Goal: Task Accomplishment & Management: Manage account settings

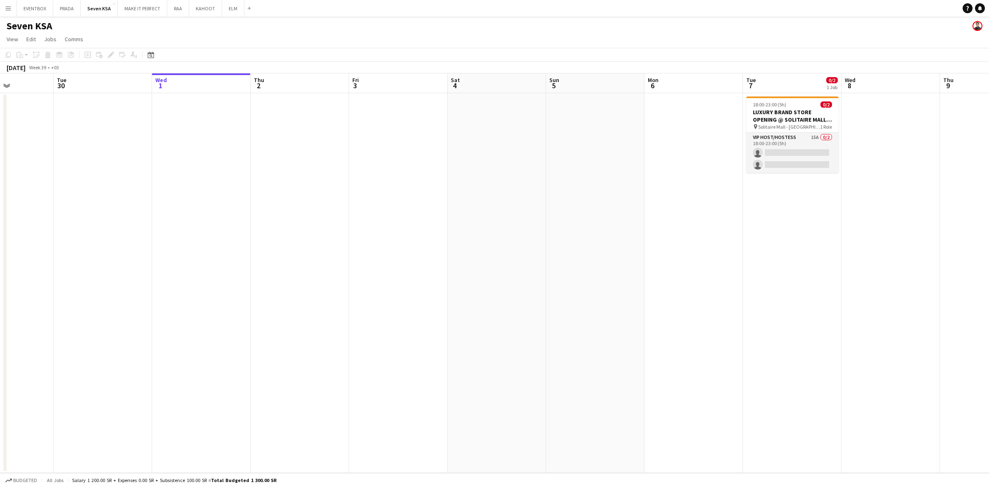
drag, startPoint x: 594, startPoint y: 213, endPoint x: 295, endPoint y: 219, distance: 299.3
click at [310, 219] on app-calendar-viewport "Fri 26 Sat 27 Sun 28 Mon 29 Tue 30 Wed 1 Thu 2 Fri 3 Sat 4 Sun 5 Mon 6 Tue 7 0/…" at bounding box center [494, 272] width 989 height 399
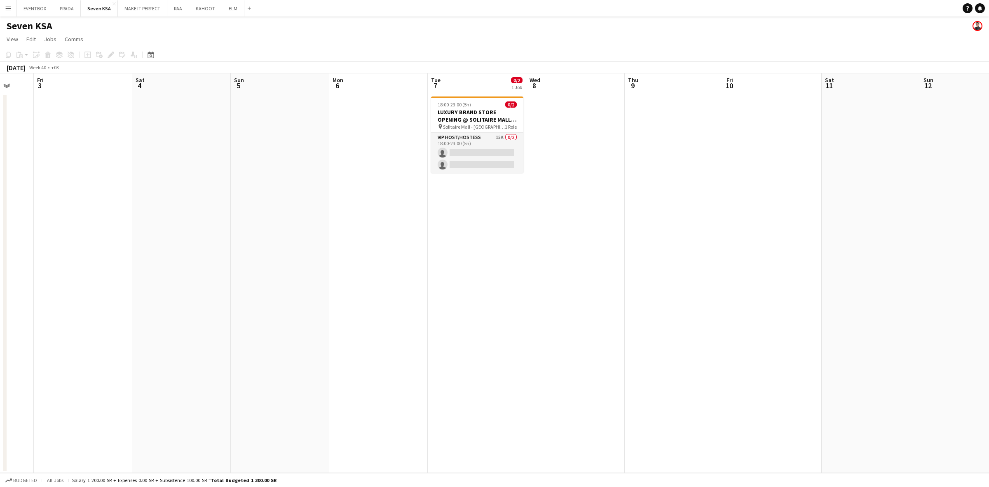
scroll to position [0, 345]
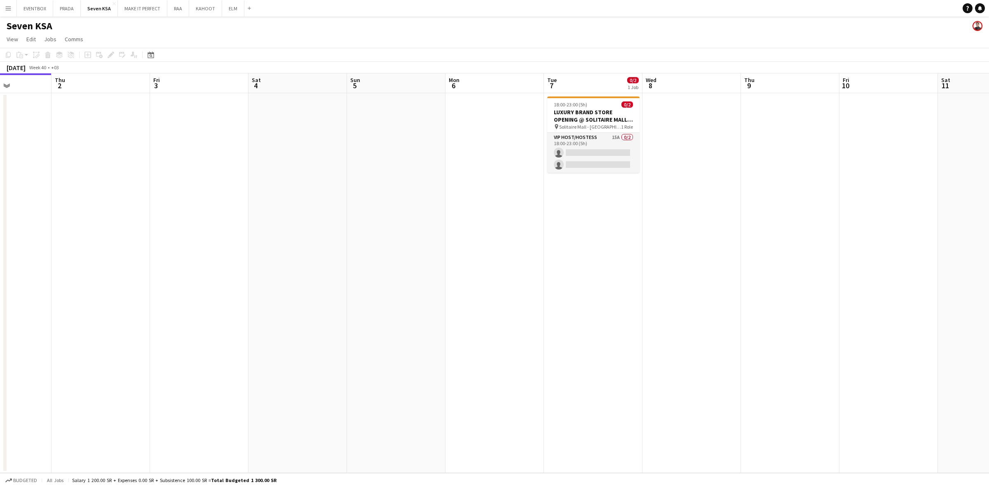
drag, startPoint x: 662, startPoint y: 256, endPoint x: 452, endPoint y: 279, distance: 210.7
click at [472, 279] on app-calendar-viewport "Sun 28 Mon 29 Tue 30 Wed 1 Thu 2 Fri 3 Sat 4 Sun 5 Mon 6 Tue 7 0/2 1 Job Wed 8 …" at bounding box center [494, 272] width 989 height 399
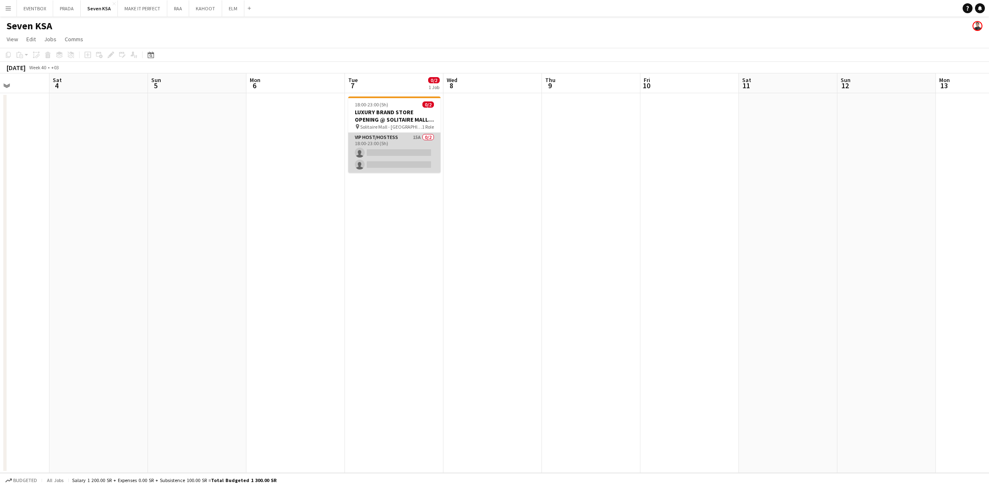
click at [401, 152] on app-card-role "VIP Host/Hostess 15A 0/2 18:00-23:00 (5h) single-neutral-actions single-neutral…" at bounding box center [394, 153] width 92 height 40
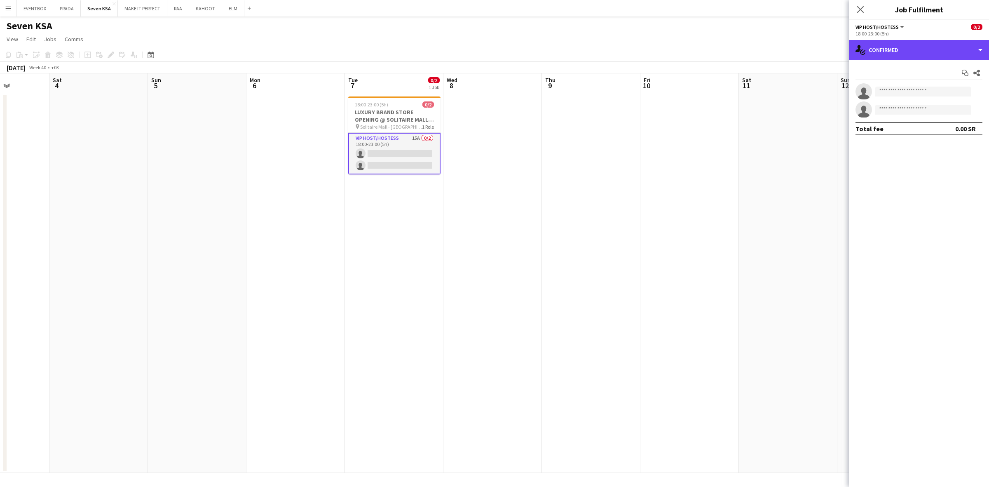
drag, startPoint x: 918, startPoint y: 52, endPoint x: 915, endPoint y: 56, distance: 5.3
click at [918, 54] on div "single-neutral-actions-check-2 Confirmed" at bounding box center [919, 50] width 140 height 20
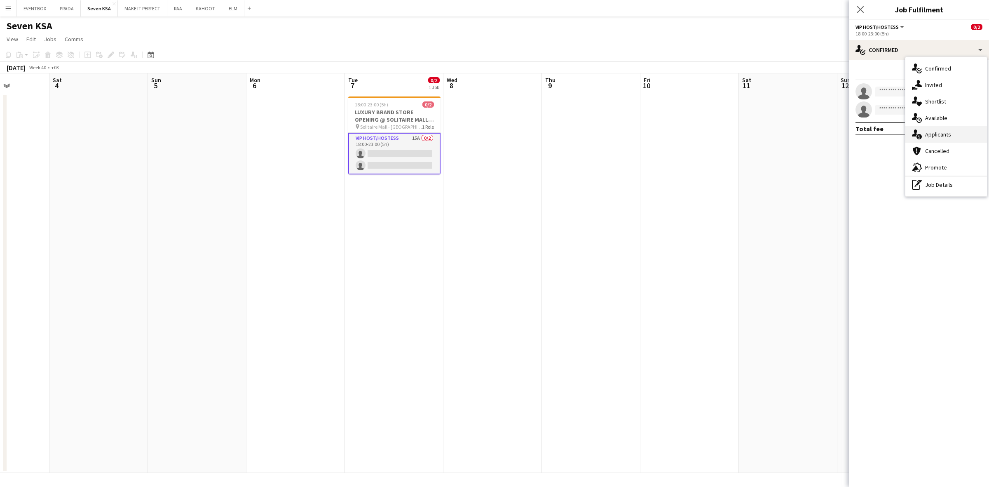
click at [953, 133] on div "single-neutral-actions-information Applicants" at bounding box center [947, 134] width 82 height 16
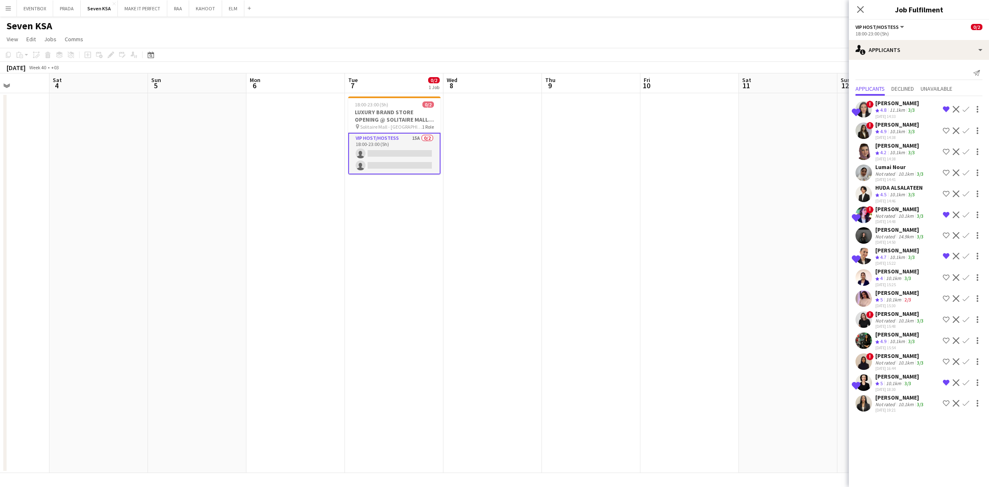
click at [901, 324] on div "30-09-2025 15:48" at bounding box center [900, 326] width 50 height 5
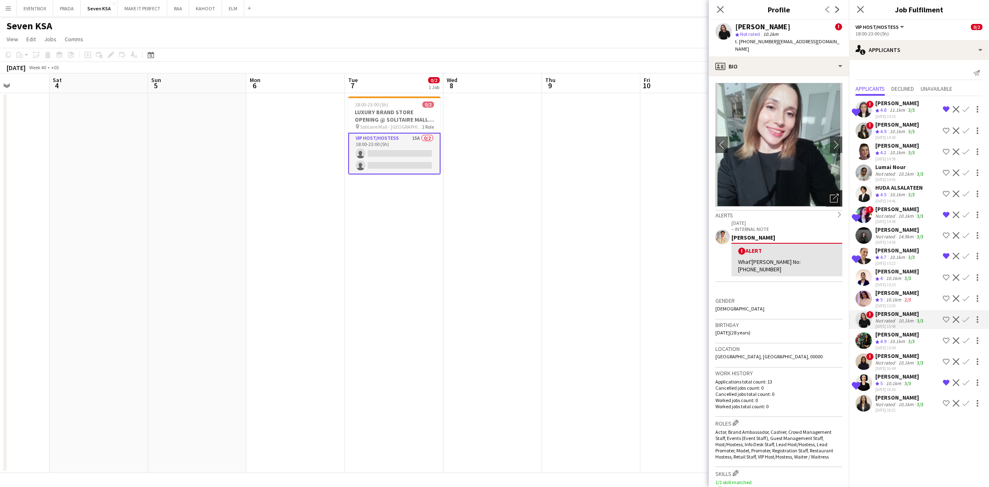
click at [830, 194] on icon "Open photos pop-in" at bounding box center [834, 198] width 9 height 9
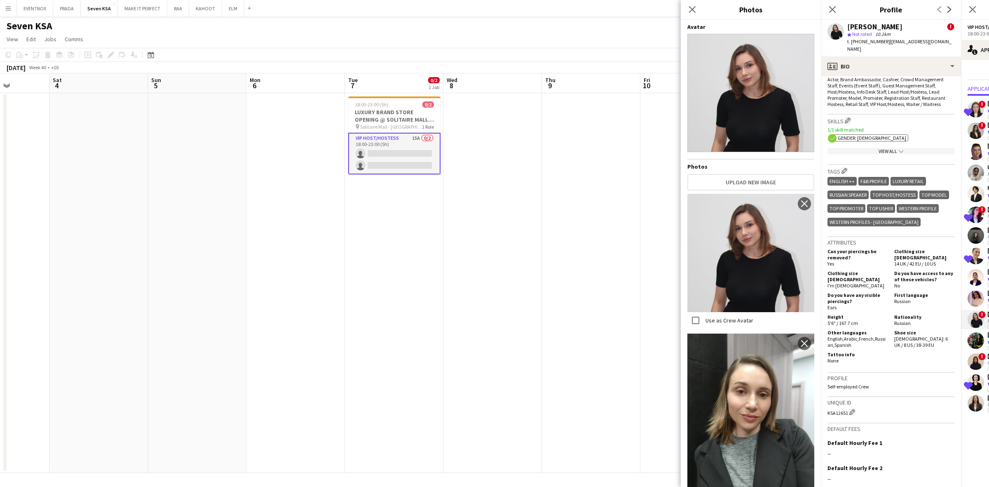
scroll to position [412, 0]
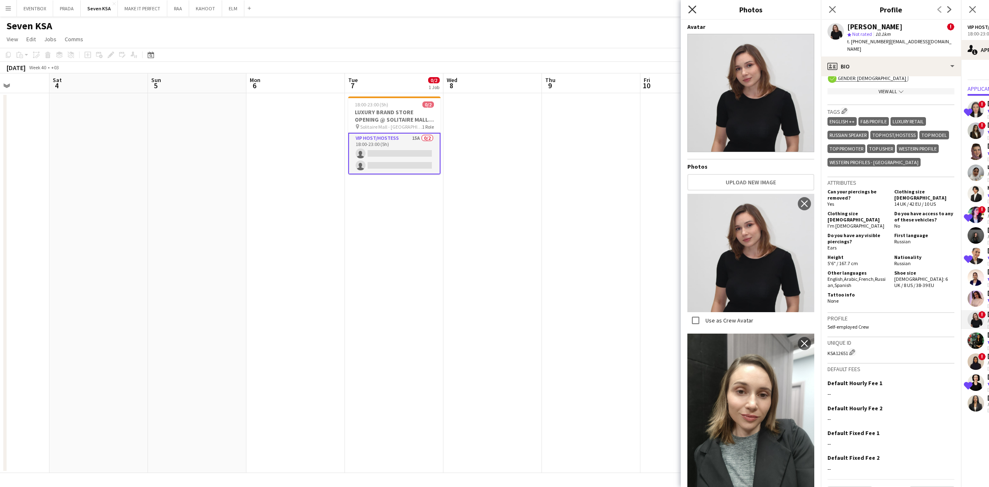
click at [695, 12] on icon "Close pop-in" at bounding box center [692, 9] width 8 height 8
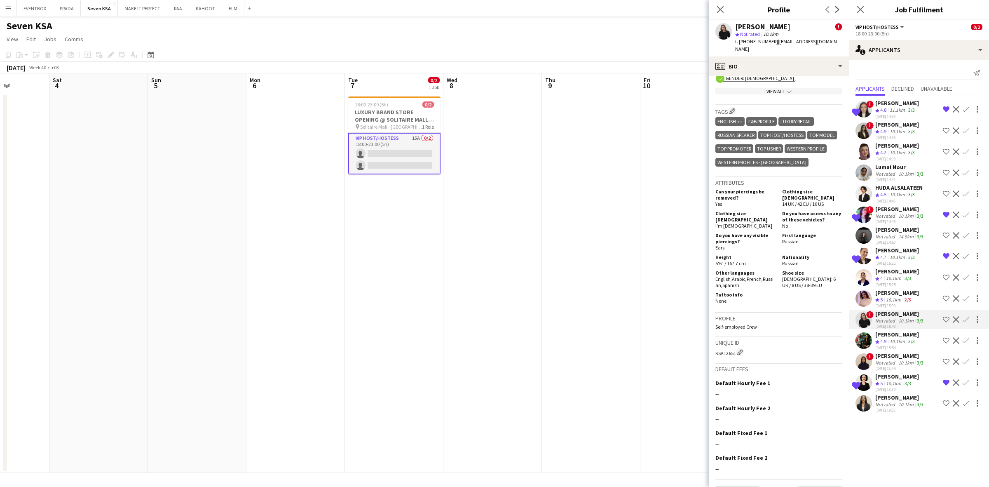
click at [946, 317] on app-icon "Shortlist crew" at bounding box center [946, 319] width 7 height 7
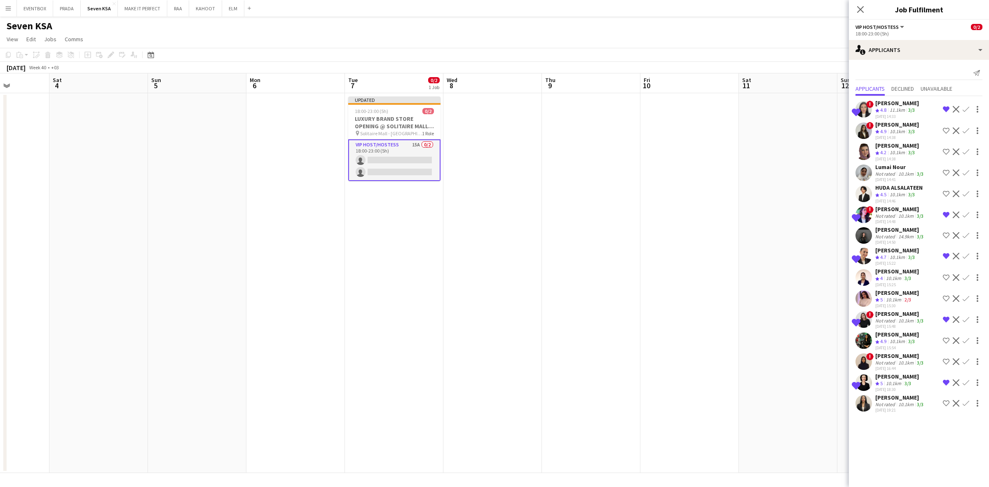
click at [856, 9] on app-icon "Close pop-in" at bounding box center [861, 10] width 10 height 10
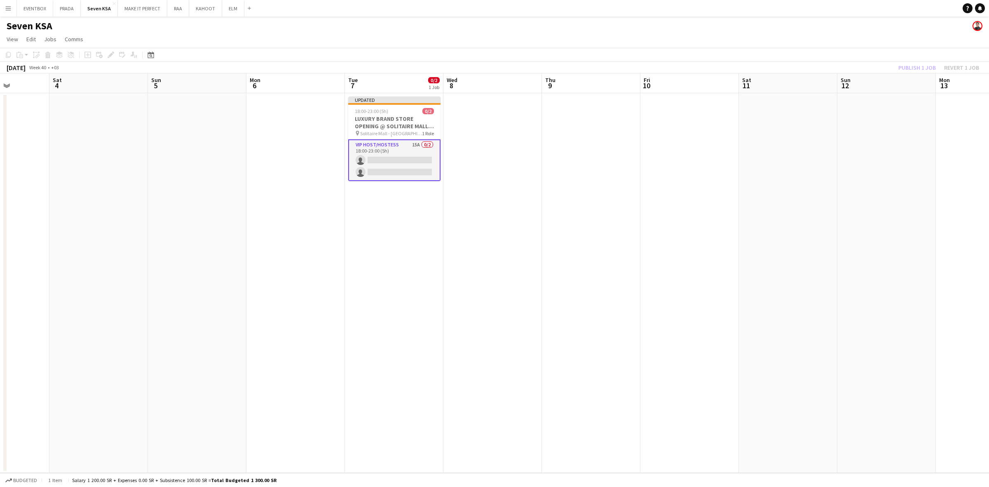
click at [847, 161] on app-date-cell at bounding box center [887, 283] width 99 height 380
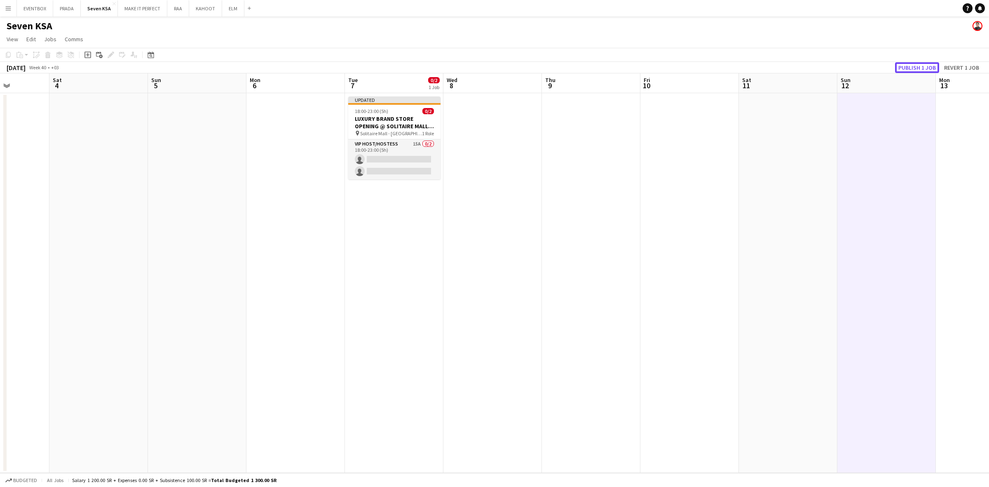
click at [917, 68] on button "Publish 1 job" at bounding box center [917, 67] width 44 height 11
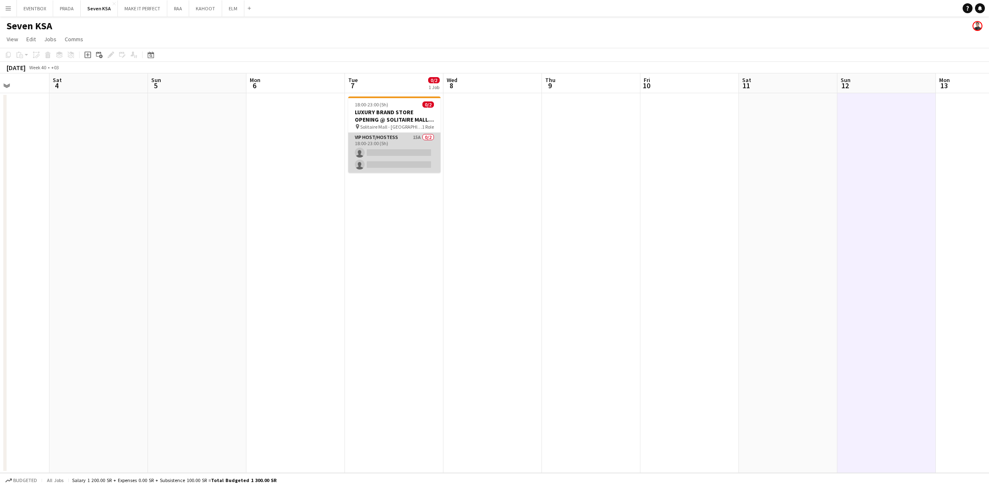
click at [402, 149] on app-card-role "VIP Host/Hostess 15A 0/2 18:00-23:00 (5h) single-neutral-actions single-neutral…" at bounding box center [394, 153] width 92 height 40
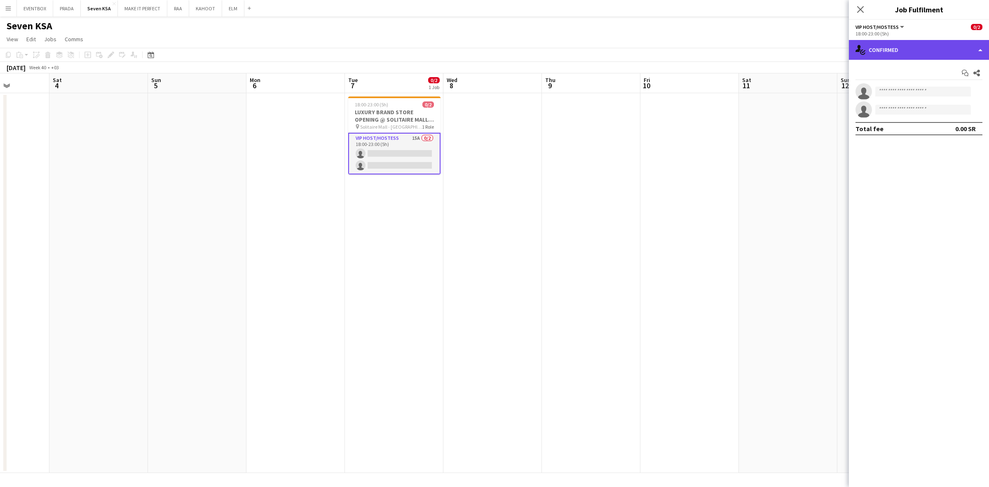
click at [949, 49] on div "single-neutral-actions-check-2 Confirmed" at bounding box center [919, 50] width 140 height 20
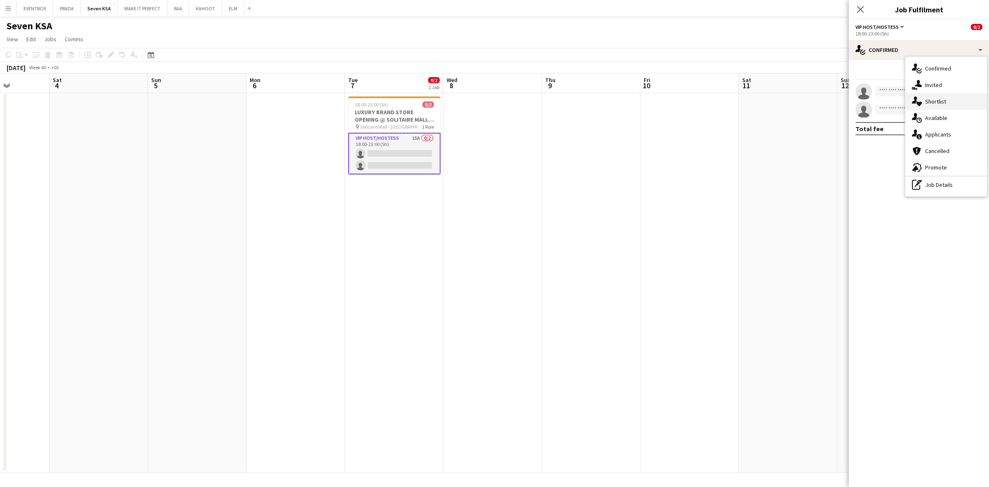
click at [968, 105] on div "single-neutral-actions-heart Shortlist" at bounding box center [947, 101] width 82 height 16
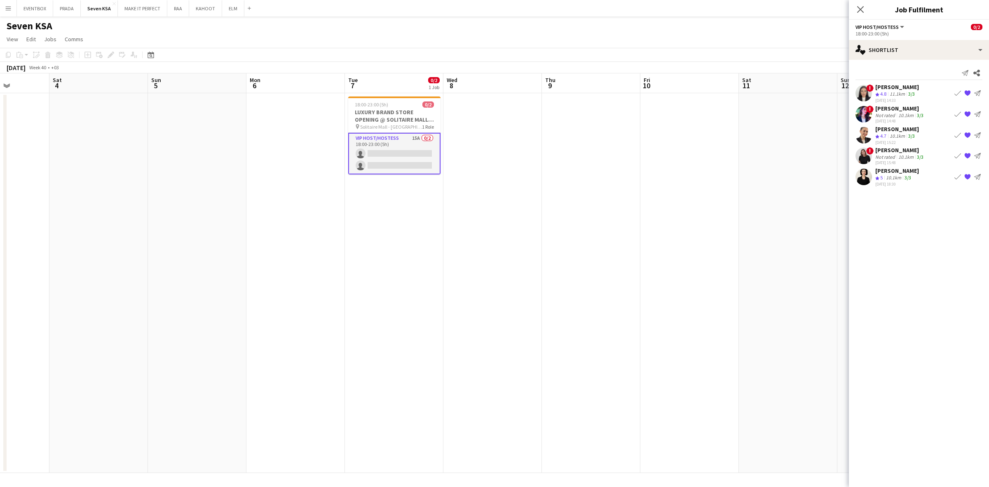
click at [905, 113] on div "10.1km" at bounding box center [906, 115] width 19 height 6
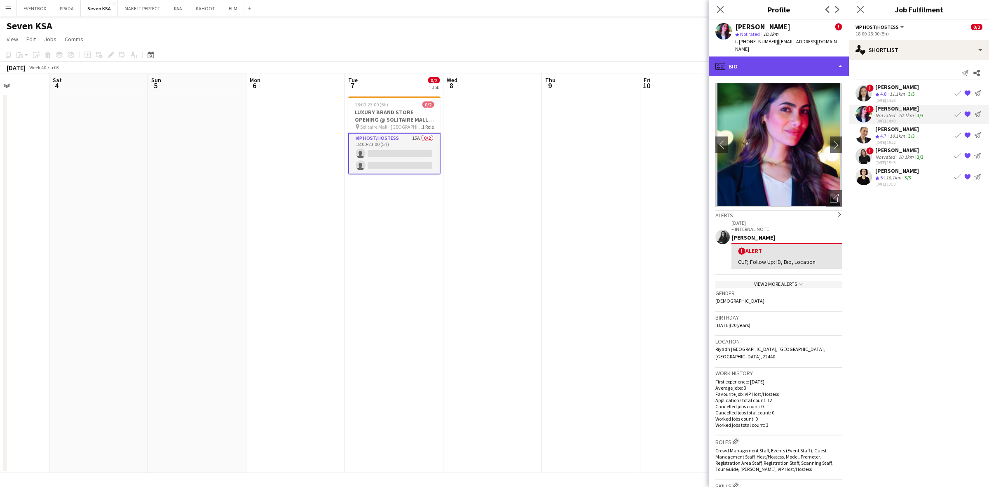
click at [796, 63] on div "profile Bio" at bounding box center [779, 66] width 140 height 20
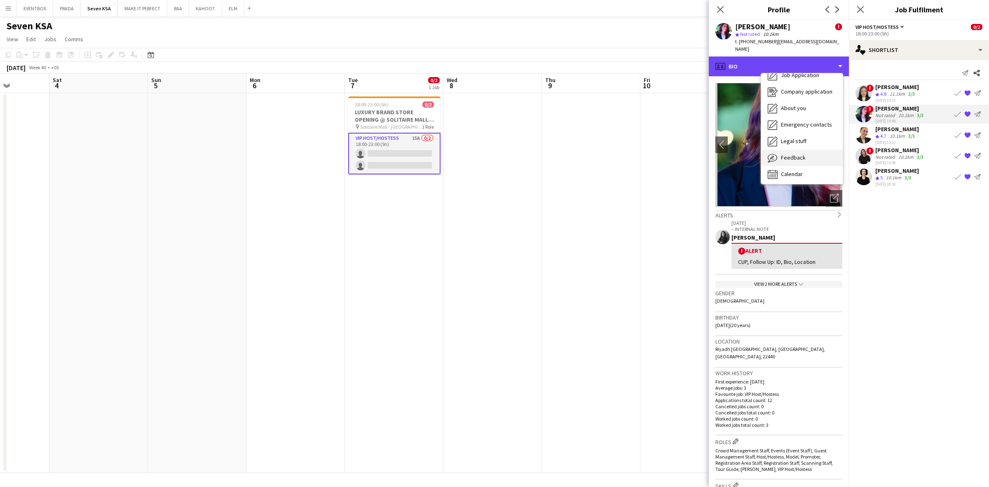
scroll to position [28, 0]
click at [802, 152] on span "Feedback" at bounding box center [793, 155] width 25 height 7
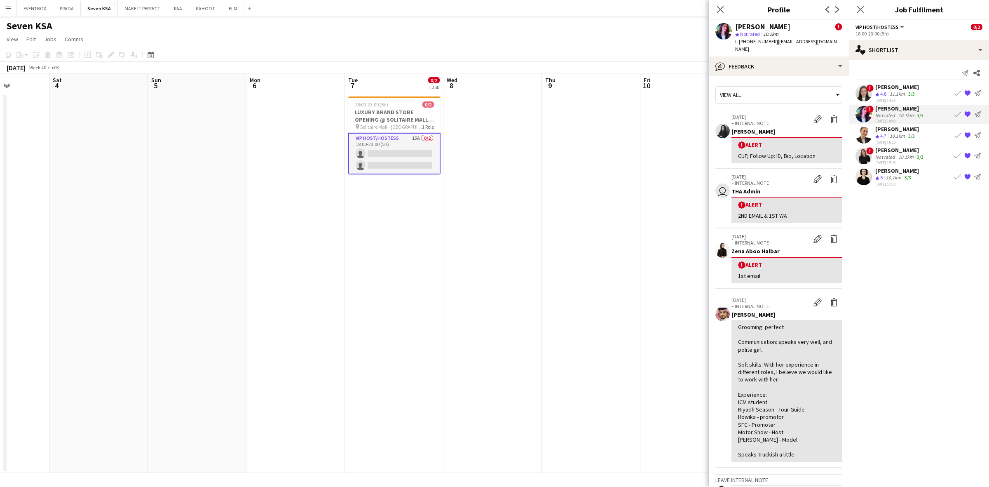
click at [908, 133] on div "3/3" at bounding box center [912, 136] width 10 height 7
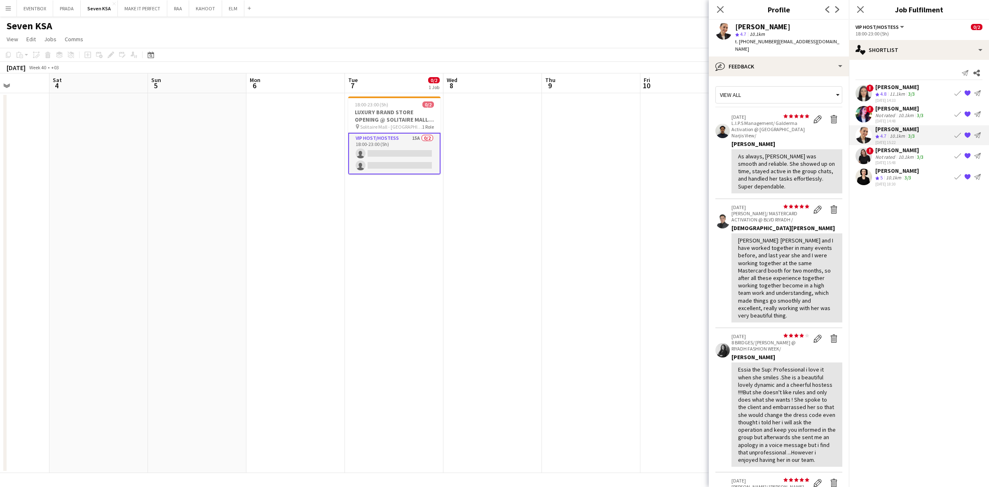
click at [906, 182] on div "30-09-2025 18:30" at bounding box center [897, 183] width 44 height 5
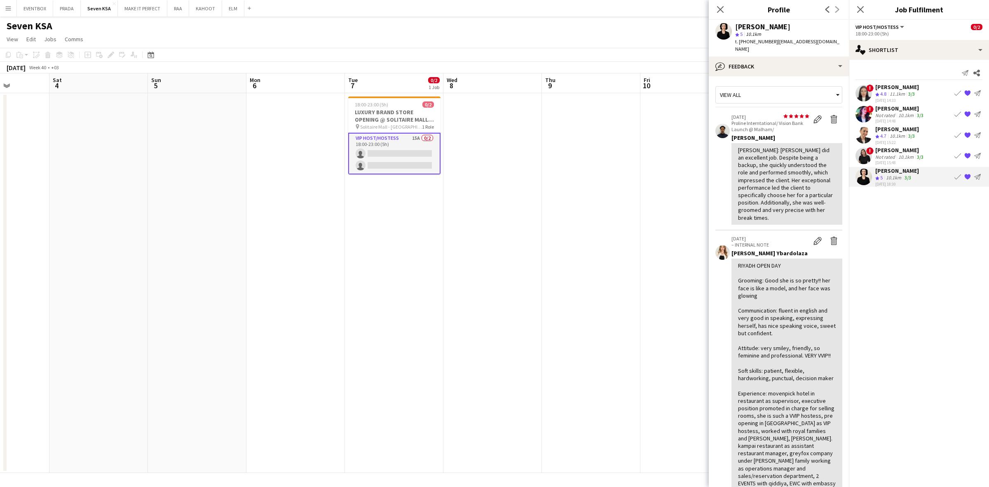
click at [917, 154] on app-skills-label "3/3" at bounding box center [920, 157] width 7 height 6
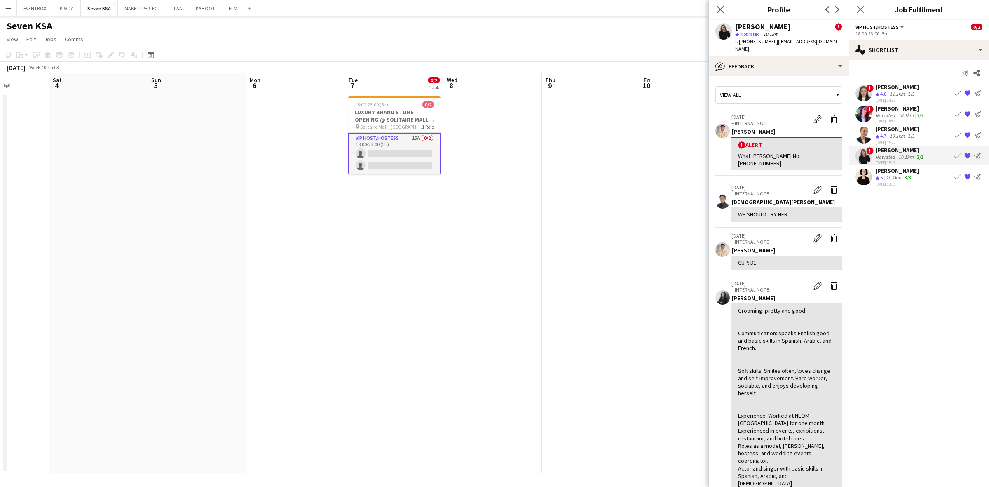
click at [725, 9] on app-icon "Close pop-in" at bounding box center [721, 10] width 12 height 12
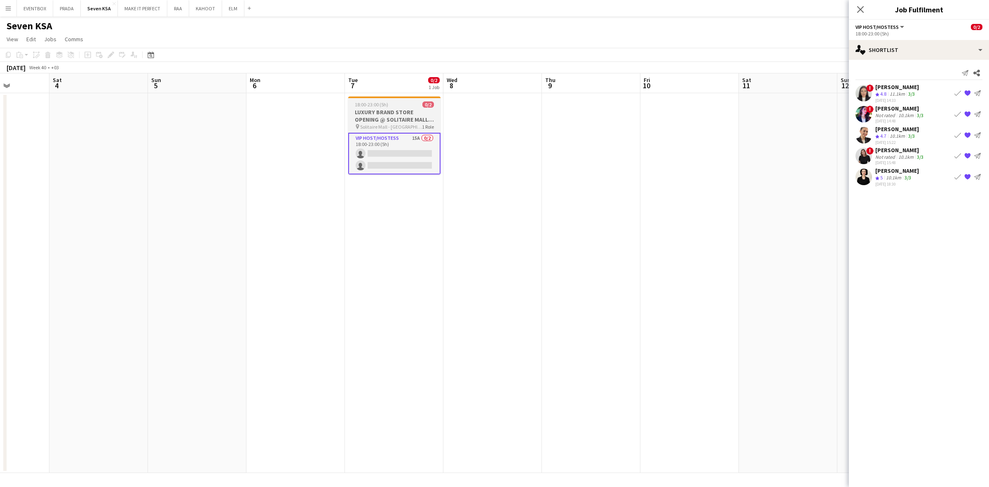
click at [429, 121] on h3 "LUXURY BRAND STORE OPENING @ SOLITAIRE MALL - [GEOGRAPHIC_DATA]" at bounding box center [394, 115] width 92 height 15
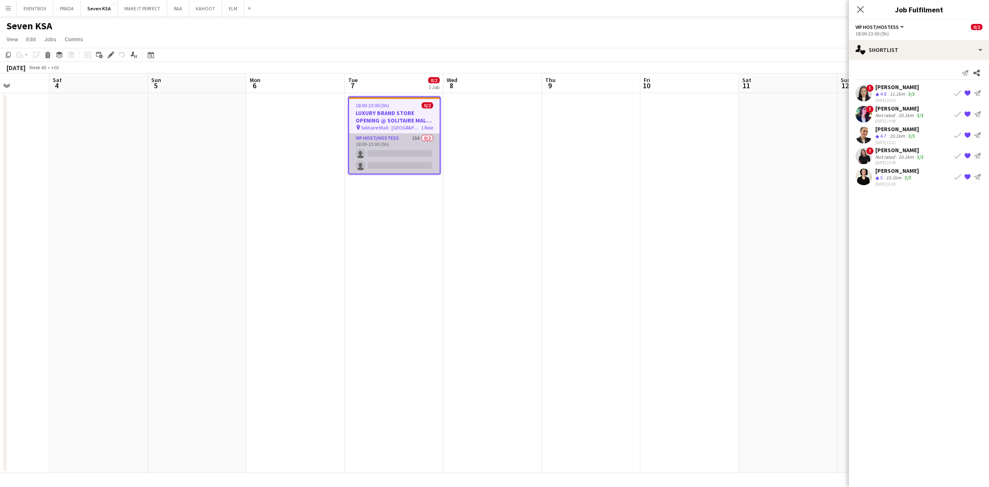
click at [371, 144] on app-card-role "VIP Host/Hostess 15A 0/2 18:00-23:00 (5h) single-neutral-actions single-neutral…" at bounding box center [394, 154] width 91 height 40
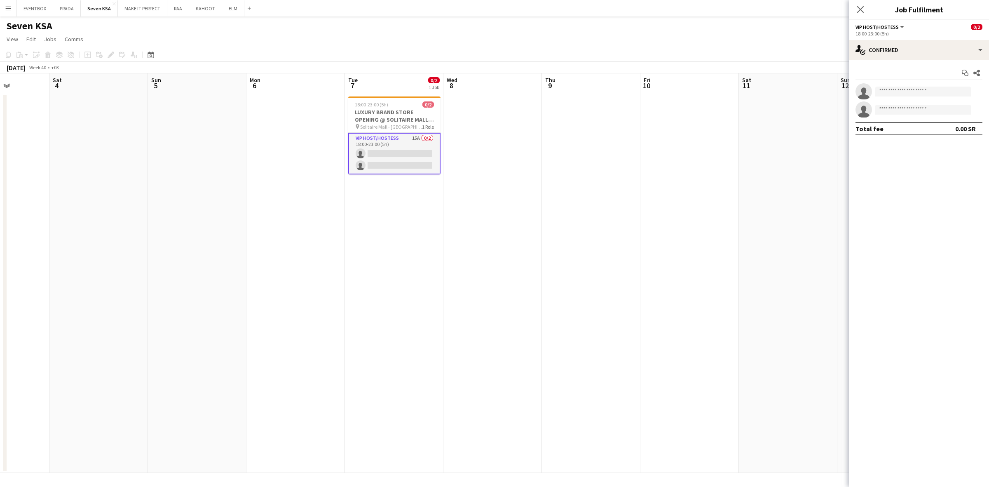
drag, startPoint x: 976, startPoint y: 70, endPoint x: 749, endPoint y: 234, distance: 279.9
click at [749, 234] on app-date-cell at bounding box center [788, 283] width 99 height 380
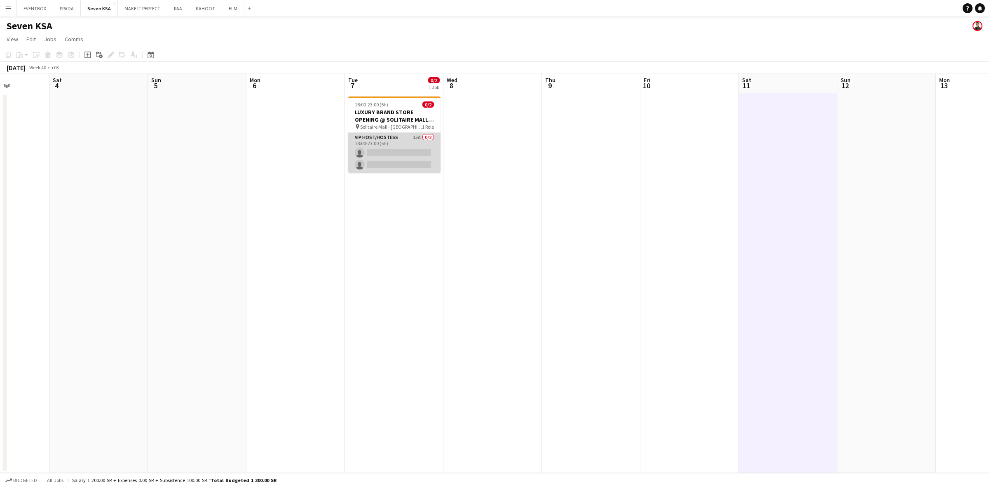
click at [418, 160] on app-card-role "VIP Host/Hostess 15A 0/2 18:00-23:00 (5h) single-neutral-actions single-neutral…" at bounding box center [394, 153] width 92 height 40
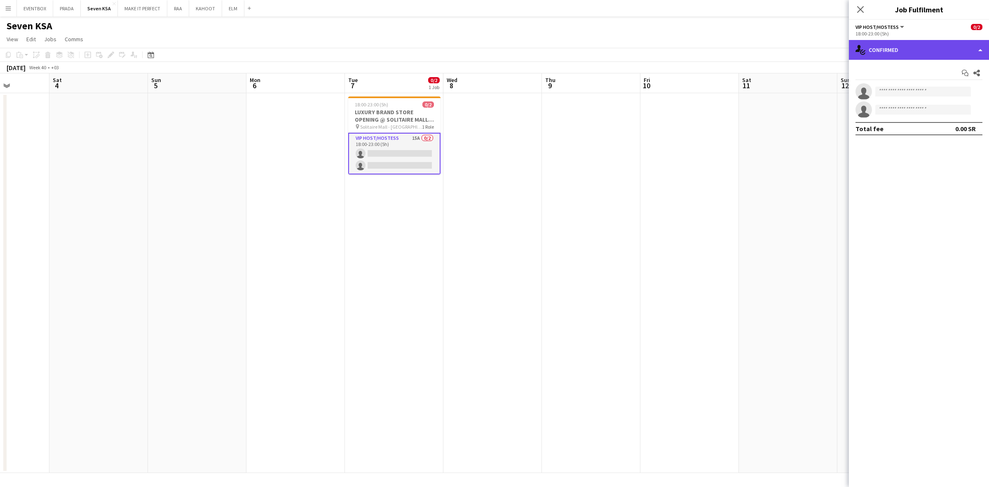
click at [957, 45] on div "single-neutral-actions-check-2 Confirmed" at bounding box center [919, 50] width 140 height 20
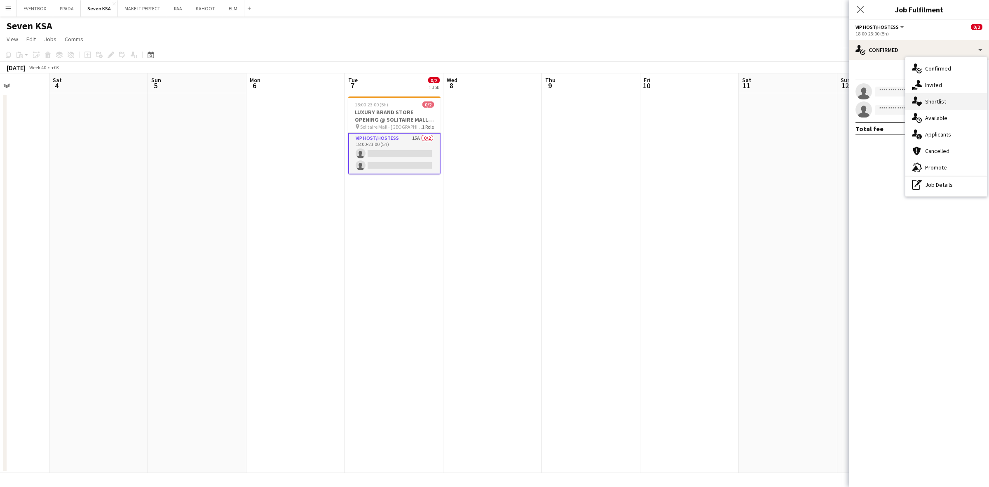
click at [955, 99] on div "single-neutral-actions-heart Shortlist" at bounding box center [947, 101] width 82 height 16
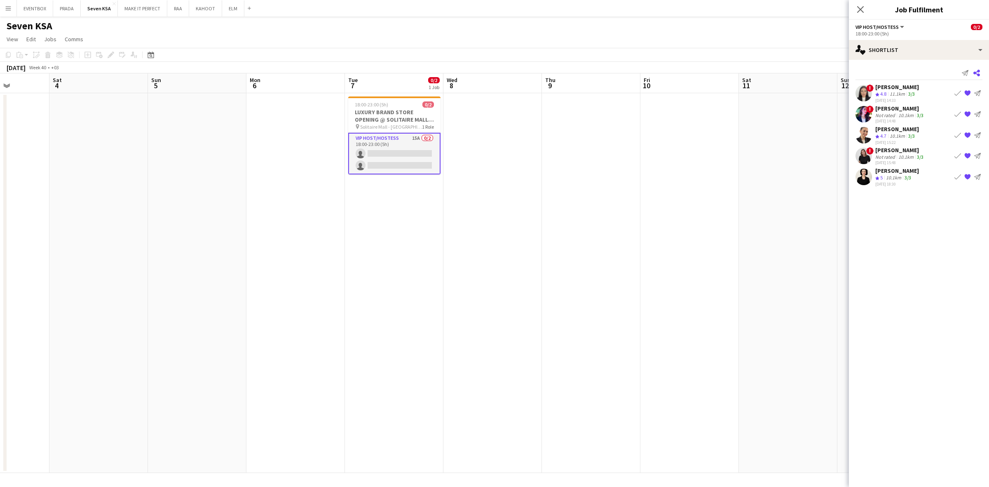
click at [980, 73] on icon "Share" at bounding box center [977, 73] width 7 height 7
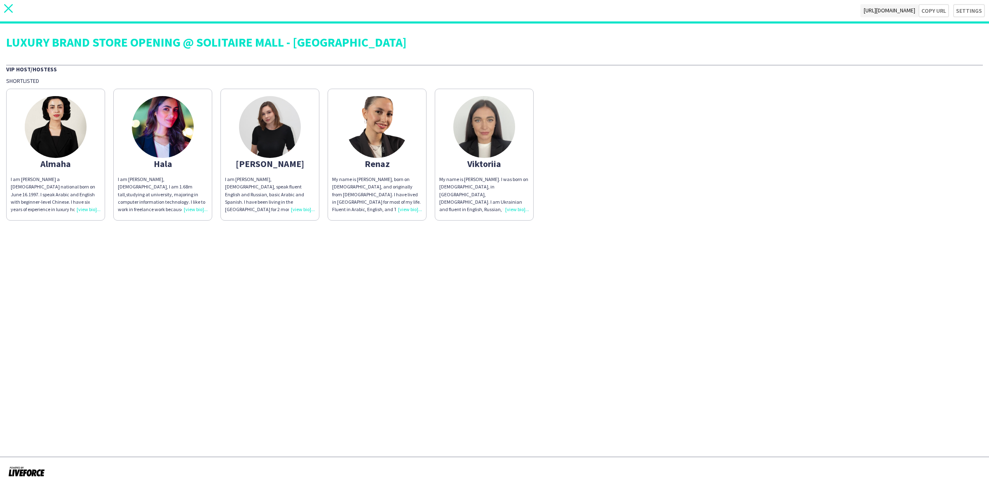
click at [7, 10] on icon "close" at bounding box center [8, 8] width 9 height 9
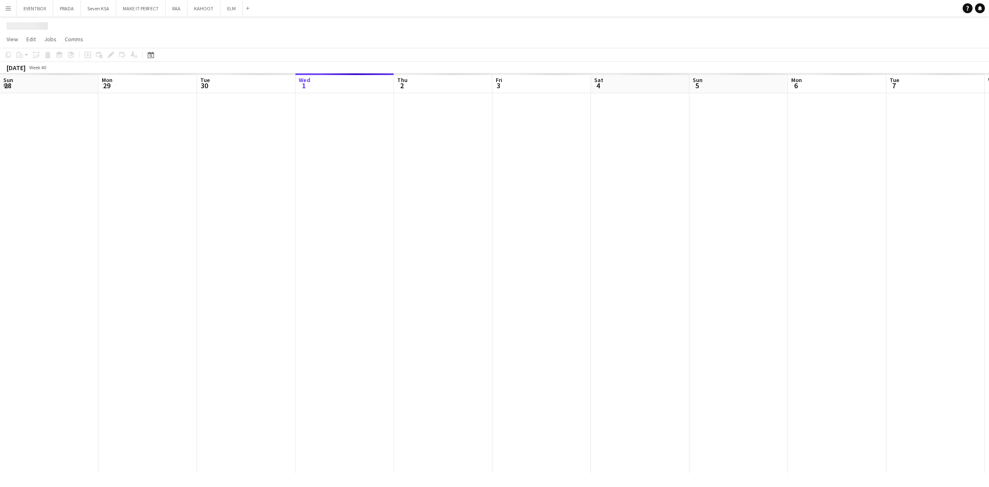
scroll to position [0, 197]
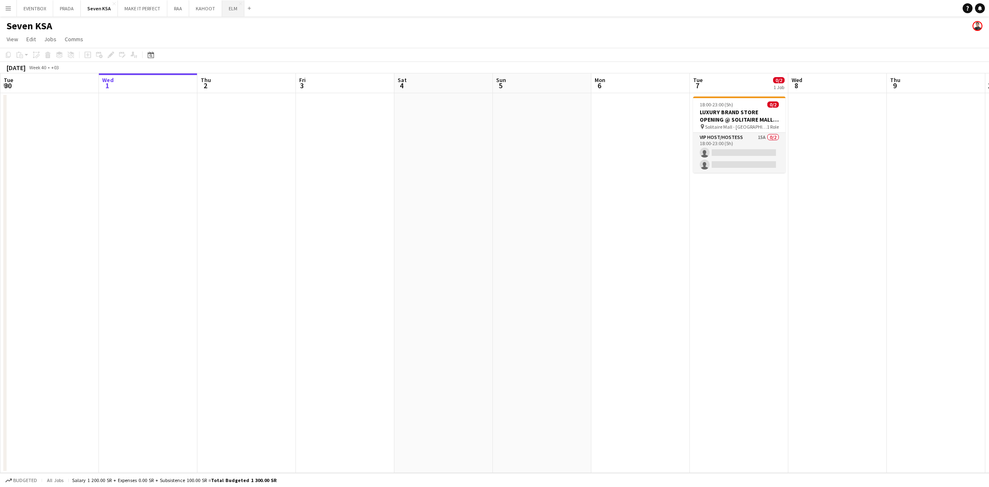
click at [230, 13] on button "ELM Close" at bounding box center [233, 8] width 22 height 16
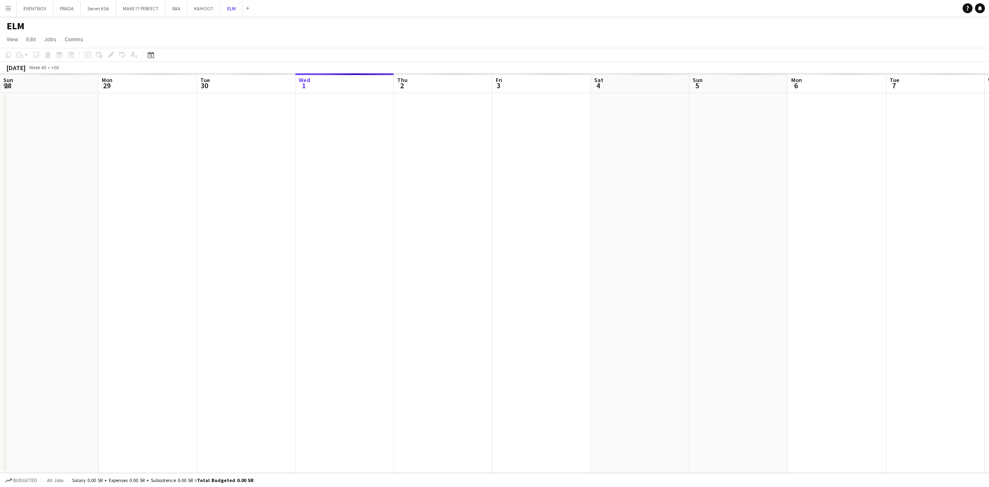
scroll to position [0, 197]
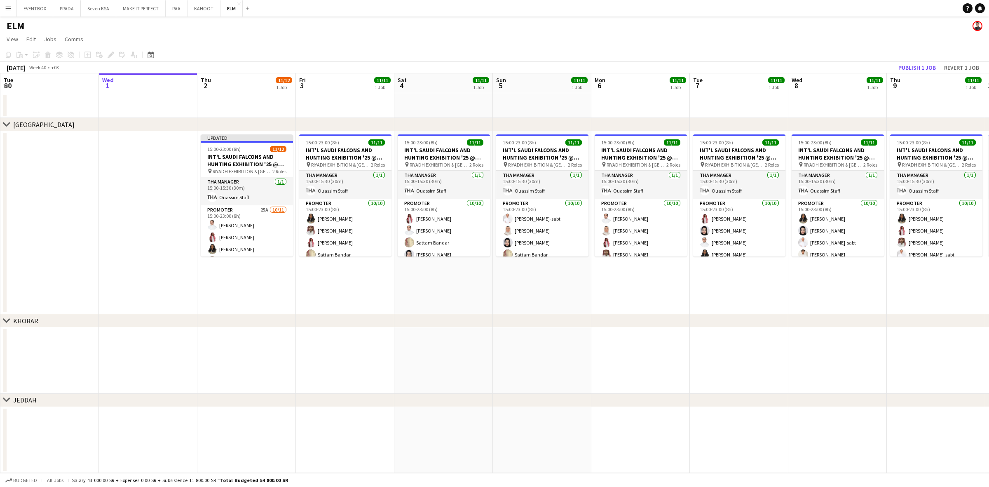
click at [307, 283] on app-date-cell "15:00-23:00 (8h) 11/11 INT'L SAUDI FALCONS AND HUNTING EXHIBITION '25 @ MALHAM …" at bounding box center [345, 222] width 99 height 183
click at [219, 347] on app-date-cell at bounding box center [246, 361] width 99 height 66
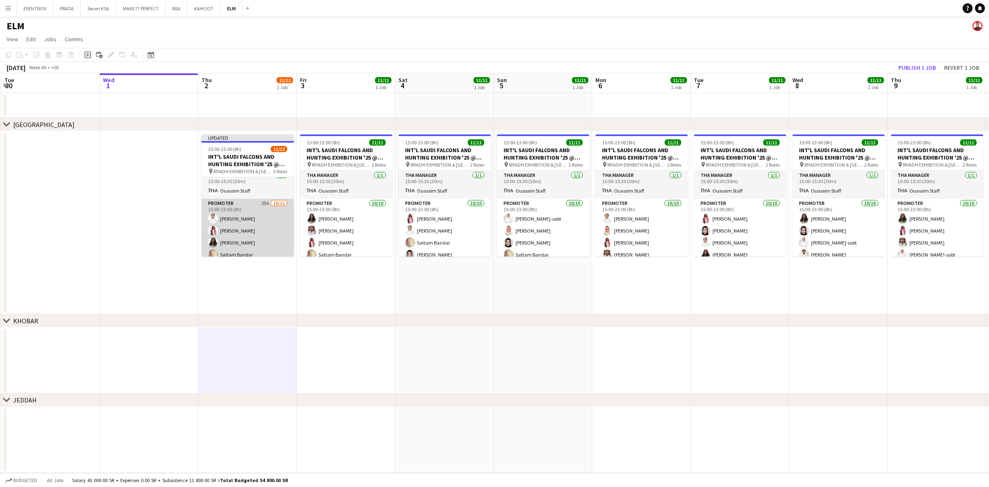
scroll to position [0, 0]
click at [257, 224] on app-card-role "Promoter 25A 10/11 15:00-23:00 (8h) Majed Alshammari Mohammed AlDhawi Shouq Tar…" at bounding box center [248, 279] width 92 height 148
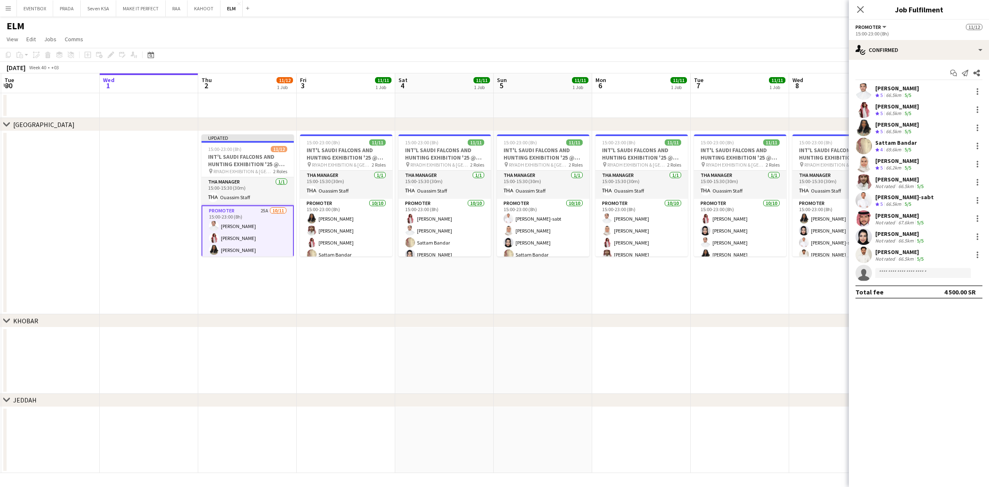
click at [400, 334] on app-date-cell at bounding box center [444, 361] width 99 height 66
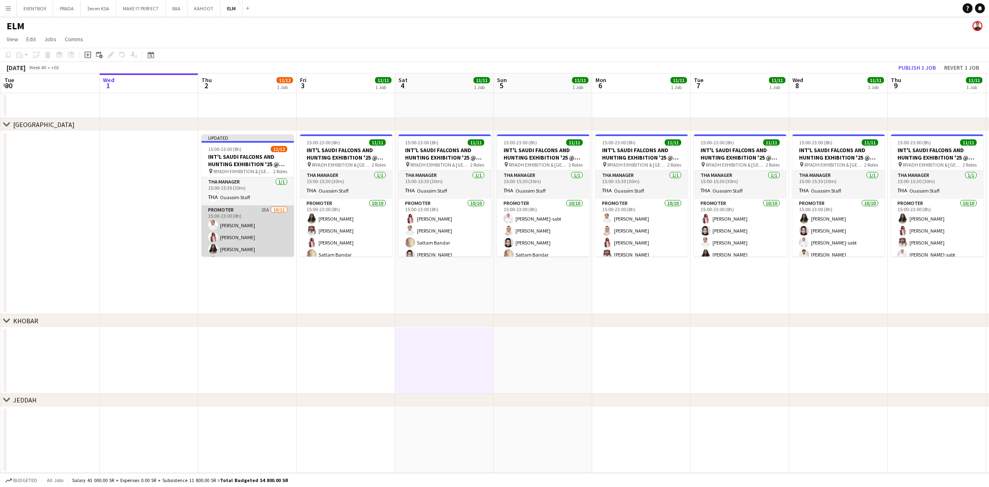
click at [260, 232] on app-card-role "Promoter 25A 10/11 15:00-23:00 (8h) Majed Alshammari Mohammed AlDhawi Shouq Tar…" at bounding box center [248, 279] width 92 height 148
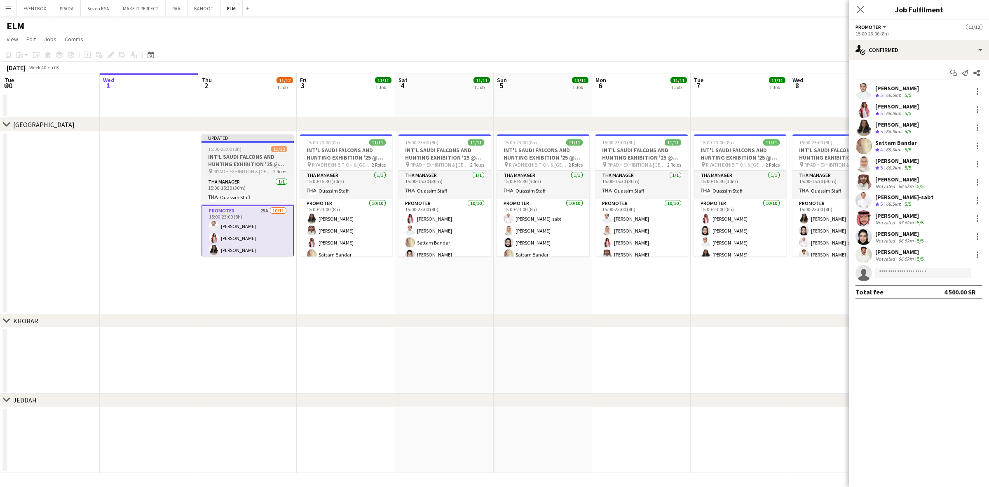
click at [250, 149] on div "15:00-23:00 (8h) 11/12" at bounding box center [248, 149] width 92 height 6
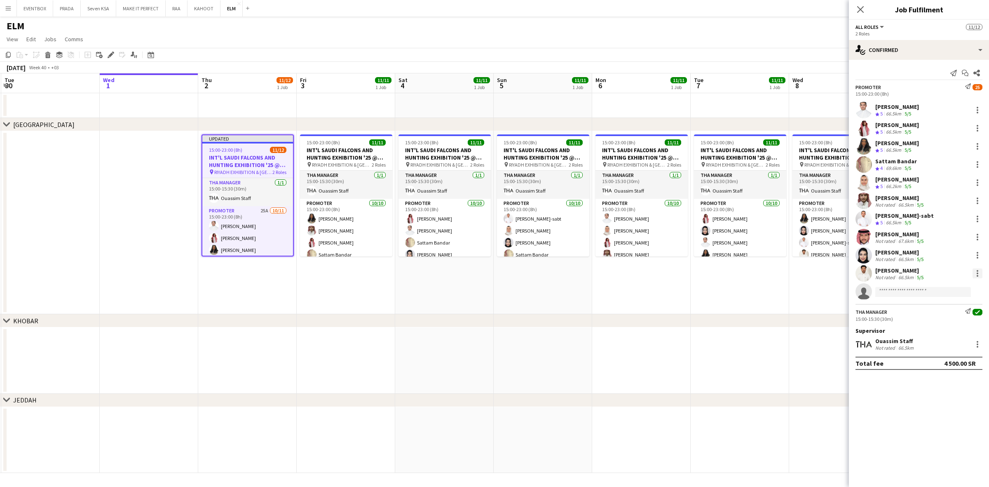
click at [981, 270] on div at bounding box center [978, 273] width 10 height 10
click at [892, 423] on div at bounding box center [494, 243] width 989 height 487
click at [110, 54] on icon at bounding box center [110, 55] width 5 height 5
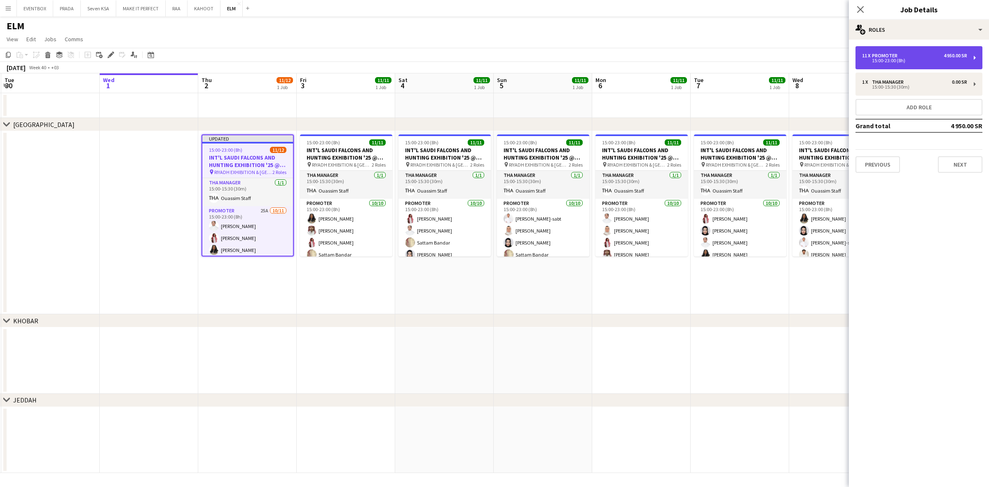
click at [961, 60] on div "15:00-23:00 (8h)" at bounding box center [914, 61] width 105 height 4
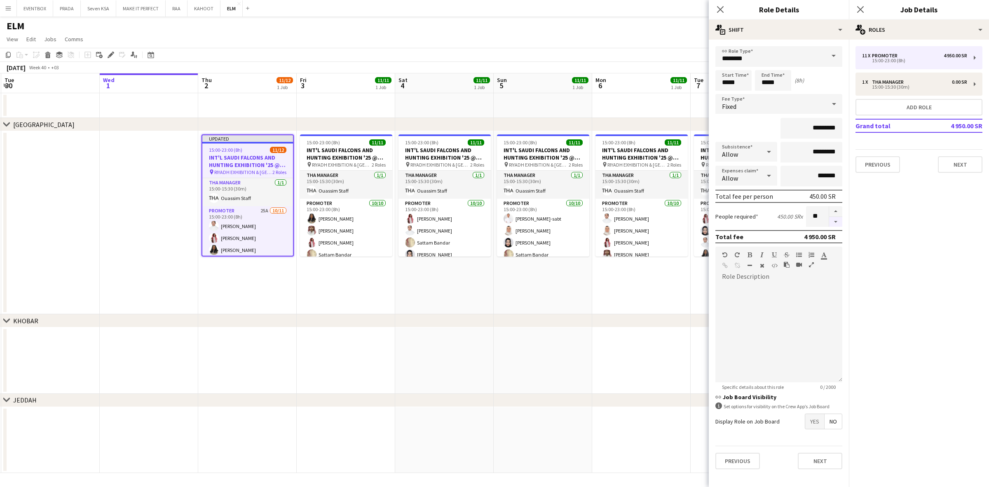
click at [837, 221] on button "button" at bounding box center [835, 222] width 13 height 10
type input "**"
click at [821, 456] on button "Next" at bounding box center [820, 461] width 45 height 16
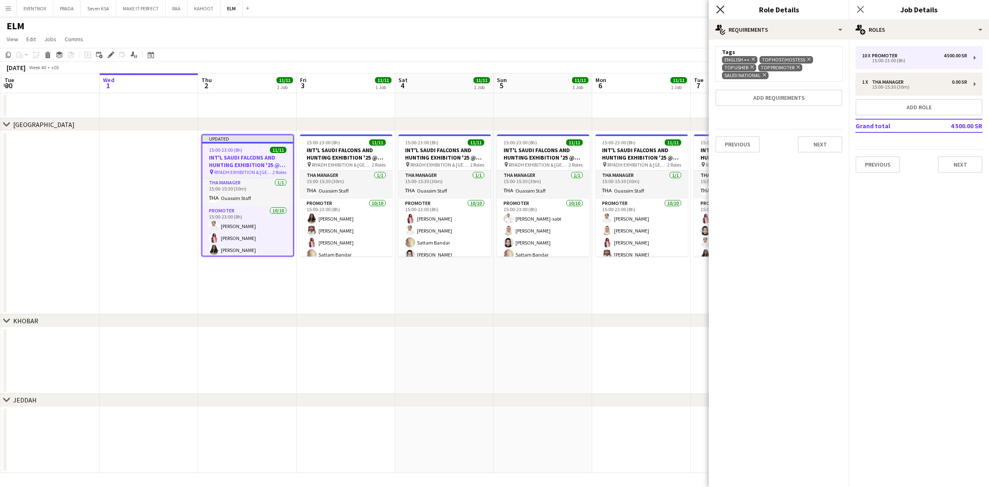
click at [720, 7] on icon "Close pop-in" at bounding box center [720, 9] width 8 height 8
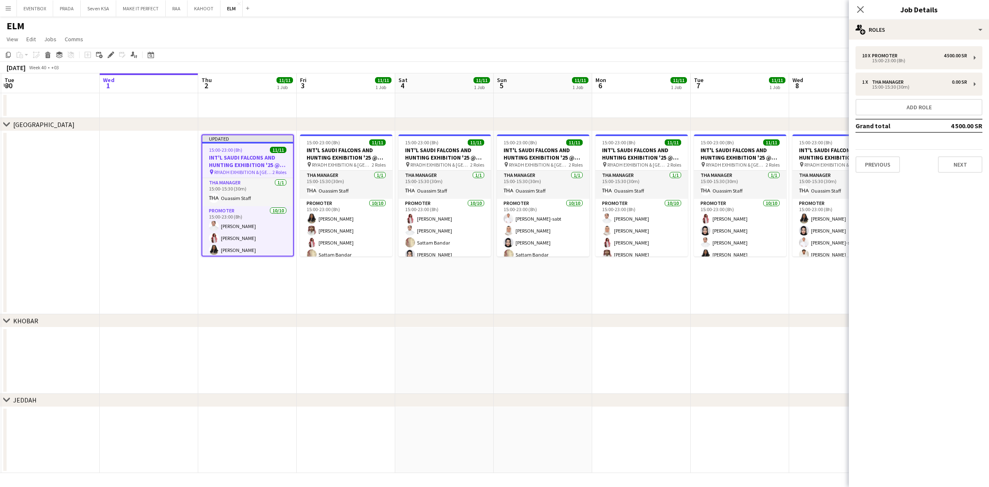
click at [778, 52] on app-toolbar "Copy Paste Paste Ctrl+V Paste with crew Ctrl+Shift+V Paste linked Job Delete Gr…" at bounding box center [494, 55] width 989 height 14
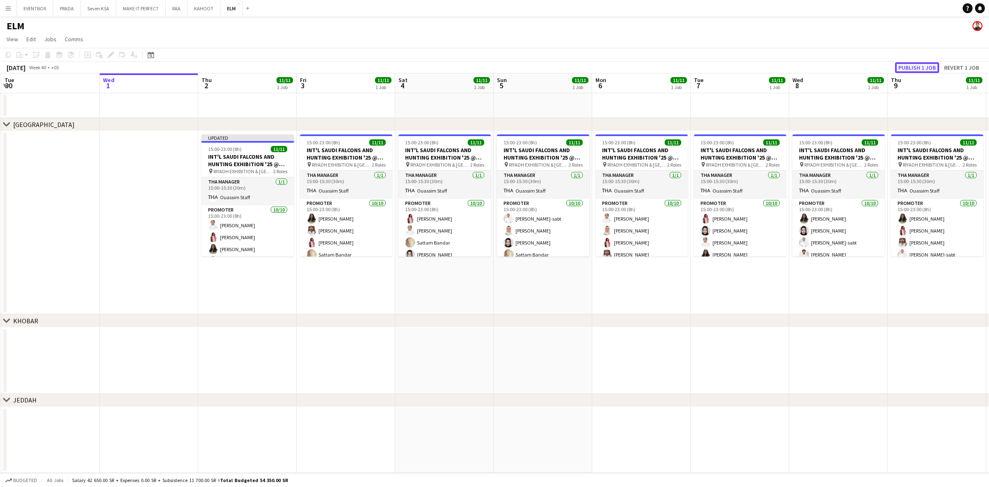
click at [907, 68] on button "Publish 1 job" at bounding box center [917, 67] width 44 height 11
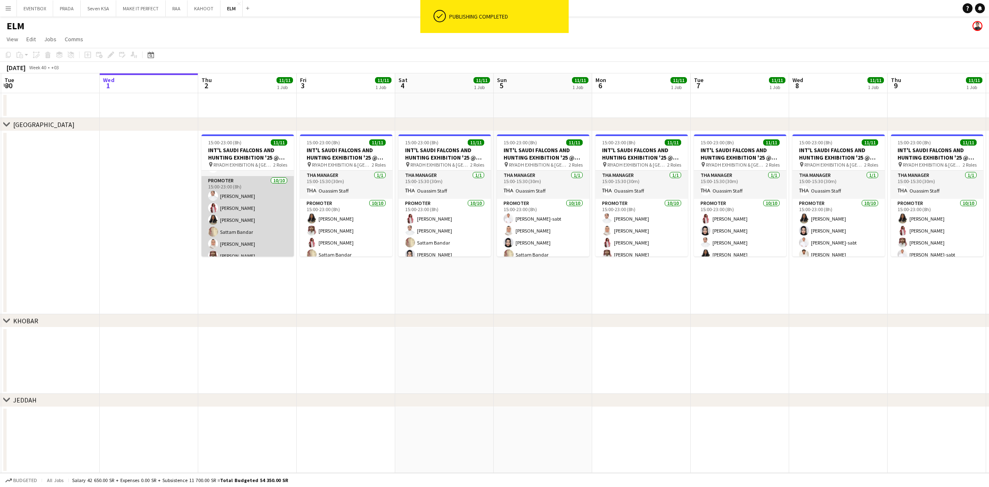
scroll to position [78, 0]
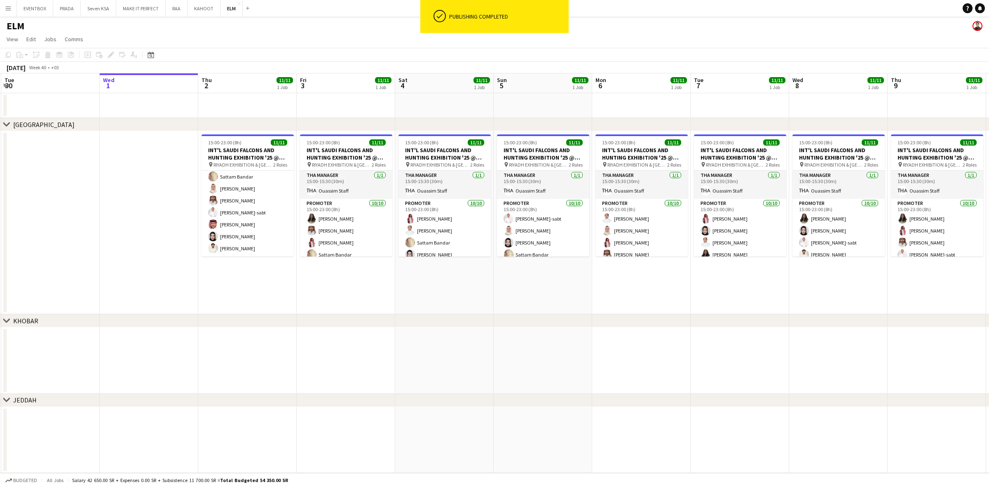
click at [359, 388] on app-date-cell at bounding box center [346, 361] width 99 height 66
click at [332, 296] on app-date-cell "15:00-23:00 (8h) 11/11 INT'L SAUDI FALCONS AND HUNTING EXHIBITION '25 @ MALHAM …" at bounding box center [346, 222] width 99 height 183
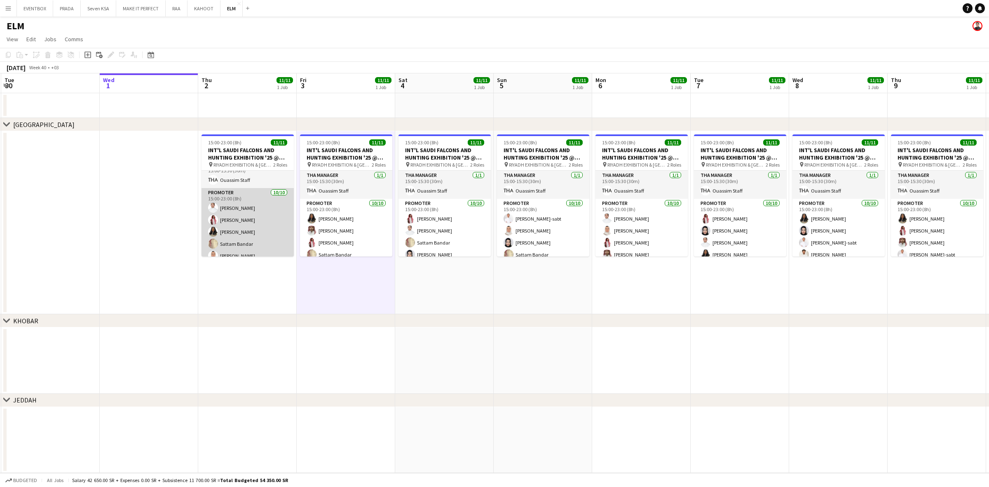
scroll to position [0, 0]
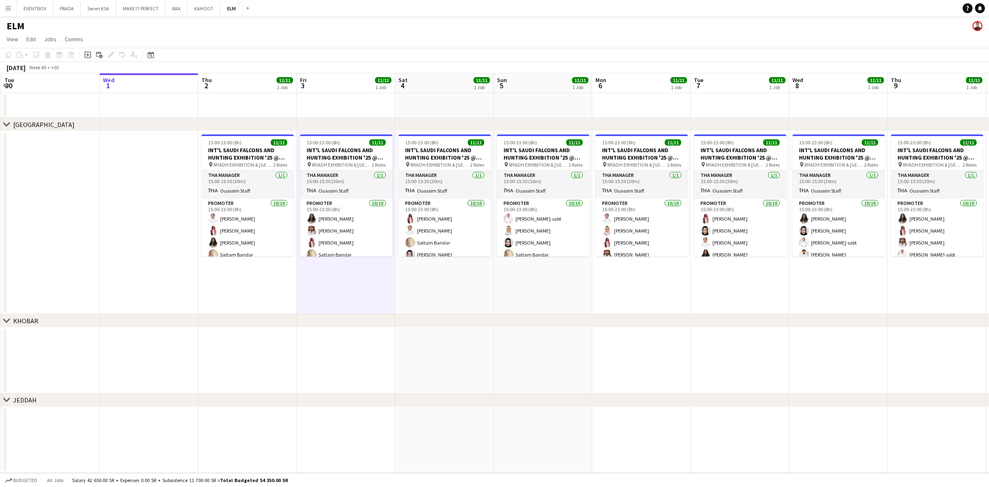
click at [295, 342] on app-date-cell at bounding box center [247, 361] width 99 height 66
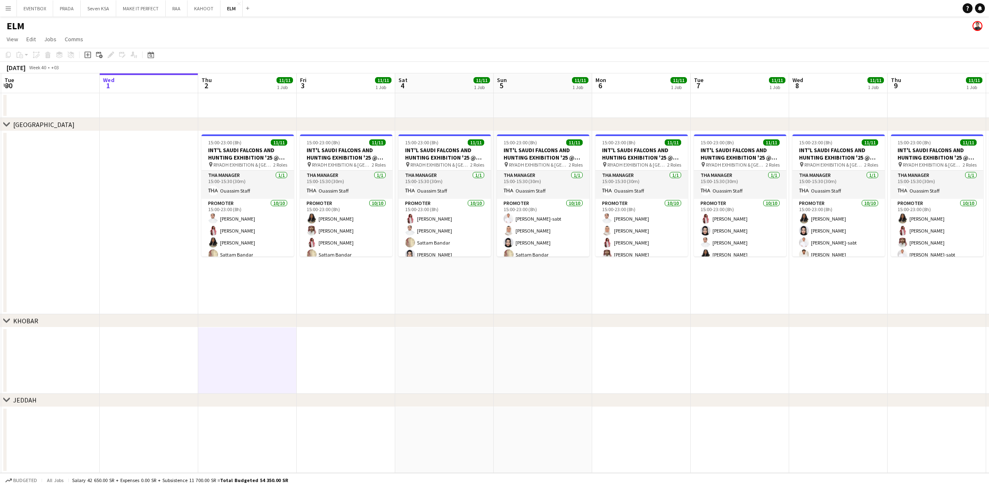
click at [264, 278] on app-date-cell "15:00-23:00 (8h) 11/11 INT'L SAUDI FALCONS AND HUNTING EXHIBITION '25 @ MALHAM …" at bounding box center [247, 222] width 99 height 183
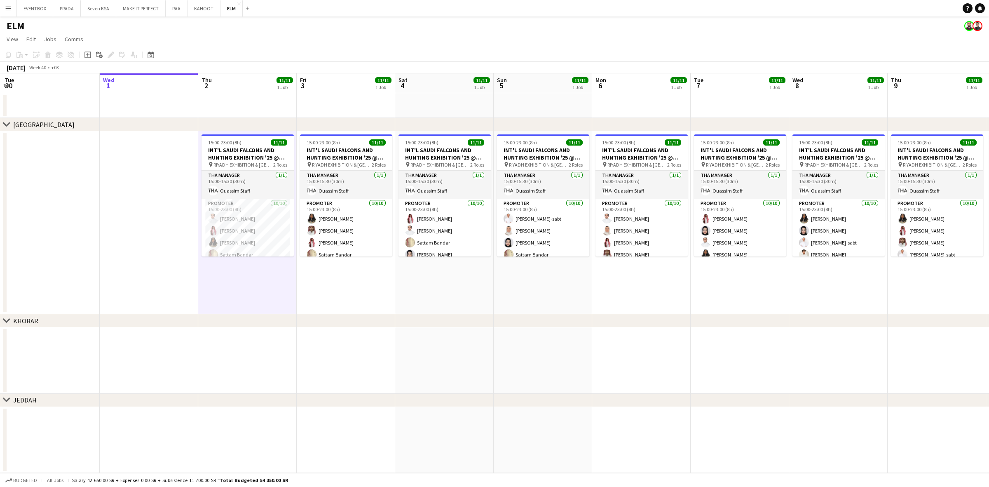
click at [338, 306] on app-date-cell "15:00-23:00 (8h) 11/11 INT'L SAUDI FALCONS AND HUNTING EXHIBITION '25 @ MALHAM …" at bounding box center [346, 222] width 99 height 183
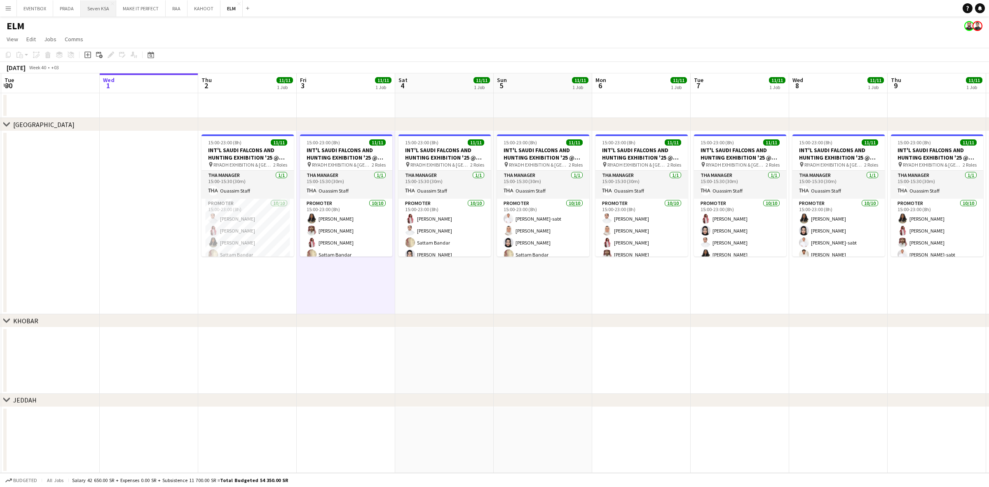
click at [90, 12] on button "Seven KSA Close" at bounding box center [98, 8] width 35 height 16
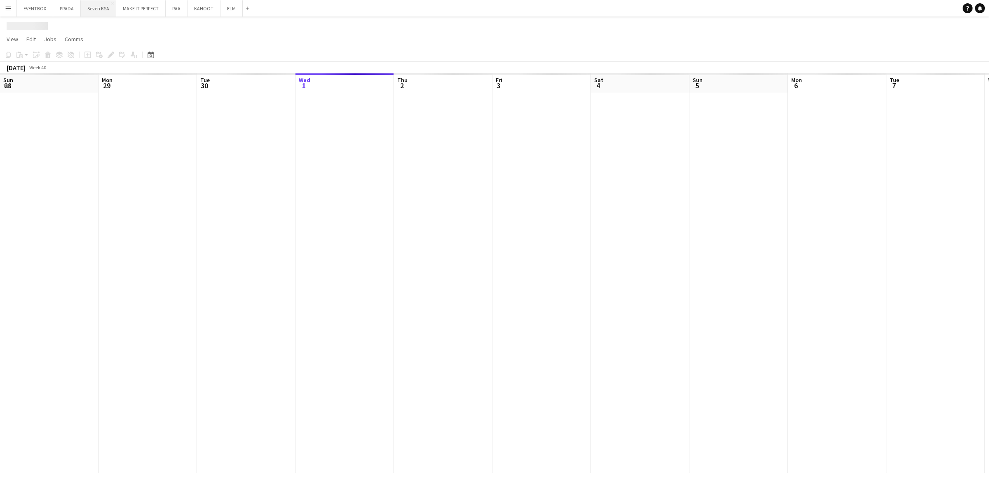
scroll to position [0, 197]
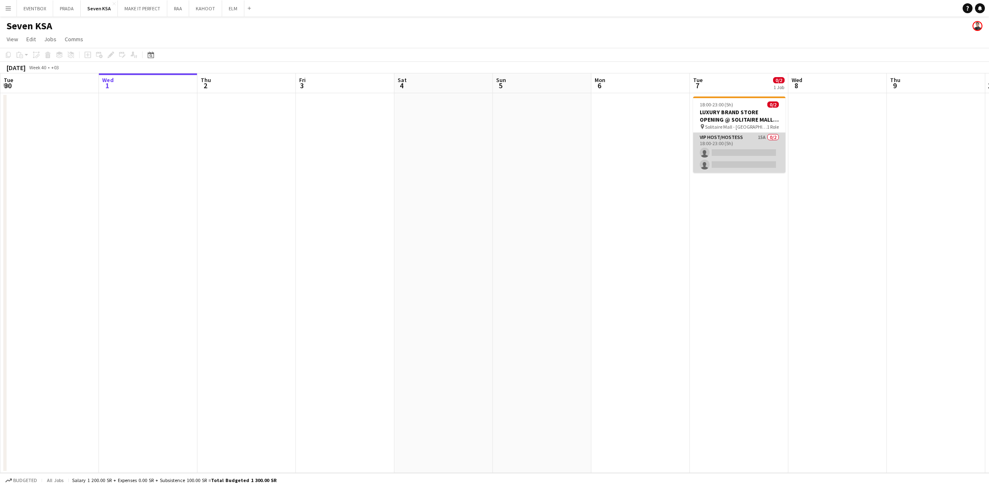
click at [751, 142] on app-card-role "VIP Host/Hostess 15A 0/2 18:00-23:00 (5h) single-neutral-actions single-neutral…" at bounding box center [739, 153] width 92 height 40
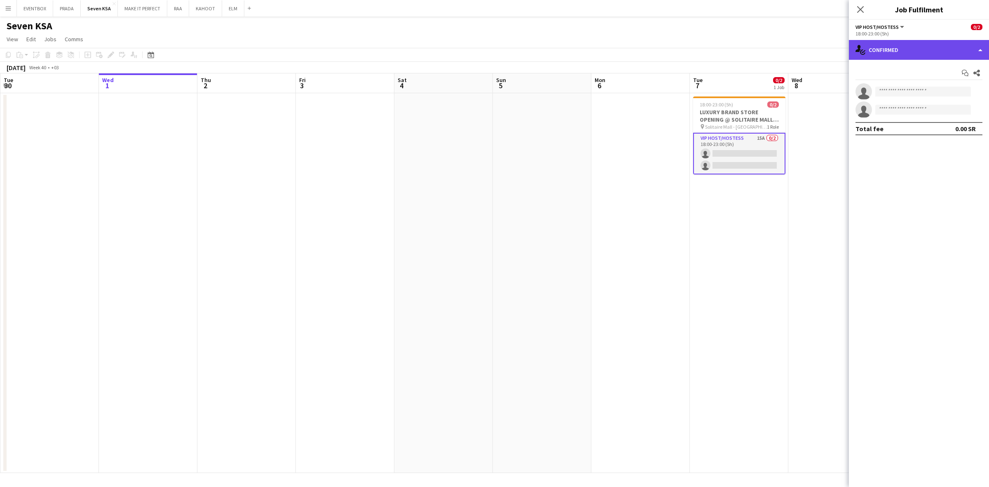
click at [914, 46] on div "single-neutral-actions-check-2 Confirmed" at bounding box center [919, 50] width 140 height 20
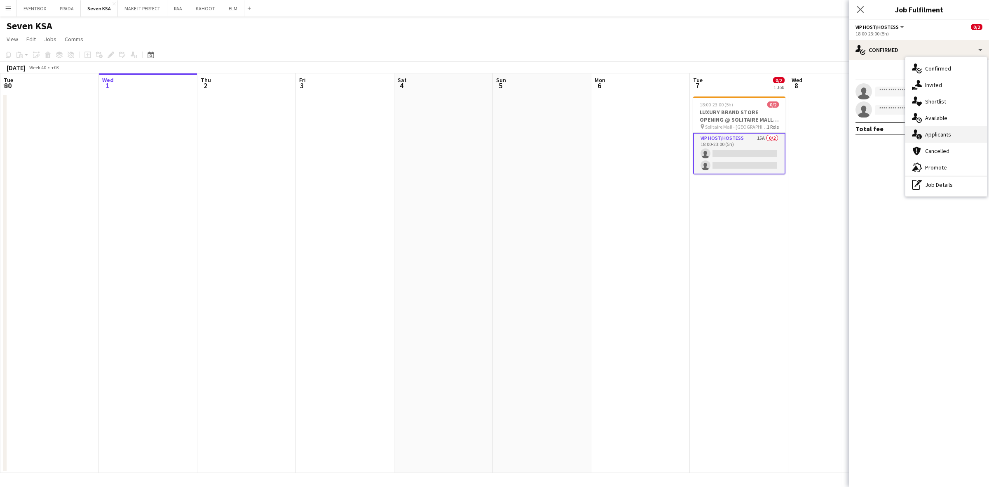
click at [936, 133] on span "Applicants" at bounding box center [938, 134] width 26 height 7
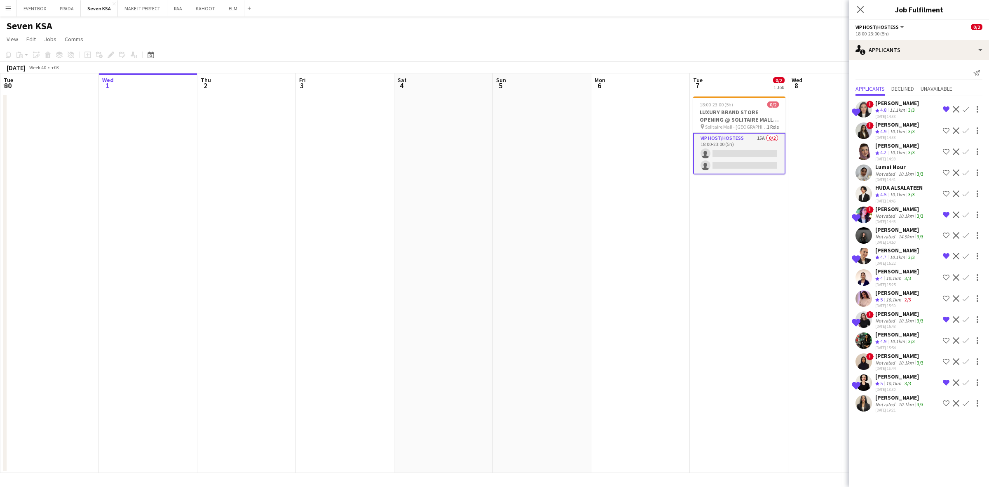
click at [889, 101] on div "Viktoriia Buznitska" at bounding box center [897, 102] width 44 height 7
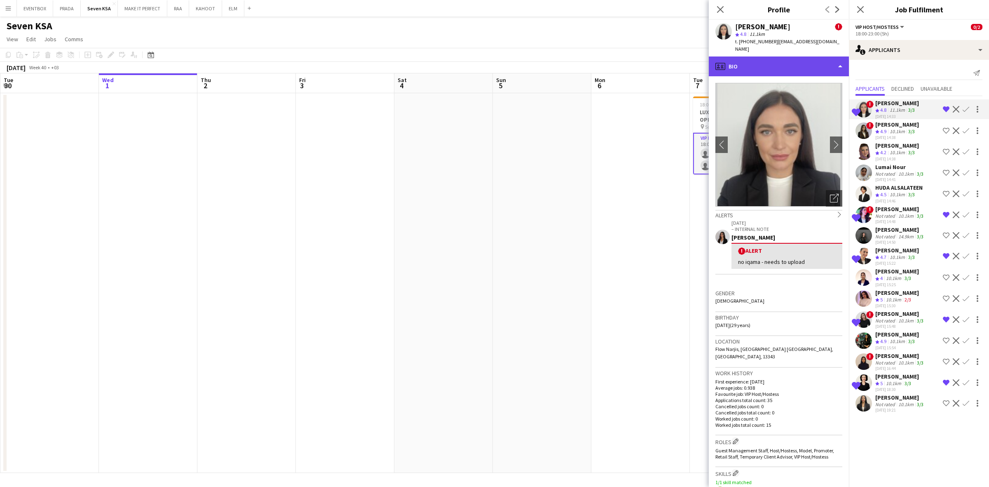
click at [778, 58] on div "profile Bio" at bounding box center [779, 66] width 140 height 20
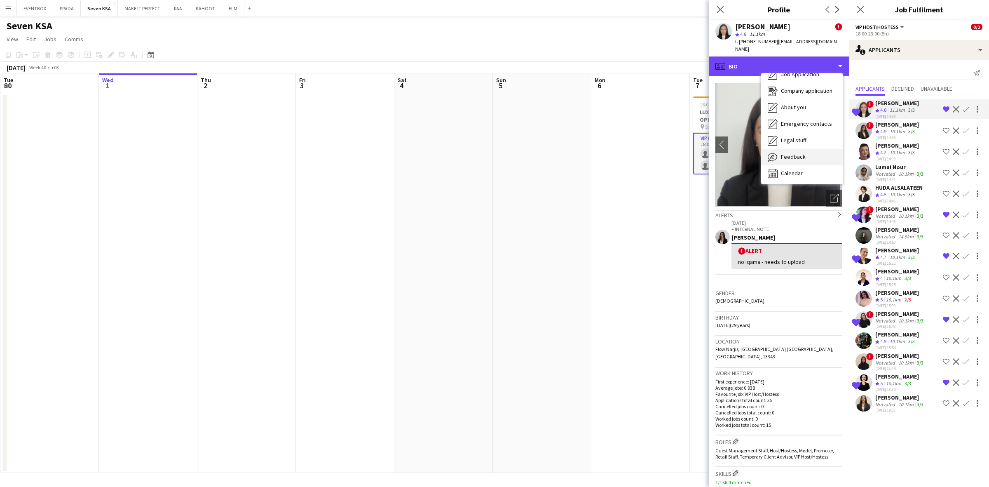
scroll to position [28, 0]
click at [794, 152] on span "Feedback" at bounding box center [793, 155] width 25 height 7
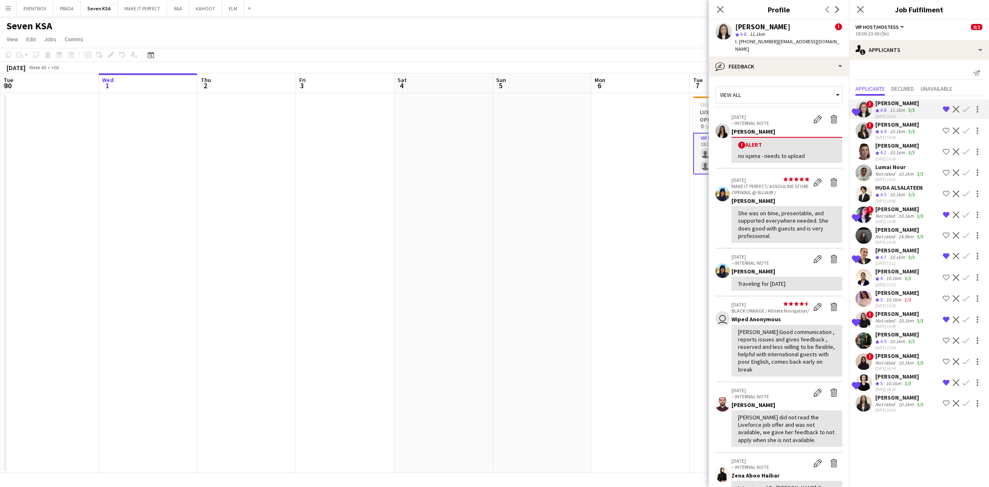
click at [906, 213] on div "10.1km" at bounding box center [906, 216] width 19 height 6
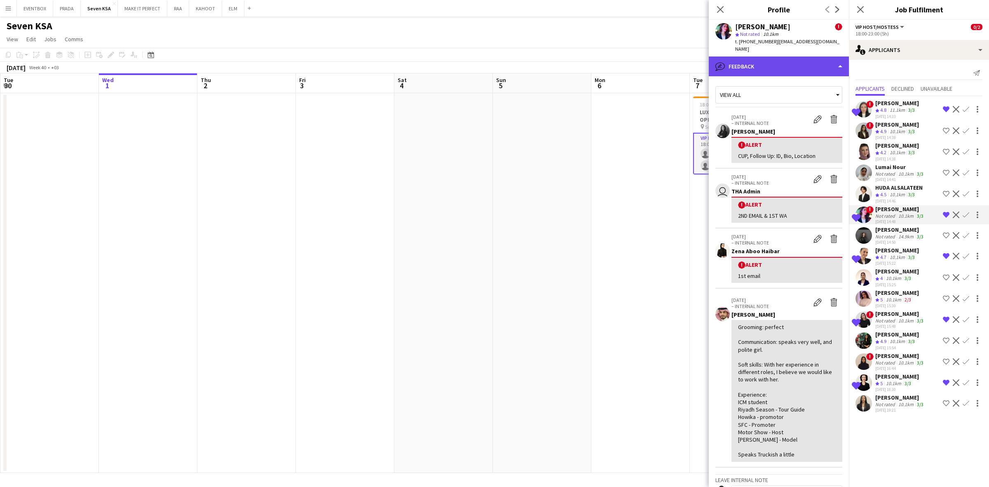
click at [800, 56] on div "bubble-pencil Feedback" at bounding box center [779, 66] width 140 height 20
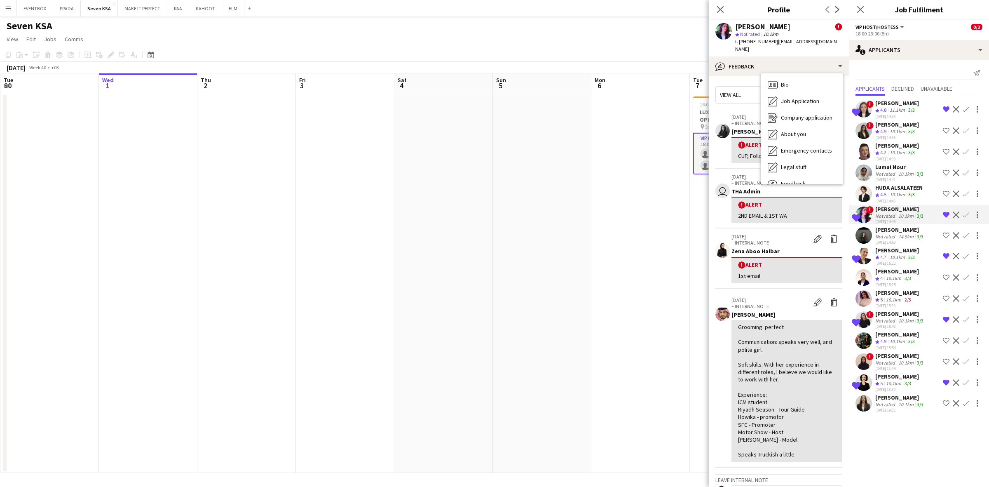
click at [790, 297] on p "[DATE]" at bounding box center [771, 300] width 78 height 6
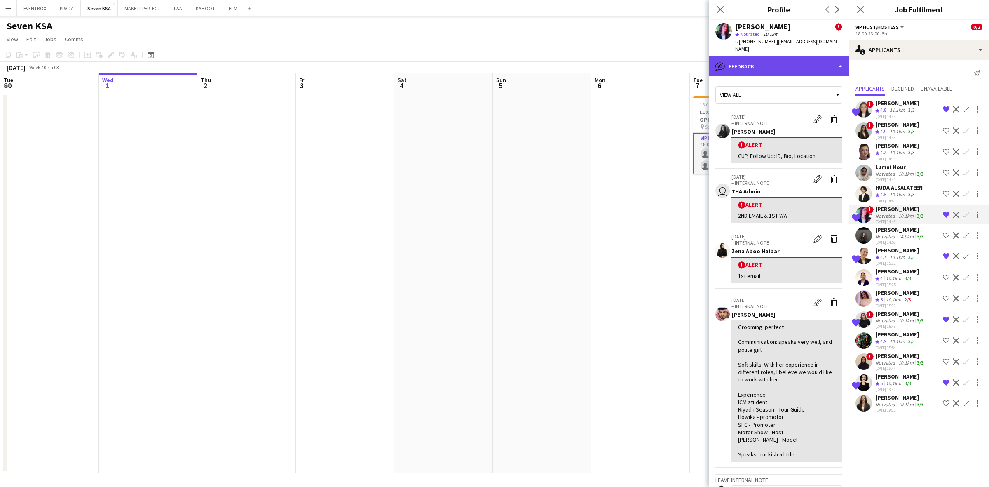
click at [770, 60] on div "bubble-pencil Feedback" at bounding box center [779, 66] width 140 height 20
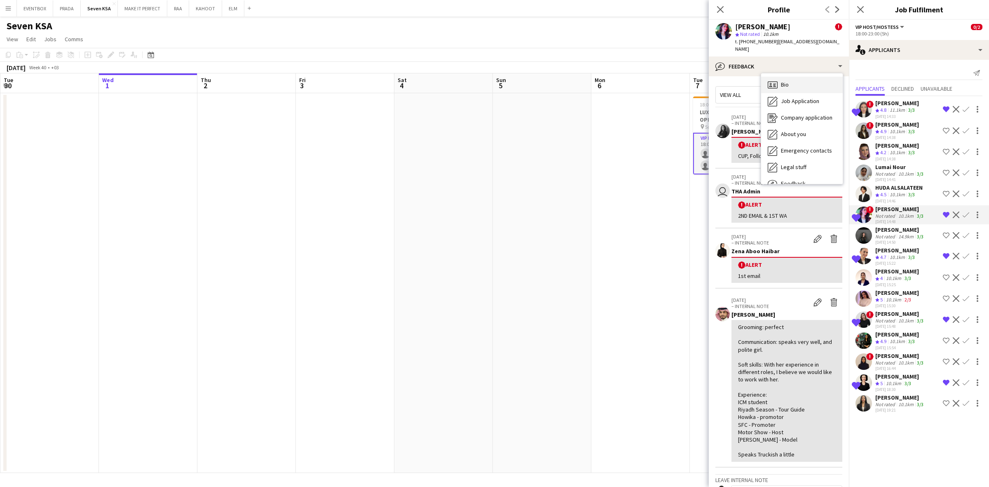
click at [800, 79] on div "Bio Bio" at bounding box center [802, 85] width 82 height 16
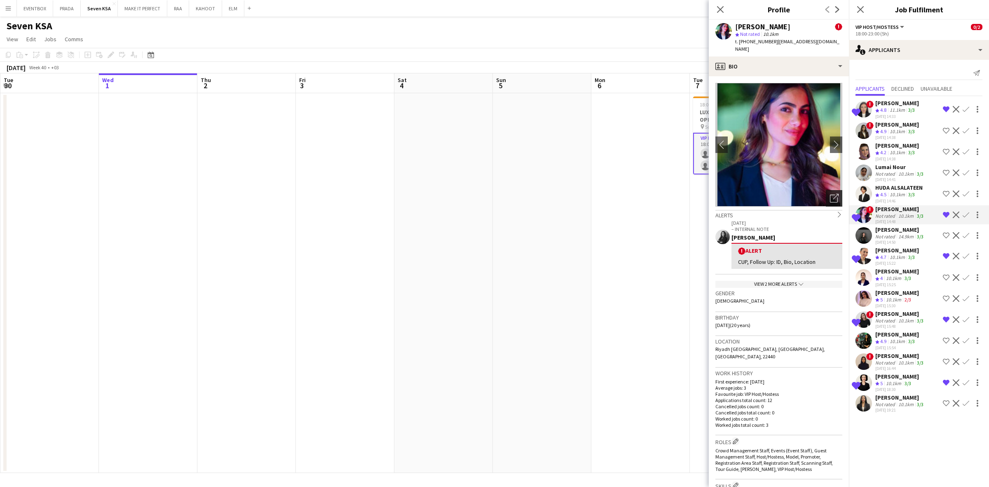
click at [830, 194] on icon "Open photos pop-in" at bounding box center [834, 198] width 9 height 9
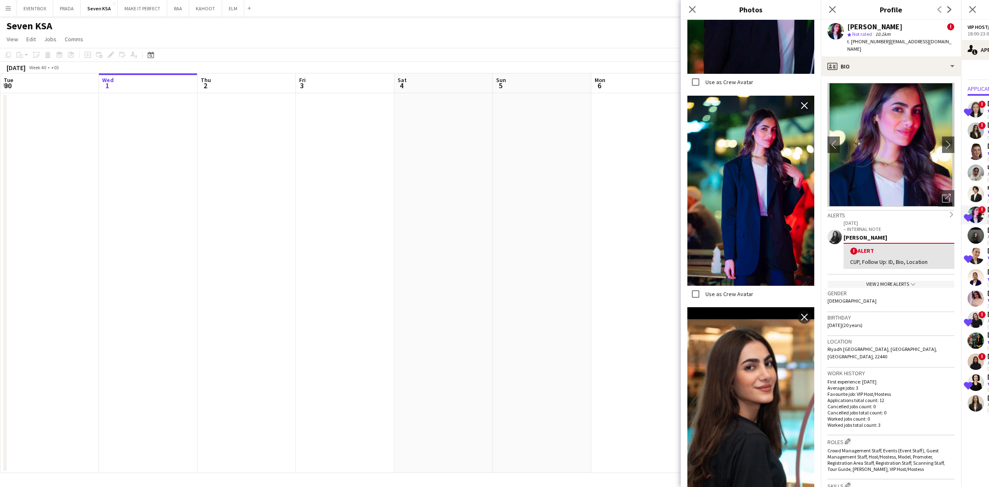
scroll to position [393, 0]
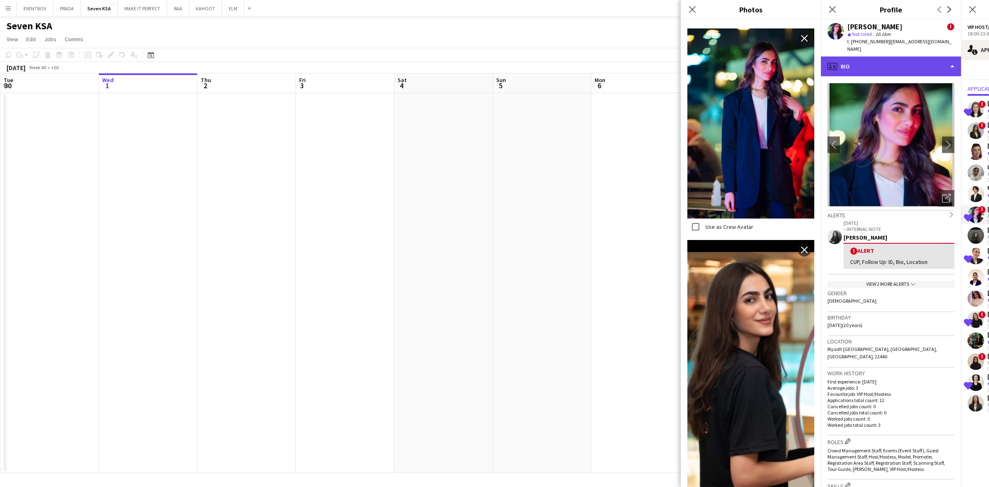
click at [896, 61] on div "profile Bio" at bounding box center [891, 66] width 140 height 20
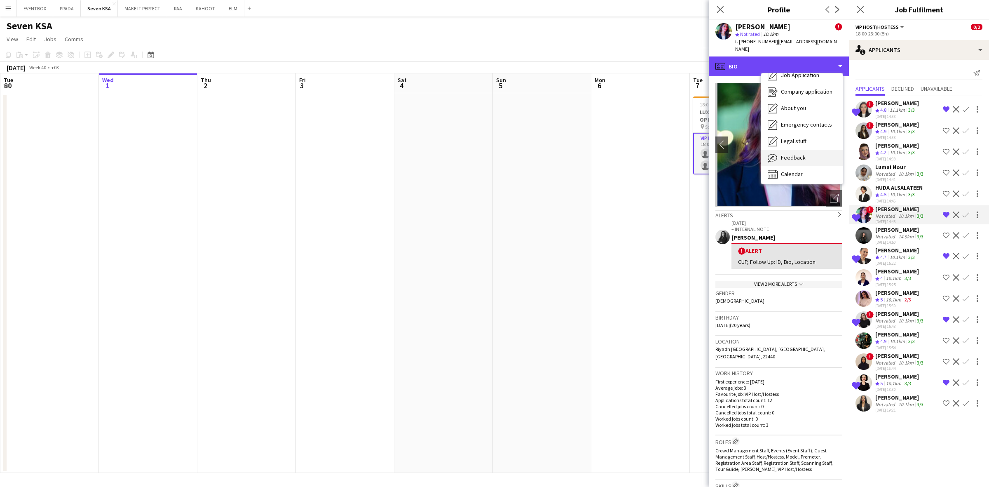
scroll to position [28, 0]
click at [812, 155] on div "Feedback Feedback" at bounding box center [802, 156] width 82 height 16
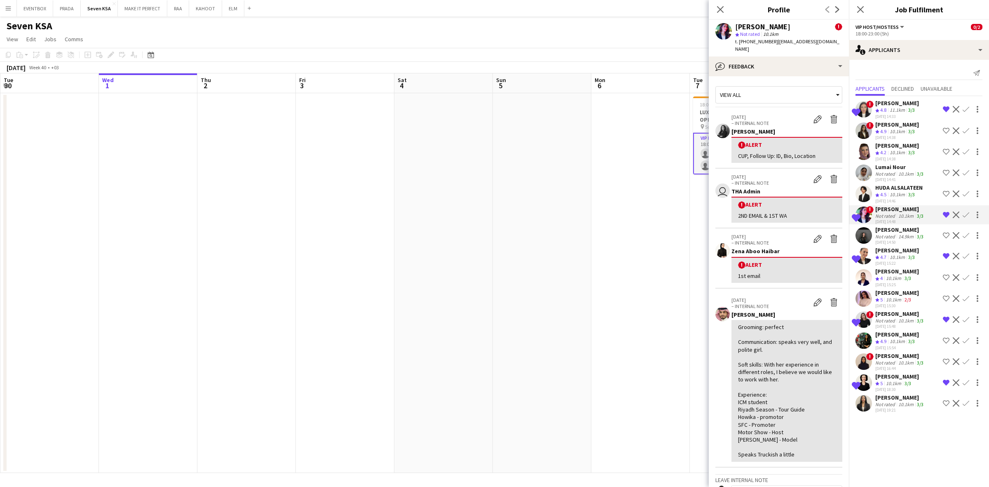
click at [791, 46] on div "Hala Marie ! star Not rated 10.1km t. +966558568603 | mareehala1@gmail.com" at bounding box center [779, 38] width 140 height 37
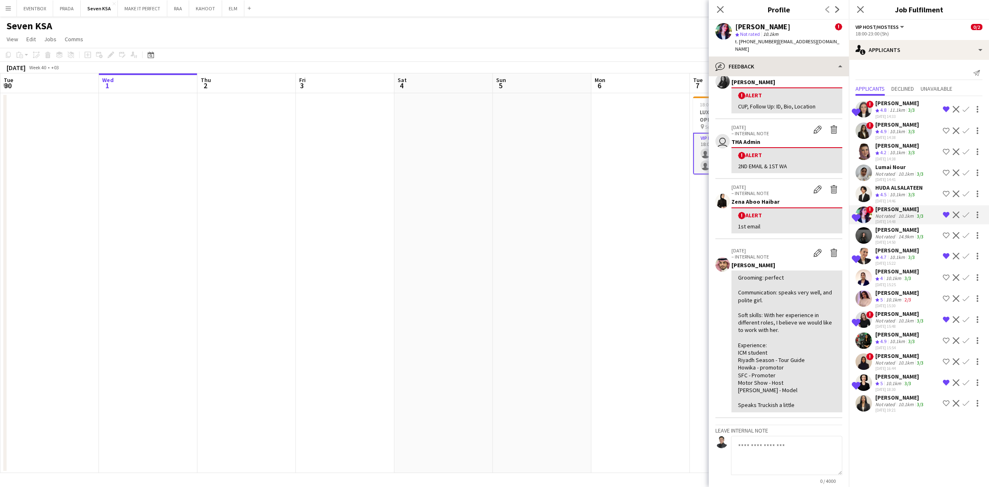
scroll to position [52, 0]
click at [788, 56] on div "bubble-pencil Feedback" at bounding box center [779, 66] width 140 height 20
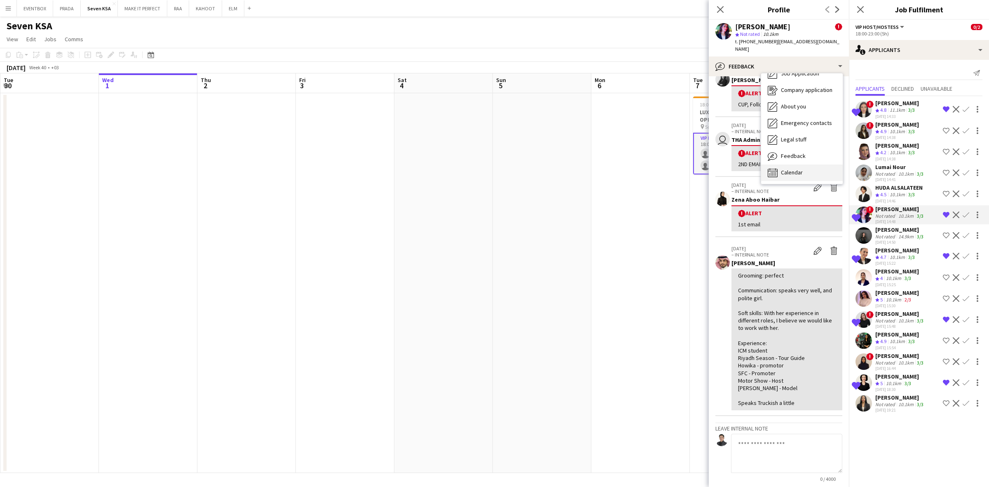
click at [798, 164] on div "Calendar Calendar" at bounding box center [802, 172] width 82 height 16
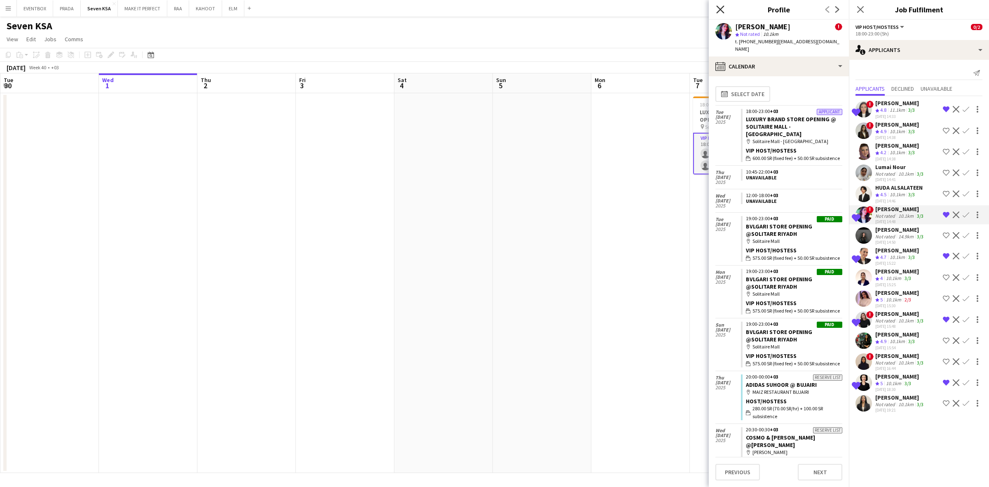
click at [720, 10] on icon at bounding box center [720, 9] width 8 height 8
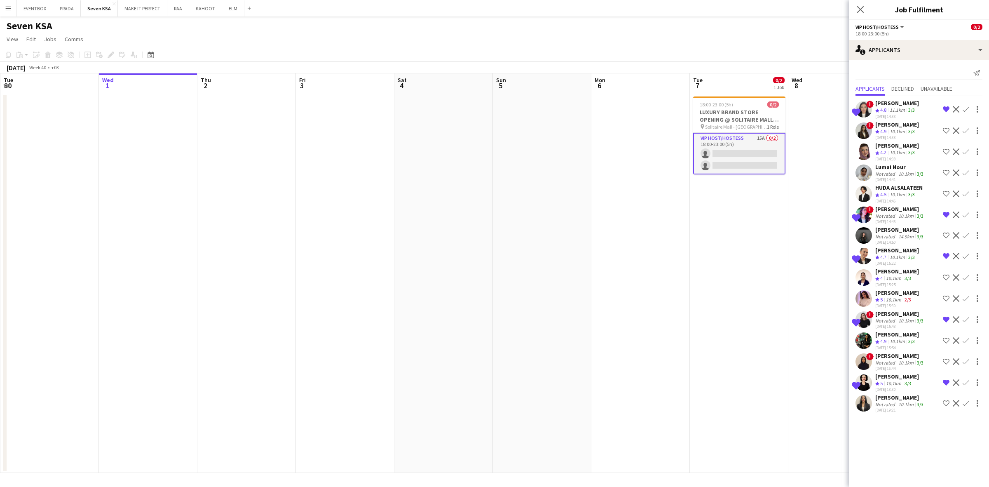
click at [896, 210] on div "Hala Marie" at bounding box center [900, 208] width 50 height 7
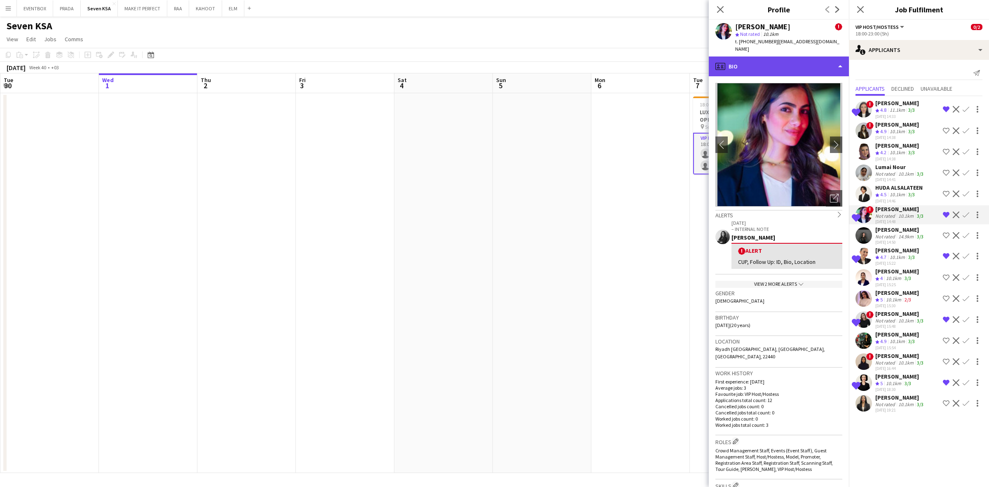
click at [789, 56] on div "profile Bio" at bounding box center [779, 66] width 140 height 20
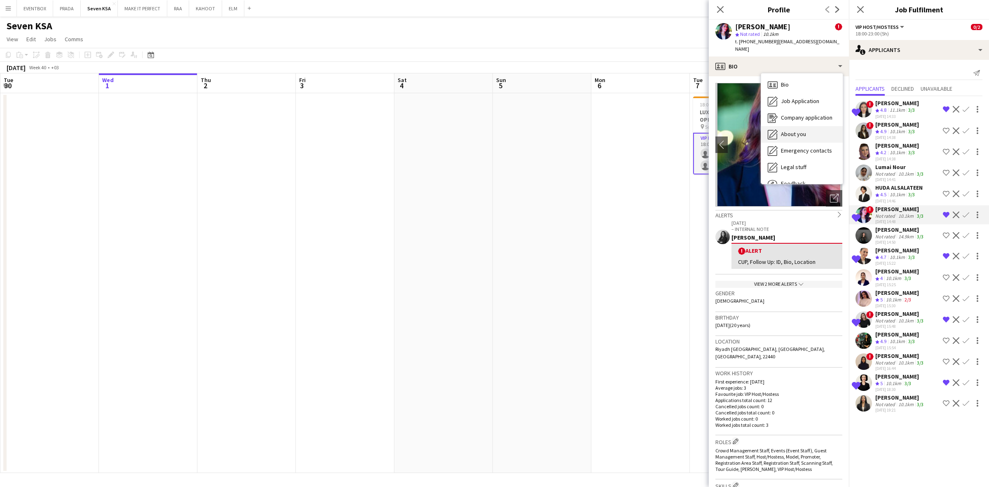
click at [802, 130] on span "About you" at bounding box center [793, 133] width 25 height 7
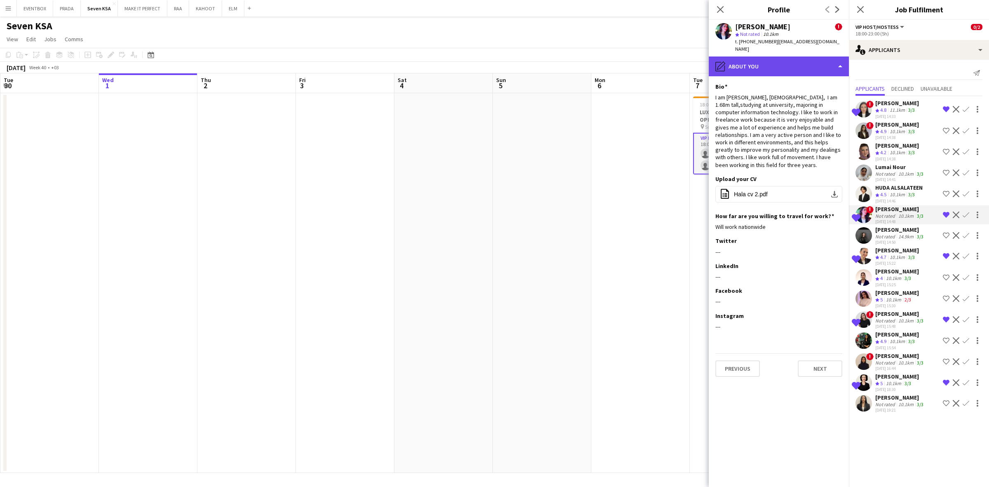
click at [792, 56] on div "pencil4 About you" at bounding box center [779, 66] width 140 height 20
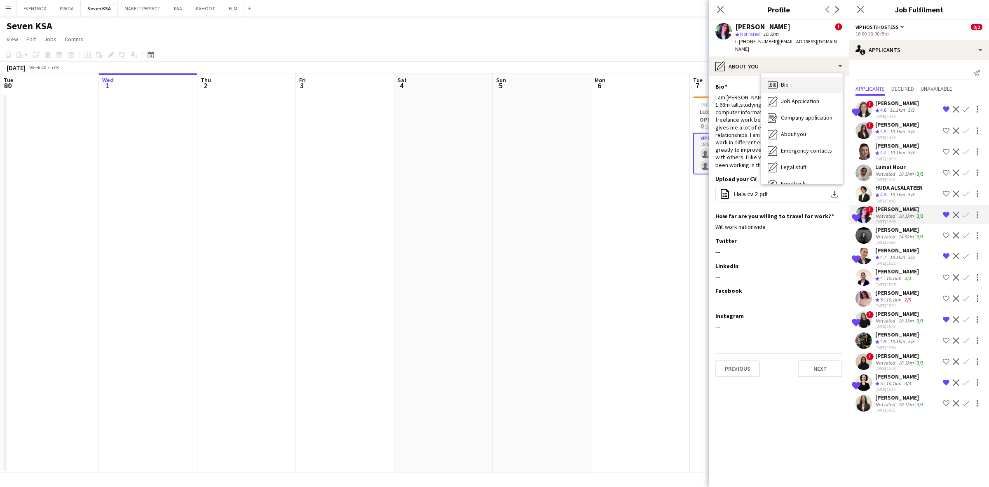
click at [795, 77] on div "Bio Bio" at bounding box center [802, 85] width 82 height 16
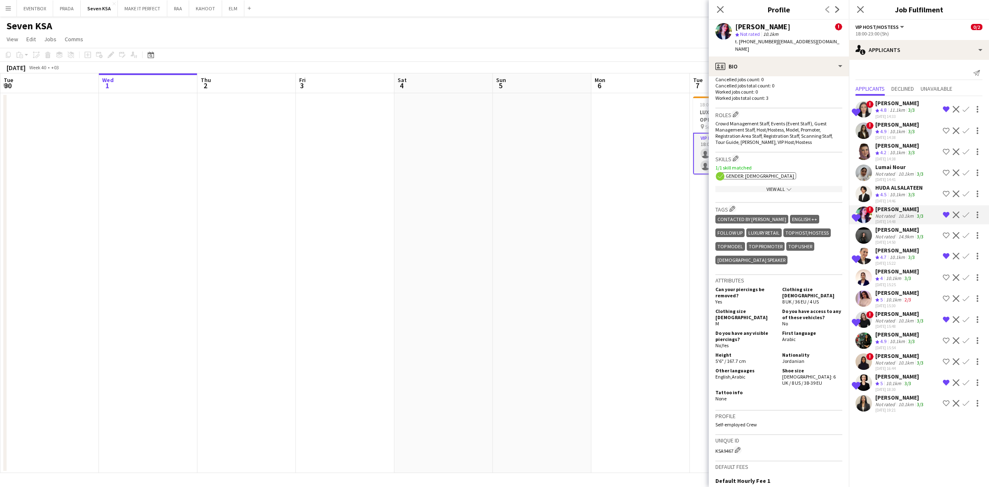
scroll to position [0, 0]
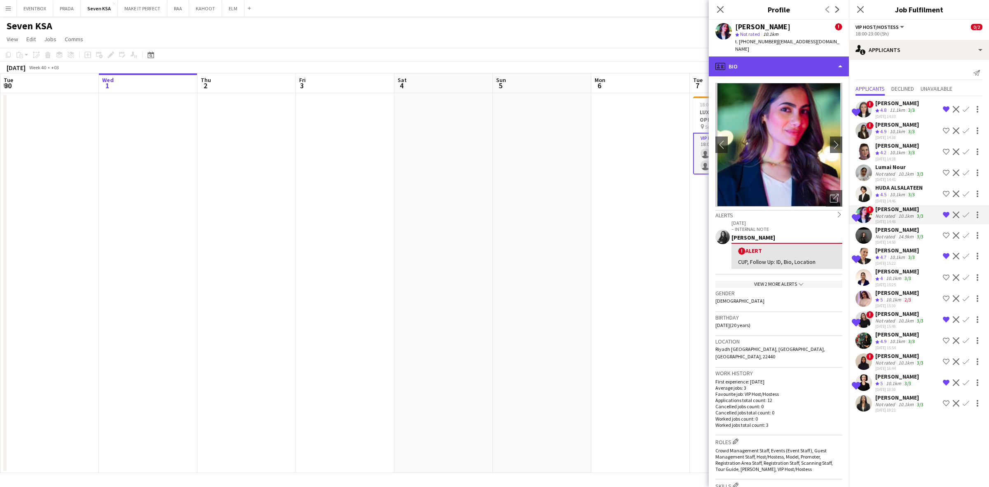
click at [769, 56] on div "profile Bio" at bounding box center [779, 66] width 140 height 20
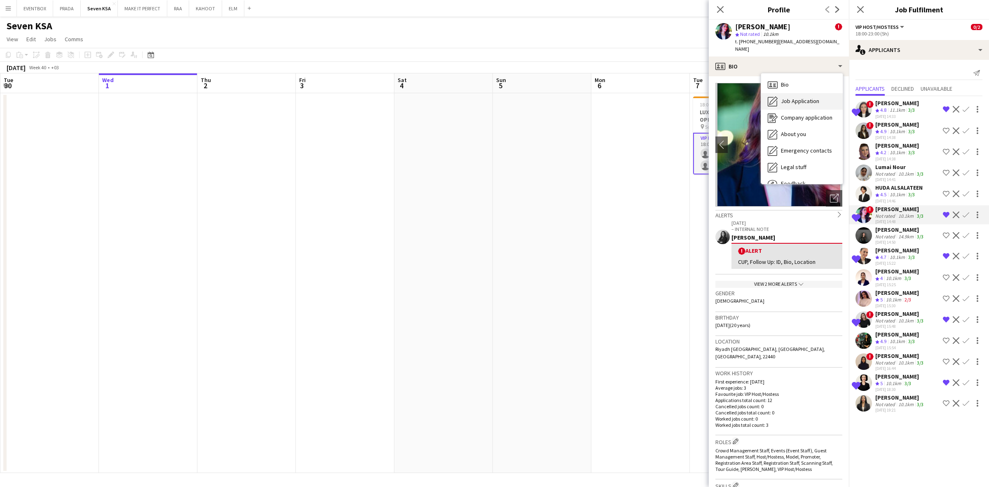
click at [801, 97] on span "Job Application" at bounding box center [800, 100] width 38 height 7
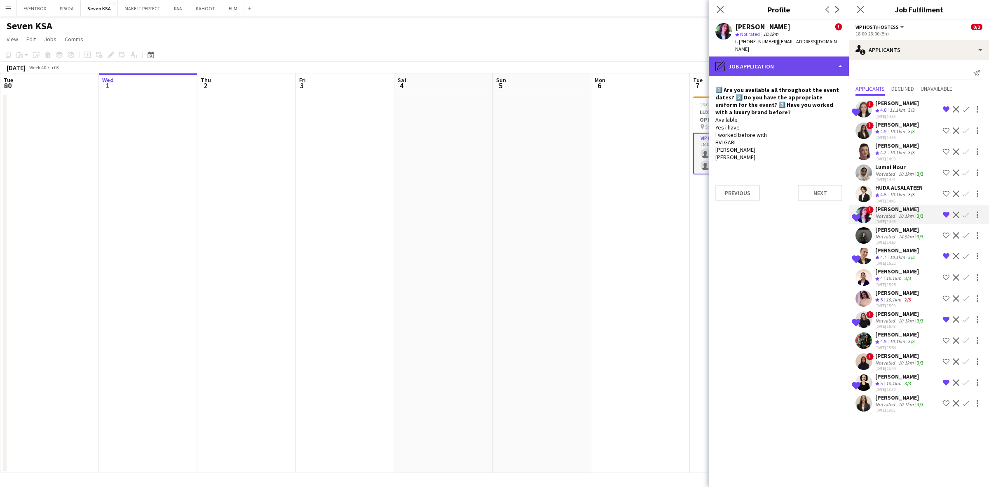
click at [786, 58] on div "pencil4 Job Application" at bounding box center [779, 66] width 140 height 20
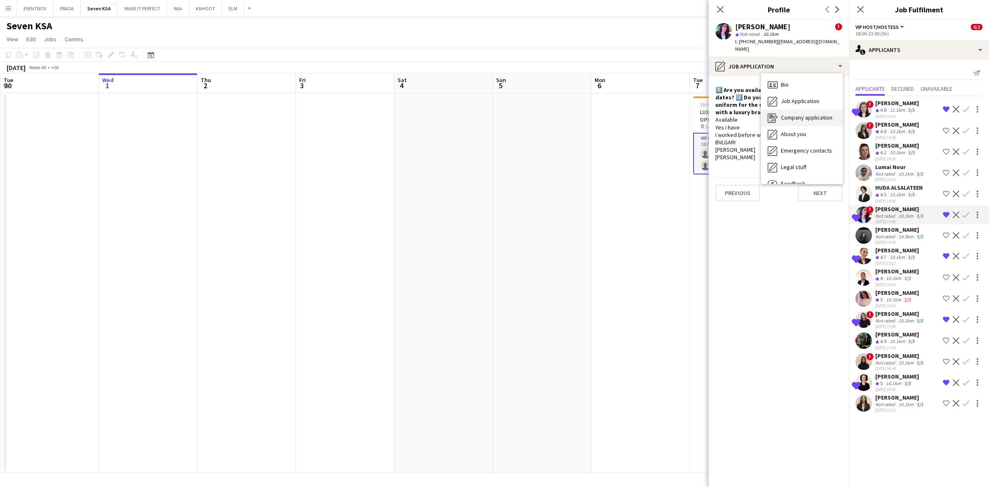
click at [810, 116] on div "Company application Company application" at bounding box center [802, 118] width 82 height 16
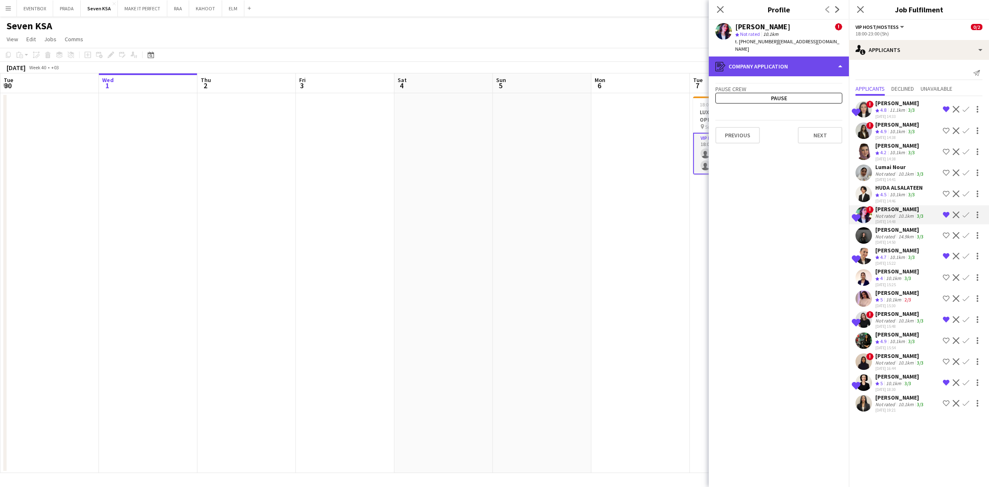
drag, startPoint x: 803, startPoint y: 60, endPoint x: 812, endPoint y: 61, distance: 9.9
click at [802, 60] on div "register Company application" at bounding box center [779, 66] width 140 height 20
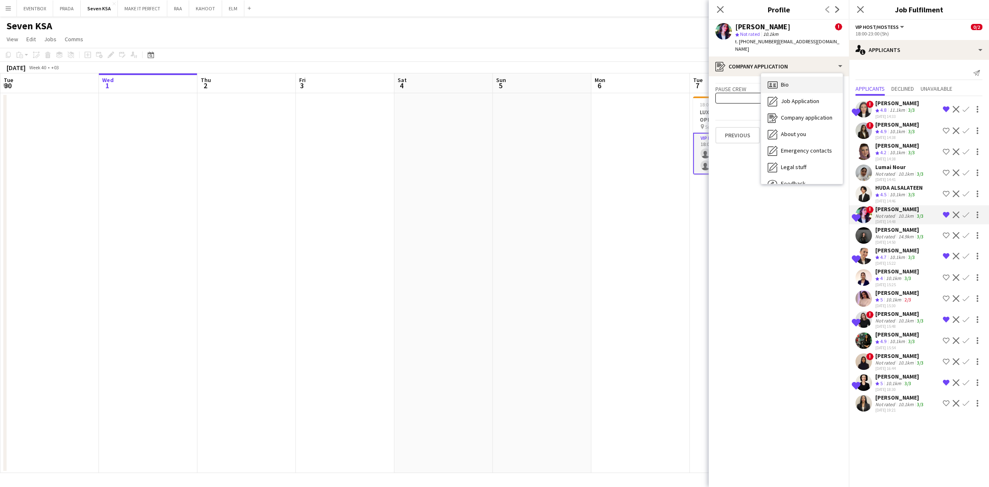
click at [812, 78] on div "Bio Bio" at bounding box center [802, 85] width 82 height 16
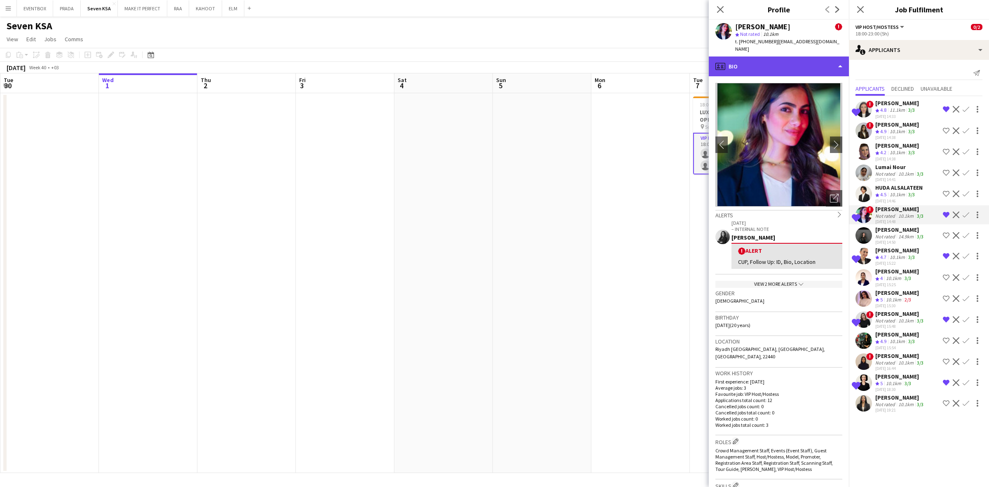
click at [808, 56] on div "profile Bio" at bounding box center [779, 66] width 140 height 20
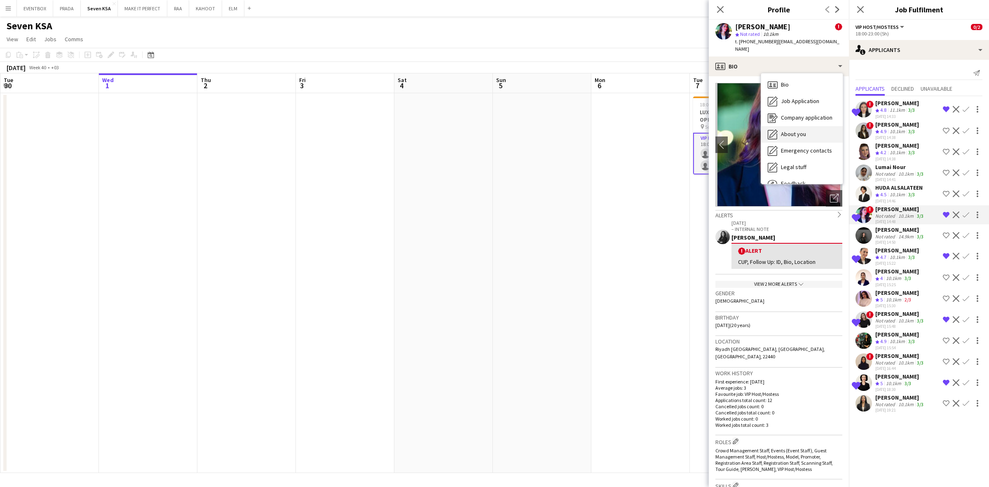
click at [812, 128] on div "About you About you" at bounding box center [802, 134] width 82 height 16
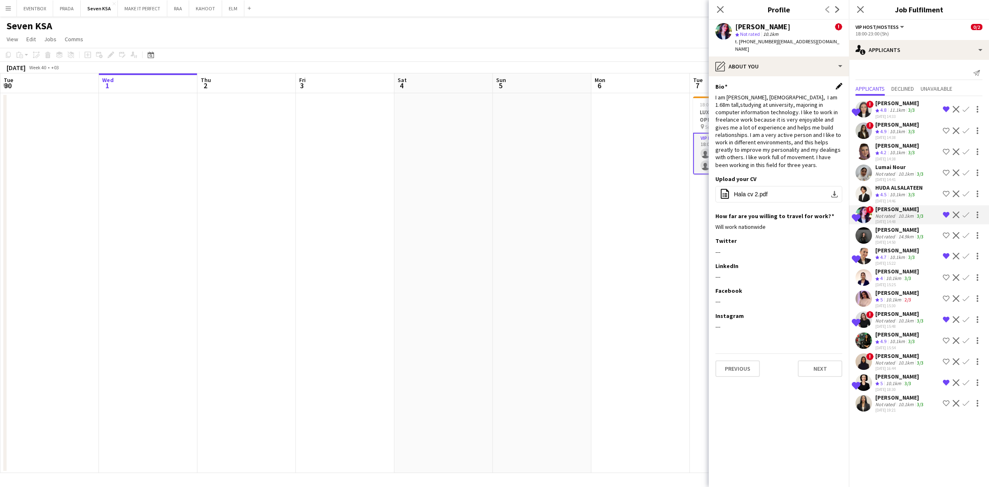
click at [838, 83] on app-icon "Edit this field" at bounding box center [839, 86] width 7 height 7
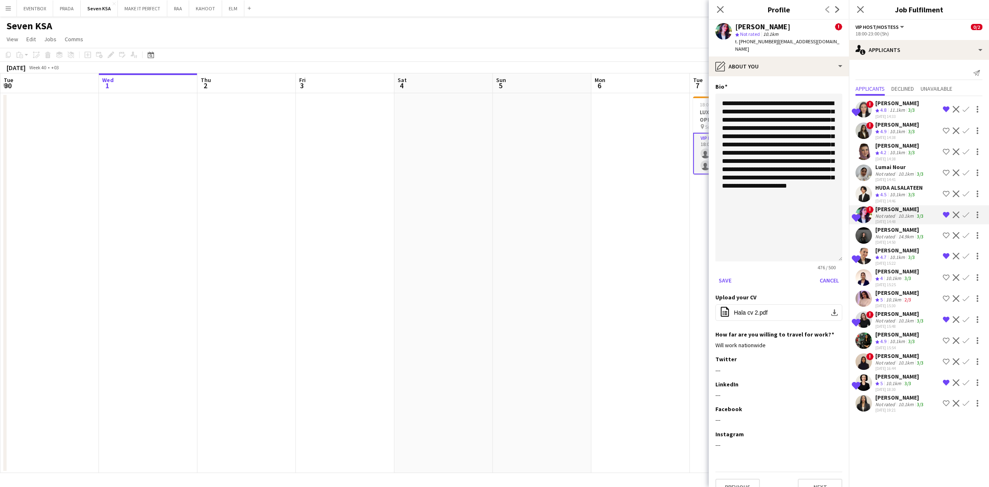
drag, startPoint x: 840, startPoint y: 131, endPoint x: 817, endPoint y: 259, distance: 129.9
click at [817, 259] on textarea "**********" at bounding box center [779, 178] width 127 height 168
drag, startPoint x: 772, startPoint y: 95, endPoint x: 803, endPoint y: 98, distance: 31.5
click at [803, 98] on textarea "**********" at bounding box center [779, 181] width 127 height 175
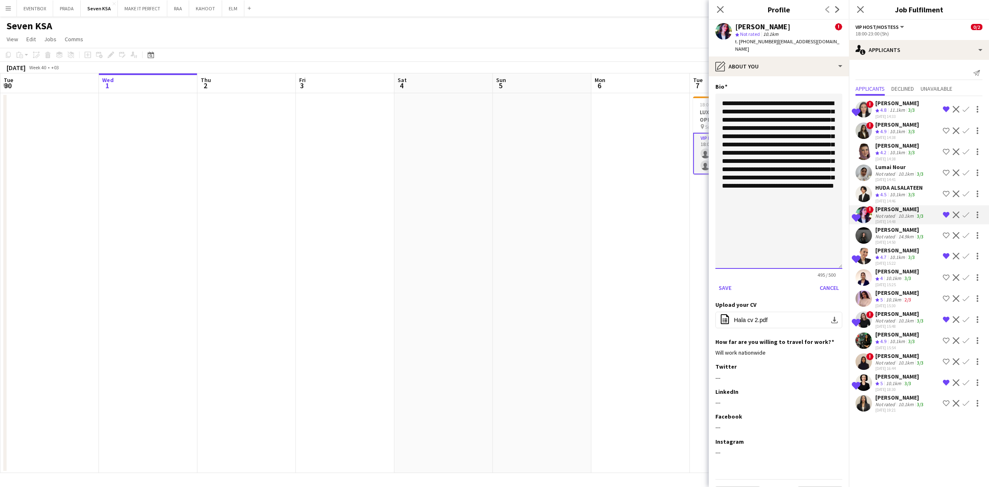
click at [773, 103] on textarea "**********" at bounding box center [779, 181] width 127 height 175
click at [751, 128] on textarea "**********" at bounding box center [779, 181] width 127 height 175
click at [813, 122] on textarea "**********" at bounding box center [779, 181] width 127 height 175
click at [732, 133] on textarea "**********" at bounding box center [779, 181] width 127 height 175
click at [745, 129] on textarea "**********" at bounding box center [779, 181] width 127 height 175
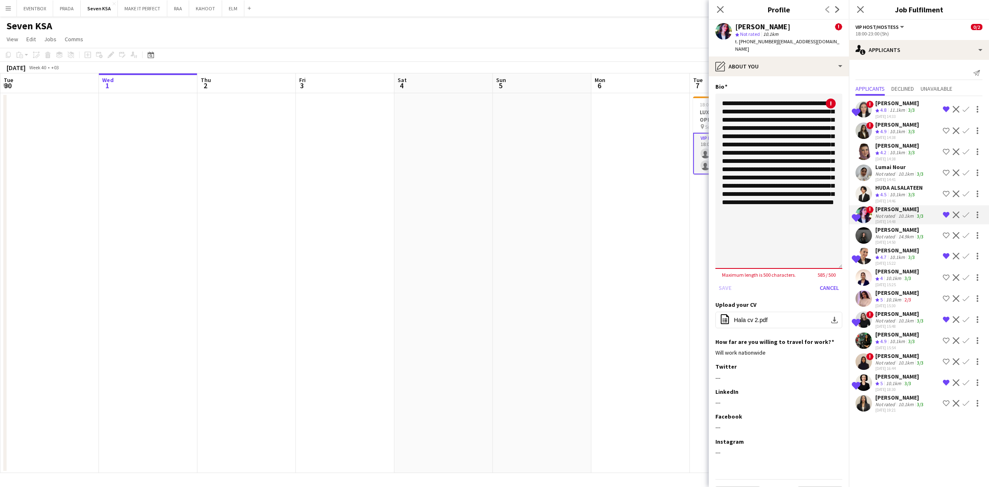
drag, startPoint x: 732, startPoint y: 126, endPoint x: 725, endPoint y: 128, distance: 7.7
click at [725, 128] on textarea "**********" at bounding box center [779, 181] width 127 height 175
click at [760, 128] on textarea "**********" at bounding box center [779, 181] width 127 height 175
drag, startPoint x: 756, startPoint y: 129, endPoint x: 815, endPoint y: 129, distance: 58.9
click at [815, 129] on textarea "**********" at bounding box center [779, 181] width 127 height 175
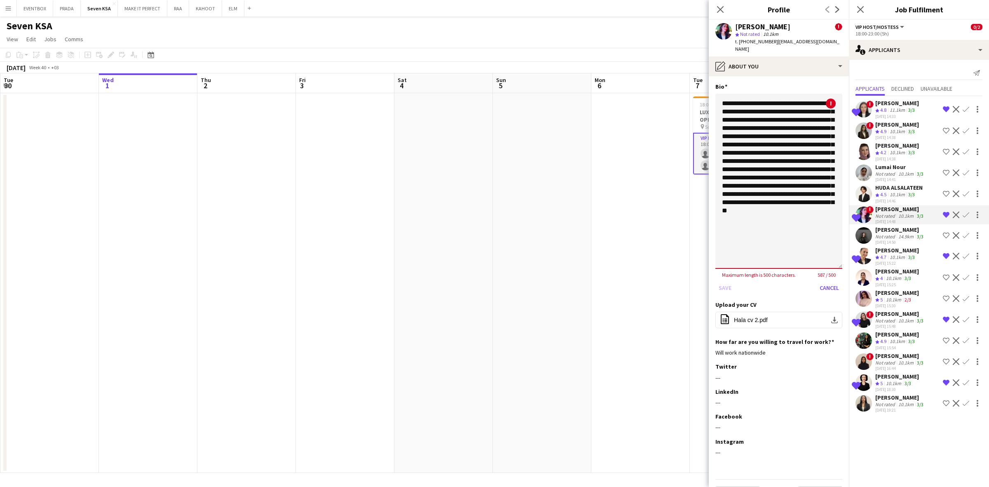
click at [757, 129] on textarea "**********" at bounding box center [779, 181] width 127 height 175
drag, startPoint x: 784, startPoint y: 171, endPoint x: 758, endPoint y: 130, distance: 49.5
click at [758, 130] on textarea "**********" at bounding box center [779, 181] width 127 height 175
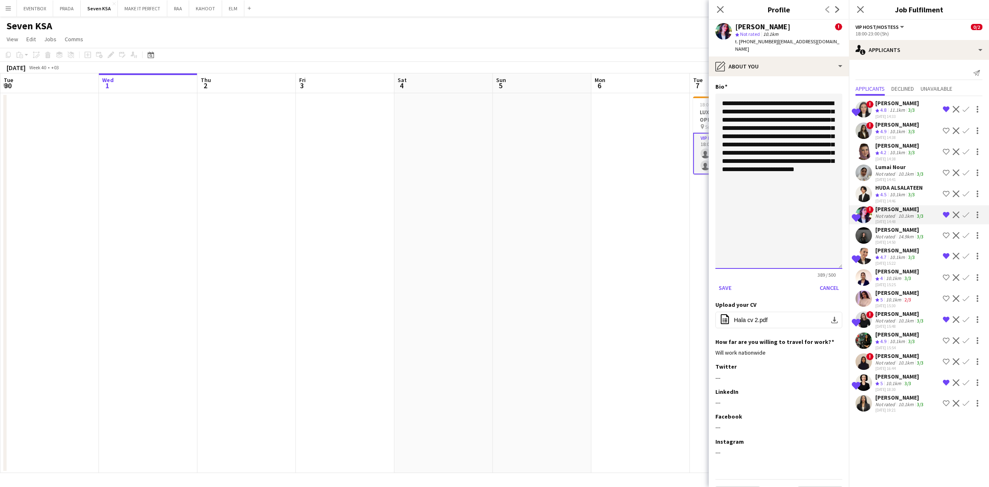
click at [781, 141] on textarea "**********" at bounding box center [779, 181] width 127 height 175
click at [757, 128] on textarea "**********" at bounding box center [779, 181] width 127 height 175
click at [784, 147] on textarea "**********" at bounding box center [779, 181] width 127 height 175
click at [795, 147] on textarea "**********" at bounding box center [779, 181] width 127 height 175
click at [782, 156] on textarea "**********" at bounding box center [779, 181] width 127 height 175
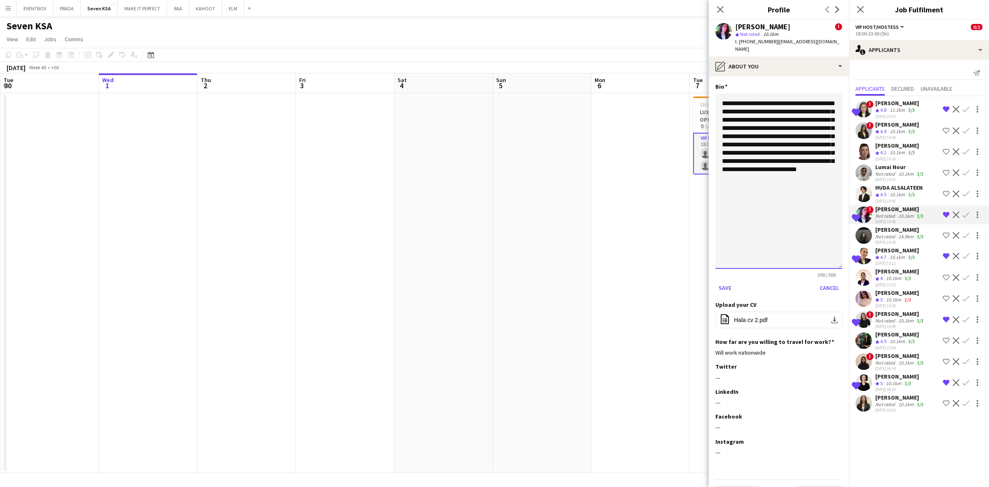
click at [796, 166] on textarea "**********" at bounding box center [779, 181] width 127 height 175
click at [807, 162] on textarea "**********" at bounding box center [779, 181] width 127 height 175
click at [788, 167] on textarea "**********" at bounding box center [779, 181] width 127 height 175
click at [793, 180] on textarea "**********" at bounding box center [779, 181] width 127 height 175
click at [749, 97] on textarea "**********" at bounding box center [779, 181] width 127 height 175
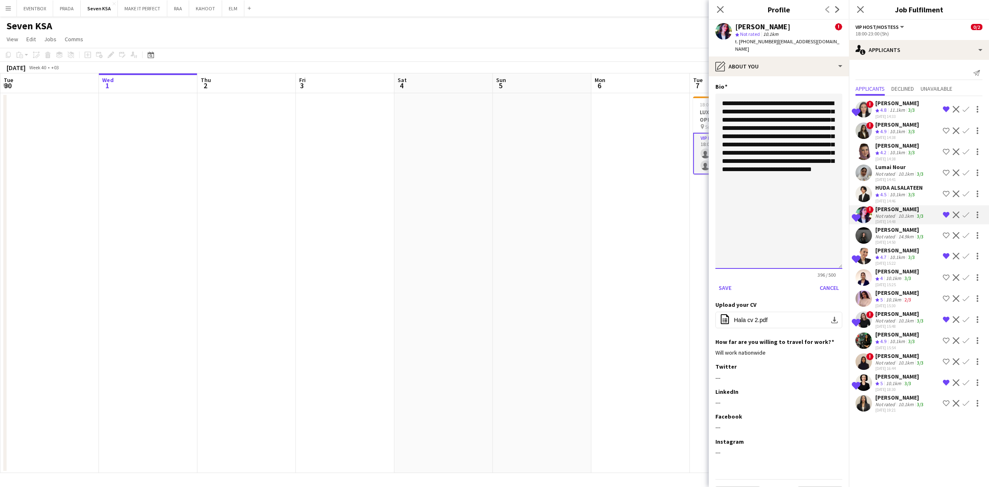
click at [766, 111] on textarea "**********" at bounding box center [779, 181] width 127 height 175
click at [779, 134] on textarea "**********" at bounding box center [779, 181] width 127 height 175
type textarea "**********"
click at [726, 281] on button "Save" at bounding box center [725, 287] width 19 height 13
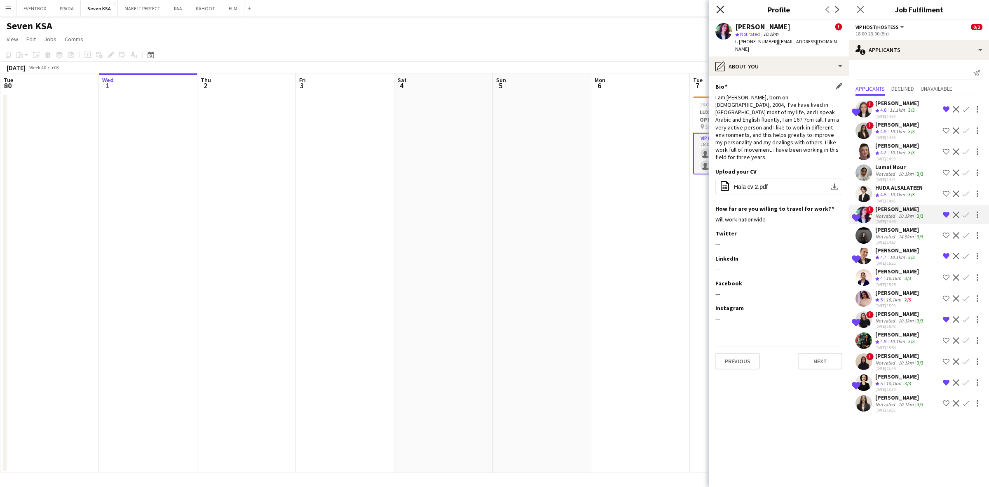
click at [718, 7] on icon at bounding box center [720, 9] width 8 height 8
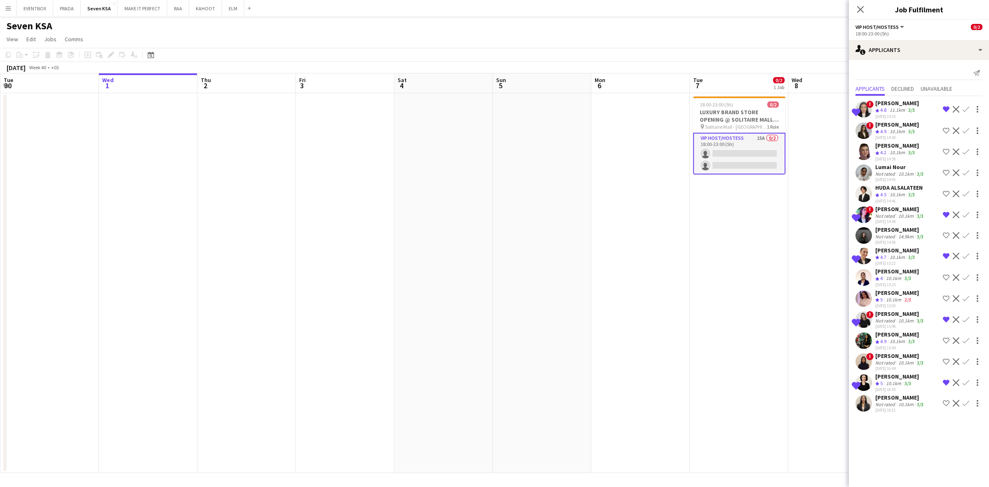
click at [815, 160] on app-date-cell at bounding box center [837, 283] width 99 height 380
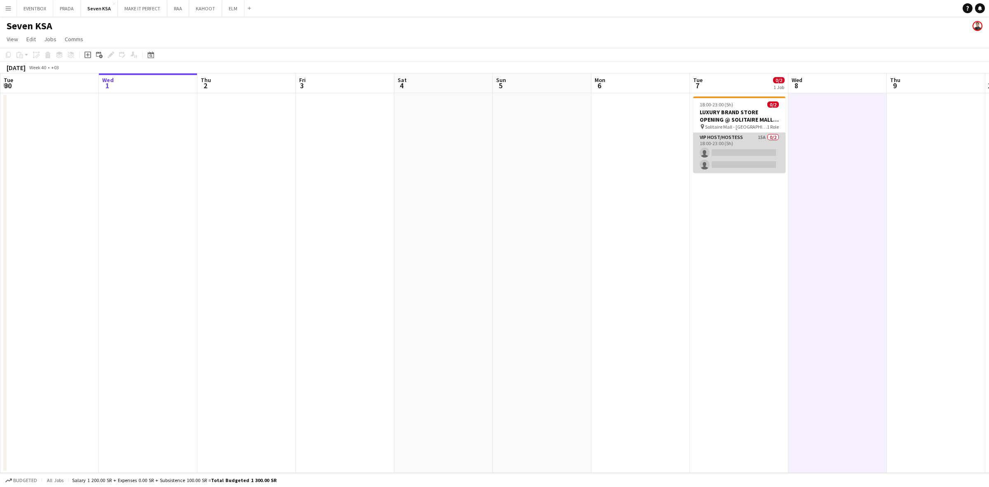
click at [743, 145] on app-card-role "VIP Host/Hostess 15A 0/2 18:00-23:00 (5h) single-neutral-actions single-neutral…" at bounding box center [739, 153] width 92 height 40
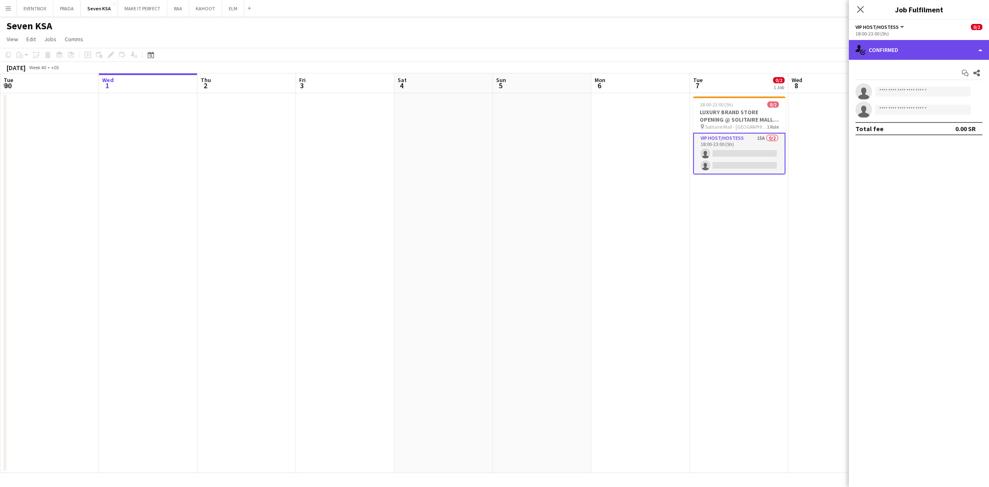
click at [942, 48] on div "single-neutral-actions-check-2 Confirmed" at bounding box center [919, 50] width 140 height 20
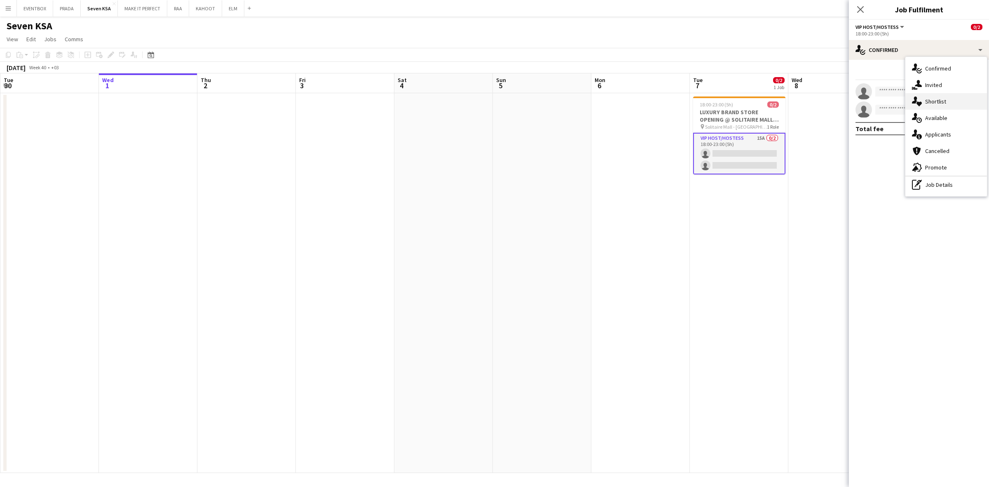
click at [946, 100] on div "single-neutral-actions-heart Shortlist" at bounding box center [947, 101] width 82 height 16
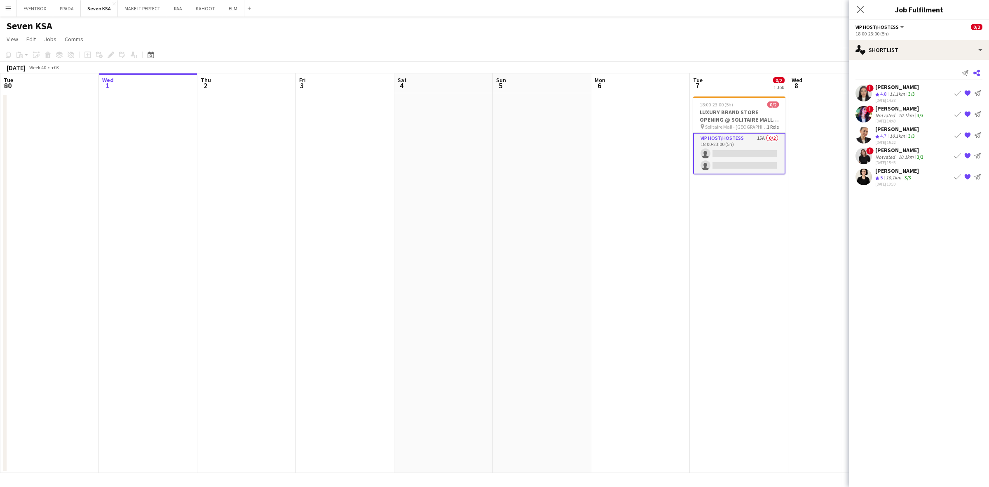
click at [978, 71] on icon "Share" at bounding box center [977, 73] width 7 height 7
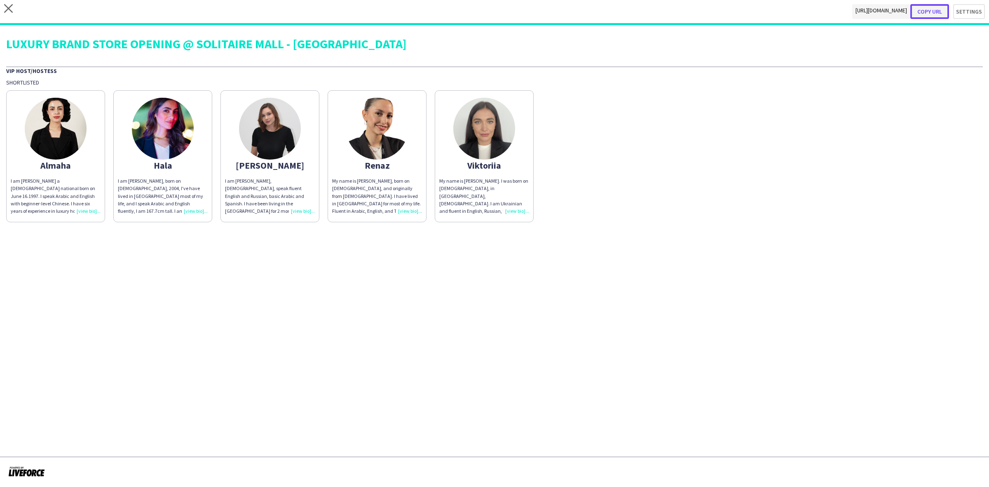
click at [936, 13] on button "Copy url" at bounding box center [929, 11] width 39 height 15
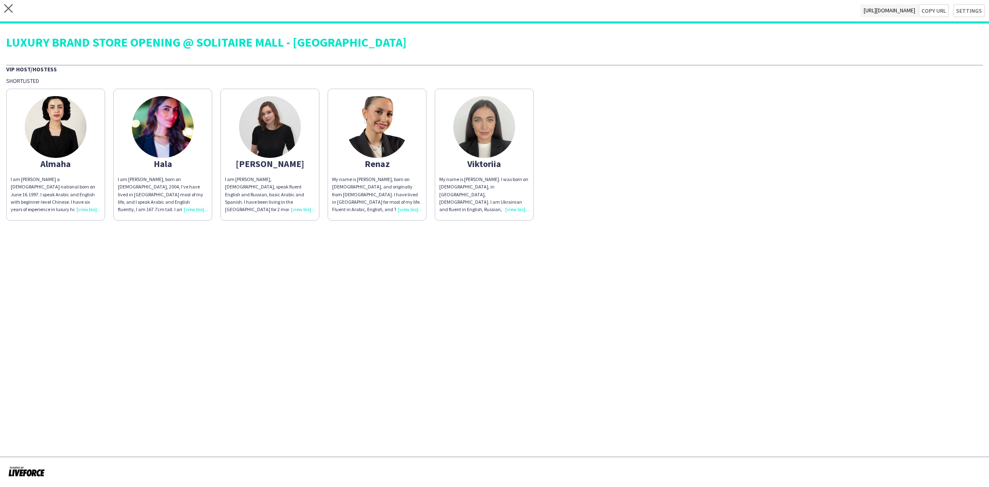
click at [190, 213] on app-share-pages-crew-card "Hala I am Hala Marie Ahmed, born on 1st of January 11, 2004, I've have lived in…" at bounding box center [162, 155] width 99 height 132
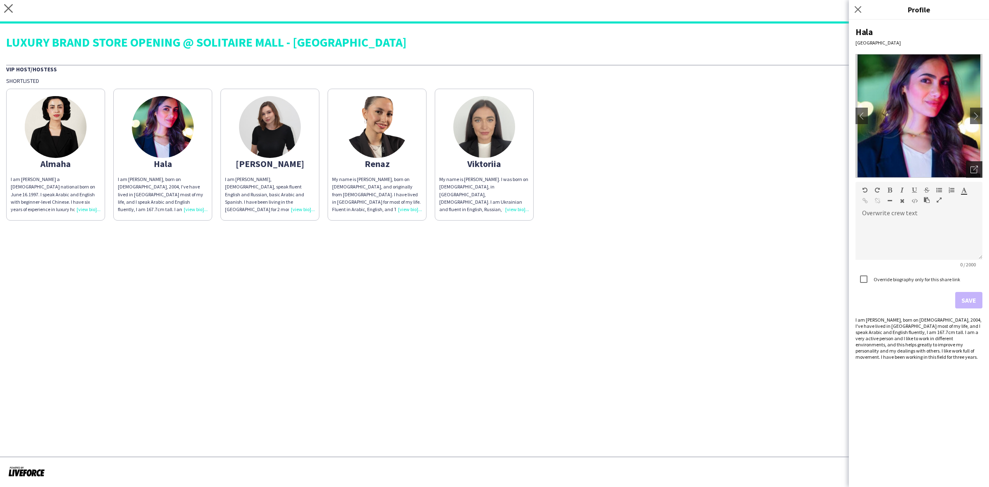
click at [979, 169] on div "Open photos pop-in" at bounding box center [974, 169] width 16 height 16
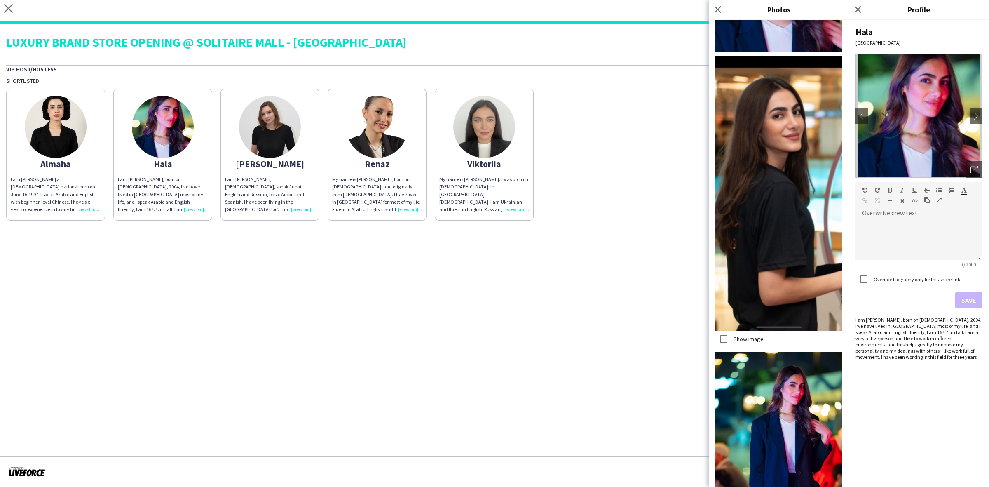
scroll to position [378, 0]
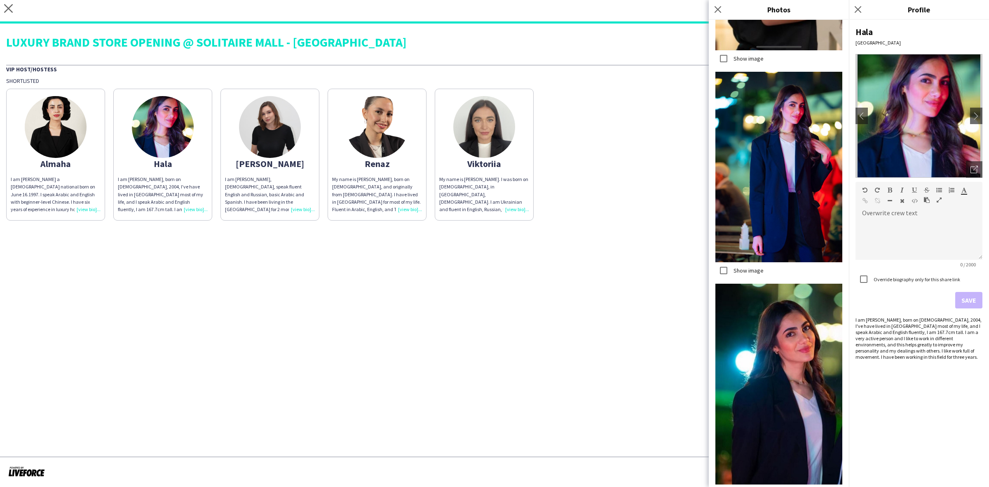
click at [308, 207] on div "I am Irina Derbeneva, Russian, speak fluent English and Russian, basic Arabic a…" at bounding box center [270, 195] width 90 height 38
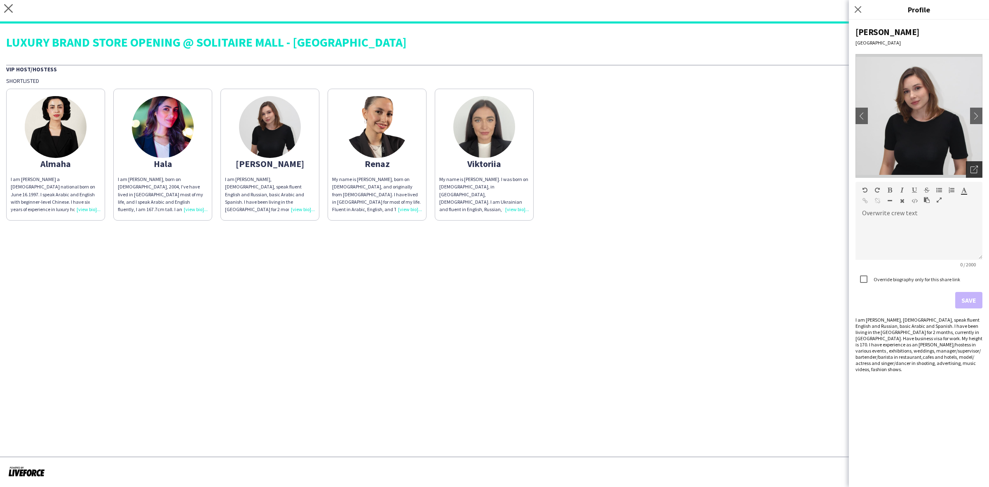
click at [974, 171] on icon "Open photos pop-in" at bounding box center [974, 169] width 7 height 7
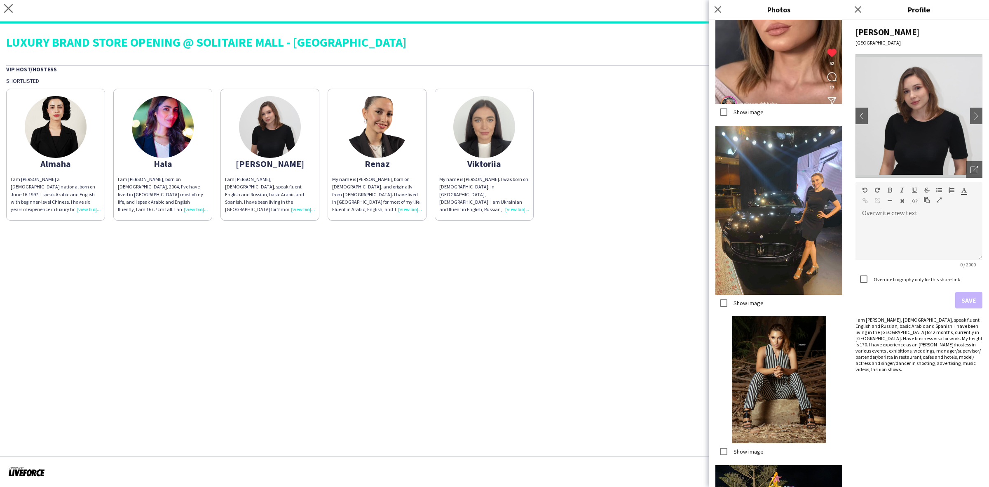
scroll to position [1700, 0]
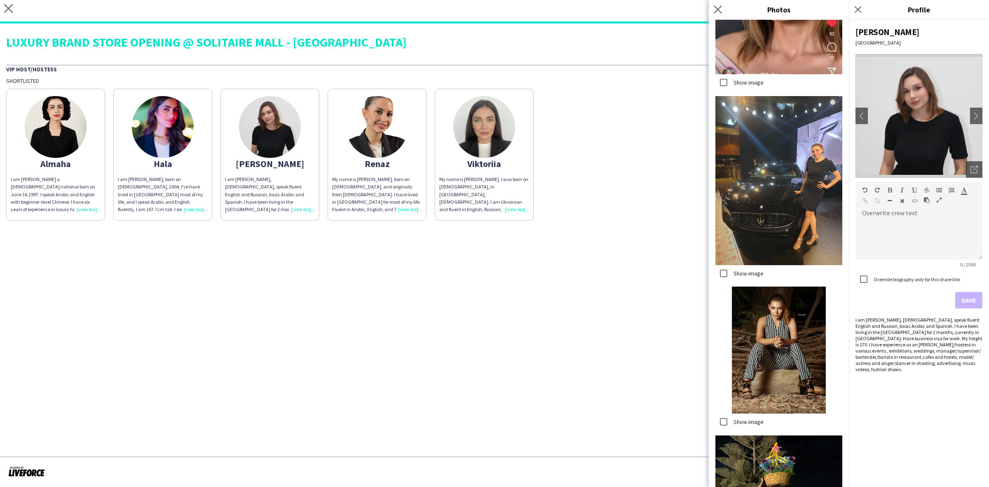
click at [720, 14] on div "Close pop-in" at bounding box center [719, 9] width 21 height 19
click at [714, 11] on app-icon "Close pop-in" at bounding box center [718, 10] width 12 height 12
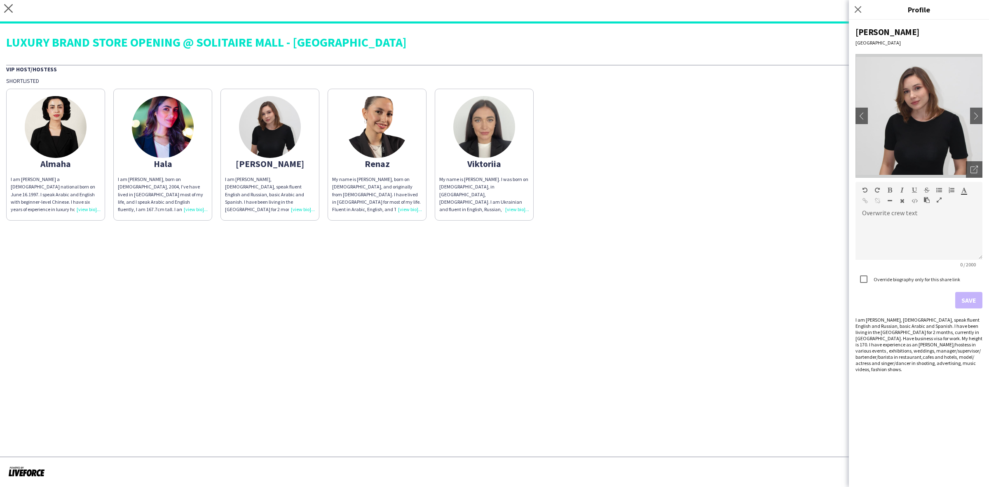
click at [520, 202] on div "My name is Viktoriia Buznitska. I was born on November 23, 1995, in Khmelnytsky…" at bounding box center [484, 195] width 90 height 38
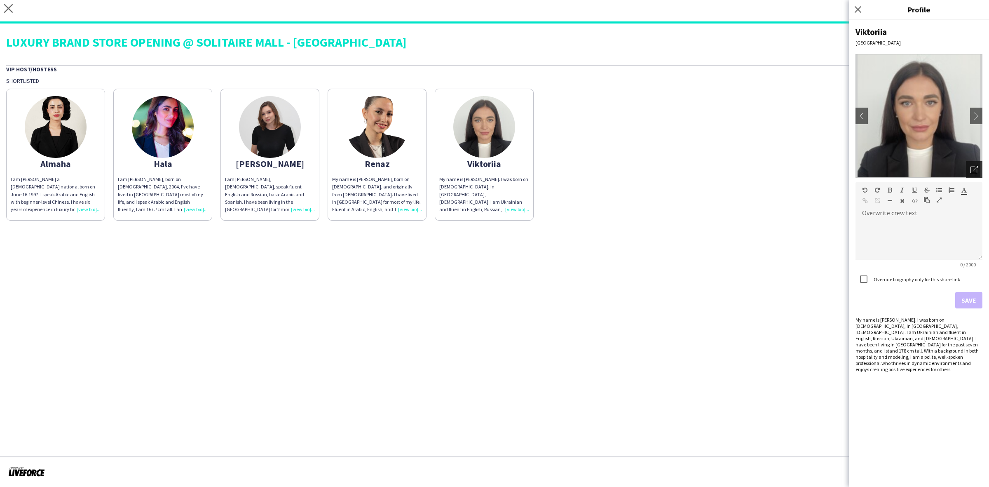
click at [972, 161] on div "Open photos pop-in" at bounding box center [974, 169] width 16 height 16
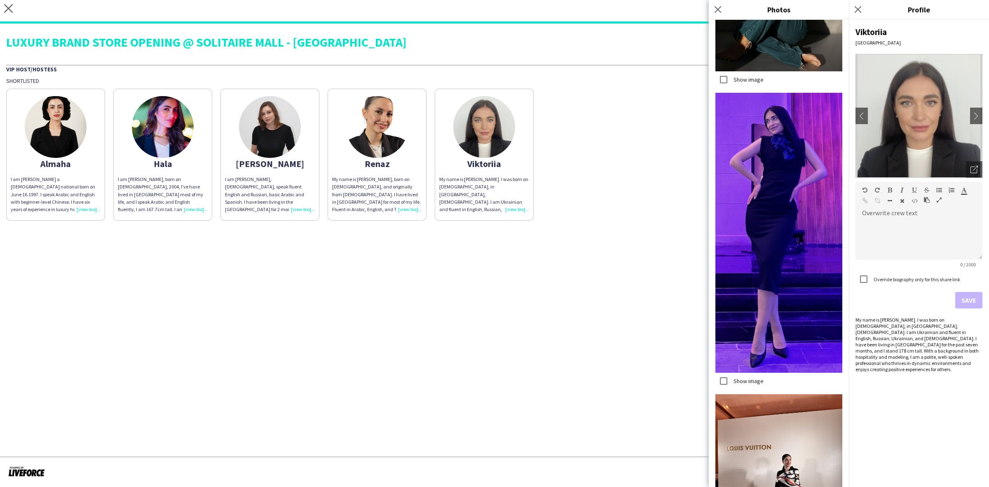
scroll to position [1697, 0]
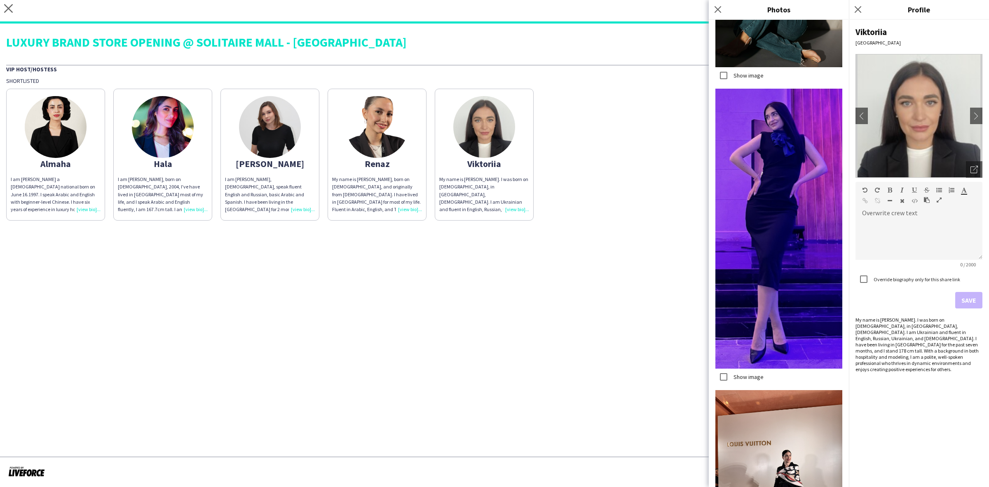
click at [404, 204] on div "My name is Renaz Zouriq, born on June 12, 2001, and originally from Syria. I ha…" at bounding box center [377, 195] width 90 height 38
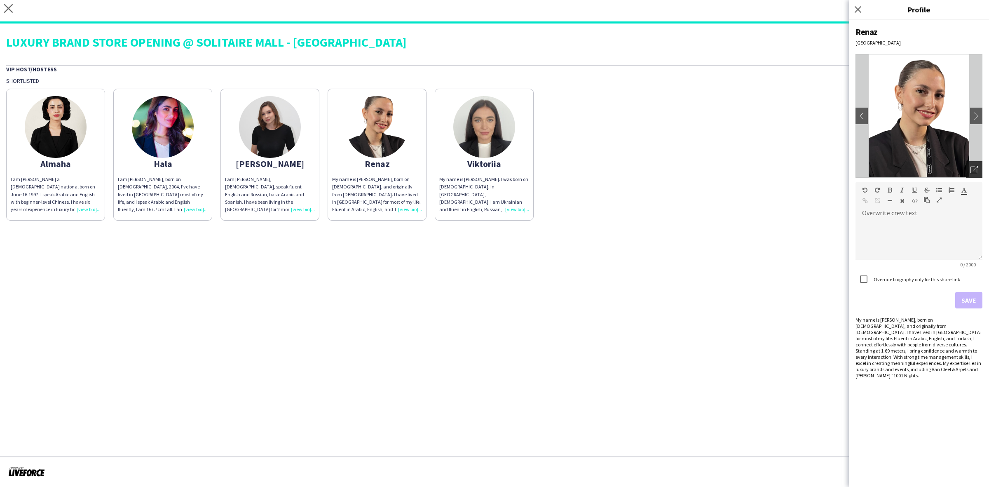
click at [977, 167] on icon at bounding box center [975, 168] width 5 height 5
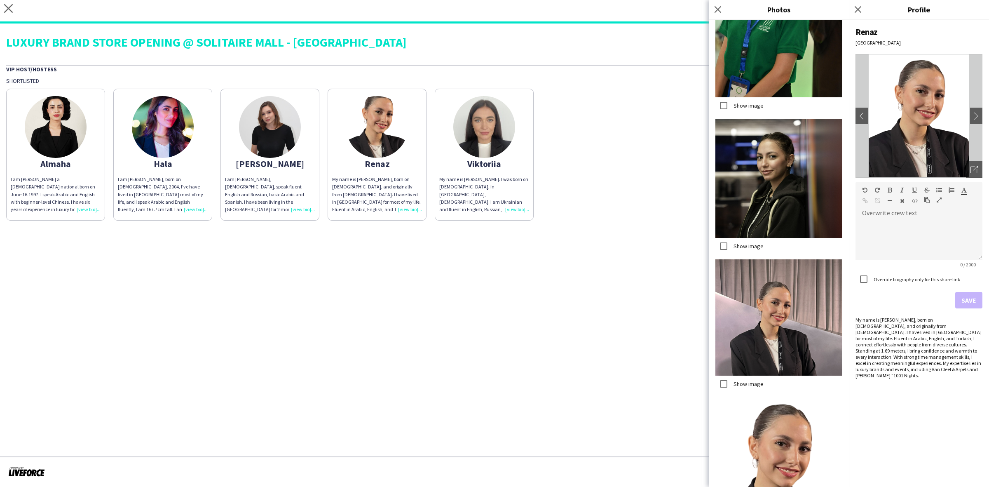
scroll to position [1509, 0]
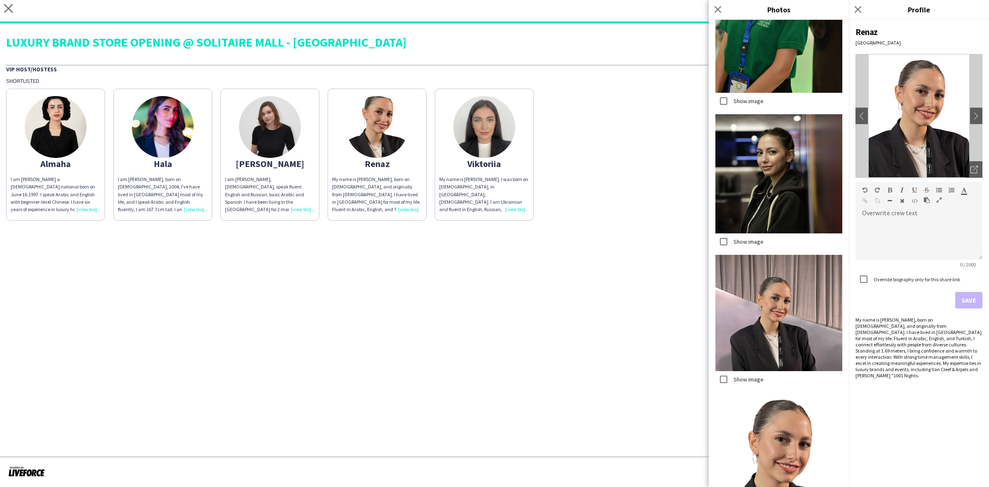
click at [303, 208] on div "I am Irina Derbeneva, Russian, speak fluent English and Russian, basic Arabic a…" at bounding box center [270, 195] width 90 height 38
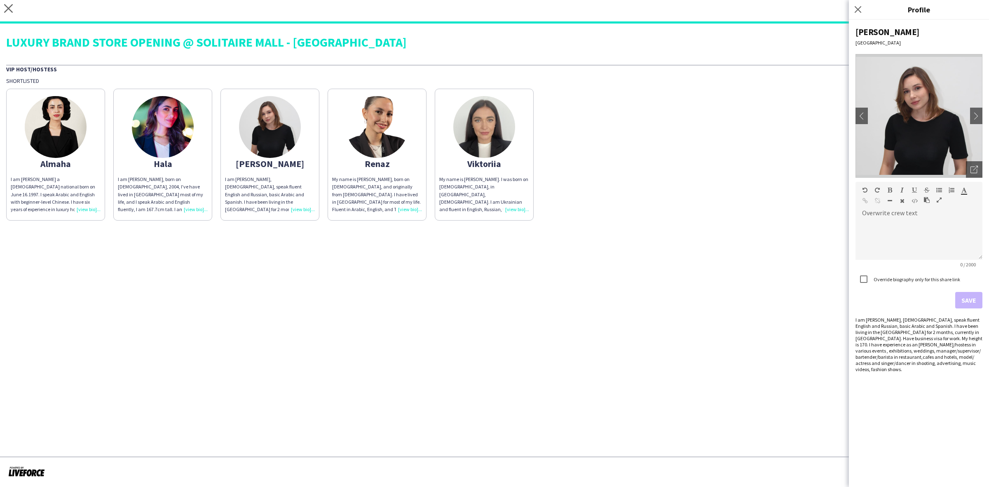
click at [190, 207] on div "I am Hala Marie Ahmed, born on 1st of January 11, 2004, I've have lived in Saud…" at bounding box center [163, 195] width 90 height 38
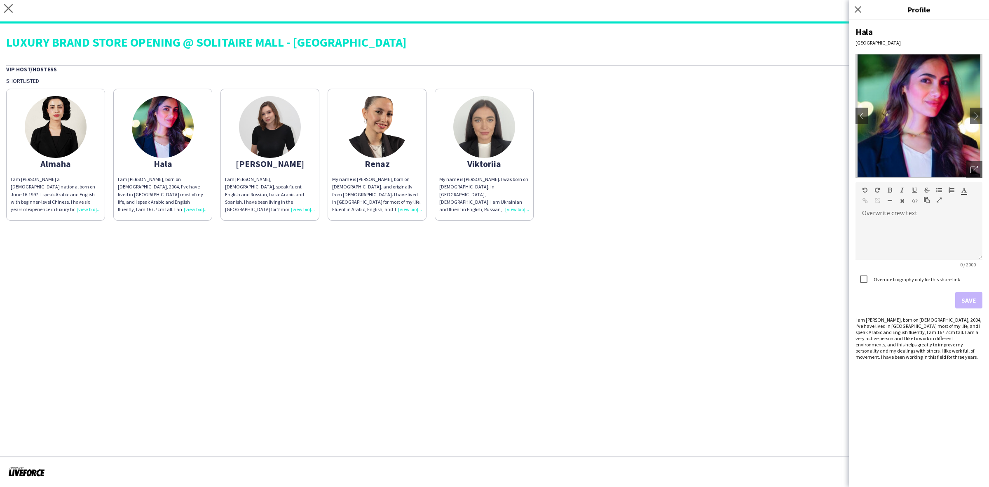
click at [97, 204] on div "I am Almaha Almghbeel a Saudi national born on June 16.1997. I speak Arabic and…" at bounding box center [56, 195] width 90 height 38
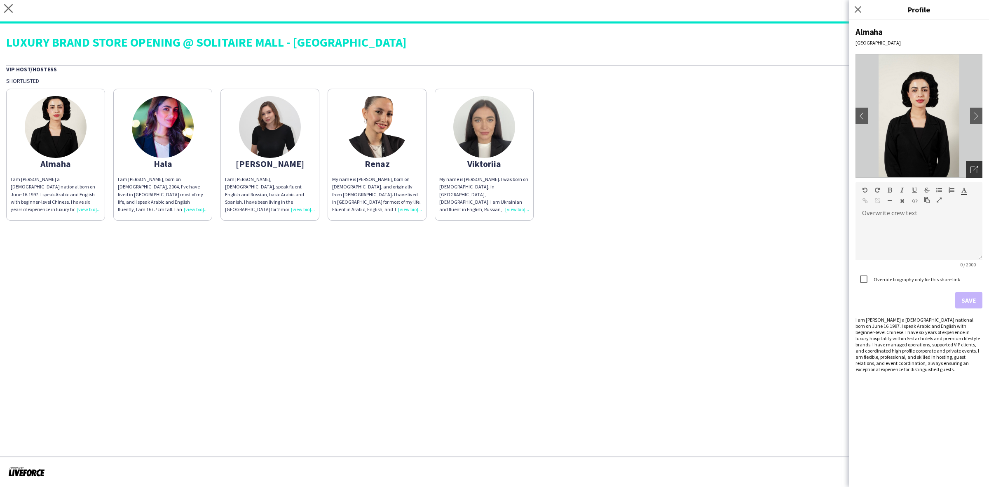
click at [972, 174] on div "Open photos pop-in" at bounding box center [974, 169] width 16 height 16
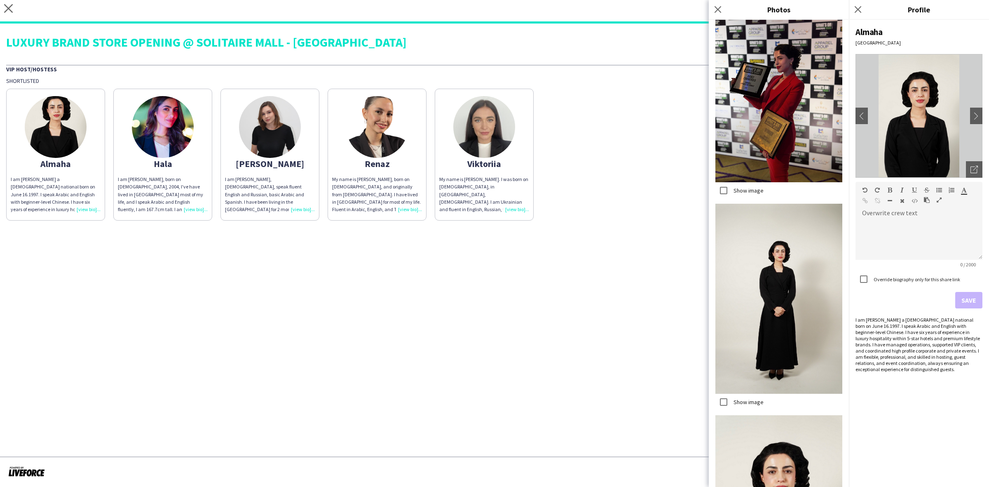
scroll to position [1467, 0]
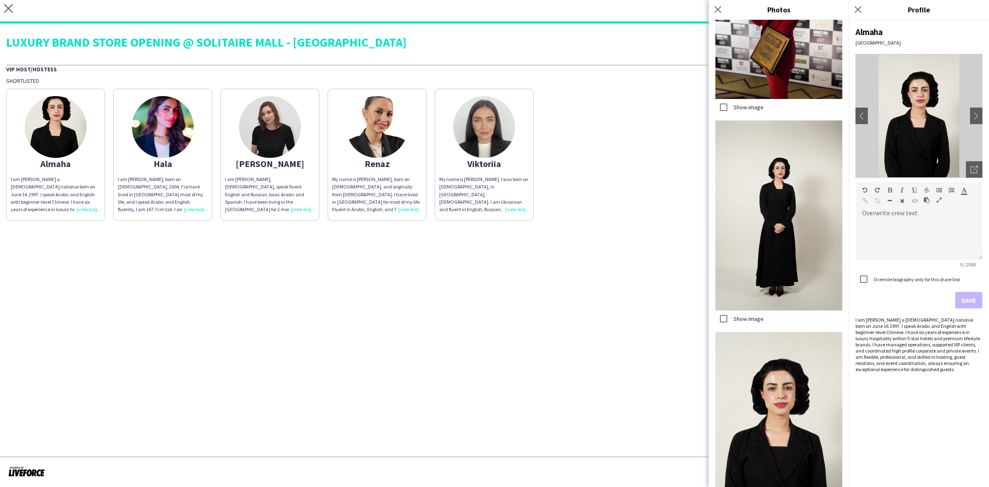
click at [513, 207] on div "My name is Viktoriia Buznitska. I was born on November 23, 1995, in Khmelnytsky…" at bounding box center [484, 195] width 90 height 38
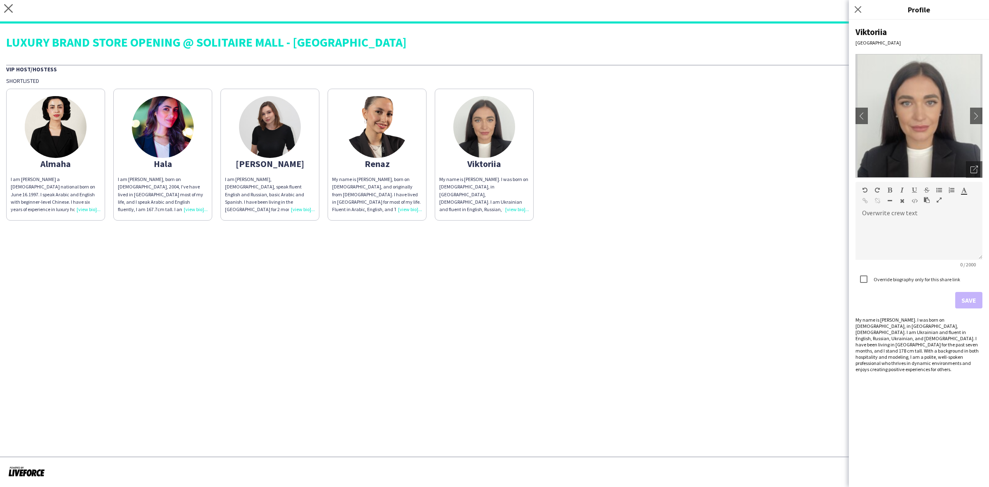
click at [859, 16] on div "Close pop-in" at bounding box center [859, 9] width 21 height 19
click at [858, 9] on icon at bounding box center [858, 9] width 8 height 8
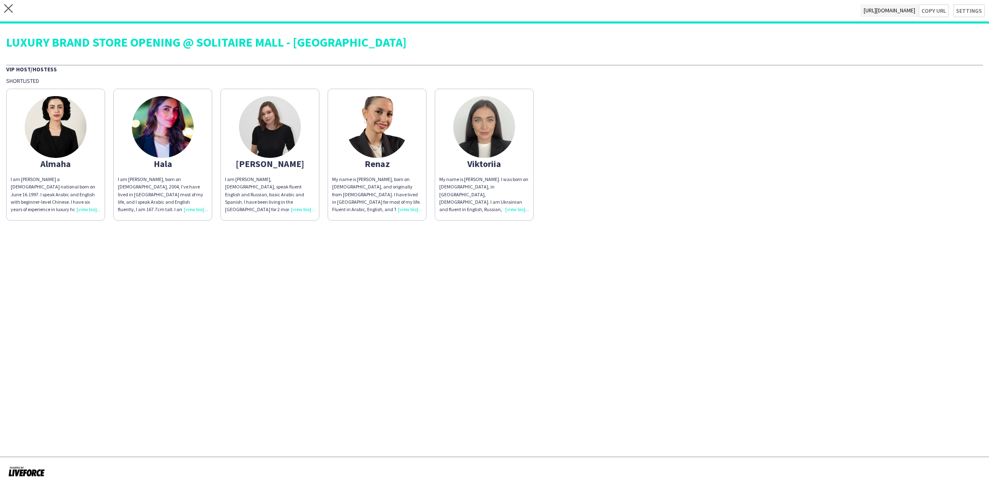
click at [676, 203] on div "Almaha I am Almaha Almghbeel a Saudi national born on June 16.1997. I speak Ara…" at bounding box center [494, 152] width 977 height 136
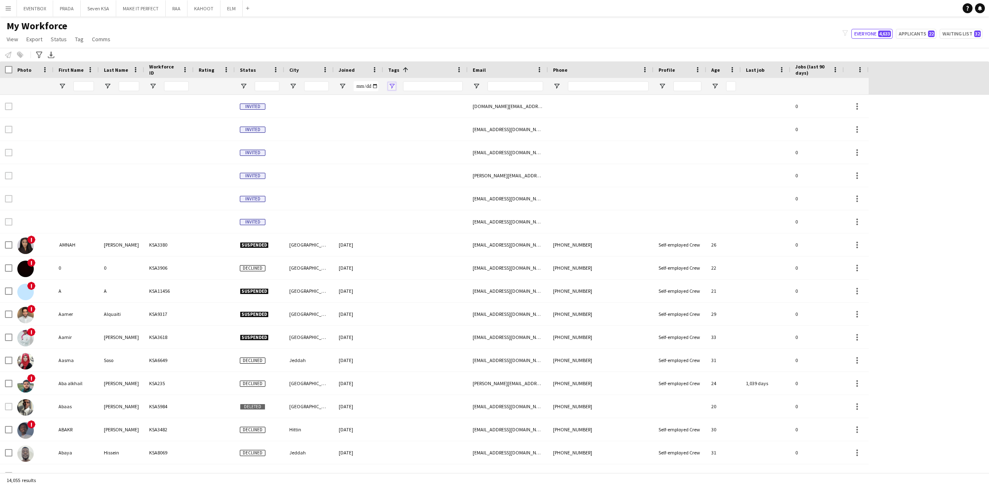
click at [394, 87] on span "Open Filter Menu" at bounding box center [391, 85] width 7 height 7
type input "***"
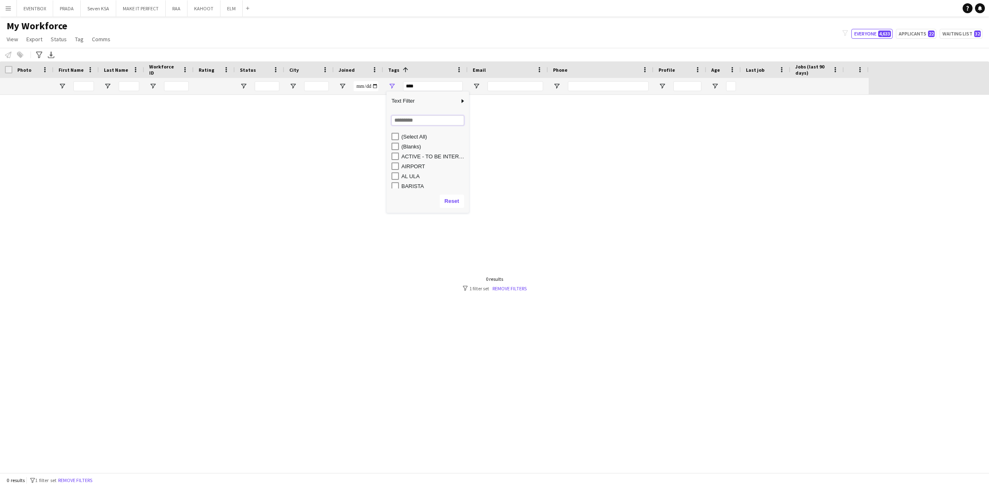
click at [410, 118] on input "Search filter values" at bounding box center [428, 120] width 73 height 10
type input "******"
click at [409, 159] on div "CONTACTED BY JESUS" at bounding box center [433, 156] width 65 height 6
type input "**********"
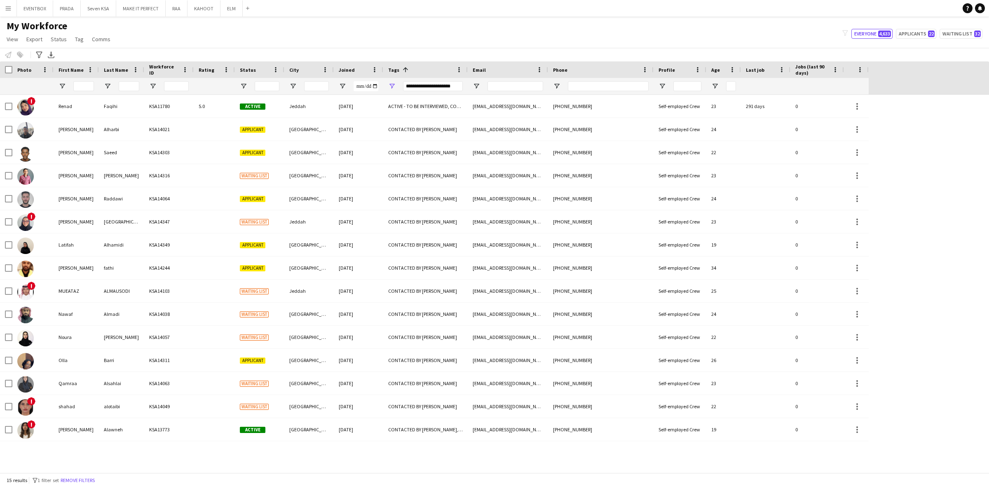
drag, startPoint x: 446, startPoint y: 36, endPoint x: 451, endPoint y: 43, distance: 8.7
click at [446, 35] on div "My Workforce View Views Default view Basic Export View Full Name TAGS Test New …" at bounding box center [494, 34] width 989 height 28
click at [81, 85] on input "First Name Filter Input" at bounding box center [83, 86] width 21 height 10
click at [504, 89] on input "Email Filter Input" at bounding box center [516, 86] width 56 height 10
paste input "**********"
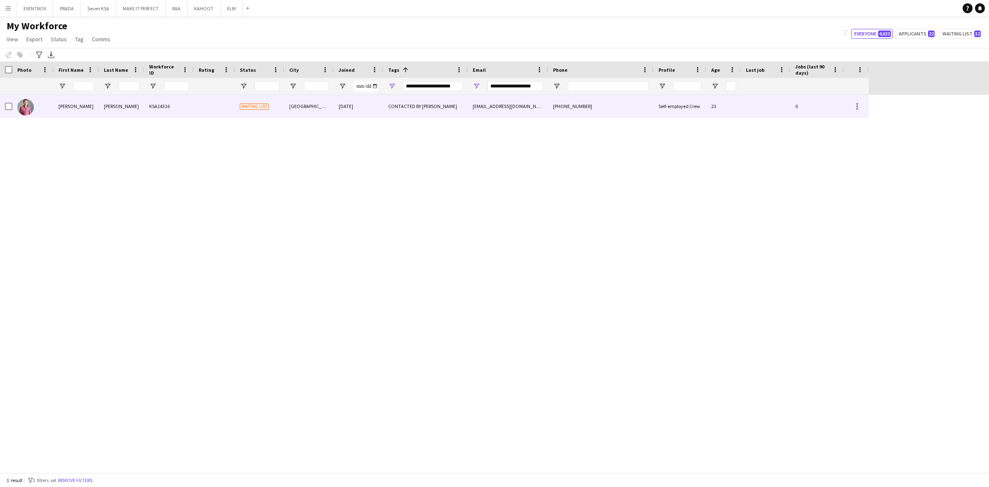
click at [435, 99] on div "CONTACTED BY JESUS" at bounding box center [425, 106] width 84 height 23
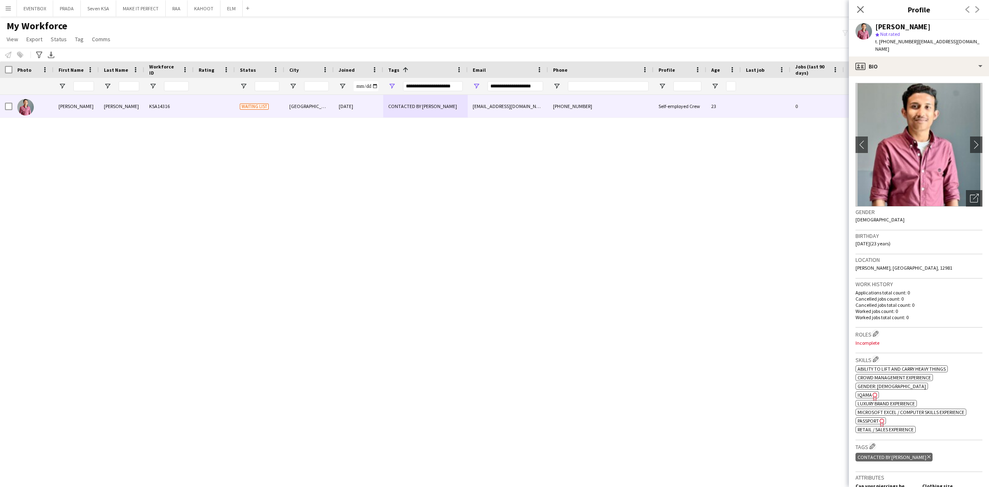
drag, startPoint x: 875, startPoint y: 25, endPoint x: 988, endPoint y: 23, distance: 113.8
click at [988, 23] on app-profile-header "Ashfaq Mohammad Mahboob star Not rated t. +966538724237 | ashfaqmdm3@gmail.com" at bounding box center [919, 38] width 140 height 37
copy div "Ashfaq Mohammad Mahboob"
click at [523, 87] on input "**********" at bounding box center [516, 86] width 56 height 10
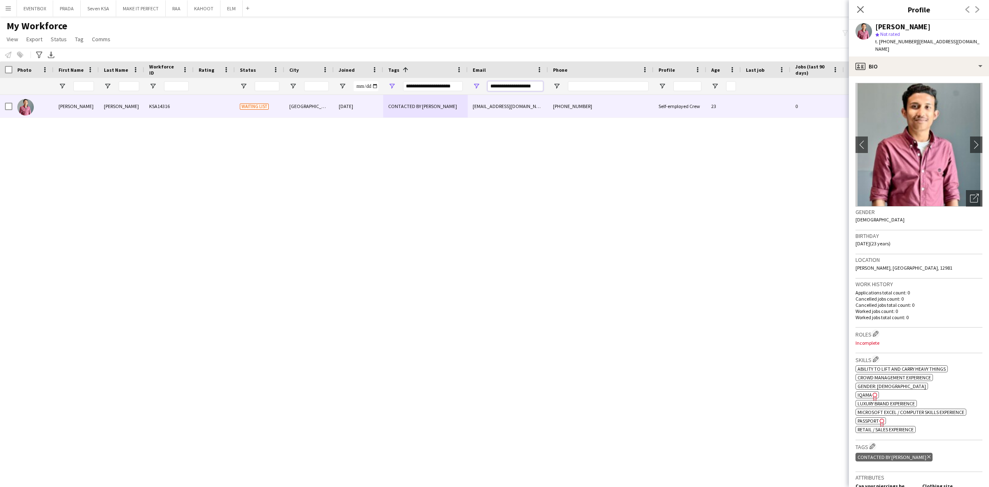
click at [523, 87] on input "**********" at bounding box center [516, 86] width 56 height 10
click at [524, 86] on input "**********" at bounding box center [516, 86] width 56 height 10
paste input "*******"
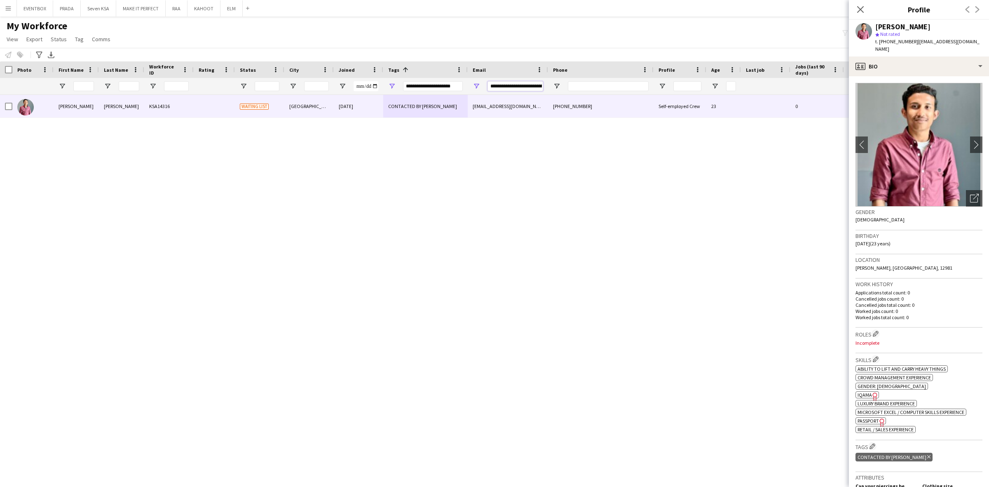
scroll to position [0, 11]
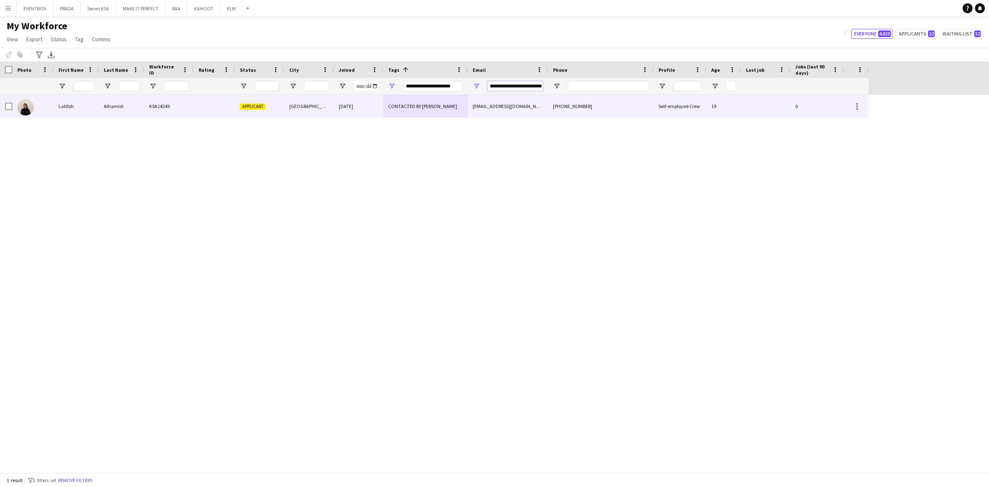
type input "**********"
click at [485, 108] on div "latifahalhamidi70@gmail.com" at bounding box center [508, 106] width 80 height 23
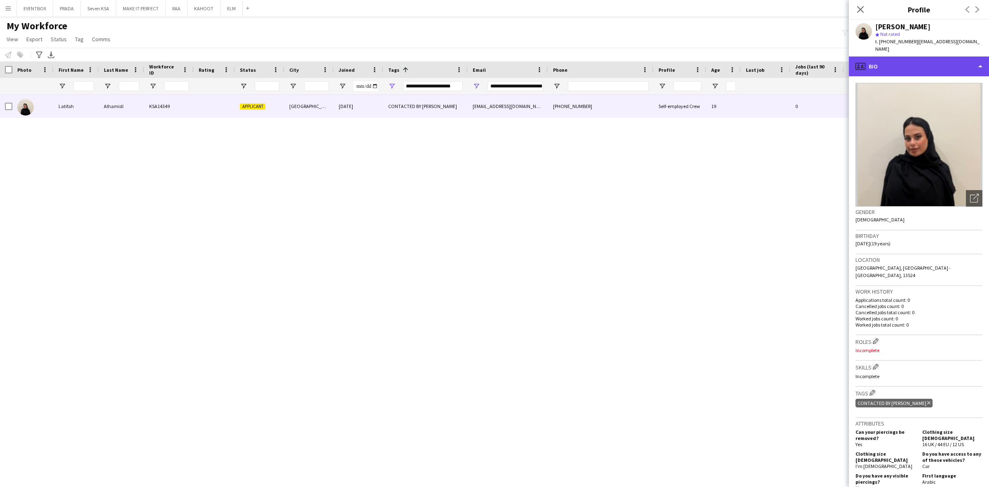
click at [906, 56] on div "profile Bio" at bounding box center [919, 66] width 140 height 20
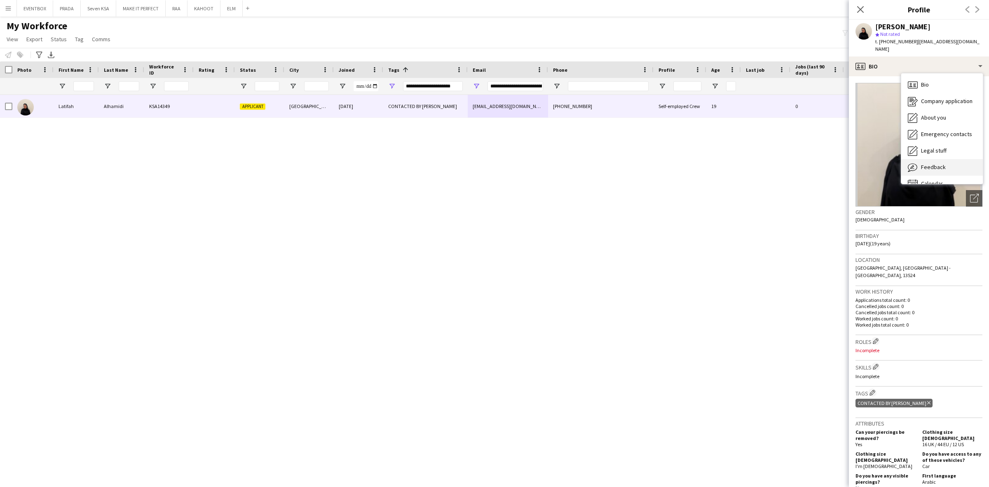
click at [929, 163] on span "Feedback" at bounding box center [933, 166] width 25 height 7
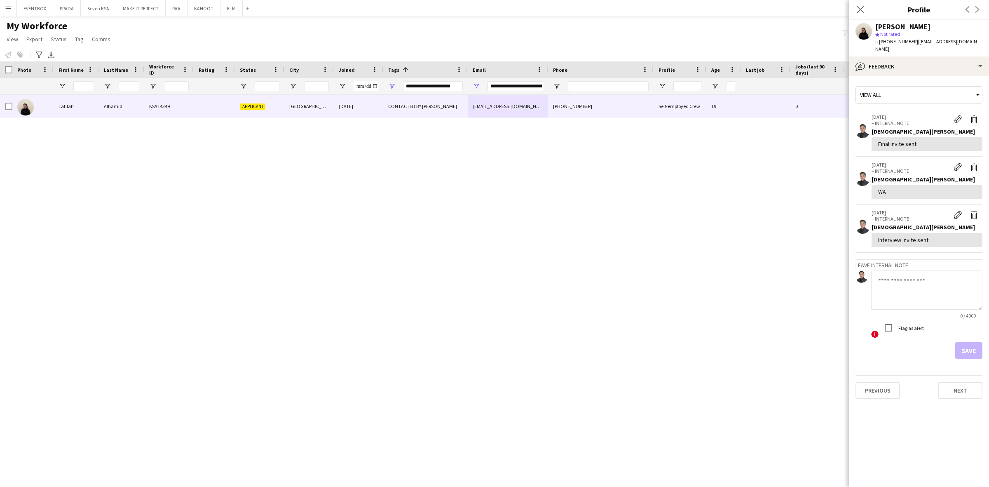
click at [923, 295] on textarea at bounding box center [926, 289] width 111 height 39
type textarea "**********"
click at [963, 345] on button "Save" at bounding box center [968, 350] width 27 height 16
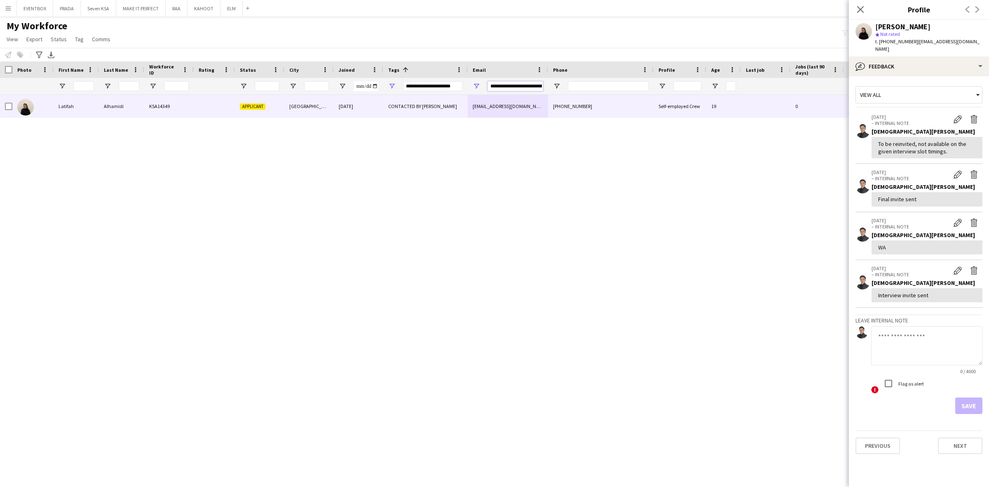
click at [528, 85] on input "**********" at bounding box center [516, 86] width 56 height 10
paste input "Email Filter Input"
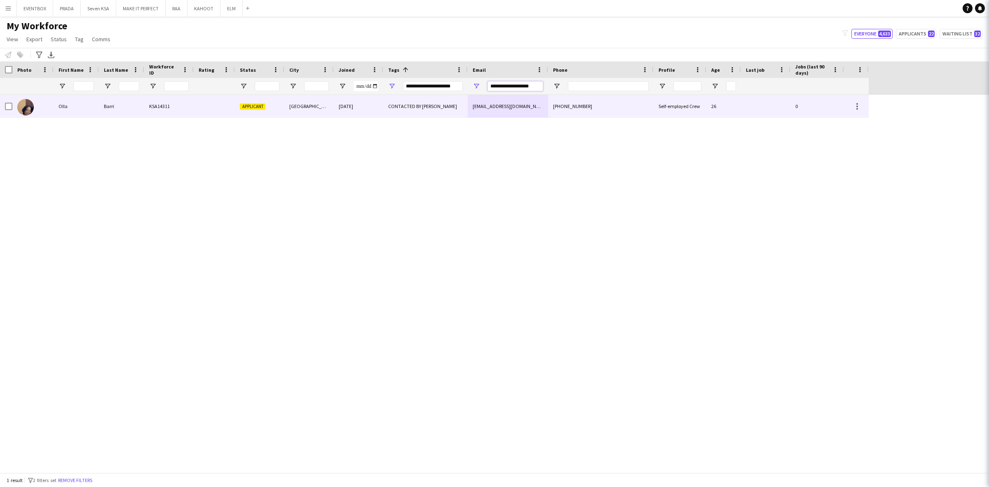
type input "**********"
click at [550, 103] on div "+966558402849" at bounding box center [601, 106] width 106 height 23
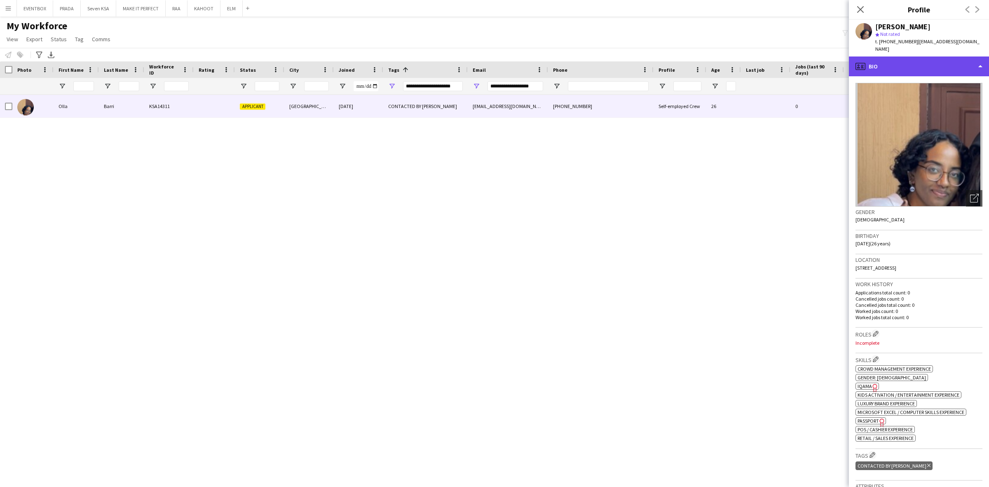
click at [922, 62] on div "profile Bio" at bounding box center [919, 66] width 140 height 20
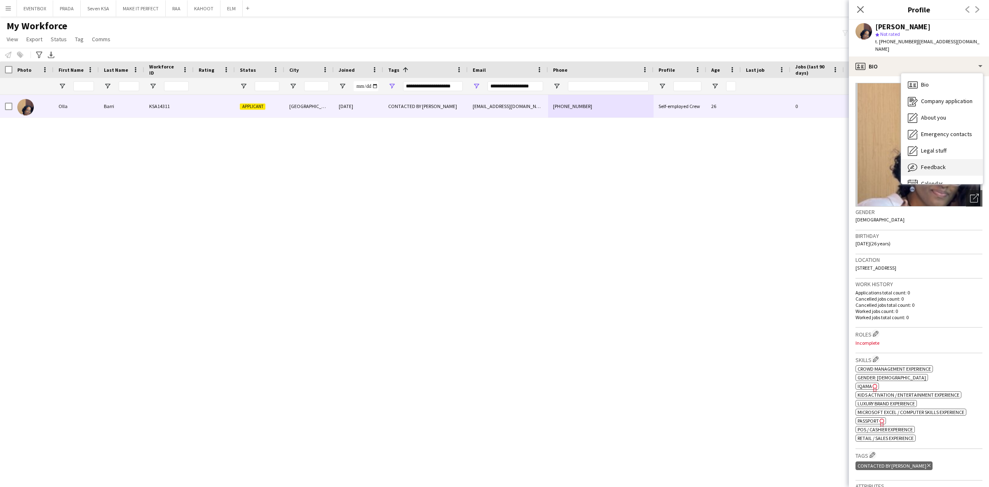
click at [939, 163] on span "Feedback" at bounding box center [933, 166] width 25 height 7
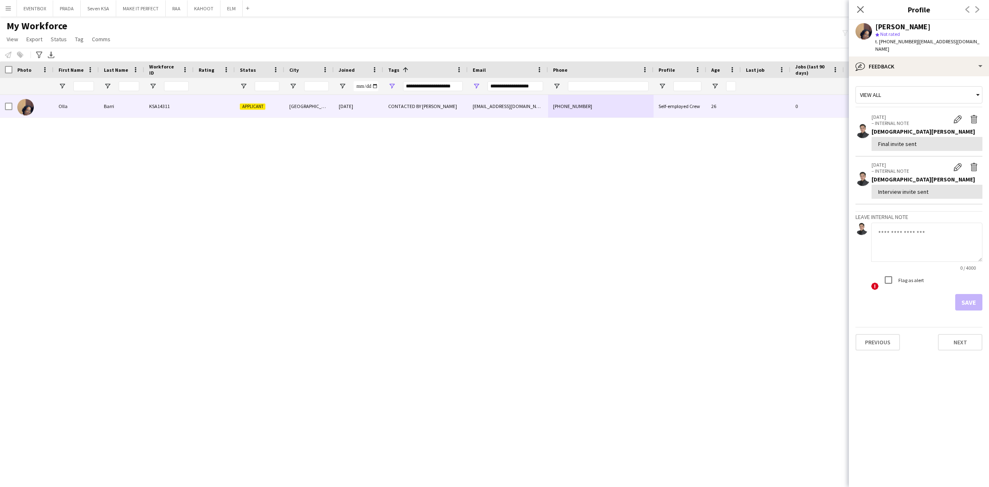
click at [928, 223] on textarea at bounding box center [926, 242] width 111 height 39
type textarea "**********"
click at [976, 294] on button "Save" at bounding box center [968, 302] width 27 height 16
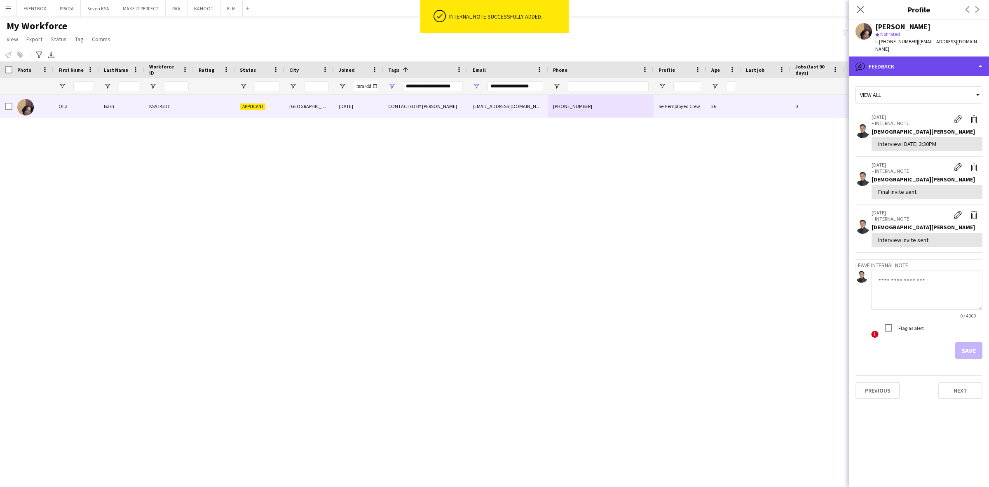
click at [905, 60] on div "bubble-pencil Feedback" at bounding box center [919, 66] width 140 height 20
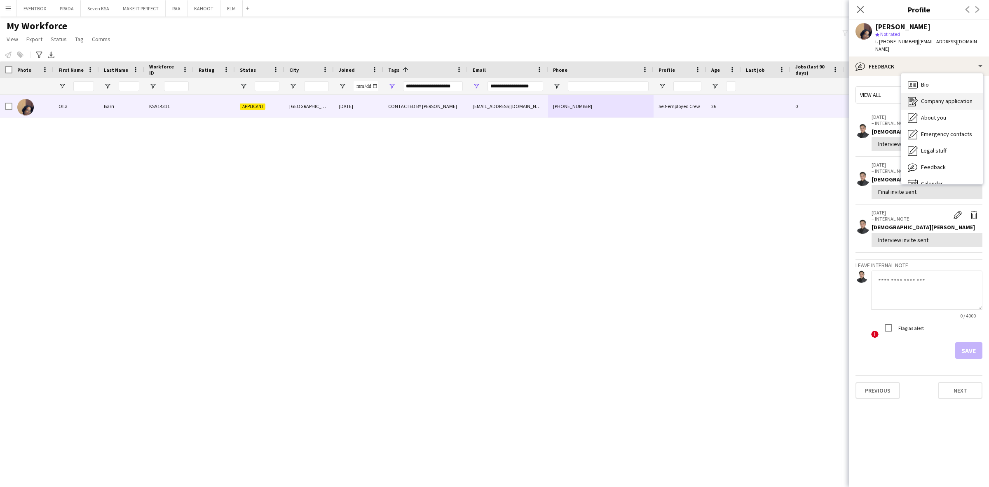
click at [932, 97] on span "Company application" at bounding box center [947, 100] width 52 height 7
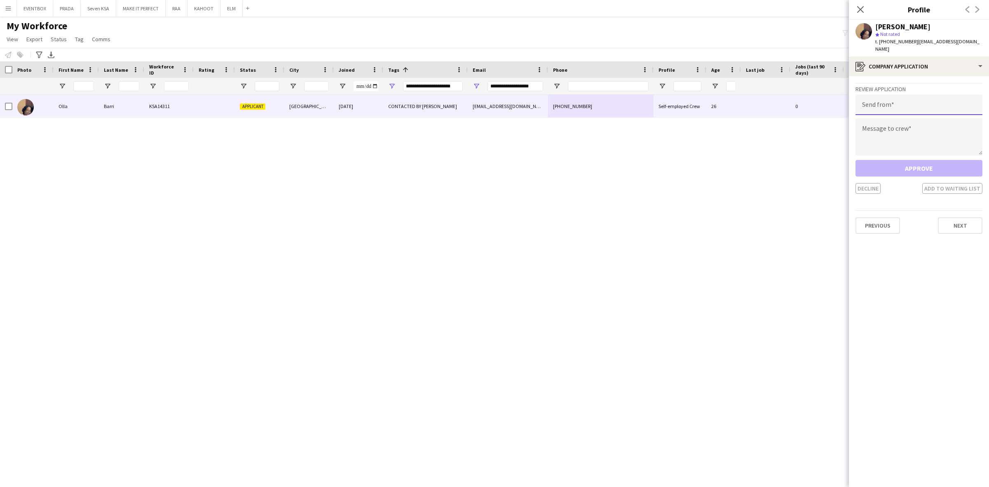
click at [928, 94] on input "email" at bounding box center [919, 104] width 127 height 21
type input "**********"
click at [911, 129] on textarea at bounding box center [919, 136] width 127 height 37
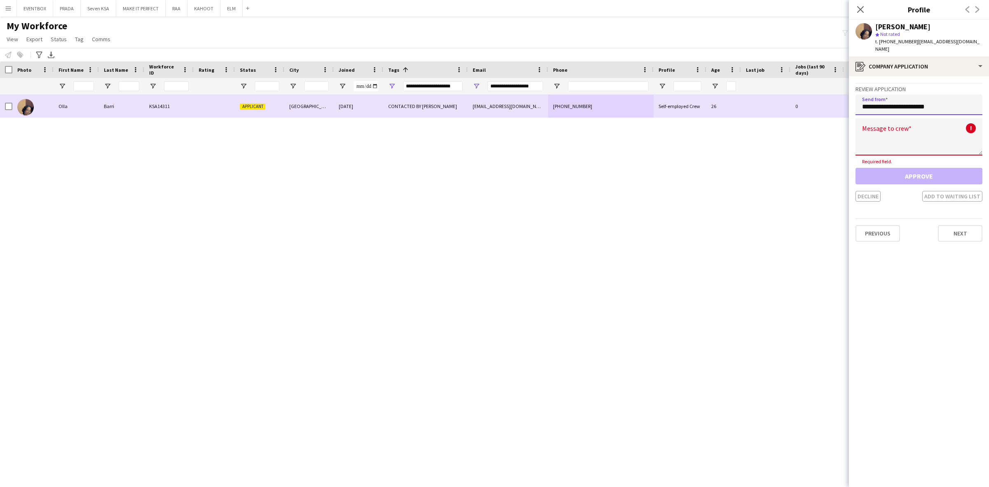
drag, startPoint x: 950, startPoint y: 99, endPoint x: 743, endPoint y: 102, distance: 207.3
click at [743, 102] on body "Menu Boards Boards Boards All jobs Status Workforce Workforce My Workforce Recr…" at bounding box center [494, 243] width 989 height 487
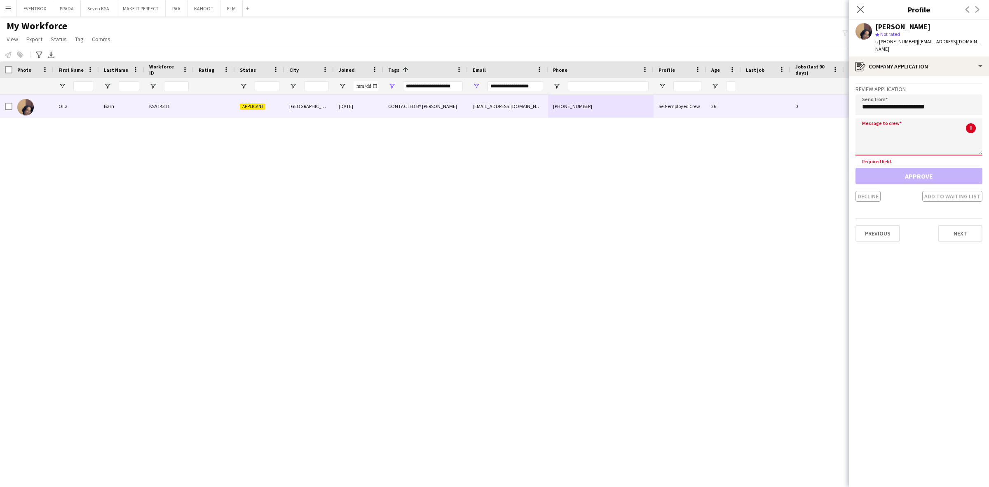
drag, startPoint x: 920, startPoint y: 110, endPoint x: 917, endPoint y: 116, distance: 6.7
click at [920, 118] on textarea at bounding box center [919, 136] width 127 height 37
paste textarea "**********"
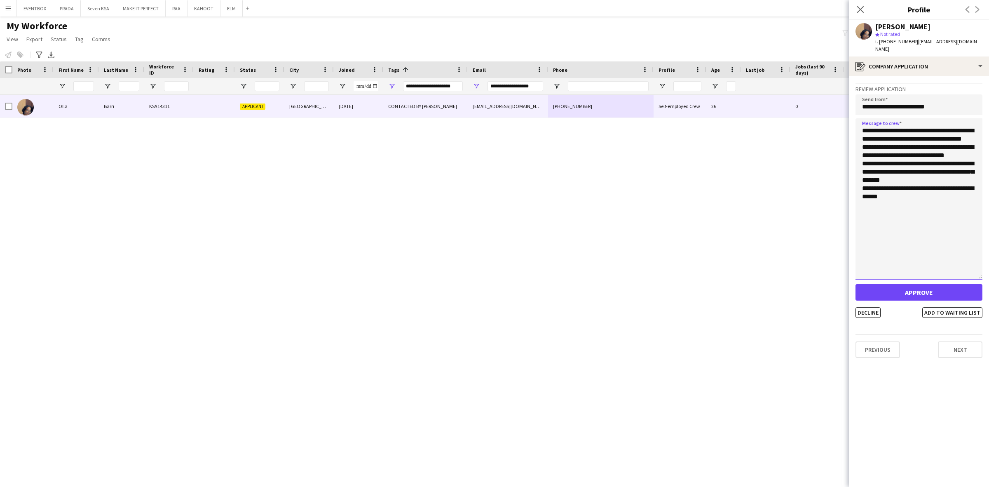
drag, startPoint x: 981, startPoint y: 145, endPoint x: 978, endPoint y: 269, distance: 124.1
click at [978, 269] on textarea "**********" at bounding box center [919, 198] width 127 height 161
click at [897, 118] on textarea "**********" at bounding box center [919, 198] width 127 height 161
drag, startPoint x: 890, startPoint y: 129, endPoint x: 915, endPoint y: 134, distance: 25.6
click at [916, 132] on textarea "**********" at bounding box center [919, 198] width 127 height 161
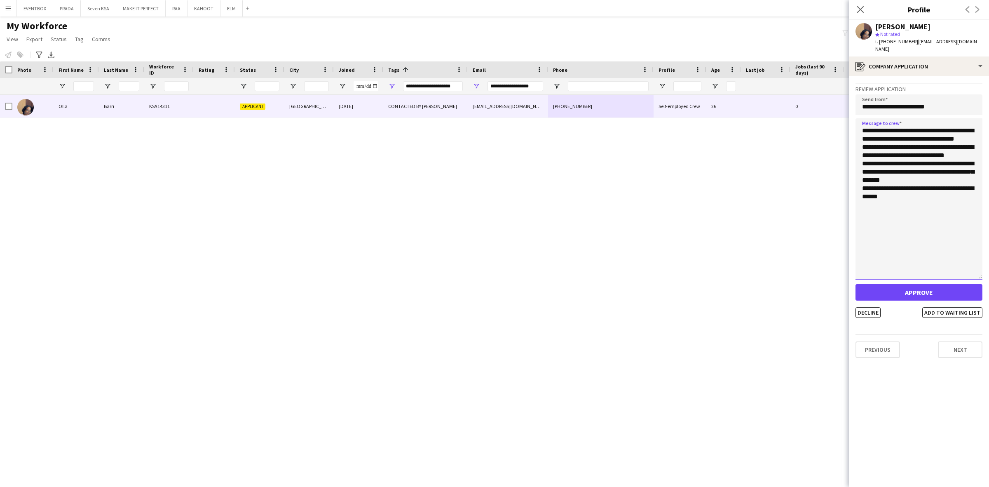
click at [916, 131] on textarea "**********" at bounding box center [919, 198] width 127 height 161
click at [948, 132] on textarea "**********" at bounding box center [919, 198] width 127 height 161
click at [875, 137] on textarea "**********" at bounding box center [919, 198] width 127 height 161
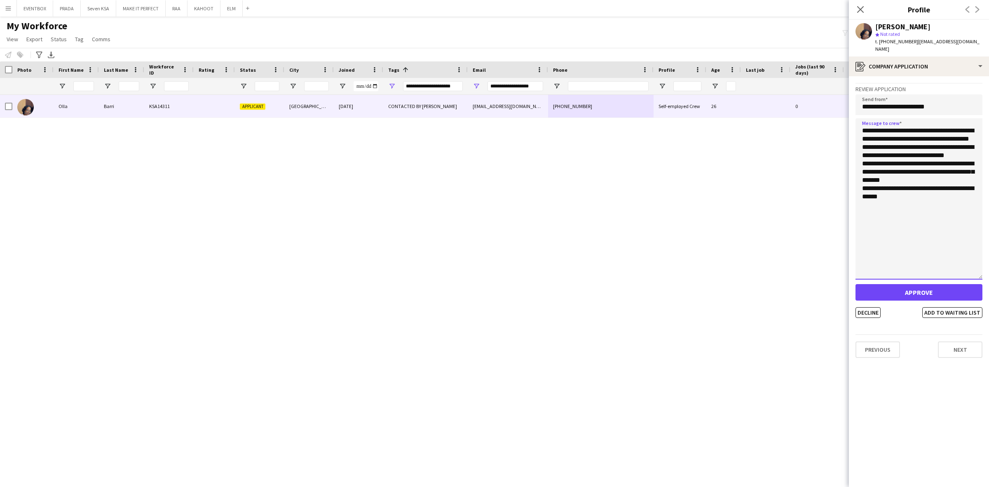
click at [978, 157] on textarea "**********" at bounding box center [919, 198] width 127 height 161
click at [962, 166] on textarea "**********" at bounding box center [919, 198] width 127 height 161
click at [922, 174] on textarea "**********" at bounding box center [919, 198] width 127 height 161
click at [895, 198] on textarea "**********" at bounding box center [919, 198] width 127 height 161
type textarea "**********"
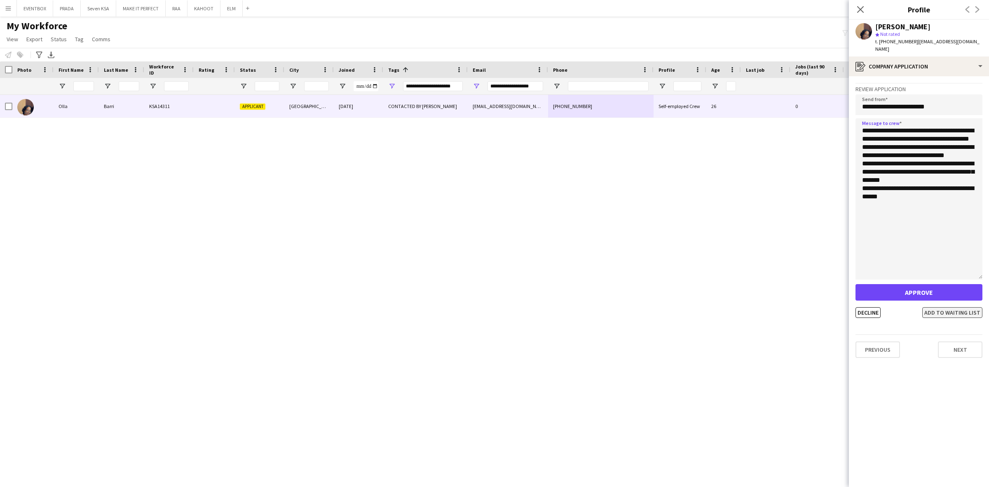
click at [950, 307] on button "Add to waiting list" at bounding box center [952, 312] width 60 height 11
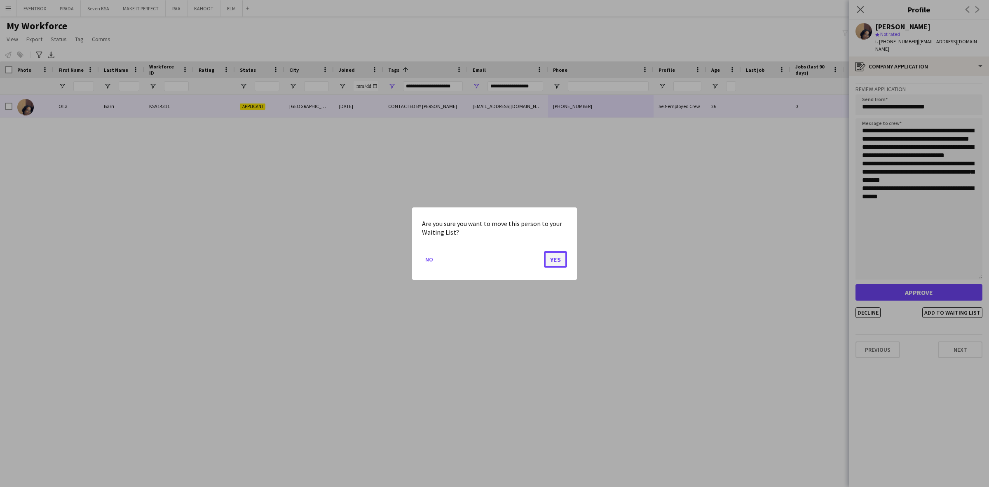
click at [560, 260] on button "Yes" at bounding box center [555, 259] width 23 height 16
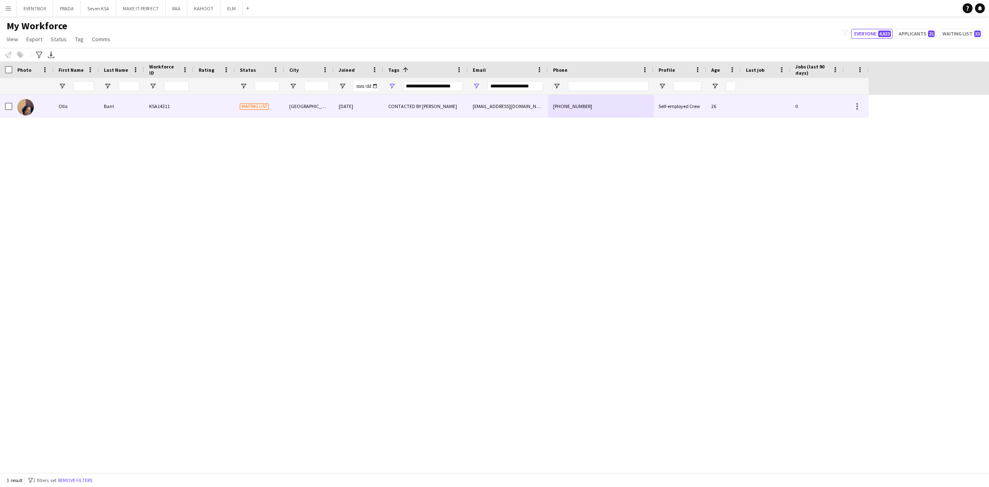
click at [119, 112] on div "Barri" at bounding box center [121, 106] width 45 height 23
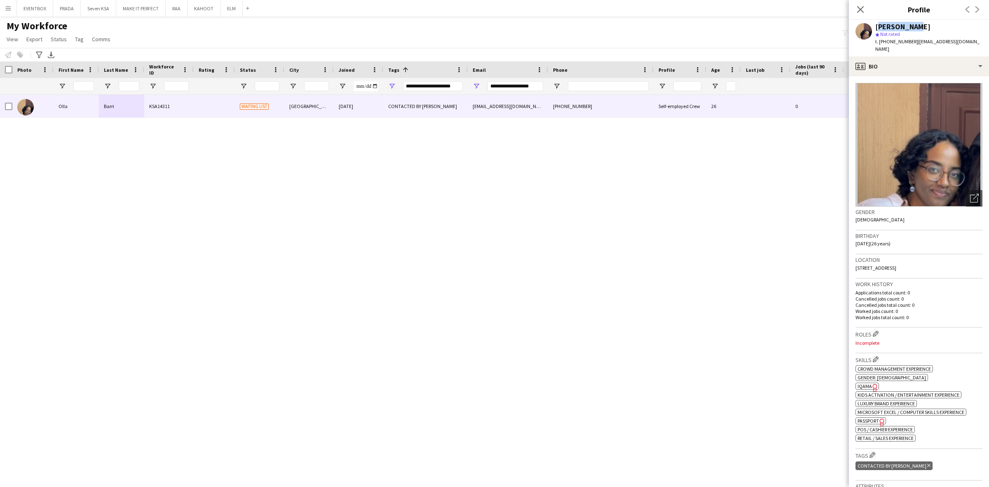
drag, startPoint x: 877, startPoint y: 27, endPoint x: 907, endPoint y: 23, distance: 30.3
click at [907, 23] on div "Olla Barri" at bounding box center [928, 26] width 107 height 7
copy div "Olla Barri"
click at [501, 85] on input "**********" at bounding box center [516, 86] width 56 height 10
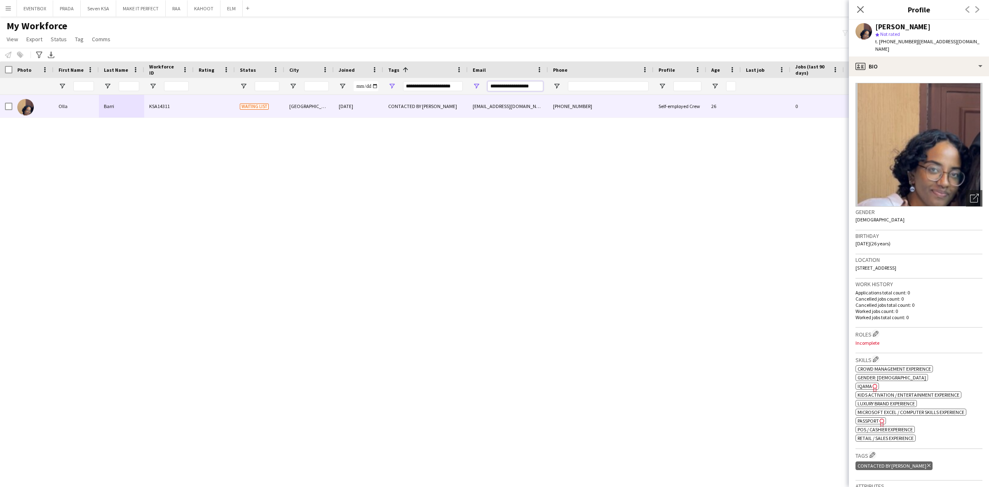
click at [501, 85] on input "**********" at bounding box center [516, 86] width 56 height 10
paste input "****"
type input "**********"
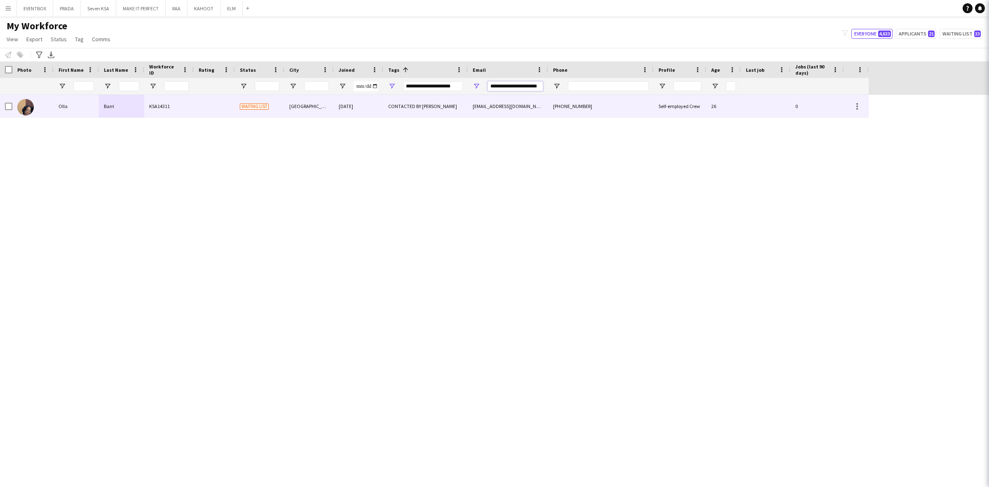
type input "***"
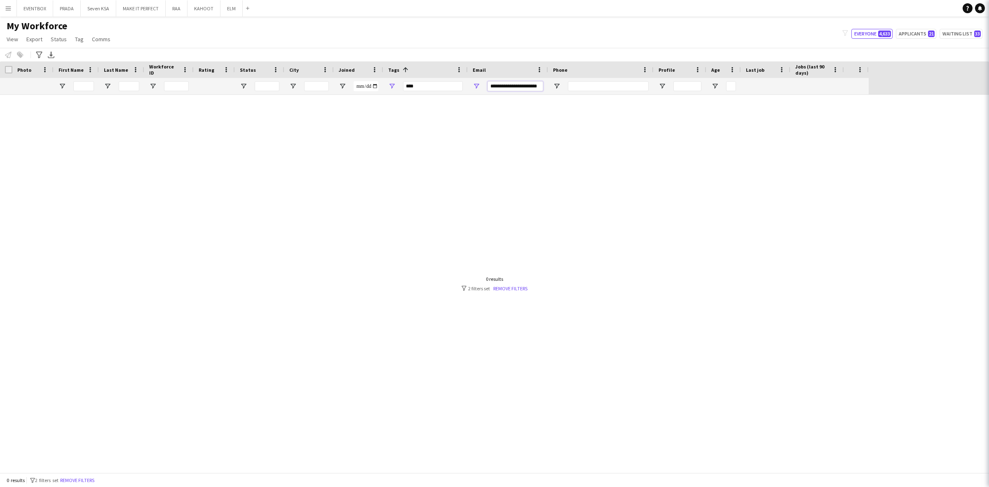
type input "**********"
click at [594, 99] on div "+966558402849" at bounding box center [601, 106] width 106 height 23
click at [516, 86] on input "**********" at bounding box center [516, 86] width 56 height 10
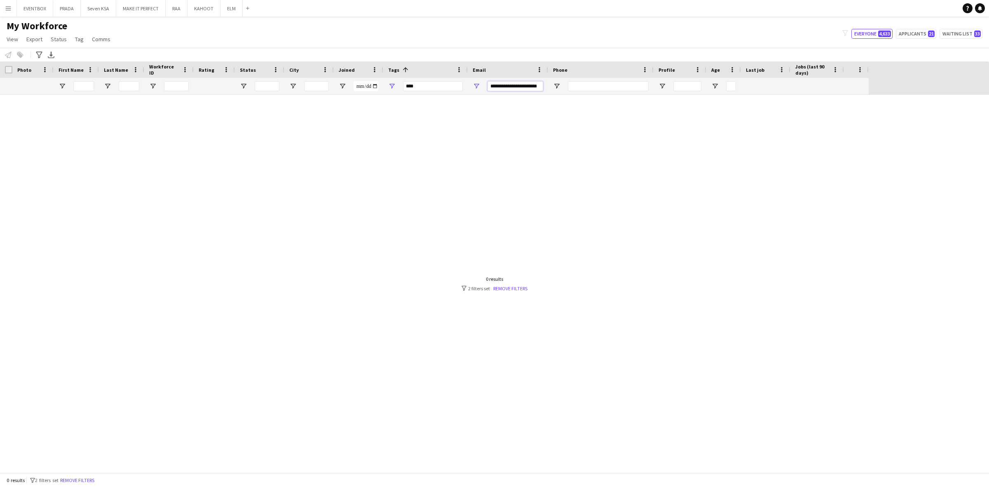
click at [516, 86] on input "**********" at bounding box center [516, 86] width 56 height 10
type input "**"
type input "**********"
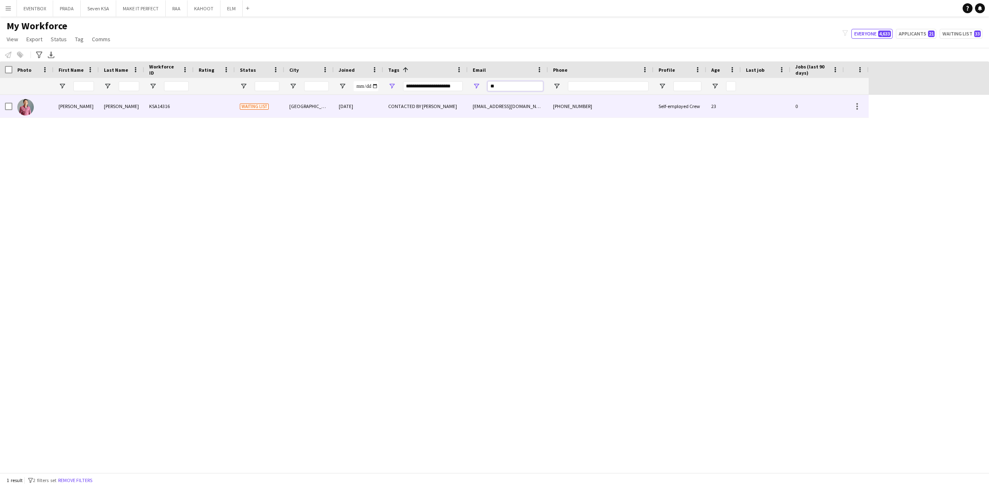
type input "**"
click at [503, 102] on div "ashfaqmdm3@gmail.com" at bounding box center [508, 106] width 80 height 23
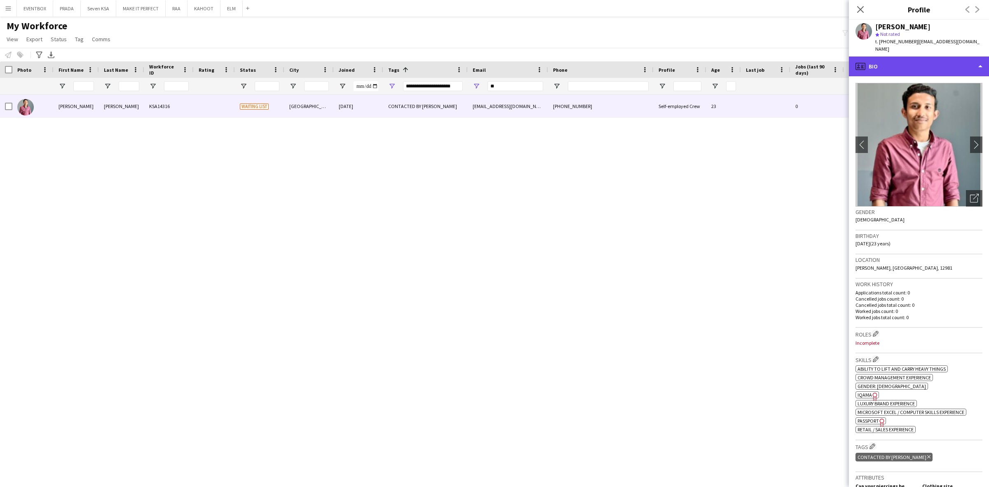
click at [922, 56] on div "profile Bio" at bounding box center [919, 66] width 140 height 20
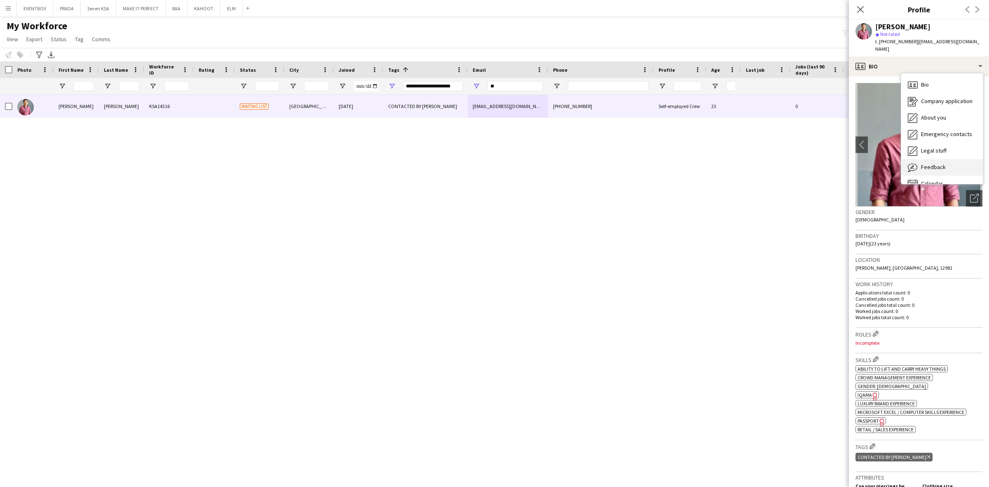
click at [947, 159] on div "Feedback Feedback" at bounding box center [942, 167] width 82 height 16
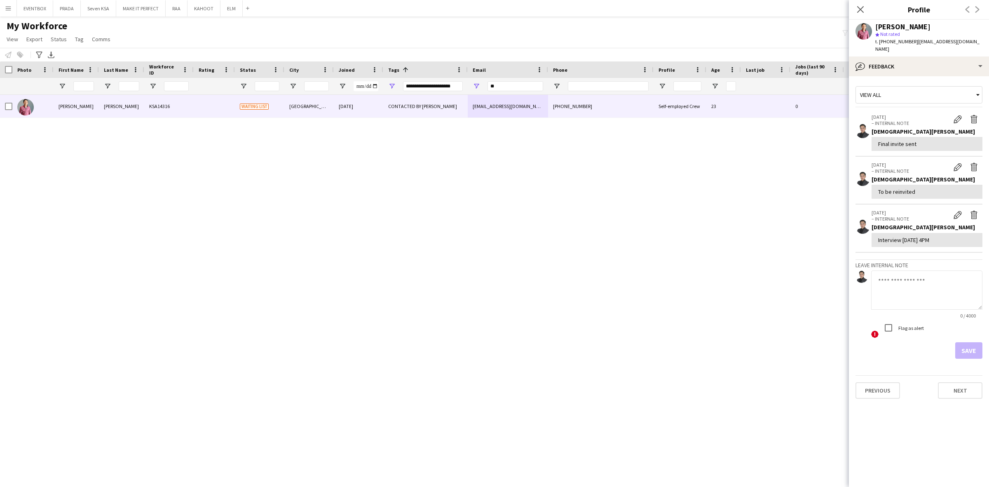
click at [925, 282] on textarea at bounding box center [926, 289] width 111 height 39
paste textarea "**********"
drag, startPoint x: 932, startPoint y: 270, endPoint x: 938, endPoint y: 274, distance: 7.2
click at [932, 271] on textarea "**********" at bounding box center [926, 289] width 111 height 39
type textarea "**********"
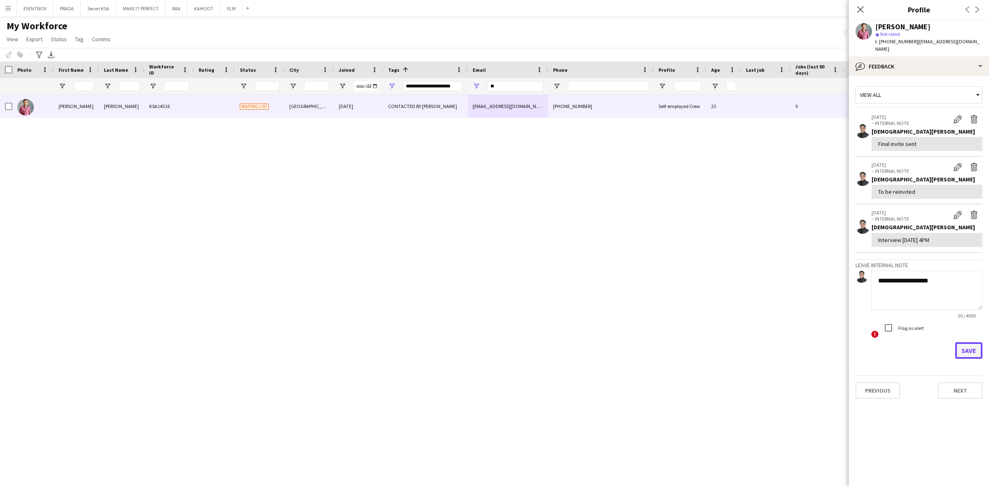
click at [972, 343] on button "Save" at bounding box center [968, 350] width 27 height 16
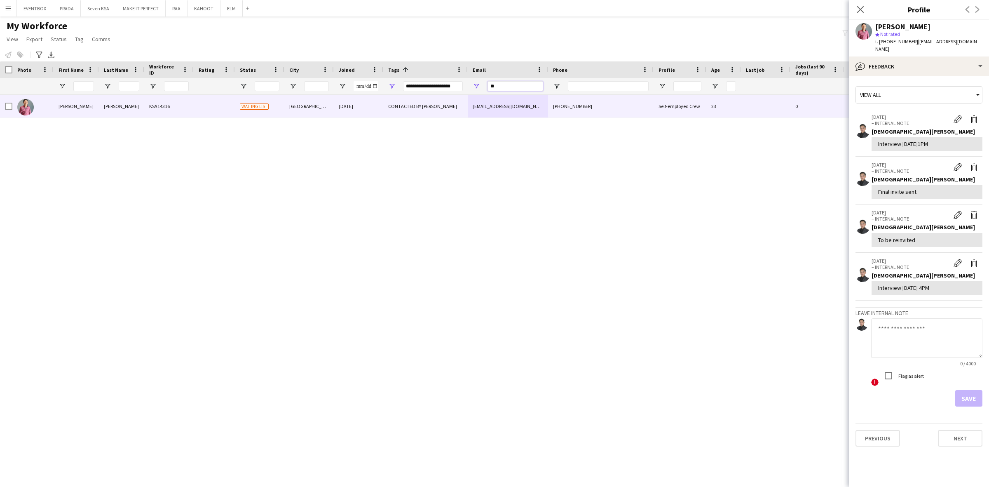
drag, startPoint x: 512, startPoint y: 86, endPoint x: 437, endPoint y: 87, distance: 74.6
click at [439, 87] on div at bounding box center [434, 86] width 869 height 16
paste input "**********"
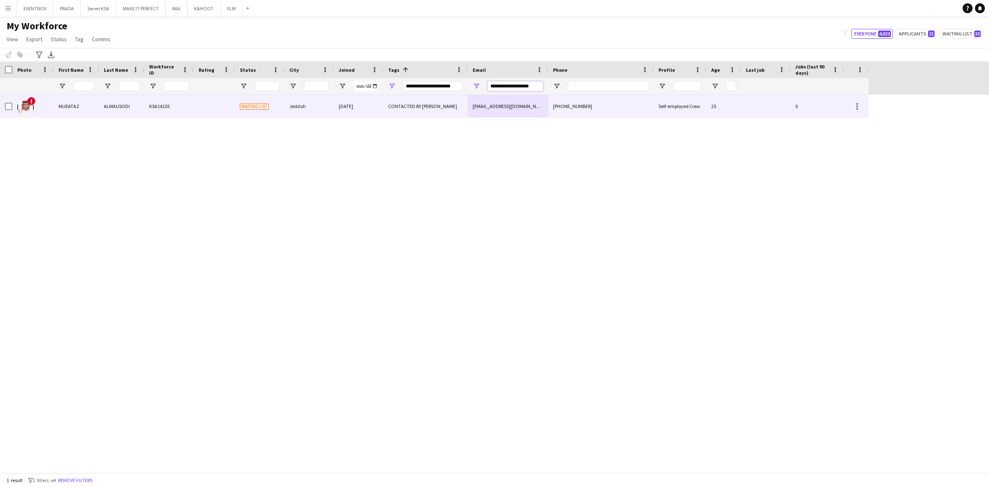
type input "**********"
click at [438, 111] on div "CONTACTED BY JESUS" at bounding box center [425, 106] width 84 height 23
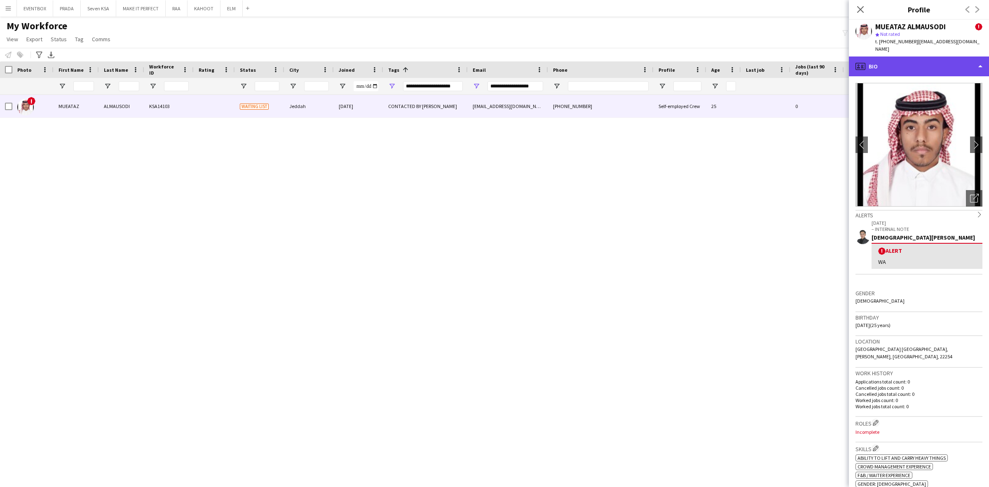
click at [953, 59] on div "profile Bio" at bounding box center [919, 66] width 140 height 20
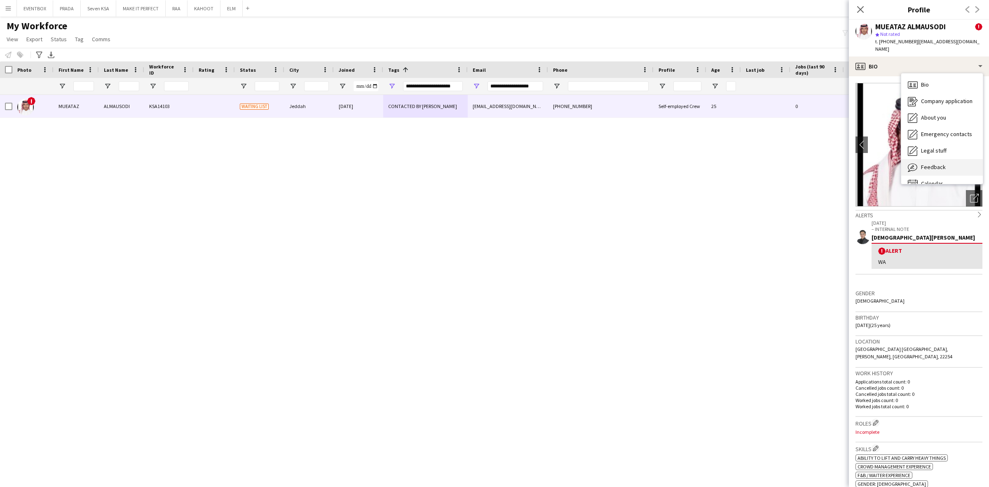
click at [944, 163] on span "Feedback" at bounding box center [933, 166] width 25 height 7
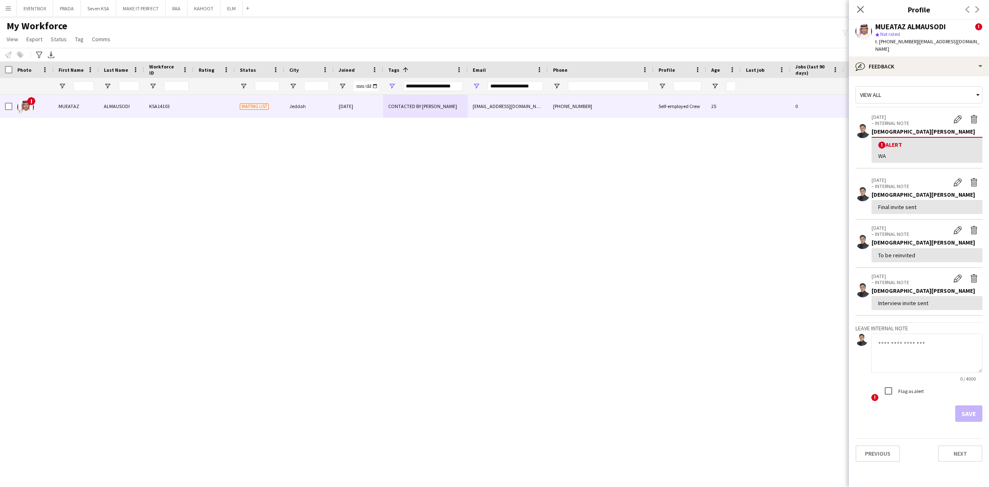
click at [907, 338] on textarea at bounding box center [926, 352] width 111 height 39
drag, startPoint x: 875, startPoint y: 25, endPoint x: 947, endPoint y: 23, distance: 71.7
click at [947, 23] on div "MUEATAZ ALMAUSODI !" at bounding box center [928, 26] width 107 height 7
copy div "MUEATAZ ALMAUSODI"
click at [925, 347] on textarea at bounding box center [926, 352] width 111 height 39
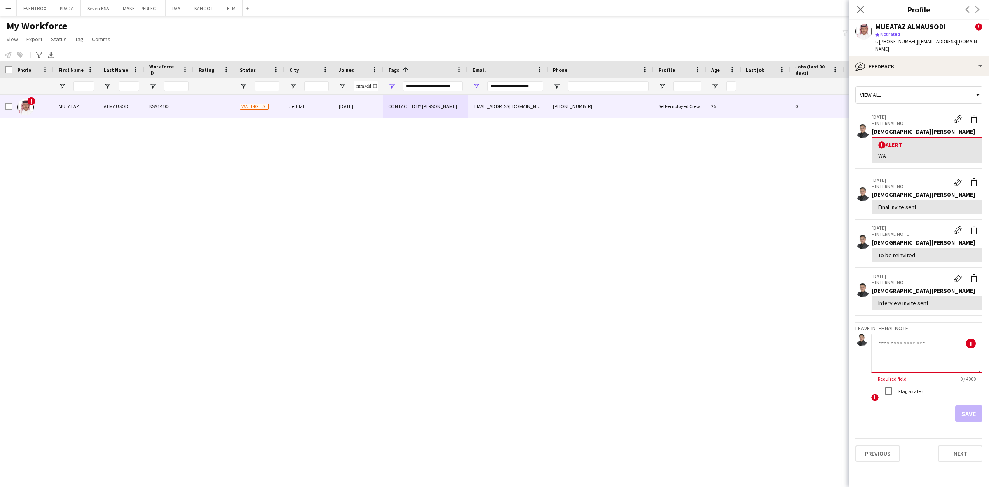
paste textarea "**********"
drag, startPoint x: 940, startPoint y: 335, endPoint x: 928, endPoint y: 335, distance: 12.0
click at [928, 335] on textarea "**********" at bounding box center [926, 352] width 111 height 39
type textarea "**********"
click at [974, 405] on button "Save" at bounding box center [968, 413] width 27 height 16
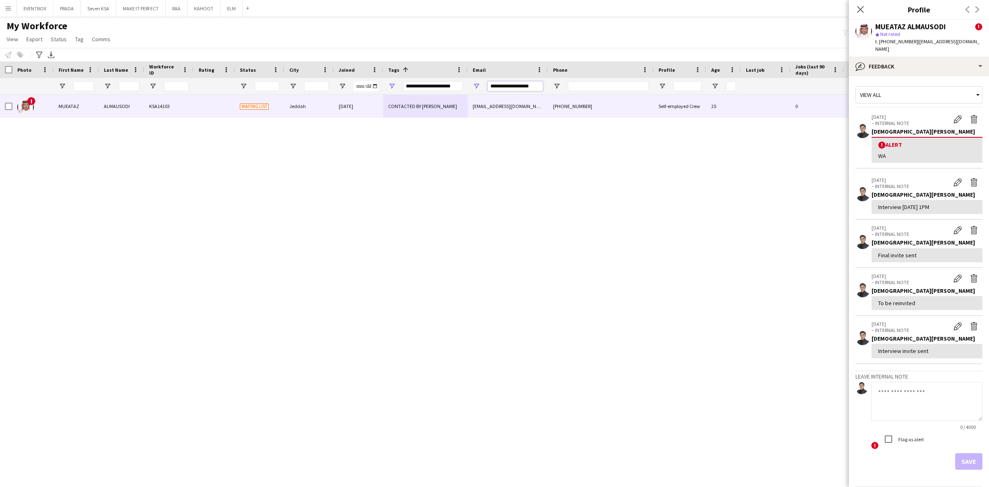
click at [523, 87] on input "**********" at bounding box center [516, 86] width 56 height 10
paste input "****"
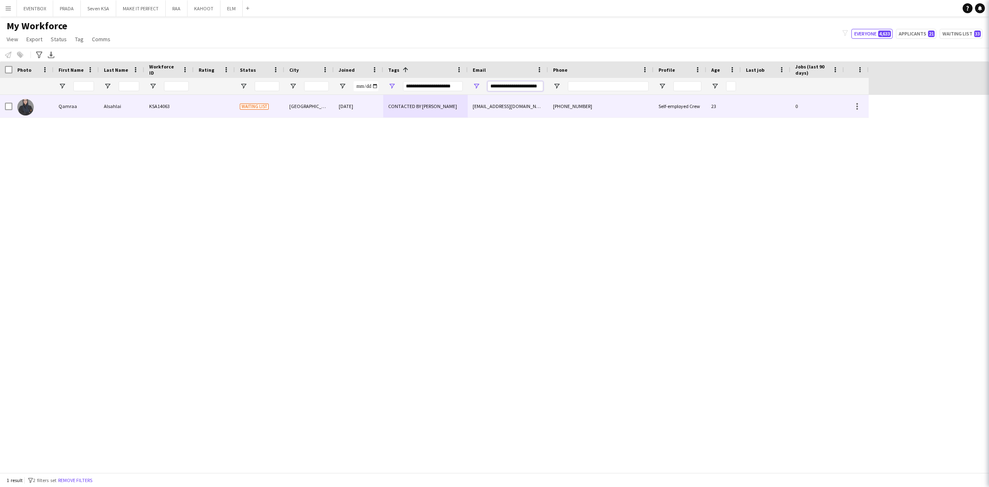
type input "**********"
click at [526, 107] on div "qamraalsahlai@gmail.com" at bounding box center [508, 106] width 80 height 23
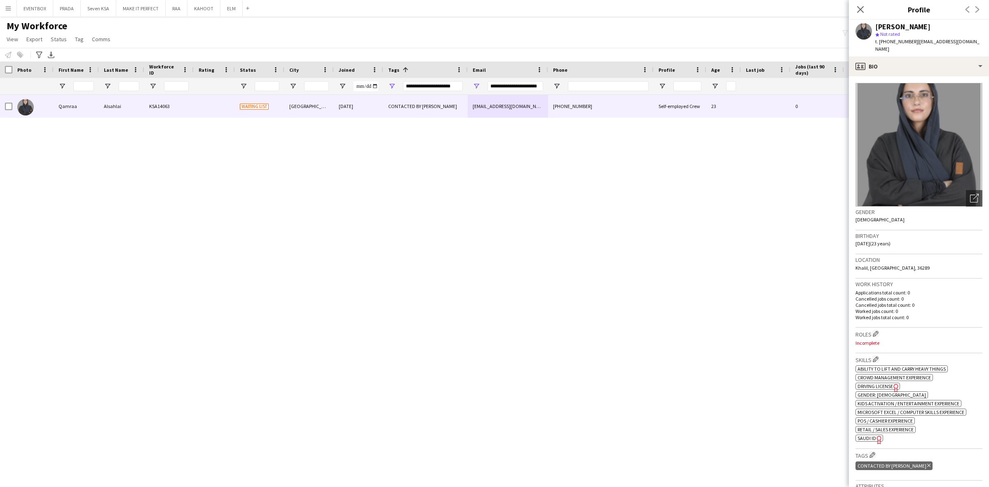
drag, startPoint x: 877, startPoint y: 26, endPoint x: 937, endPoint y: 23, distance: 60.3
click at [937, 23] on div "Qamraa Alsahlai" at bounding box center [928, 26] width 107 height 7
copy div "Qamraa Alsahlai"
click at [924, 57] on div "profile Bio" at bounding box center [919, 66] width 140 height 20
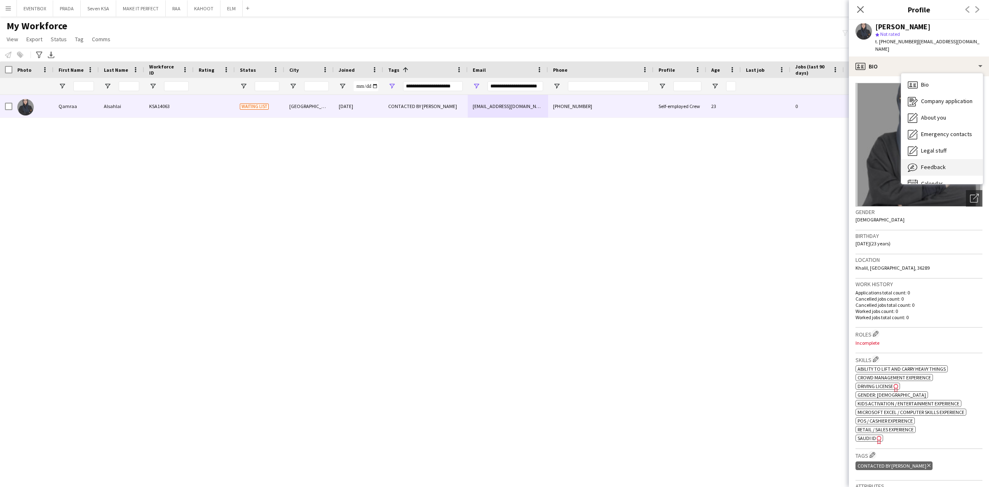
click at [941, 163] on span "Feedback" at bounding box center [933, 166] width 25 height 7
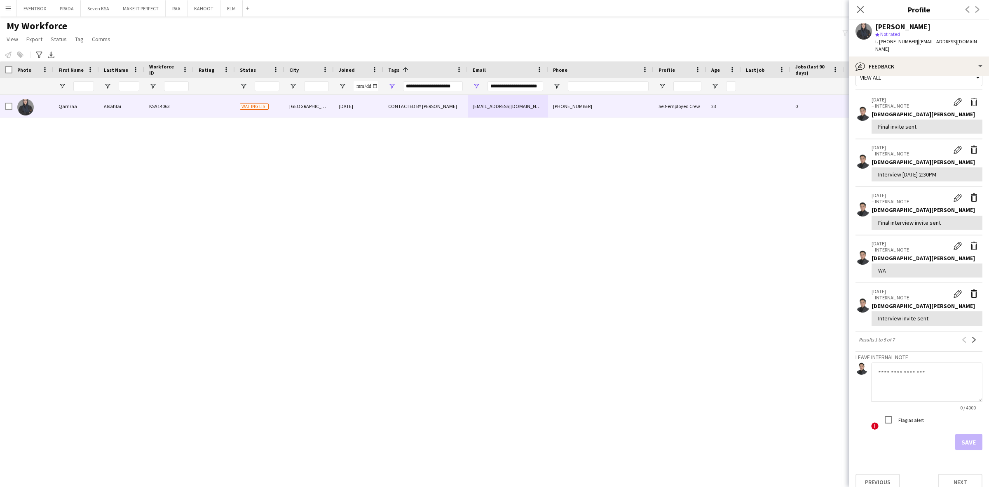
scroll to position [18, 0]
click at [934, 369] on textarea at bounding box center [926, 381] width 111 height 39
paste textarea "**********"
drag, startPoint x: 929, startPoint y: 363, endPoint x: 941, endPoint y: 363, distance: 12.4
click at [941, 363] on textarea "**********" at bounding box center [926, 381] width 111 height 39
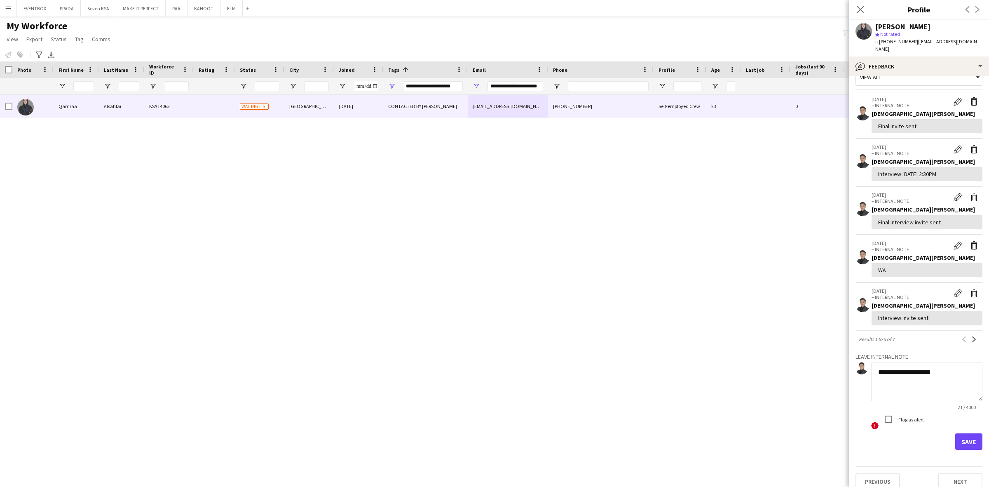
type textarea "**********"
click at [969, 422] on form "**********" at bounding box center [919, 406] width 127 height 88
click at [967, 433] on button "Save" at bounding box center [968, 441] width 27 height 16
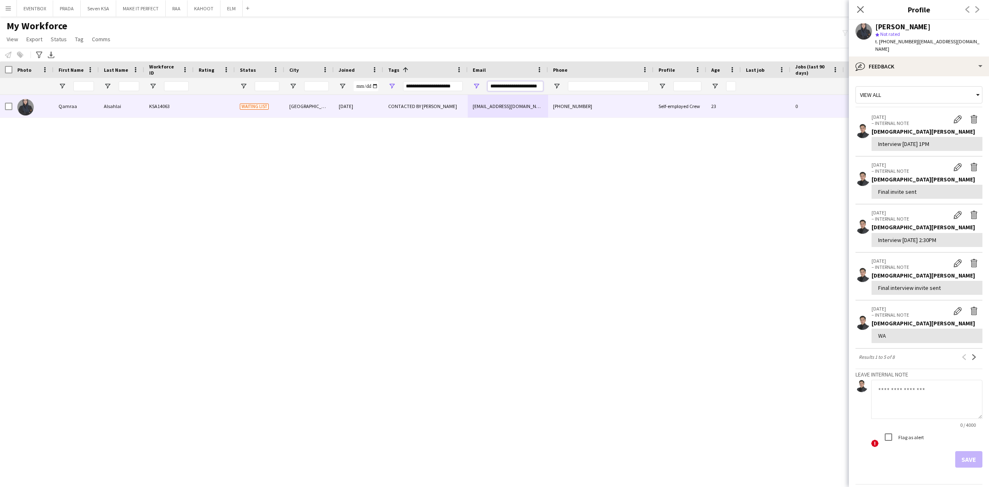
click at [510, 86] on input "**********" at bounding box center [516, 86] width 56 height 10
click at [510, 85] on input "**********" at bounding box center [516, 86] width 56 height 10
paste input "Email Filter Input"
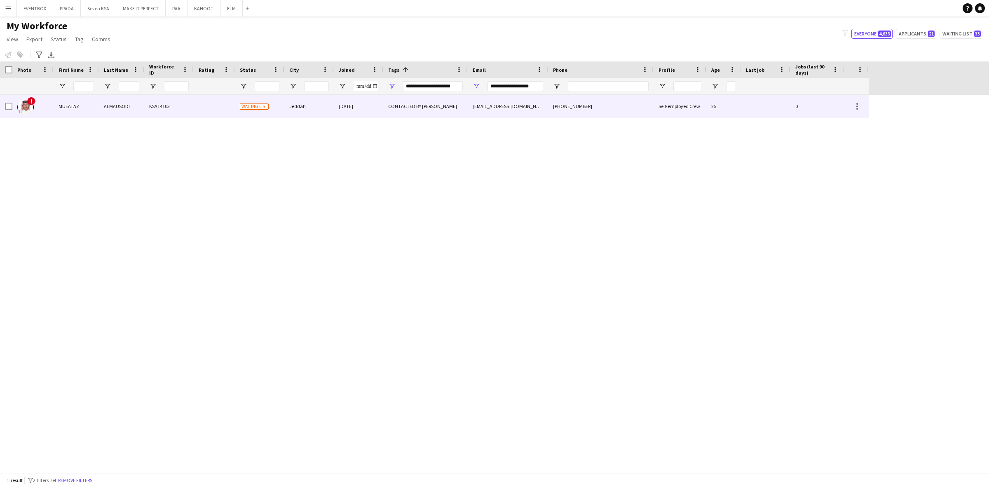
click at [704, 103] on div "Self-employed Crew" at bounding box center [680, 106] width 53 height 23
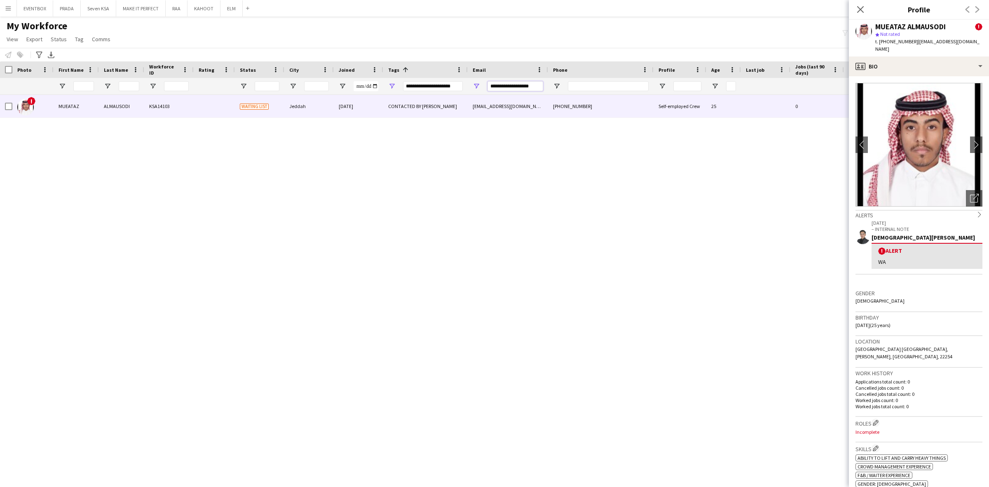
click at [523, 81] on input "**********" at bounding box center [516, 86] width 56 height 10
paste input "********"
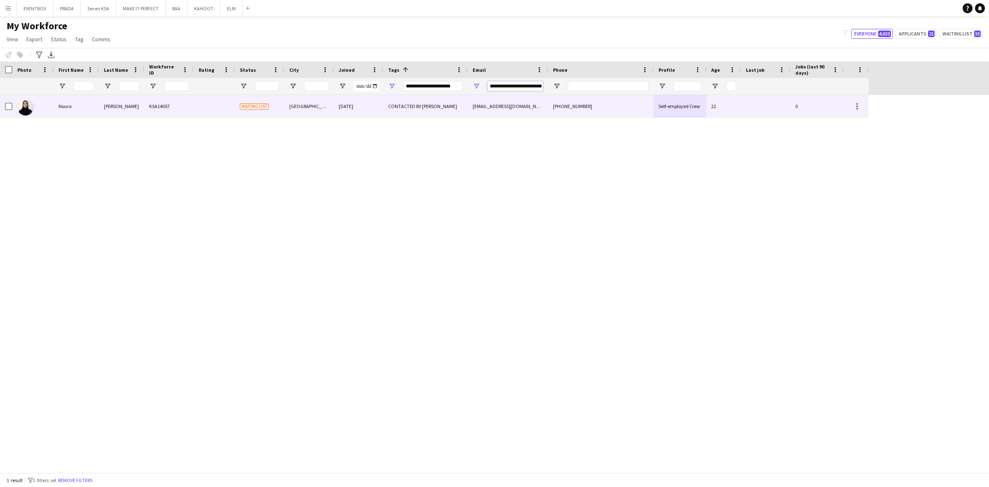
type input "**********"
click at [539, 100] on div "nouramohammad0987@gmail.com" at bounding box center [508, 106] width 80 height 23
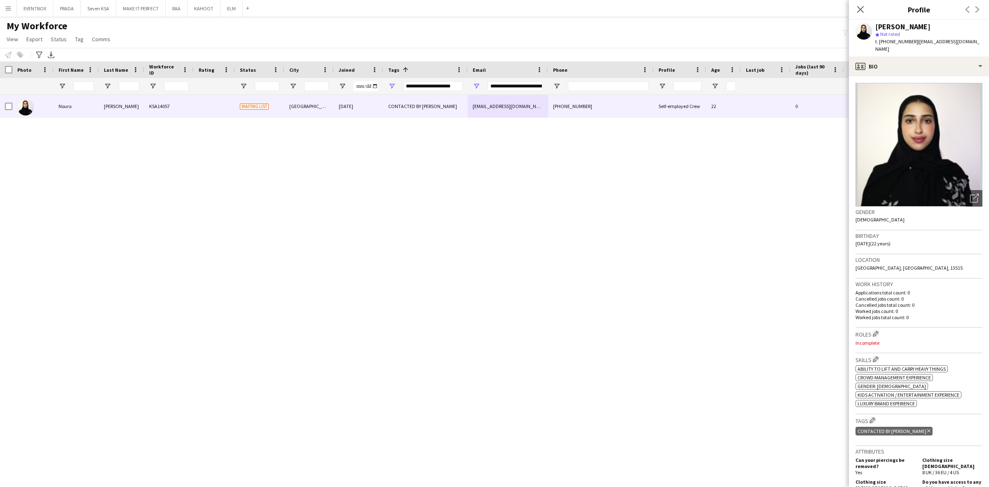
drag, startPoint x: 876, startPoint y: 25, endPoint x: 949, endPoint y: 23, distance: 73.0
click at [949, 23] on div "Noura Mohammad" at bounding box center [928, 26] width 107 height 7
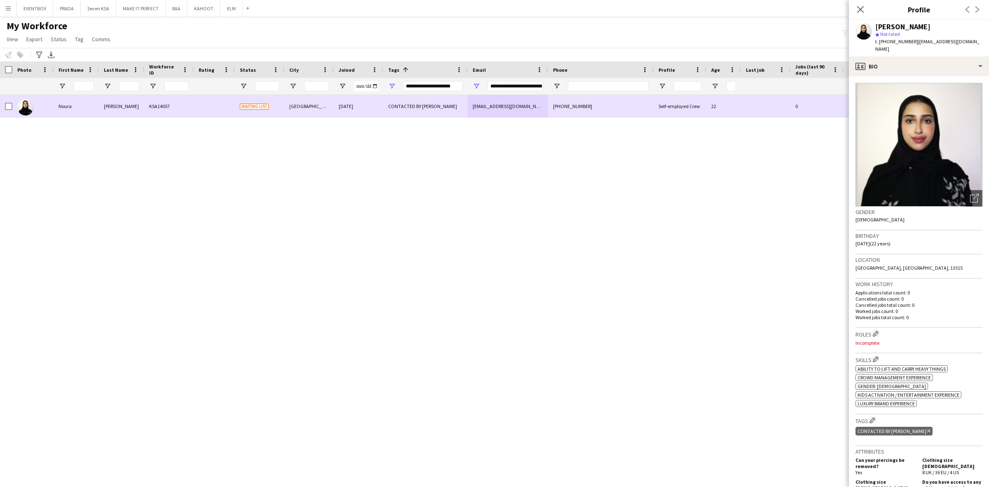
copy div "Noura Mohammad"
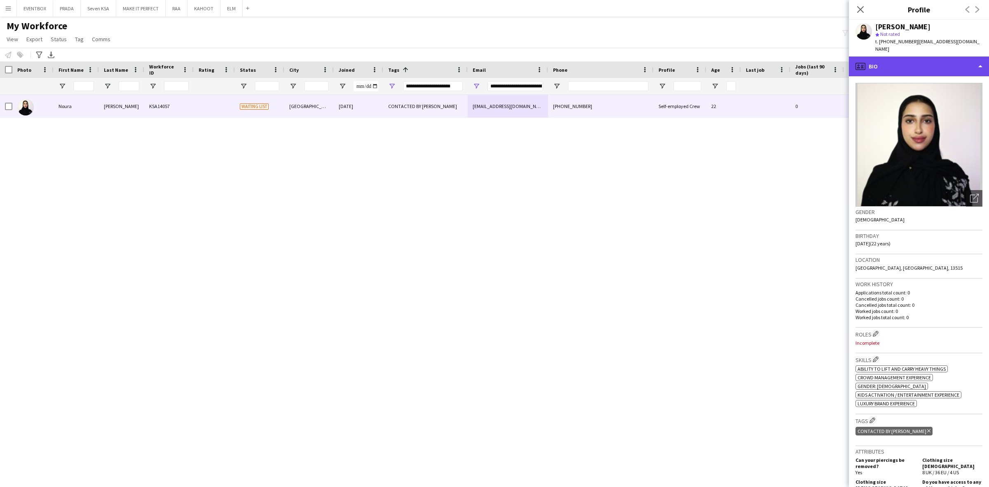
click at [903, 66] on div "profile Bio" at bounding box center [919, 66] width 140 height 20
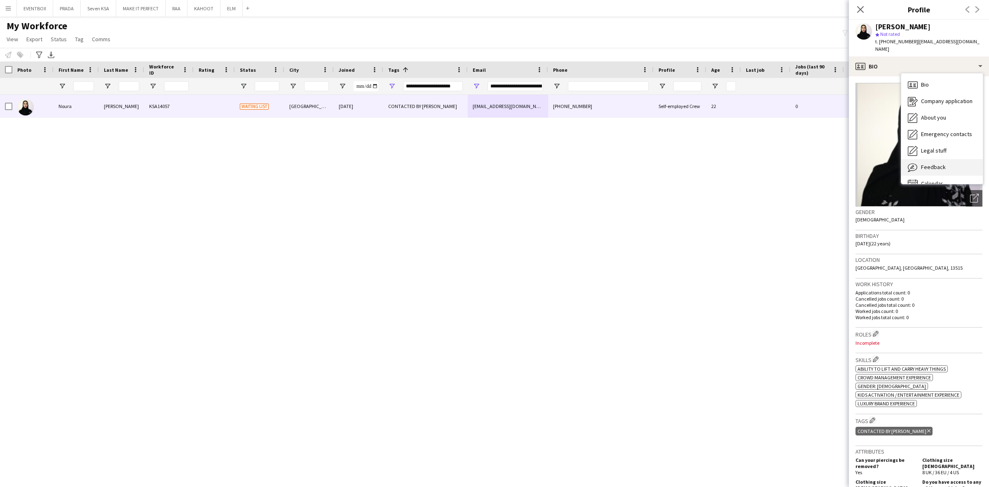
click at [951, 165] on div "Feedback Feedback" at bounding box center [942, 167] width 82 height 16
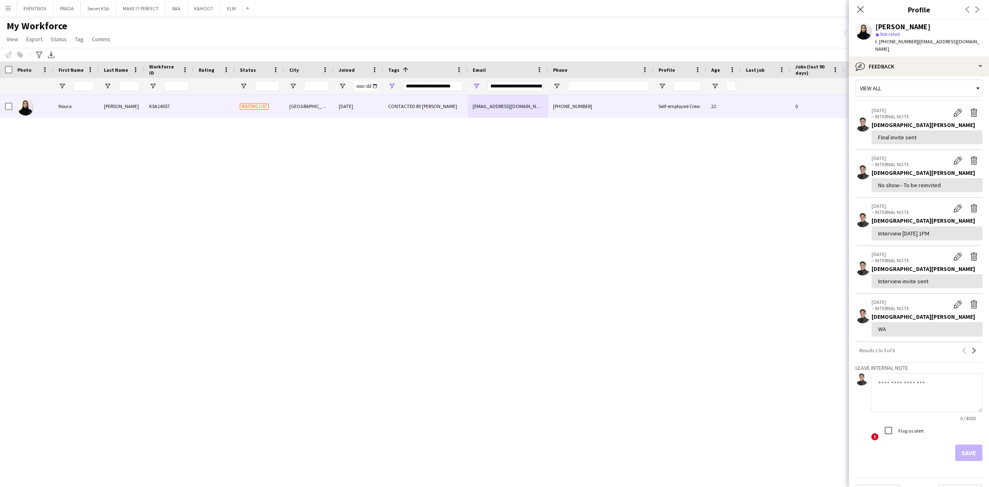
scroll to position [26, 0]
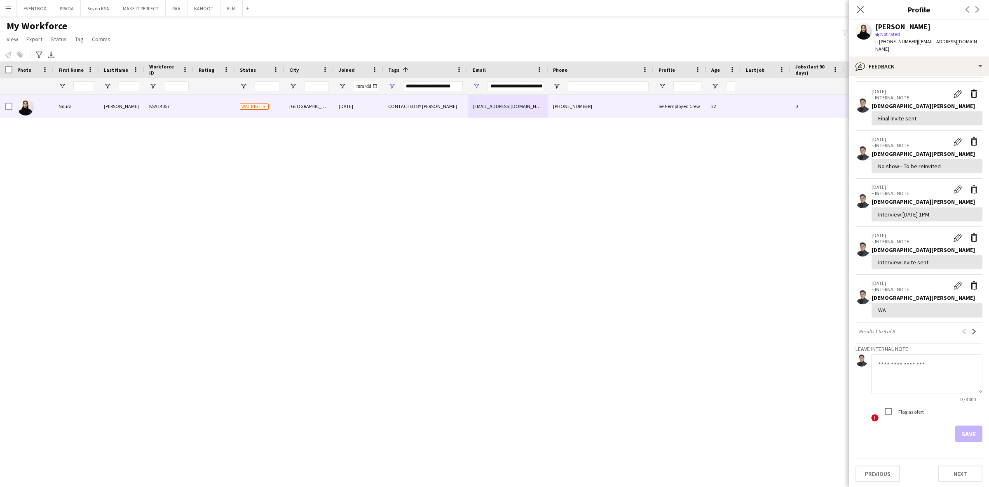
drag, startPoint x: 934, startPoint y: 374, endPoint x: 939, endPoint y: 369, distance: 7.0
click at [936, 373] on textarea at bounding box center [926, 373] width 111 height 39
paste textarea "**********"
type textarea "**********"
click at [962, 432] on button "Save" at bounding box center [968, 433] width 27 height 16
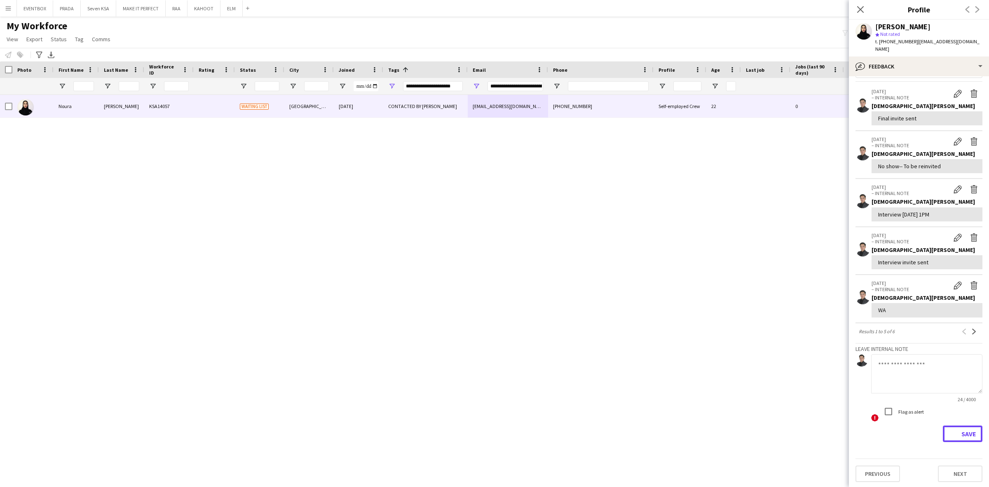
scroll to position [0, 0]
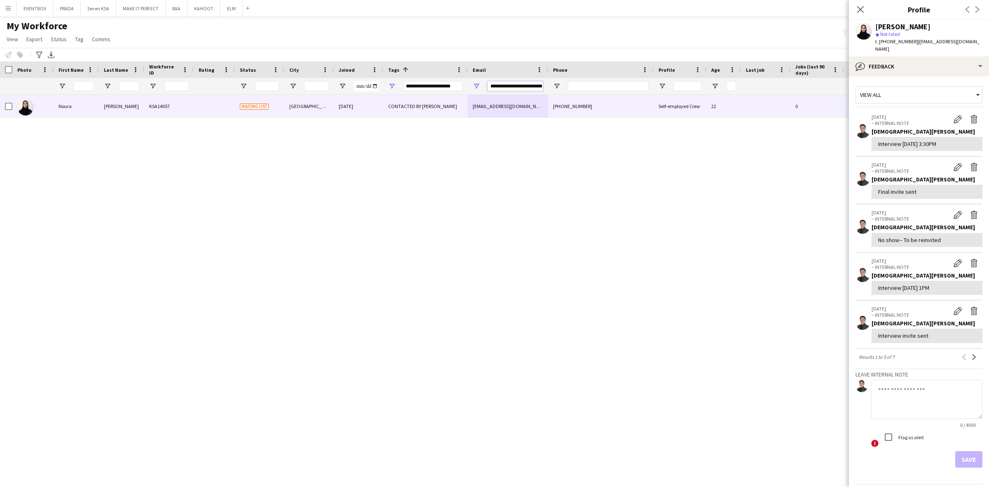
click at [513, 87] on input "**********" at bounding box center [516, 86] width 56 height 10
paste input "Email Filter Input"
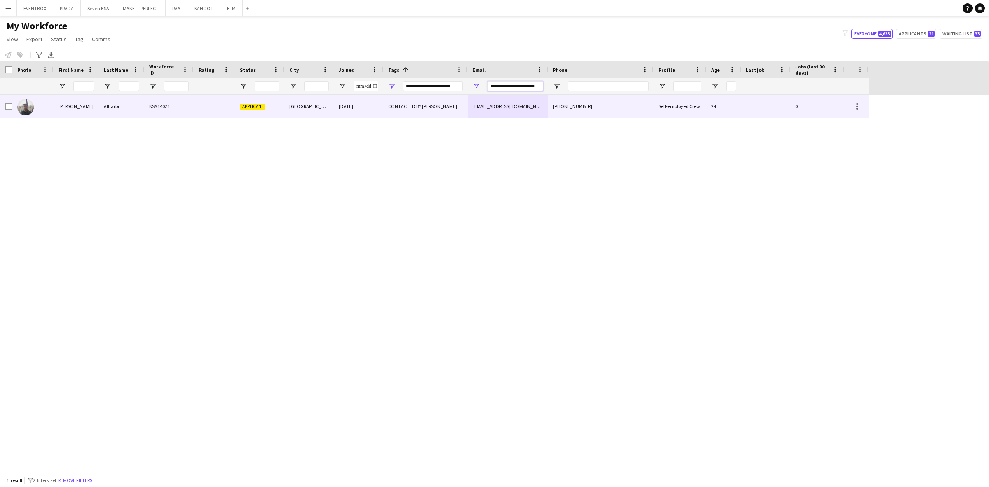
type input "**********"
click at [537, 107] on div "abody121216@icloud.com" at bounding box center [508, 106] width 80 height 23
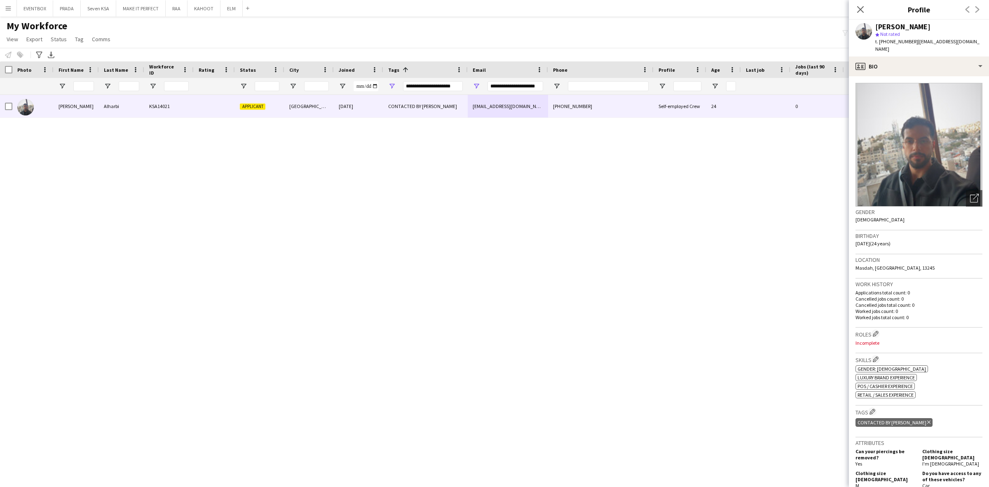
drag, startPoint x: 876, startPoint y: 26, endPoint x: 949, endPoint y: 23, distance: 73.0
click at [949, 23] on div "Abdulrahman Alharbi" at bounding box center [928, 26] width 107 height 7
copy div "Abdulrahman Alharbi"
click at [945, 56] on div "profile Bio" at bounding box center [919, 66] width 140 height 20
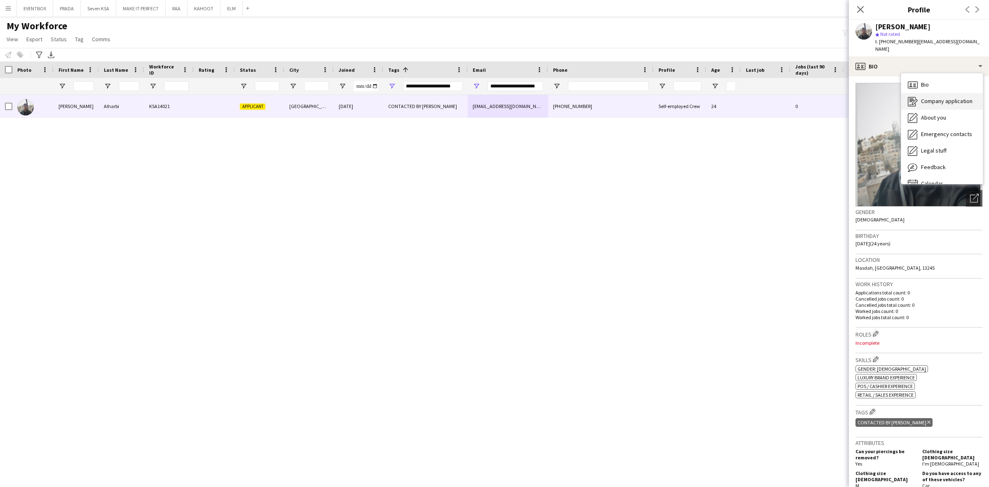
click at [951, 98] on div "Company application Company application" at bounding box center [942, 101] width 82 height 16
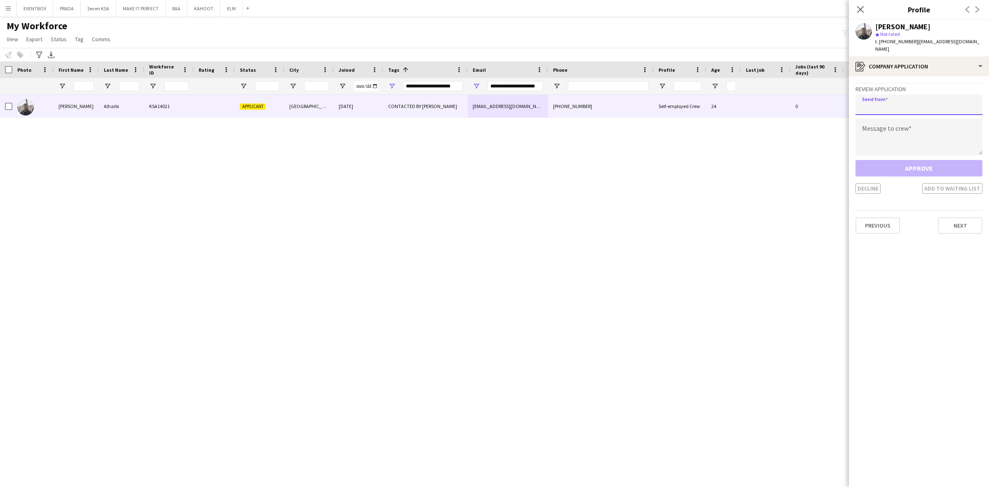
click at [936, 94] on input "email" at bounding box center [919, 104] width 127 height 21
paste input "**********"
type input "**********"
click at [920, 130] on textarea at bounding box center [919, 136] width 127 height 37
paste textarea "**********"
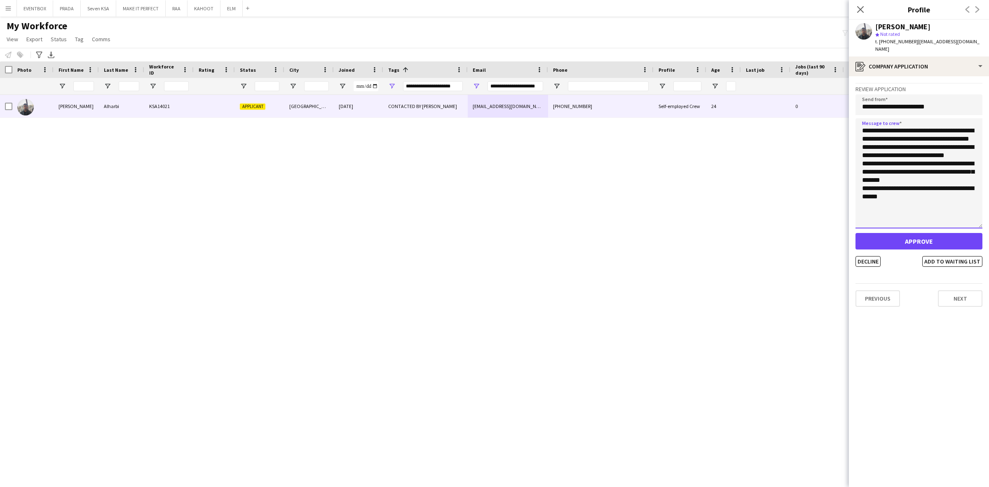
drag, startPoint x: 980, startPoint y: 143, endPoint x: 988, endPoint y: 281, distance: 137.9
click at [988, 281] on app-crew-profile-application "**********" at bounding box center [919, 281] width 140 height 411
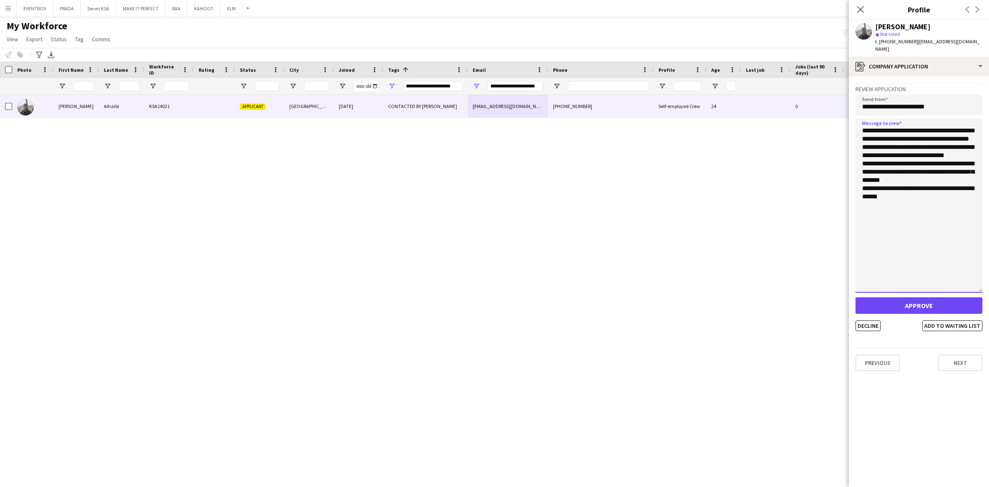
drag, startPoint x: 883, startPoint y: 138, endPoint x: 871, endPoint y: 139, distance: 12.4
click at [871, 139] on textarea "**********" at bounding box center [919, 205] width 127 height 174
click at [928, 174] on textarea "**********" at bounding box center [919, 205] width 127 height 174
click at [944, 182] on textarea "**********" at bounding box center [919, 205] width 127 height 174
click at [917, 125] on textarea "**********" at bounding box center [919, 205] width 127 height 174
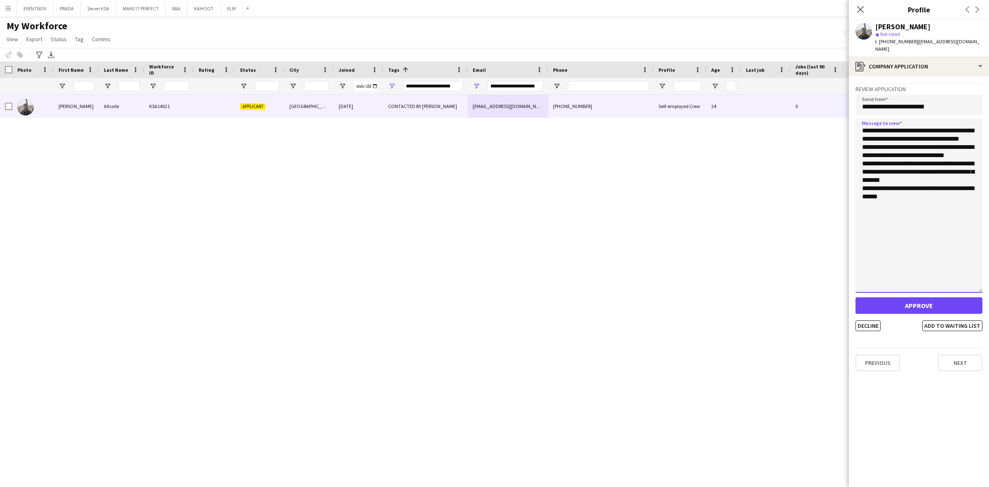
click at [942, 145] on textarea "**********" at bounding box center [919, 205] width 127 height 174
type textarea "**********"
click at [941, 320] on button "Add to waiting list" at bounding box center [952, 325] width 60 height 11
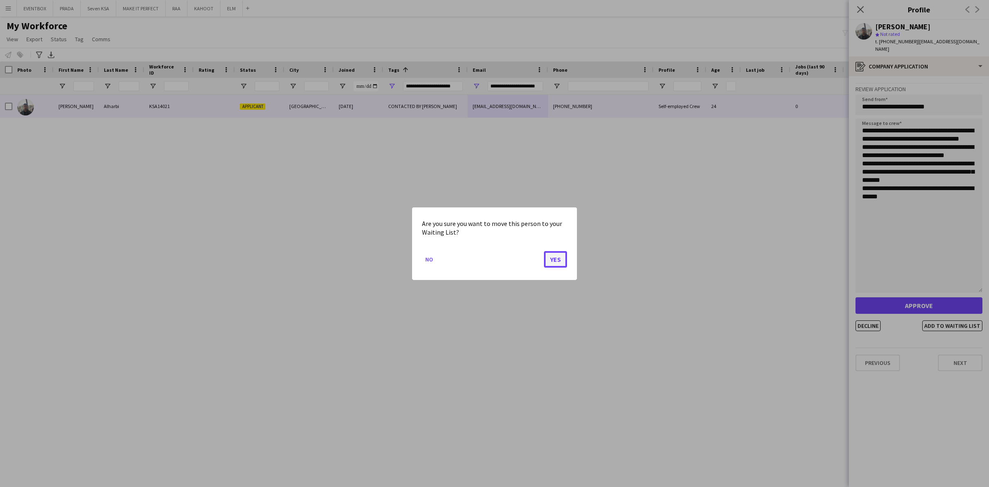
click at [557, 258] on button "Yes" at bounding box center [555, 259] width 23 height 16
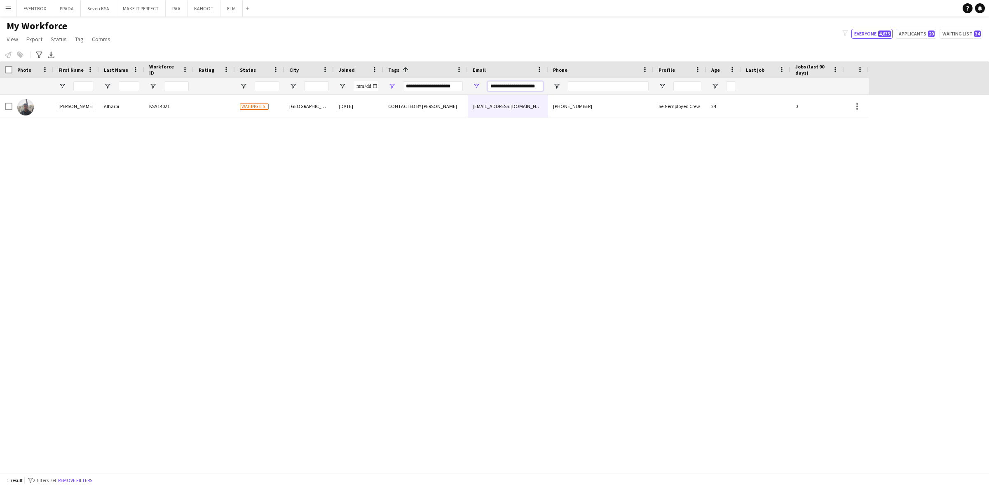
click at [505, 84] on input "**********" at bounding box center [516, 86] width 56 height 10
click at [477, 285] on div "Abdulrahman Alharbi KSA14021 Waiting list Riyadh 24-08-2025 CONTACTED BY JESUS …" at bounding box center [494, 284] width 989 height 378
click at [505, 84] on input "**********" at bounding box center [516, 86] width 56 height 10
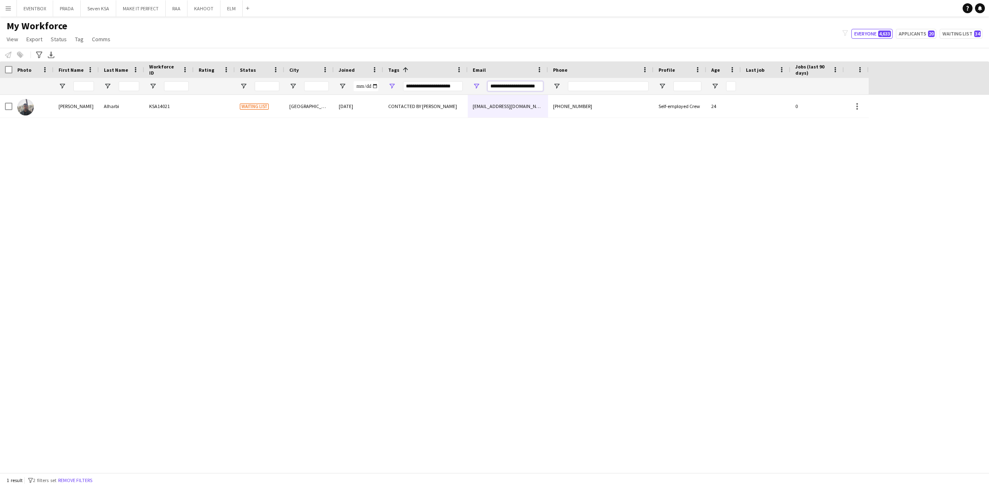
click at [506, 84] on input "**********" at bounding box center [516, 86] width 56 height 10
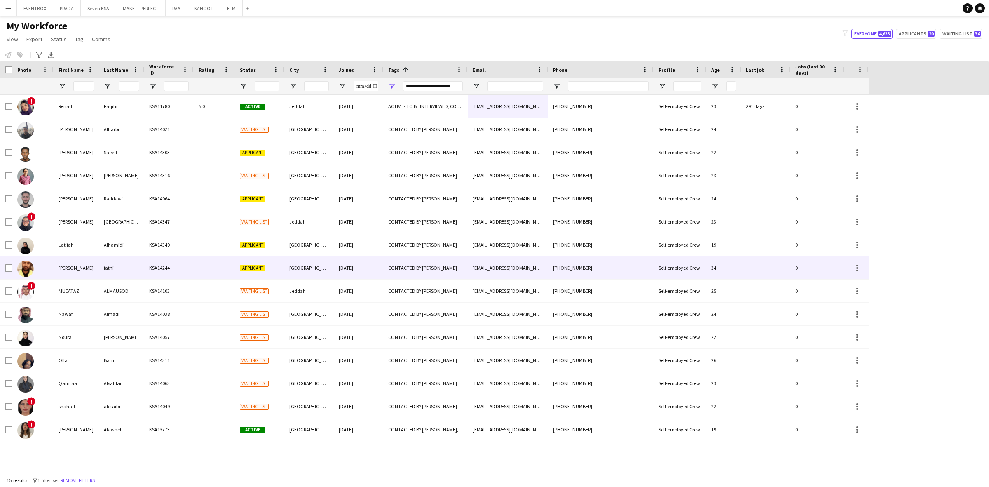
click at [132, 272] on div "fathi" at bounding box center [121, 267] width 45 height 23
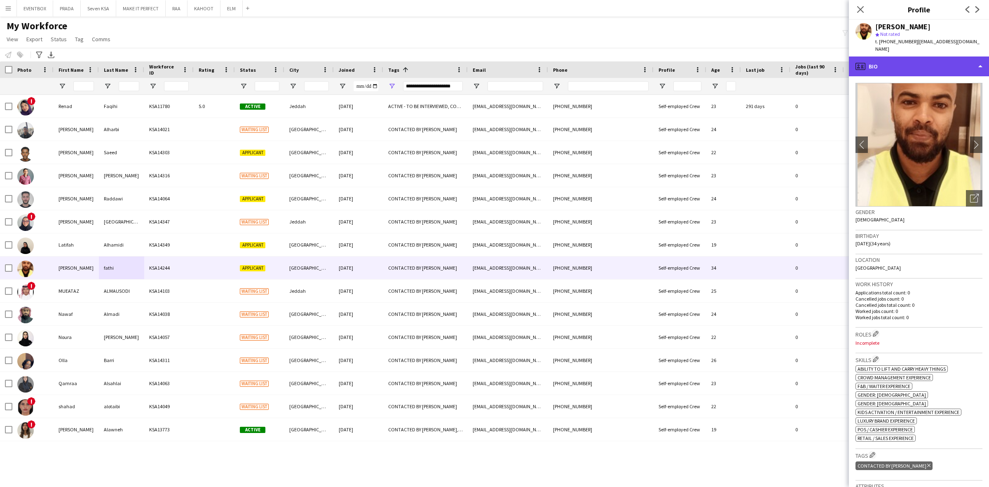
click at [897, 59] on div "profile Bio" at bounding box center [919, 66] width 140 height 20
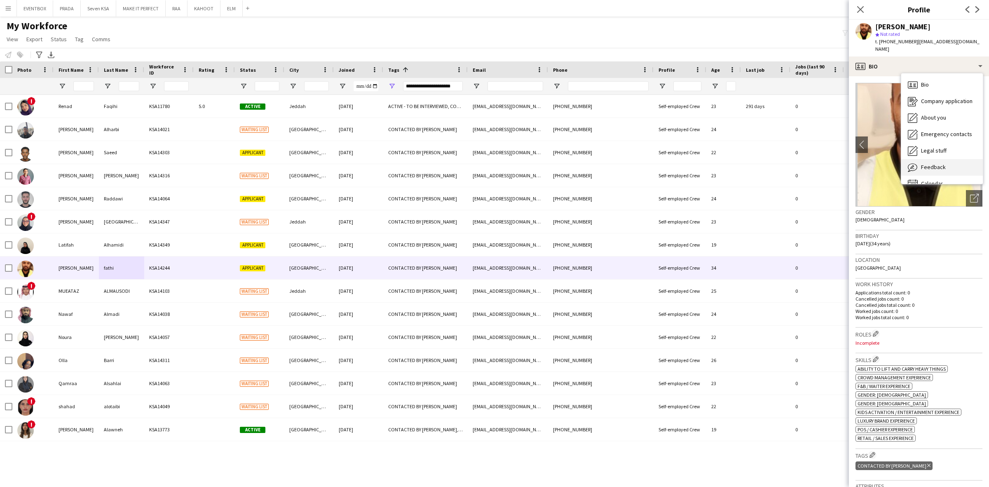
click at [958, 159] on div "Feedback Feedback" at bounding box center [942, 167] width 82 height 16
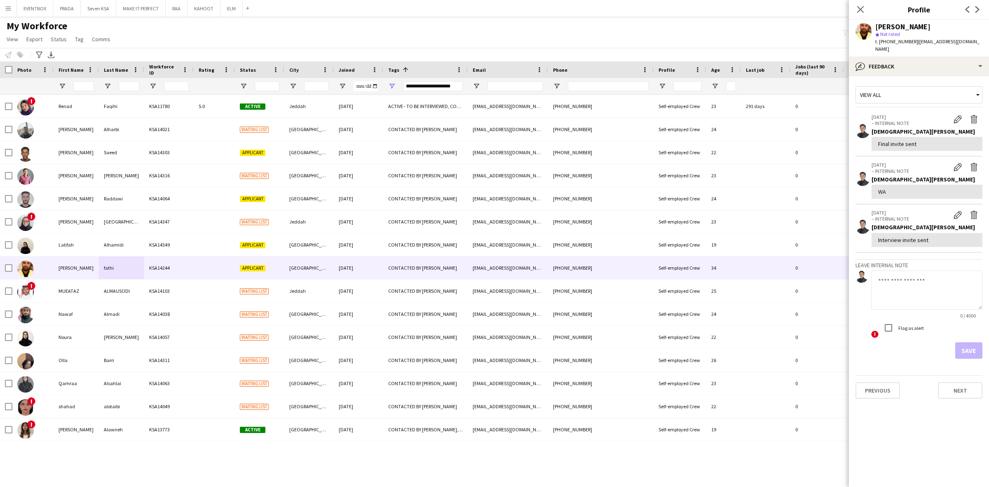
click at [944, 291] on textarea at bounding box center [926, 289] width 111 height 39
type textarea "**********"
click at [964, 342] on button "Save" at bounding box center [968, 350] width 27 height 16
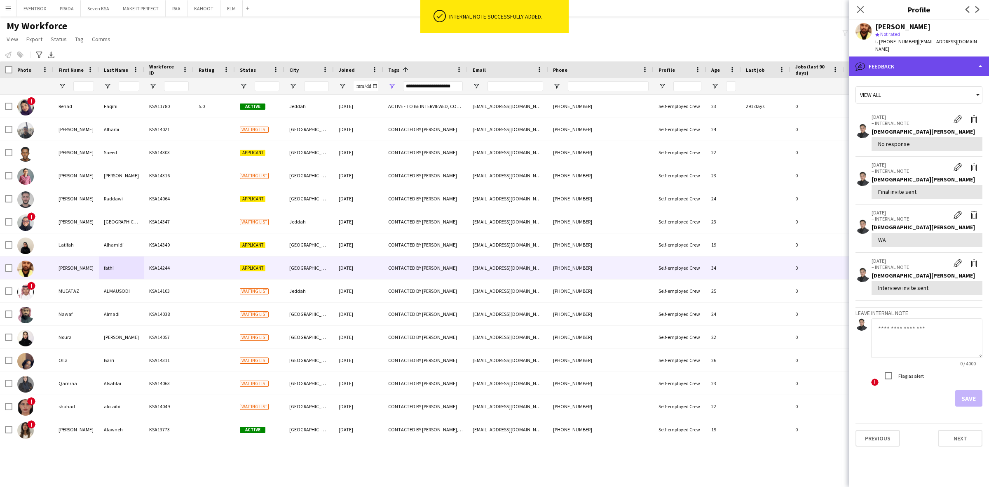
click at [941, 56] on div "bubble-pencil Feedback" at bounding box center [919, 66] width 140 height 20
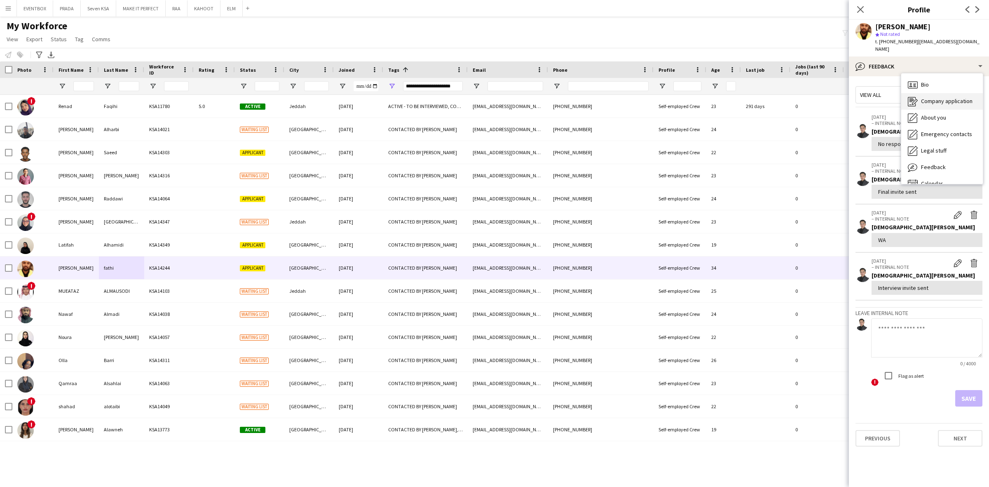
click at [948, 93] on div "Company application Company application" at bounding box center [942, 101] width 82 height 16
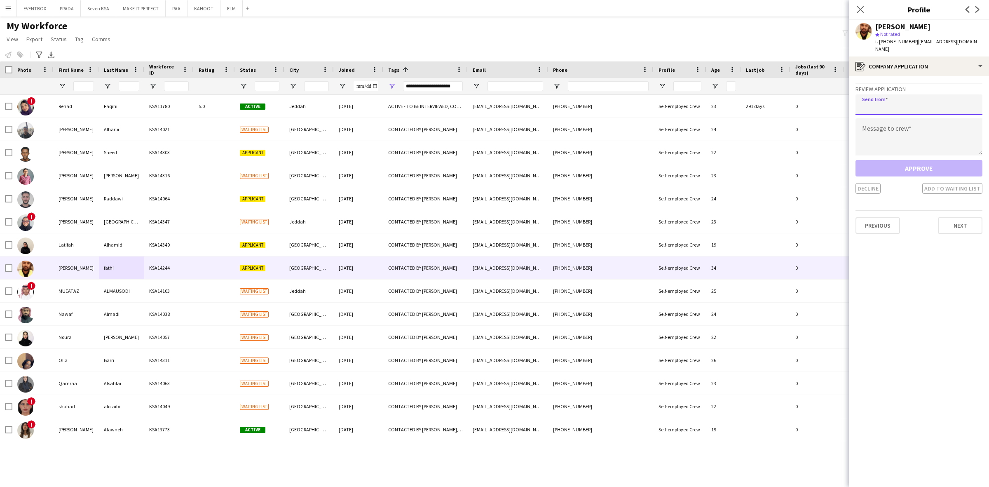
click at [944, 100] on input "email" at bounding box center [919, 104] width 127 height 21
paste input "**********"
drag, startPoint x: 944, startPoint y: 101, endPoint x: 755, endPoint y: 114, distance: 189.2
click at [755, 114] on body "Menu Boards Boards Boards All jobs Status Workforce Workforce My Workforce Recr…" at bounding box center [494, 243] width 989 height 487
type input "**********"
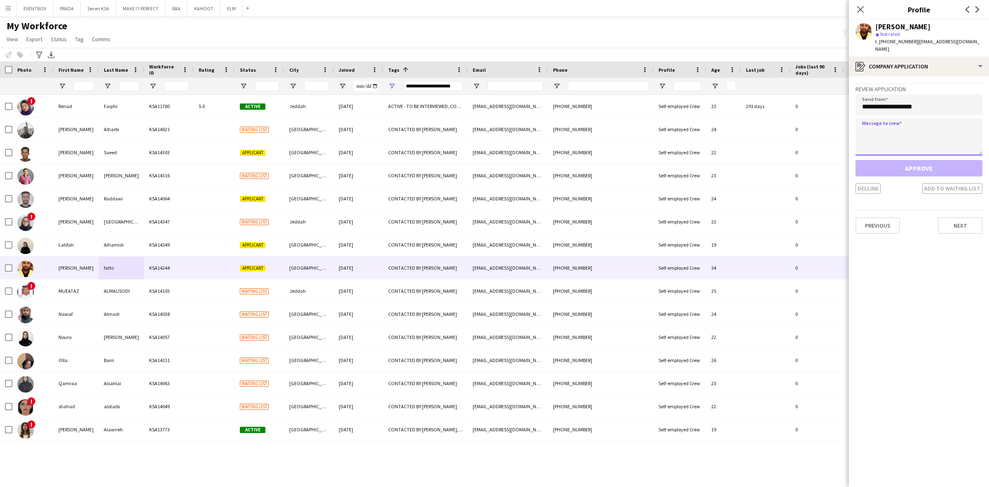
click at [934, 130] on textarea at bounding box center [919, 136] width 127 height 37
paste textarea "**********"
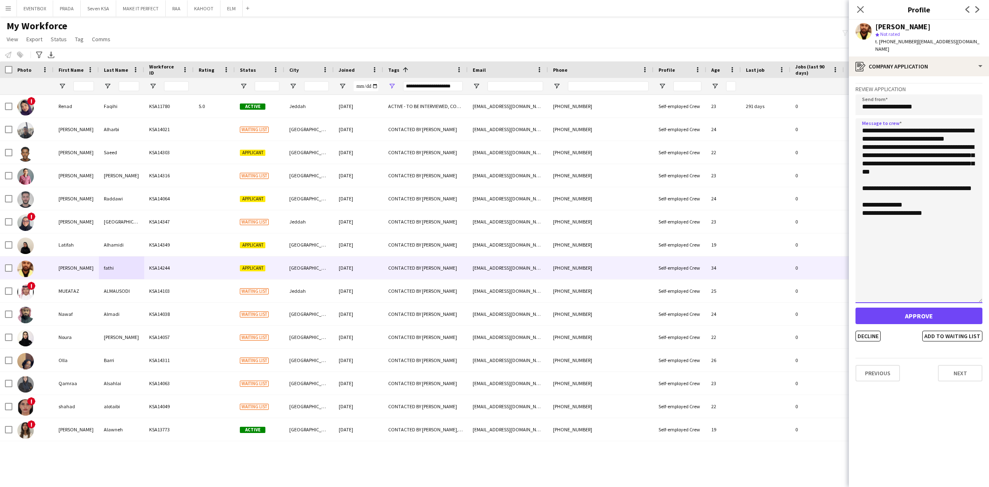
drag, startPoint x: 981, startPoint y: 143, endPoint x: 978, endPoint y: 296, distance: 152.5
click at [978, 296] on textarea "**********" at bounding box center [919, 210] width 127 height 185
drag, startPoint x: 939, startPoint y: 141, endPoint x: 887, endPoint y: 149, distance: 51.8
click at [887, 149] on textarea "**********" at bounding box center [919, 213] width 127 height 190
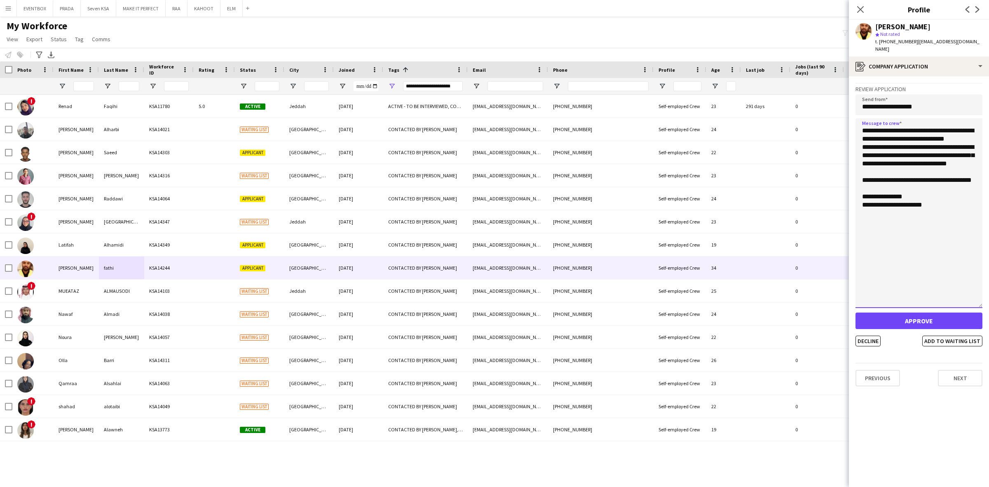
click at [956, 149] on textarea "**********" at bounding box center [919, 213] width 127 height 190
type textarea "**********"
click at [872, 336] on button "Decline" at bounding box center [868, 341] width 25 height 11
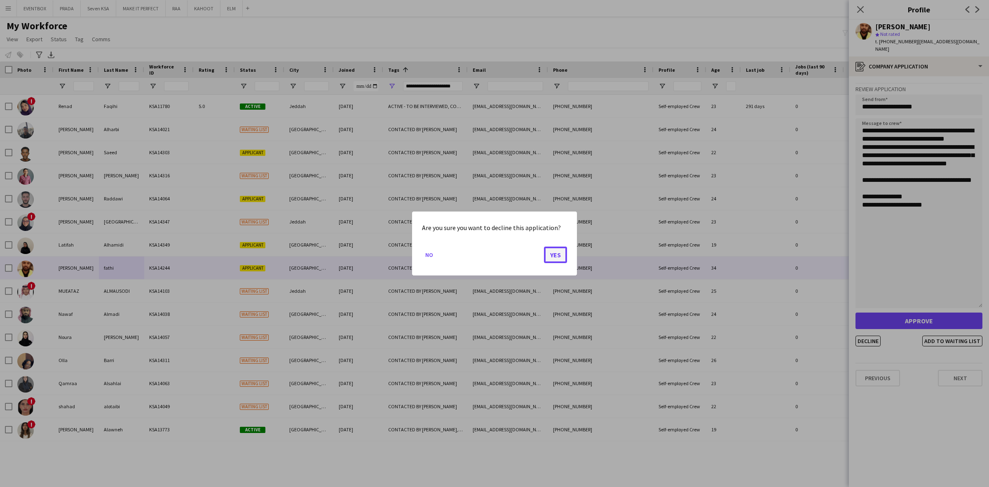
click at [555, 254] on button "Yes" at bounding box center [555, 254] width 23 height 16
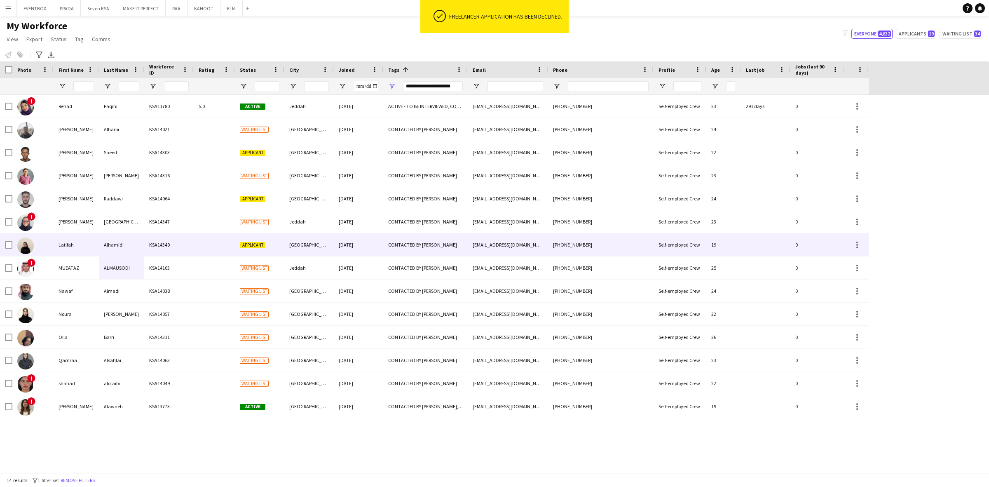
click at [506, 238] on div "latifahalhamidi70@gmail.com" at bounding box center [508, 244] width 80 height 23
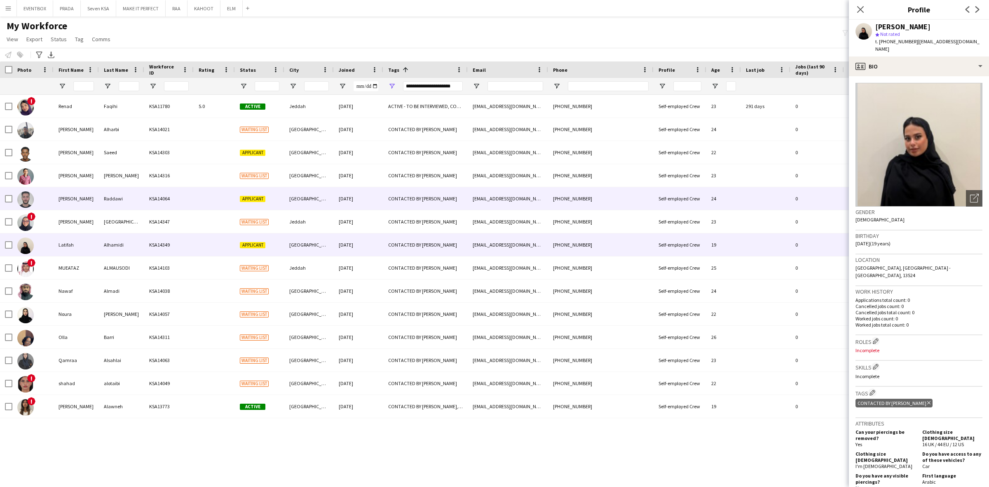
click at [489, 198] on div "bakrraddawi@gmail.com" at bounding box center [508, 198] width 80 height 23
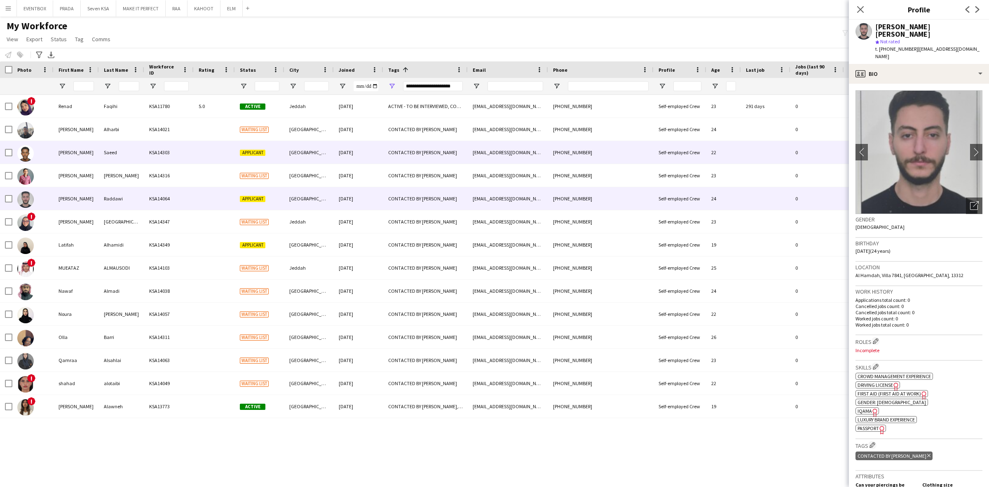
click at [290, 145] on div "[GEOGRAPHIC_DATA]" at bounding box center [308, 152] width 49 height 23
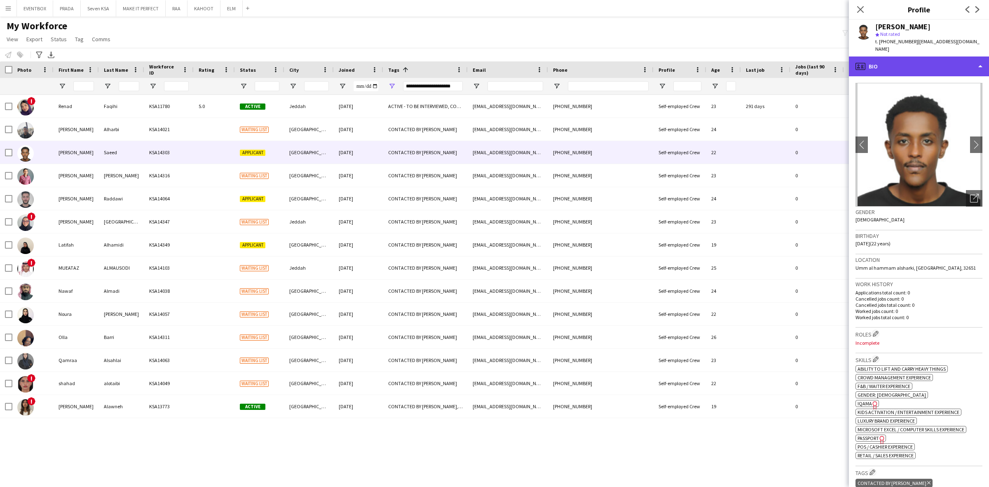
click at [906, 56] on div "profile Bio" at bounding box center [919, 66] width 140 height 20
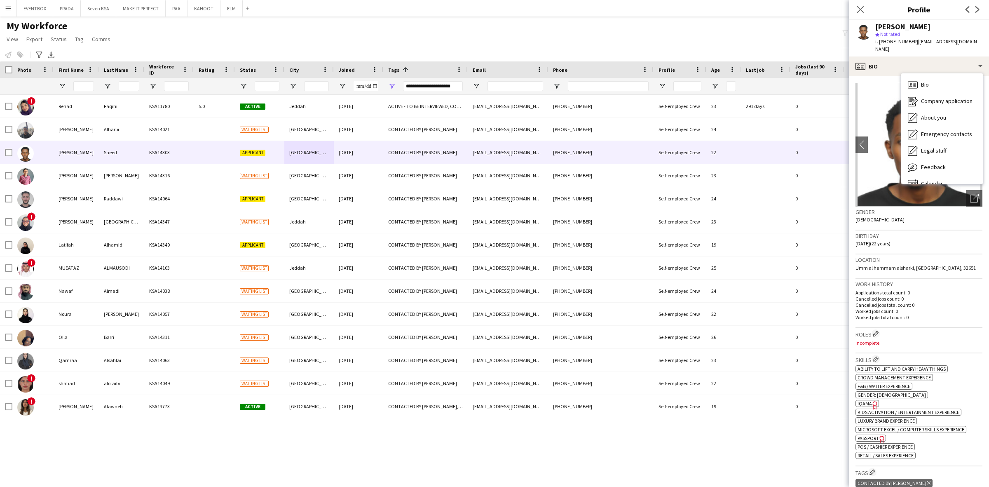
click at [898, 41] on span "t. +966559644823" at bounding box center [896, 41] width 43 height 6
copy span "966559644823"
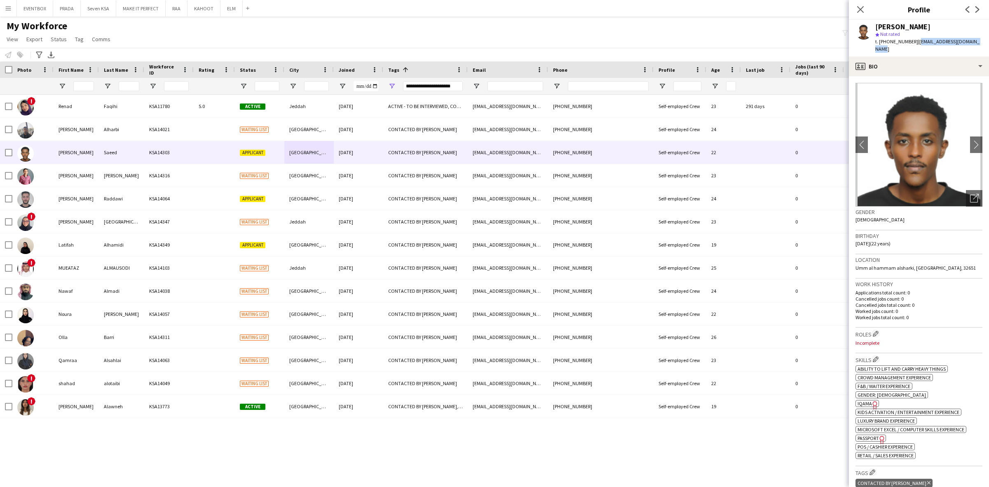
drag, startPoint x: 914, startPoint y: 42, endPoint x: 986, endPoint y: 40, distance: 71.3
click at [986, 40] on div "Abdurahman Saeed star Not rated t. +966559644823 | abdurahmansss187@gmail.com" at bounding box center [919, 38] width 140 height 37
copy span "abdurahmansss187@gmail.com"
drag, startPoint x: 876, startPoint y: 26, endPoint x: 945, endPoint y: 23, distance: 68.9
click at [945, 23] on div "Abdurahman Saeed" at bounding box center [928, 26] width 107 height 7
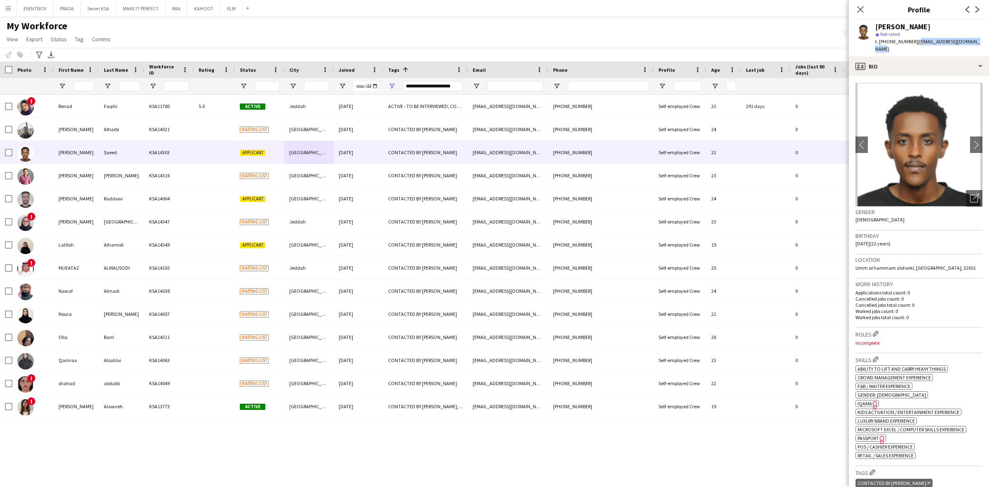
copy div "Abdurahman Saeed"
drag, startPoint x: 939, startPoint y: 61, endPoint x: 965, endPoint y: 117, distance: 61.6
click at [939, 61] on div "profile Bio" at bounding box center [919, 66] width 140 height 20
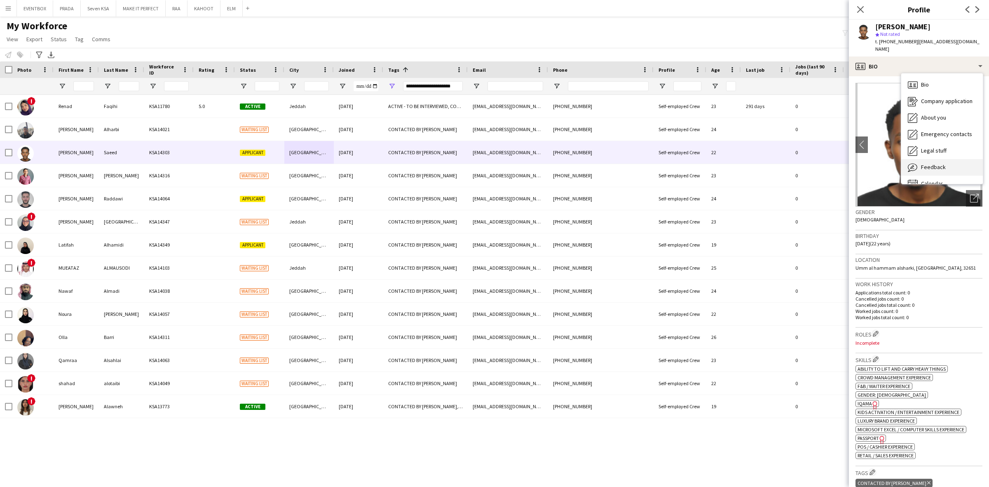
click at [963, 159] on div "Feedback Feedback" at bounding box center [942, 167] width 82 height 16
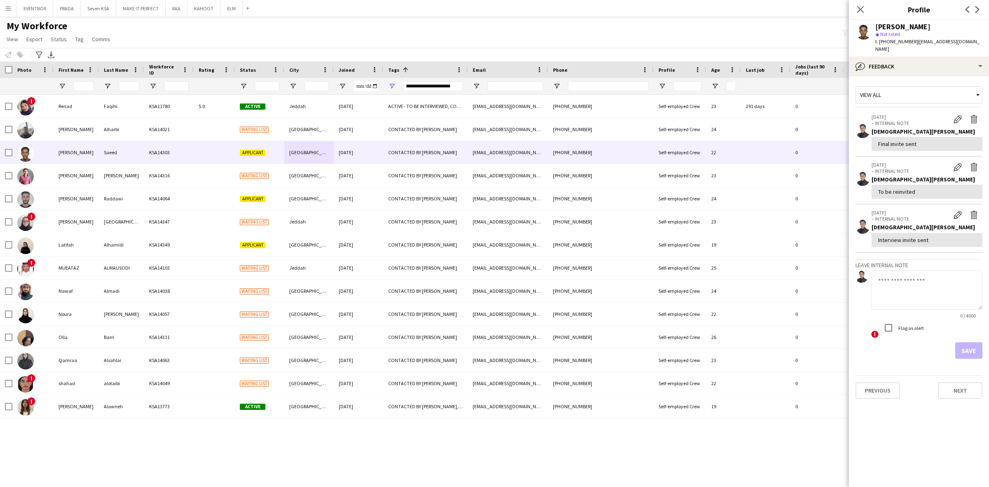
click at [924, 290] on textarea at bounding box center [926, 289] width 111 height 39
paste textarea "**********"
drag, startPoint x: 937, startPoint y: 272, endPoint x: 927, endPoint y: 272, distance: 10.3
click at [927, 272] on textarea "**********" at bounding box center [926, 289] width 111 height 39
drag, startPoint x: 940, startPoint y: 273, endPoint x: 928, endPoint y: 272, distance: 11.6
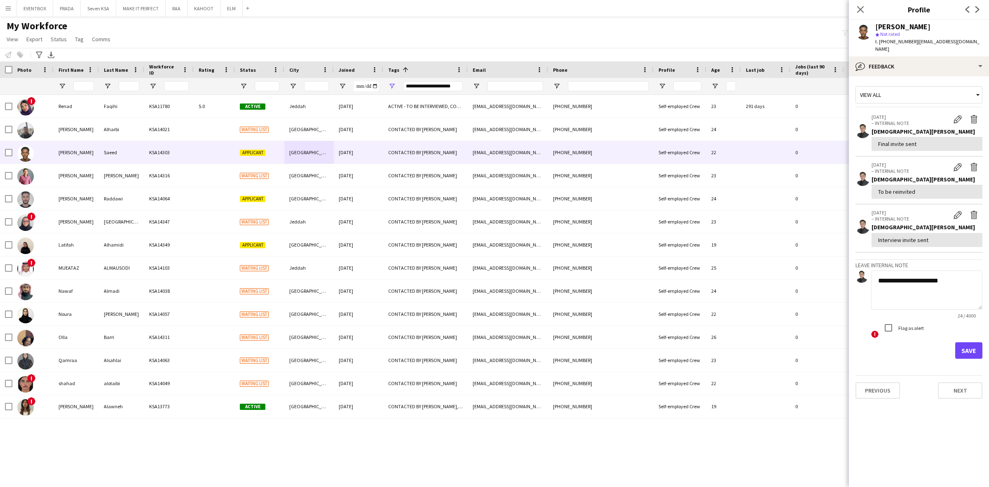
click at [928, 272] on textarea "**********" at bounding box center [926, 289] width 111 height 39
type textarea "**********"
click at [970, 343] on button "Save" at bounding box center [968, 350] width 27 height 16
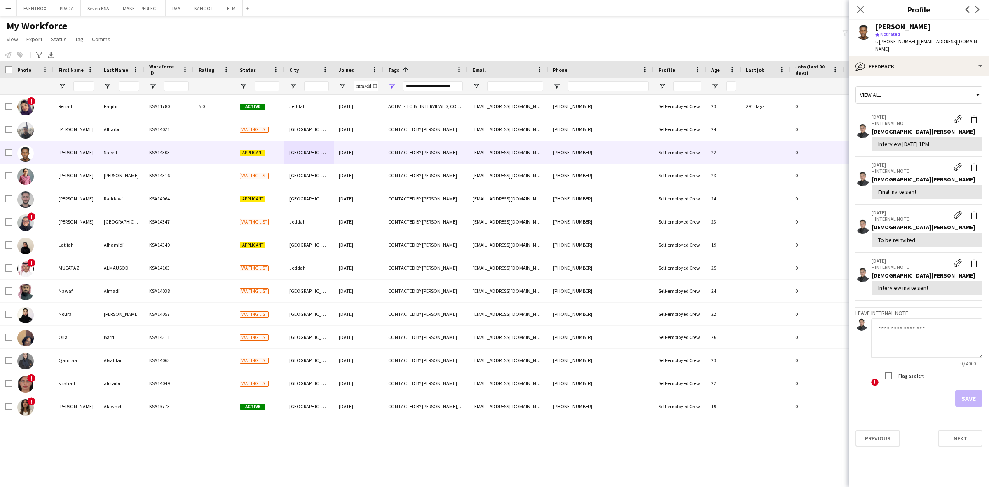
drag, startPoint x: 876, startPoint y: 26, endPoint x: 951, endPoint y: 23, distance: 75.1
click at [951, 23] on div "Abdurahman Saeed" at bounding box center [928, 26] width 107 height 7
copy div "Abdurahman Saeed"
click at [950, 62] on div "bubble-pencil Feedback" at bounding box center [919, 66] width 140 height 20
click at [955, 97] on span "Company application" at bounding box center [947, 100] width 52 height 7
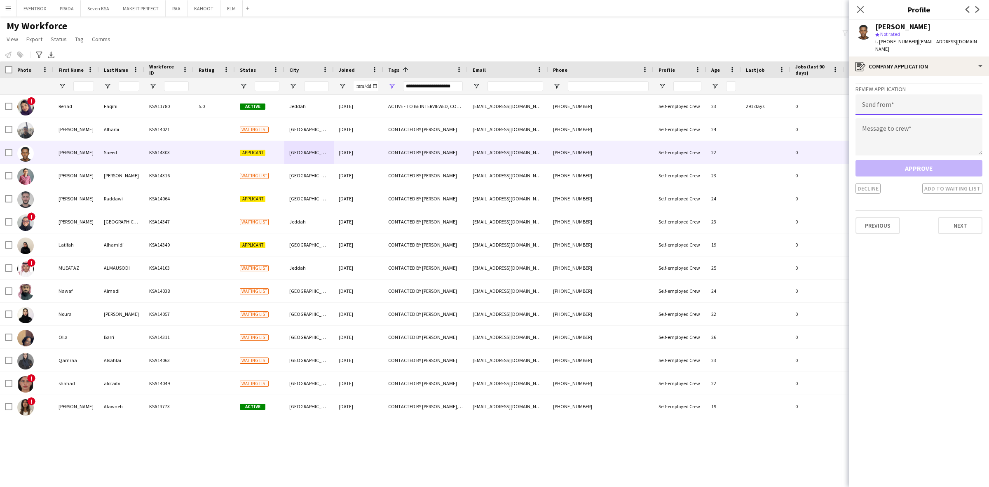
click at [928, 96] on input "email" at bounding box center [919, 104] width 127 height 21
paste input "**********"
type input "**********"
click at [925, 122] on textarea at bounding box center [919, 136] width 127 height 37
paste textarea "**********"
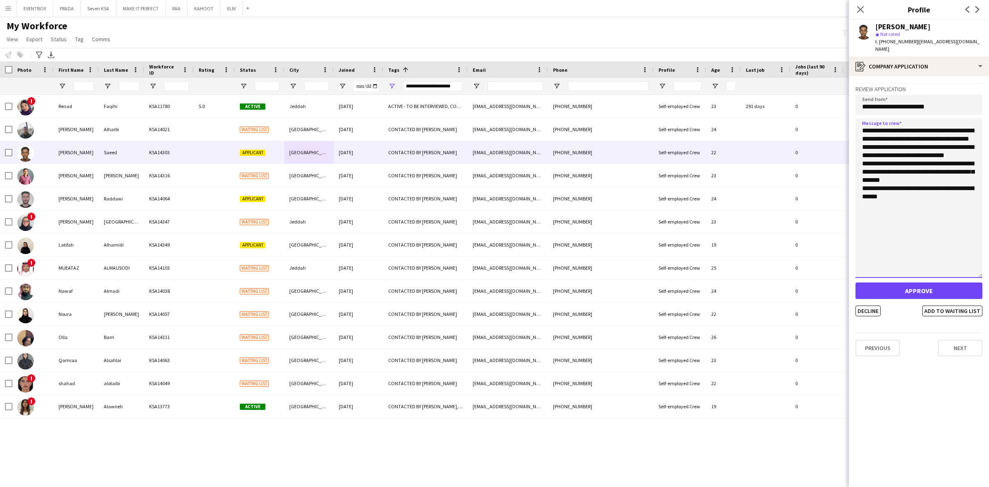
drag, startPoint x: 979, startPoint y: 145, endPoint x: 976, endPoint y: 280, distance: 135.6
click at [988, 303] on app-crew-profile-application "**********" at bounding box center [919, 281] width 140 height 411
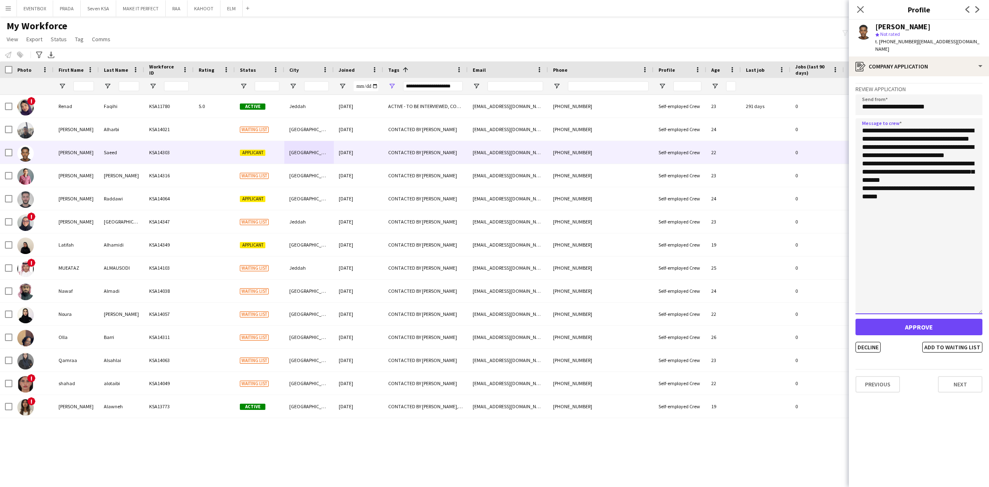
drag, startPoint x: 884, startPoint y: 138, endPoint x: 871, endPoint y: 139, distance: 13.6
click at [871, 139] on textarea "**********" at bounding box center [919, 216] width 127 height 196
click at [925, 242] on textarea "**********" at bounding box center [919, 216] width 127 height 196
type textarea "**********"
click at [945, 342] on button "Add to waiting list" at bounding box center [952, 347] width 60 height 11
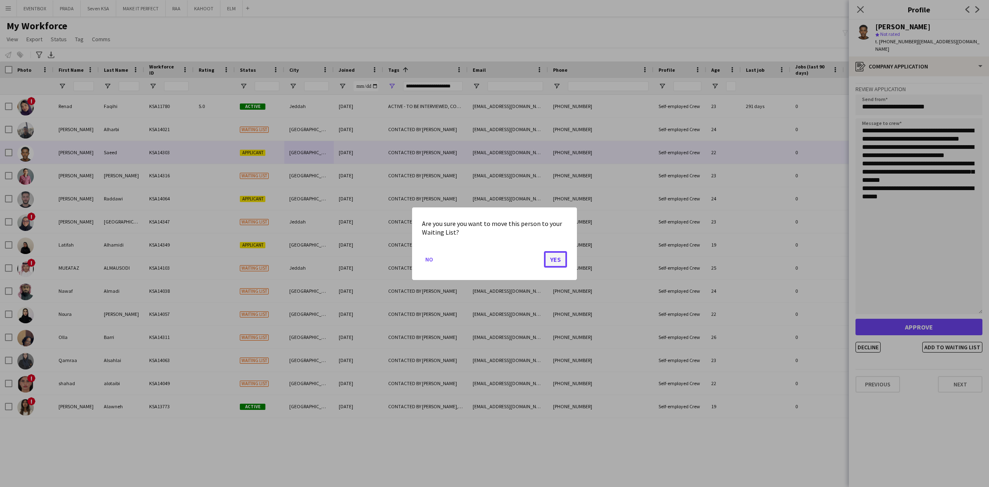
drag, startPoint x: 551, startPoint y: 261, endPoint x: 549, endPoint y: 256, distance: 5.0
click at [549, 260] on button "Yes" at bounding box center [555, 259] width 23 height 16
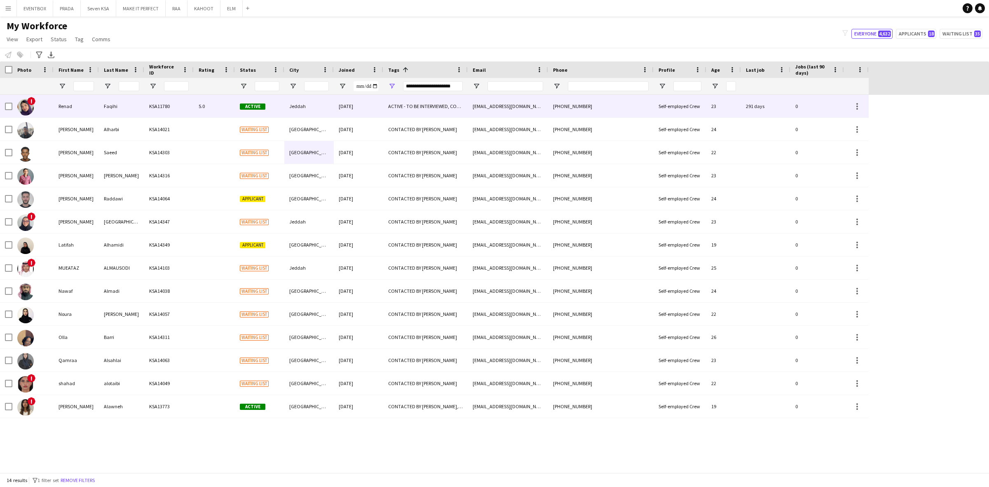
click at [375, 108] on div "[DATE]" at bounding box center [358, 106] width 49 height 23
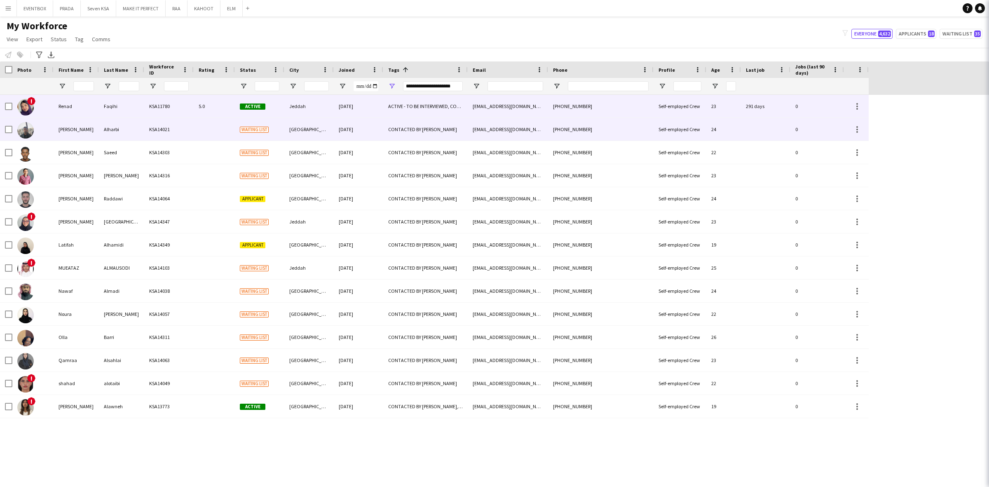
click at [376, 133] on div "[DATE]" at bounding box center [358, 129] width 49 height 23
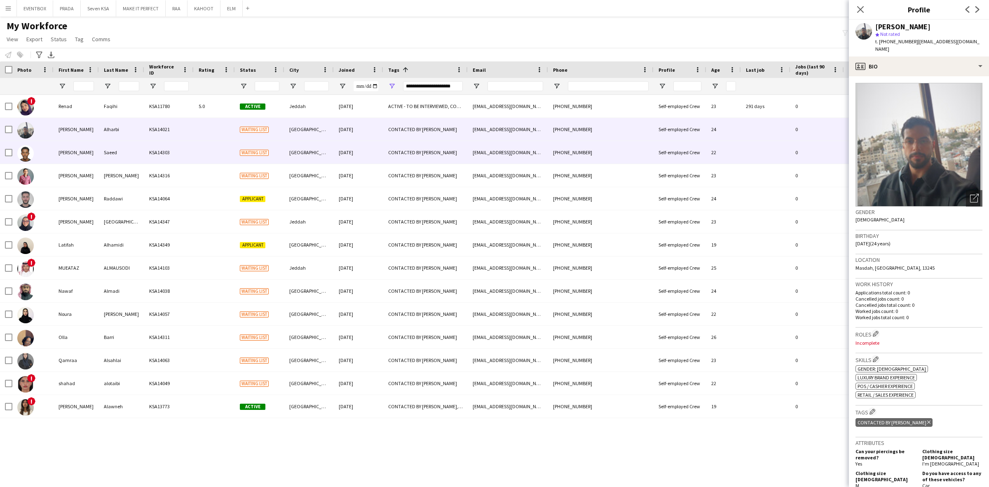
click at [386, 150] on div "CONTACTED BY JESUS" at bounding box center [425, 152] width 84 height 23
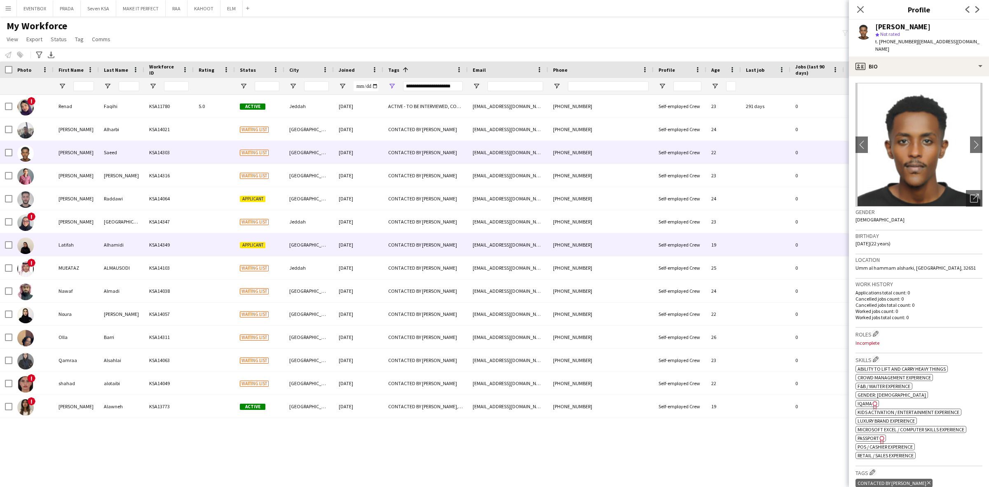
click at [484, 247] on div "latifahalhamidi70@gmail.com" at bounding box center [508, 244] width 80 height 23
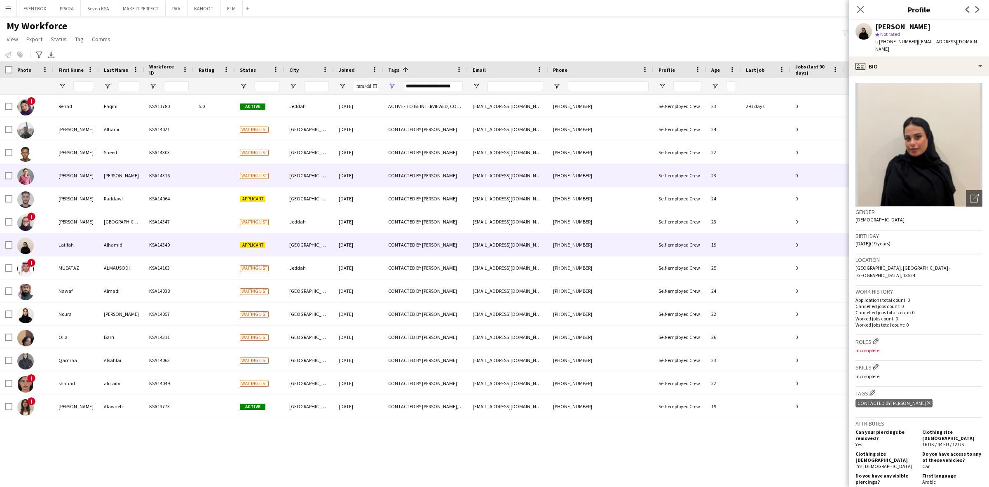
click at [483, 184] on div "ashfaqmdm3@gmail.com" at bounding box center [508, 175] width 80 height 23
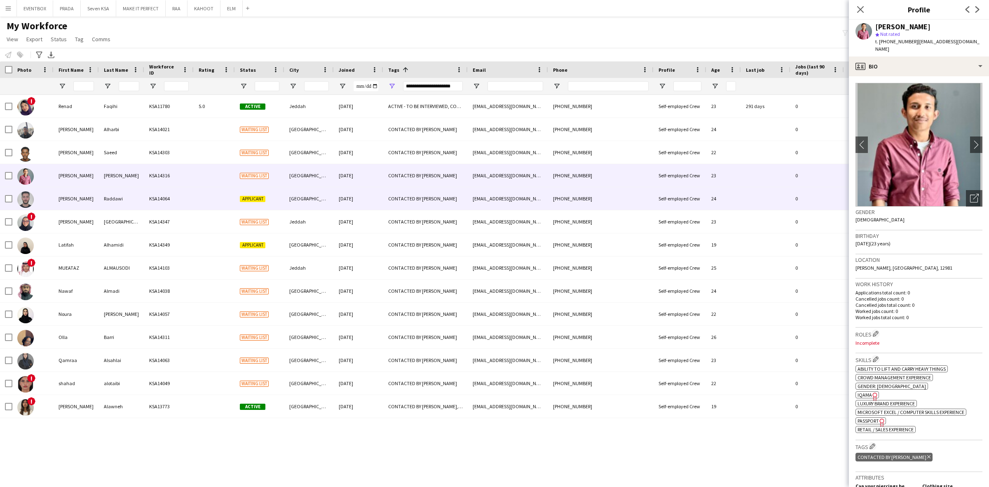
click at [481, 207] on div "bakrraddawi@gmail.com" at bounding box center [508, 198] width 80 height 23
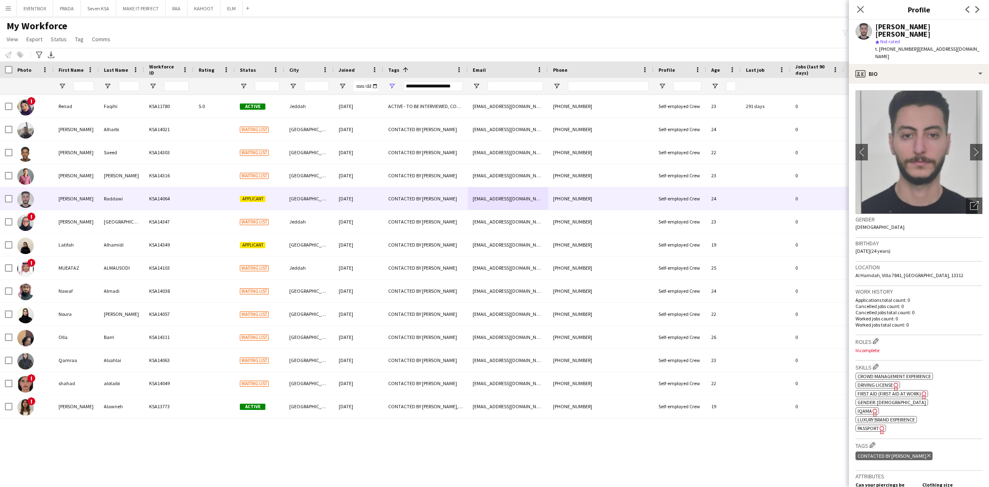
click at [894, 46] on span "t. +966582118360" at bounding box center [896, 49] width 43 height 6
click at [970, 201] on icon "Open photos pop-in" at bounding box center [974, 205] width 9 height 9
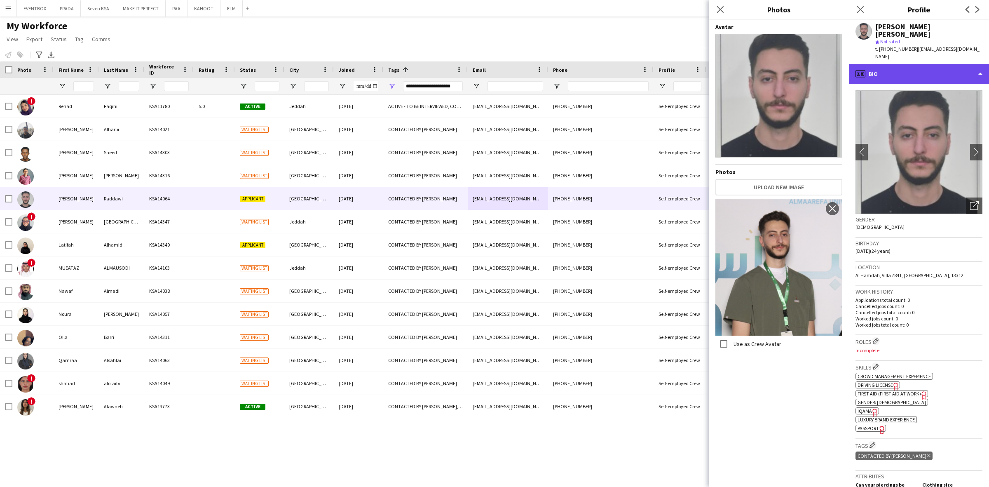
click at [958, 64] on div "profile Bio" at bounding box center [919, 74] width 140 height 20
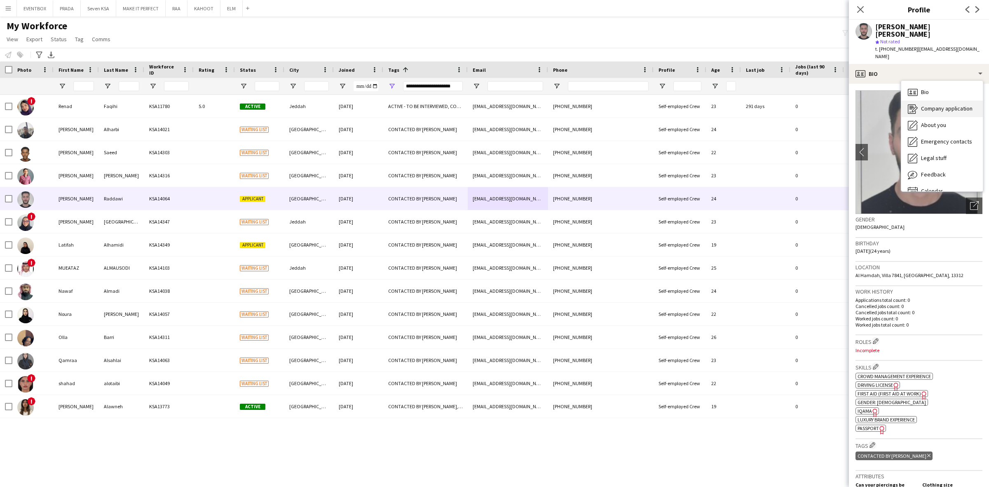
click at [959, 105] on span "Company application" at bounding box center [947, 108] width 52 height 7
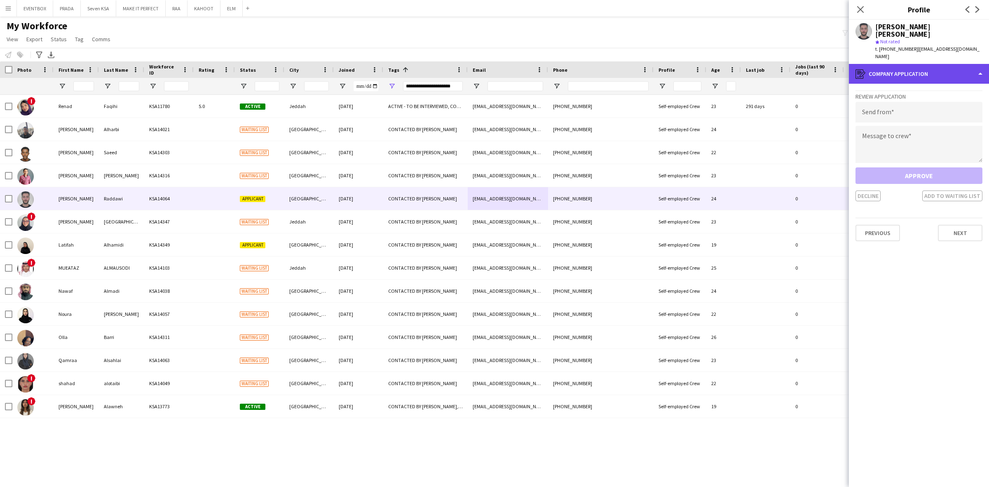
click at [936, 64] on div "register Company application" at bounding box center [919, 74] width 140 height 20
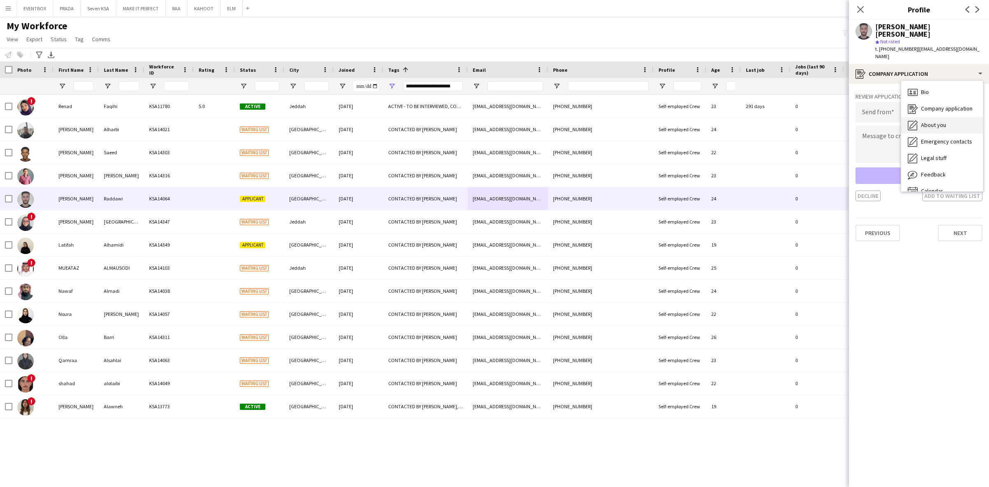
click at [946, 117] on div "About you About you" at bounding box center [942, 125] width 82 height 16
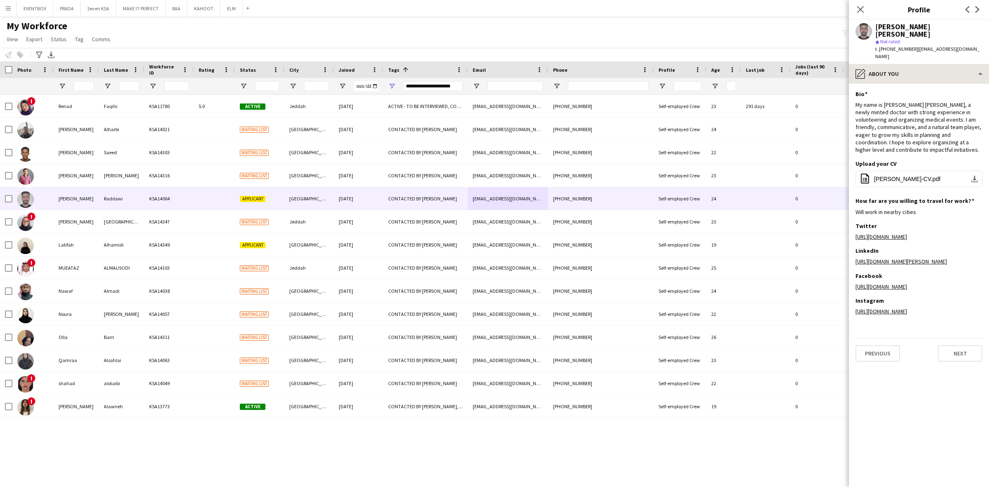
click at [930, 47] on div "Bakr Raddawi star Not rated t. +966582118360 | bakrraddawi@gmail.com" at bounding box center [919, 42] width 140 height 44
click at [934, 64] on div "pencil4 About you" at bounding box center [919, 74] width 140 height 20
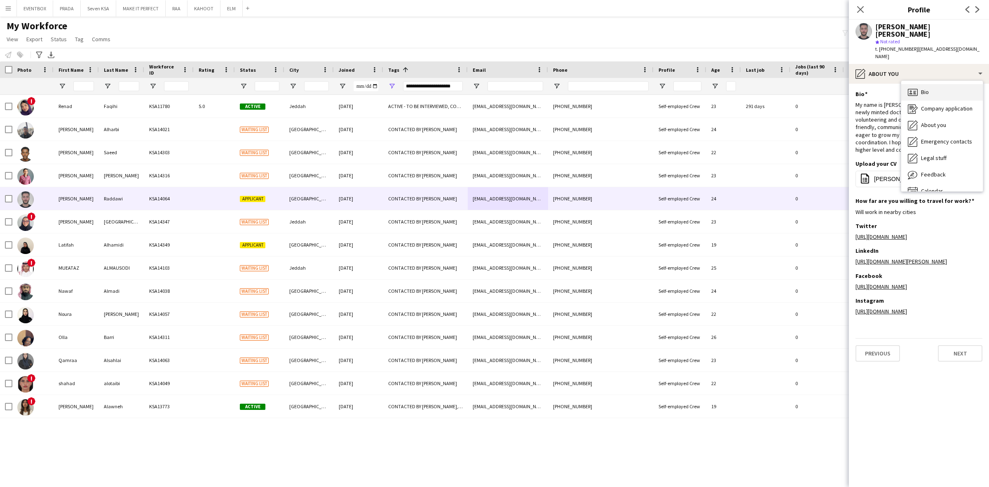
click at [940, 84] on div "Bio Bio" at bounding box center [942, 92] width 82 height 16
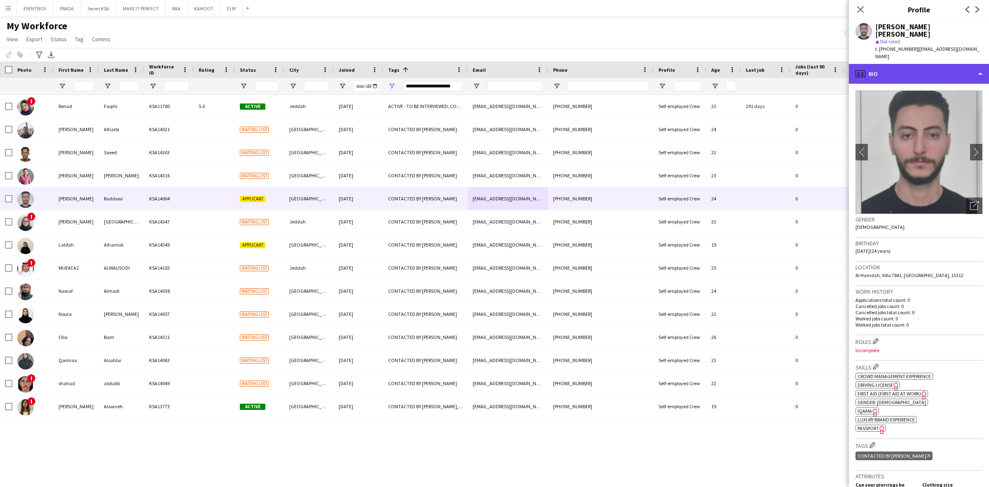
click at [942, 64] on div "profile Bio" at bounding box center [919, 74] width 140 height 20
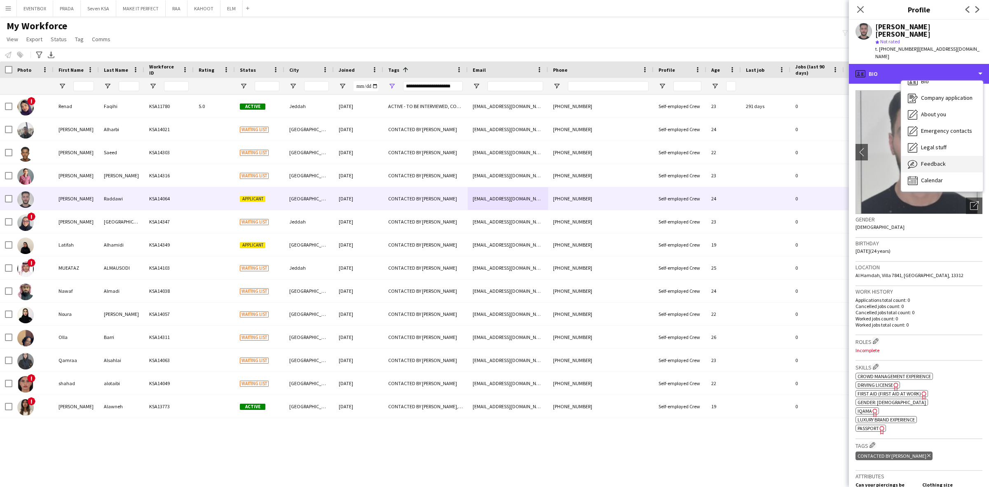
scroll to position [11, 0]
click at [943, 160] on span "Feedback" at bounding box center [933, 163] width 25 height 7
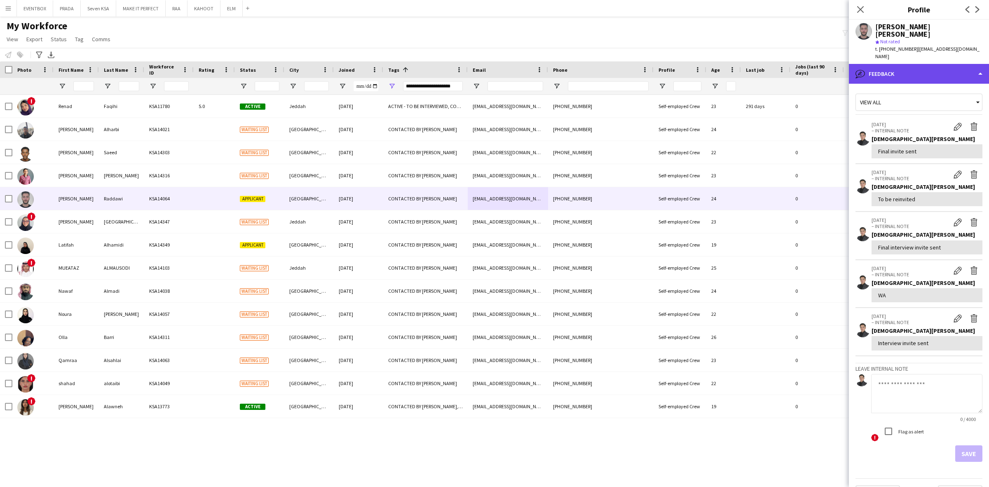
click at [950, 64] on div "bubble-pencil Feedback" at bounding box center [919, 74] width 140 height 20
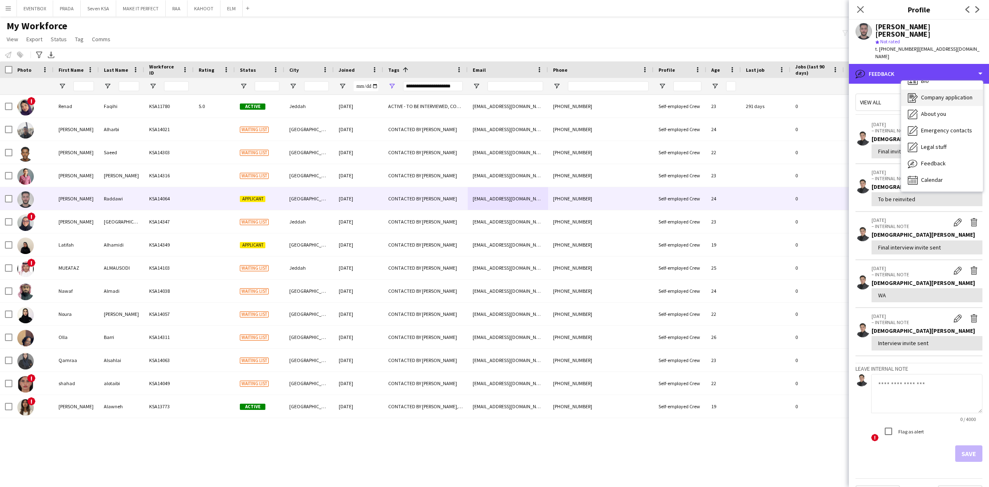
scroll to position [0, 0]
click at [948, 84] on div "Bio Bio" at bounding box center [942, 92] width 82 height 16
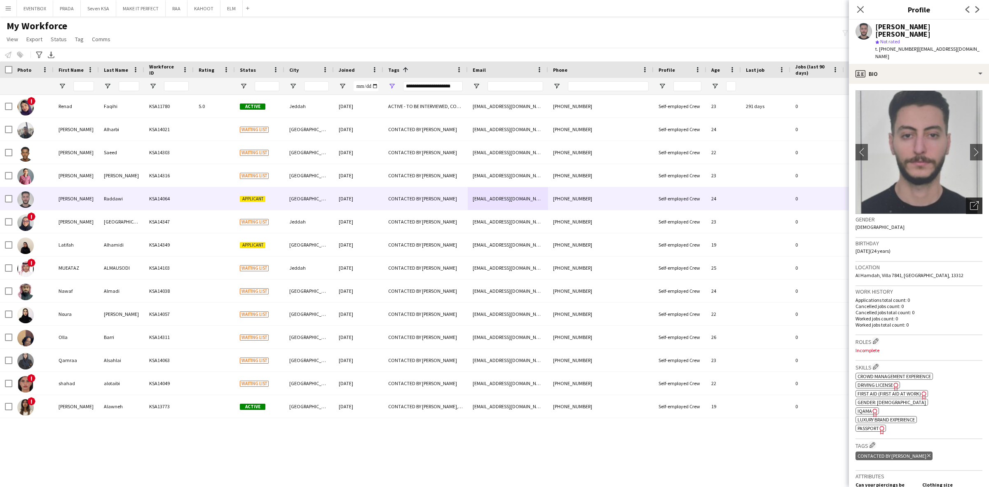
click at [973, 201] on icon at bounding box center [976, 204] width 6 height 6
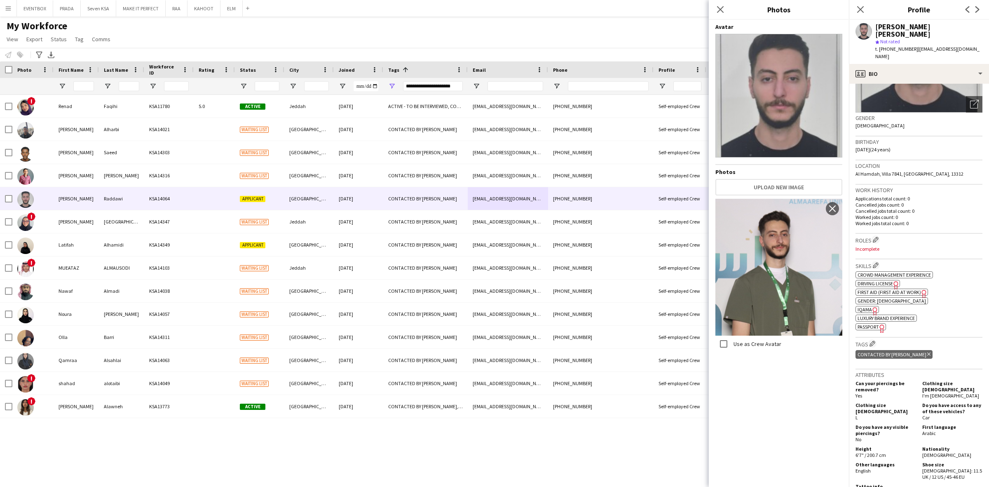
scroll to position [103, 0]
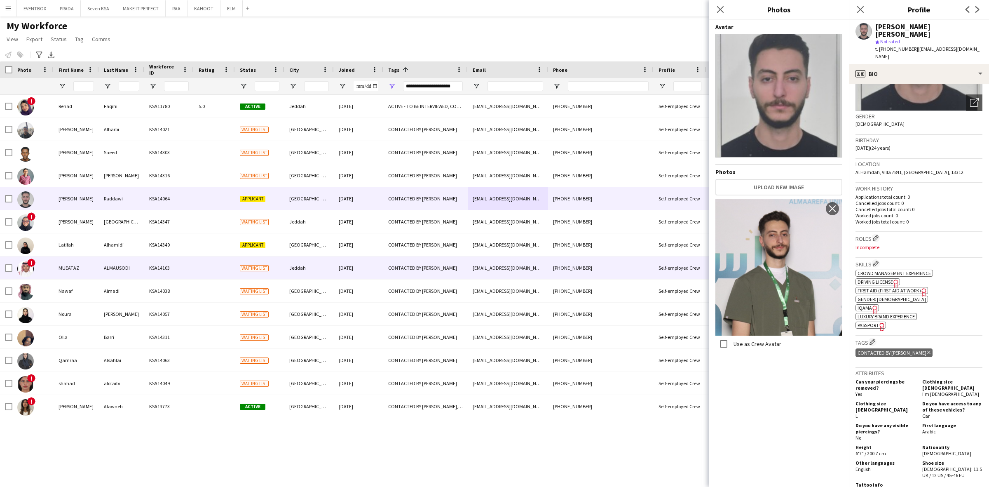
click at [375, 265] on div "[DATE]" at bounding box center [358, 267] width 49 height 23
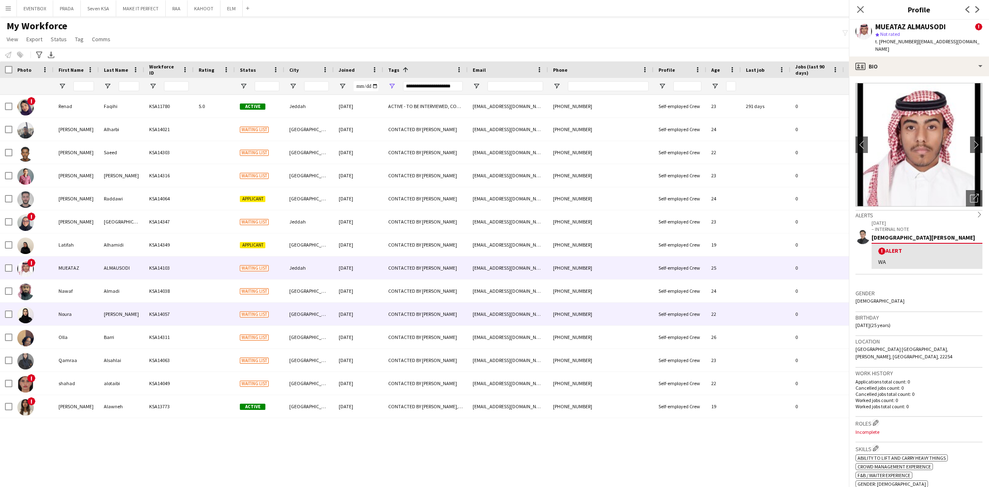
click at [382, 313] on div "[DATE]" at bounding box center [358, 314] width 49 height 23
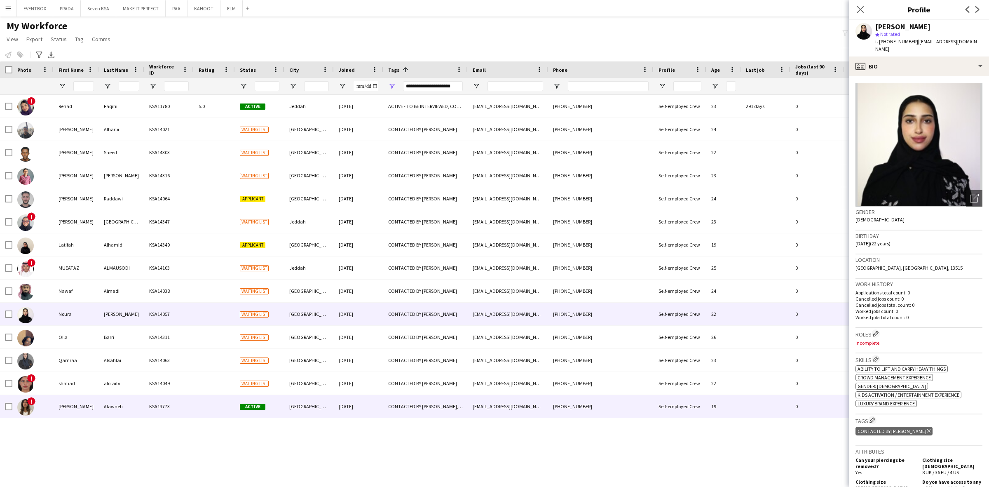
click at [379, 409] on div "[DATE]" at bounding box center [358, 406] width 49 height 23
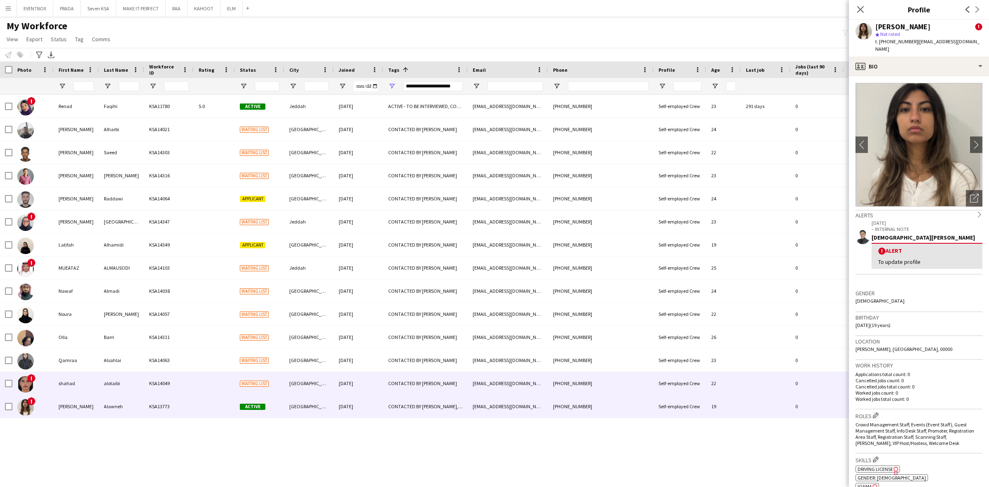
click at [383, 393] on div "CONTACTED BY [PERSON_NAME]" at bounding box center [425, 383] width 84 height 23
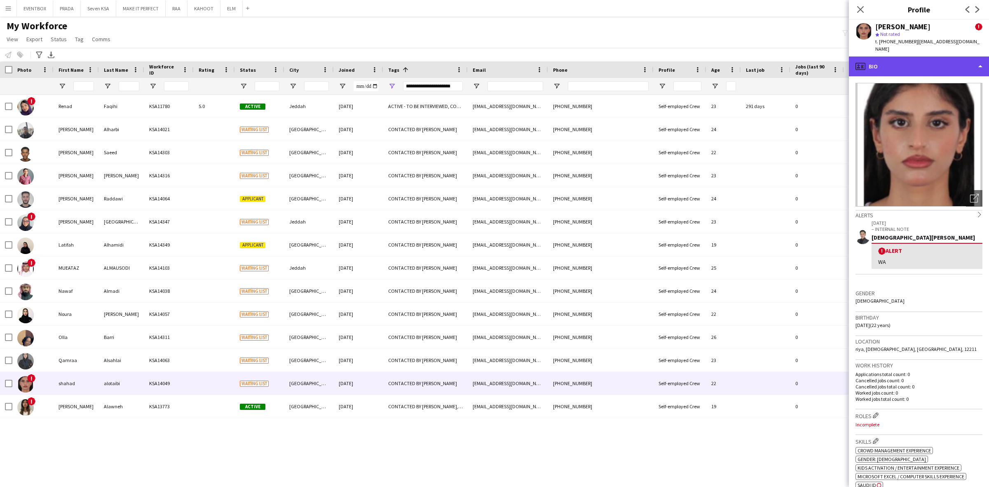
click at [923, 61] on div "profile Bio" at bounding box center [919, 66] width 140 height 20
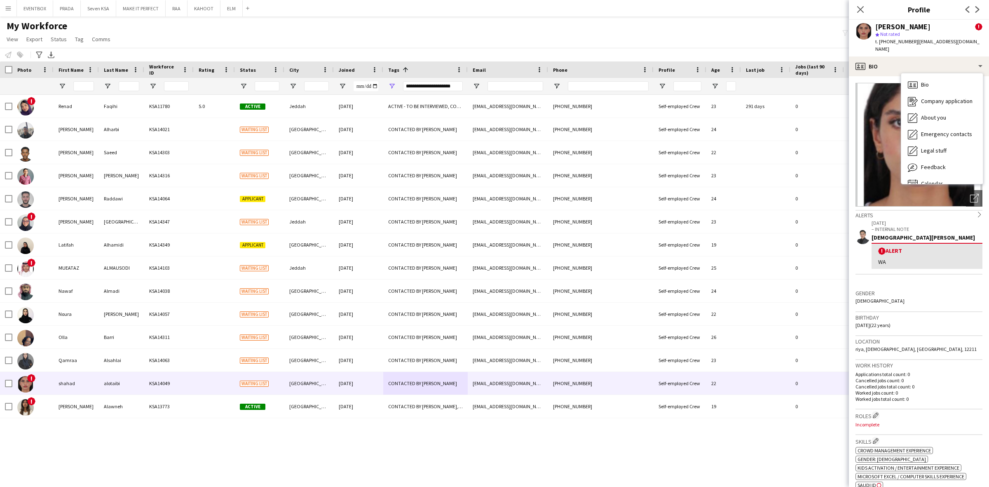
click at [897, 32] on span "Not rated" at bounding box center [890, 34] width 20 height 6
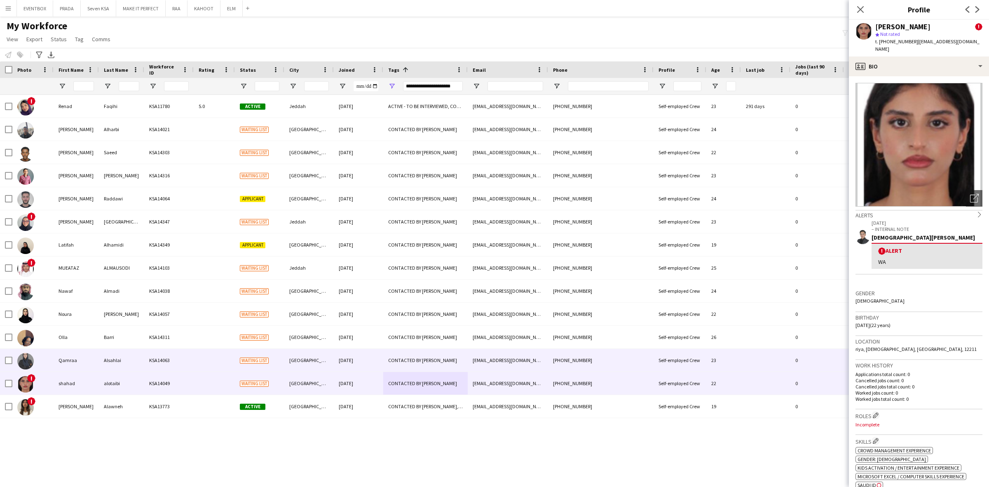
click at [129, 353] on div "Alsahlai" at bounding box center [121, 360] width 45 height 23
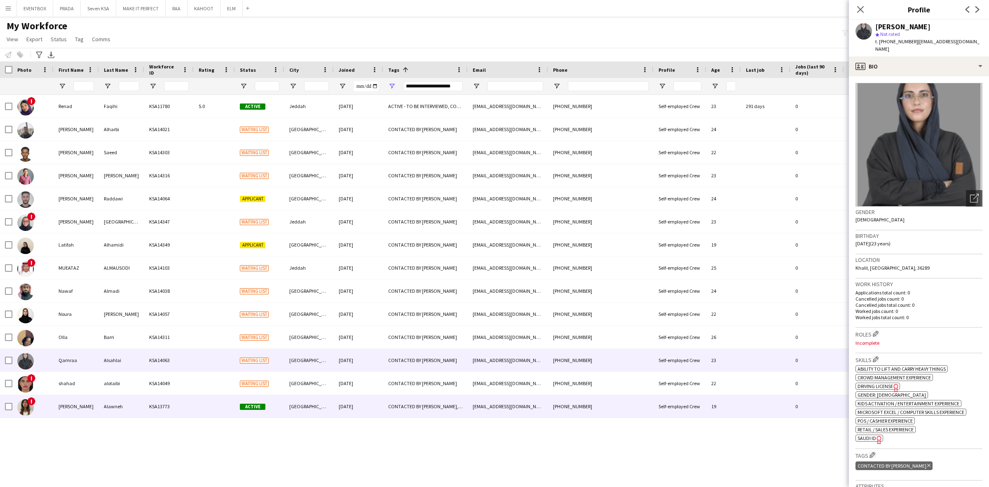
click at [251, 395] on div "Active" at bounding box center [259, 406] width 49 height 23
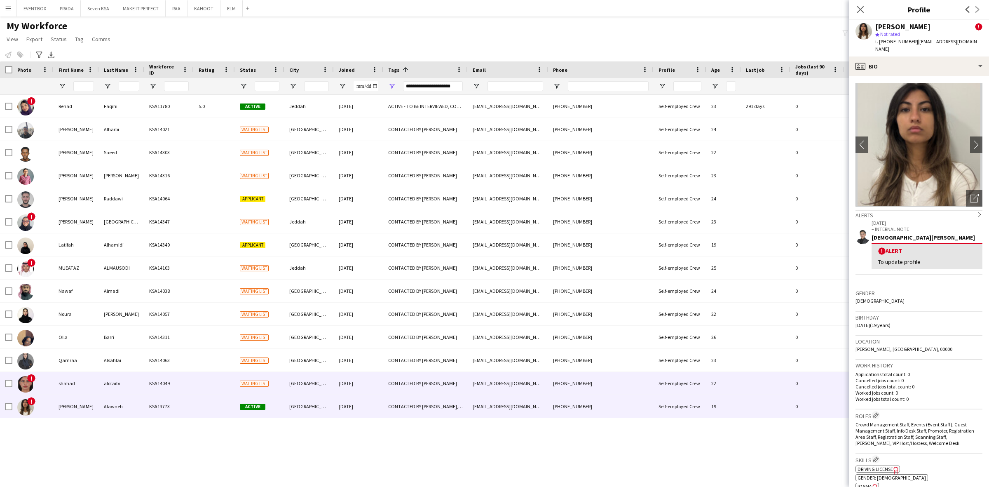
click at [436, 374] on div "CONTACTED BY [PERSON_NAME]" at bounding box center [425, 383] width 84 height 23
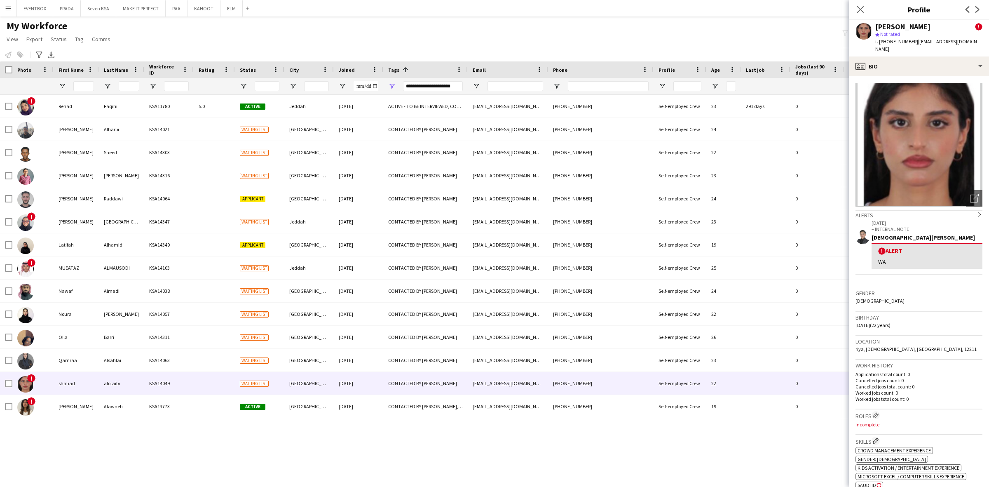
click at [933, 76] on app-crew-profile-bio "Open photos pop-in Alerts chevron-right 15-09-2025 – INTERNAL NOTE Jesus Relamp…" at bounding box center [919, 281] width 140 height 411
click at [938, 57] on div "profile Bio" at bounding box center [919, 66] width 140 height 20
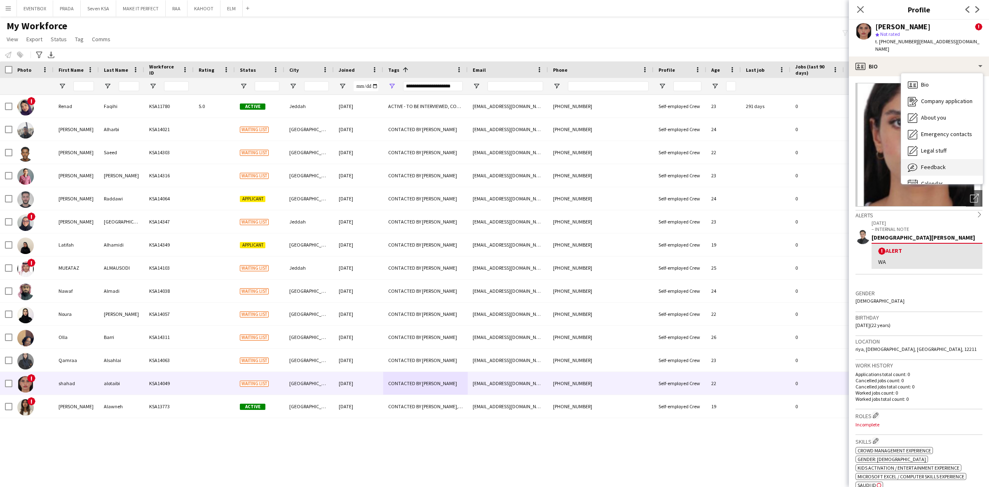
click at [955, 161] on div "Feedback Feedback" at bounding box center [942, 167] width 82 height 16
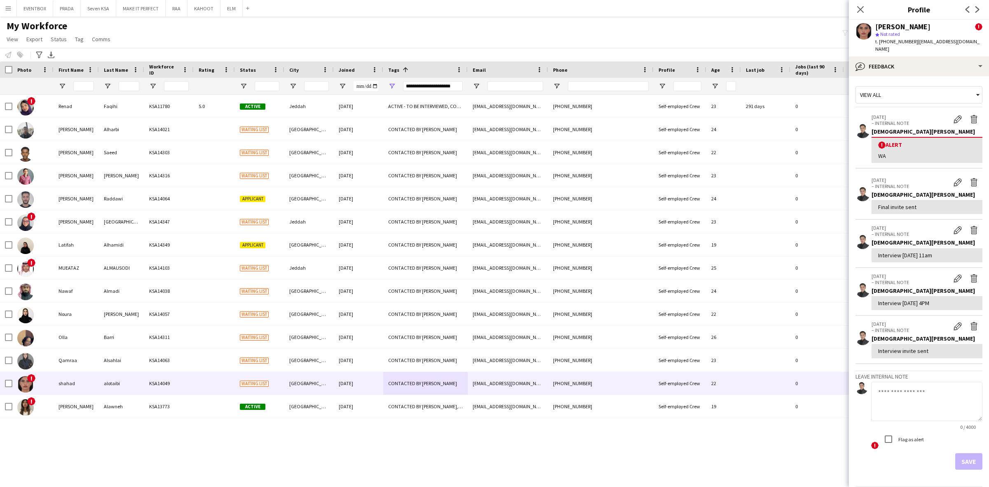
click at [896, 42] on span "t. +966557336069" at bounding box center [896, 41] width 43 height 6
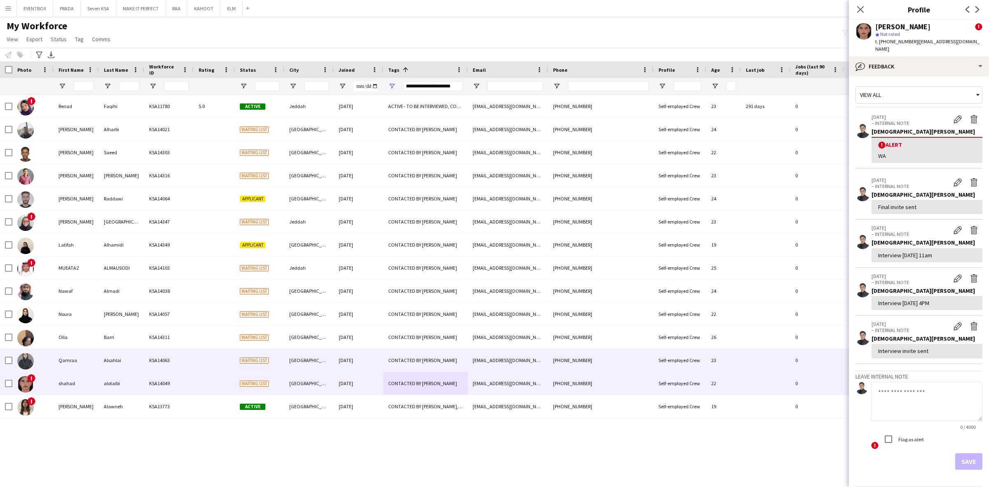
click at [597, 362] on div "[PHONE_NUMBER]" at bounding box center [601, 360] width 106 height 23
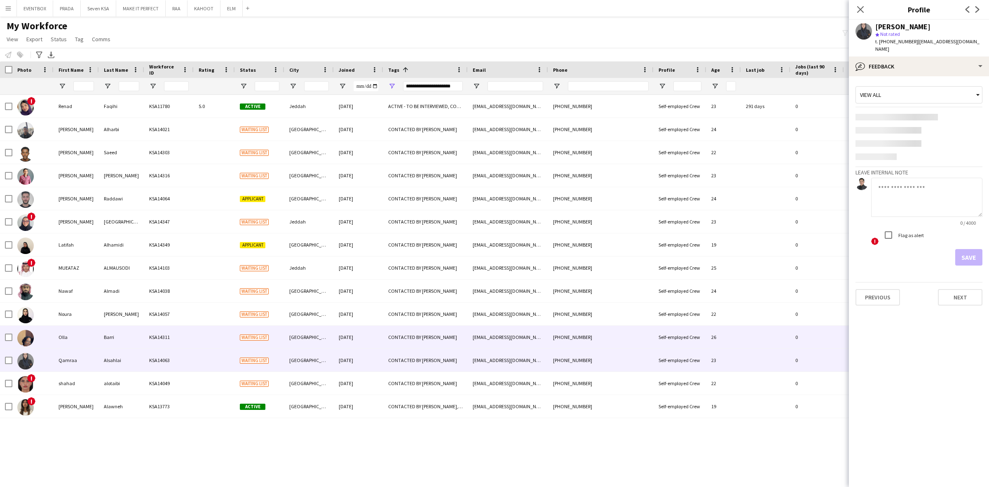
click at [603, 336] on div "[PHONE_NUMBER]" at bounding box center [601, 337] width 106 height 23
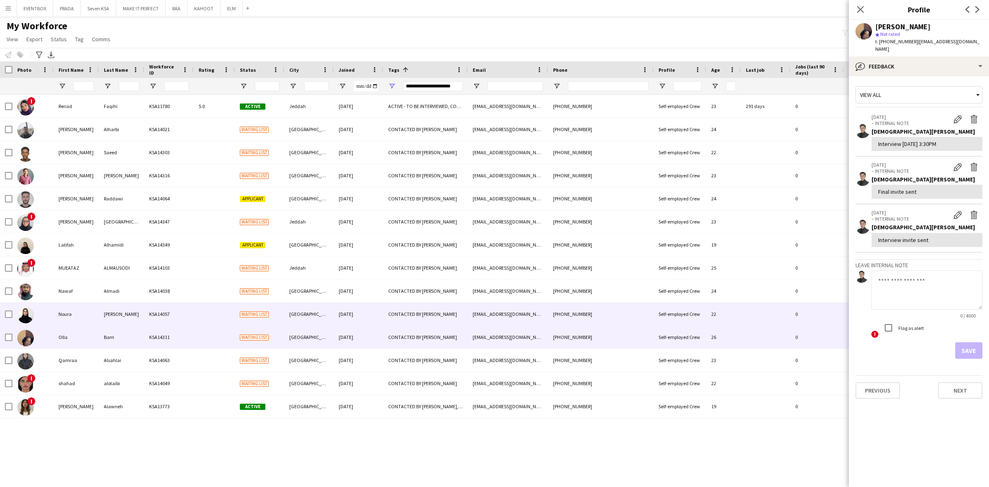
click at [594, 310] on div "[PHONE_NUMBER]" at bounding box center [601, 314] width 106 height 23
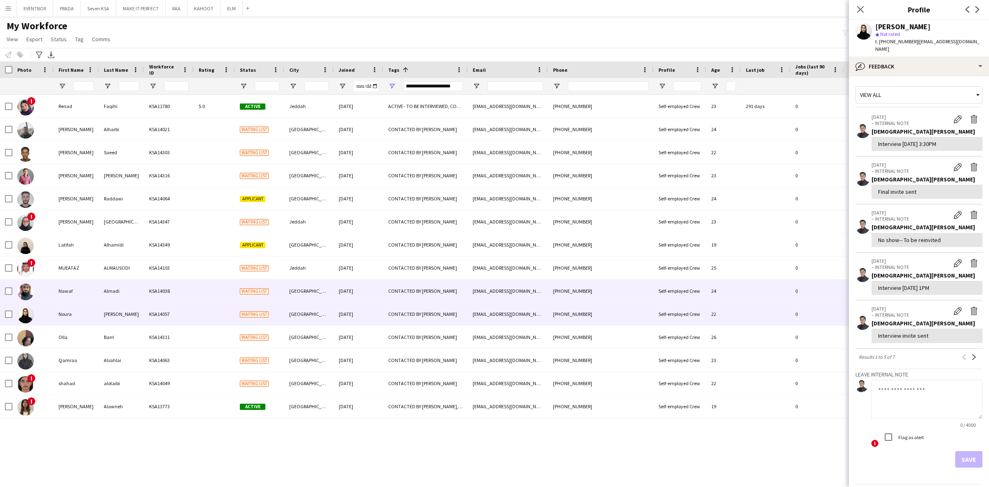
click at [594, 297] on div "+966598025101" at bounding box center [601, 290] width 106 height 23
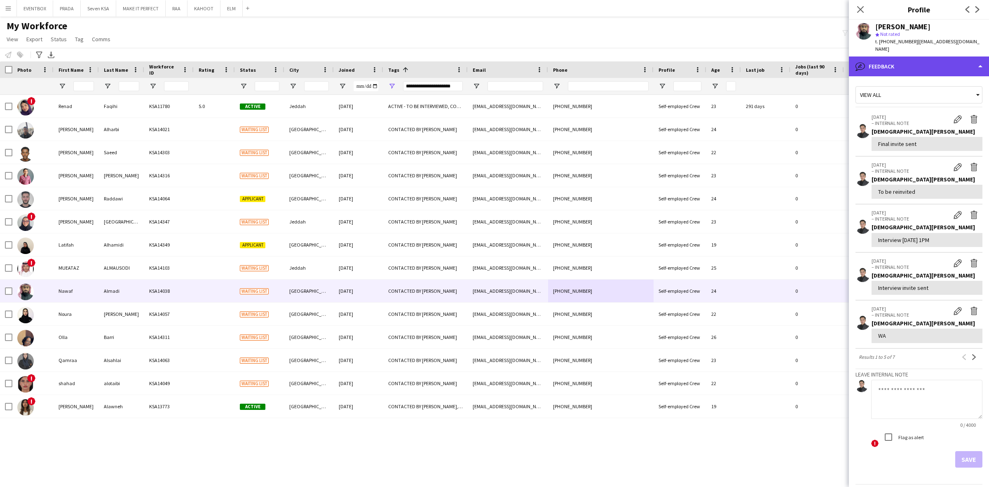
click at [934, 59] on div "bubble-pencil Feedback" at bounding box center [919, 66] width 140 height 20
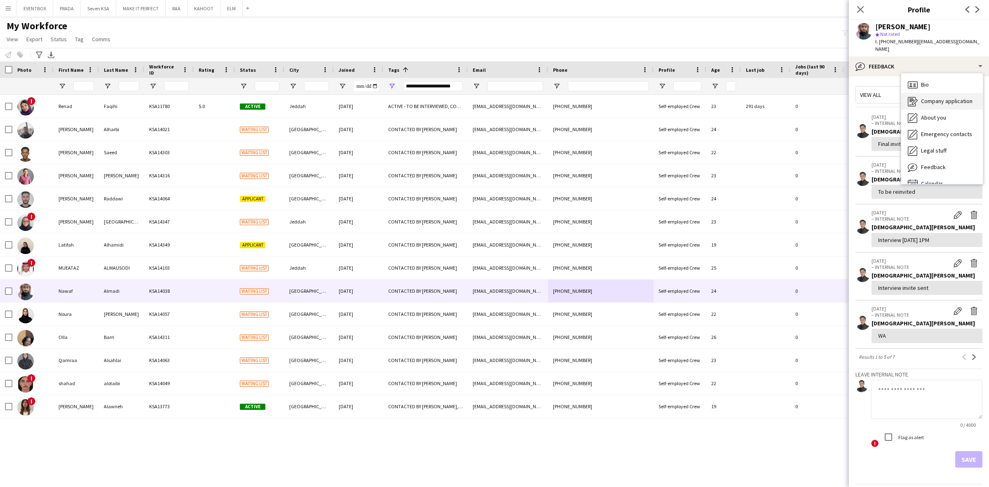
click at [944, 97] on span "Company application" at bounding box center [947, 100] width 52 height 7
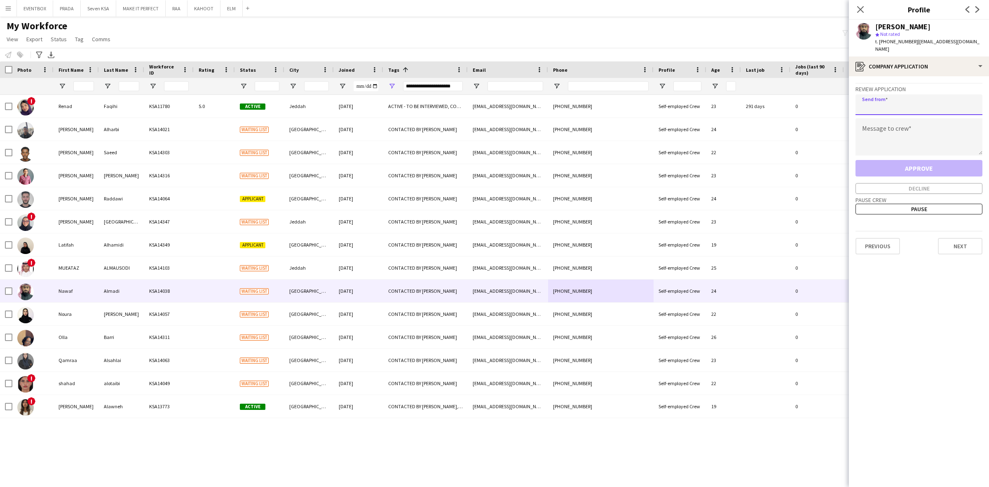
click at [924, 94] on input "email" at bounding box center [919, 104] width 127 height 21
paste input "**********"
type input "**********"
click at [895, 38] on span "t. +966598025101" at bounding box center [896, 41] width 43 height 6
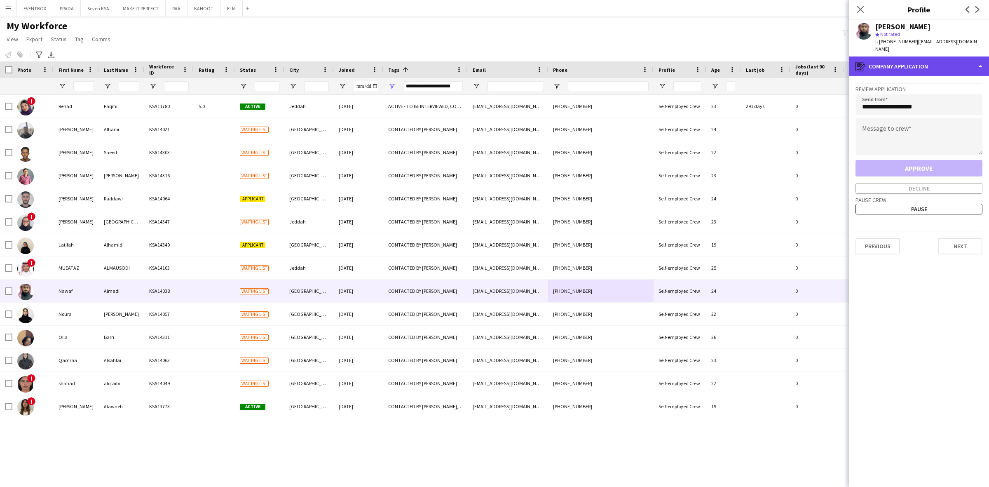
click at [927, 56] on div "register Company application" at bounding box center [919, 66] width 140 height 20
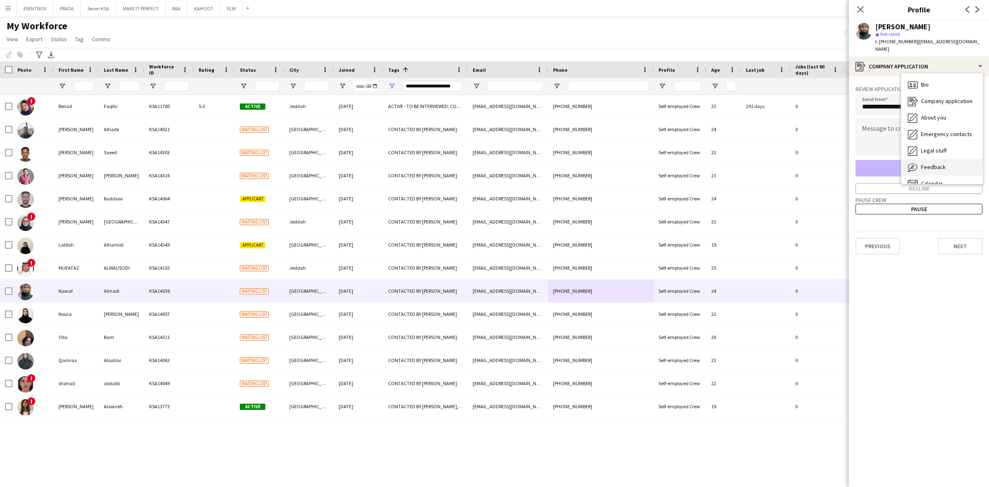
click at [954, 164] on div "Feedback Feedback" at bounding box center [942, 167] width 82 height 16
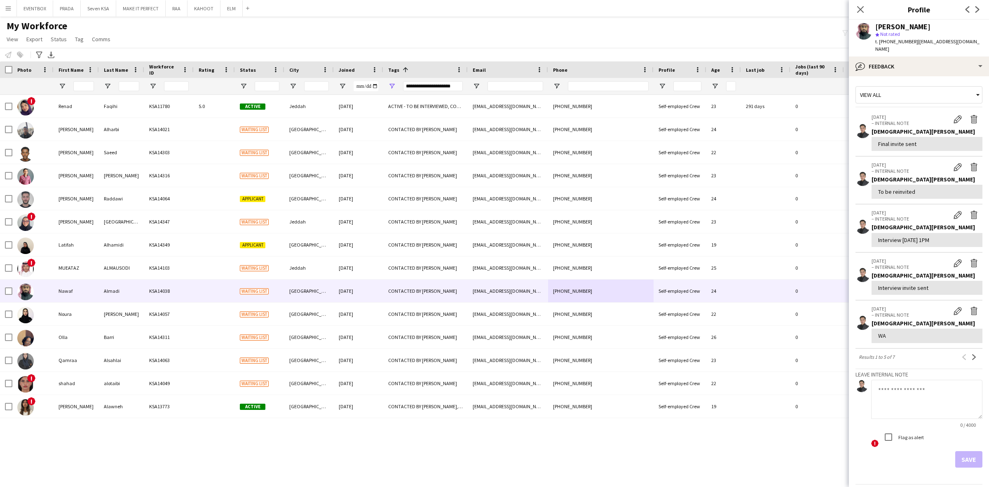
click at [934, 380] on textarea at bounding box center [926, 399] width 111 height 39
click at [910, 56] on div "bubble-pencil Feedback" at bounding box center [919, 66] width 140 height 20
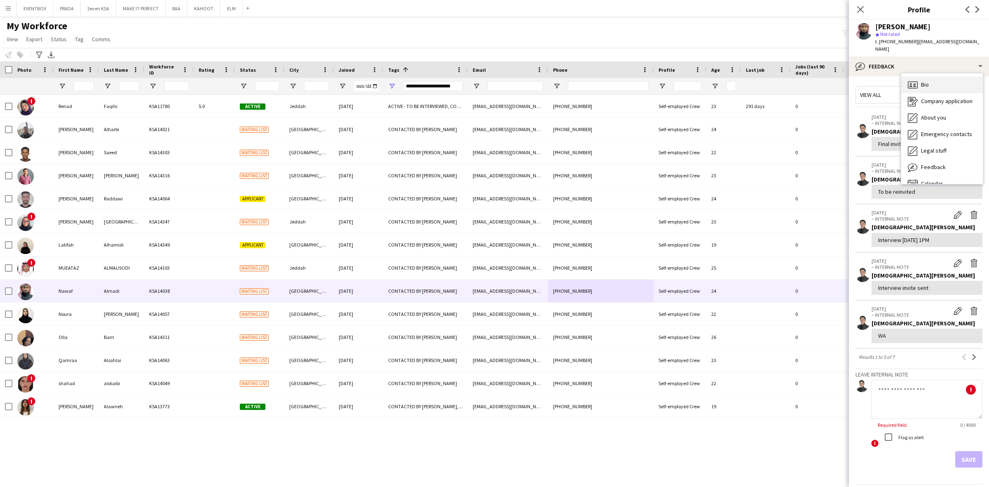
click at [928, 81] on span "Bio" at bounding box center [925, 84] width 8 height 7
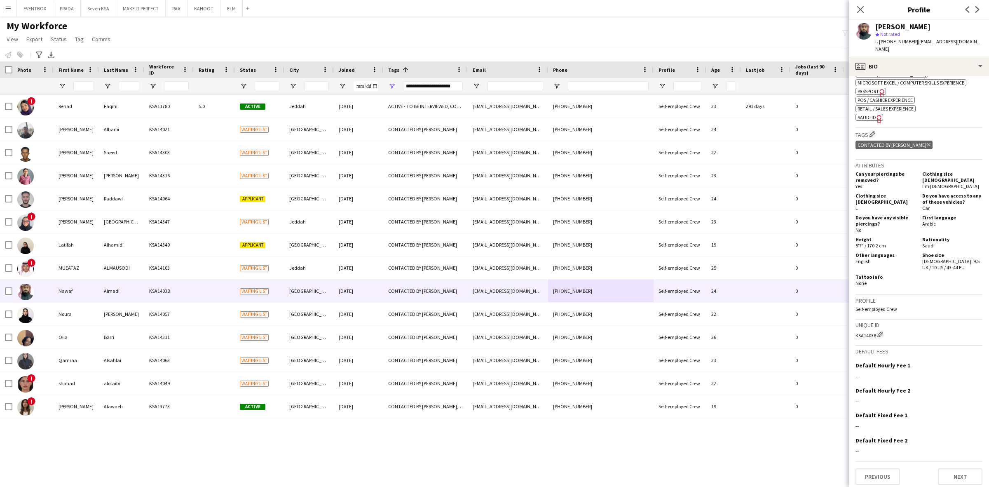
scroll to position [0, 0]
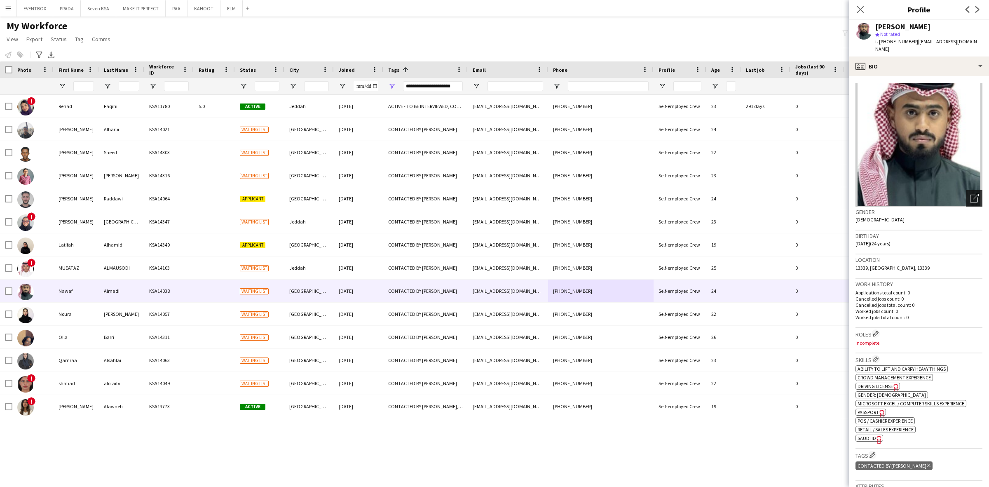
click at [970, 194] on icon "Open photos pop-in" at bounding box center [974, 198] width 9 height 9
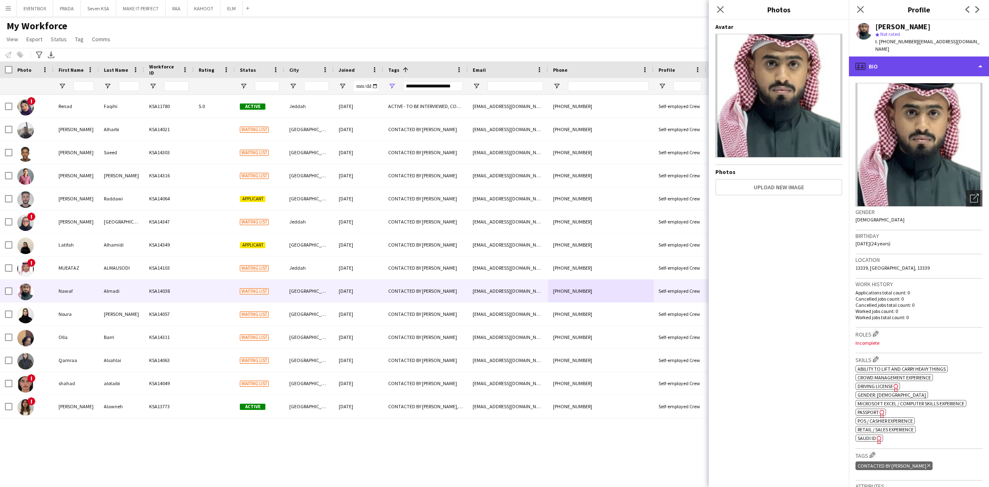
click at [918, 56] on div "profile Bio" at bounding box center [919, 66] width 140 height 20
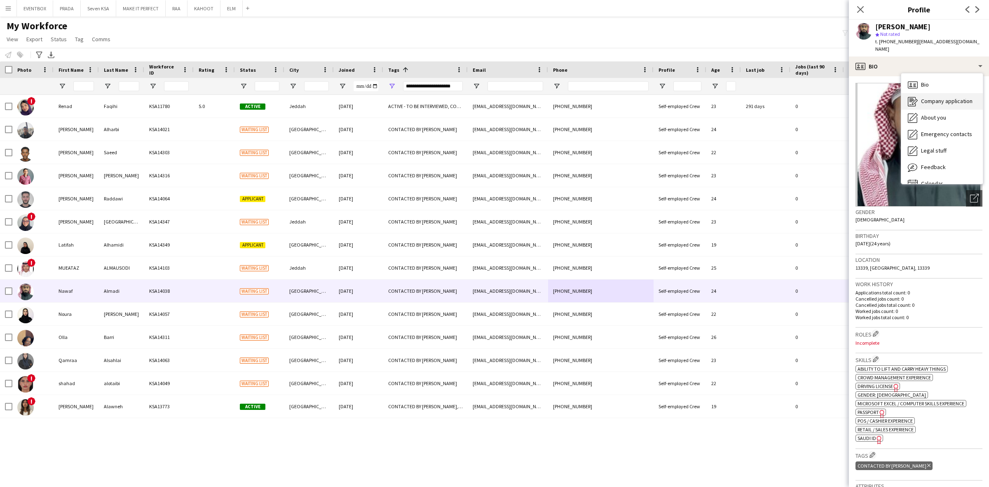
click at [948, 101] on div "Company application Company application" at bounding box center [942, 101] width 82 height 16
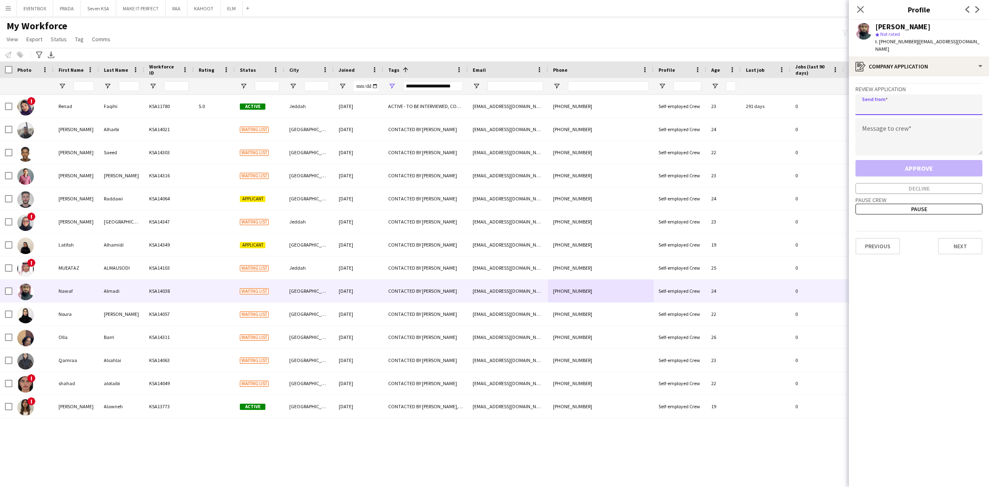
click at [922, 103] on input "email" at bounding box center [919, 104] width 127 height 21
paste input "**********"
type input "**********"
click at [929, 130] on textarea at bounding box center [919, 136] width 127 height 37
paste textarea "**********"
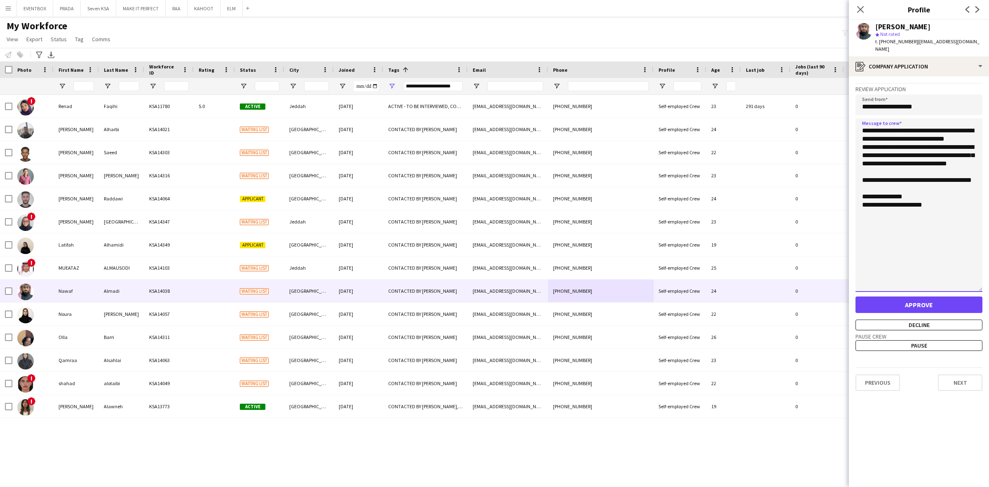
drag, startPoint x: 981, startPoint y: 145, endPoint x: 984, endPoint y: 285, distance: 139.4
click at [984, 285] on app-crew-profile-application "**********" at bounding box center [919, 281] width 140 height 411
type textarea "**********"
click at [921, 322] on button "Decline" at bounding box center [919, 327] width 127 height 11
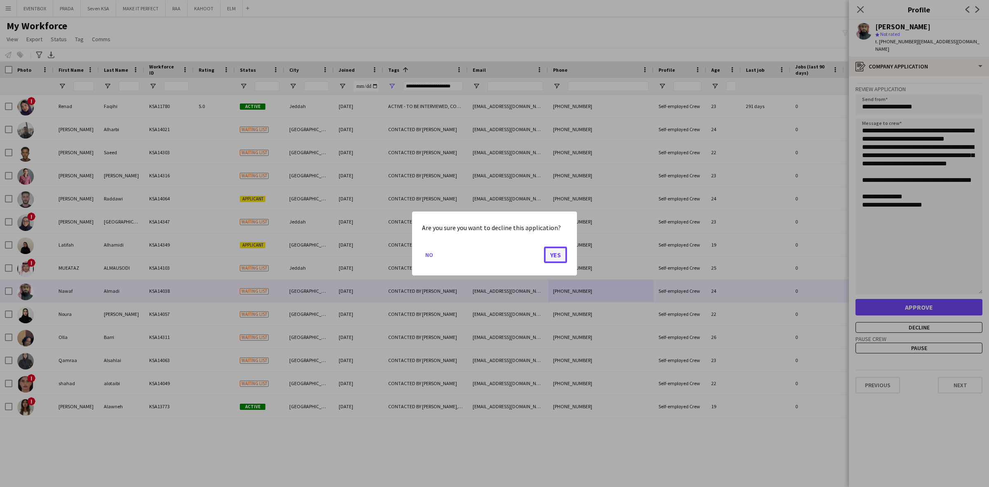
click at [559, 258] on button "Yes" at bounding box center [555, 254] width 23 height 16
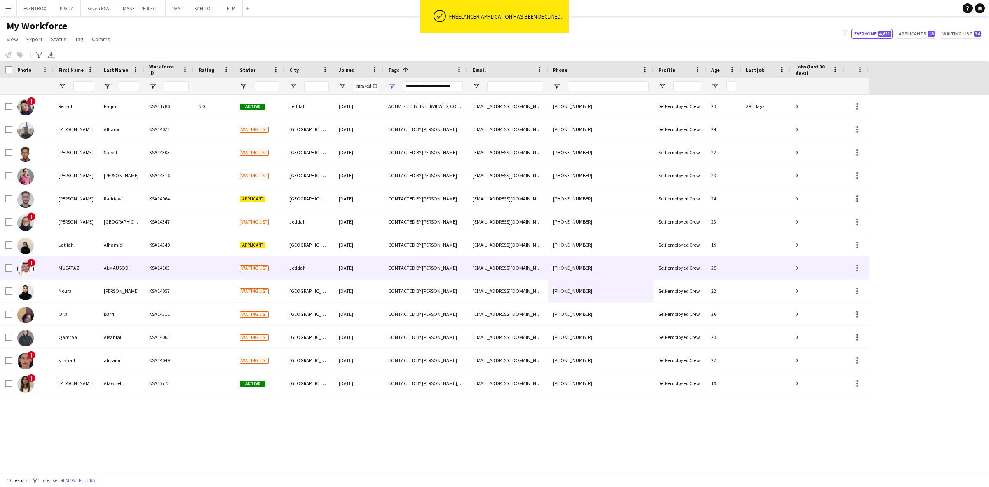
click at [536, 269] on div "[EMAIL_ADDRESS][DOMAIN_NAME]" at bounding box center [508, 267] width 80 height 23
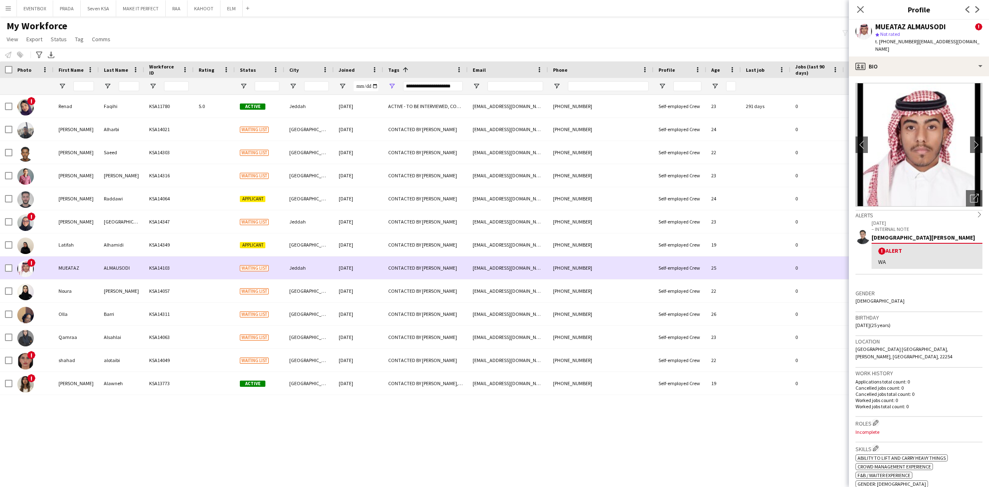
click at [464, 256] on div "CONTACTED BY [PERSON_NAME]" at bounding box center [425, 267] width 84 height 23
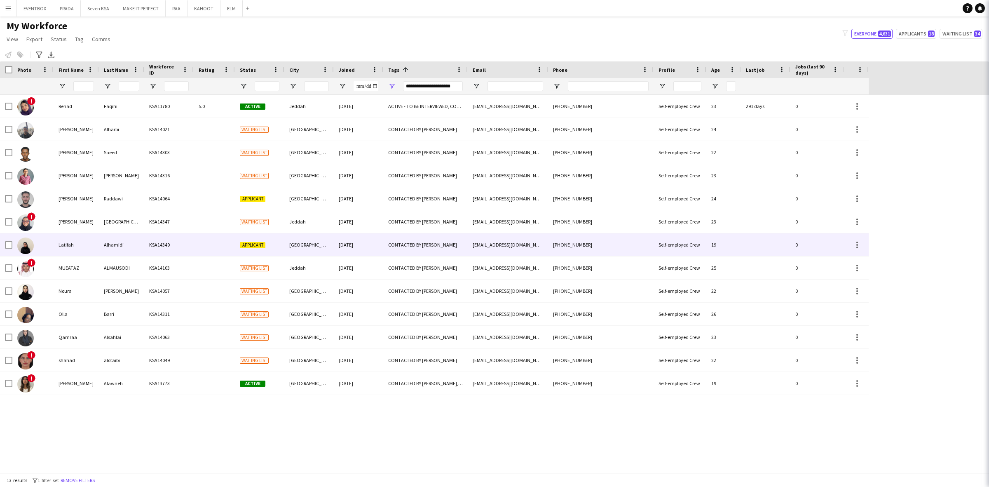
click at [464, 245] on div "CONTACTED BY [PERSON_NAME]" at bounding box center [425, 244] width 84 height 23
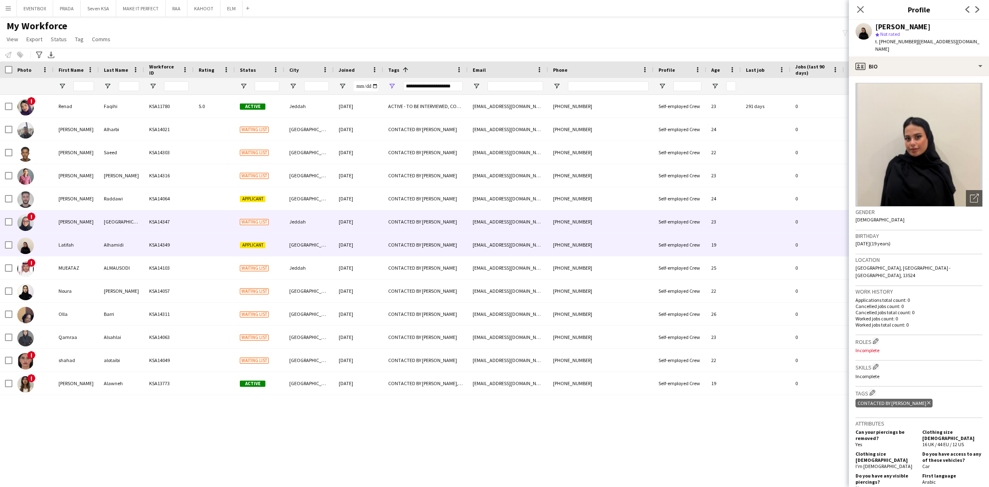
click at [464, 221] on div "CONTACTED BY [PERSON_NAME]" at bounding box center [425, 221] width 84 height 23
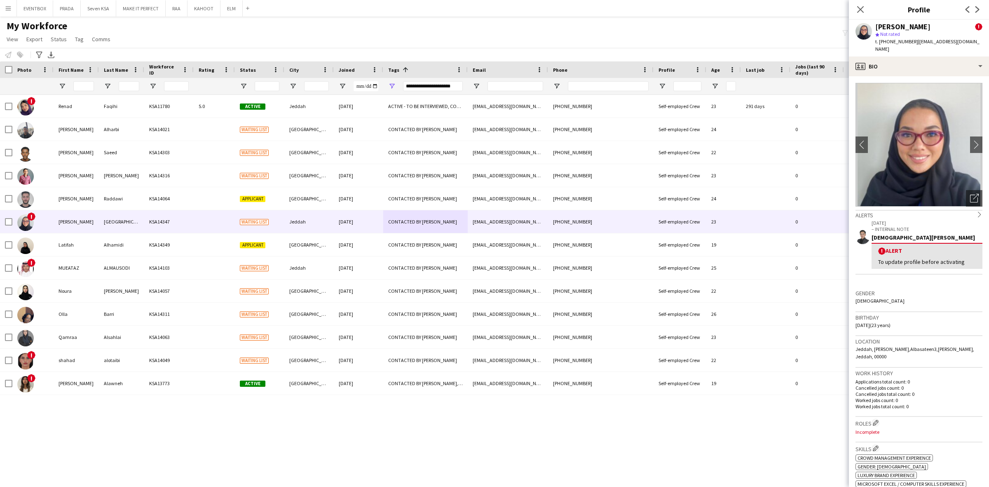
click at [900, 36] on span "Not rated" at bounding box center [890, 34] width 20 height 6
click at [901, 38] on span "t. +966557711930" at bounding box center [896, 41] width 43 height 6
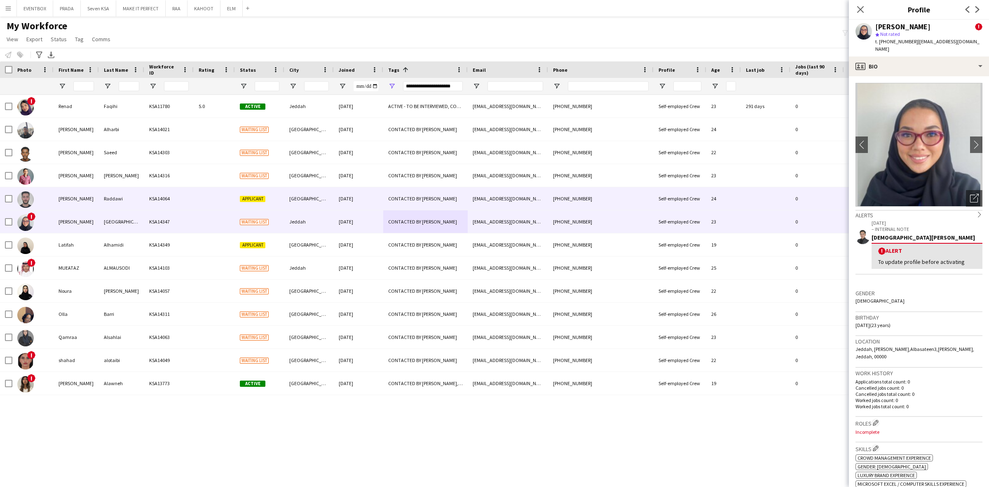
click at [244, 205] on div "Applicant" at bounding box center [259, 198] width 49 height 23
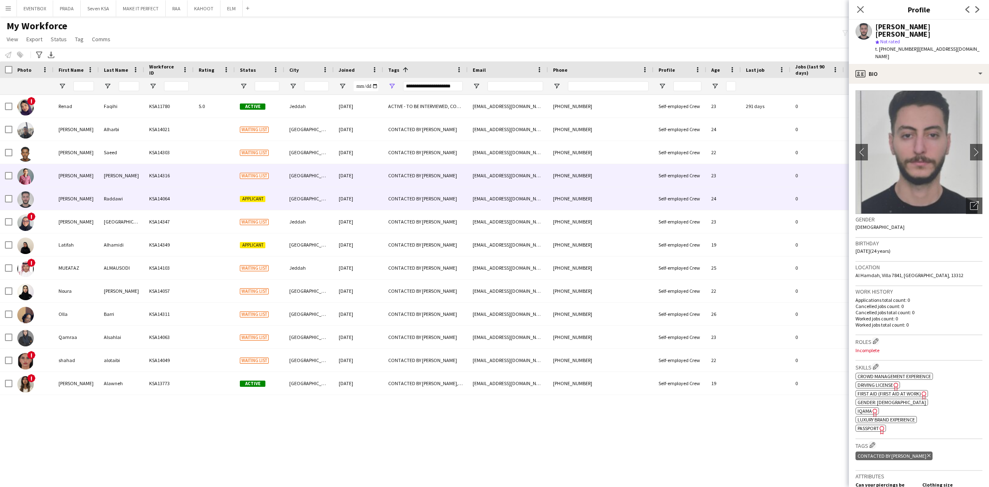
click at [268, 176] on span "Waiting list" at bounding box center [254, 176] width 29 height 6
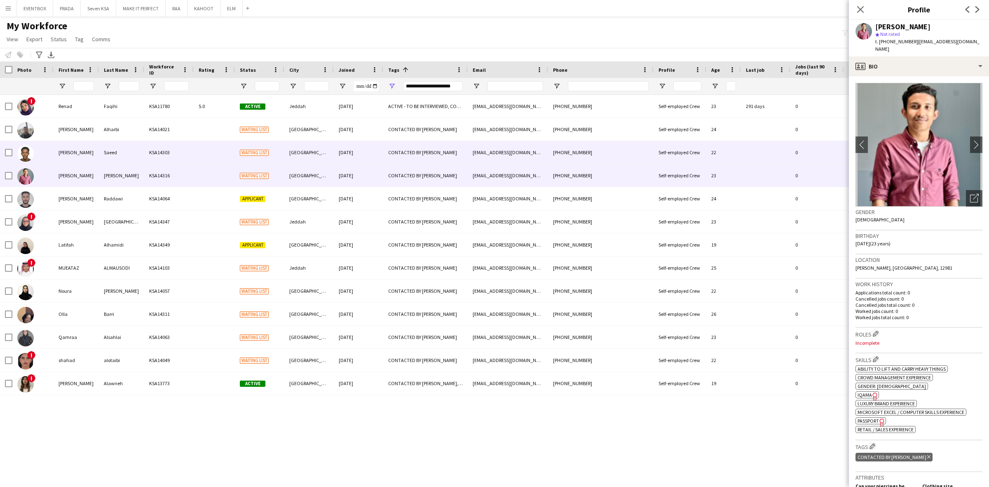
click at [292, 150] on div "[GEOGRAPHIC_DATA]" at bounding box center [308, 152] width 49 height 23
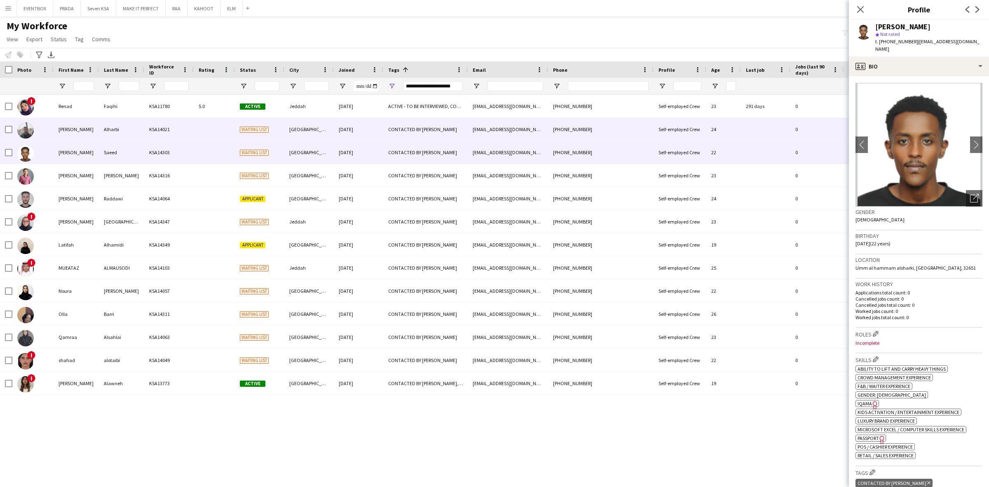
click at [301, 125] on div "[GEOGRAPHIC_DATA]" at bounding box center [308, 129] width 49 height 23
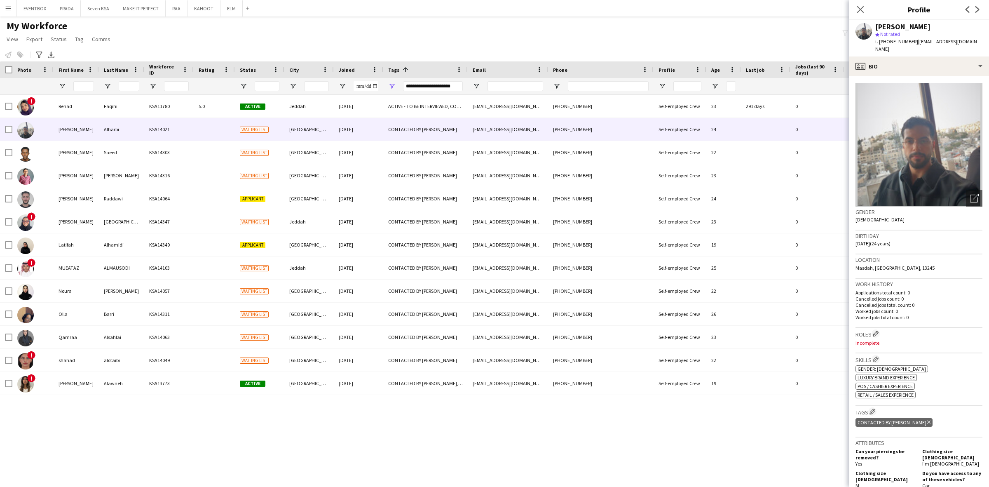
click at [340, 407] on div "Abdulrahman Alharbi KSA14021 Waiting list Riyadh 24-08-2025 CONTACTED BY JESUS …" at bounding box center [494, 284] width 989 height 378
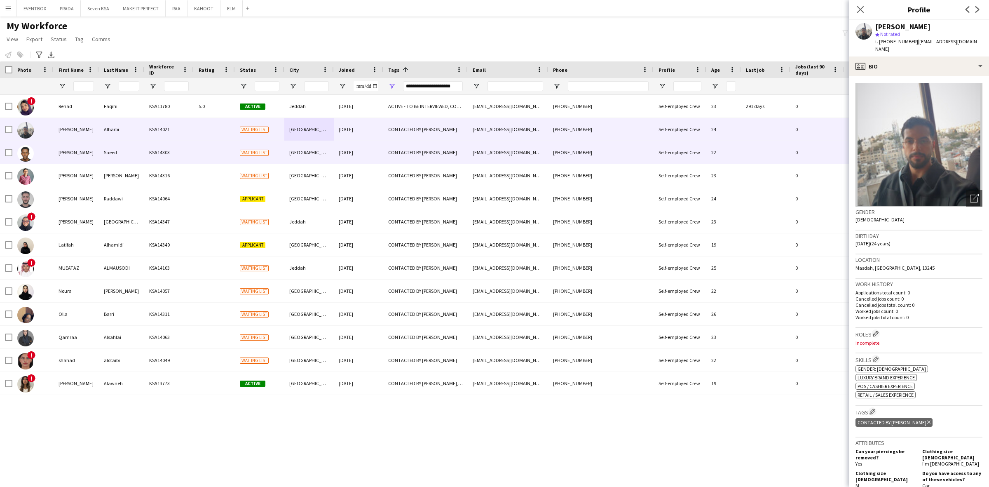
click at [406, 151] on div "CONTACTED BY [PERSON_NAME]" at bounding box center [425, 152] width 84 height 23
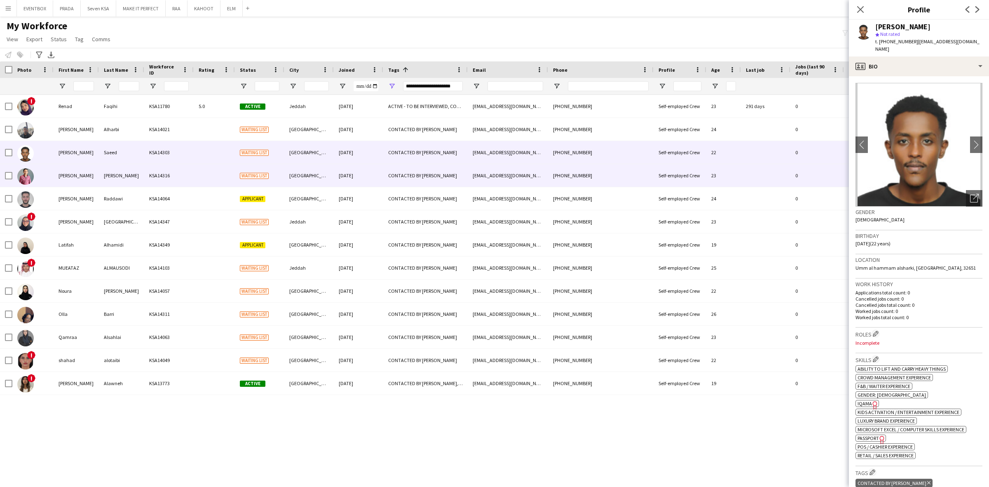
click at [433, 169] on div "CONTACTED BY [PERSON_NAME]" at bounding box center [425, 175] width 84 height 23
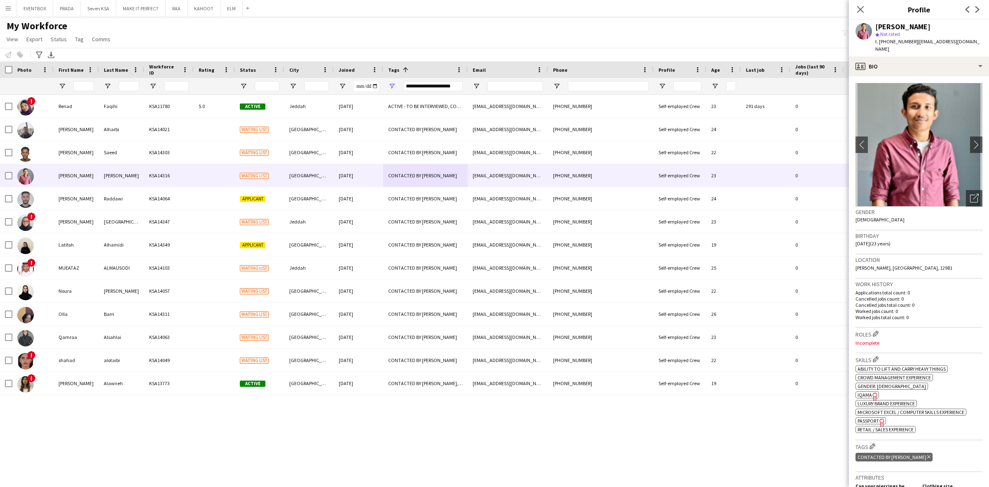
drag, startPoint x: 355, startPoint y: 437, endPoint x: 367, endPoint y: 434, distance: 12.4
click at [357, 437] on div "Abdulrahman Alharbi KSA14021 Waiting list Riyadh 24-08-2025 CONTACTED BY JESUS …" at bounding box center [494, 284] width 989 height 378
click at [862, 11] on icon at bounding box center [860, 9] width 8 height 8
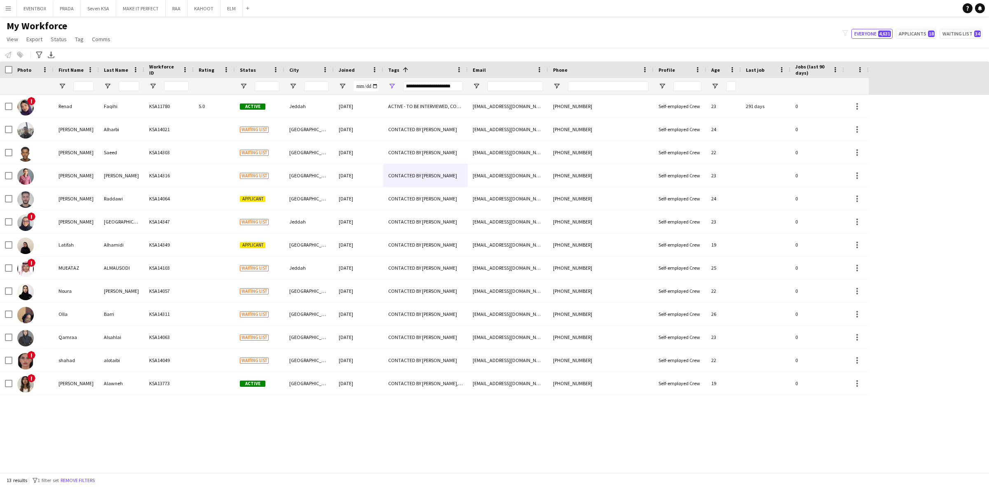
click at [800, 23] on div "My Workforce View Views Default view Basic Export View Full Name TAGS Test New …" at bounding box center [494, 34] width 989 height 28
click at [643, 465] on div "Abdulrahman Alharbi KSA14021 Waiting list Riyadh 24-08-2025 CONTACTED BY JESUS …" at bounding box center [494, 284] width 989 height 378
click at [392, 82] on span "Open Filter Menu" at bounding box center [391, 85] width 7 height 7
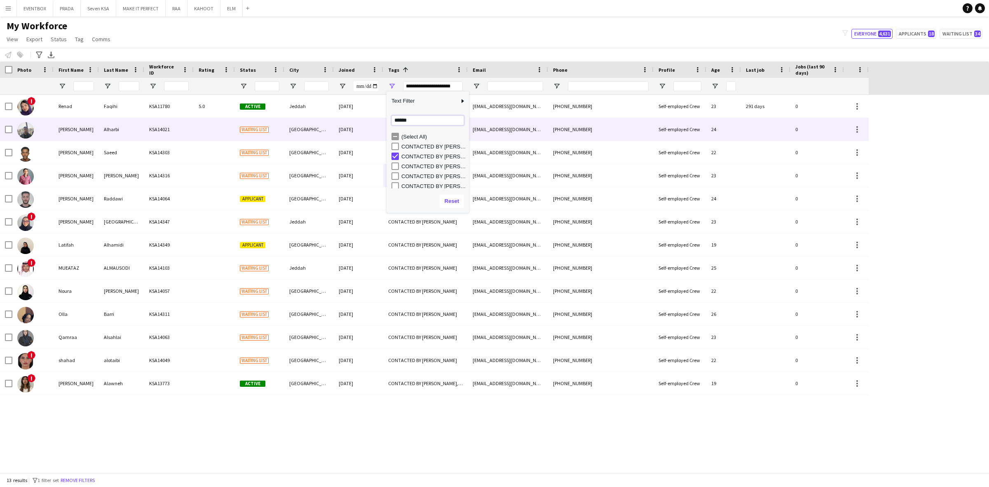
drag, startPoint x: 370, startPoint y: 124, endPoint x: 336, endPoint y: 134, distance: 35.5
click at [343, 131] on div "Drag here to set row groups Photo Title Full Name First Name Last Name Workforc…" at bounding box center [494, 266] width 989 height 411
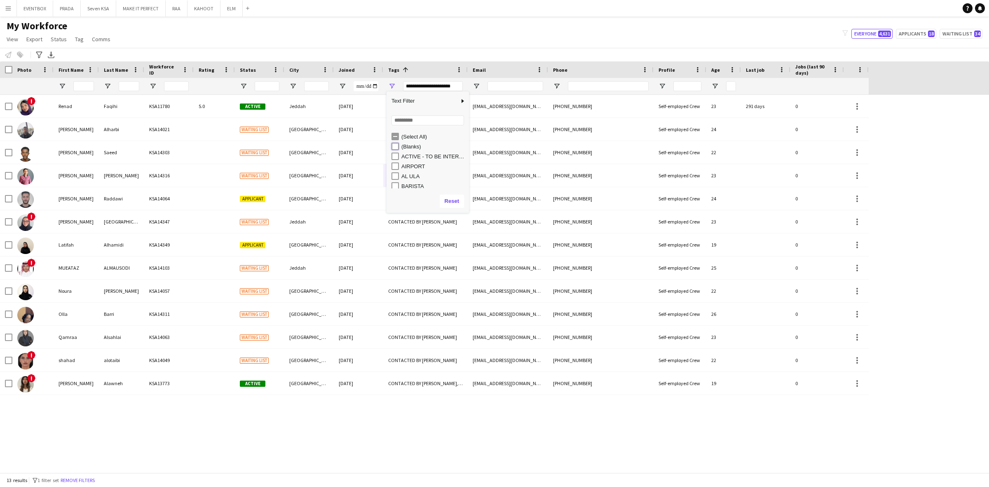
type input "**********"
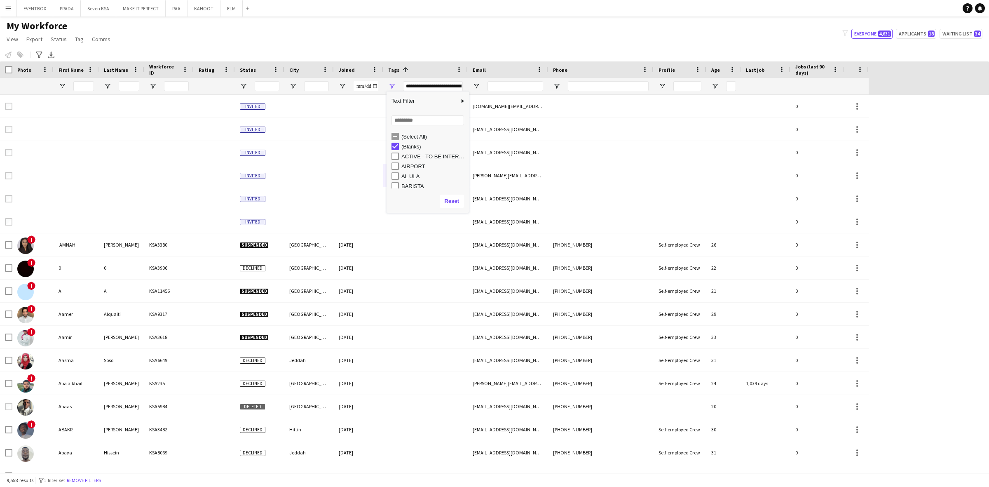
click at [434, 31] on div "My Workforce View Views Default view Basic Export View Full Name TAGS Test New …" at bounding box center [494, 34] width 989 height 28
click at [245, 84] on span "Open Filter Menu" at bounding box center [243, 85] width 7 height 7
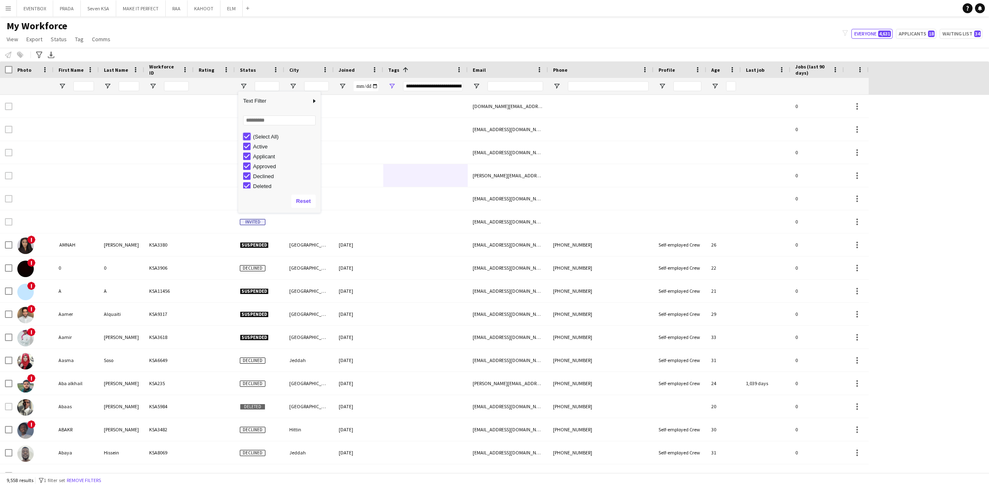
type input "***"
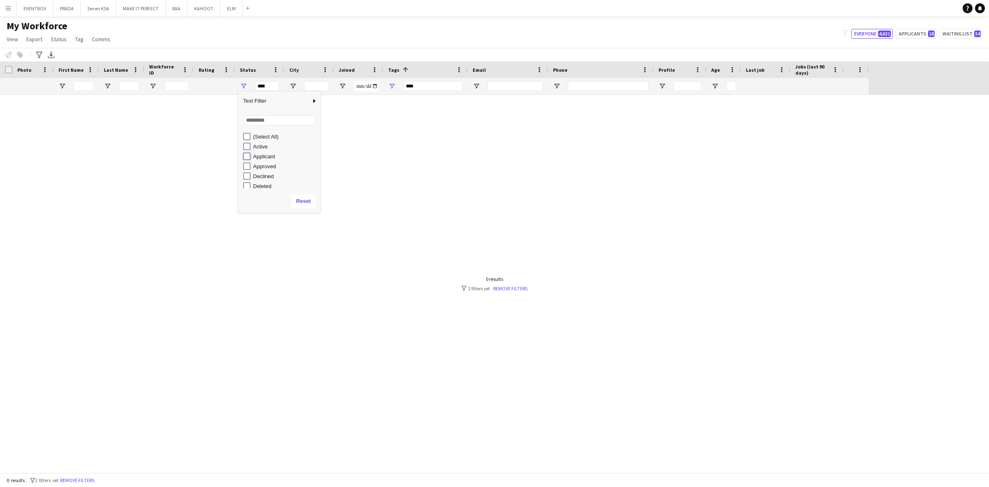
type input "**********"
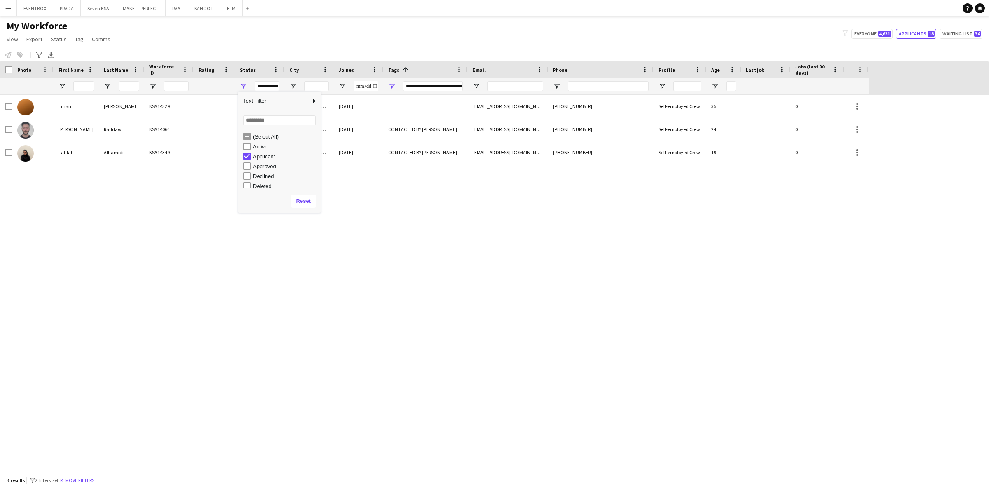
click at [252, 297] on div "Eman Bou Omar KSA14329 Applicant Riyadh 02-09-2025 emanbouomar@gmail.com +96654…" at bounding box center [494, 284] width 989 height 378
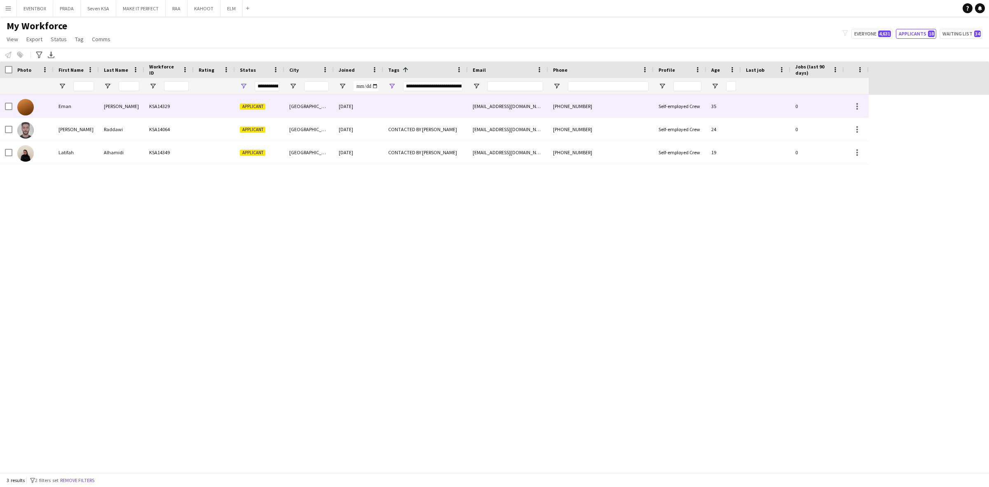
click at [353, 106] on div "02-09-2025" at bounding box center [358, 106] width 49 height 23
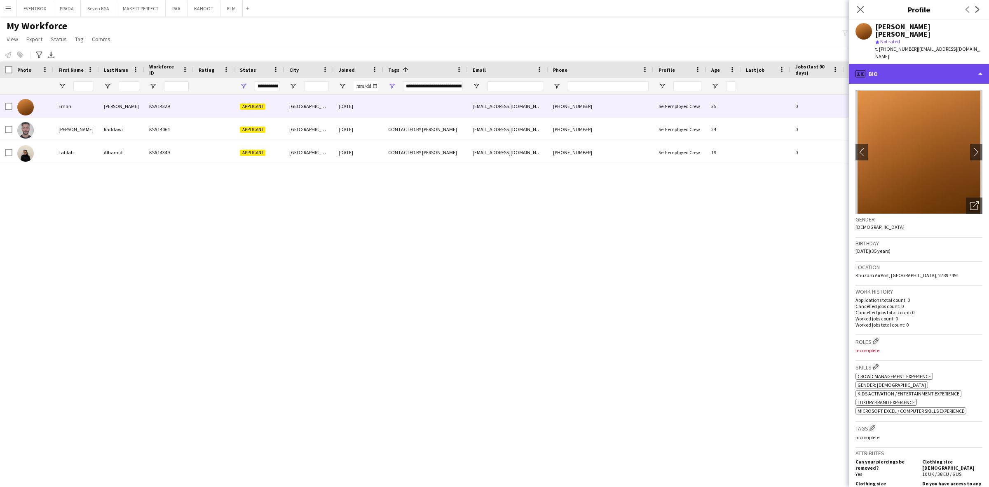
click at [948, 64] on div "profile Bio" at bounding box center [919, 74] width 140 height 20
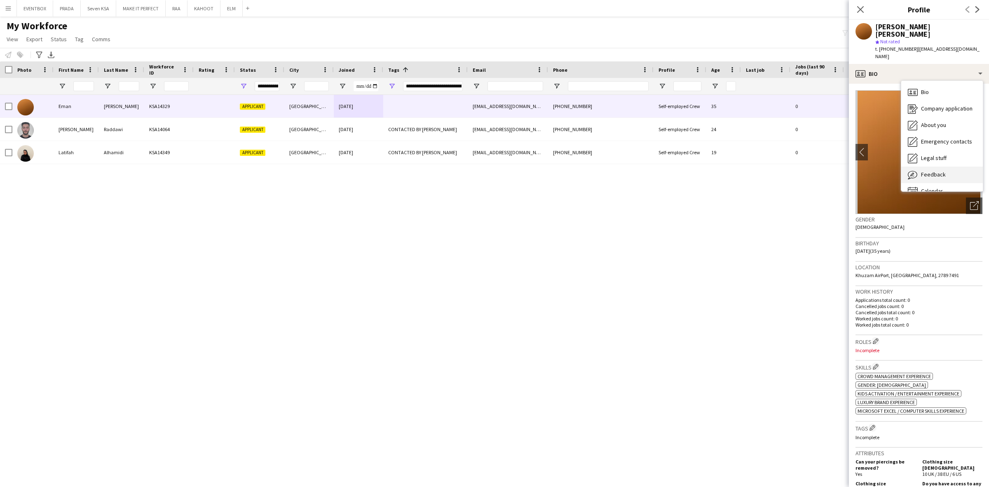
click at [954, 167] on div "Feedback Feedback" at bounding box center [942, 175] width 82 height 16
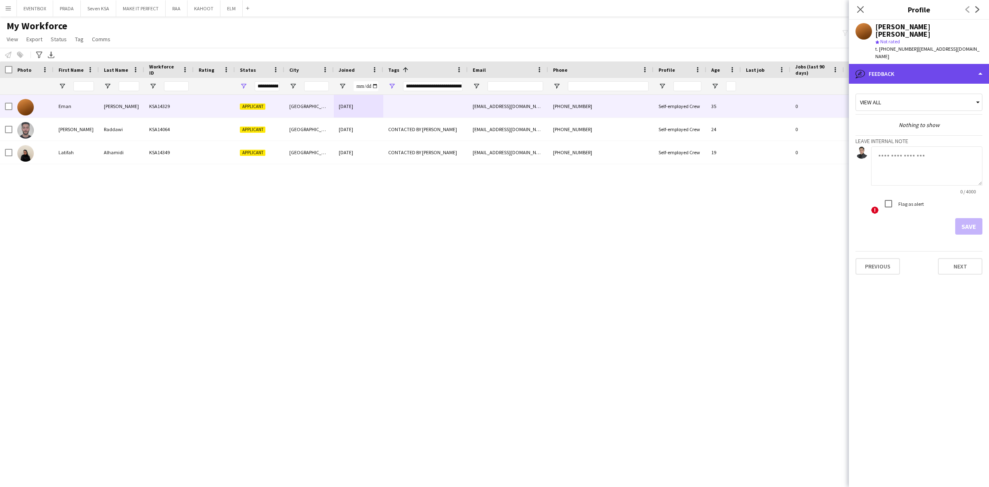
click at [922, 64] on div "bubble-pencil Feedback" at bounding box center [919, 74] width 140 height 20
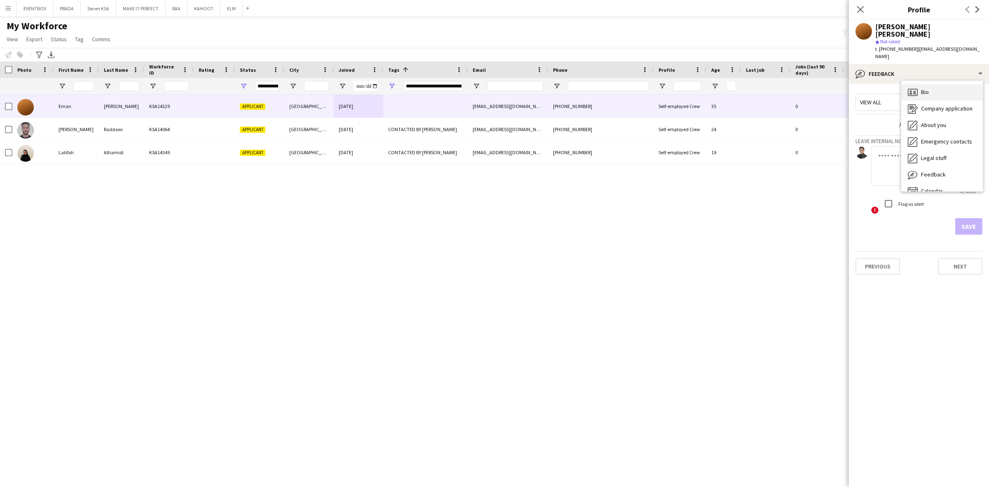
click at [944, 84] on div "Bio Bio" at bounding box center [942, 92] width 82 height 16
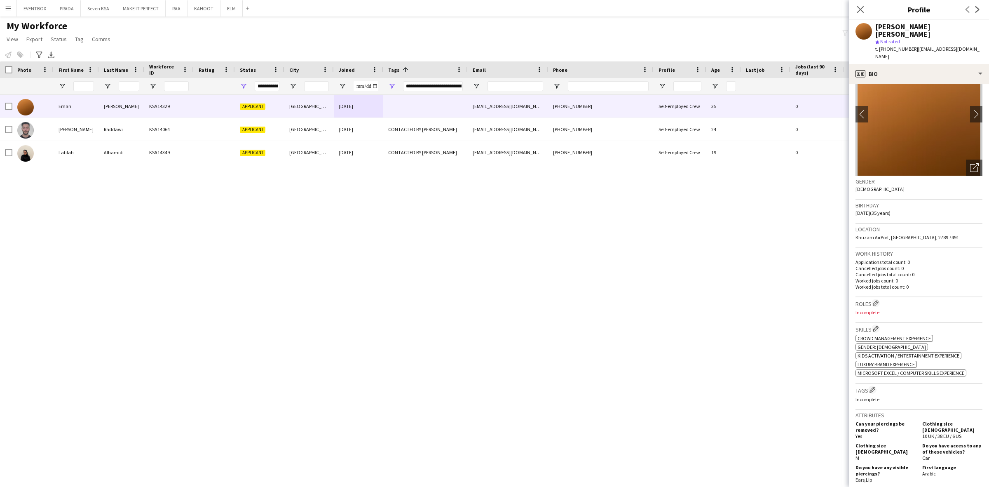
scroll to position [155, 0]
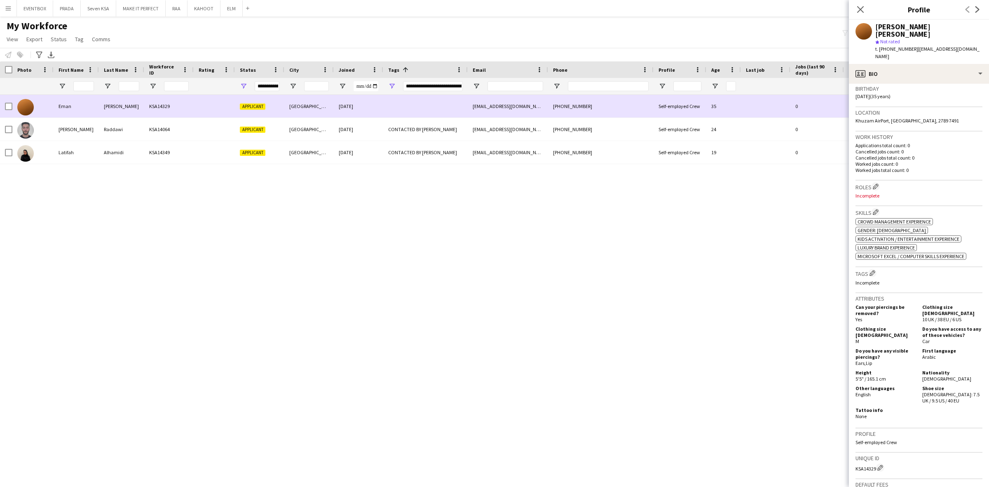
click at [547, 108] on div "emanbouomar@gmail.com" at bounding box center [508, 106] width 80 height 23
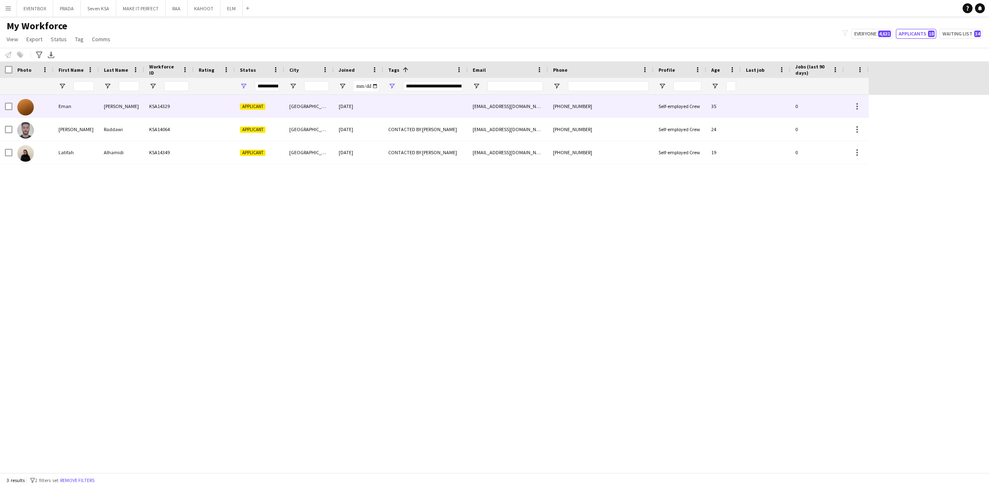
click at [547, 108] on div "emanbouomar@gmail.com" at bounding box center [508, 106] width 80 height 23
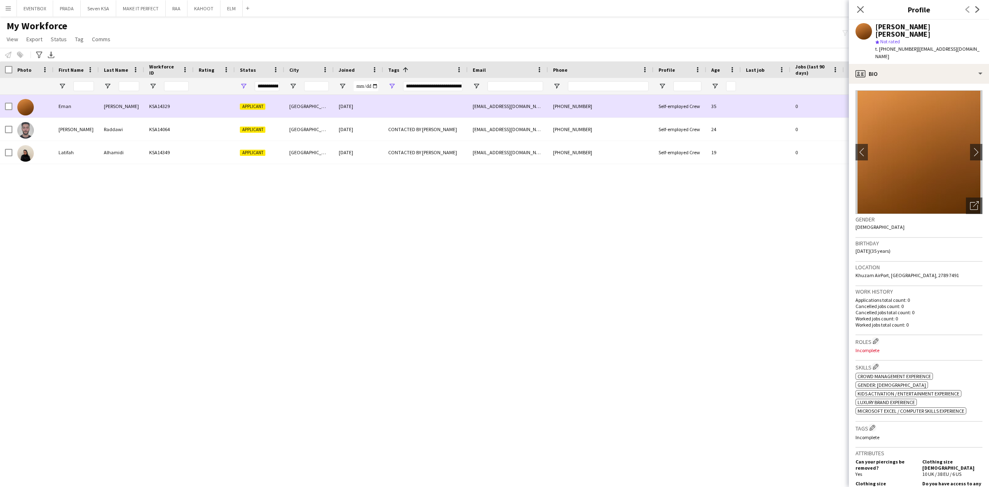
click at [419, 111] on div at bounding box center [425, 106] width 84 height 23
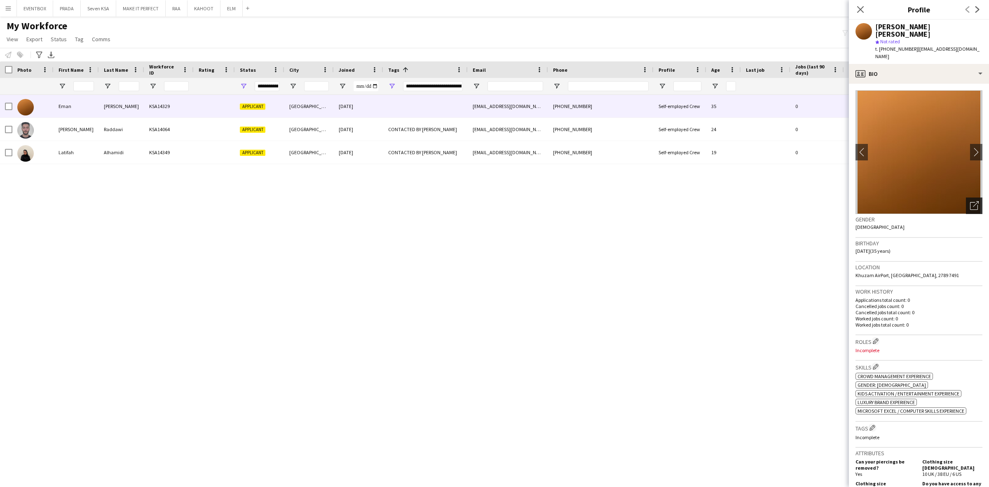
click at [970, 201] on icon "Open photos pop-in" at bounding box center [974, 205] width 9 height 9
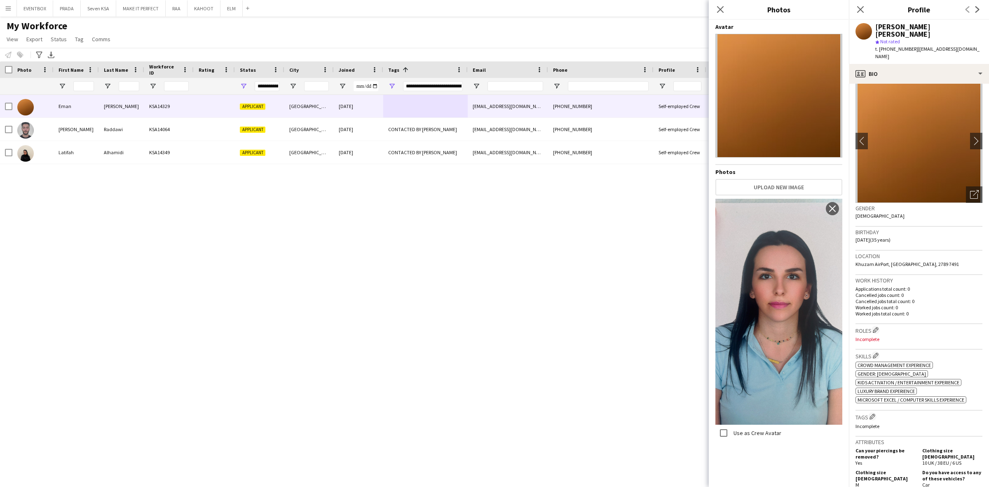
scroll to position [0, 0]
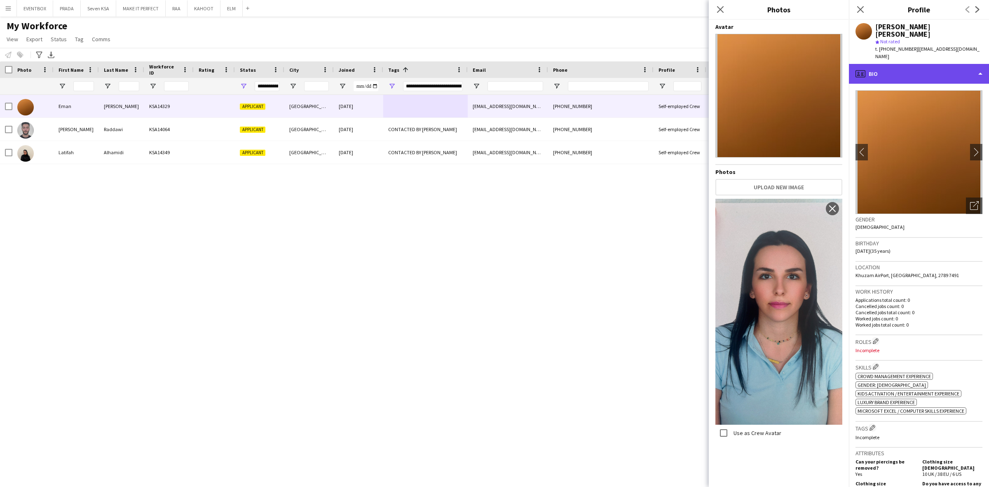
click at [899, 64] on div "profile Bio" at bounding box center [919, 74] width 140 height 20
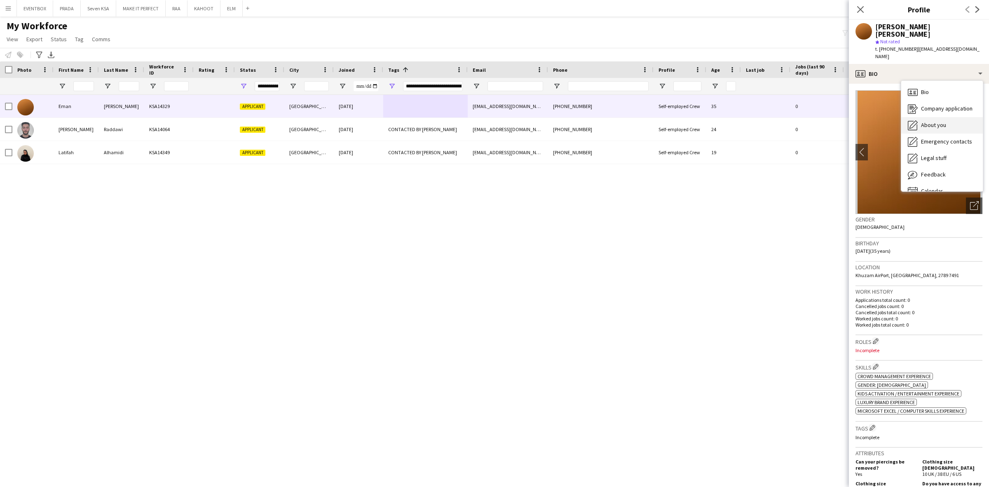
click at [940, 121] on span "About you" at bounding box center [933, 124] width 25 height 7
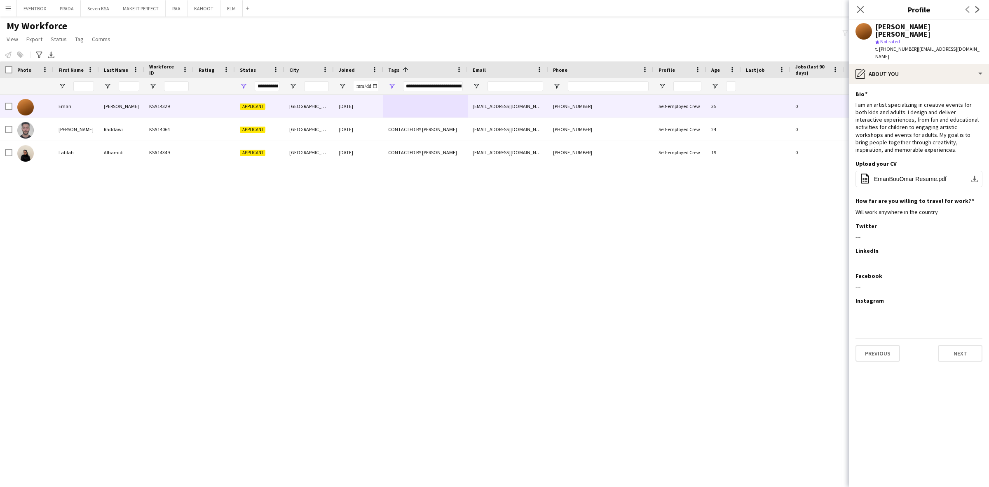
click at [973, 411] on app-section-data-types "Bio Edit this field I am an artist specializing in creative events for both kid…" at bounding box center [919, 285] width 140 height 403
click at [913, 176] on span "EmanBouOmar Resume.pdf" at bounding box center [910, 179] width 73 height 7
click at [367, 254] on div "Eman Bou Omar KSA14329 Applicant Riyadh 02-09-2025 emanbouomar@gmail.com +96654…" at bounding box center [494, 284] width 989 height 378
click at [976, 64] on div "pencil4 About you" at bounding box center [919, 74] width 140 height 20
click at [942, 84] on div "Bio Bio" at bounding box center [942, 92] width 82 height 16
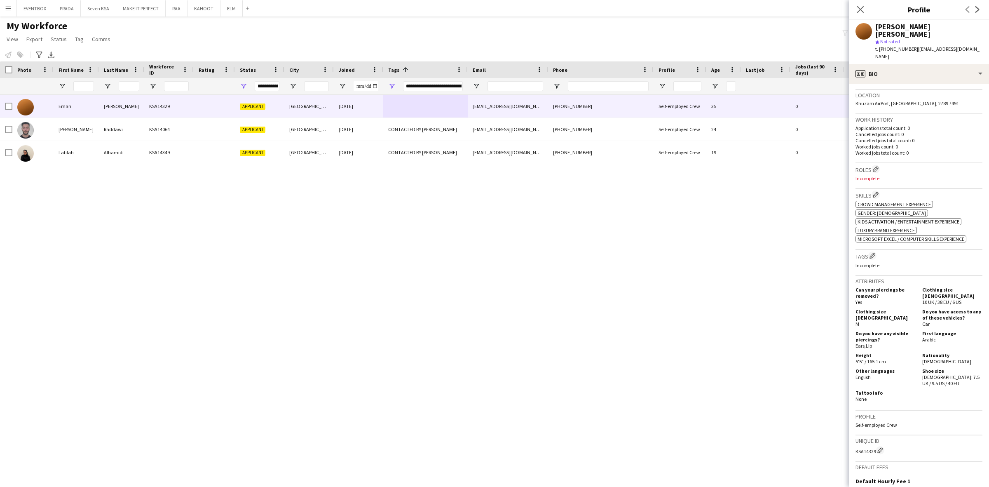
scroll to position [174, 0]
click at [861, 7] on icon "Close pop-in" at bounding box center [860, 9] width 8 height 8
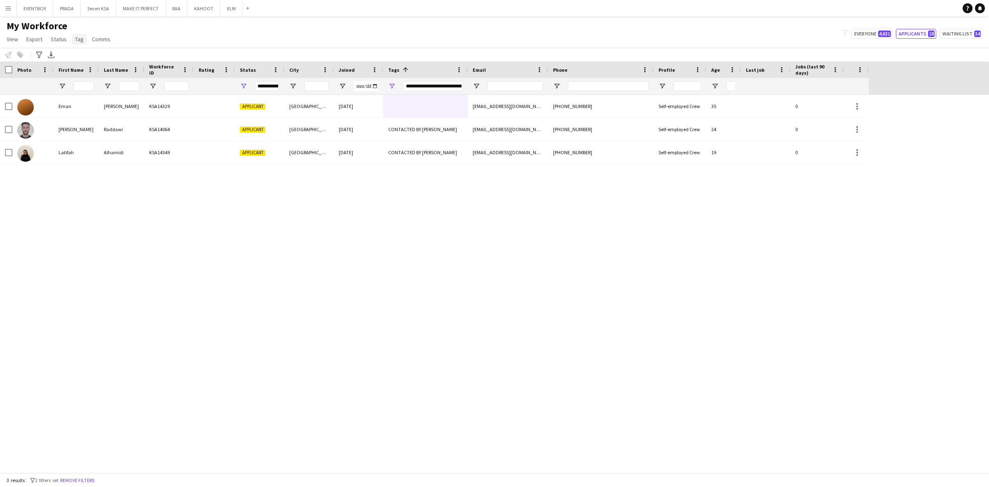
click at [80, 43] on link "Tag" at bounding box center [79, 39] width 15 height 11
click at [266, 204] on div "Eman Bou Omar KSA14329 Applicant Riyadh 02-09-2025 emanbouomar@gmail.com +96654…" at bounding box center [494, 284] width 989 height 378
click at [77, 42] on link "Tag" at bounding box center [79, 39] width 15 height 11
click at [118, 334] on div "Eman Bou Omar KSA14329 Applicant Riyadh 02-09-2025 emanbouomar@gmail.com +96654…" at bounding box center [494, 284] width 989 height 378
drag, startPoint x: 93, startPoint y: 473, endPoint x: 92, endPoint y: 479, distance: 5.9
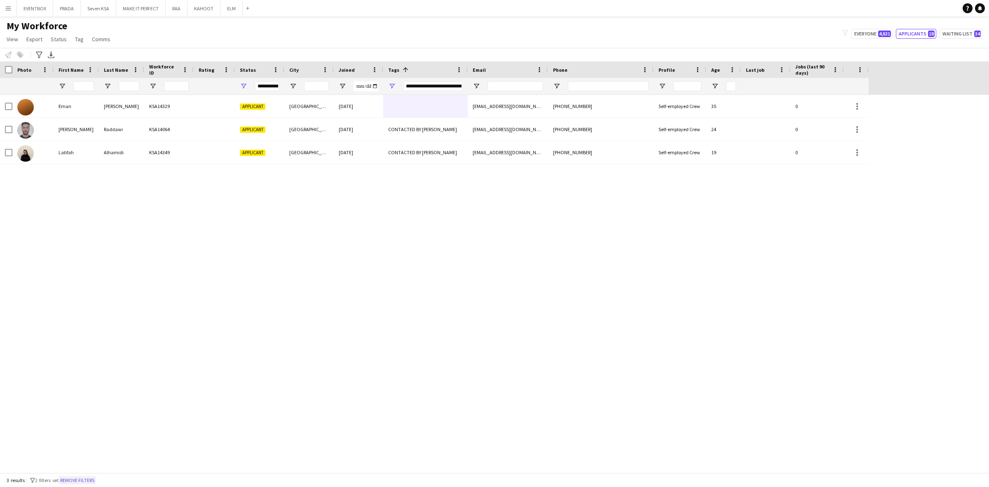
click at [93, 473] on div "3 results filter-1 2 filters set Remove filters" at bounding box center [494, 480] width 989 height 14
click at [92, 480] on button "Remove filters" at bounding box center [78, 480] width 38 height 9
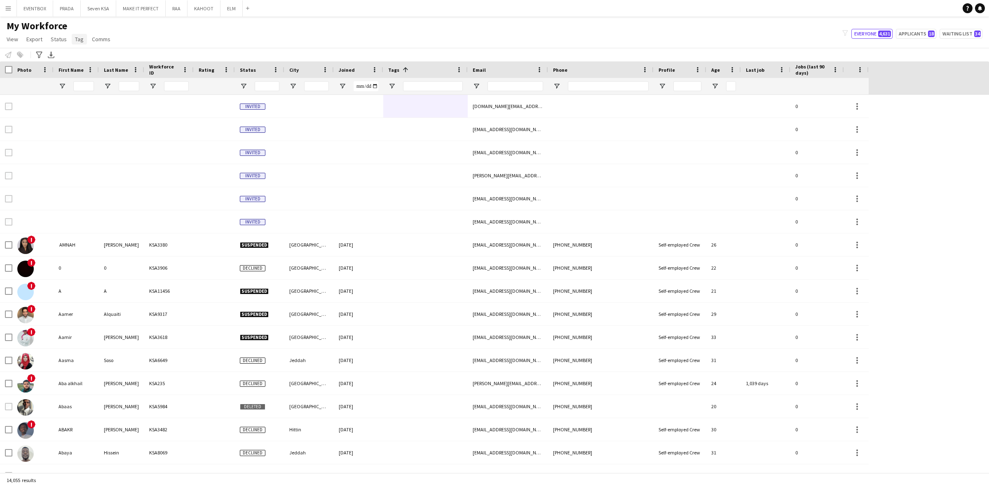
click at [83, 38] on link "Tag" at bounding box center [79, 39] width 15 height 11
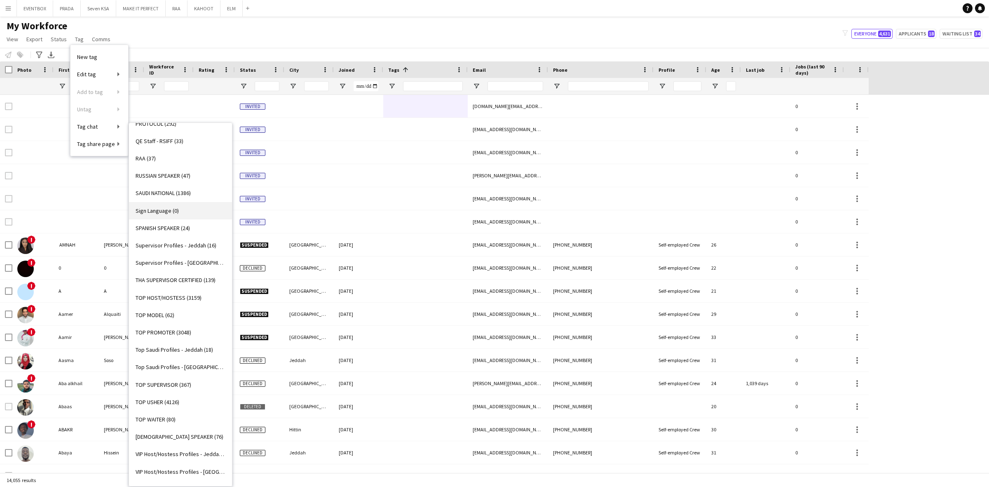
scroll to position [617, 0]
click at [200, 263] on span "Supervisor Profiles - [GEOGRAPHIC_DATA] (22)" at bounding box center [181, 265] width 90 height 7
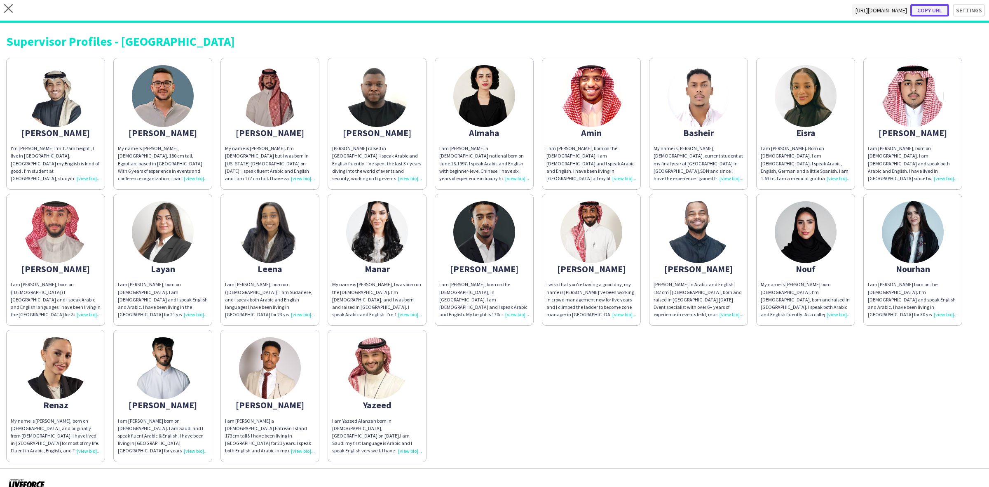
click at [927, 7] on button "Copy url" at bounding box center [929, 10] width 39 height 12
click at [3, 9] on div "close https://admin.liveforce.co/v2/s/108ef824-853b-4d45-ac43-2f5bec0e0993 Copy…" at bounding box center [494, 11] width 989 height 23
click at [8, 9] on icon "close" at bounding box center [8, 8] width 9 height 9
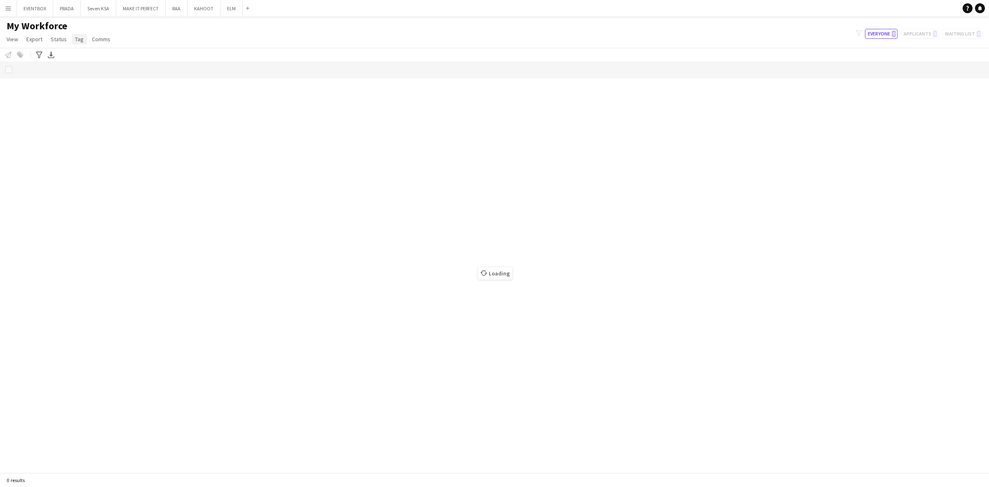
click at [79, 42] on span "Tag" at bounding box center [79, 38] width 9 height 7
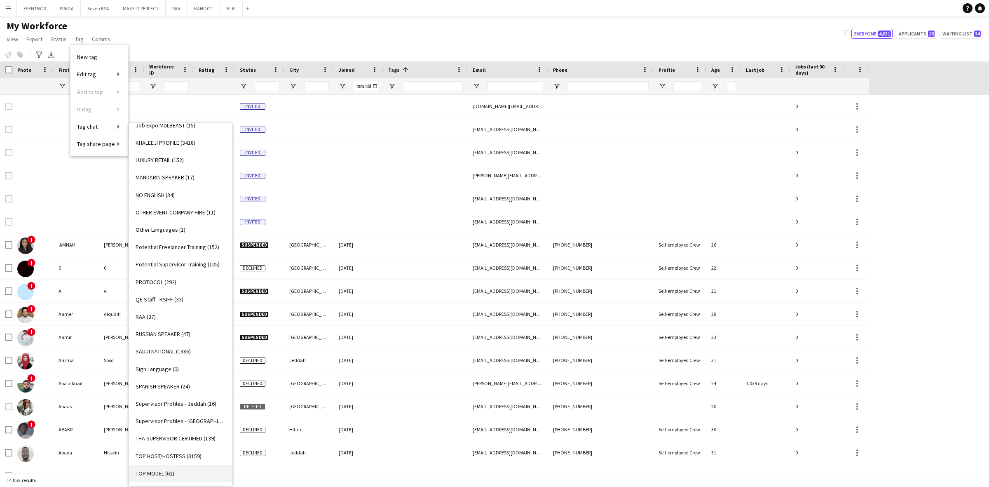
scroll to position [515, 0]
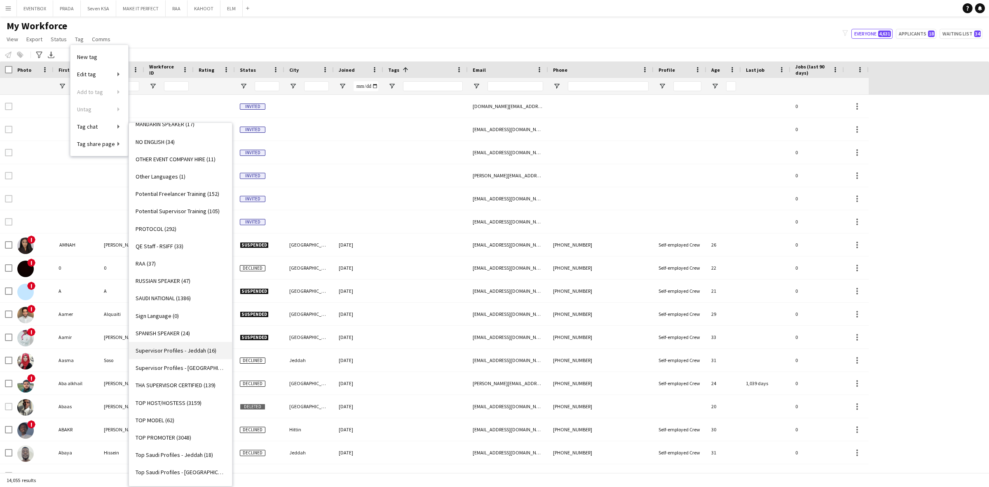
click at [200, 347] on span "Supervisor Profiles - Jeddah (16)" at bounding box center [176, 350] width 81 height 7
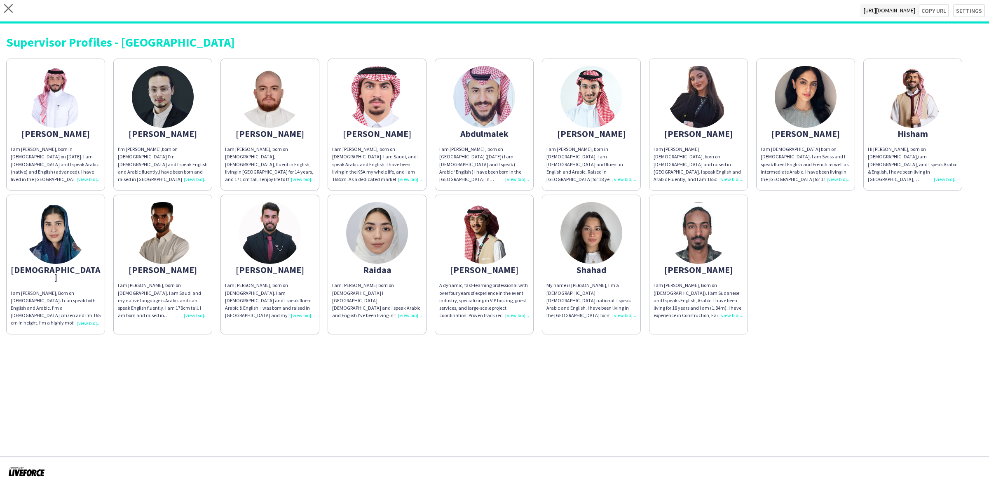
click at [14, 9] on div "close https://admin.liveforce.co/v2/s/40624742-e211-4337-86a3-b3cc9d73eec3 Copy…" at bounding box center [494, 11] width 989 height 23
click at [9, 9] on icon "close" at bounding box center [8, 8] width 9 height 9
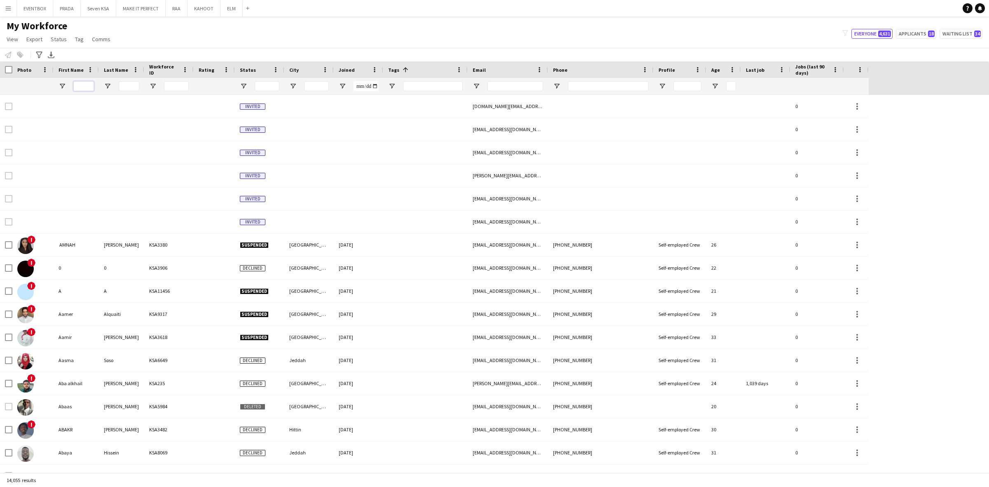
click at [89, 85] on input "First Name Filter Input" at bounding box center [83, 86] width 21 height 10
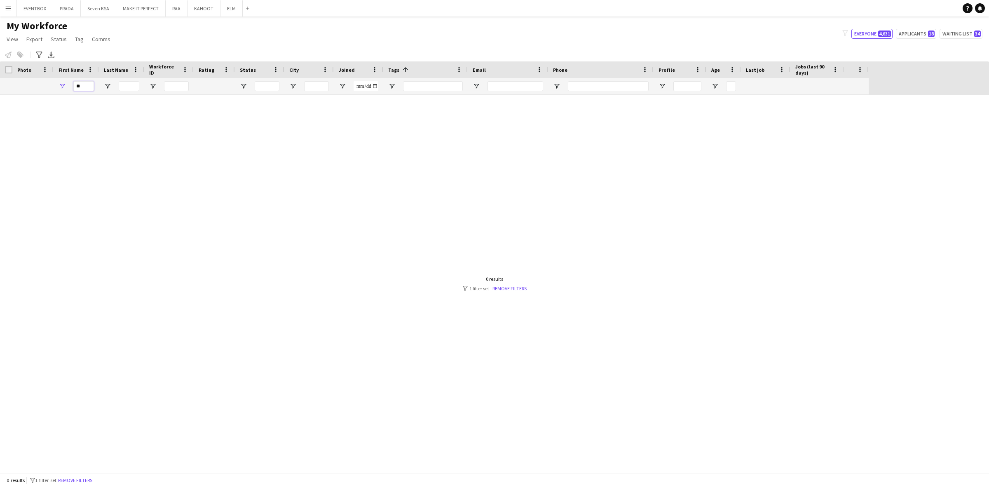
type input "*"
click at [132, 84] on input "Last Name Filter Input" at bounding box center [129, 86] width 21 height 10
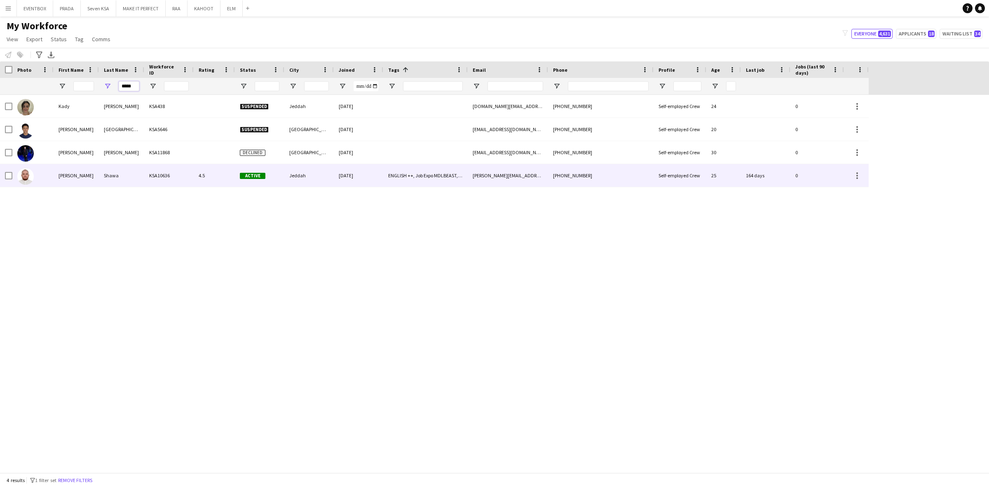
type input "*****"
click at [154, 165] on div "KSA10636" at bounding box center [168, 175] width 49 height 23
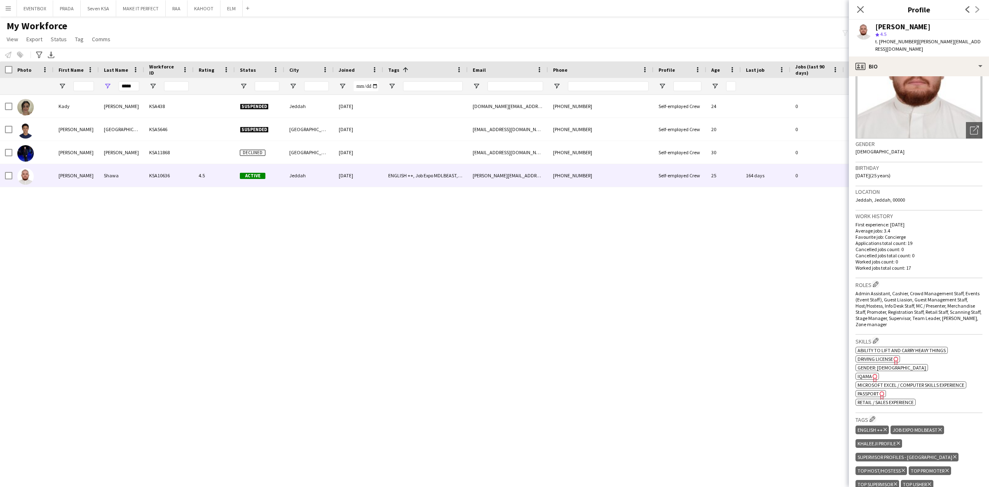
scroll to position [258, 0]
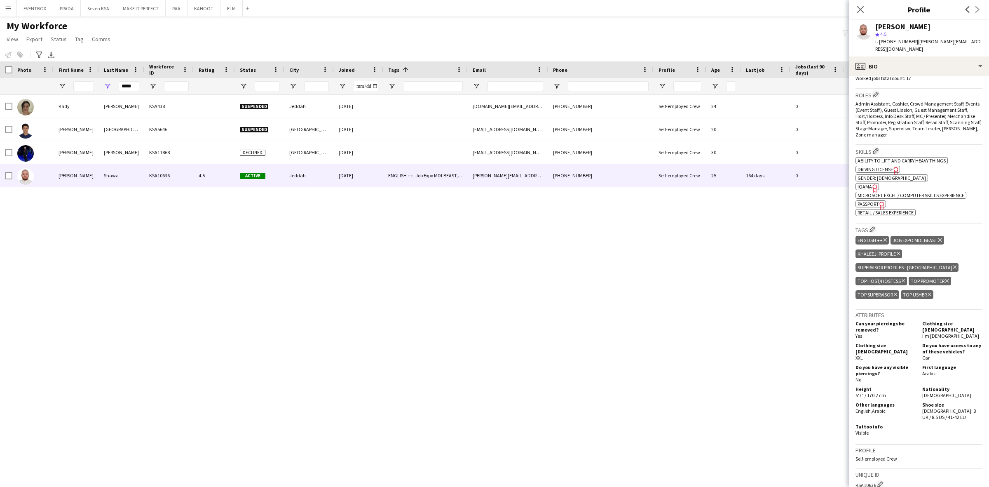
click at [953, 265] on icon at bounding box center [954, 266] width 3 height 3
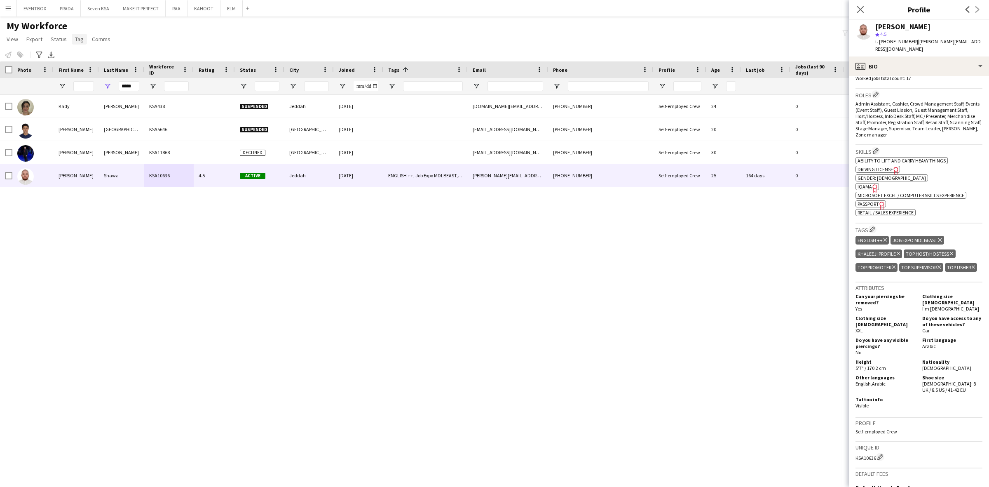
click at [75, 40] on span "Tag" at bounding box center [79, 38] width 9 height 7
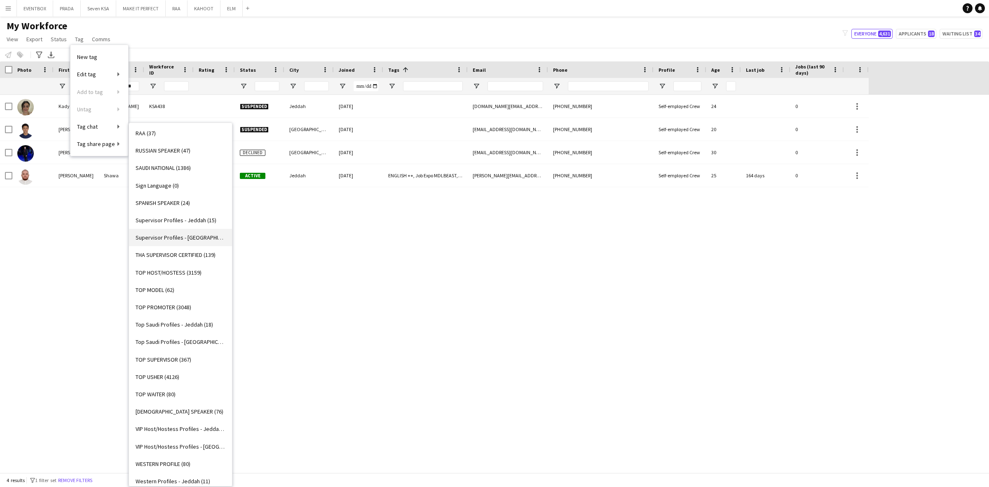
scroll to position [669, 0]
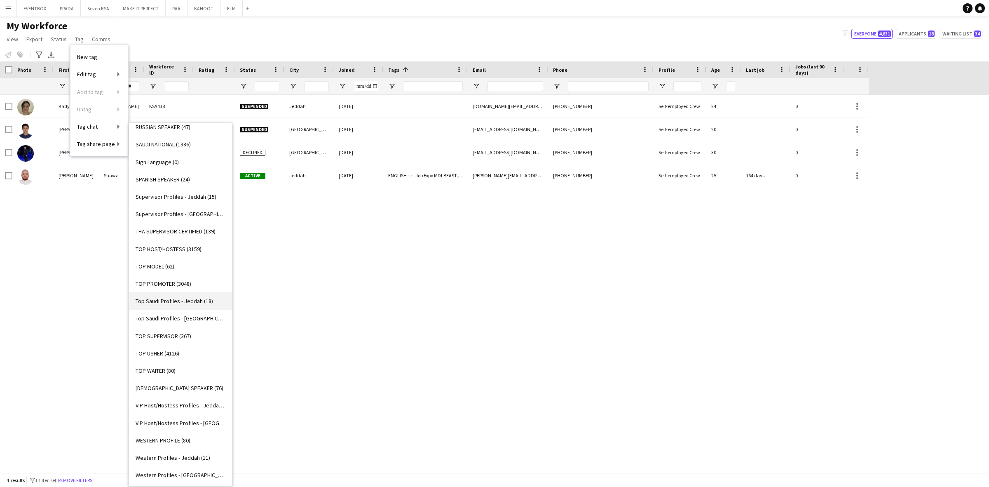
click at [199, 302] on span "Top Saudi Profiles - Jeddah (18)" at bounding box center [174, 300] width 77 height 7
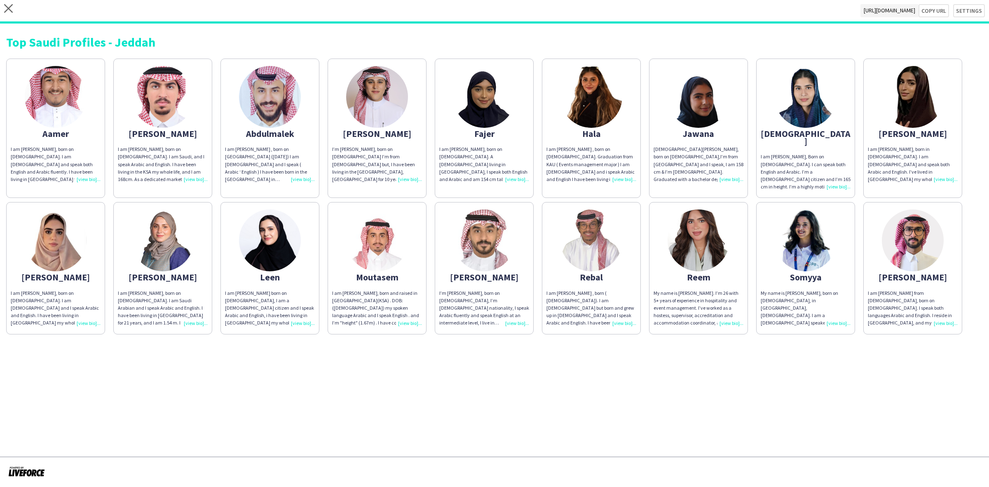
click at [809, 89] on img at bounding box center [806, 97] width 62 height 62
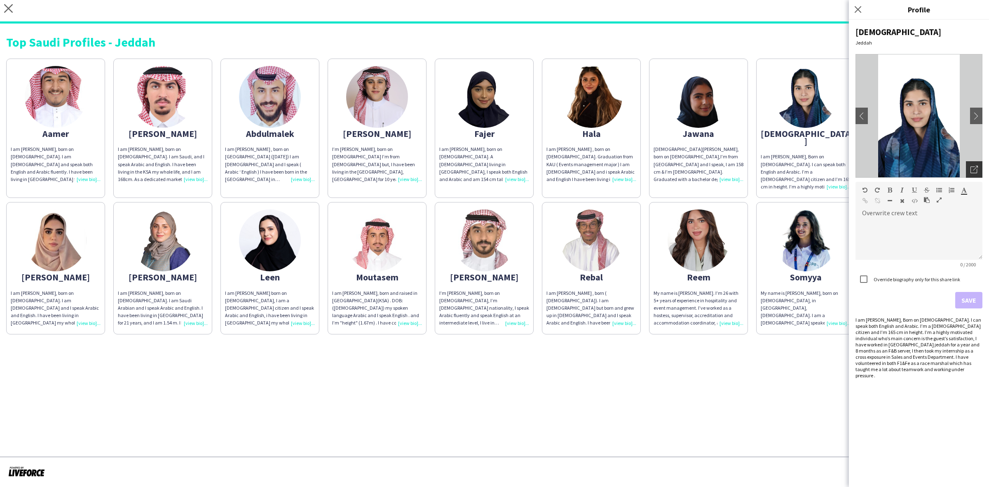
click at [979, 172] on div "Open photos pop-in" at bounding box center [974, 169] width 16 height 16
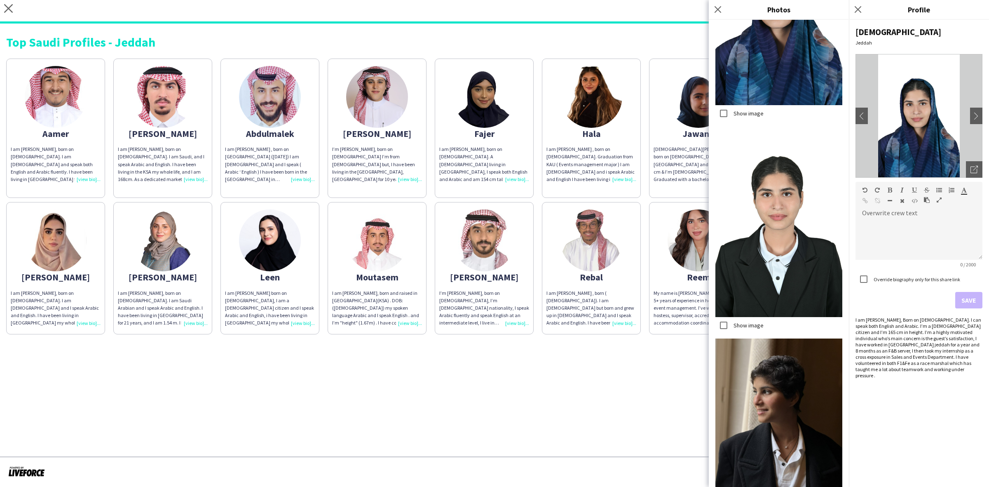
scroll to position [497, 0]
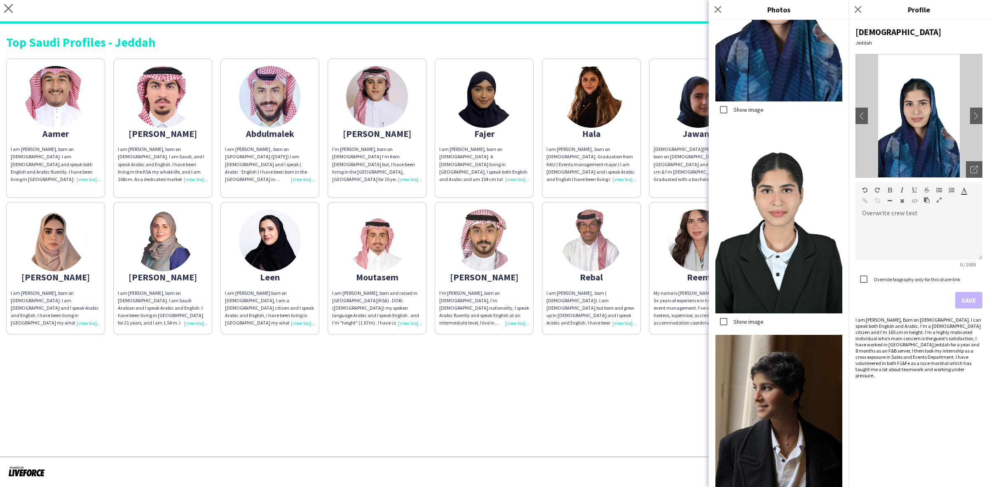
click at [711, 13] on div "Close pop-in" at bounding box center [719, 9] width 21 height 19
click at [721, 12] on icon "Close pop-in" at bounding box center [718, 9] width 8 height 8
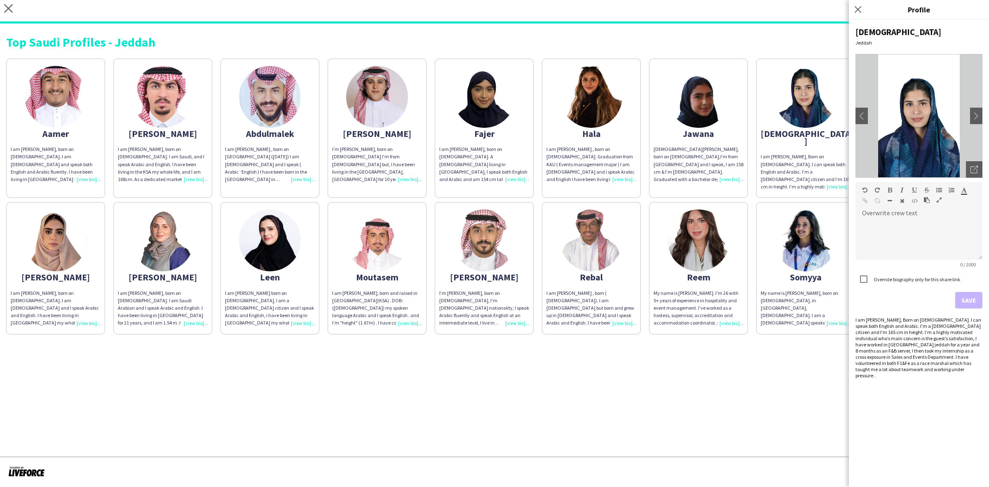
click at [462, 370] on app-share-pages "close https://admin.liveforce.co/v2/s/2e445a62-fd1a-4e1d-8e56-cf8ae5f7909d Copy…" at bounding box center [494, 243] width 989 height 487
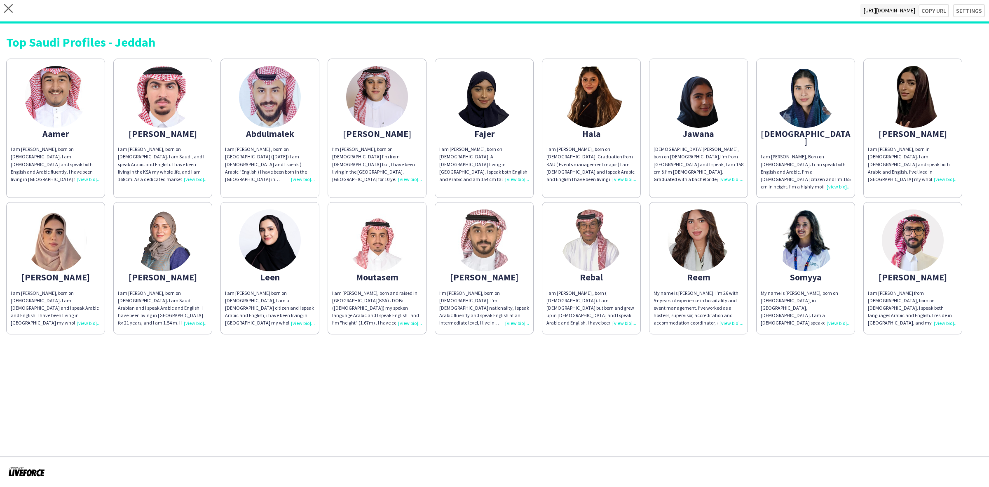
click at [7, 3] on div "close https://admin.liveforce.co/v2/s/2e445a62-fd1a-4e1d-8e56-cf8ae5f7909d Copy…" at bounding box center [494, 11] width 989 height 23
click at [6, 6] on icon at bounding box center [8, 8] width 9 height 9
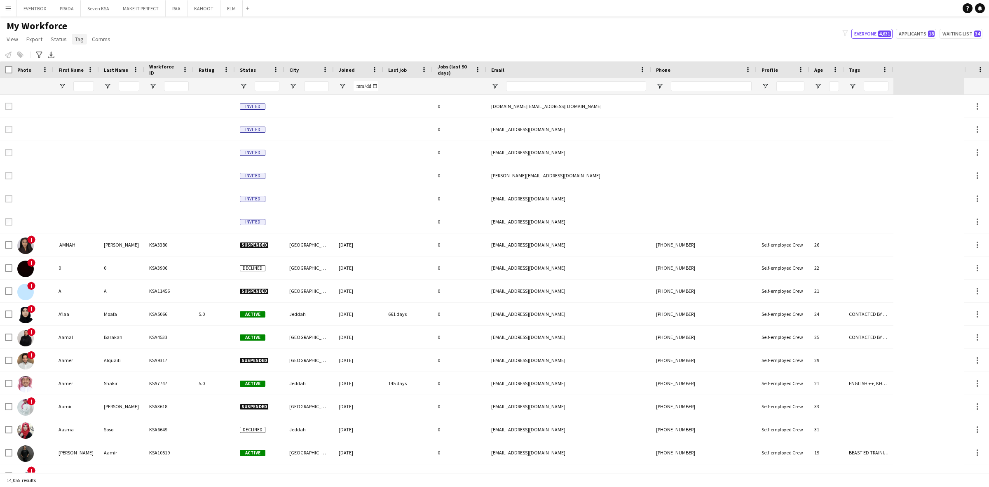
type input "*****"
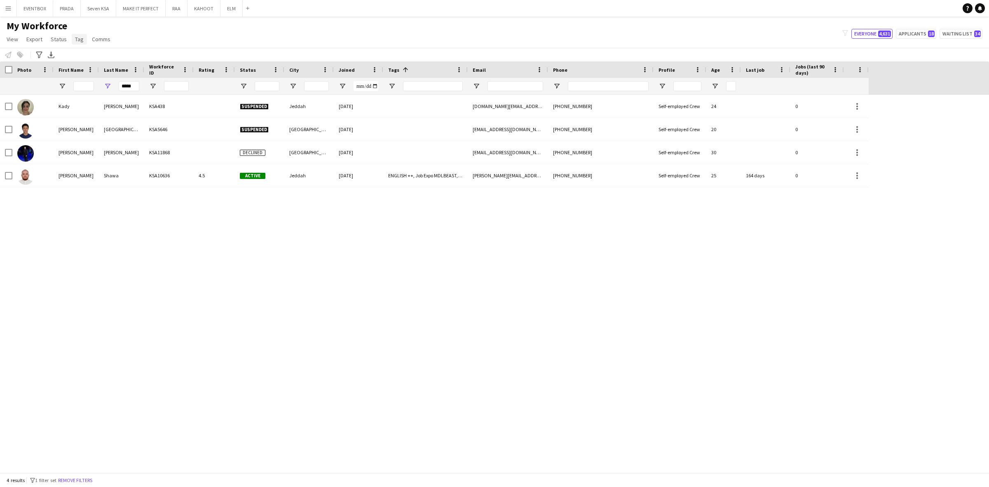
click at [82, 42] on span "Tag" at bounding box center [79, 38] width 9 height 7
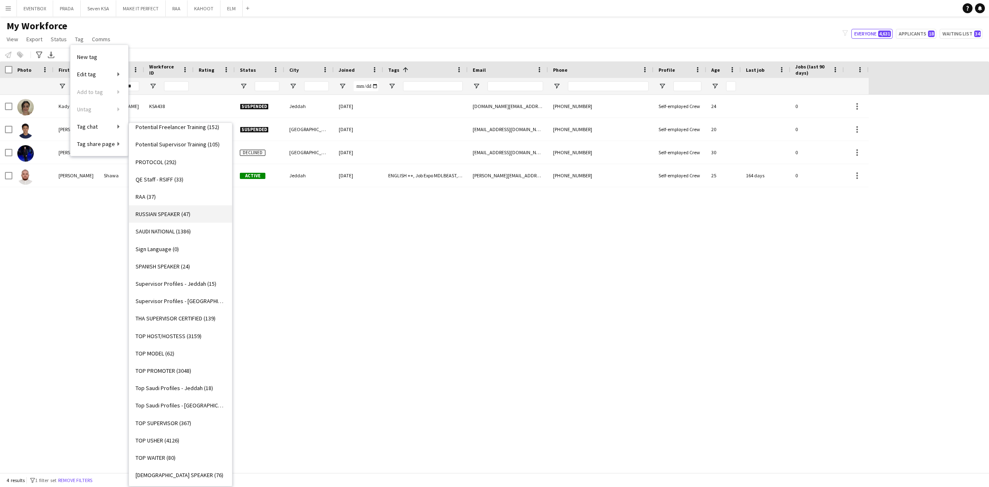
scroll to position [669, 0]
click at [189, 322] on link "Top Saudi Profiles - [GEOGRAPHIC_DATA] (21)" at bounding box center [180, 318] width 103 height 17
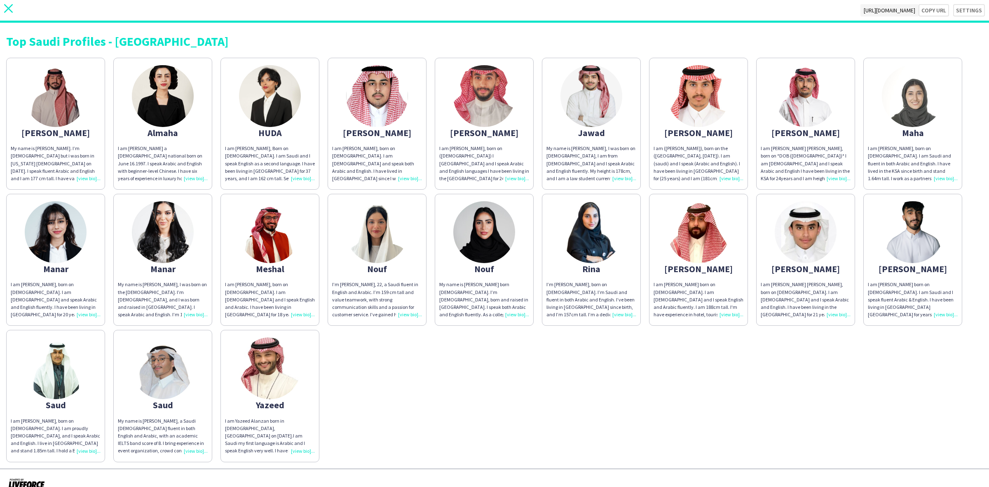
click at [8, 11] on icon "close" at bounding box center [8, 8] width 9 height 9
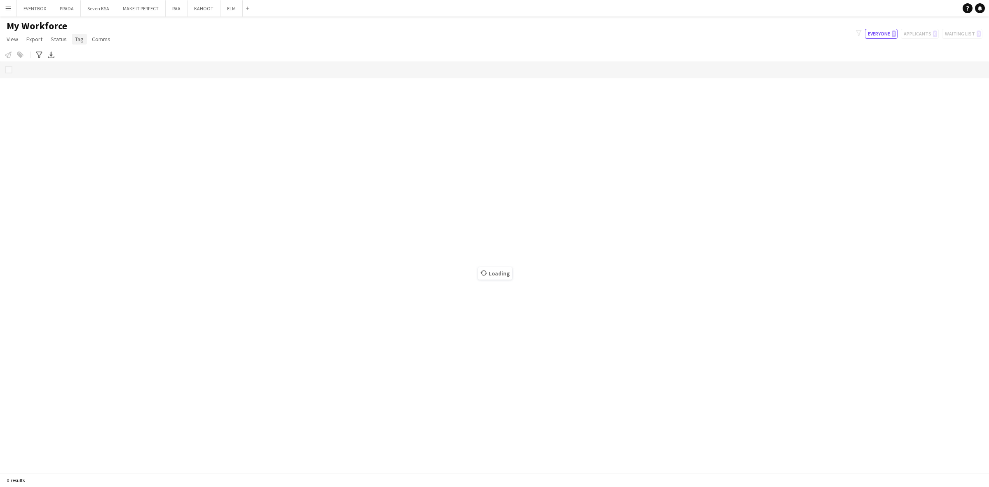
click at [79, 42] on span "Tag" at bounding box center [79, 38] width 9 height 7
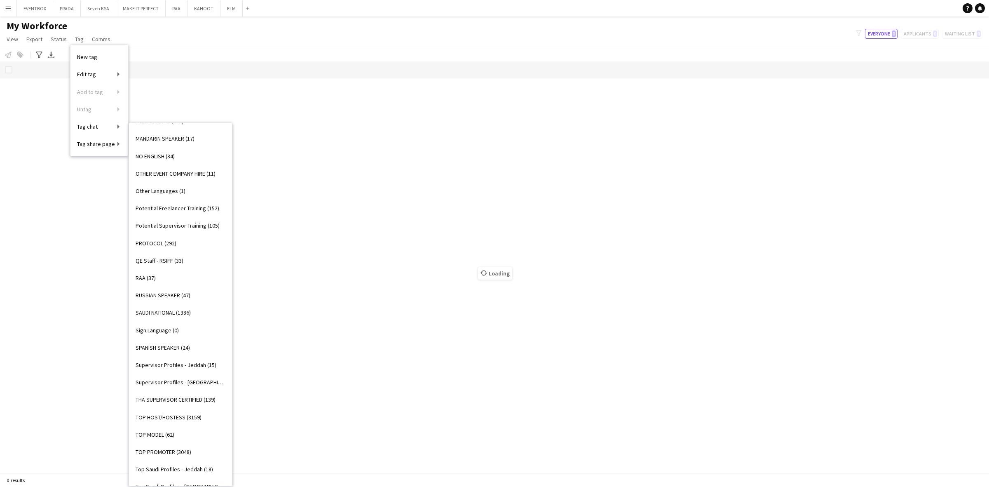
scroll to position [669, 0]
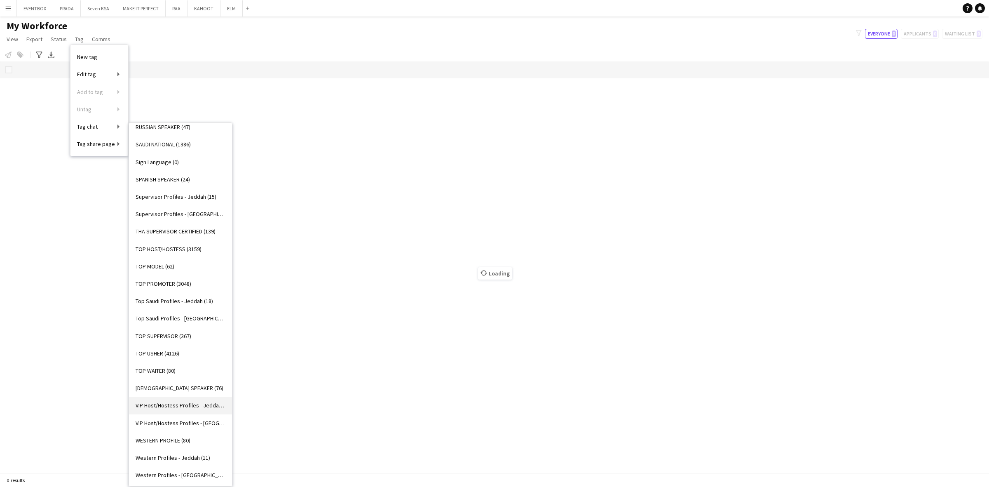
click at [186, 408] on span "VIP Host/Hostess Profiles - Jeddah (18)" at bounding box center [181, 404] width 90 height 7
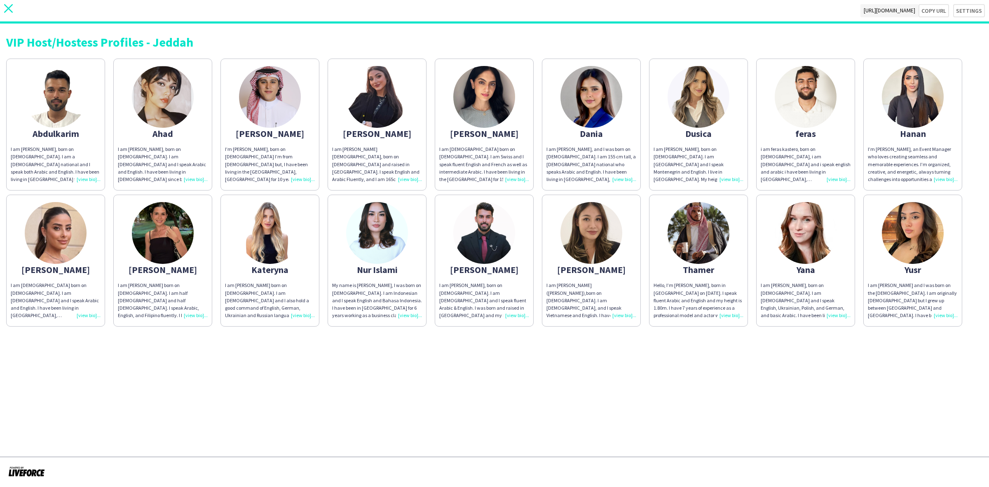
click at [10, 9] on icon "close" at bounding box center [8, 8] width 9 height 9
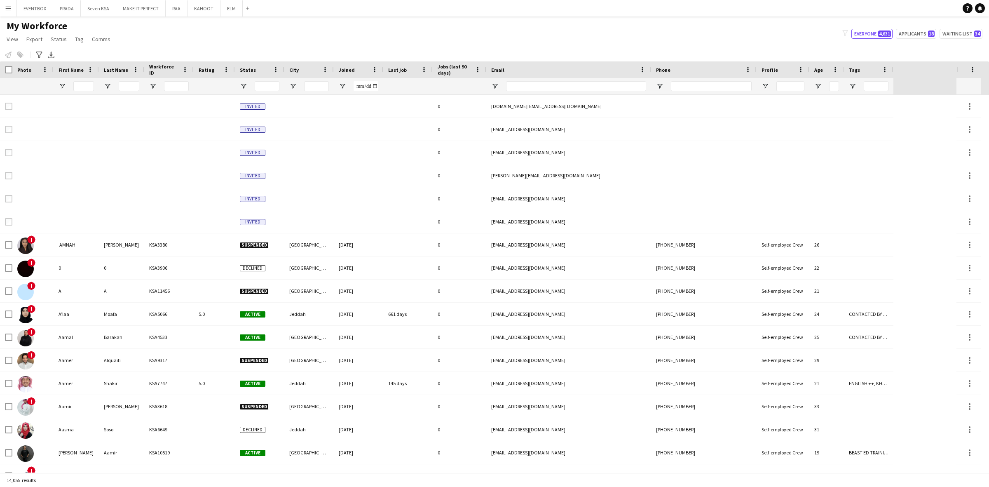
type input "*****"
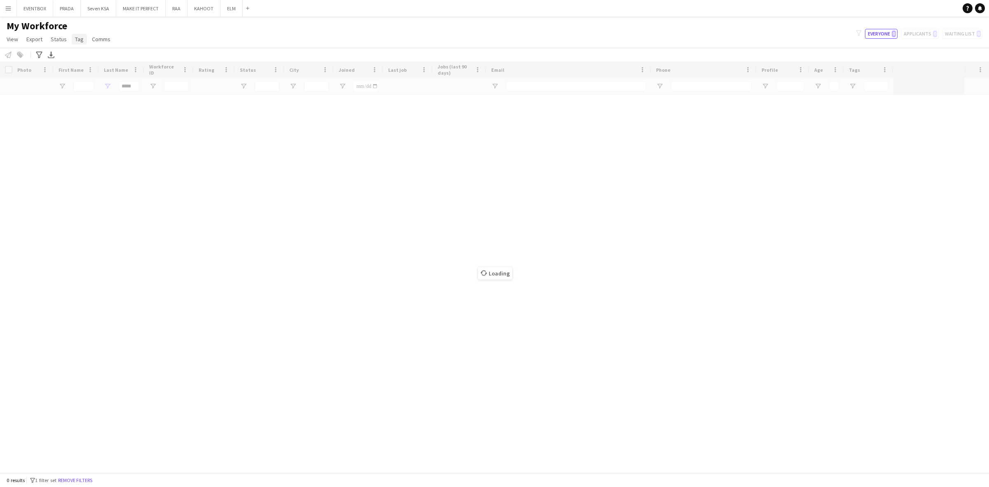
click at [75, 43] on link "Tag" at bounding box center [79, 39] width 15 height 11
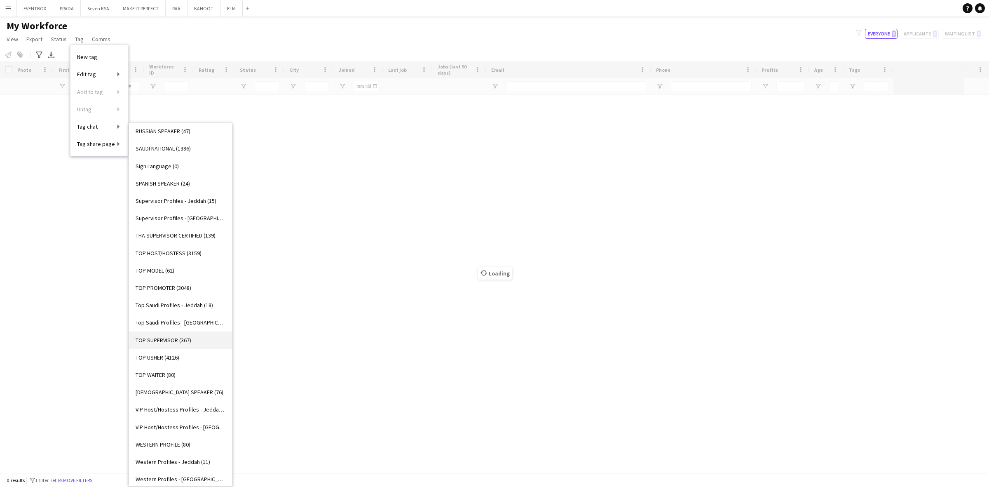
scroll to position [669, 0]
click at [182, 427] on link "VIP Host/Hostess Profiles - [GEOGRAPHIC_DATA] (22)" at bounding box center [180, 422] width 103 height 17
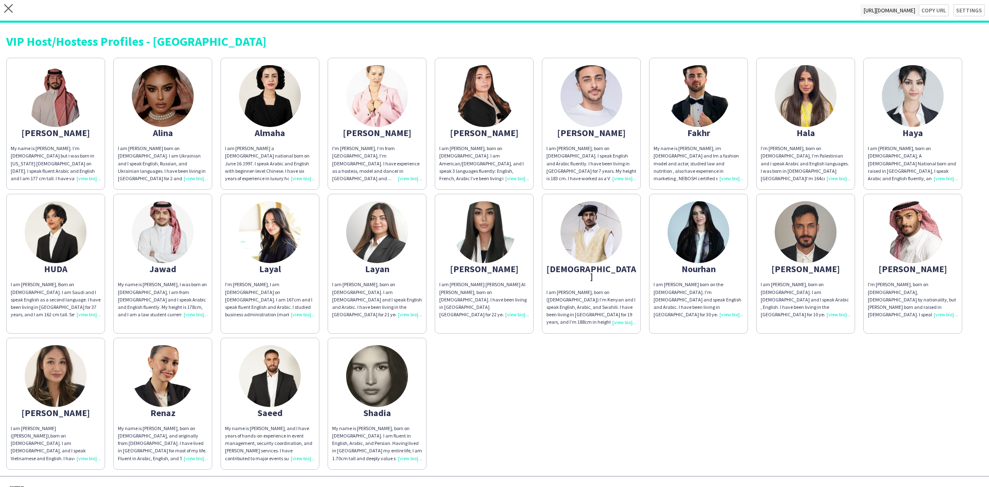
click at [463, 261] on app-share-pages-crew-card "Lilia I am Lilia Feras Al Darra, born on May 2, 2003. I have been living in KSA…" at bounding box center [484, 263] width 99 height 139
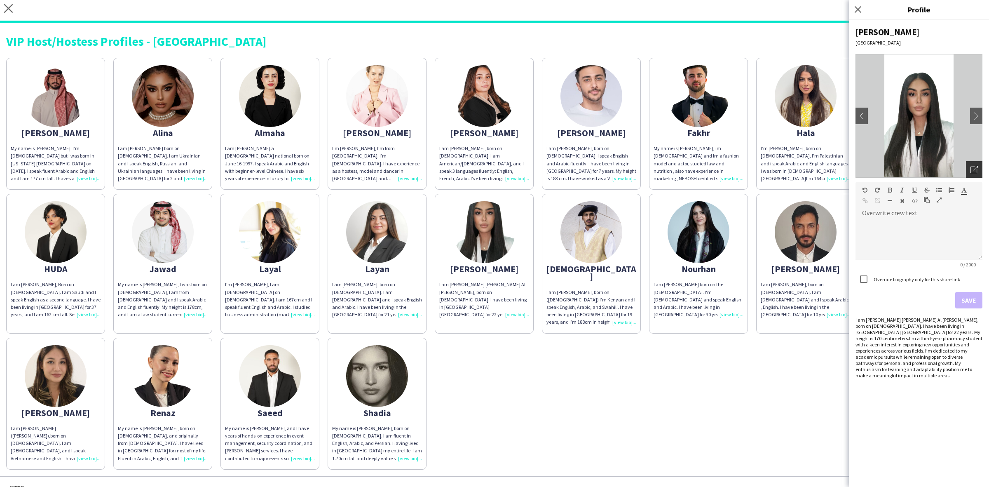
click at [978, 174] on div "Open photos pop-in" at bounding box center [974, 169] width 16 height 16
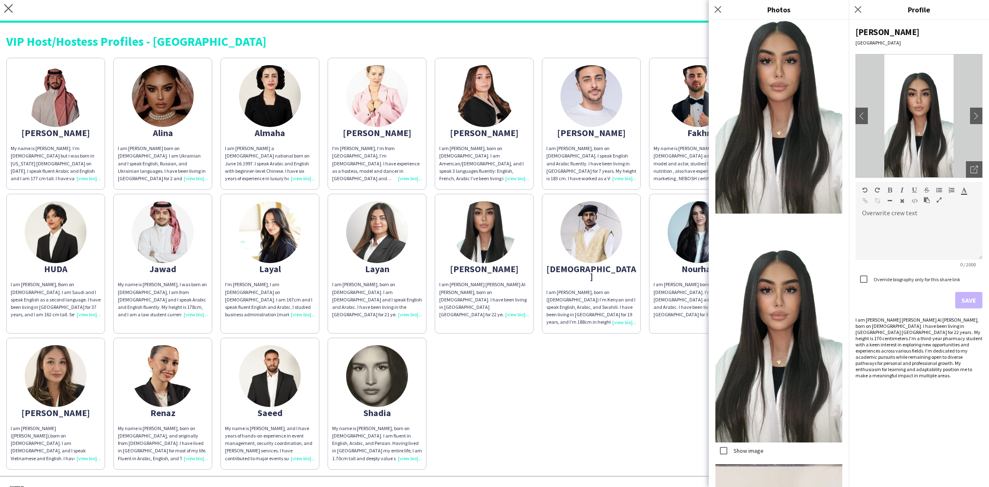
scroll to position [157, 0]
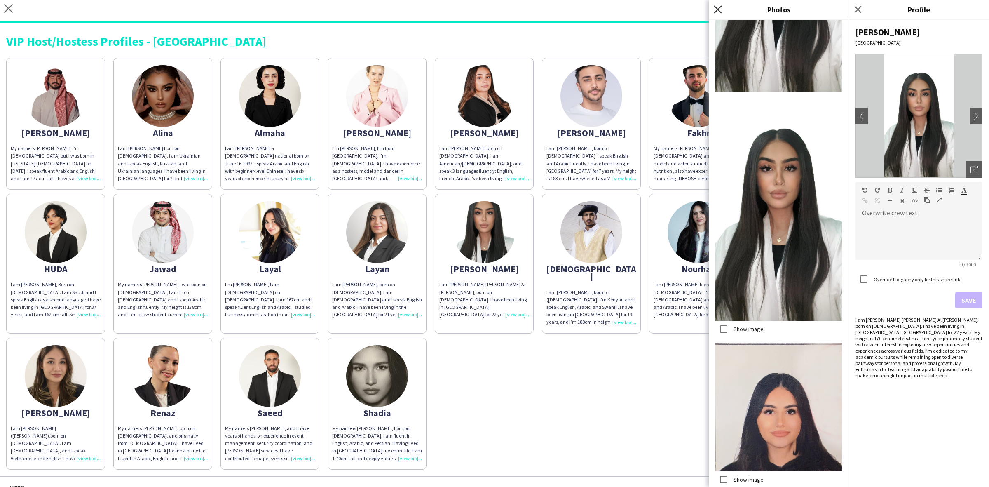
click at [720, 9] on icon "Close pop-in" at bounding box center [718, 9] width 8 height 8
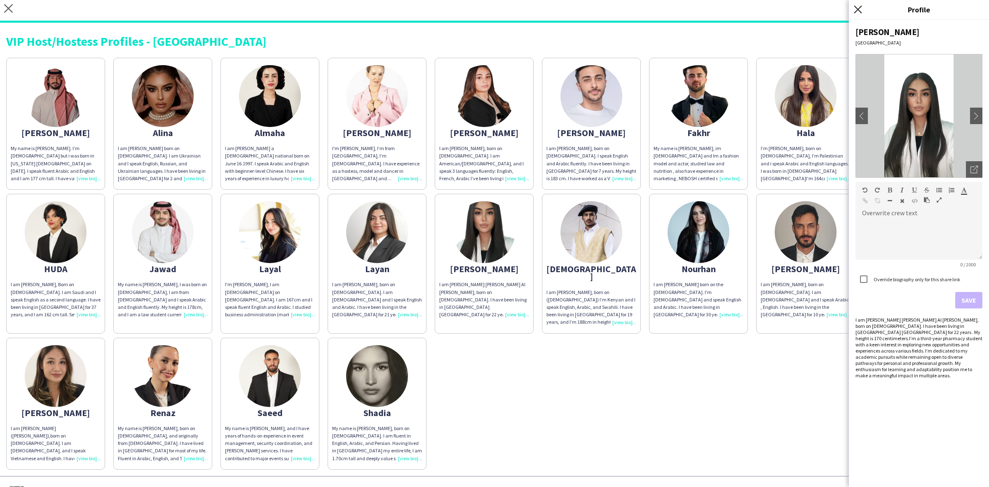
click at [862, 9] on icon "Close pop-in" at bounding box center [858, 9] width 8 height 8
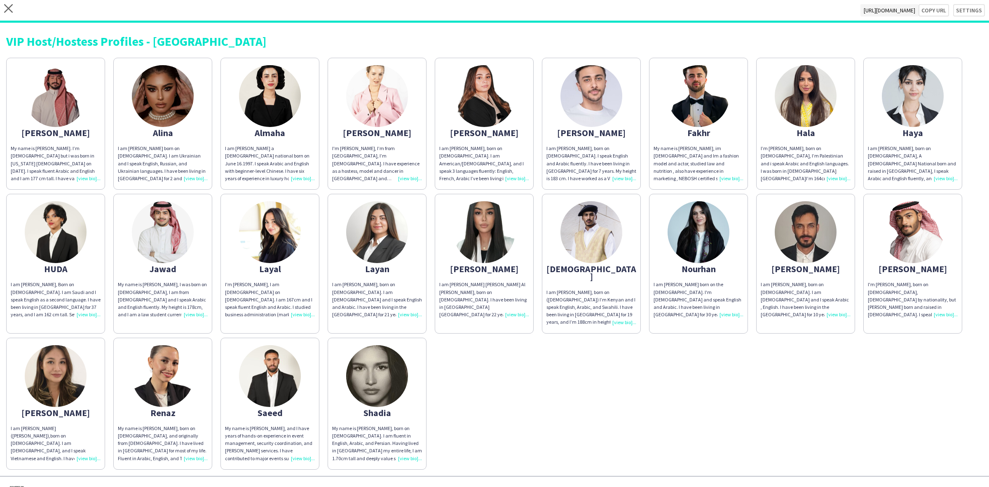
click at [701, 90] on img at bounding box center [699, 96] width 62 height 62
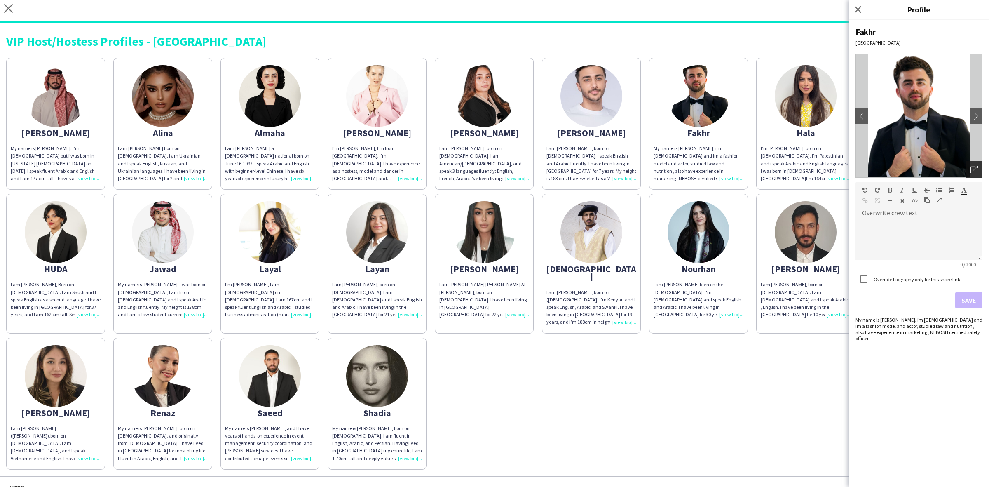
click at [974, 172] on icon "Open photos pop-in" at bounding box center [974, 169] width 7 height 7
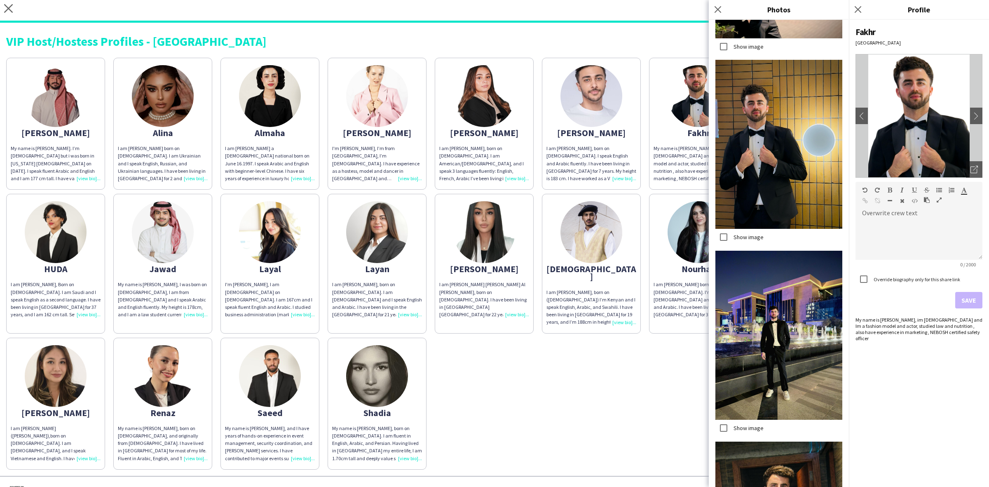
scroll to position [2988, 0]
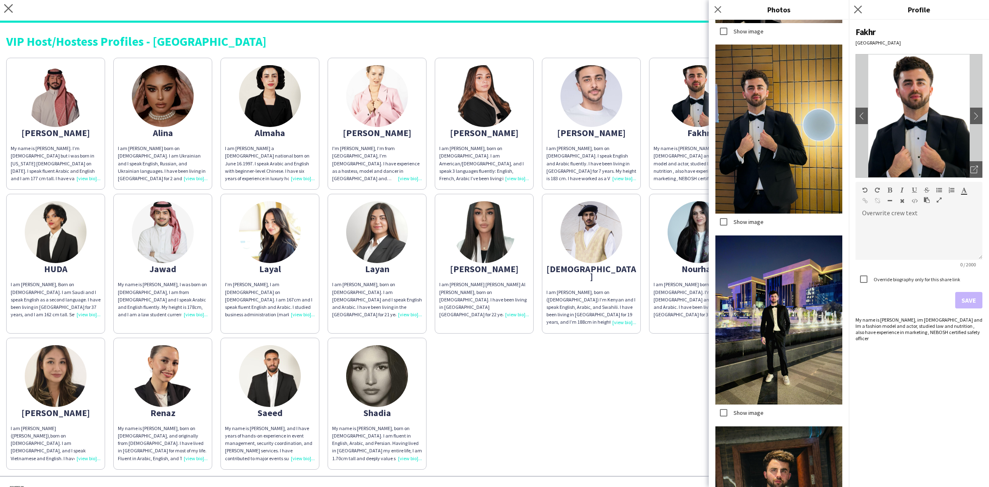
click at [863, 11] on app-icon "Close pop-in" at bounding box center [858, 10] width 12 height 12
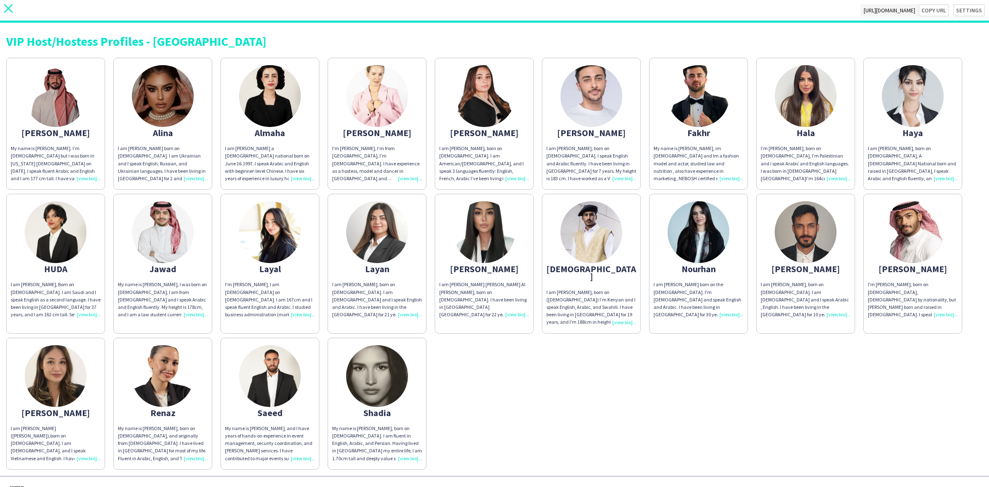
drag, startPoint x: 0, startPoint y: 2, endPoint x: 8, endPoint y: 12, distance: 12.3
click at [8, 12] on div "close https://admin.liveforce.co/v2/s/dc3940ad-c31a-4c85-bb56-48817cd2e0d4 Copy…" at bounding box center [494, 11] width 989 height 23
click at [8, 12] on icon "close" at bounding box center [8, 8] width 9 height 9
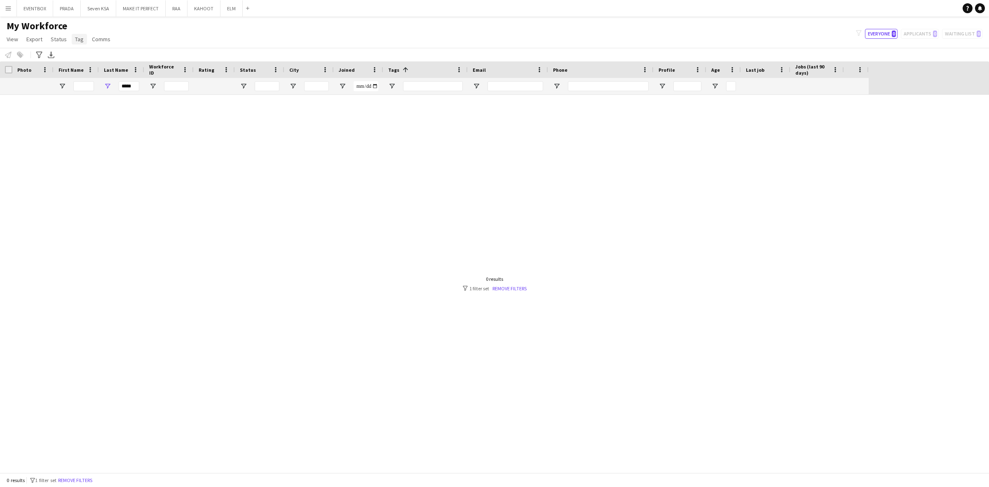
click at [78, 42] on link "Tag" at bounding box center [79, 39] width 15 height 11
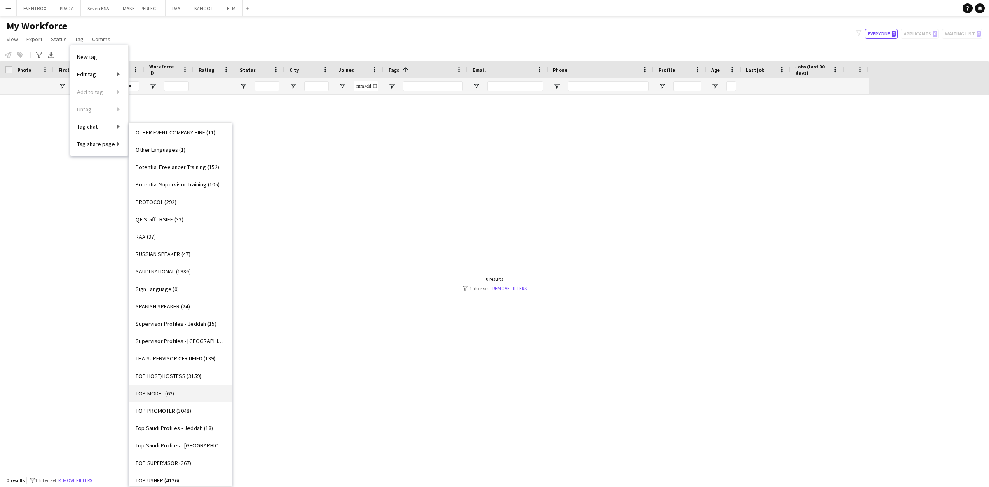
scroll to position [669, 0]
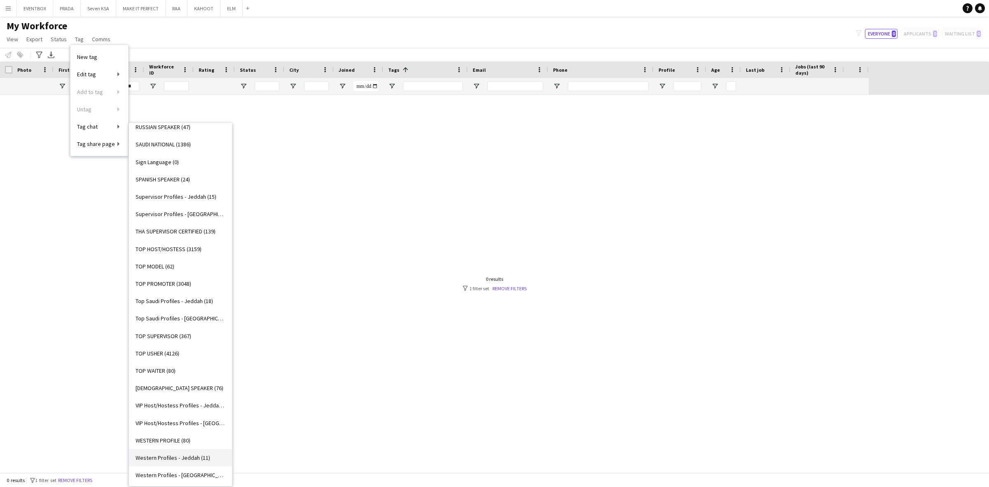
click at [188, 464] on link "Western Profiles - Jeddah (11)" at bounding box center [180, 457] width 103 height 17
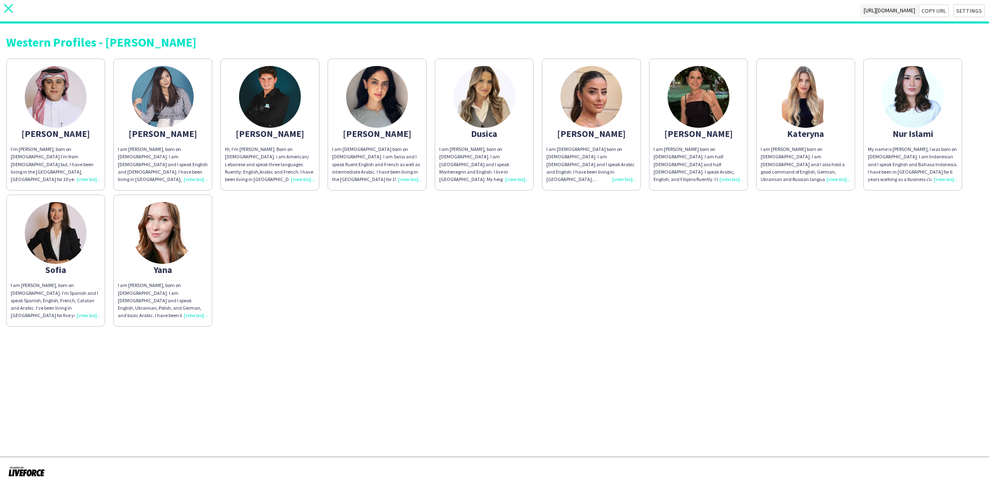
click at [5, 9] on icon "close" at bounding box center [8, 8] width 9 height 9
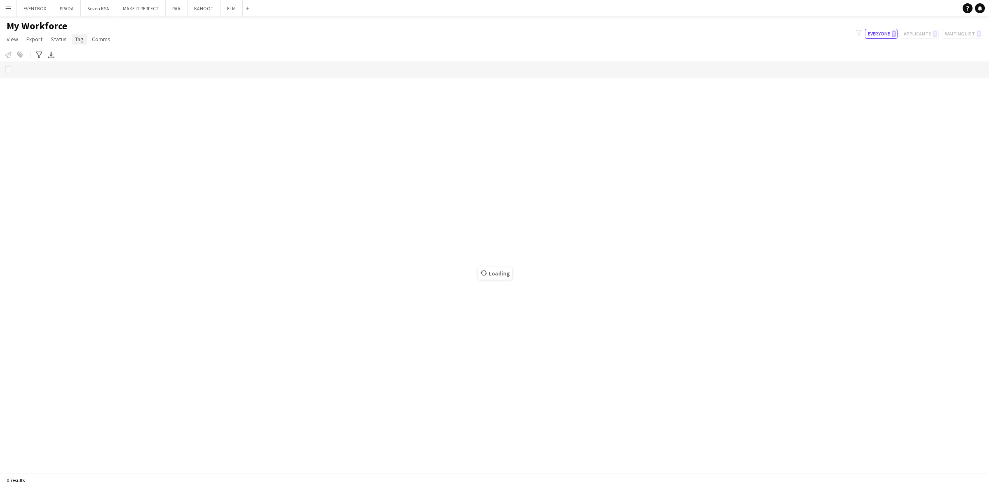
click at [81, 34] on link "Tag" at bounding box center [79, 39] width 15 height 11
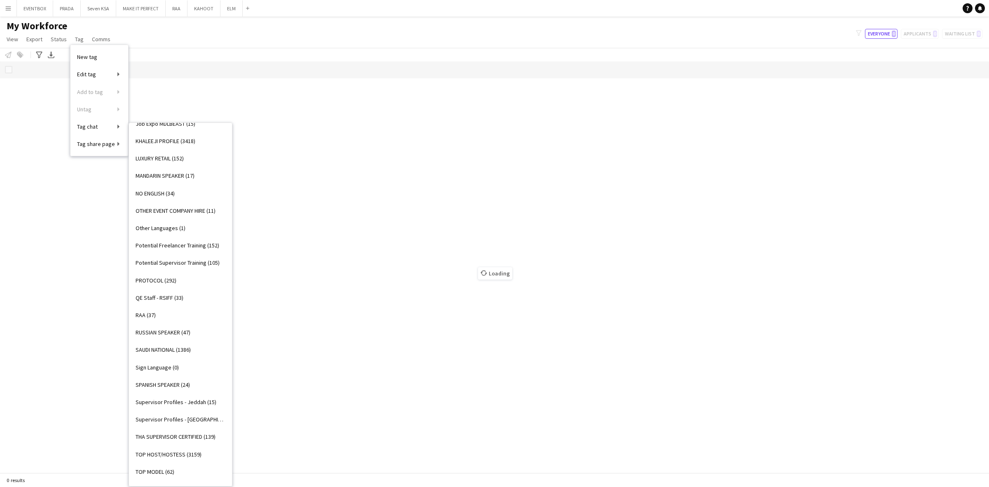
scroll to position [669, 0]
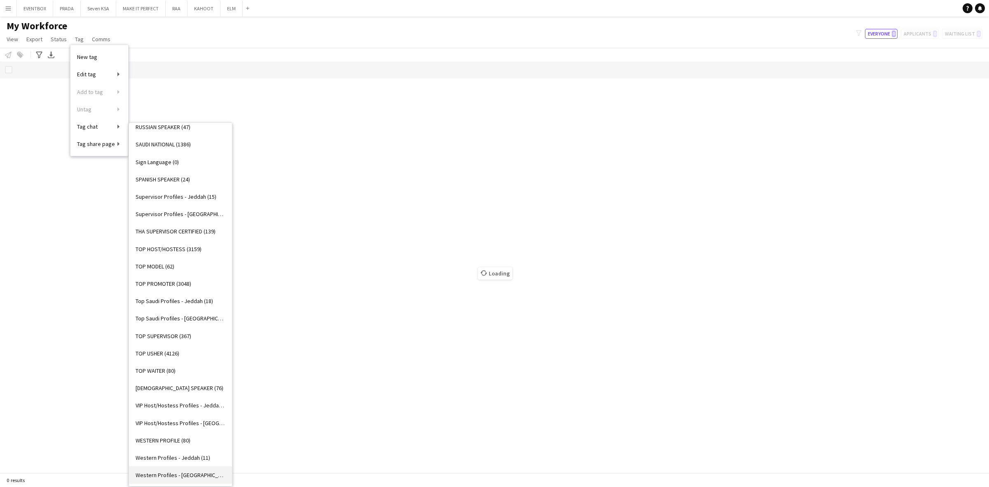
click at [214, 470] on link "Western Profiles - Riyadh (17)" at bounding box center [180, 474] width 103 height 17
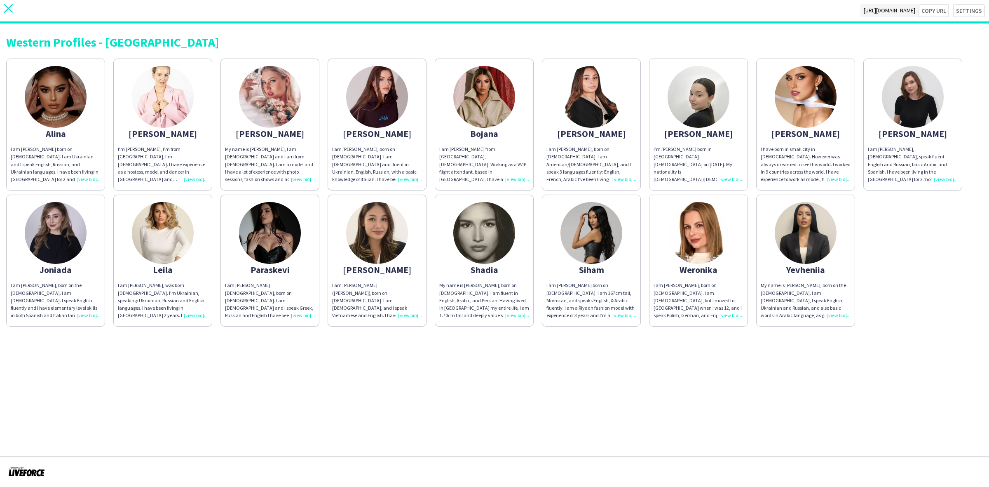
click at [4, 14] on app-icon "close" at bounding box center [8, 10] width 9 height 13
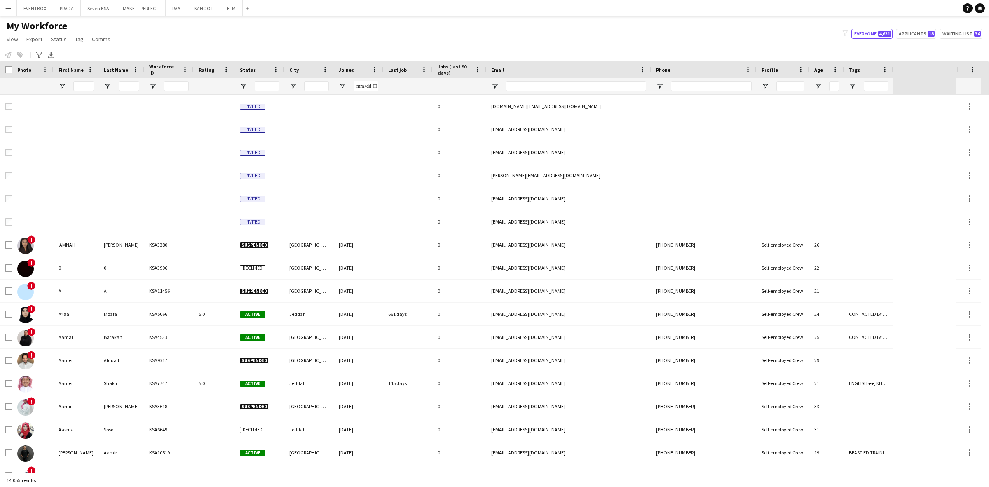
type input "*****"
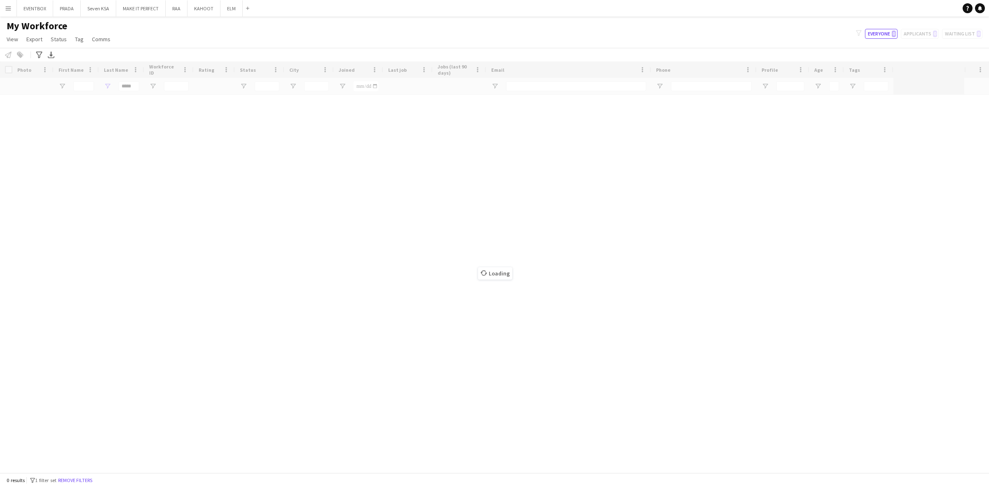
click at [81, 84] on div "Loading" at bounding box center [494, 266] width 989 height 411
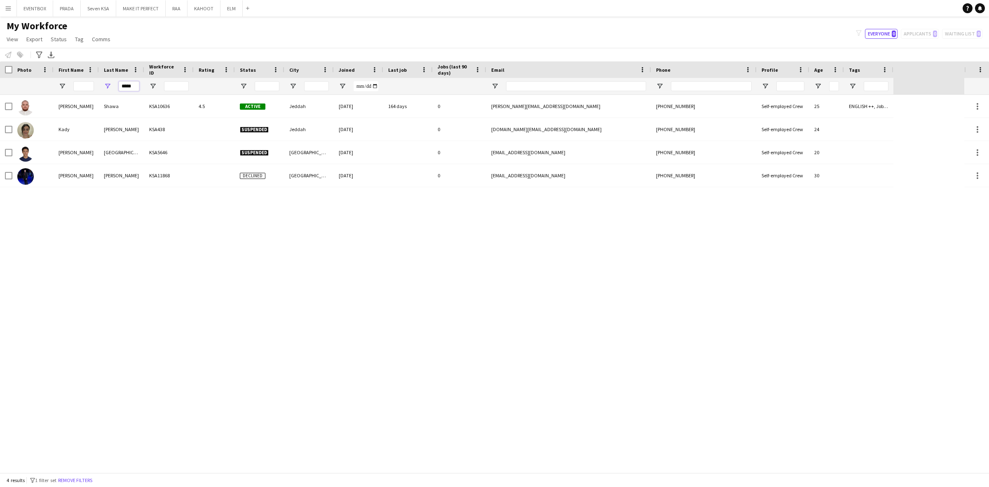
click at [131, 87] on input "*****" at bounding box center [129, 86] width 21 height 10
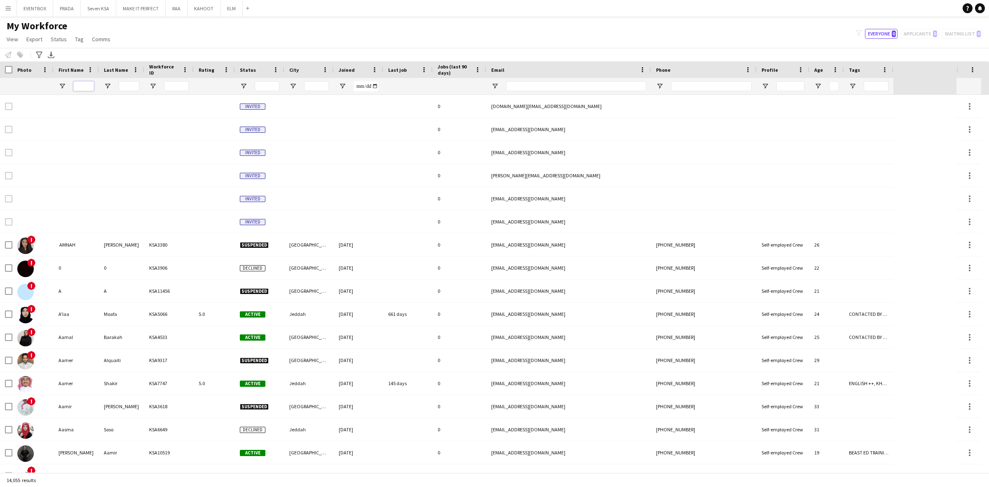
click at [85, 87] on input "First Name Filter Input" at bounding box center [83, 86] width 21 height 10
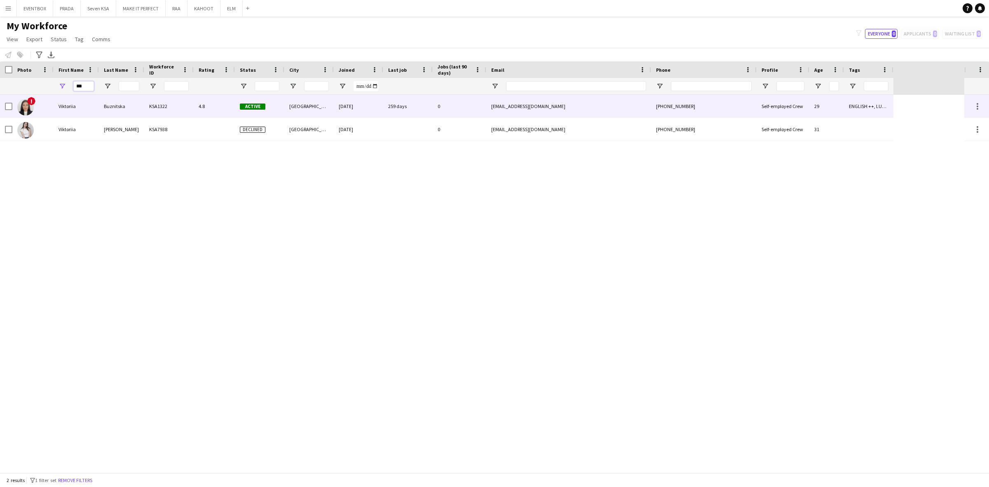
type input "***"
click at [92, 98] on div "Viktoriia" at bounding box center [76, 106] width 45 height 23
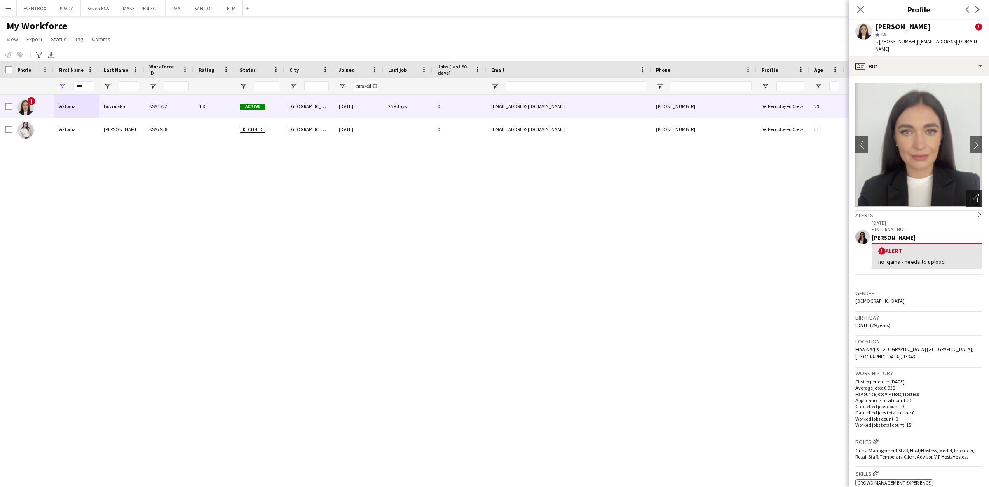
click at [966, 193] on div "Open photos pop-in" at bounding box center [974, 198] width 16 height 16
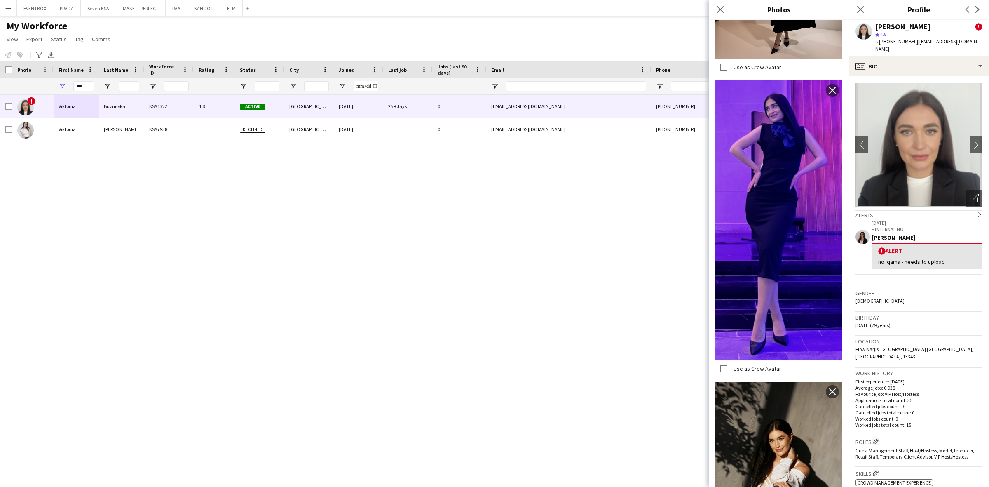
scroll to position [309, 0]
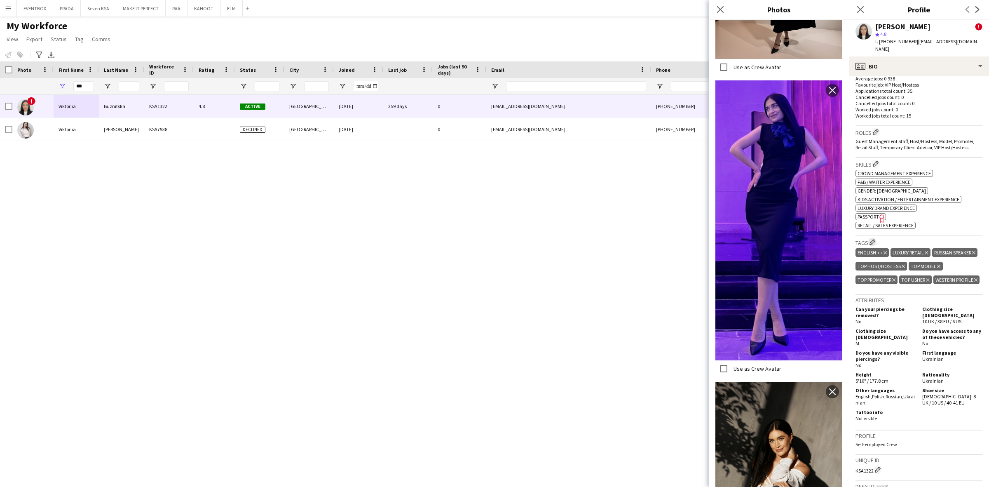
click at [871, 239] on app-icon "Edit crew company tags" at bounding box center [873, 242] width 6 height 6
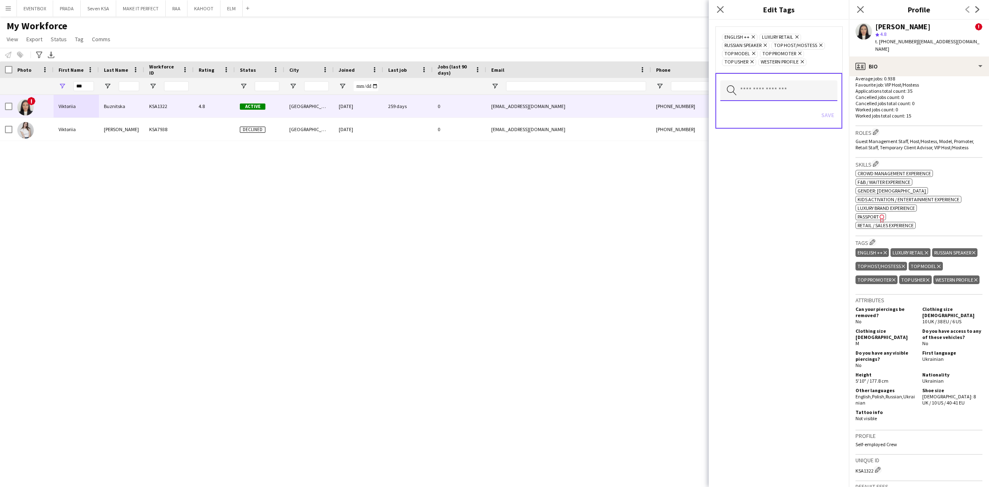
click at [766, 101] on input "text" at bounding box center [778, 90] width 117 height 21
type input "****"
click at [768, 143] on mat-option "Western Profiles - Riyadh" at bounding box center [779, 137] width 118 height 20
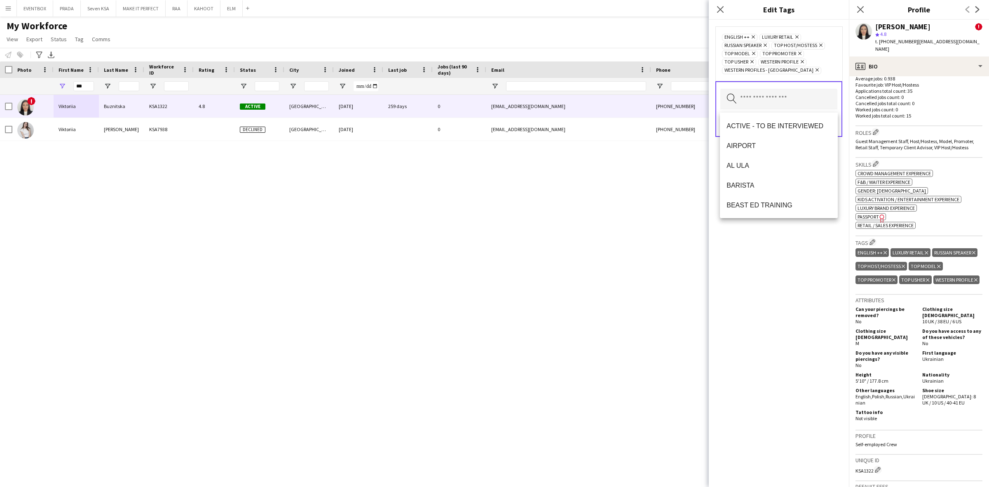
click at [813, 264] on div "ENGLISH ++ Remove LUXURY RETAIL Remove RUSSIAN SPEAKER Remove TOP HOST/HOSTESS …" at bounding box center [779, 253] width 140 height 467
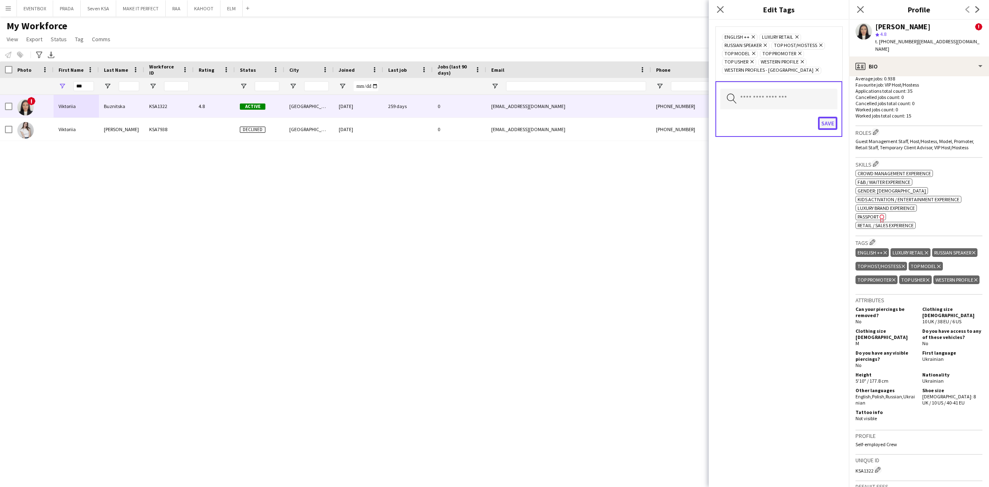
click at [835, 130] on button "Save" at bounding box center [827, 123] width 19 height 13
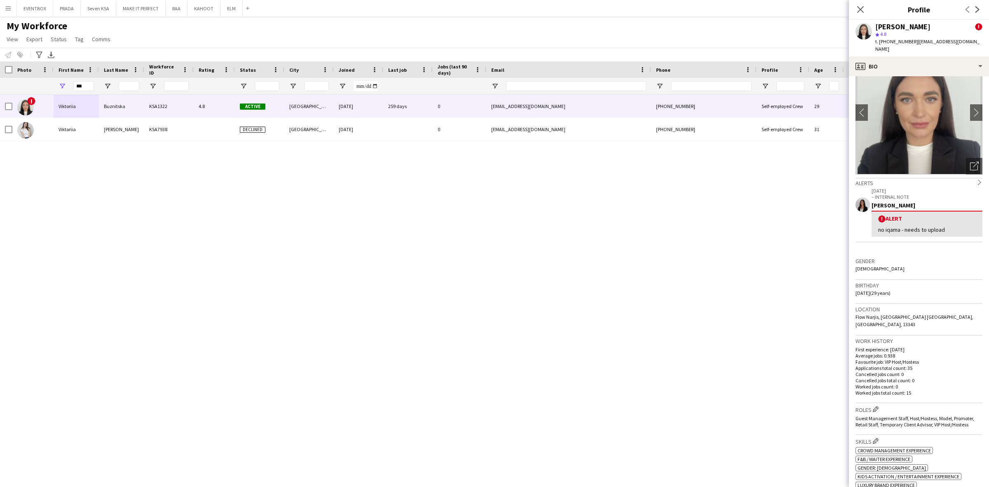
scroll to position [0, 0]
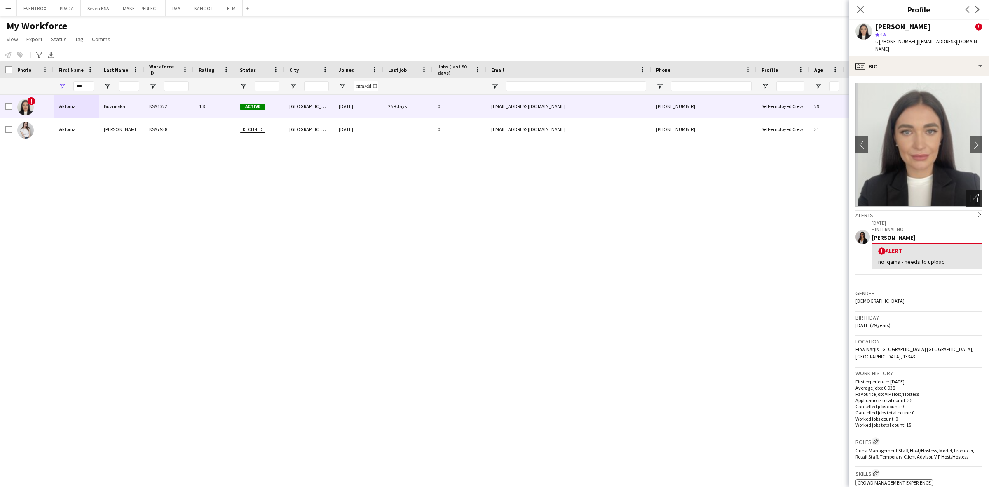
click at [966, 190] on div "Open photos pop-in" at bounding box center [974, 198] width 16 height 16
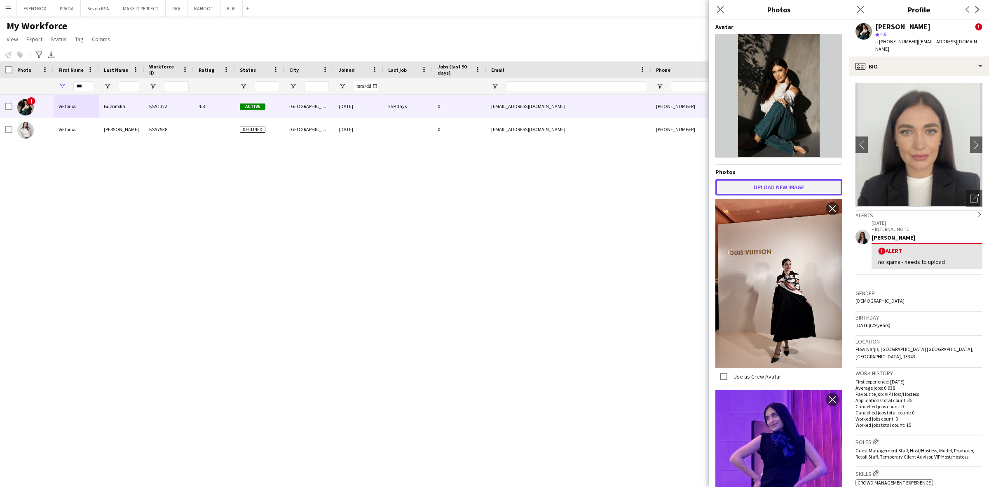
click at [761, 180] on button "Upload new image" at bounding box center [779, 187] width 127 height 16
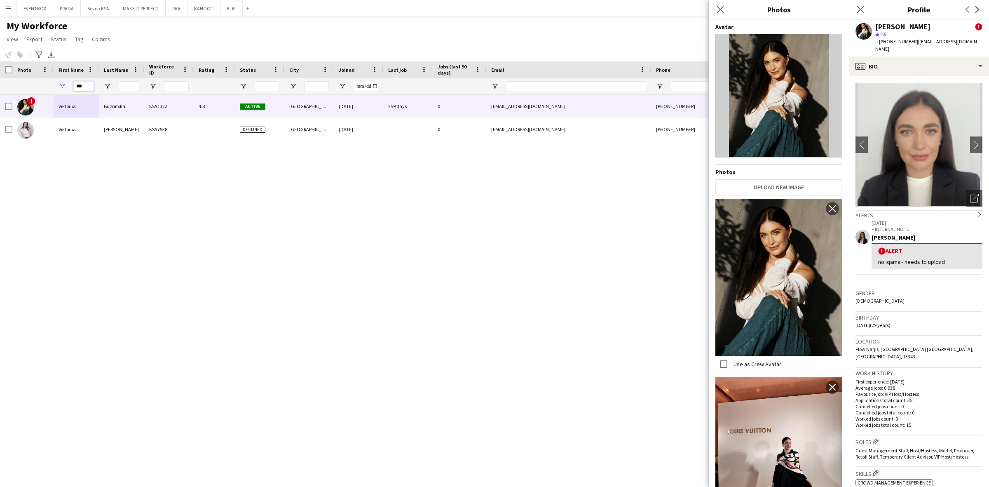
drag, startPoint x: 89, startPoint y: 86, endPoint x: 75, endPoint y: 87, distance: 14.9
click at [75, 87] on input "***" at bounding box center [83, 86] width 21 height 10
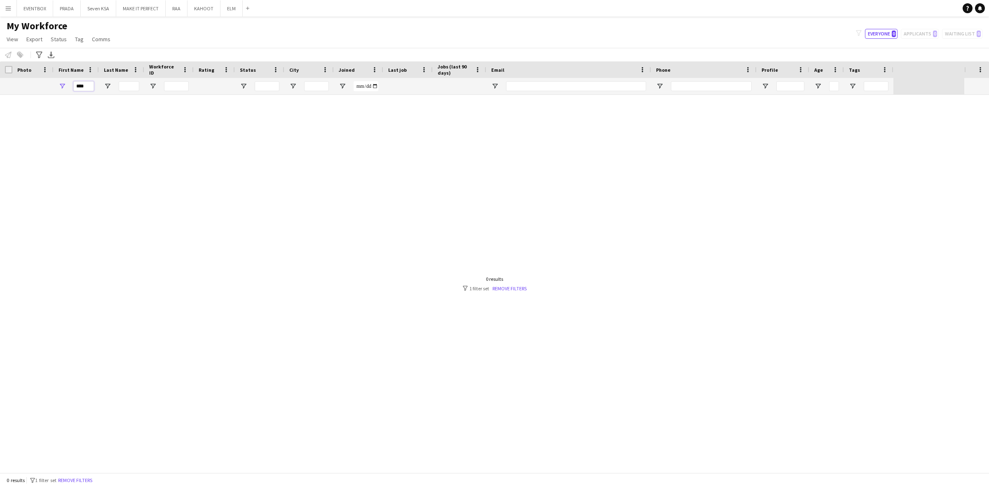
type input "****"
click at [129, 88] on input "Last Name Filter Input" at bounding box center [129, 86] width 21 height 10
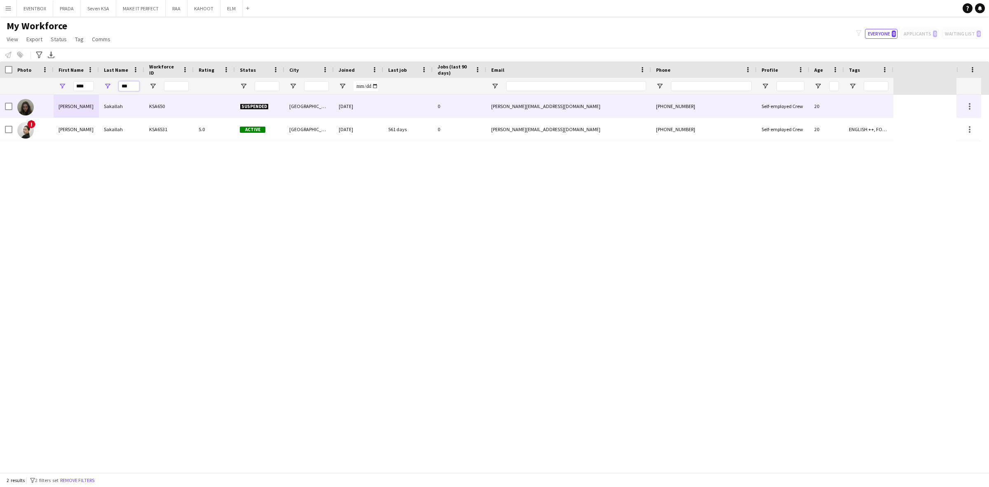
type input "***"
click at [123, 104] on div "Sakallah" at bounding box center [121, 106] width 45 height 23
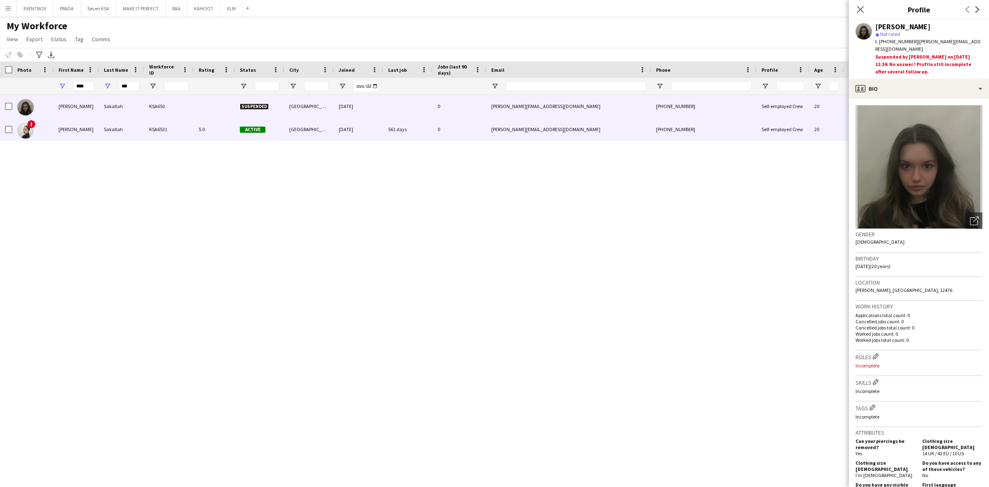
click at [631, 125] on div "dana.sakallah07@gmail.com" at bounding box center [568, 129] width 165 height 23
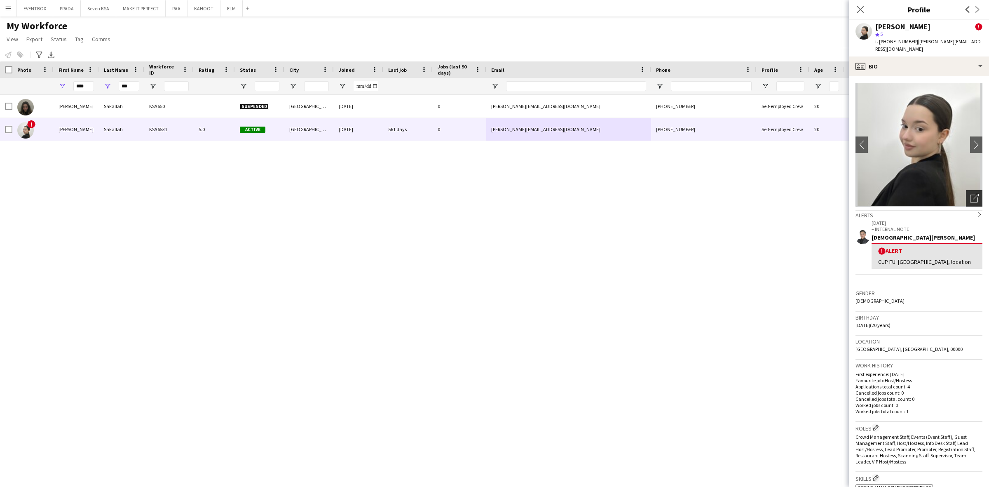
click at [970, 194] on icon "Open photos pop-in" at bounding box center [974, 198] width 9 height 9
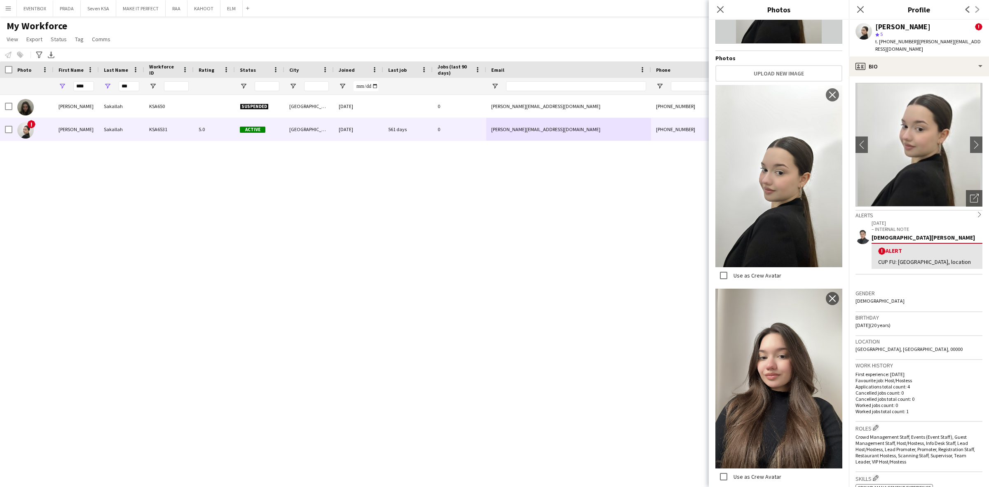
scroll to position [40, 0]
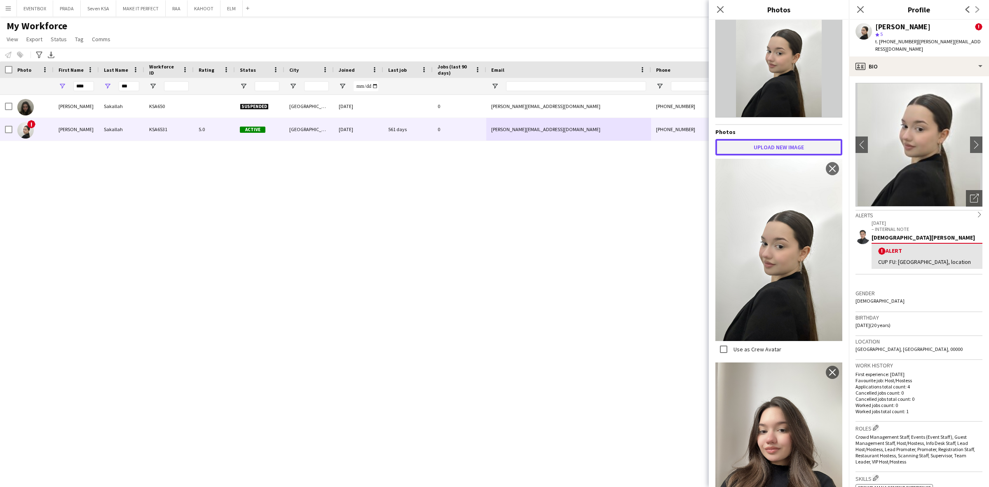
click at [807, 153] on button "Upload new image" at bounding box center [779, 147] width 127 height 16
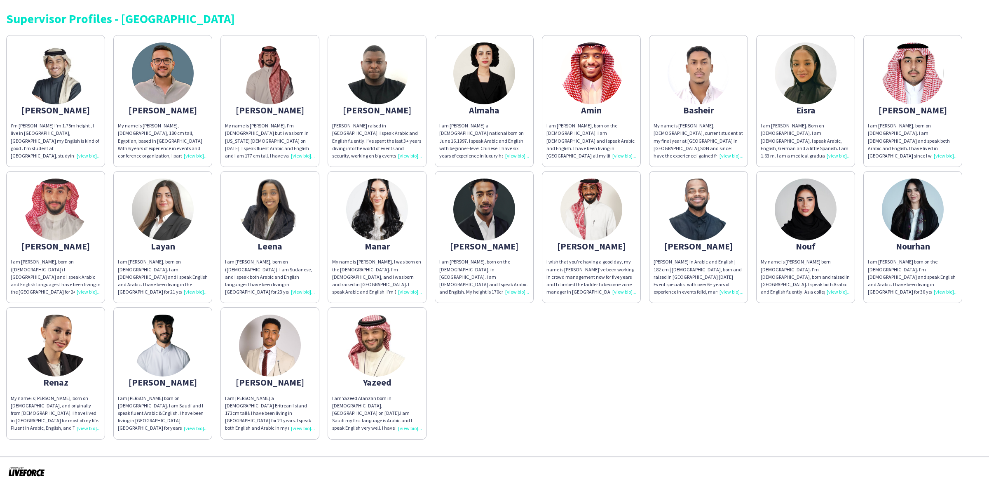
click at [603, 92] on img at bounding box center [592, 73] width 62 height 62
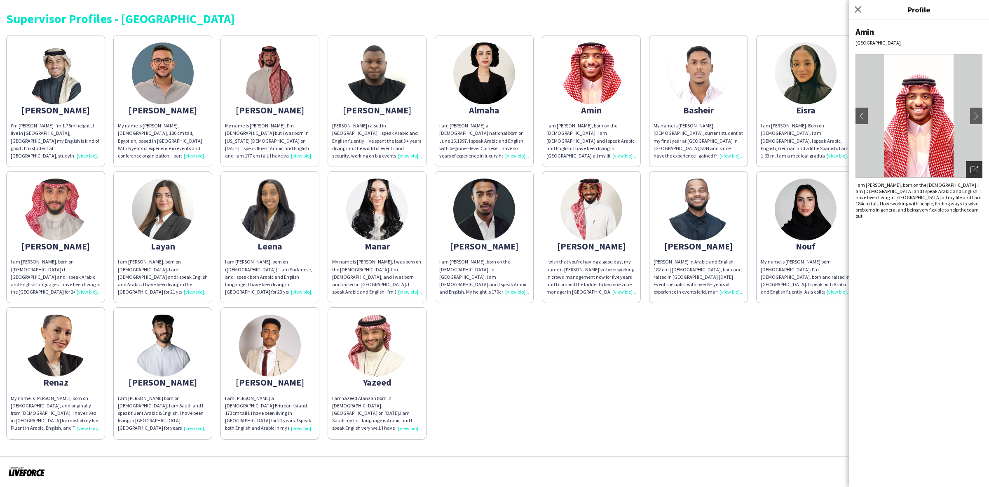
click at [969, 170] on div "Open photos pop-in" at bounding box center [974, 169] width 16 height 16
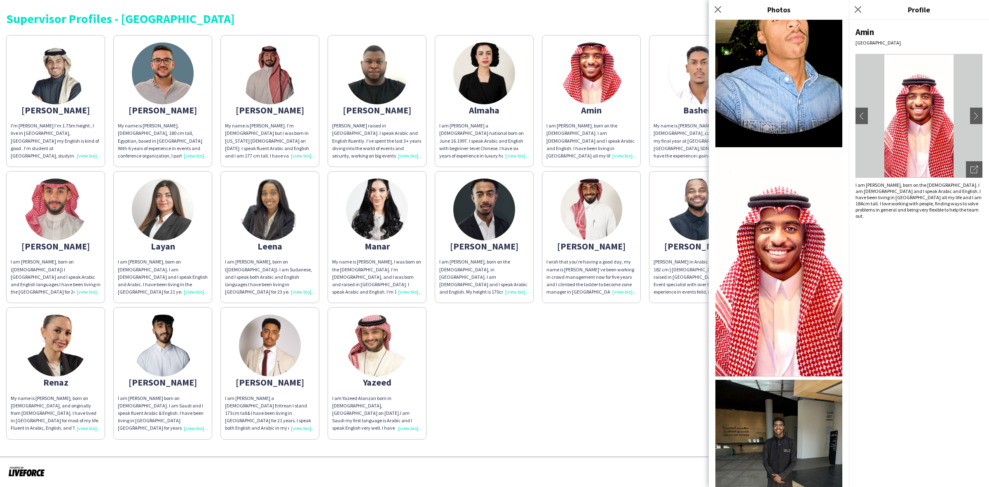
scroll to position [332, 0]
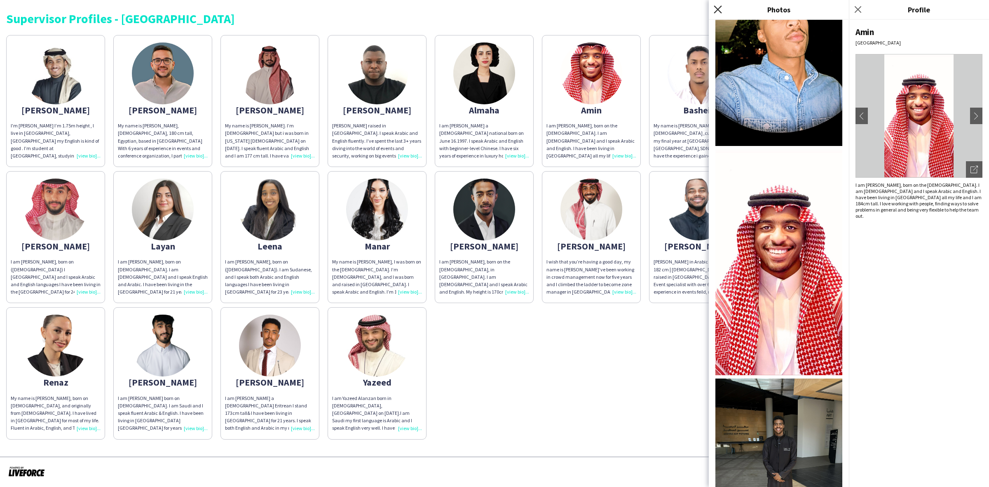
click at [716, 9] on icon "Close pop-in" at bounding box center [718, 9] width 8 height 8
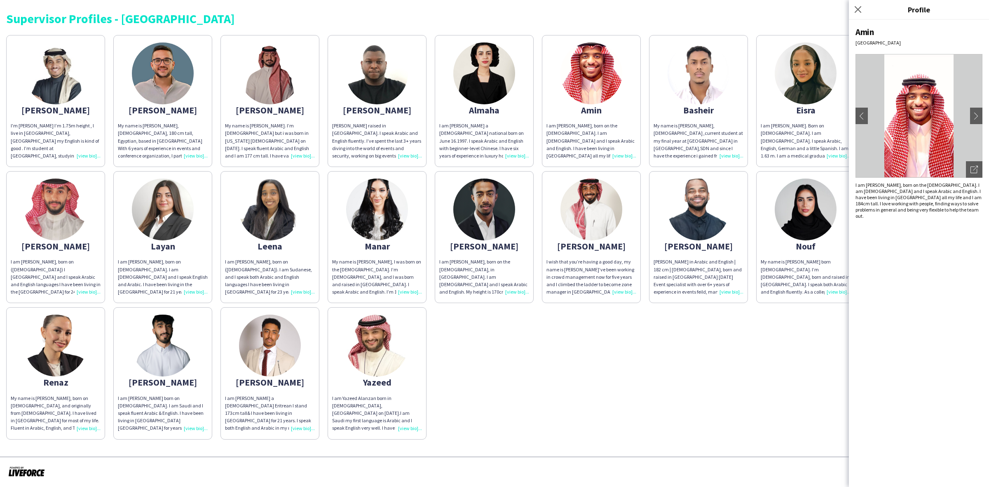
click at [293, 6] on div "Supervisor Profiles - [GEOGRAPHIC_DATA]" at bounding box center [494, 15] width 977 height 19
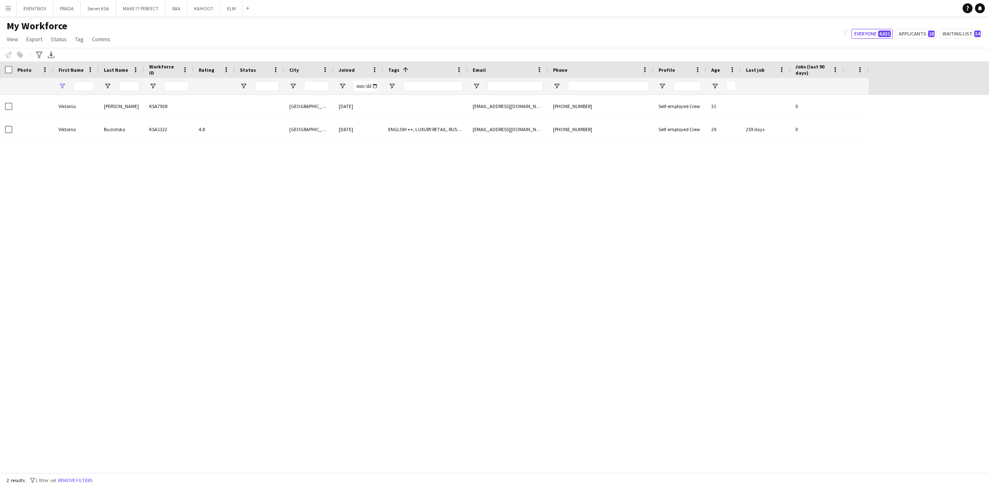
type input "***"
click at [82, 38] on span "Tag" at bounding box center [79, 38] width 9 height 7
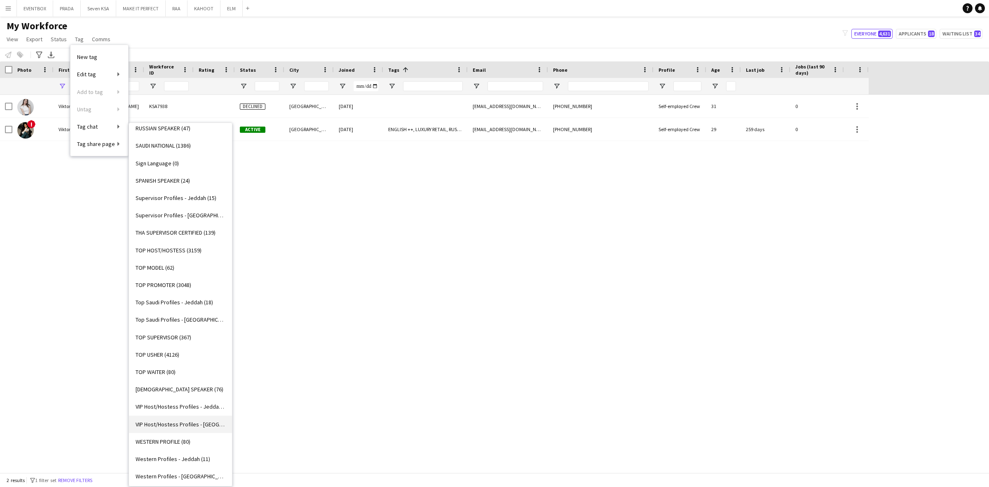
scroll to position [669, 0]
click at [177, 472] on span "Western Profiles - Riyadh (18)" at bounding box center [181, 474] width 90 height 7
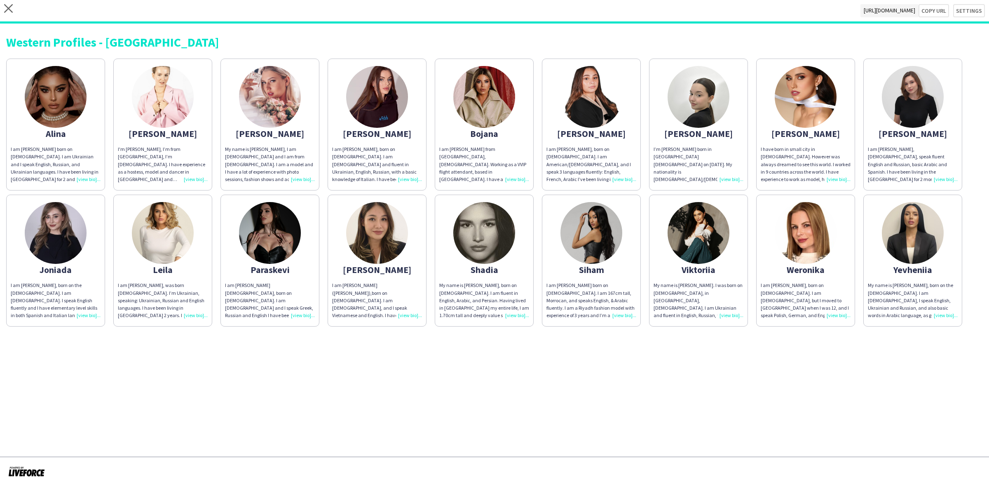
click at [699, 248] on img at bounding box center [699, 233] width 62 height 62
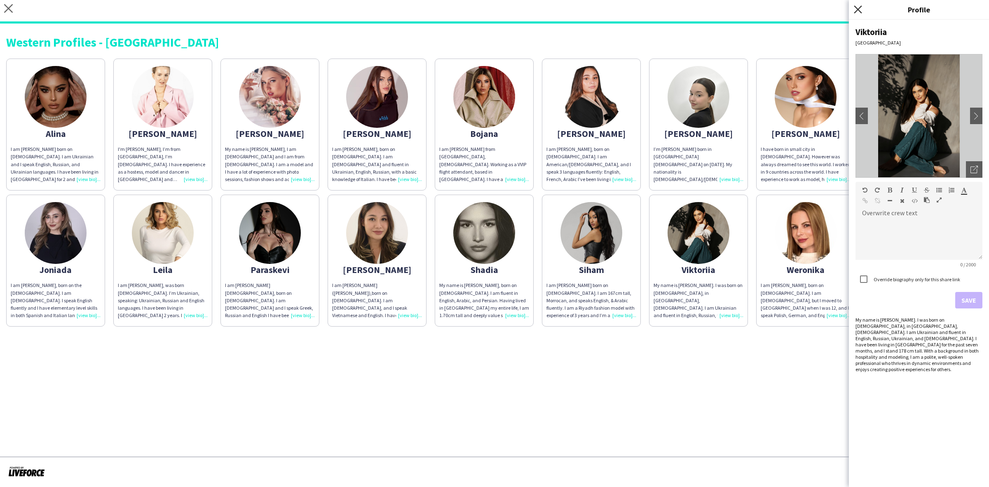
click at [861, 10] on icon "Close pop-in" at bounding box center [858, 9] width 8 height 8
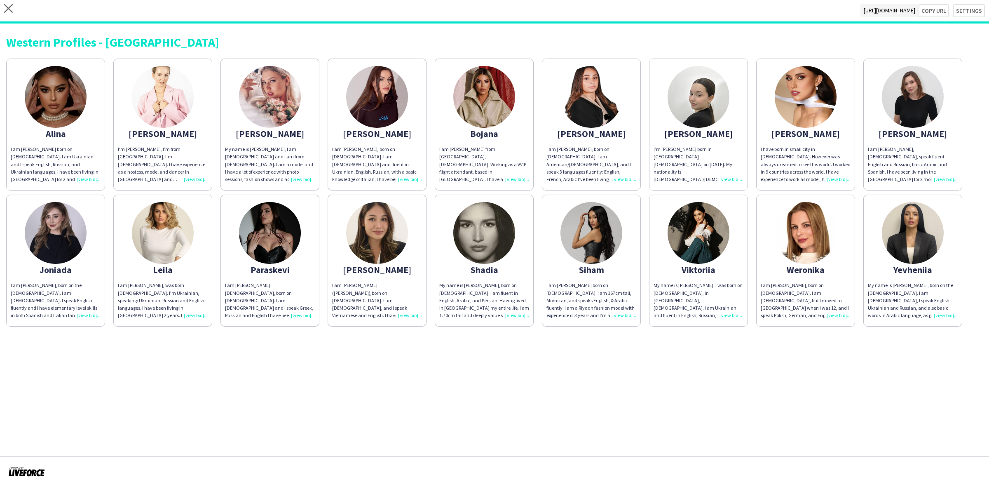
click at [687, 248] on img at bounding box center [699, 233] width 62 height 62
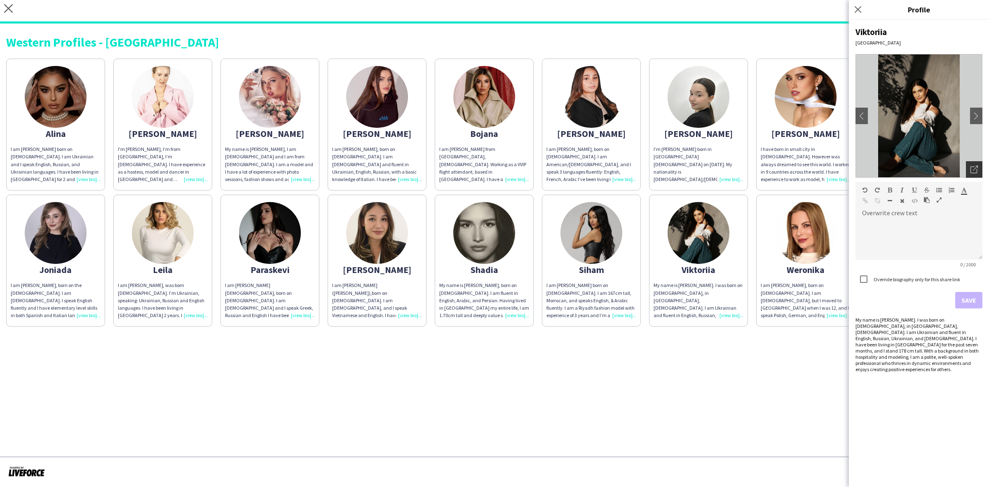
click at [969, 167] on div "Open photos pop-in" at bounding box center [974, 169] width 16 height 16
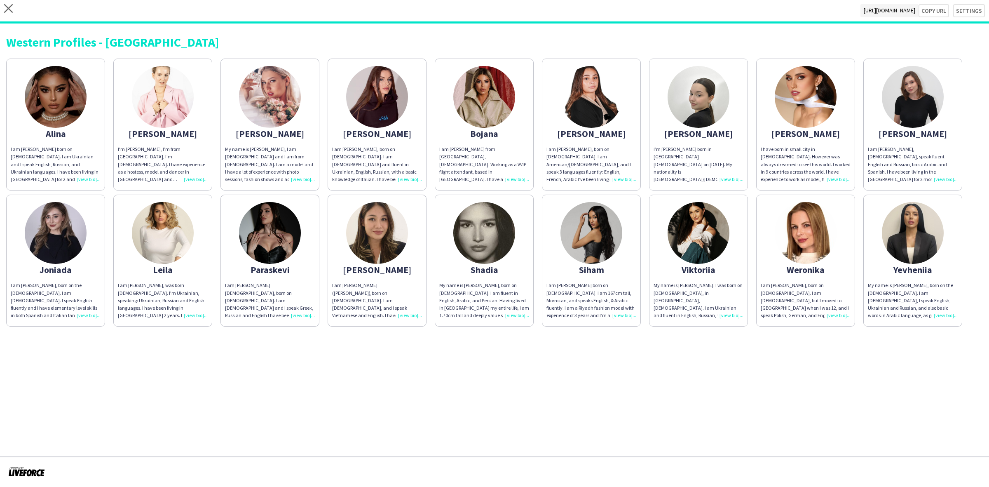
click at [709, 227] on img at bounding box center [699, 233] width 62 height 62
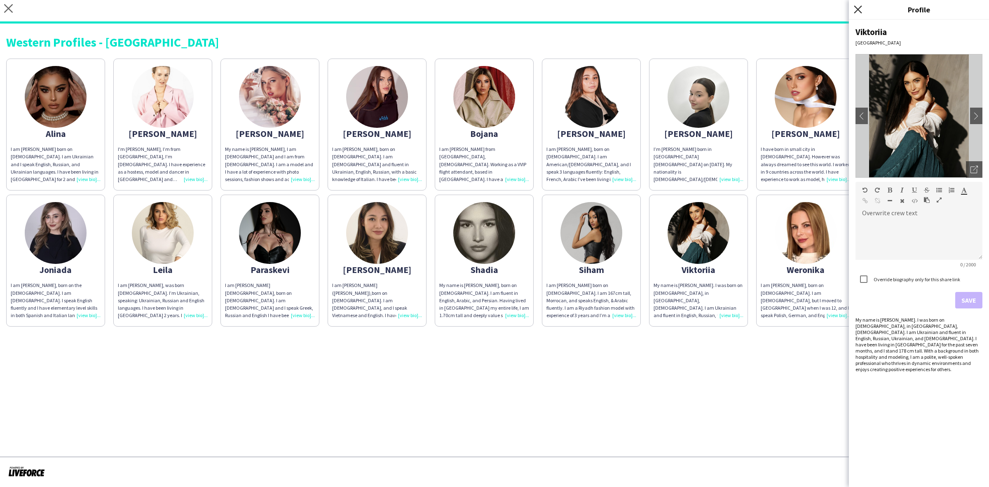
click at [860, 9] on icon "Close pop-in" at bounding box center [858, 9] width 8 height 8
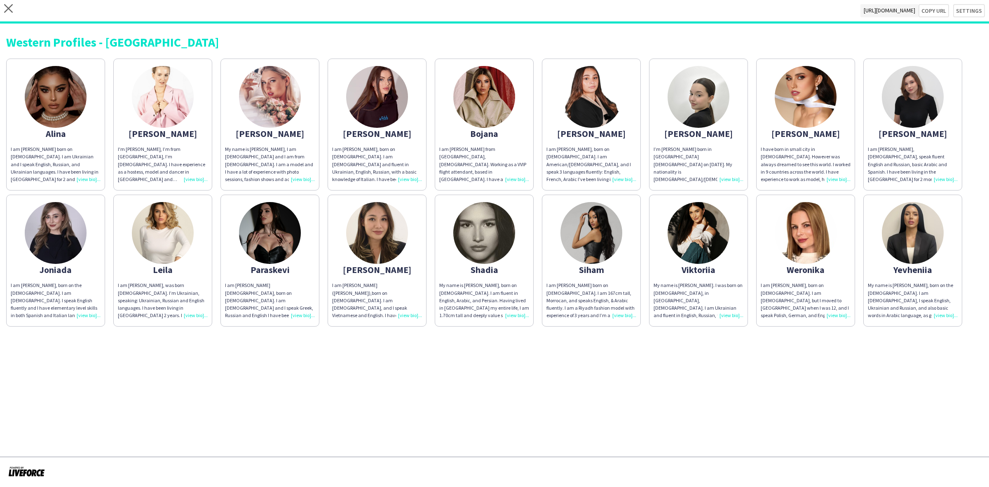
click at [701, 97] on img at bounding box center [699, 97] width 62 height 62
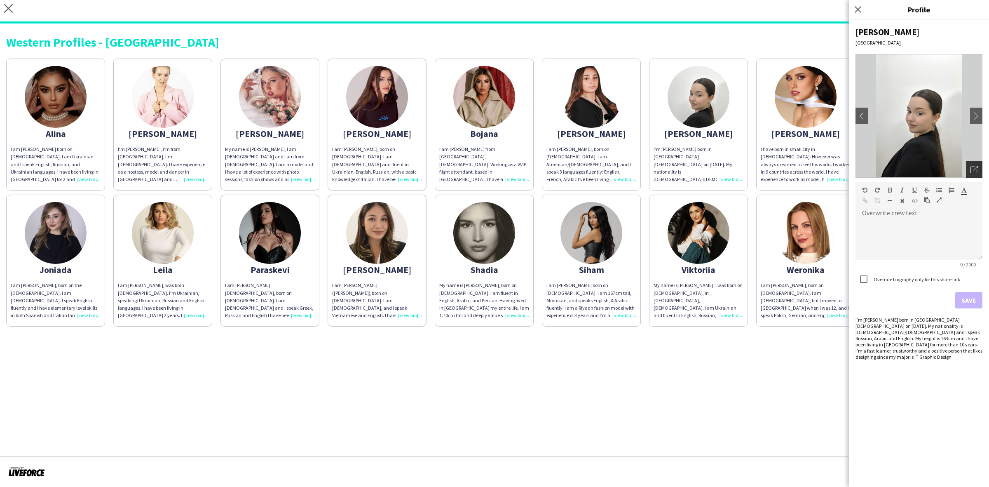
drag, startPoint x: 974, startPoint y: 173, endPoint x: 873, endPoint y: 184, distance: 101.2
click at [974, 172] on div "Open photos pop-in" at bounding box center [974, 169] width 16 height 16
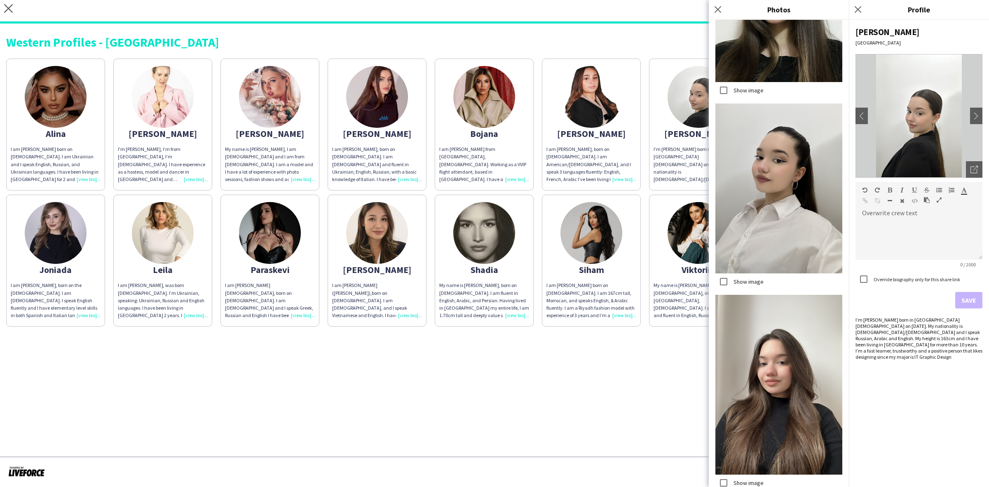
scroll to position [309, 0]
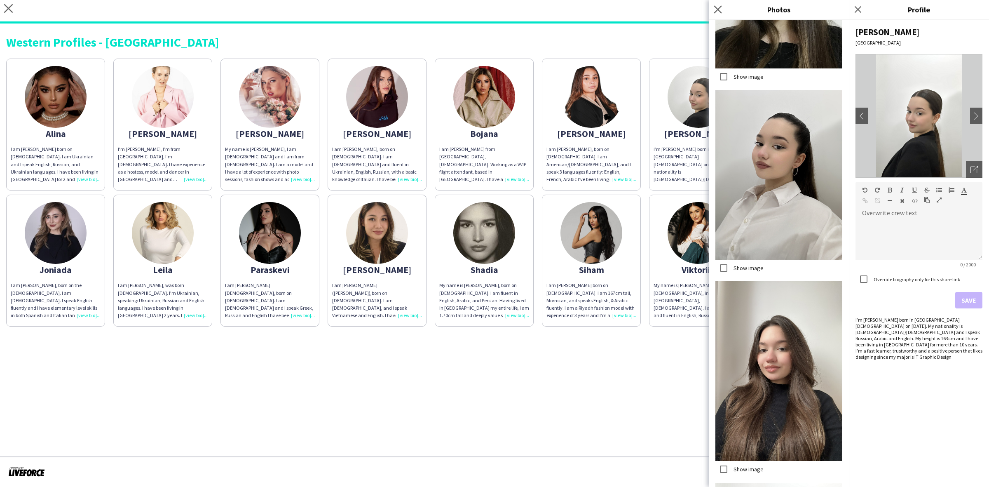
click at [718, 13] on app-icon "Close pop-in" at bounding box center [718, 10] width 12 height 12
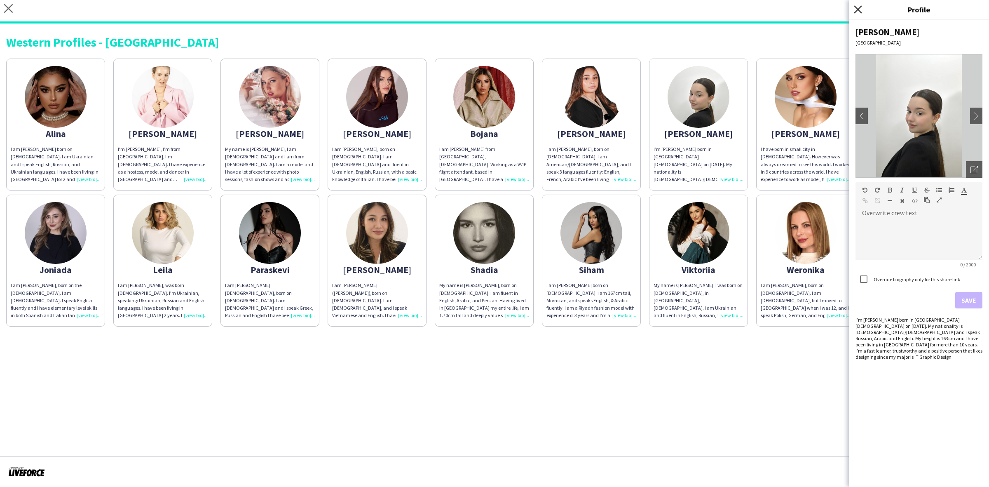
click at [854, 5] on icon "Close pop-in" at bounding box center [858, 9] width 8 height 8
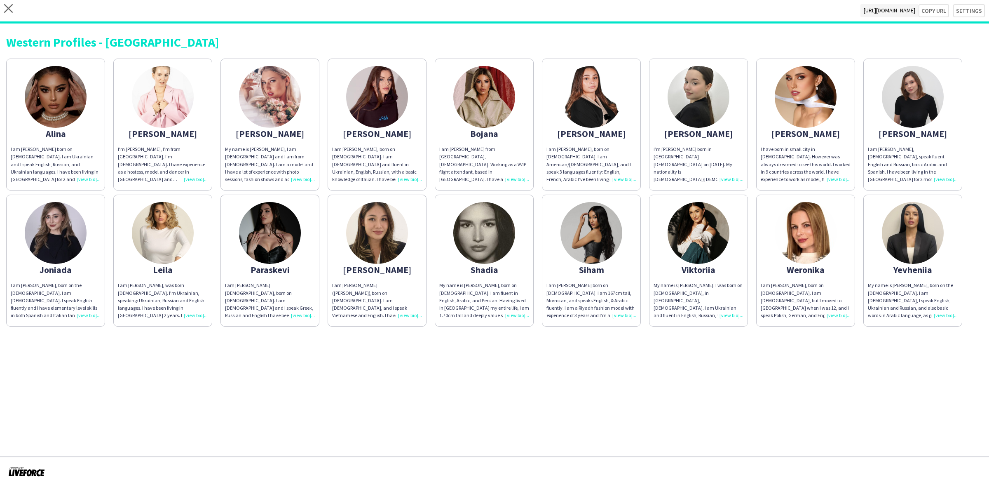
click at [477, 250] on img at bounding box center [484, 233] width 62 height 62
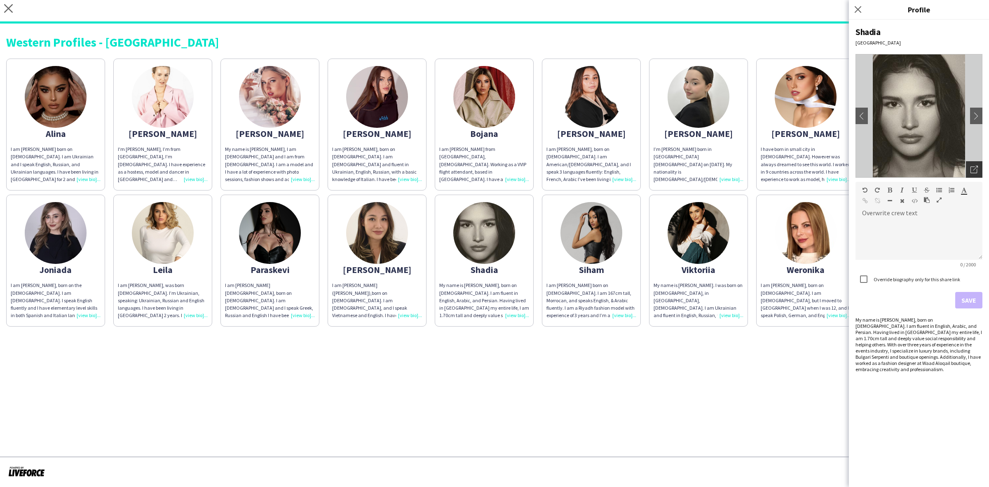
click at [966, 171] on div "Open photos pop-in" at bounding box center [974, 169] width 16 height 16
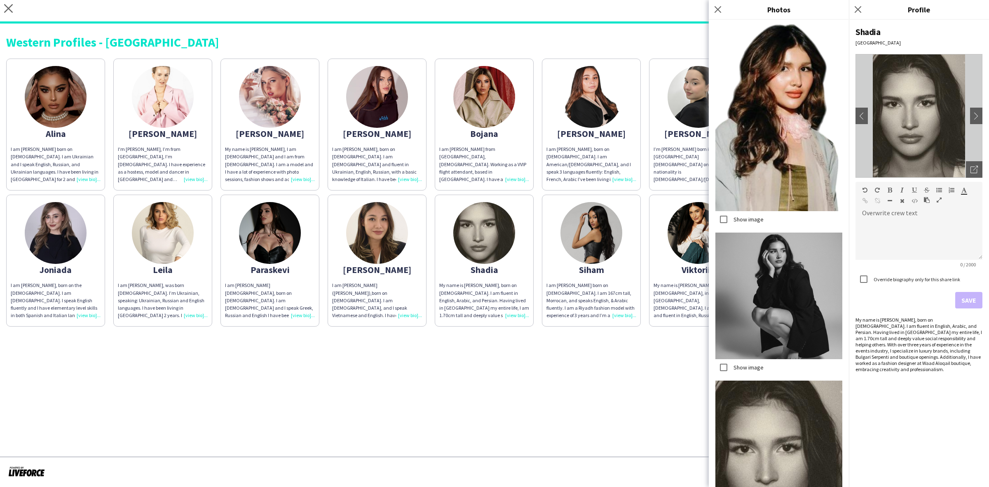
scroll to position [1563, 0]
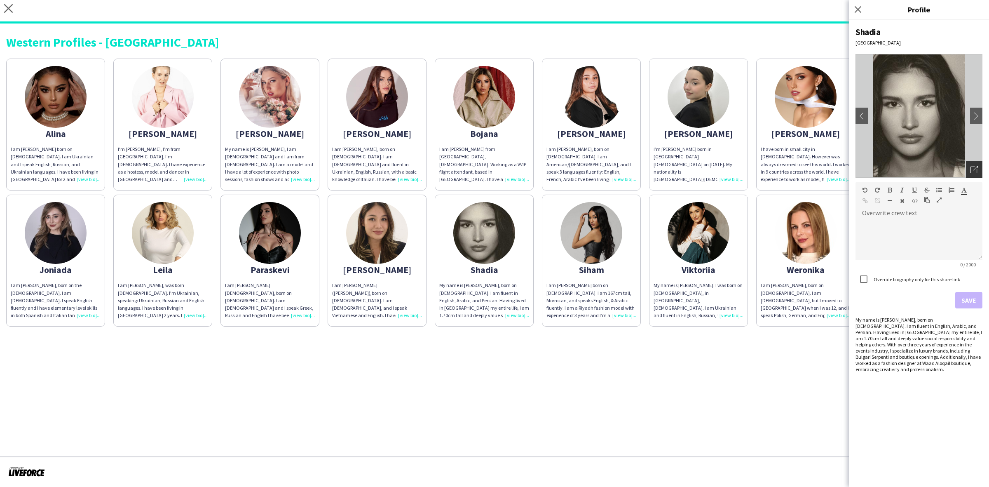
click at [970, 172] on div "Open photos pop-in" at bounding box center [974, 169] width 16 height 16
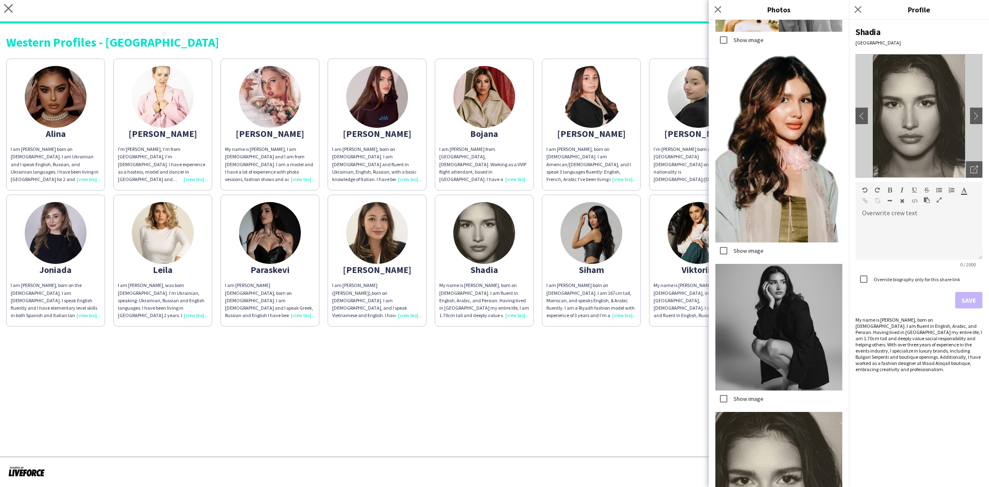
scroll to position [1410, 0]
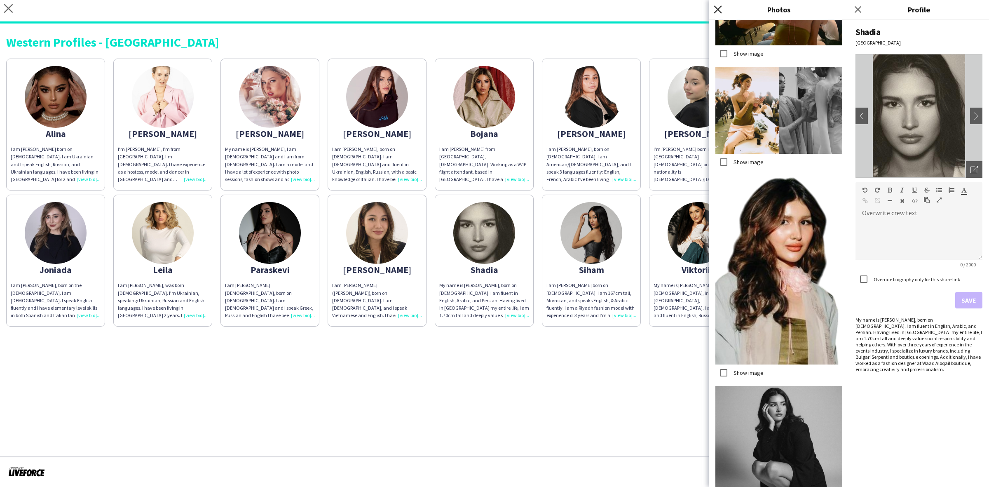
click at [716, 5] on icon "Close pop-in" at bounding box center [718, 9] width 8 height 8
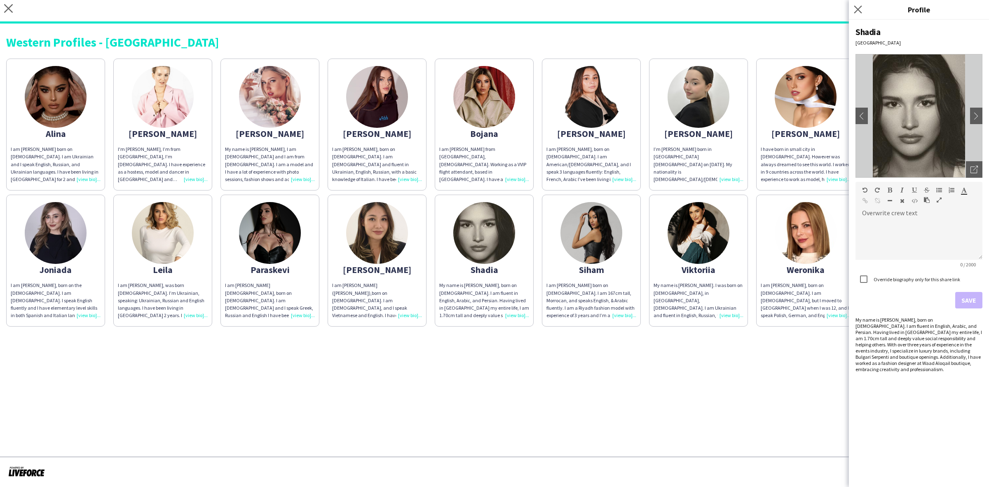
click at [861, 5] on icon "Close pop-in" at bounding box center [858, 9] width 8 height 8
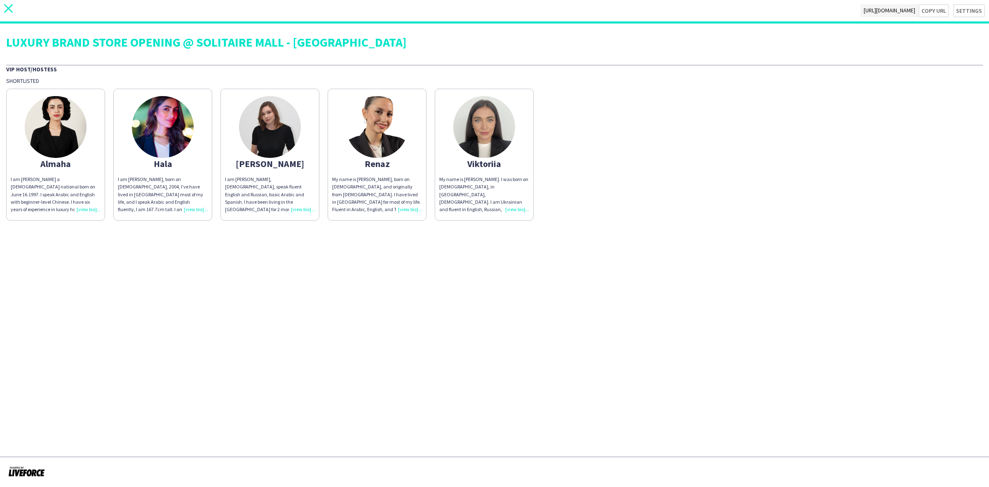
click at [9, 13] on app-icon "close" at bounding box center [8, 10] width 9 height 13
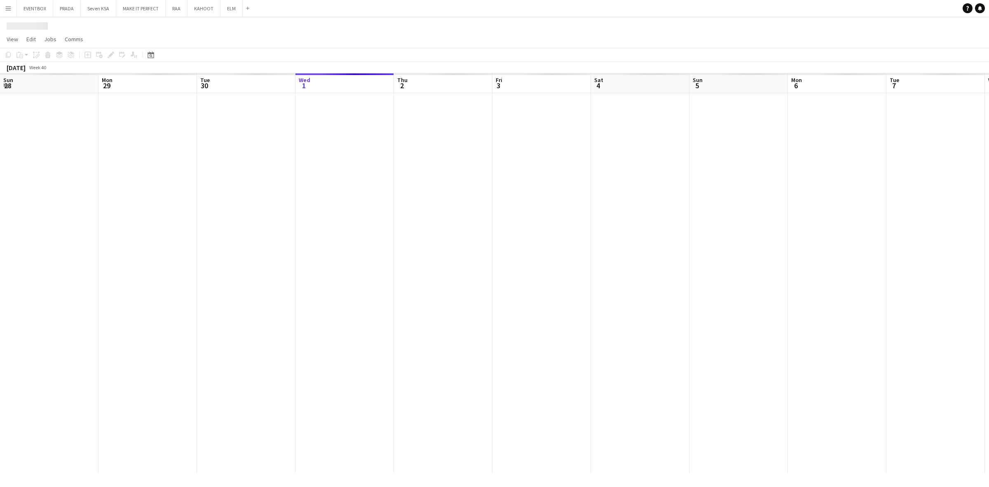
scroll to position [0, 197]
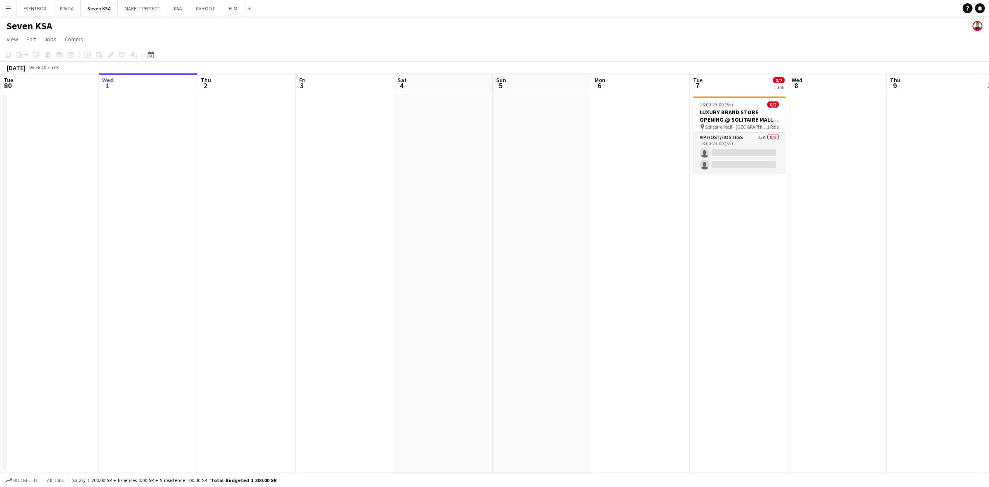
click at [778, 225] on app-date-cell "18:00-23:00 (5h) 0/2 LUXURY BRAND STORE OPENING @ [GEOGRAPHIC_DATA] - [GEOGRAPH…" at bounding box center [739, 283] width 99 height 380
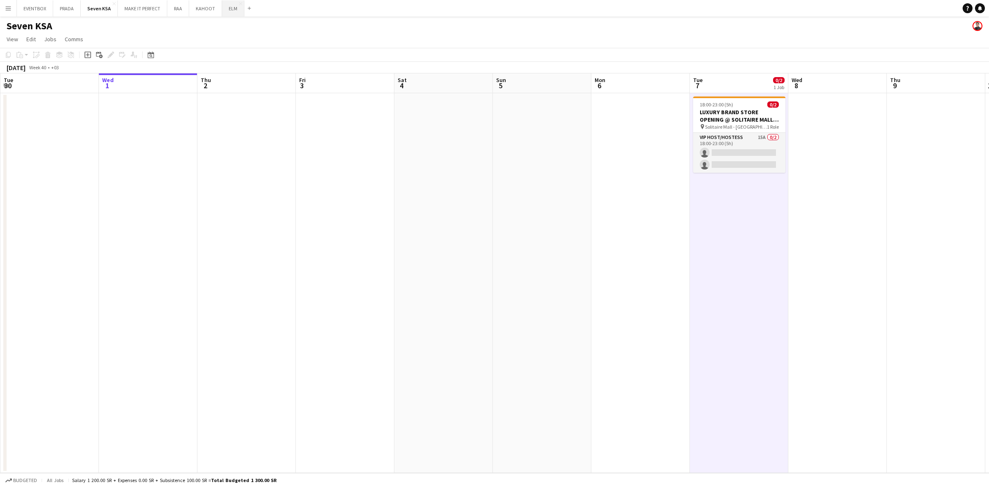
click at [229, 14] on button "ELM Close" at bounding box center [233, 8] width 22 height 16
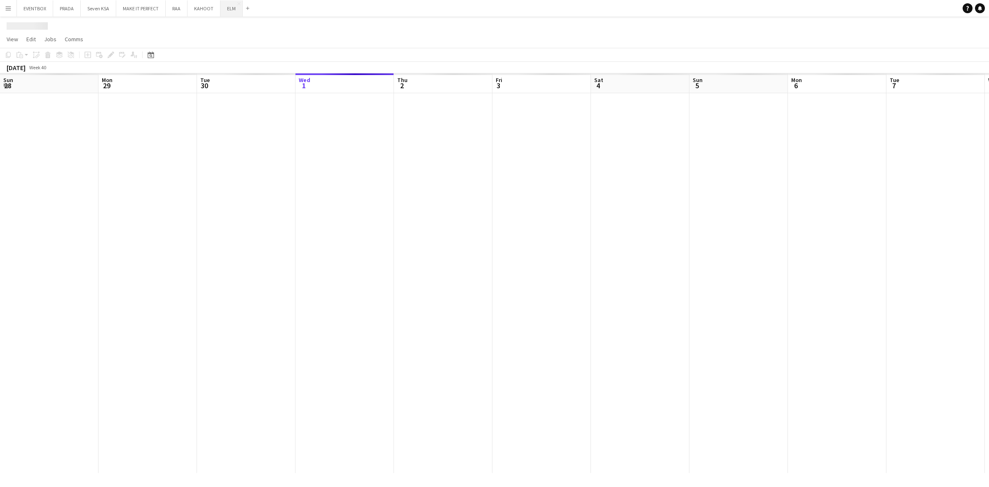
scroll to position [0, 197]
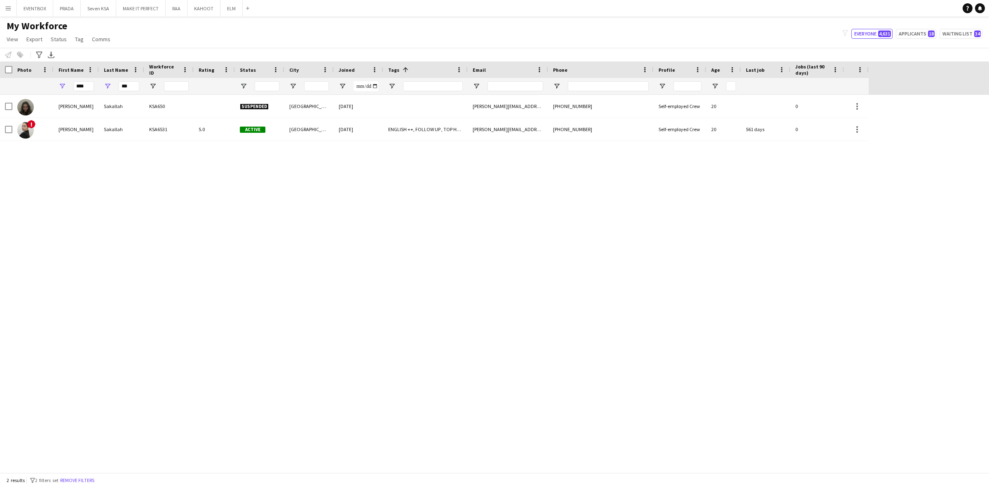
drag, startPoint x: 92, startPoint y: 80, endPoint x: 47, endPoint y: 83, distance: 44.3
click at [47, 83] on div "**** ***" at bounding box center [434, 86] width 869 height 16
drag, startPoint x: 136, startPoint y: 83, endPoint x: 69, endPoint y: 87, distance: 67.3
click at [69, 87] on div "**** ***" at bounding box center [434, 86] width 869 height 16
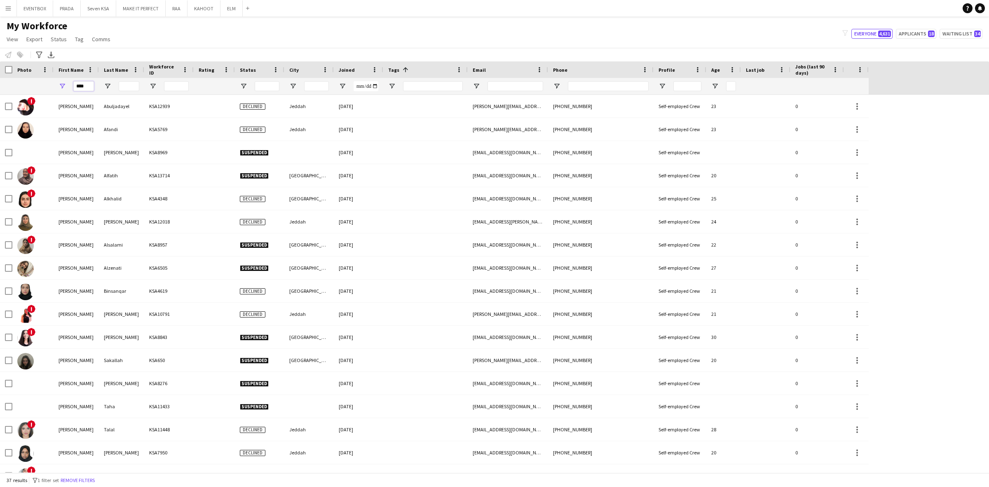
drag, startPoint x: 90, startPoint y: 87, endPoint x: 65, endPoint y: 87, distance: 25.1
click at [65, 87] on div "****" at bounding box center [76, 86] width 45 height 16
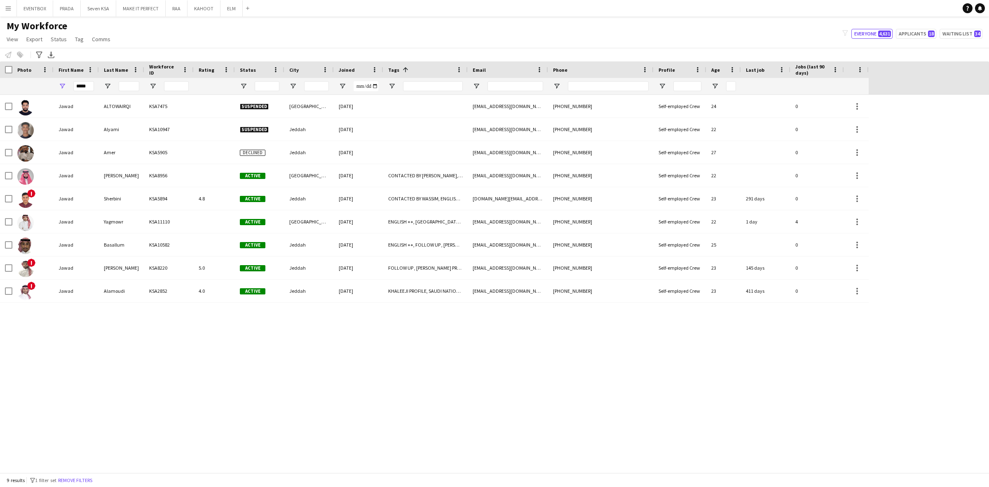
click at [185, 313] on div "Jawad ALTOWAIRQI KSA7475 Suspended Riyadh 18-01-2024 jawwad999hd@gmail.com +966…" at bounding box center [494, 284] width 989 height 378
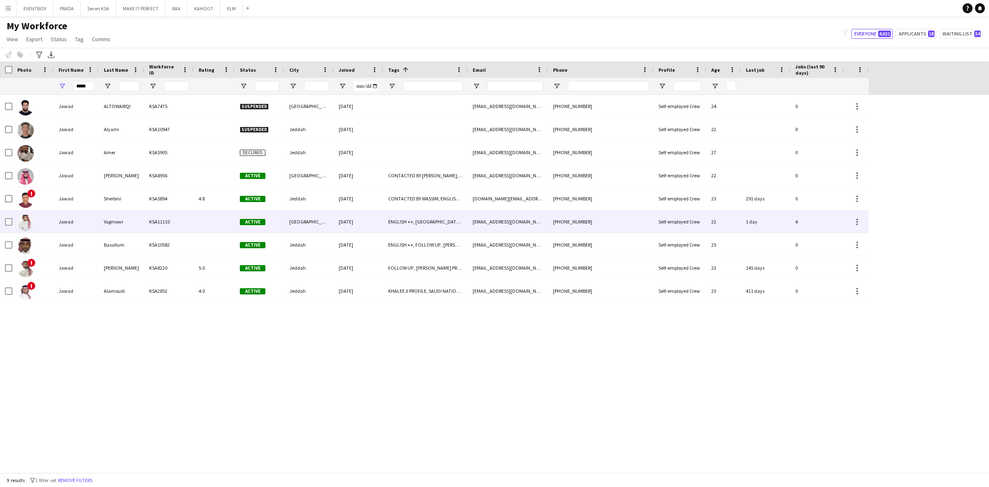
click at [138, 223] on div "Yagmowr" at bounding box center [121, 221] width 45 height 23
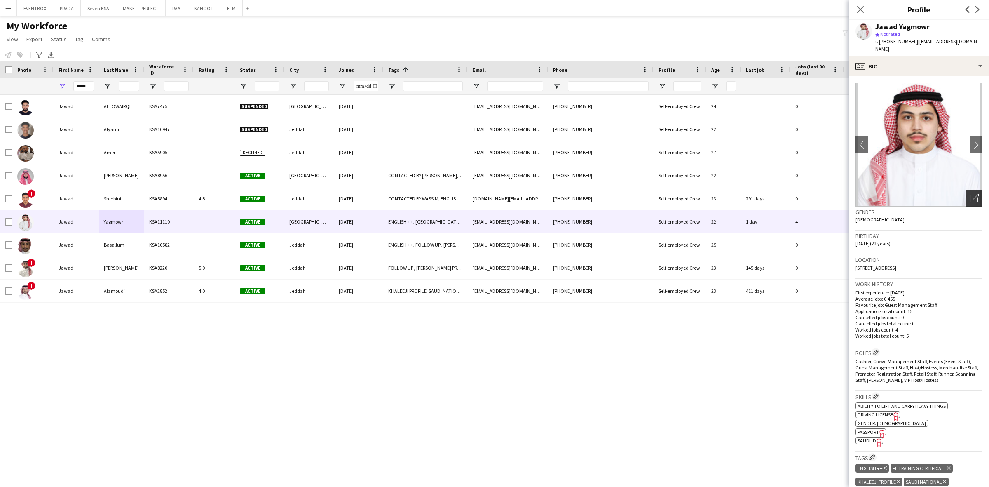
click at [970, 194] on icon "Open photos pop-in" at bounding box center [974, 198] width 9 height 9
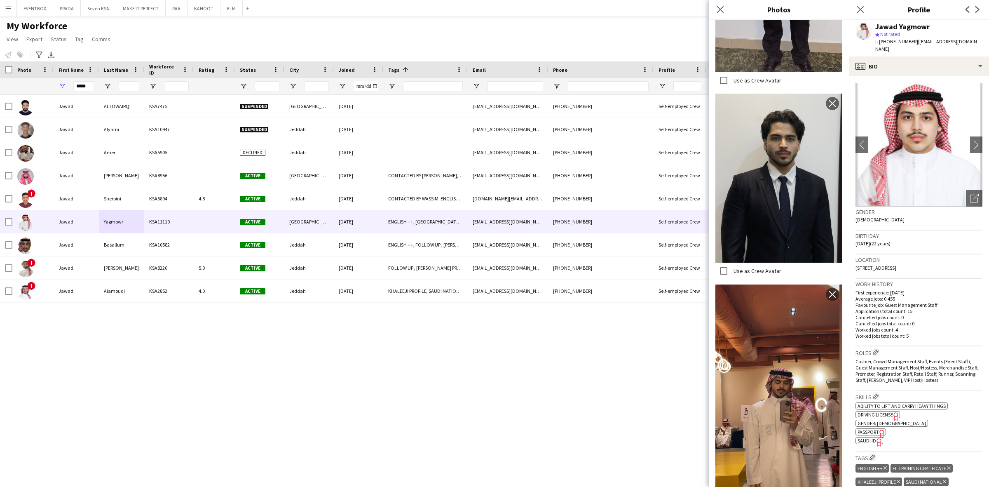
scroll to position [1816, 0]
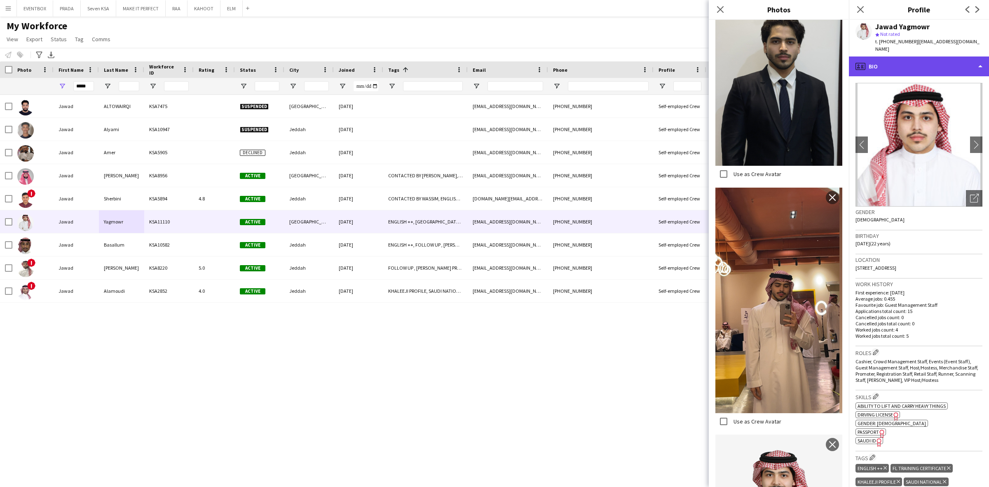
click at [934, 56] on div "profile Bio" at bounding box center [919, 66] width 140 height 20
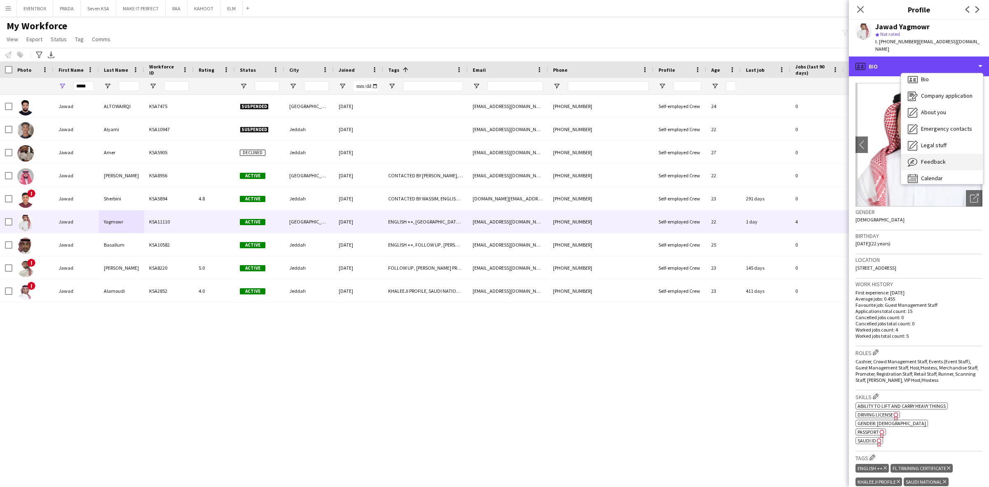
scroll to position [11, 0]
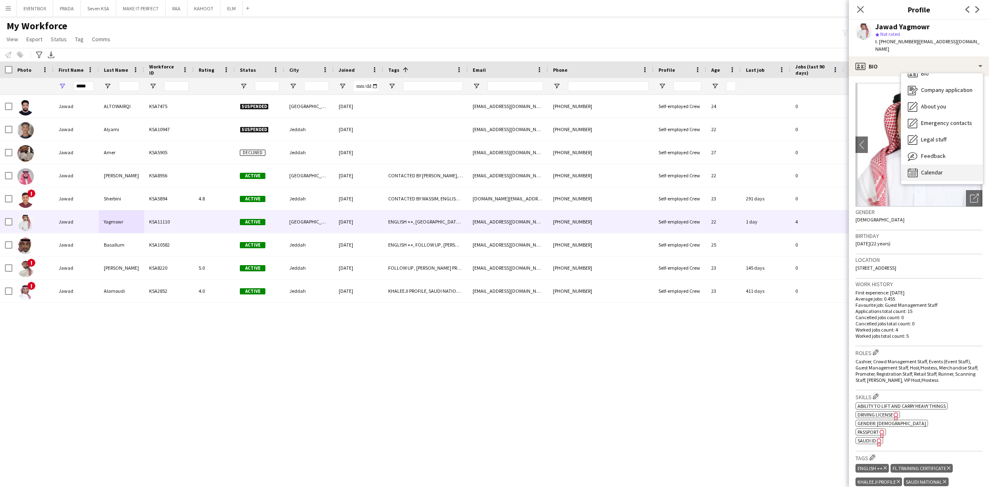
click at [939, 169] on span "Calendar" at bounding box center [932, 172] width 22 height 7
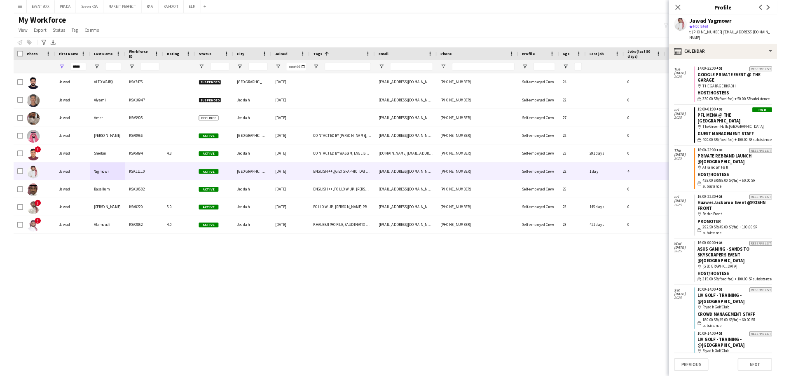
scroll to position [526, 0]
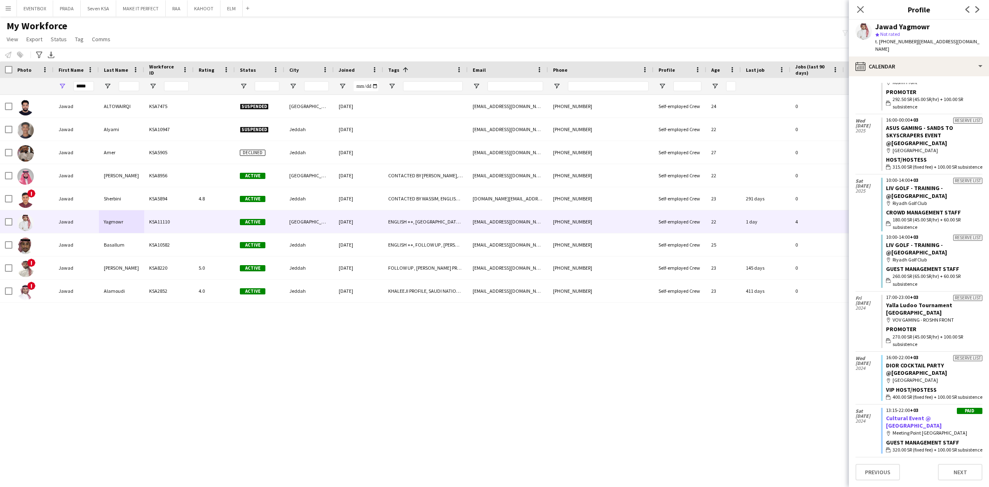
click at [942, 419] on link "Cultural Event @ [GEOGRAPHIC_DATA]" at bounding box center [914, 421] width 56 height 15
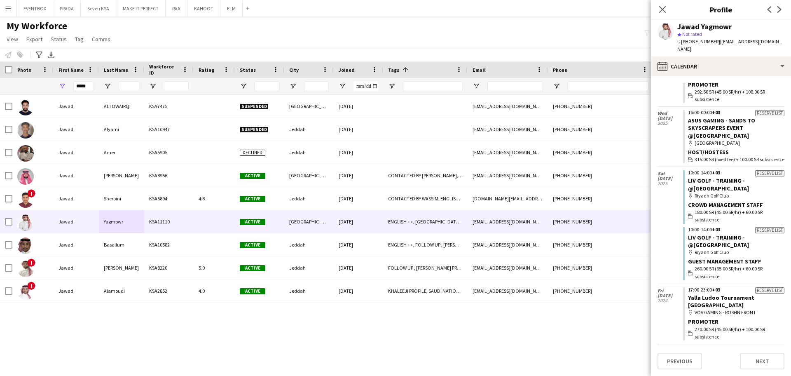
scroll to position [526, 0]
click at [75, 86] on input "*****" at bounding box center [83, 86] width 21 height 10
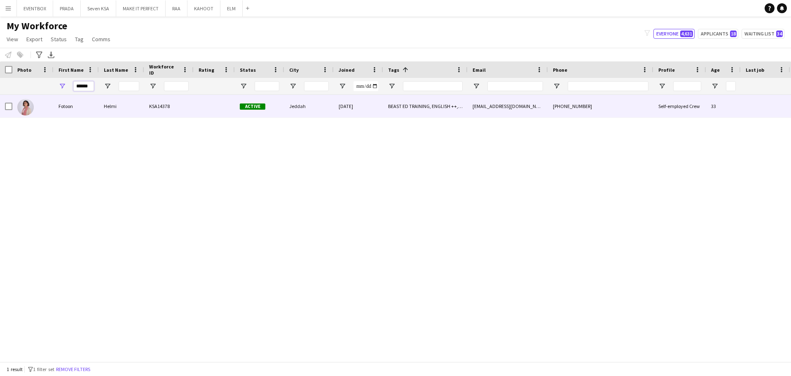
type input "******"
click at [130, 106] on div "Helmi" at bounding box center [121, 106] width 45 height 23
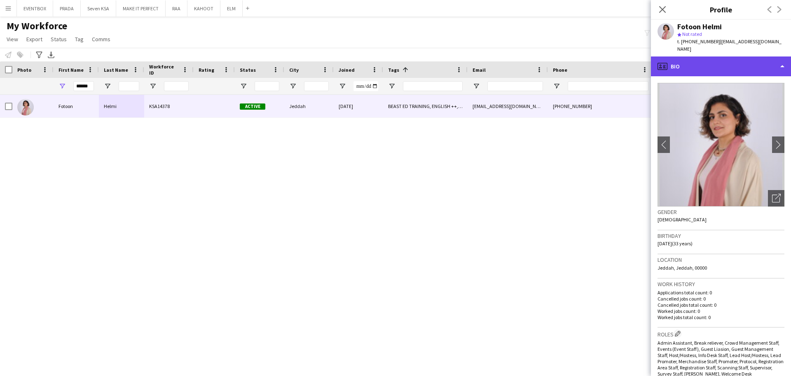
click at [751, 56] on div "profile Bio" at bounding box center [721, 66] width 140 height 20
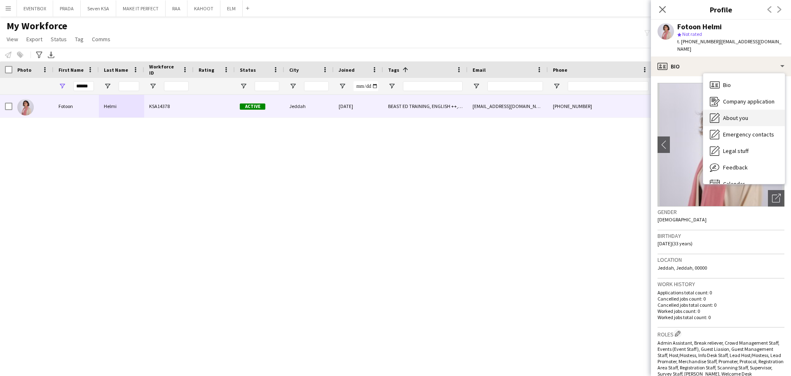
click at [745, 115] on div "About you About you" at bounding box center [745, 118] width 82 height 16
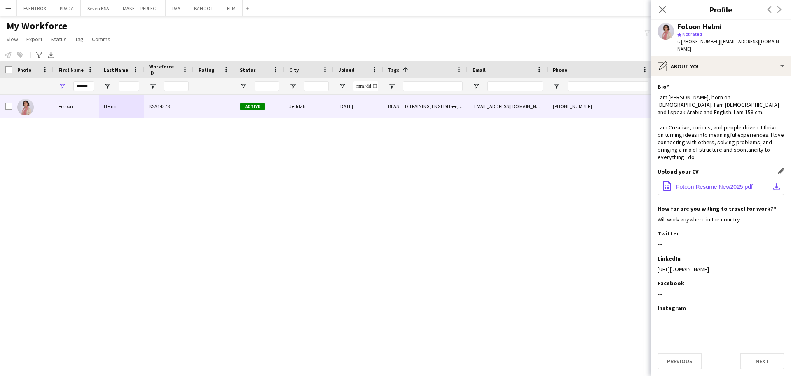
click at [693, 183] on button "office-file-sheet Fotoon Resume New2025.pdf download-bottom" at bounding box center [721, 186] width 127 height 16
click at [659, 8] on icon "Close pop-in" at bounding box center [663, 9] width 8 height 8
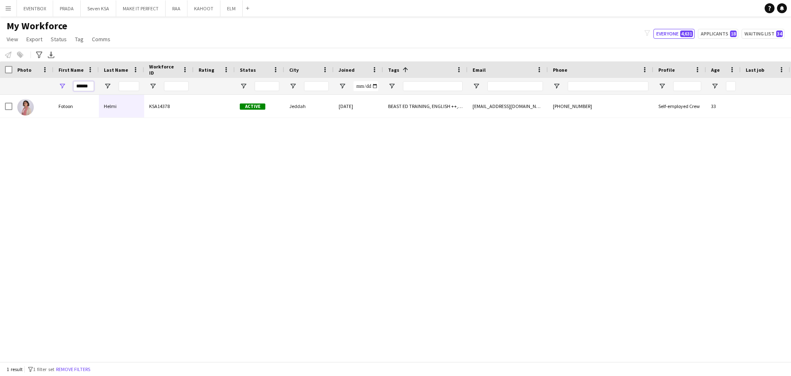
drag, startPoint x: 92, startPoint y: 87, endPoint x: 17, endPoint y: 85, distance: 74.6
click at [17, 85] on div "******" at bounding box center [434, 86] width 869 height 16
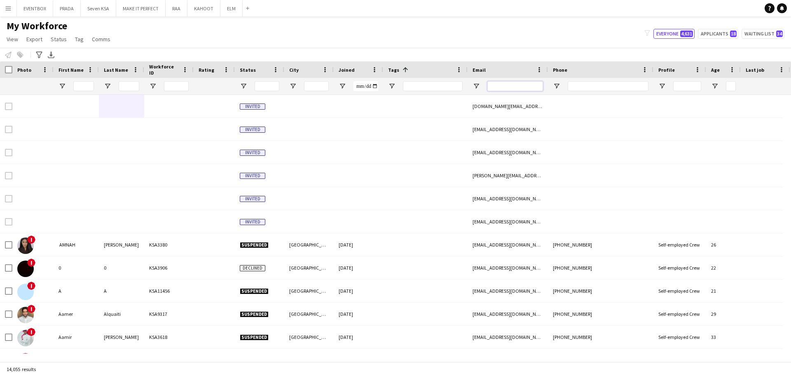
click at [502, 89] on input "Email Filter Input" at bounding box center [516, 86] width 56 height 10
paste input "**********"
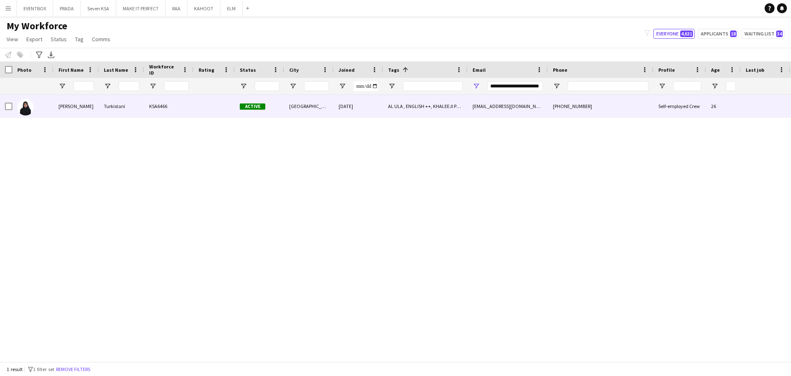
scroll to position [0, 0]
click at [342, 111] on div "[DATE]" at bounding box center [358, 106] width 49 height 23
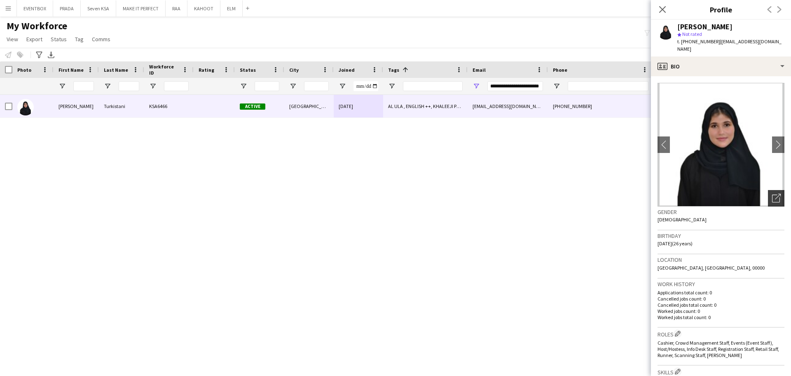
click at [772, 194] on icon "Open photos pop-in" at bounding box center [776, 198] width 9 height 9
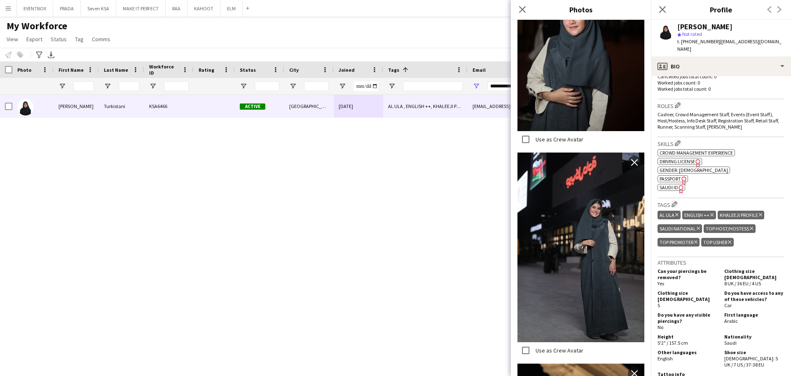
scroll to position [303, 0]
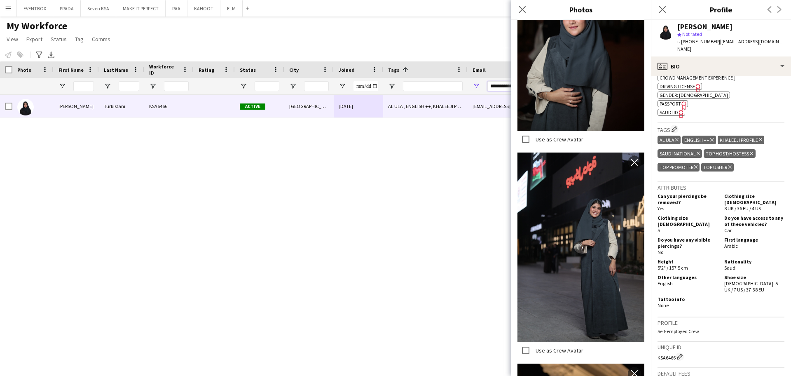
click at [499, 88] on input "**********" at bounding box center [516, 86] width 56 height 10
type input "**********"
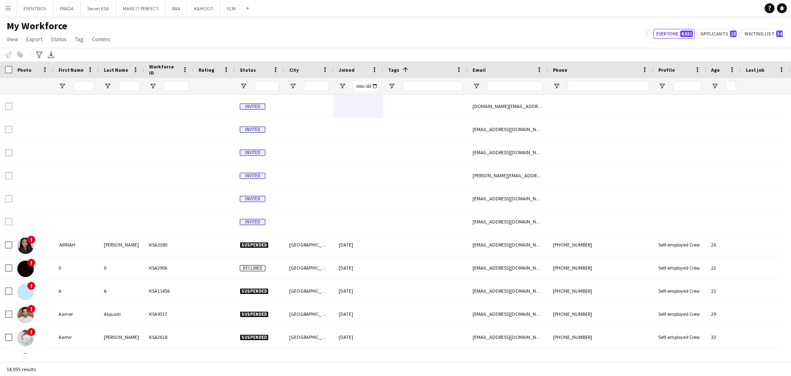
click at [460, 22] on div "My Workforce View Views Default view Basic Export View Full Name TAGS Test New …" at bounding box center [395, 34] width 791 height 28
click at [594, 89] on input "Phone Filter Input" at bounding box center [608, 86] width 81 height 10
paste input "*********"
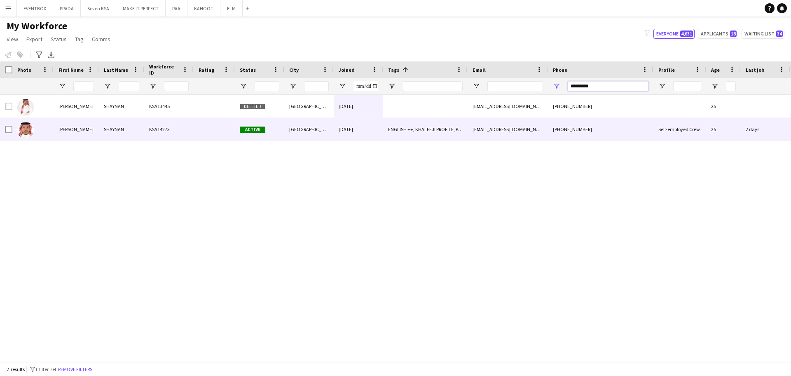
type input "*********"
click at [371, 136] on div "[DATE]" at bounding box center [358, 129] width 49 height 23
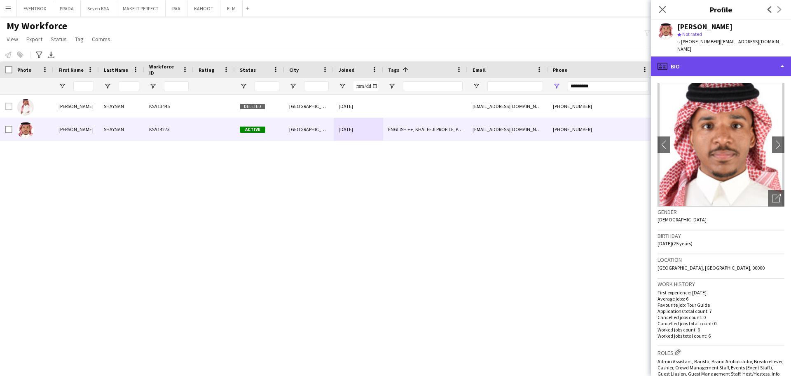
click at [731, 61] on div "profile Bio" at bounding box center [721, 66] width 140 height 20
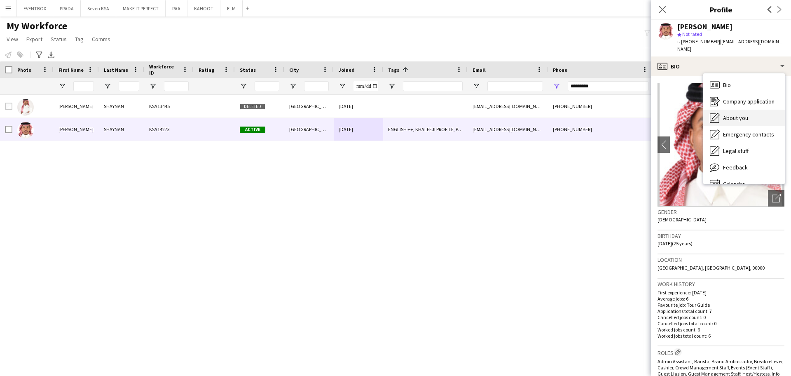
click at [736, 114] on span "About you" at bounding box center [735, 117] width 25 height 7
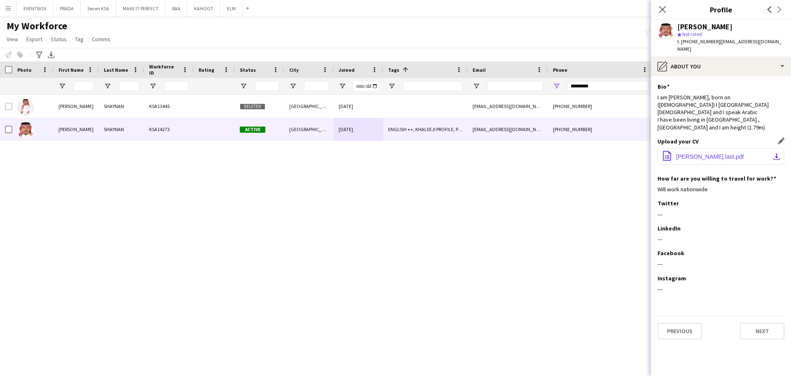
click at [696, 153] on span "Ahmed Shaynan.last.pdf" at bounding box center [710, 156] width 68 height 7
click at [313, 179] on div "AHMED SHAYNAN KSA13445 Deleted Riyadh 02-06-2025 ahmaad.ew@gmail.com +966502367…" at bounding box center [395, 224] width 791 height 259
drag, startPoint x: 599, startPoint y: 84, endPoint x: 493, endPoint y: 82, distance: 105.9
click at [493, 82] on div at bounding box center [434, 86] width 869 height 16
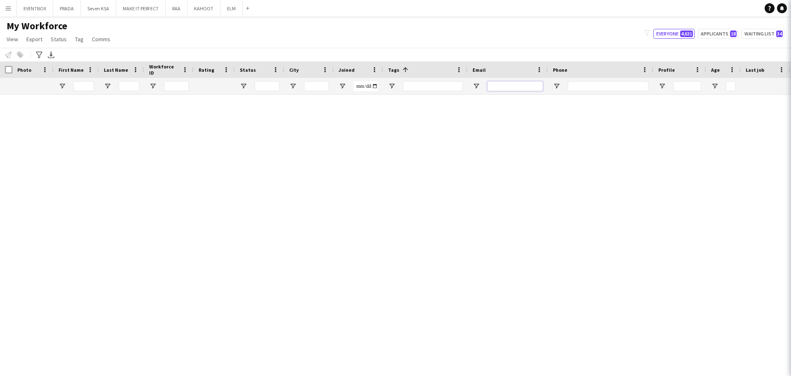
click at [519, 87] on input "Email Filter Input" at bounding box center [516, 86] width 56 height 10
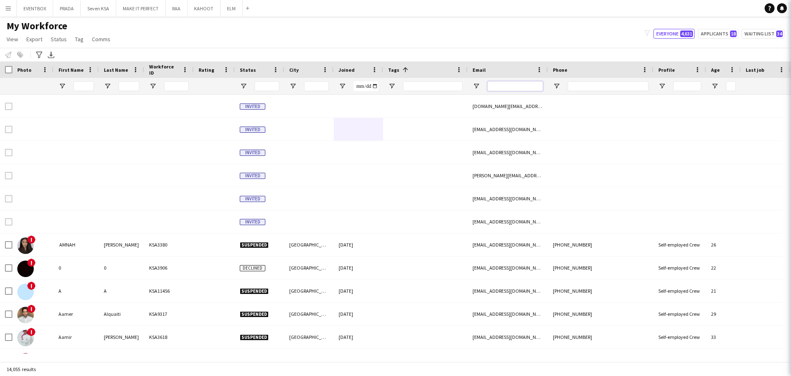
click at [519, 87] on input "Email Filter Input" at bounding box center [516, 86] width 56 height 10
paste input "**********"
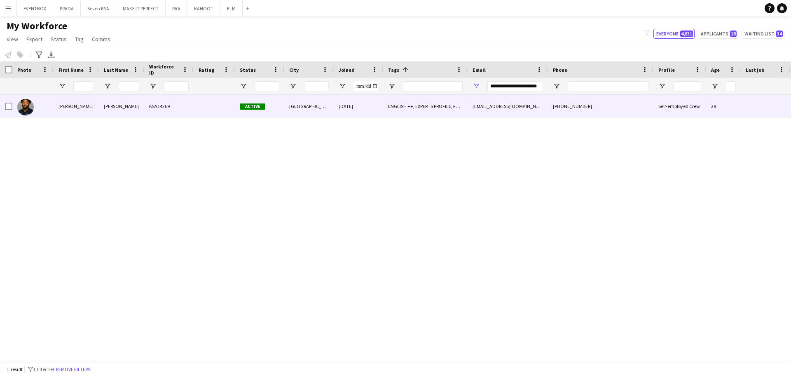
scroll to position [0, 0]
click at [408, 106] on div "ENGLISH ++, EXPERTS PROFILE, FOLLOW UP , KHALEEJI PROFILE, TOP HOST/HOSTESS, TO…" at bounding box center [425, 106] width 84 height 23
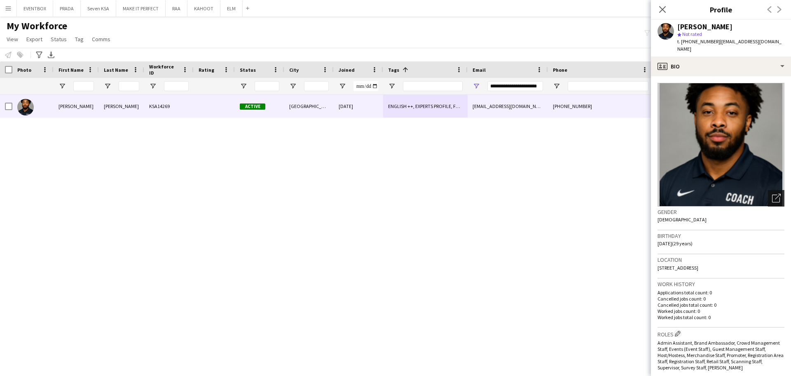
click at [772, 194] on icon "Open photos pop-in" at bounding box center [776, 198] width 9 height 9
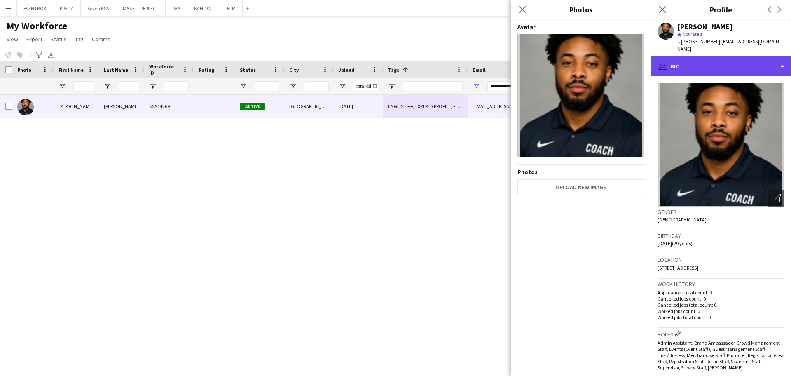
click at [745, 56] on div "profile Bio" at bounding box center [721, 66] width 140 height 20
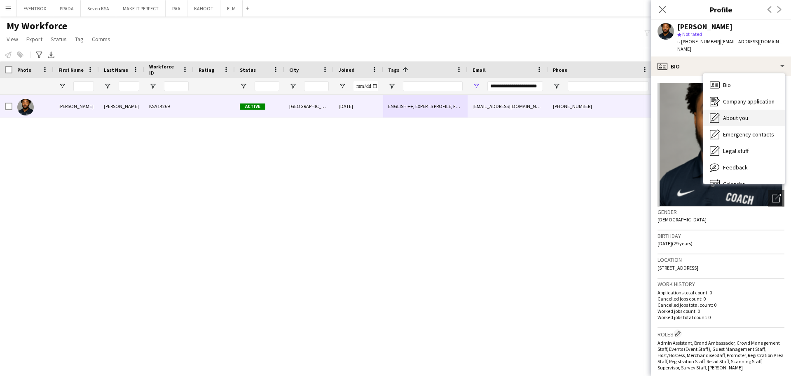
click at [730, 114] on span "About you" at bounding box center [735, 117] width 25 height 7
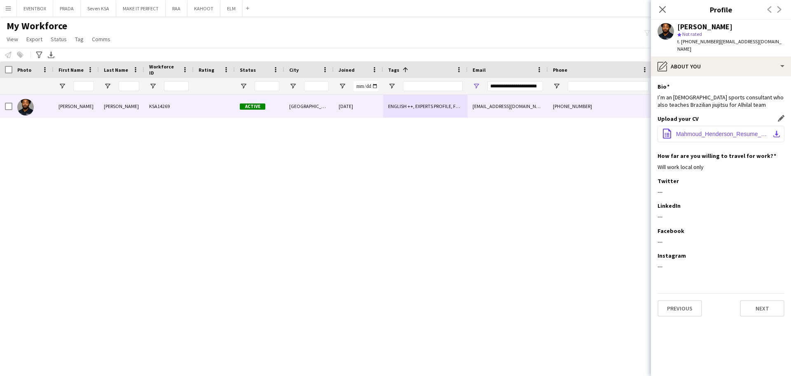
click at [681, 131] on span "Mahmoud_Henderson_Resume_2026.docx" at bounding box center [722, 134] width 93 height 7
click at [529, 86] on input "**********" at bounding box center [516, 86] width 56 height 10
type input "**********"
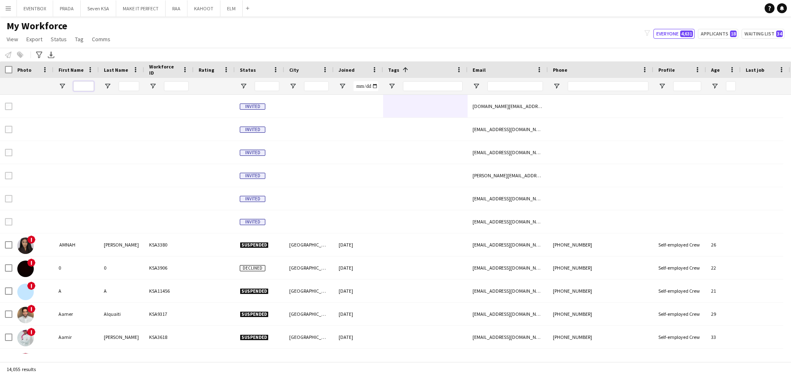
click at [89, 86] on input "First Name Filter Input" at bounding box center [83, 86] width 21 height 10
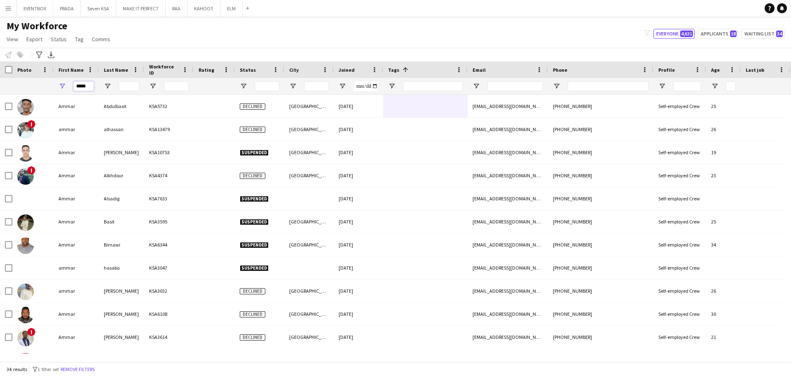
type input "*****"
click at [131, 86] on input "Last Name Filter Input" at bounding box center [129, 86] width 21 height 10
type input "*"
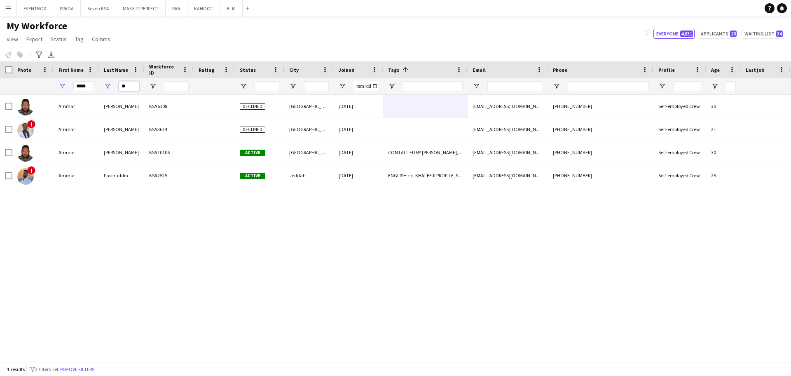
type input "*"
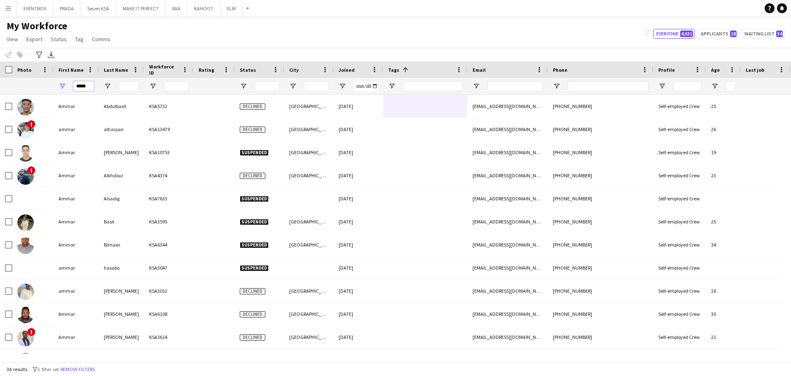
click at [88, 89] on input "*****" at bounding box center [83, 86] width 21 height 10
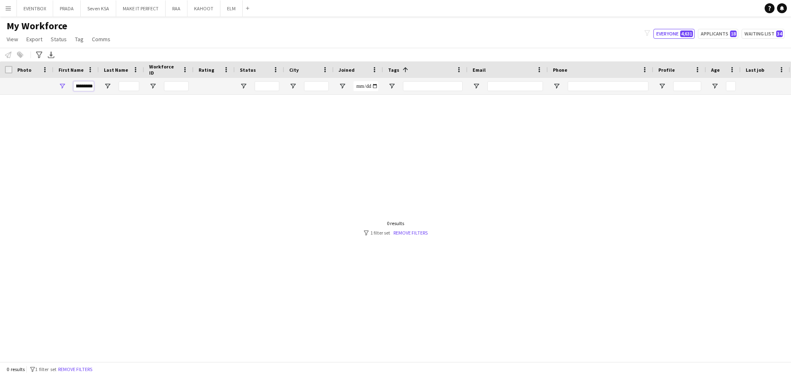
click at [78, 87] on input "**********" at bounding box center [83, 86] width 21 height 10
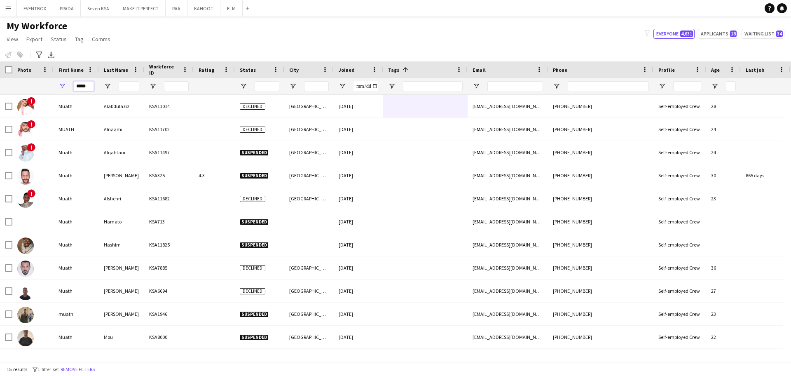
type input "*****"
click at [122, 87] on input "*" at bounding box center [129, 86] width 21 height 10
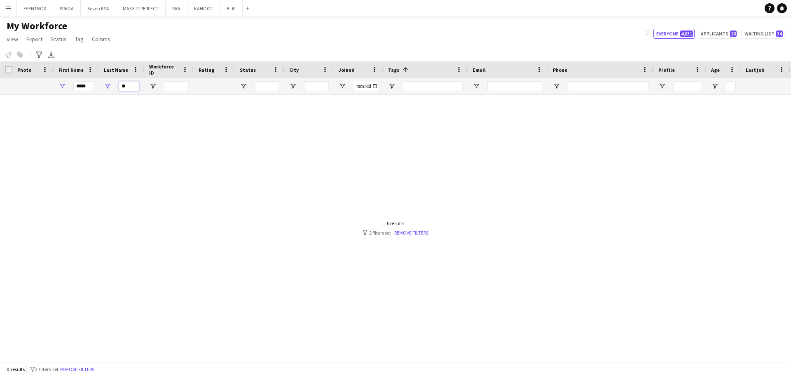
type input "*"
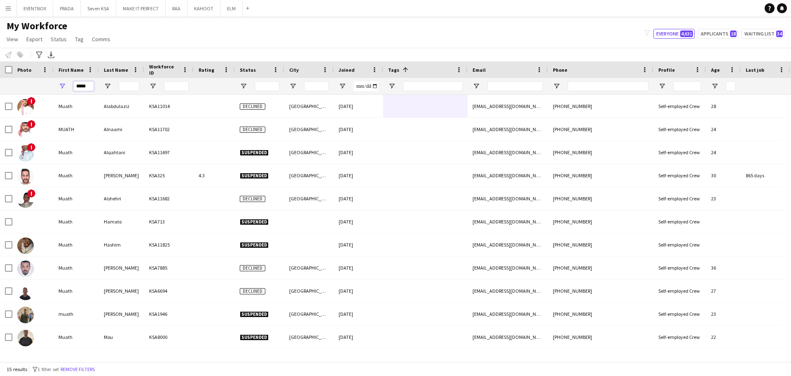
drag, startPoint x: 91, startPoint y: 83, endPoint x: 29, endPoint y: 88, distance: 62.1
click at [29, 88] on div "*****" at bounding box center [434, 86] width 869 height 16
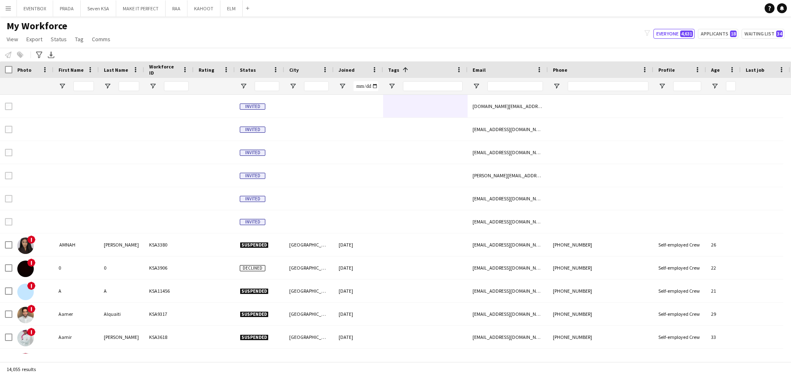
click at [212, 55] on div "Notify workforce Add to tag Select at least one crew to tag him or her. Advance…" at bounding box center [395, 55] width 791 height 14
drag, startPoint x: 85, startPoint y: 91, endPoint x: 85, endPoint y: 87, distance: 4.5
click at [85, 87] on div at bounding box center [83, 86] width 21 height 16
click at [85, 87] on input "First Name Filter Input" at bounding box center [83, 86] width 21 height 10
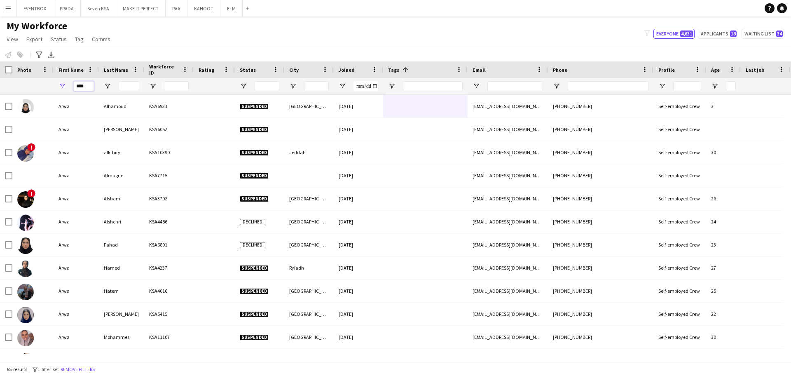
type input "****"
click at [136, 85] on input "Last Name Filter Input" at bounding box center [129, 86] width 21 height 10
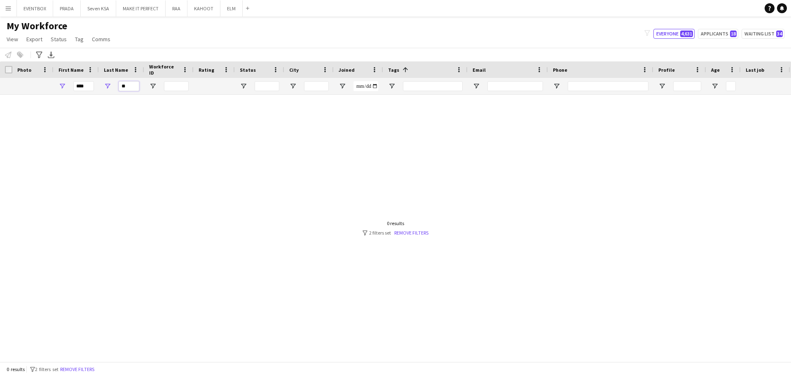
type input "*"
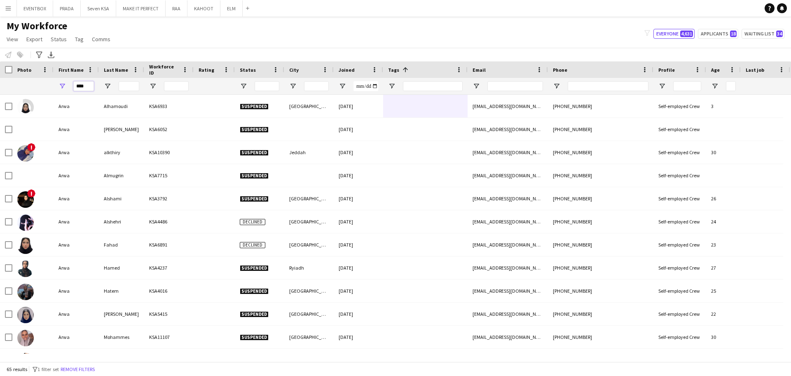
click at [84, 87] on input "****" at bounding box center [83, 86] width 21 height 10
type input "*"
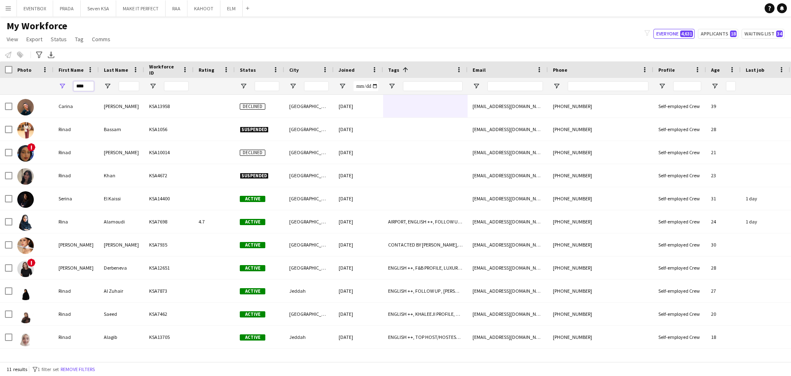
type input "****"
click at [137, 84] on input "Last Name Filter Input" at bounding box center [129, 86] width 21 height 10
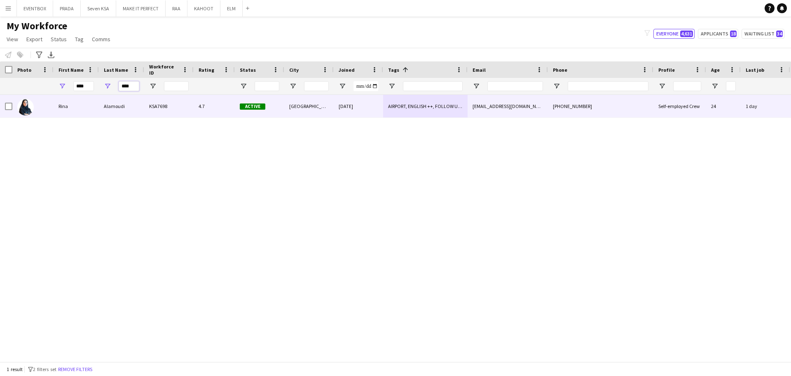
type input "****"
click at [151, 115] on div "KSA7698" at bounding box center [168, 106] width 49 height 23
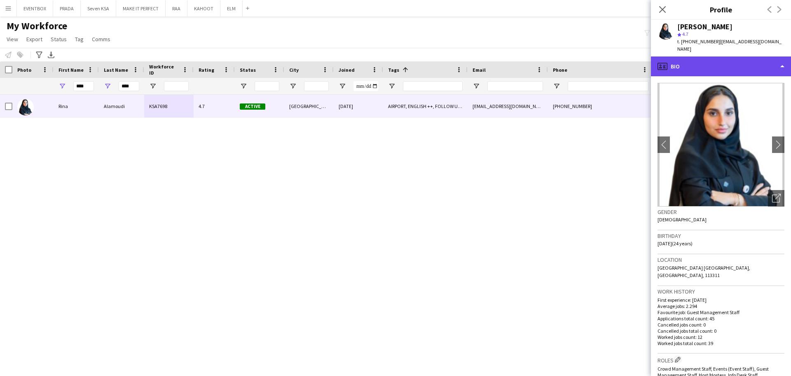
click at [739, 59] on div "profile Bio" at bounding box center [721, 66] width 140 height 20
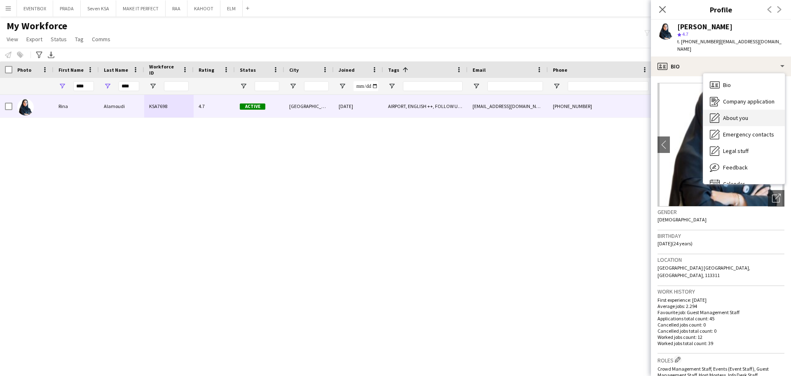
click at [748, 114] on span "About you" at bounding box center [735, 117] width 25 height 7
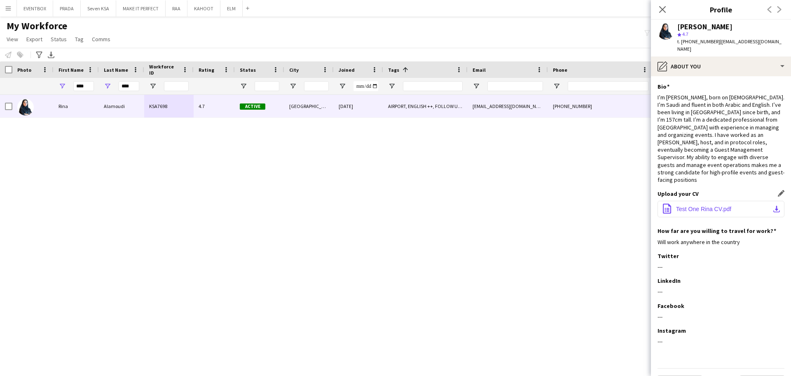
click at [704, 201] on button "office-file-sheet Test One Rina CV.pdf download-bottom" at bounding box center [721, 209] width 127 height 16
click at [90, 87] on input "****" at bounding box center [83, 86] width 21 height 10
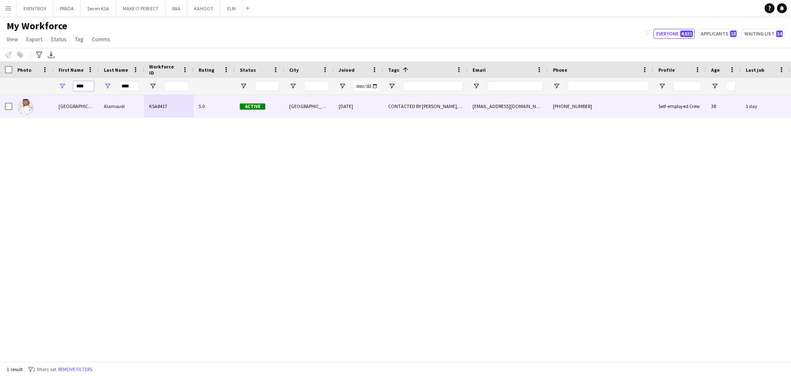
type input "****"
click at [149, 103] on div "KSA8417" at bounding box center [168, 106] width 49 height 23
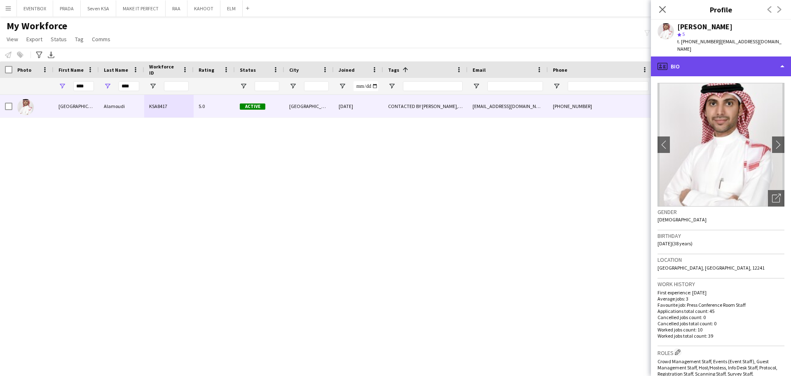
click at [761, 59] on div "profile Bio" at bounding box center [721, 66] width 140 height 20
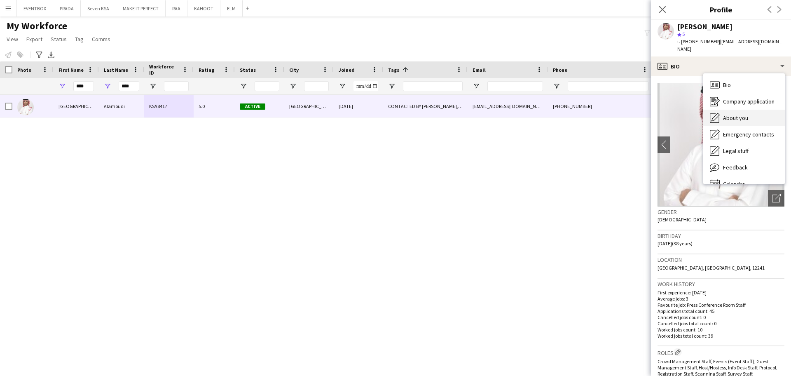
click at [746, 115] on div "About you About you" at bounding box center [745, 118] width 82 height 16
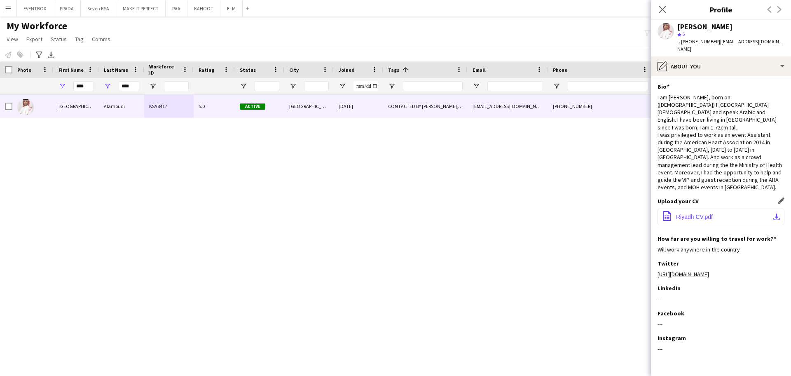
click at [682, 209] on button "office-file-sheet Riyadh CV.pdf download-bottom" at bounding box center [721, 217] width 127 height 16
click at [526, 223] on div "Riyadh Alamoudi KSA8417 5.0 Active Riyadh 30-04-2024 CONTACTED BY LIN, ENGLISH …" at bounding box center [395, 224] width 791 height 259
drag, startPoint x: 134, startPoint y: 86, endPoint x: 81, endPoint y: 83, distance: 53.7
click at [81, 83] on div "**** ****" at bounding box center [434, 86] width 869 height 16
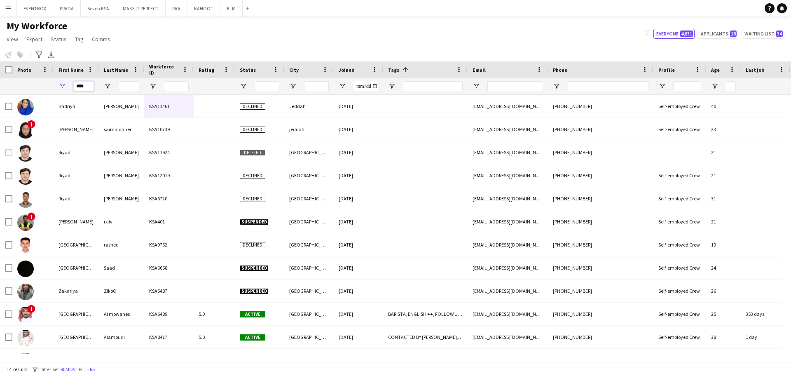
drag, startPoint x: 87, startPoint y: 89, endPoint x: 26, endPoint y: 84, distance: 61.6
click at [26, 84] on div "****" at bounding box center [434, 86] width 869 height 16
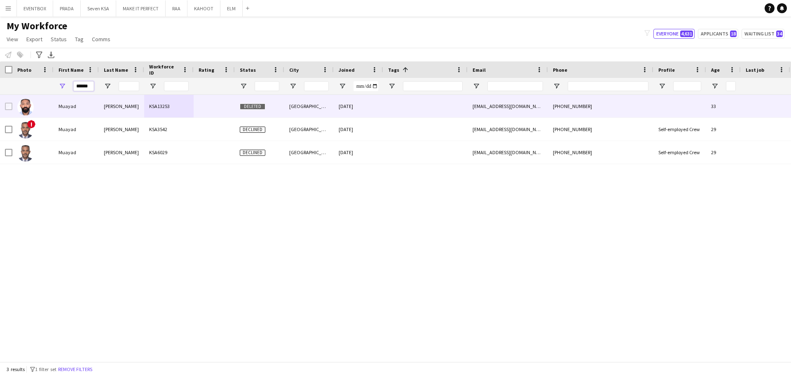
type input "******"
click at [126, 115] on div "[PERSON_NAME]" at bounding box center [121, 106] width 45 height 23
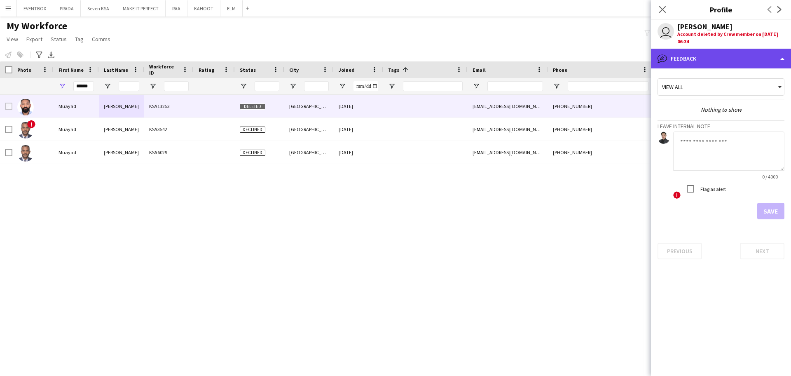
click at [743, 62] on div "bubble-pencil Feedback" at bounding box center [721, 59] width 140 height 20
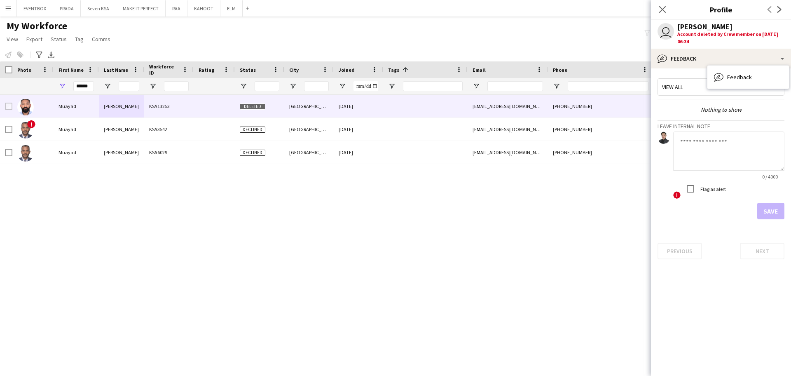
click at [706, 277] on app-crew-profile-feedback-tab "View all Nothing to show Leave internal note 0 / 4000 ! Flag as alert Save Prev…" at bounding box center [721, 221] width 140 height 307
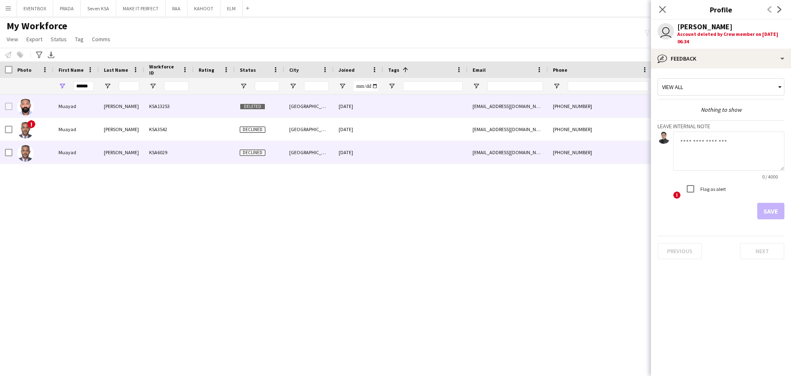
click at [154, 143] on div "KSA6029" at bounding box center [168, 152] width 49 height 23
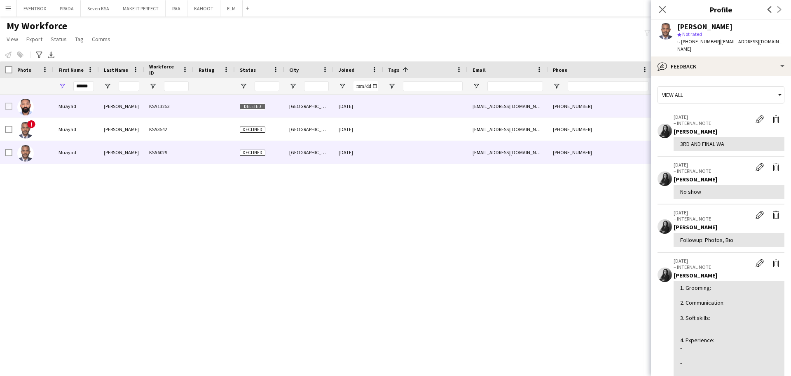
click at [193, 111] on div "KSA13253" at bounding box center [168, 106] width 49 height 23
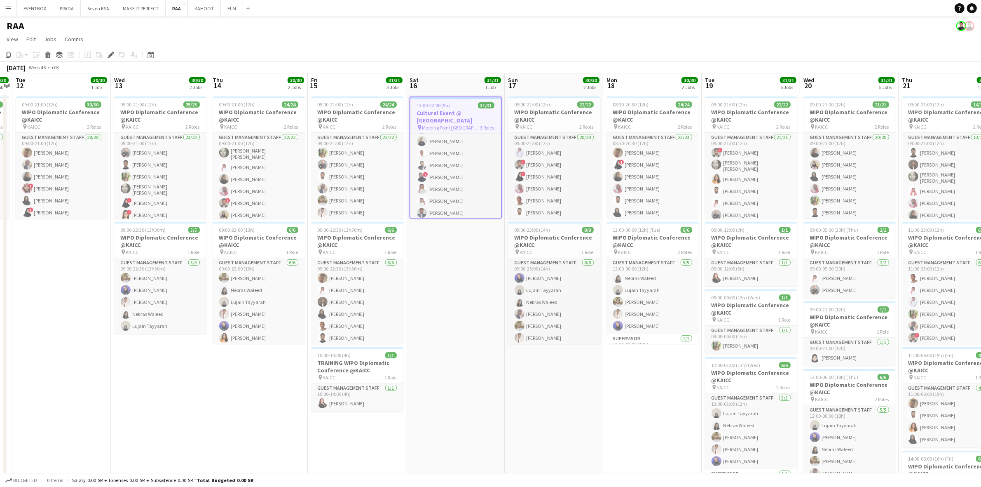
scroll to position [103, 0]
click at [456, 114] on h3 "Cultural Event @ [GEOGRAPHIC_DATA]" at bounding box center [456, 116] width 91 height 15
click at [456, 115] on h3 "Cultural Event @ [GEOGRAPHIC_DATA]" at bounding box center [456, 115] width 92 height 15
click at [106, 52] on div "Edit" at bounding box center [111, 55] width 10 height 10
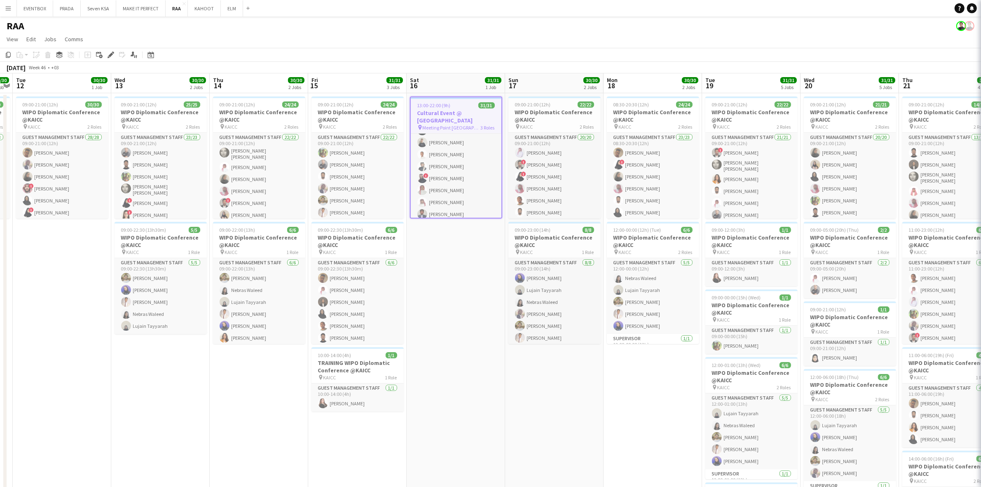
type input "**********"
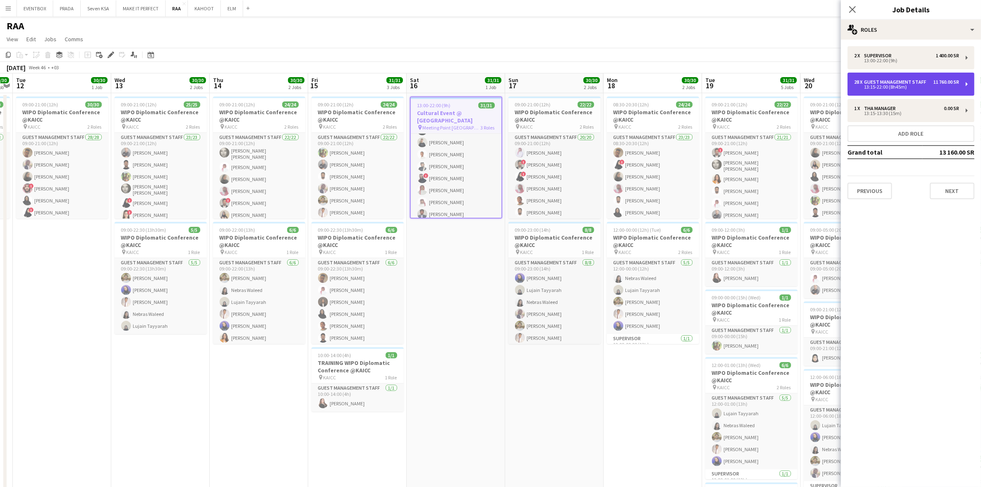
click at [912, 79] on div "Guest Management Staff" at bounding box center [897, 82] width 66 height 6
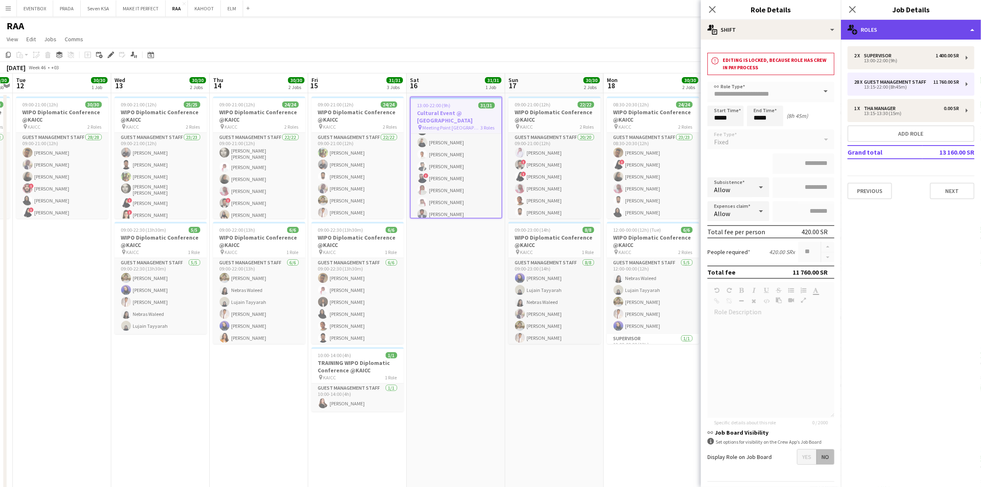
click at [909, 35] on div "multiple-users-add Roles" at bounding box center [911, 30] width 140 height 20
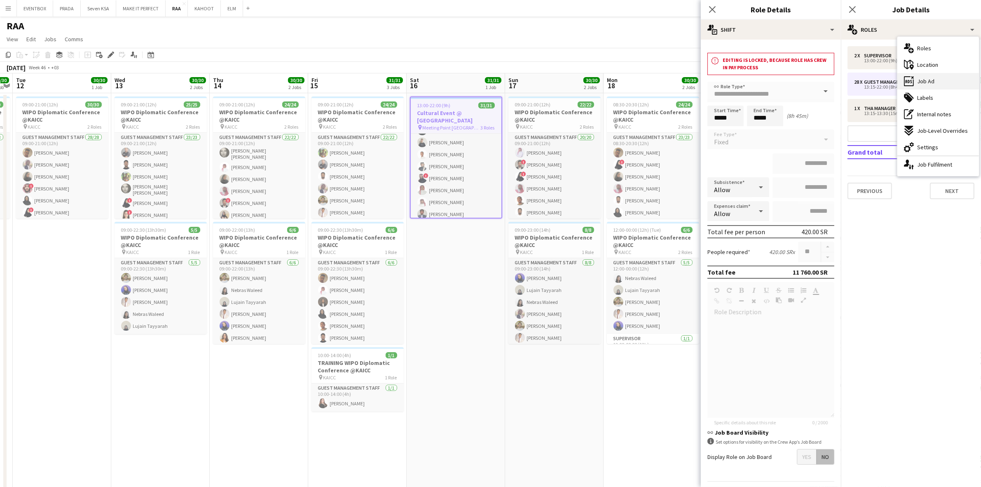
click at [924, 81] on span "Job Ad" at bounding box center [925, 80] width 17 height 7
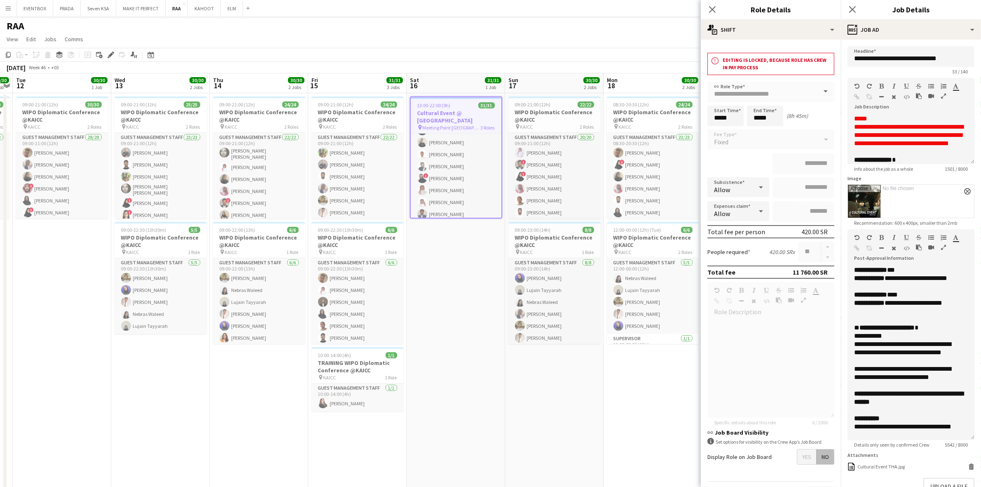
drag, startPoint x: 964, startPoint y: 314, endPoint x: 970, endPoint y: 463, distance: 148.9
click at [970, 463] on form "**********" at bounding box center [911, 290] width 140 height 488
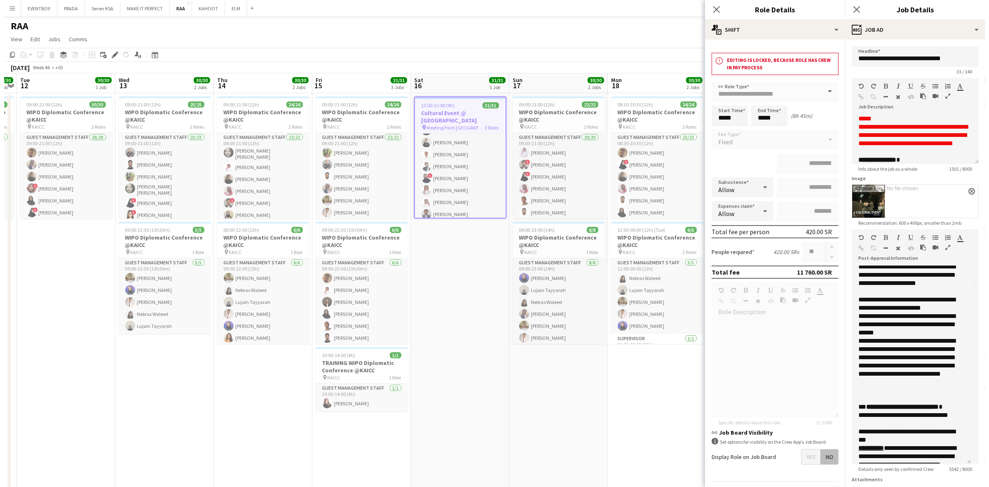
scroll to position [0, 0]
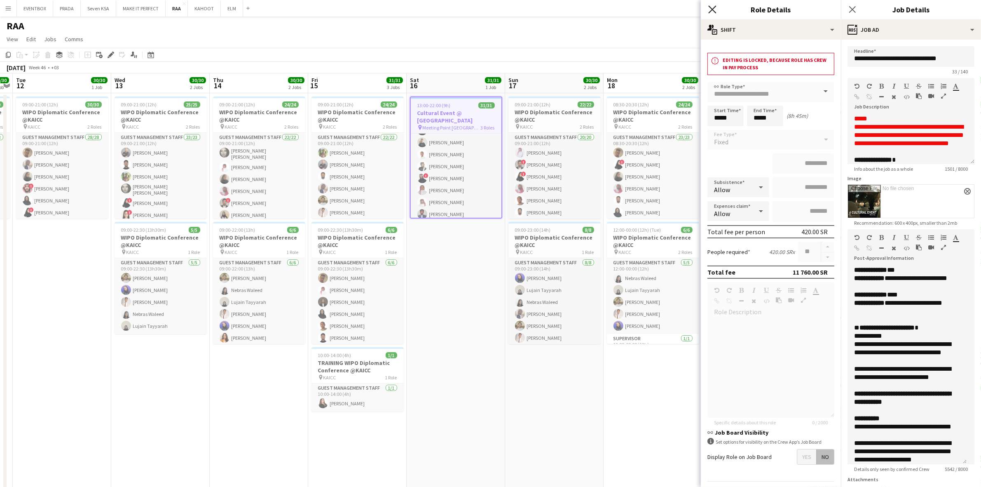
click at [714, 9] on icon "Close pop-in" at bounding box center [713, 9] width 8 height 8
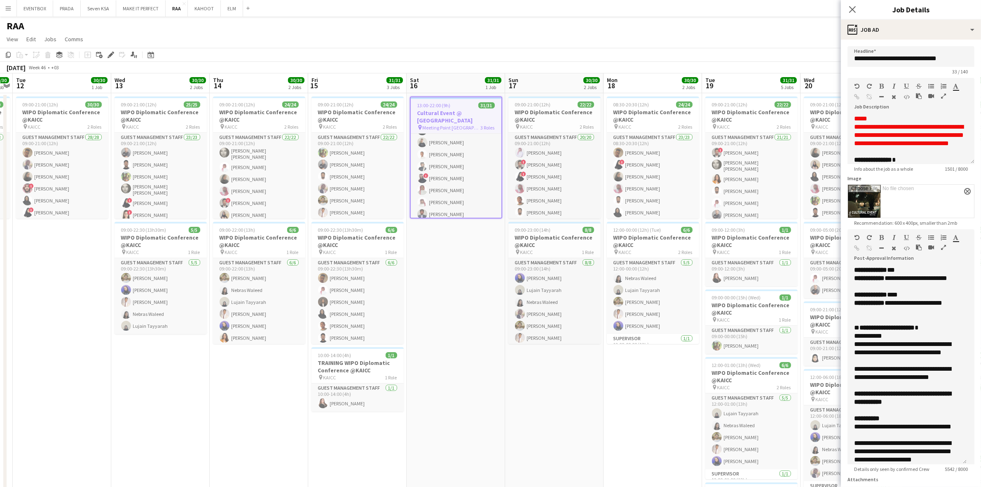
click at [8, 5] on app-icon "Menu" at bounding box center [8, 8] width 7 height 7
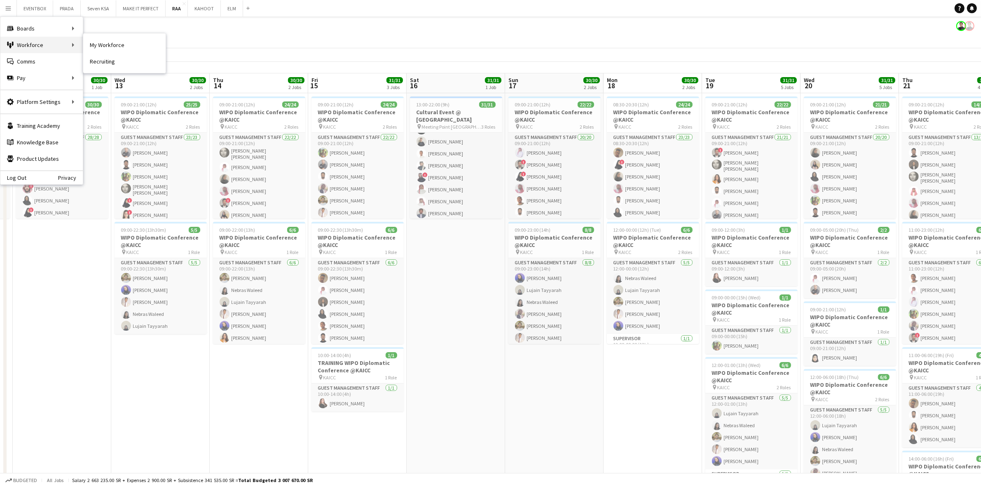
click at [70, 43] on div "Workforce Workforce" at bounding box center [41, 45] width 82 height 16
click at [118, 48] on link "My Workforce" at bounding box center [124, 45] width 82 height 16
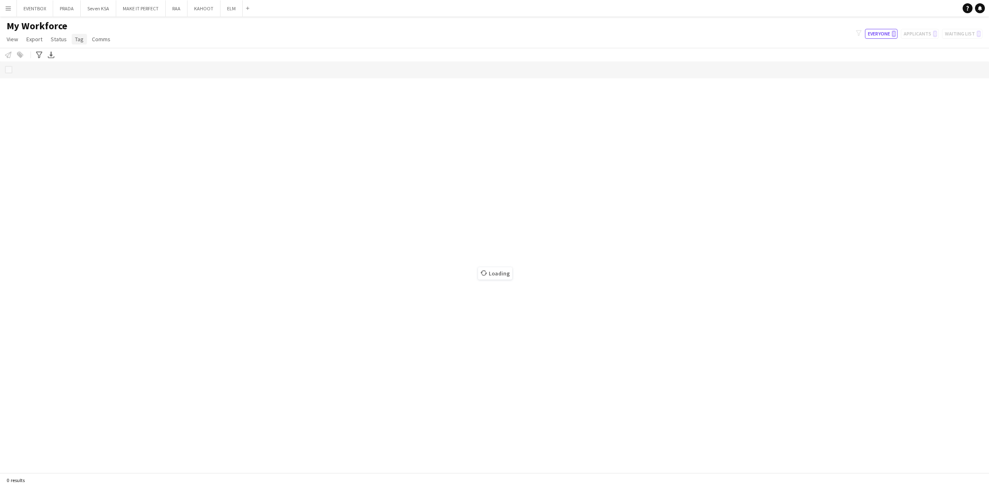
click at [79, 39] on span "Tag" at bounding box center [79, 38] width 9 height 7
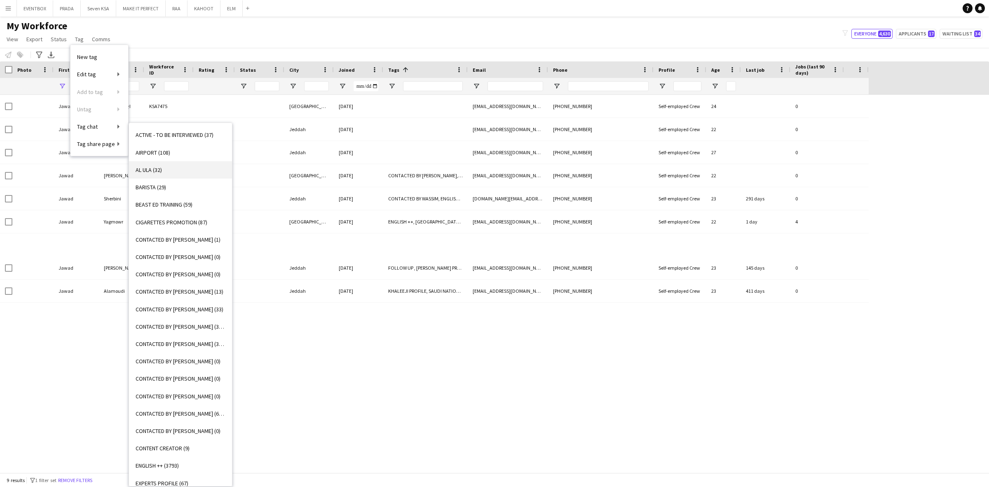
type input "*****"
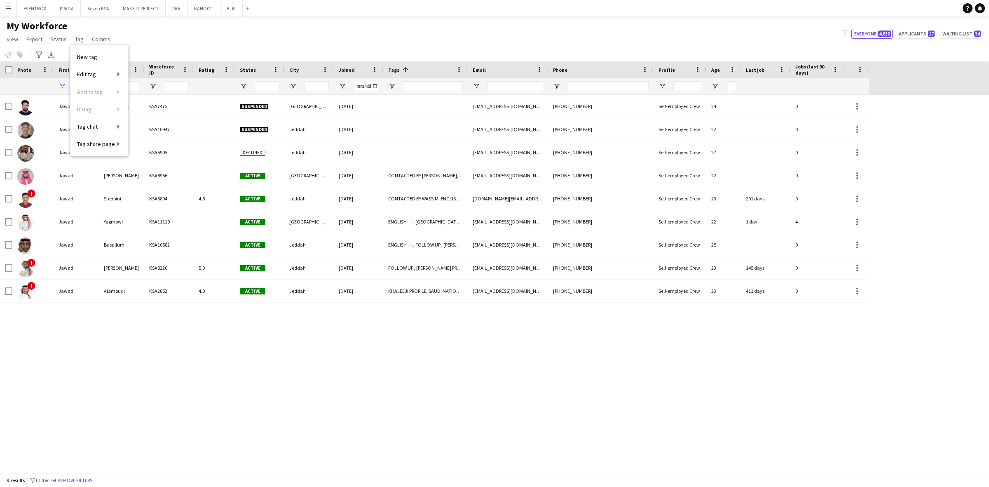
click at [246, 42] on div "My Workforce View Views Default view Basic Export View Full Name TAGS Test New …" at bounding box center [494, 34] width 989 height 28
click at [86, 478] on button "Remove filters" at bounding box center [75, 480] width 38 height 9
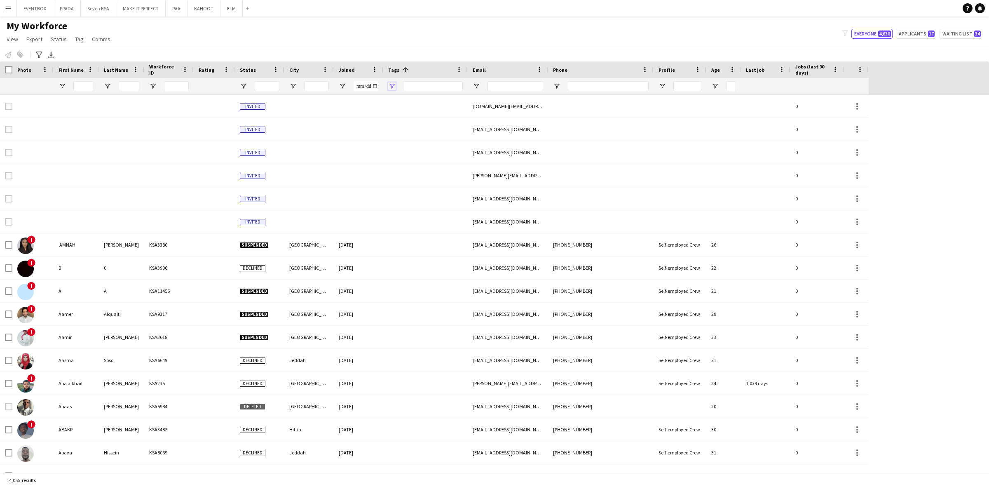
click at [391, 83] on span "Open Filter Menu" at bounding box center [391, 85] width 7 height 7
type input "***"
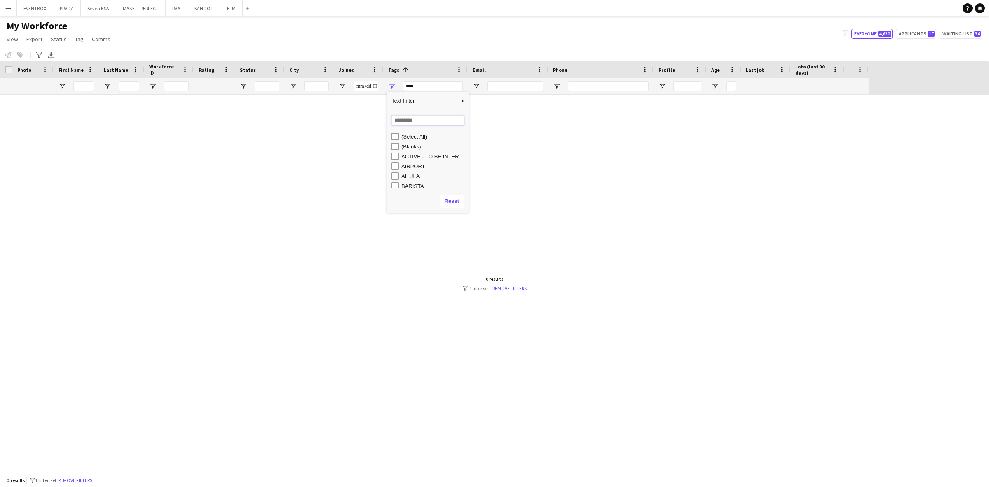
drag, startPoint x: 406, startPoint y: 124, endPoint x: 409, endPoint y: 120, distance: 4.7
click at [408, 122] on input "Search filter values" at bounding box center [428, 120] width 73 height 10
type input "***"
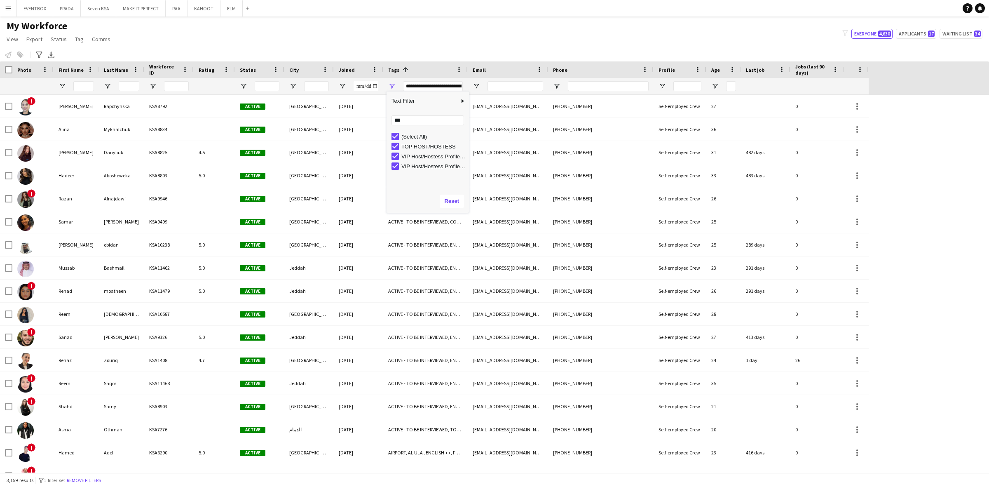
click at [338, 35] on div "My Workforce View Views Default view Basic Export View Full Name TAGS Test New …" at bounding box center [494, 34] width 989 height 28
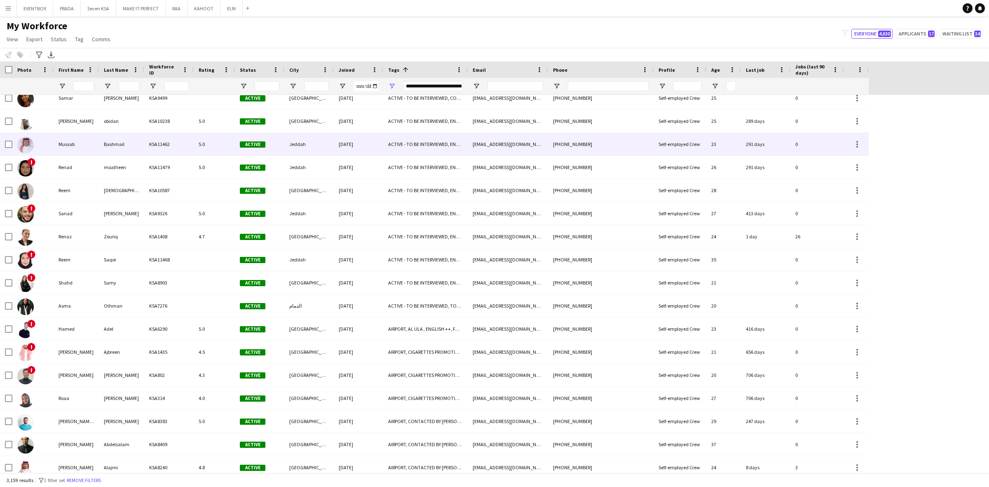
scroll to position [155, 0]
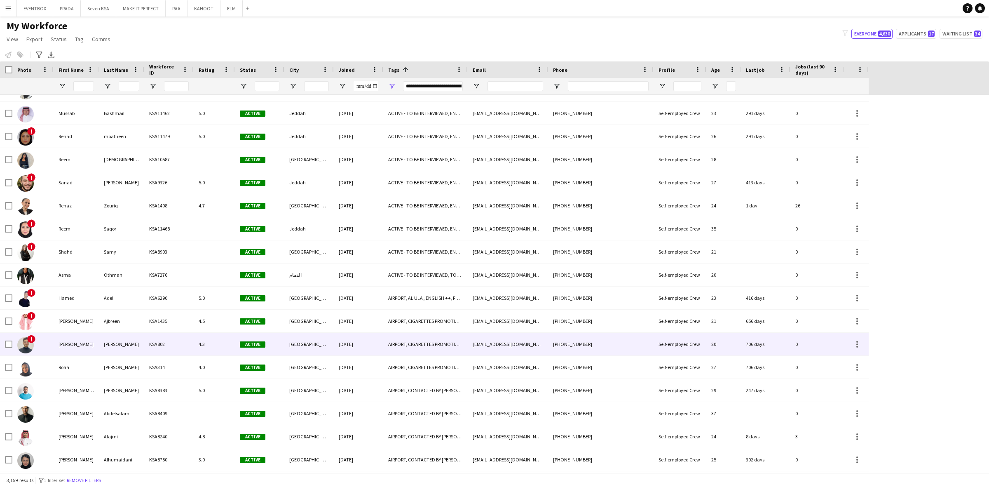
click at [174, 346] on div "KSA802" at bounding box center [168, 344] width 49 height 23
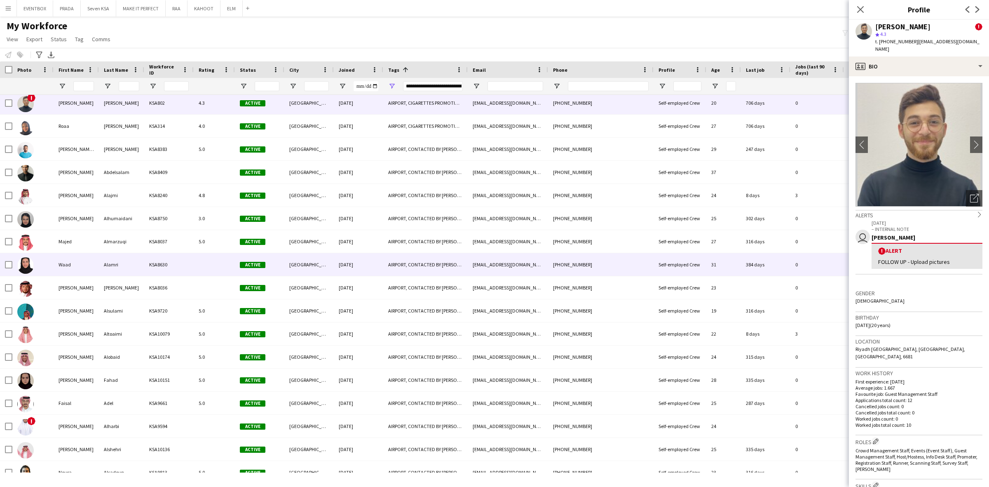
scroll to position [412, 0]
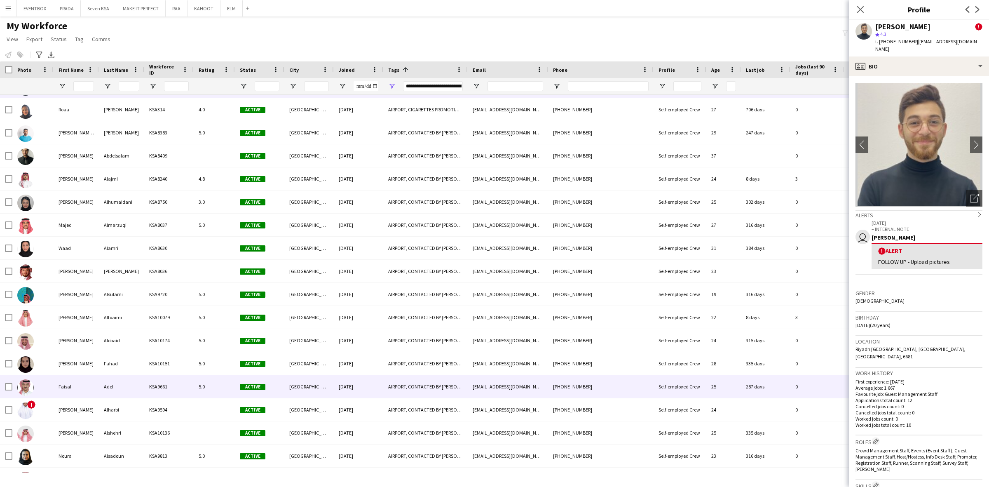
click at [138, 396] on div "Adel" at bounding box center [121, 386] width 45 height 23
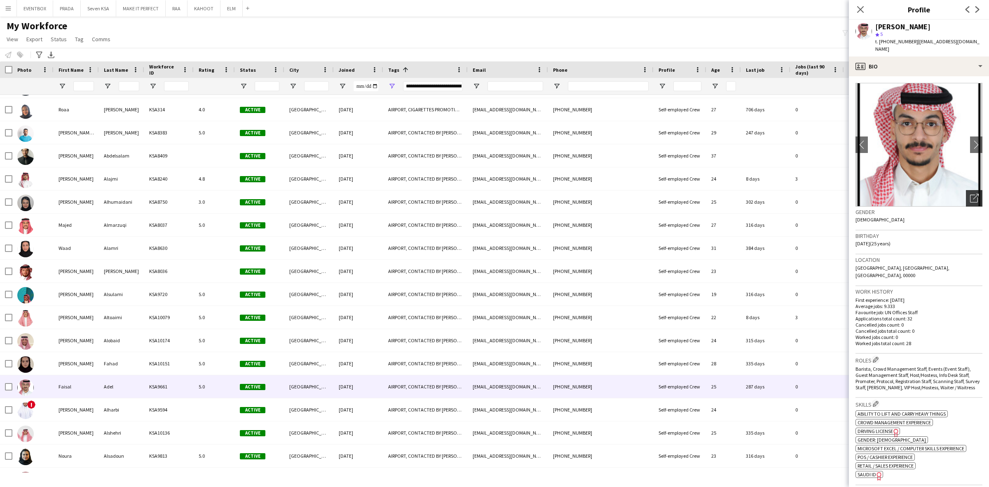
click at [970, 194] on icon "Open photos pop-in" at bounding box center [974, 198] width 9 height 9
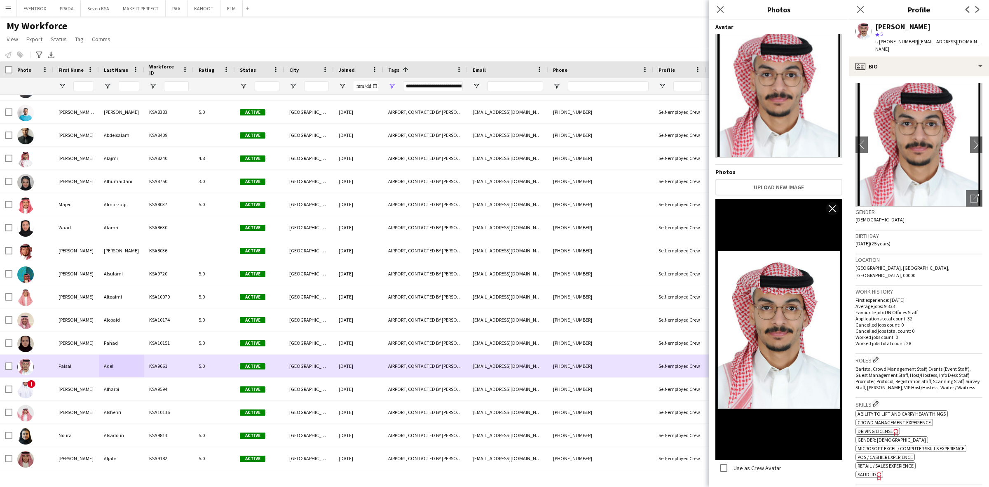
scroll to position [515, 0]
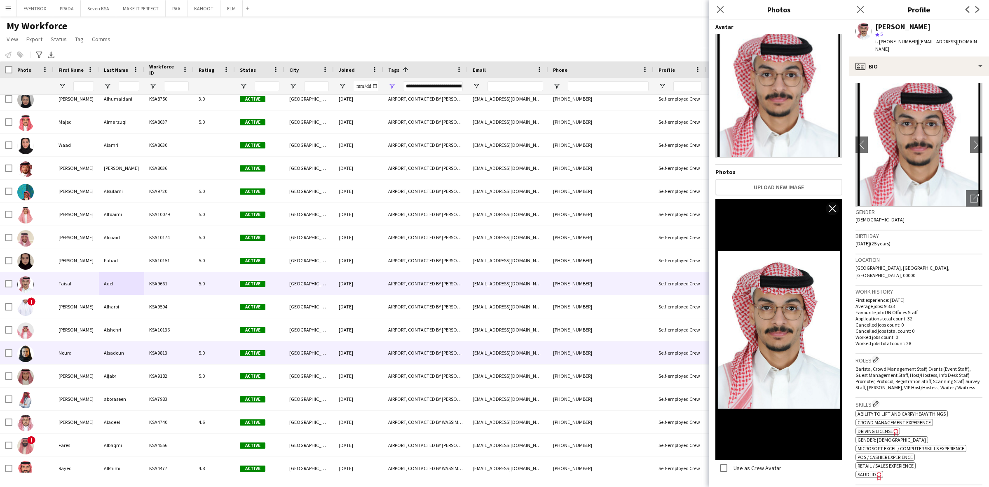
click at [168, 364] on div "KSA9182" at bounding box center [168, 375] width 49 height 23
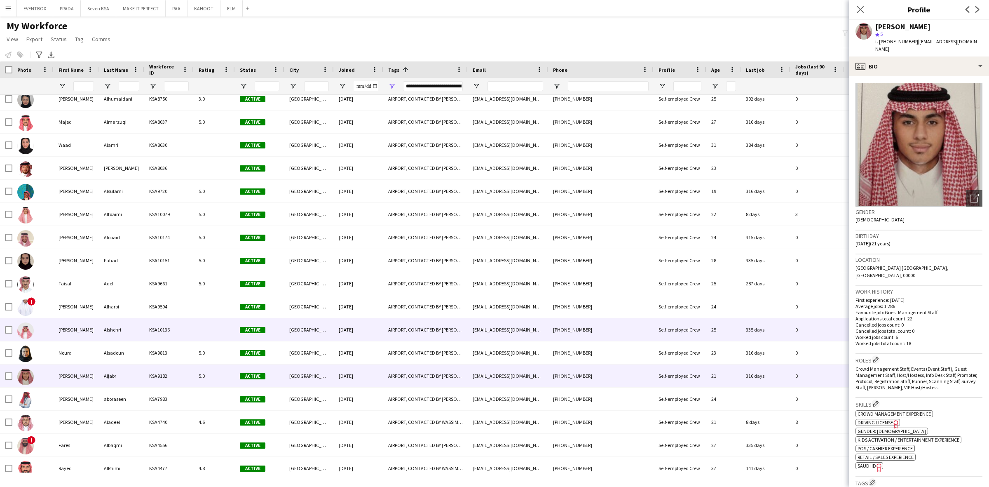
click at [191, 332] on div "KSA10136" at bounding box center [168, 329] width 49 height 23
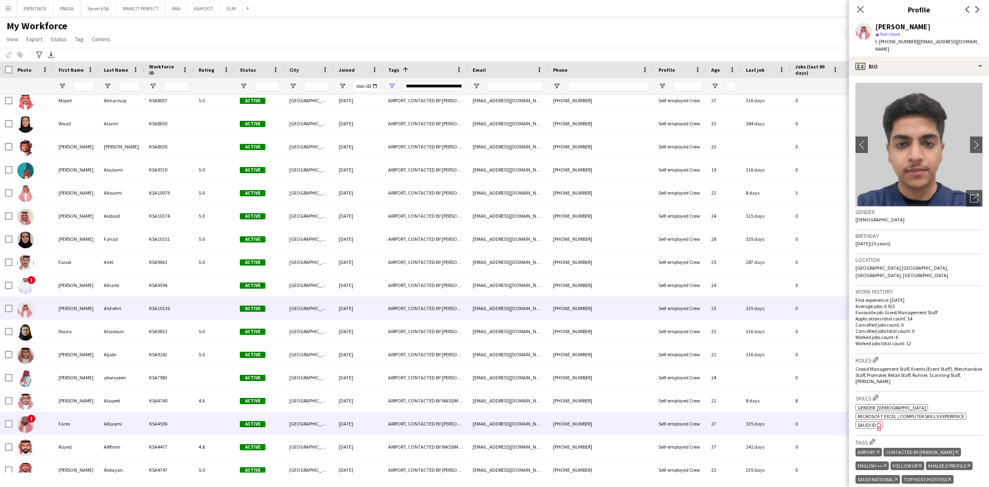
scroll to position [618, 0]
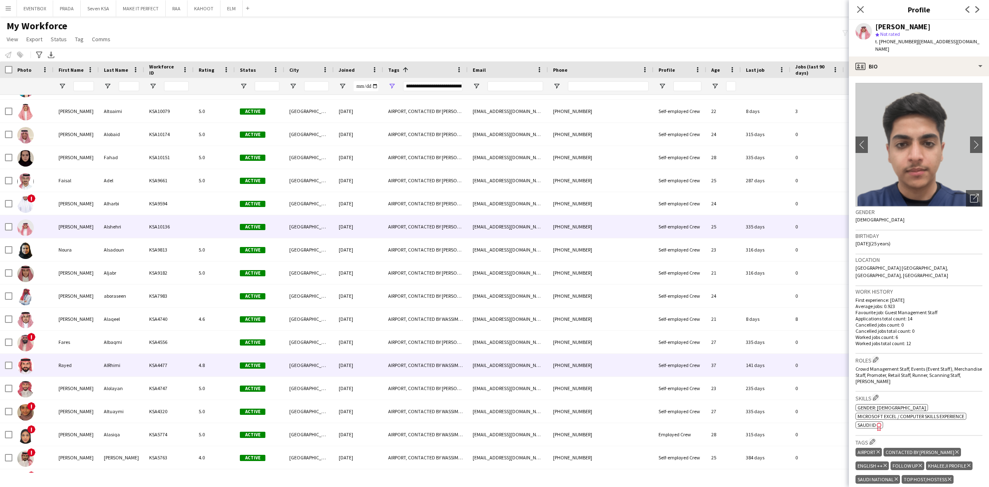
click at [184, 374] on div "KSA4477" at bounding box center [168, 365] width 49 height 23
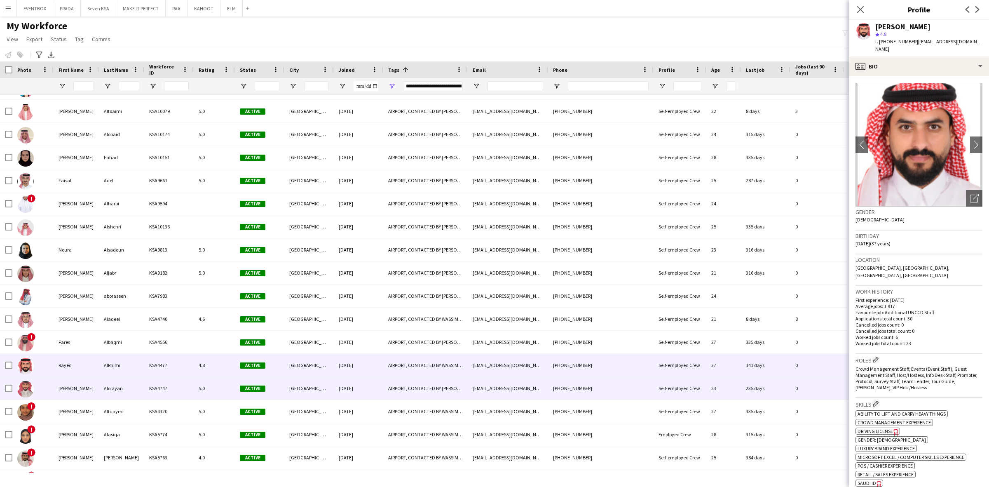
click at [183, 393] on div "KSA4747" at bounding box center [168, 388] width 49 height 23
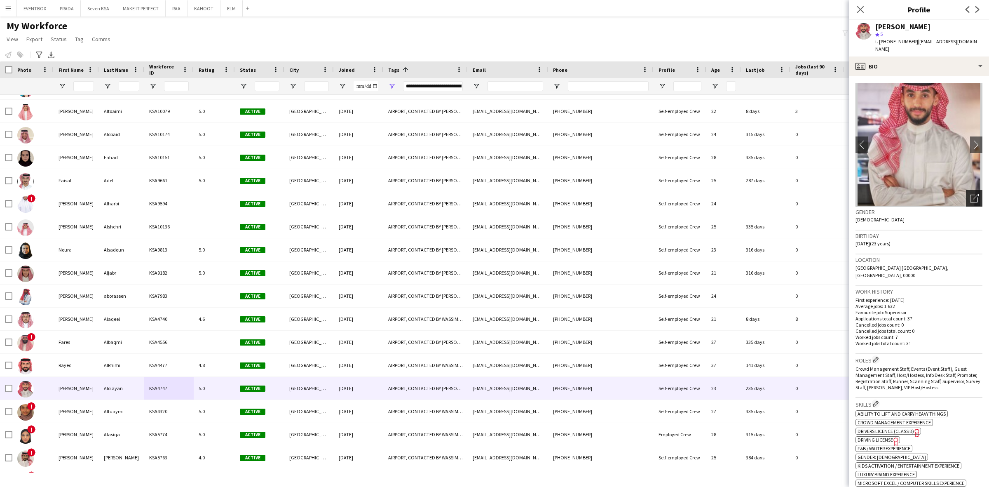
click at [970, 194] on icon "Open photos pop-in" at bounding box center [974, 198] width 9 height 9
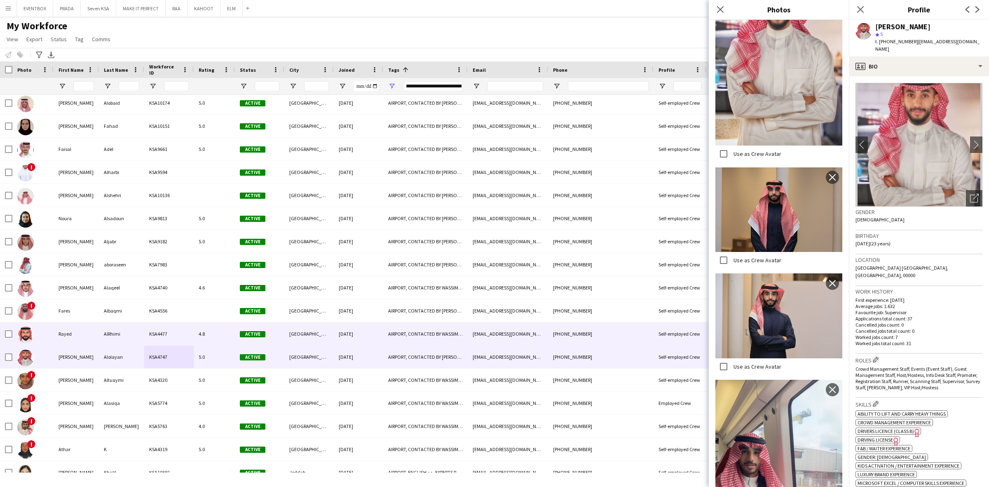
scroll to position [773, 0]
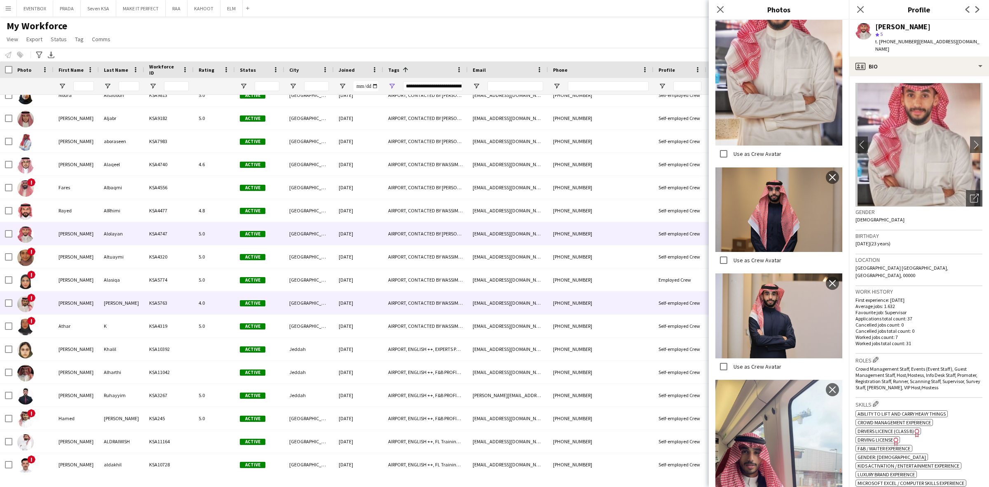
click at [202, 301] on div "4.0" at bounding box center [214, 302] width 41 height 23
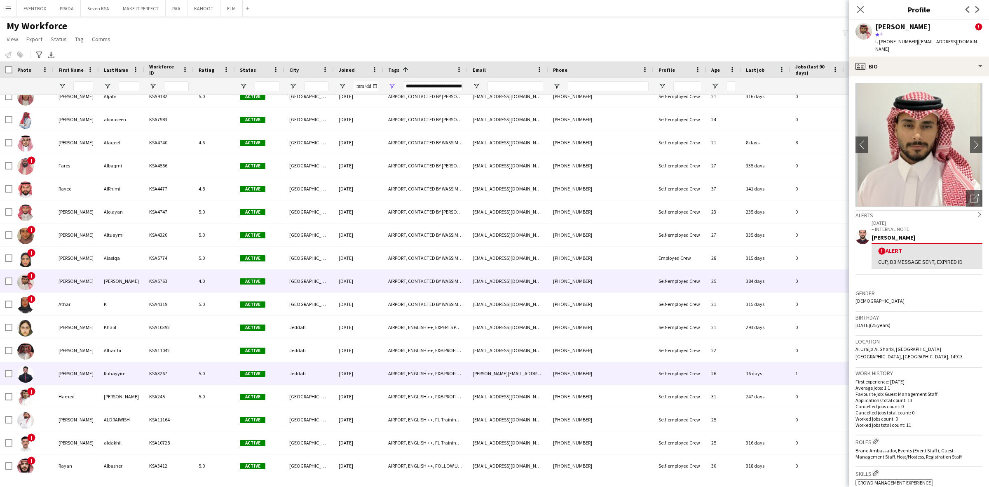
scroll to position [876, 0]
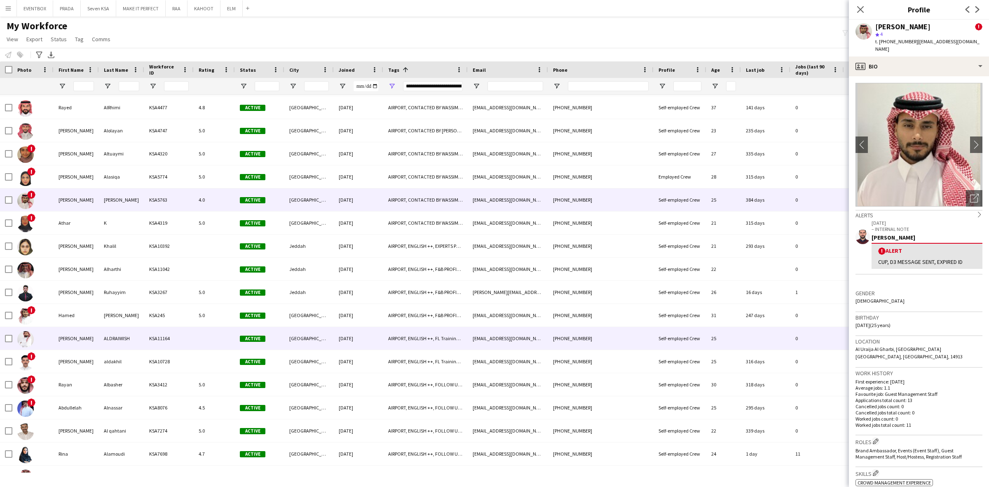
click at [220, 333] on div at bounding box center [214, 338] width 41 height 23
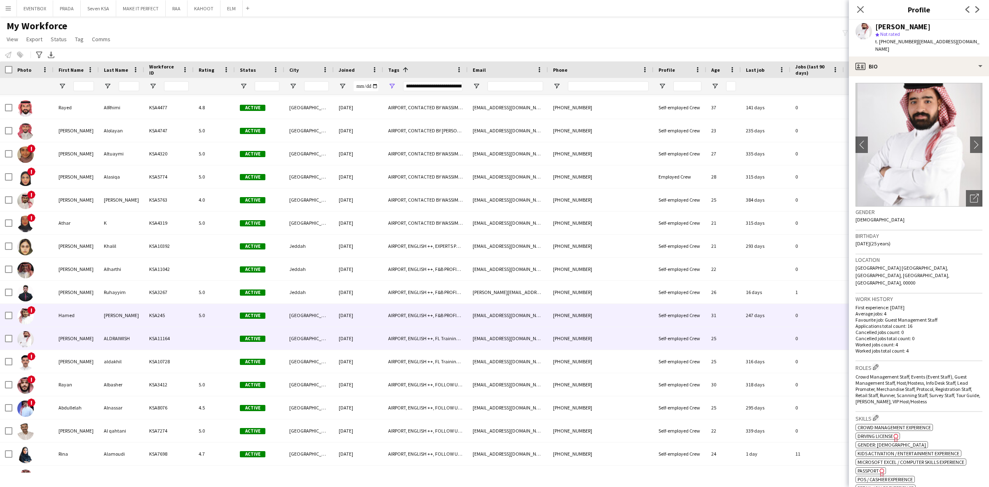
click at [226, 314] on div "5.0" at bounding box center [214, 315] width 41 height 23
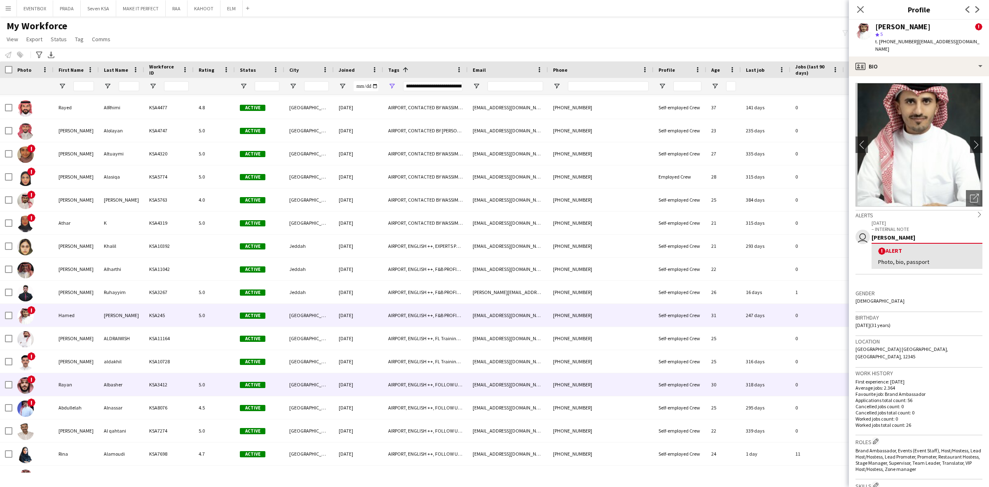
click at [195, 380] on div "5.0" at bounding box center [214, 384] width 41 height 23
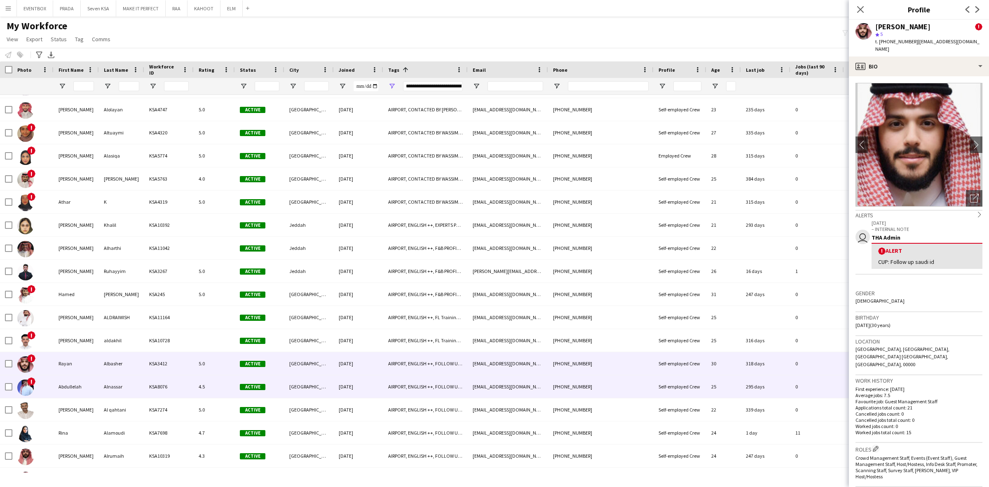
scroll to position [0, 0]
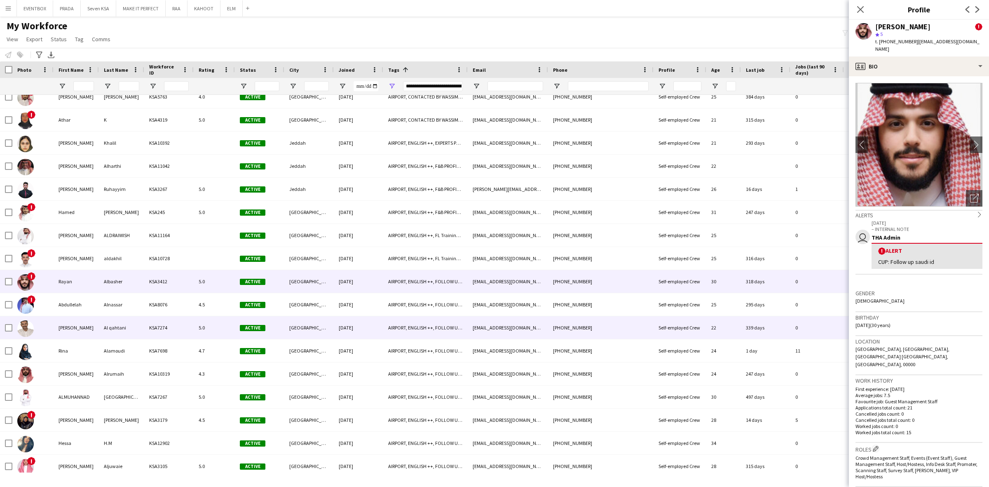
click at [196, 328] on div "5.0" at bounding box center [214, 327] width 41 height 23
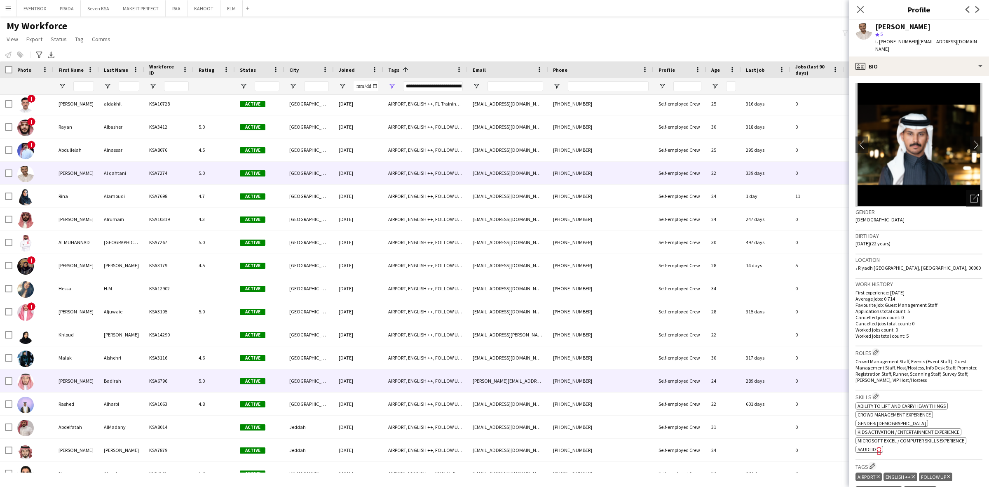
click at [163, 384] on div "KSA6796" at bounding box center [168, 380] width 49 height 23
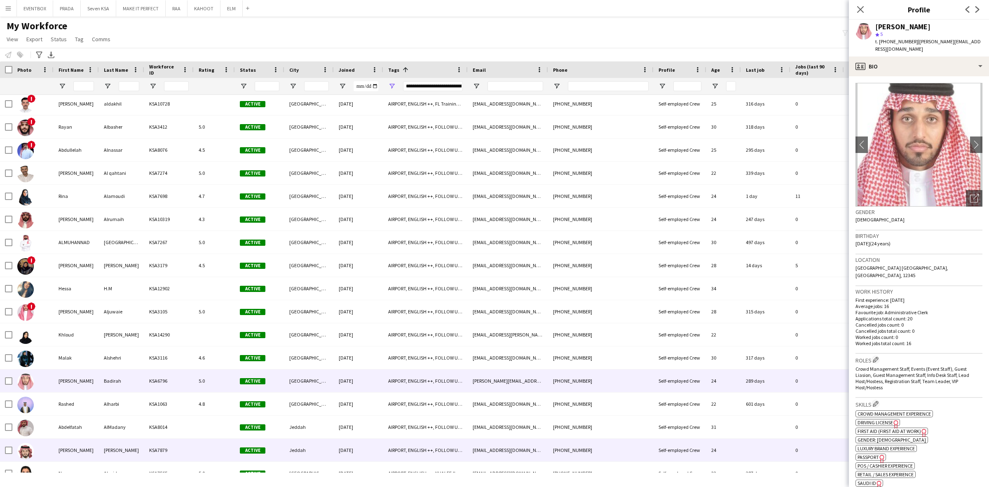
click at [178, 445] on div "KSA7879" at bounding box center [168, 450] width 49 height 23
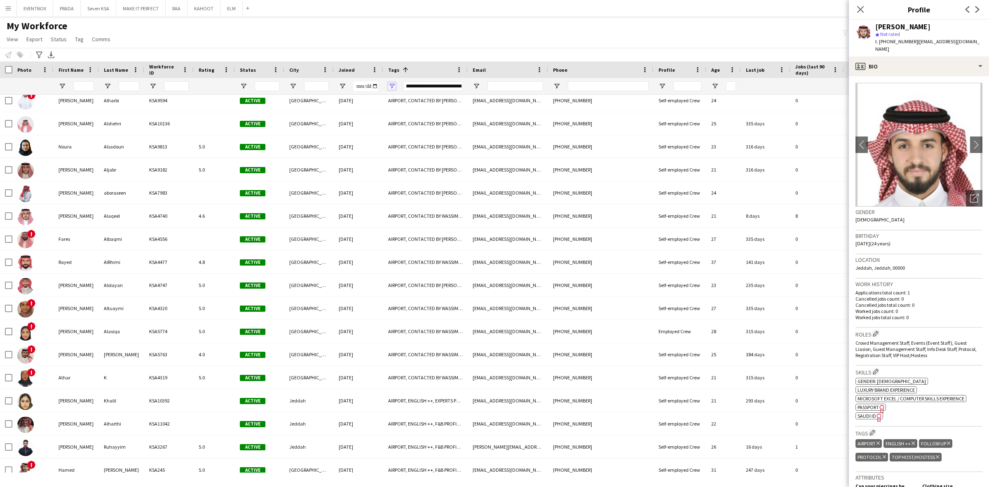
click at [394, 84] on span "Open Filter Menu" at bounding box center [391, 85] width 7 height 7
type input "**********"
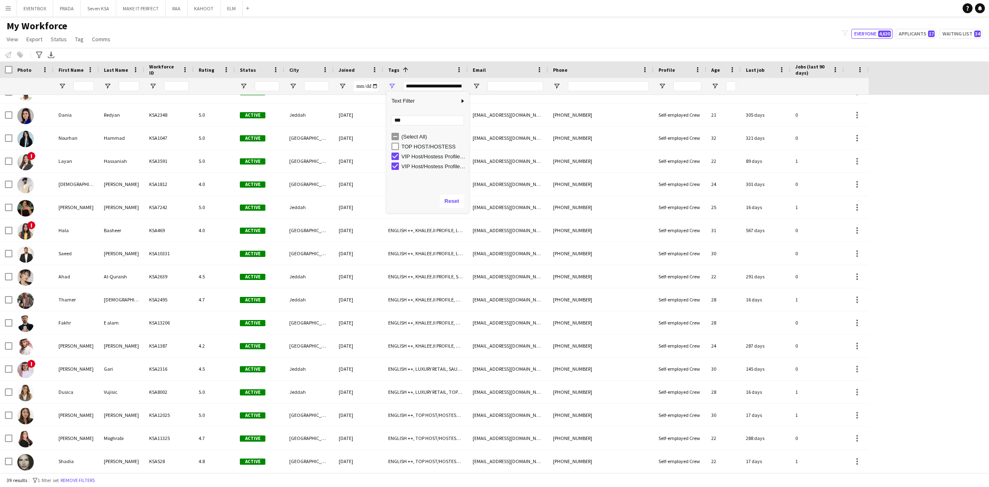
click at [417, 48] on div "Notify workforce Add to tag Select at least one crew to tag him or her. Advance…" at bounding box center [494, 55] width 989 height 14
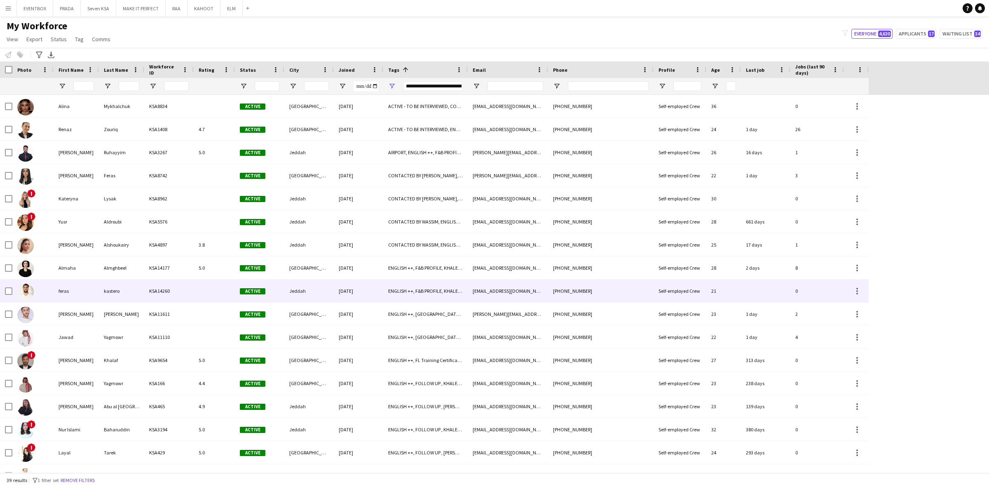
click at [158, 291] on div "KSA14260" at bounding box center [168, 290] width 49 height 23
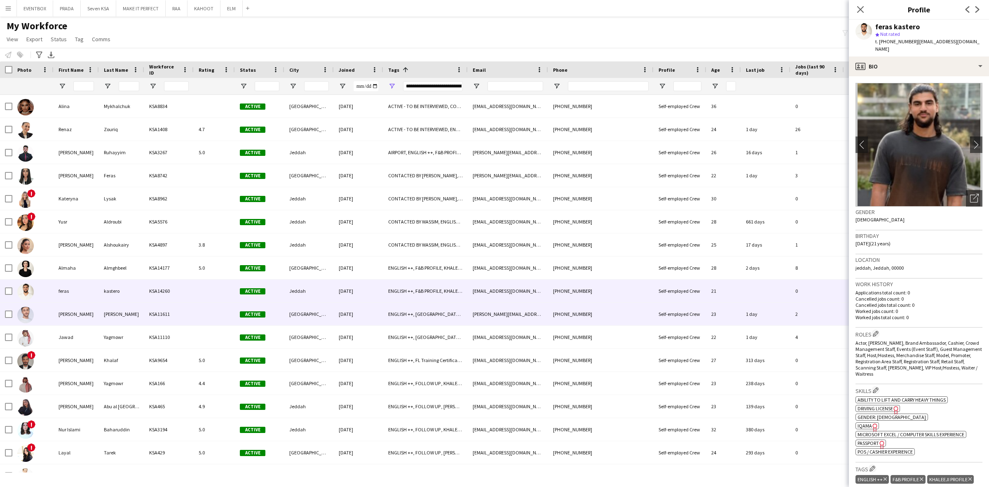
click at [217, 318] on div at bounding box center [214, 314] width 41 height 23
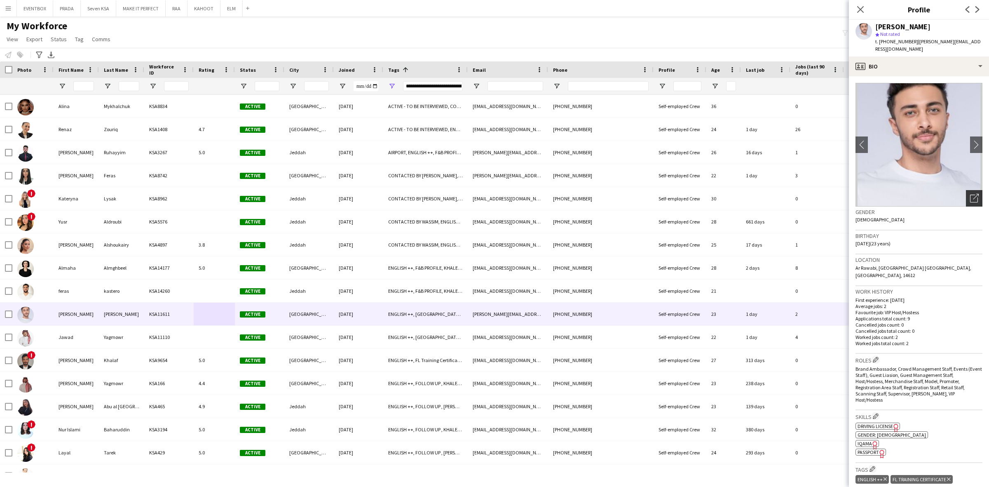
click at [970, 194] on icon "Open photos pop-in" at bounding box center [974, 198] width 9 height 9
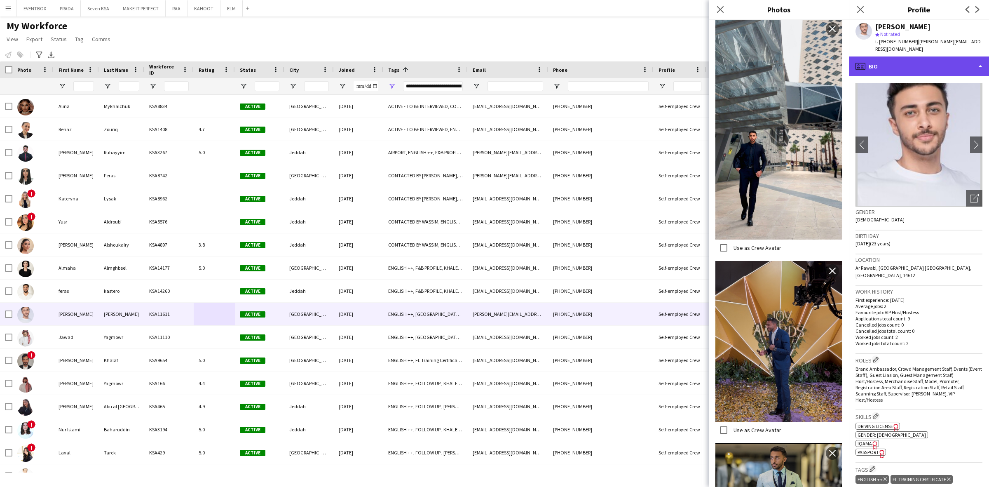
click at [957, 59] on div "profile Bio" at bounding box center [919, 66] width 140 height 20
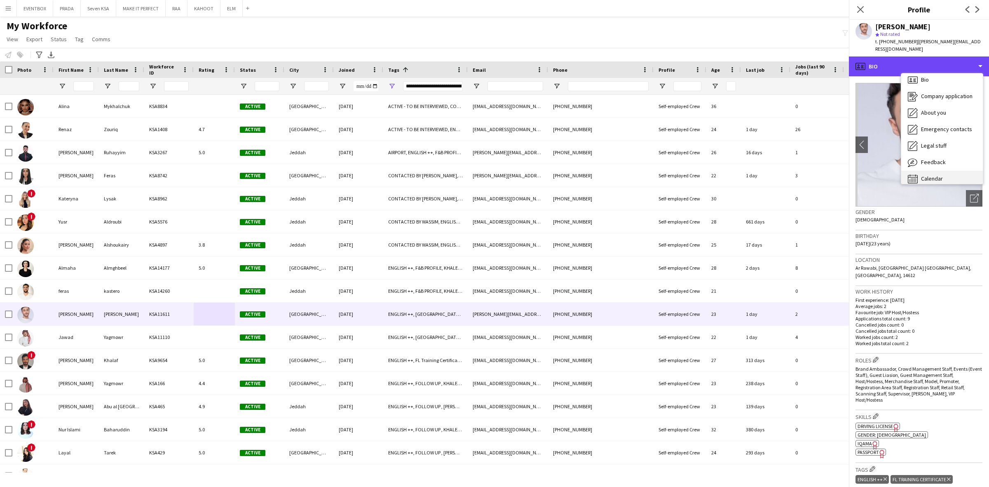
scroll to position [11, 0]
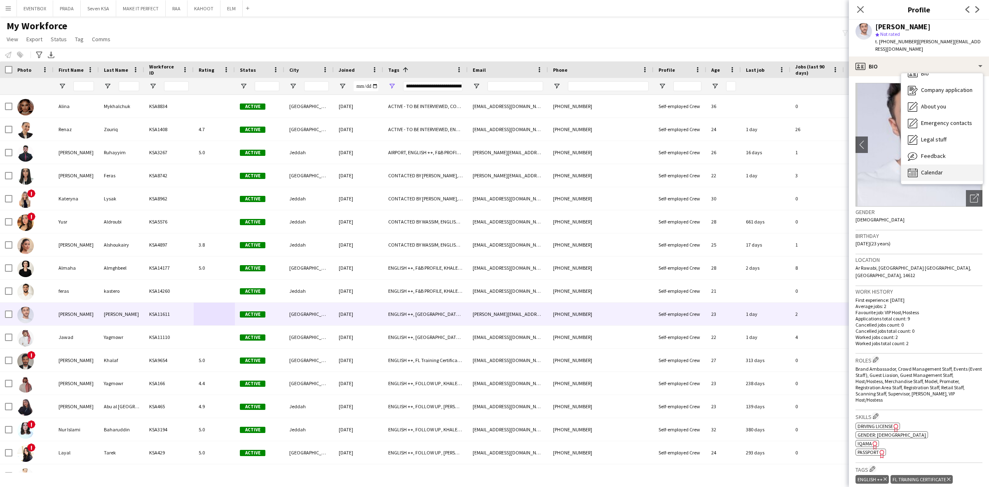
click at [947, 164] on div "Calendar Calendar" at bounding box center [942, 172] width 82 height 16
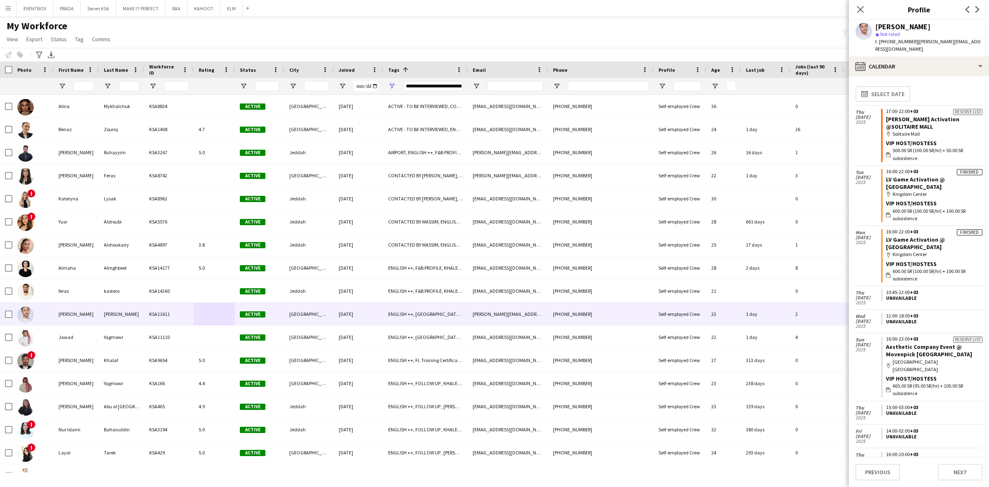
click at [957, 190] on div "map-marker Kingdom Center" at bounding box center [934, 193] width 96 height 7
click at [954, 176] on app-crew-calendar-job-card "Finished 16:00-22:00 +03 LV Game Activation @ Kingdom Centre map-marker Kingdom…" at bounding box center [931, 195] width 101 height 53
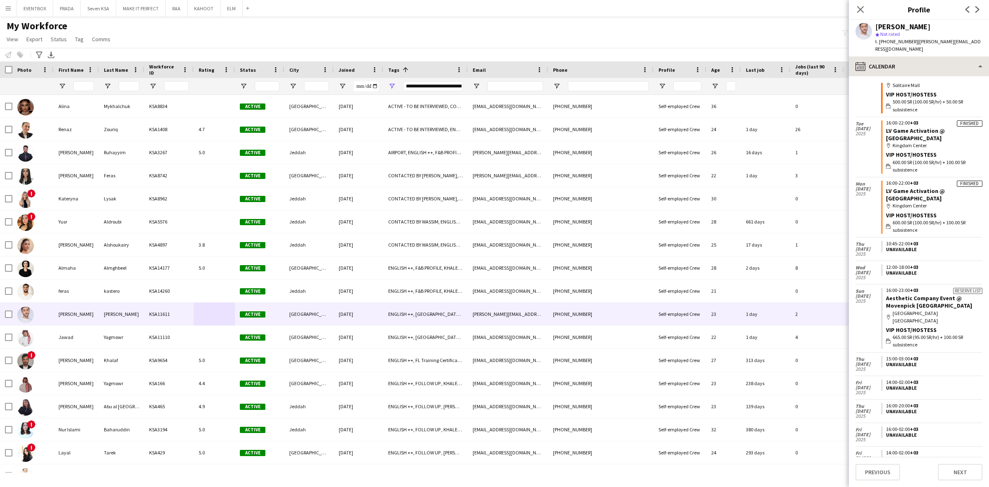
scroll to position [52, 0]
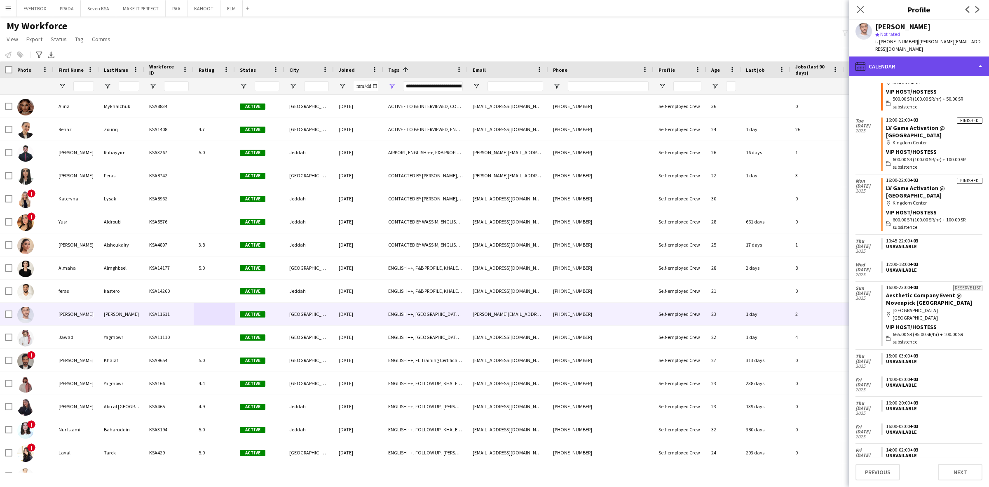
click at [912, 59] on div "calendar-full Calendar" at bounding box center [919, 66] width 140 height 20
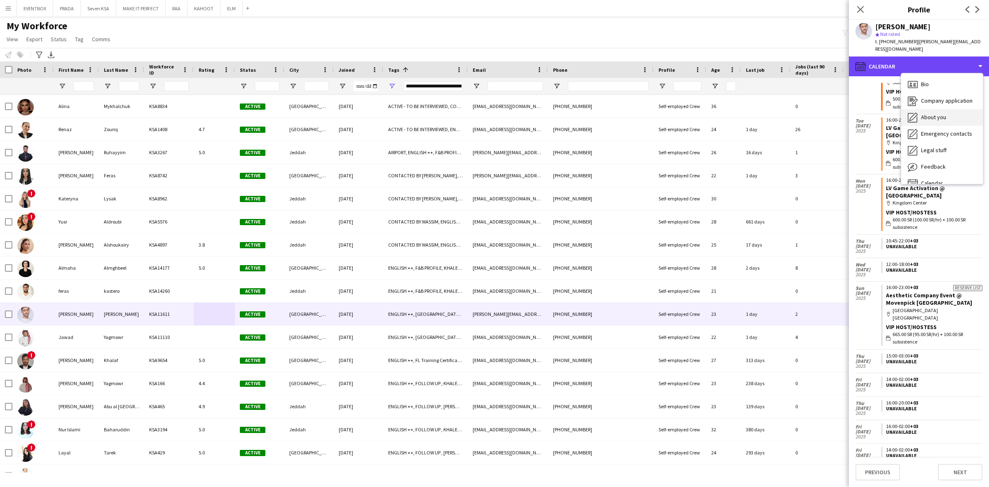
scroll to position [0, 0]
click at [960, 110] on div "About you About you" at bounding box center [942, 118] width 82 height 16
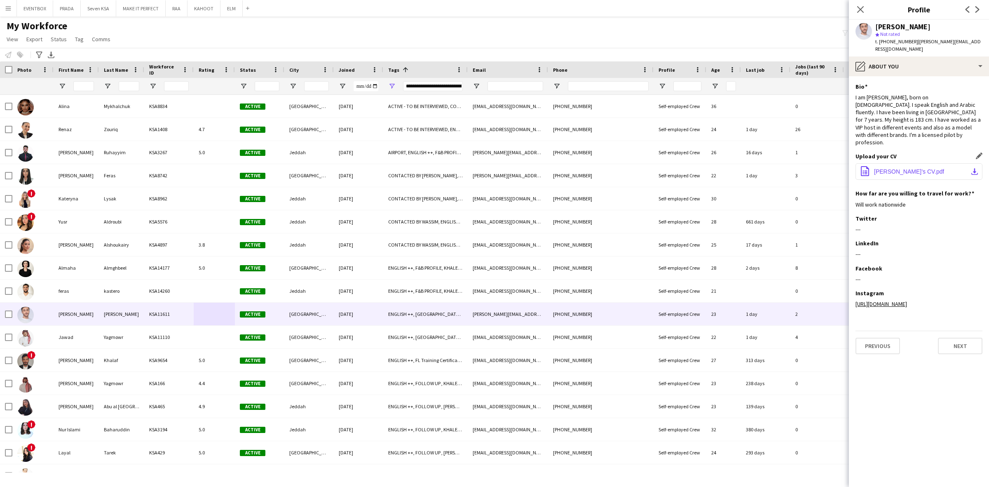
click at [894, 168] on span "Eyad’s CV.pdf" at bounding box center [909, 171] width 70 height 7
click at [903, 58] on div "pencil4 About you" at bounding box center [919, 66] width 140 height 20
click at [939, 77] on div "Bio Bio" at bounding box center [942, 85] width 82 height 16
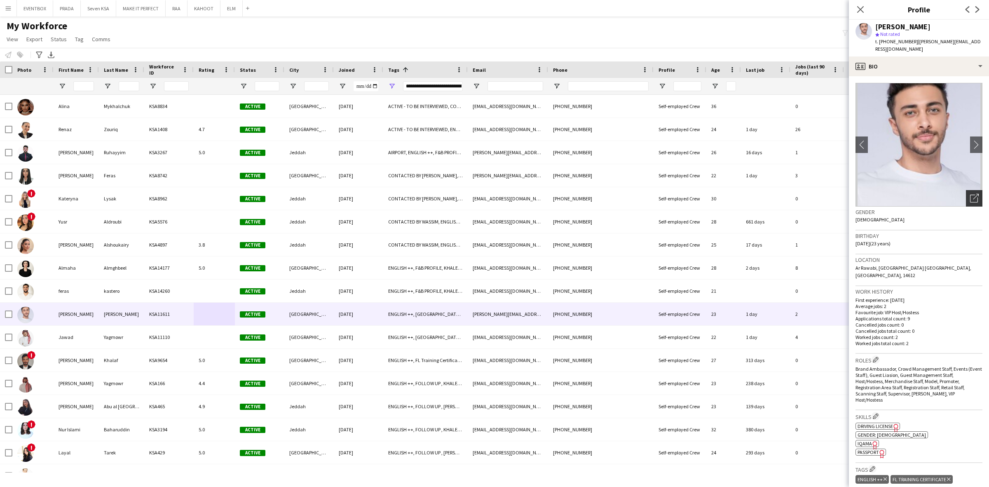
click at [966, 197] on div "Open photos pop-in" at bounding box center [974, 198] width 16 height 16
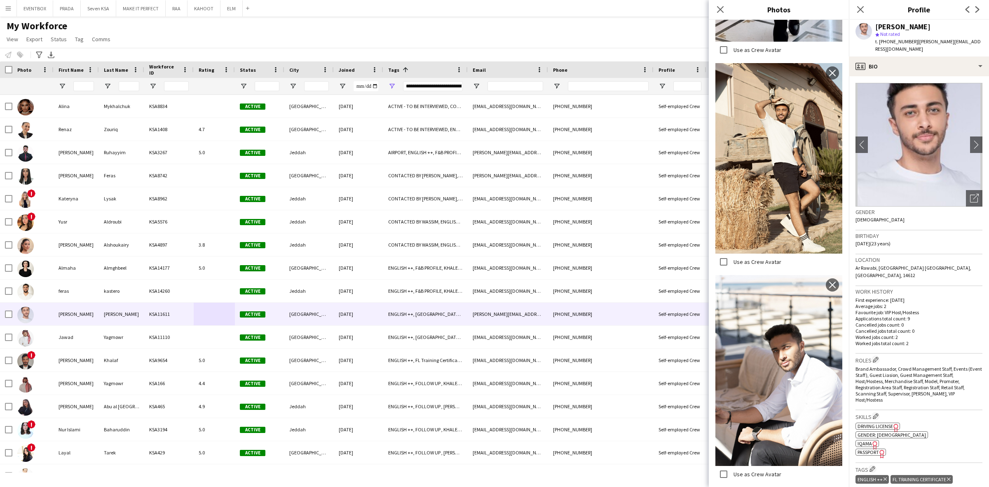
scroll to position [1700, 0]
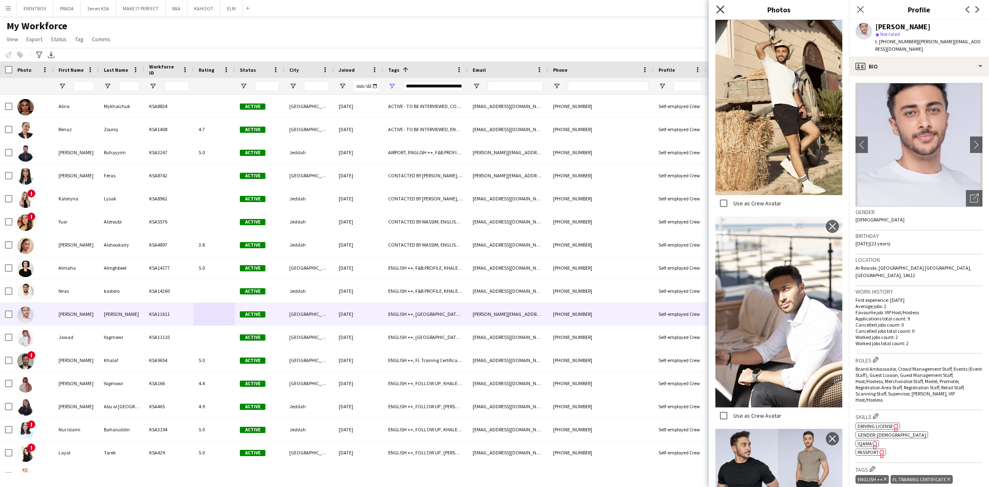
click at [721, 7] on icon "Close pop-in" at bounding box center [720, 9] width 8 height 8
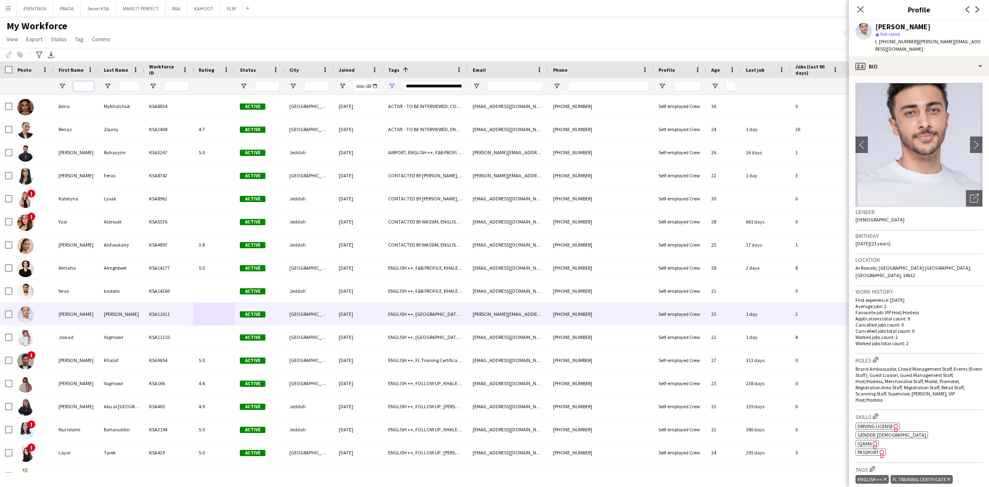
click at [74, 89] on input "First Name Filter Input" at bounding box center [83, 86] width 21 height 10
click at [862, 10] on icon at bounding box center [860, 9] width 8 height 8
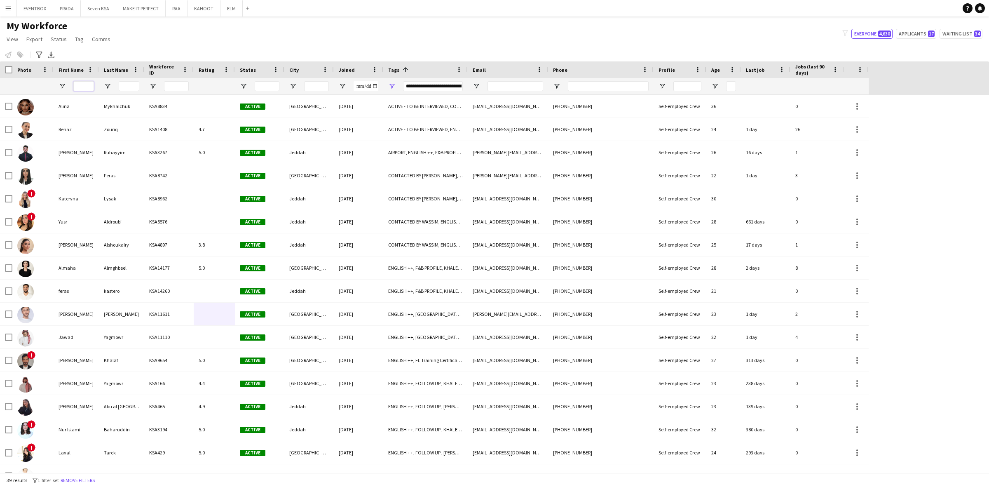
click at [73, 88] on input "First Name Filter Input" at bounding box center [83, 86] width 21 height 10
type input "******"
type input "***"
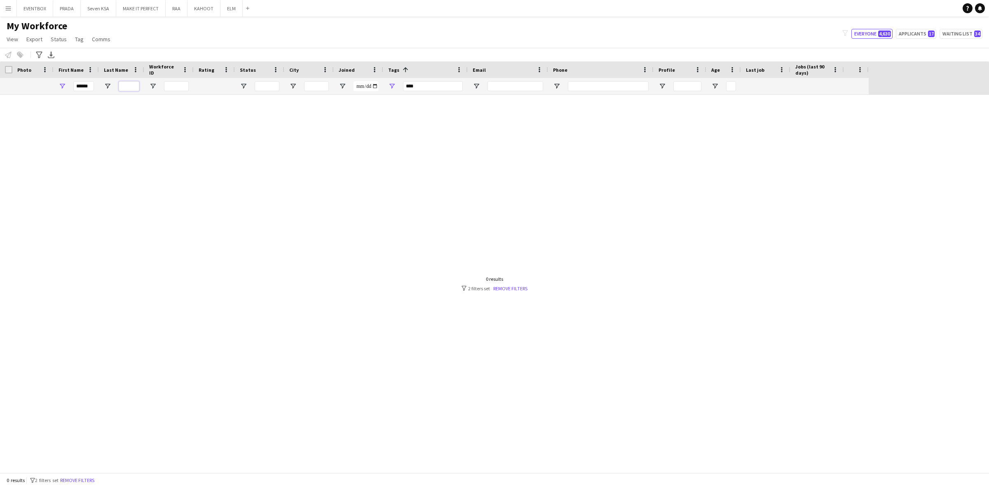
click at [120, 82] on input "Last Name Filter Input" at bounding box center [129, 86] width 21 height 10
drag, startPoint x: 92, startPoint y: 86, endPoint x: 37, endPoint y: 86, distance: 54.4
click at [37, 86] on div "****** ***" at bounding box center [434, 86] width 869 height 16
type input "*********"
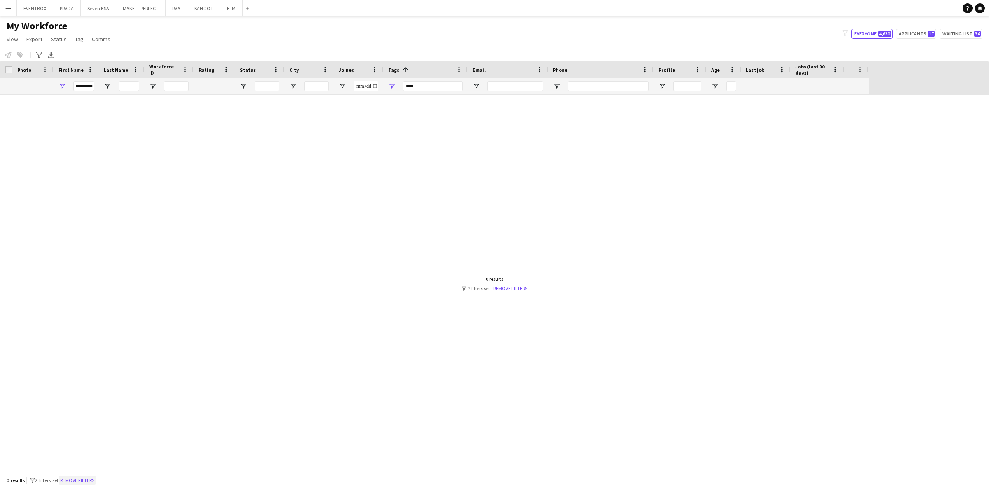
scroll to position [0, 0]
click at [96, 479] on button "Remove filters" at bounding box center [78, 480] width 38 height 9
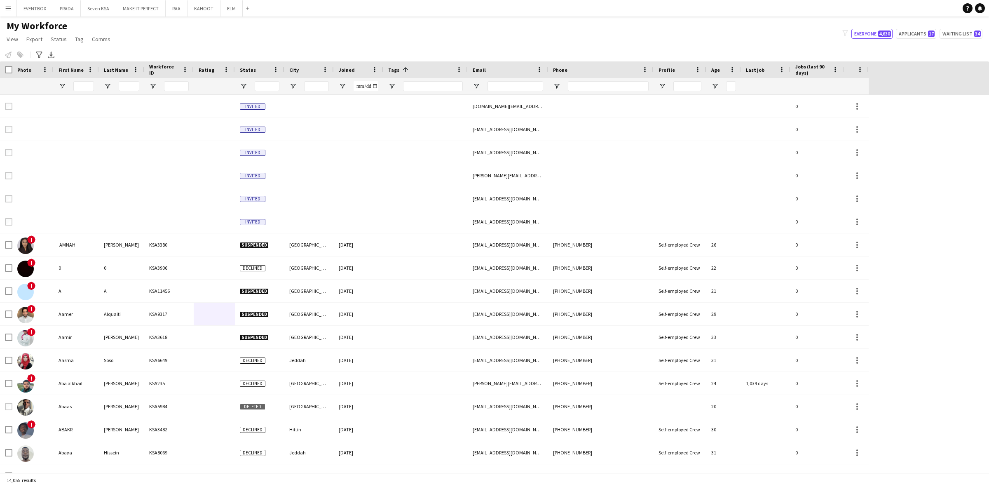
click at [89, 79] on div at bounding box center [83, 86] width 21 height 16
click at [89, 87] on input "First Name Filter Input" at bounding box center [83, 86] width 21 height 10
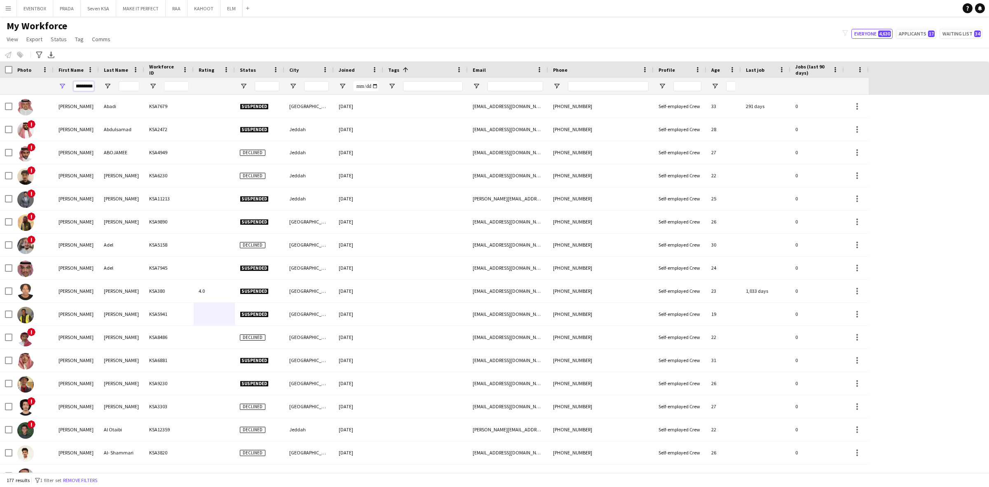
type input "*********"
click at [129, 88] on input "Last Name Filter Input" at bounding box center [129, 86] width 21 height 10
click at [232, 40] on div "My Workforce View Views Default view Basic Export View Full Name TAGS Test New …" at bounding box center [494, 34] width 989 height 28
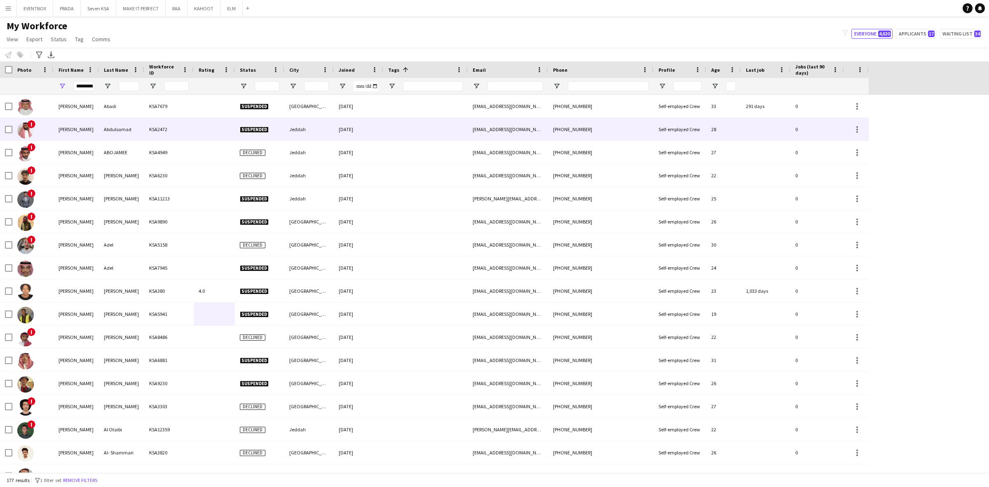
click at [157, 136] on div "KSA2472" at bounding box center [168, 129] width 49 height 23
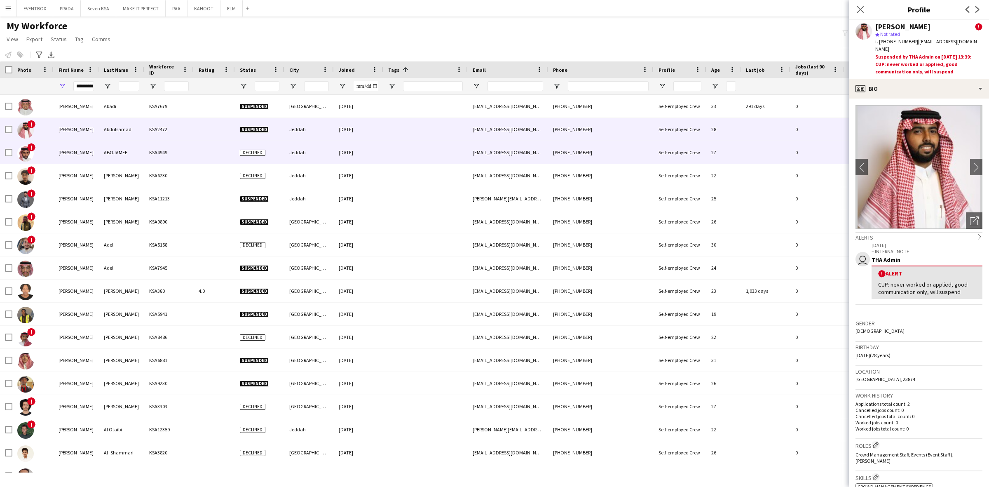
click at [199, 157] on div at bounding box center [214, 152] width 41 height 23
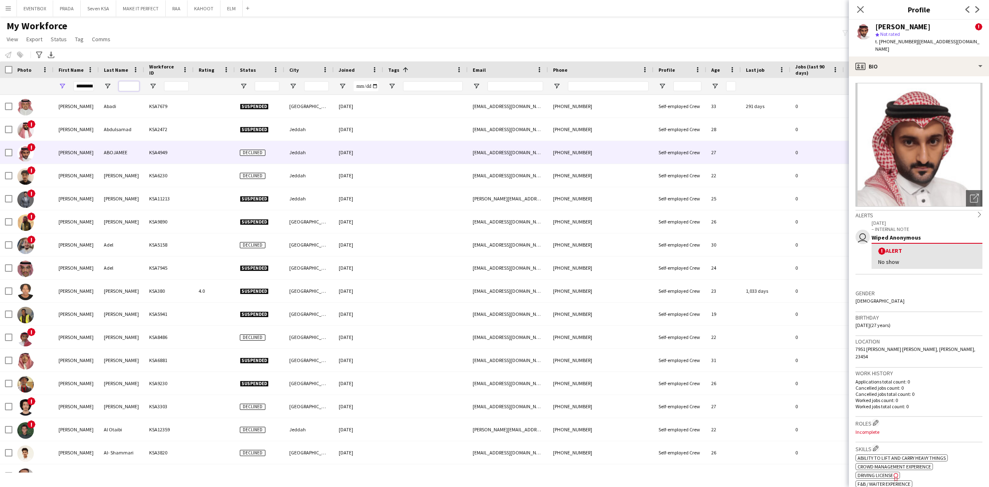
click at [130, 83] on input "Last Name Filter Input" at bounding box center [129, 86] width 21 height 10
click at [244, 85] on span "Open Filter Menu" at bounding box center [243, 85] width 7 height 7
click at [246, 131] on div "(Select All) Active Applicant Approved Declined Deleted" at bounding box center [279, 159] width 82 height 59
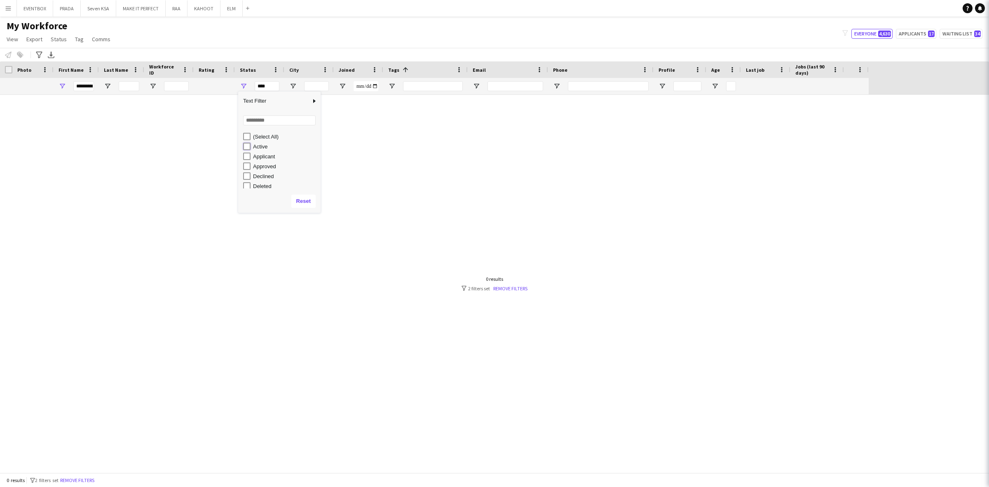
type input "**********"
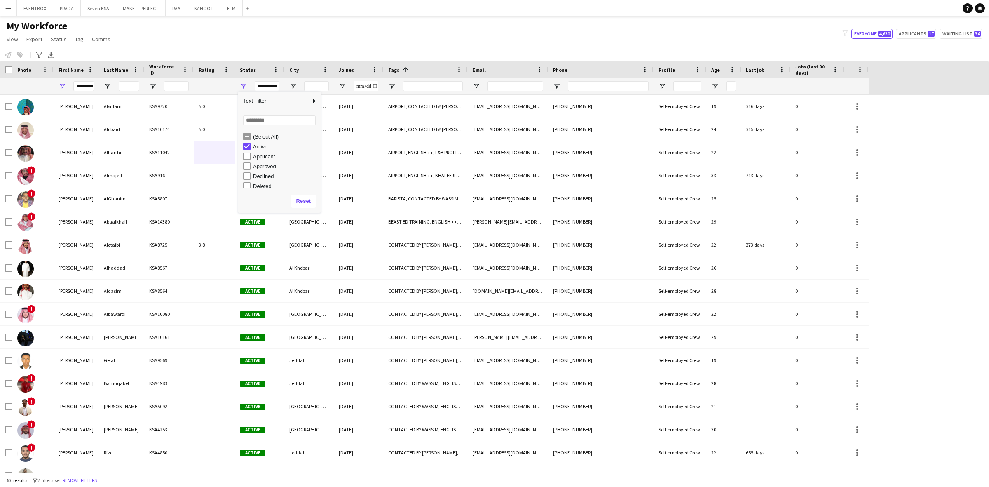
drag, startPoint x: 246, startPoint y: 50, endPoint x: 245, endPoint y: 46, distance: 4.1
click at [246, 49] on div "Notify workforce Add to tag Select at least one crew to tag him or her. Advance…" at bounding box center [494, 55] width 989 height 14
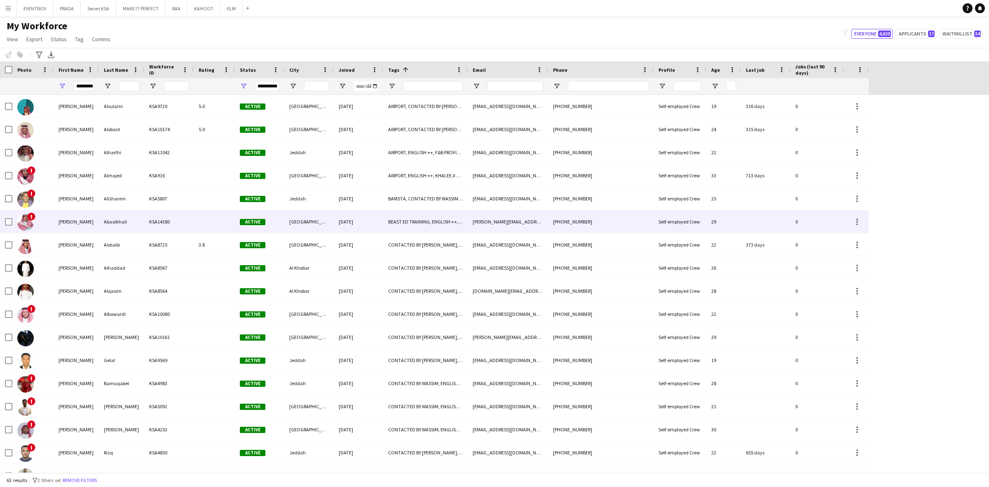
click at [148, 221] on div "KSA14380" at bounding box center [168, 221] width 49 height 23
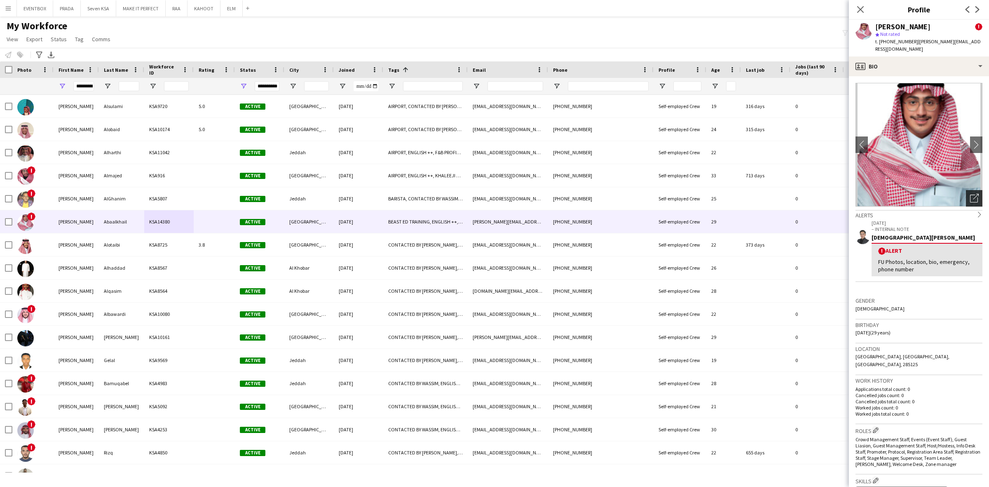
click at [970, 194] on icon "Open photos pop-in" at bounding box center [974, 198] width 9 height 9
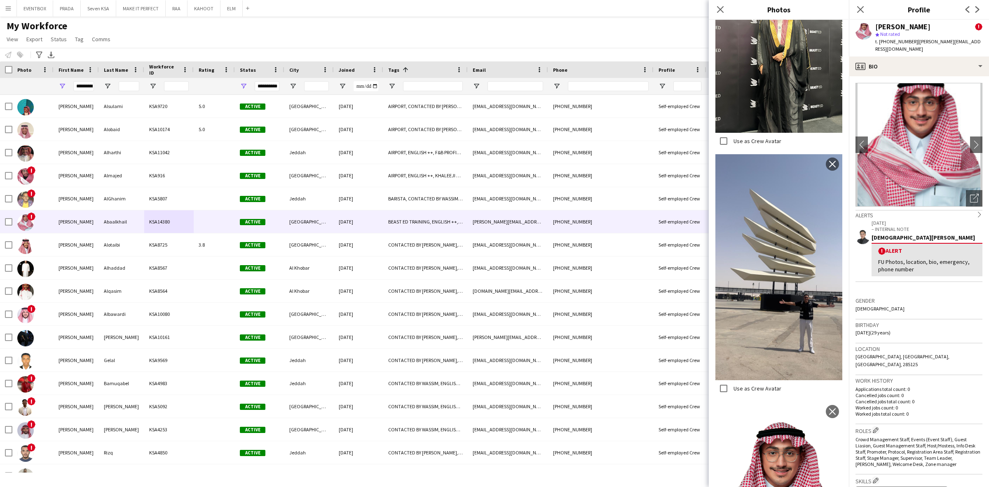
scroll to position [723, 0]
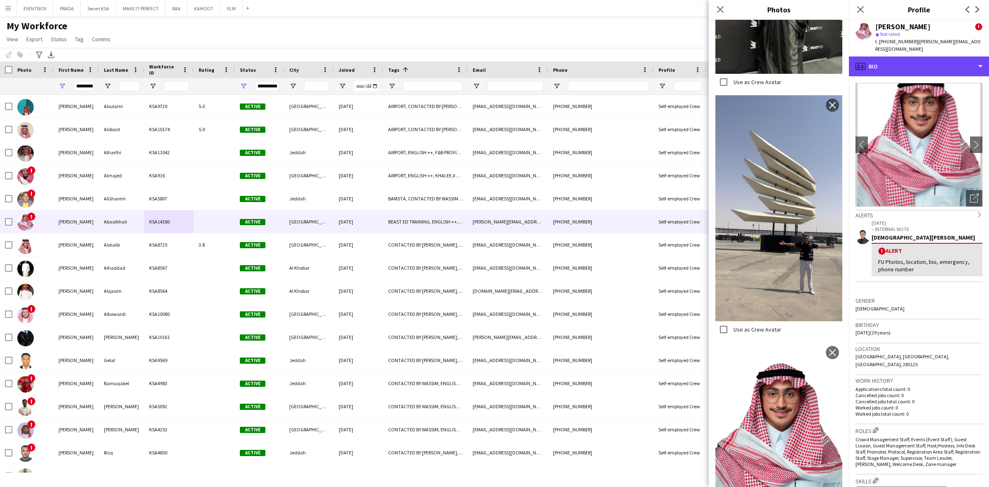
click at [931, 61] on div "profile Bio" at bounding box center [919, 66] width 140 height 20
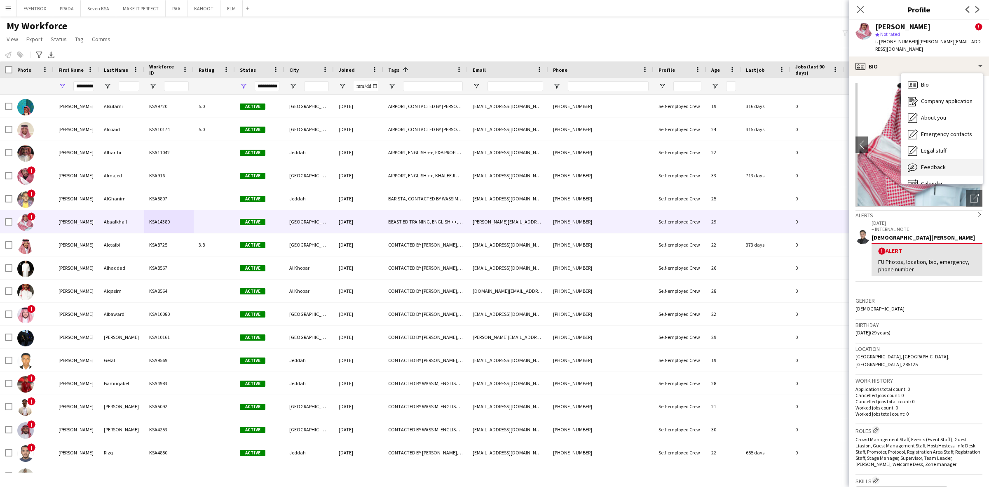
click at [944, 163] on span "Feedback" at bounding box center [933, 166] width 25 height 7
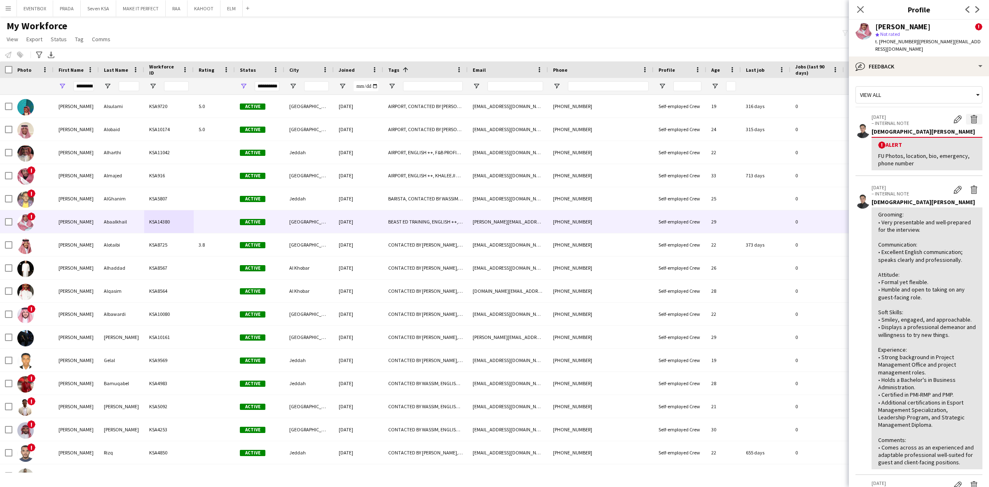
drag, startPoint x: 969, startPoint y: 120, endPoint x: 968, endPoint y: 115, distance: 4.4
click at [969, 117] on div "16-09-2025 – INTERNAL NOTE Edit alert Delete alert Jesus Relampagos ! Alert FU …" at bounding box center [927, 142] width 111 height 57
click at [969, 109] on app-crew-profile-feedback-alert "16-09-2025 – INTERNAL NOTE Edit alert Delete alert Jesus Relampagos ! Alert FU …" at bounding box center [919, 143] width 127 height 68
click at [970, 115] on app-icon "Delete alert" at bounding box center [974, 119] width 8 height 8
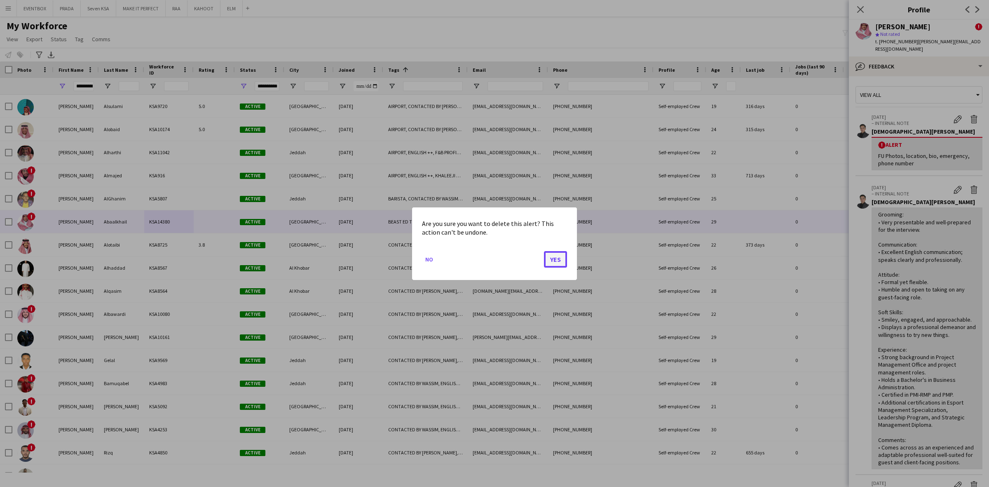
click at [553, 256] on button "Yes" at bounding box center [555, 259] width 23 height 16
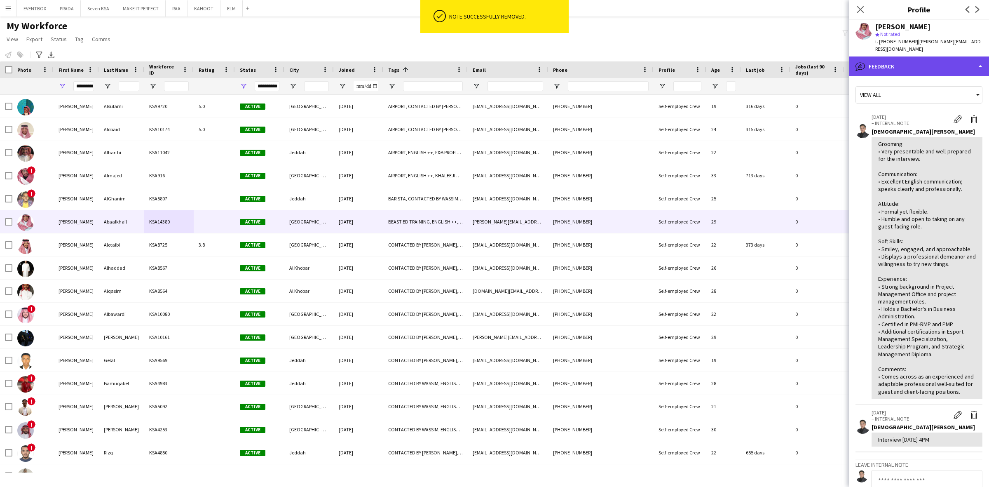
click at [936, 56] on div "bubble-pencil Feedback" at bounding box center [919, 66] width 140 height 20
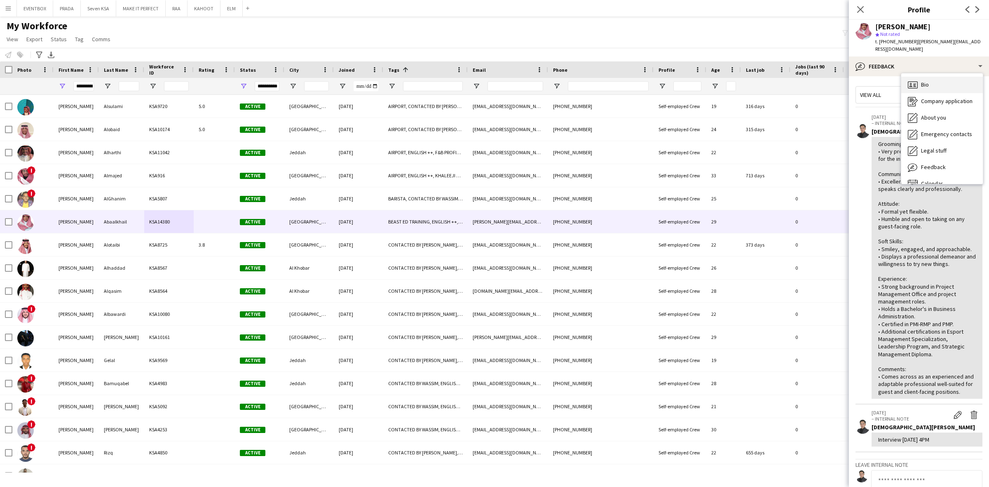
click at [936, 77] on div "Bio Bio" at bounding box center [942, 85] width 82 height 16
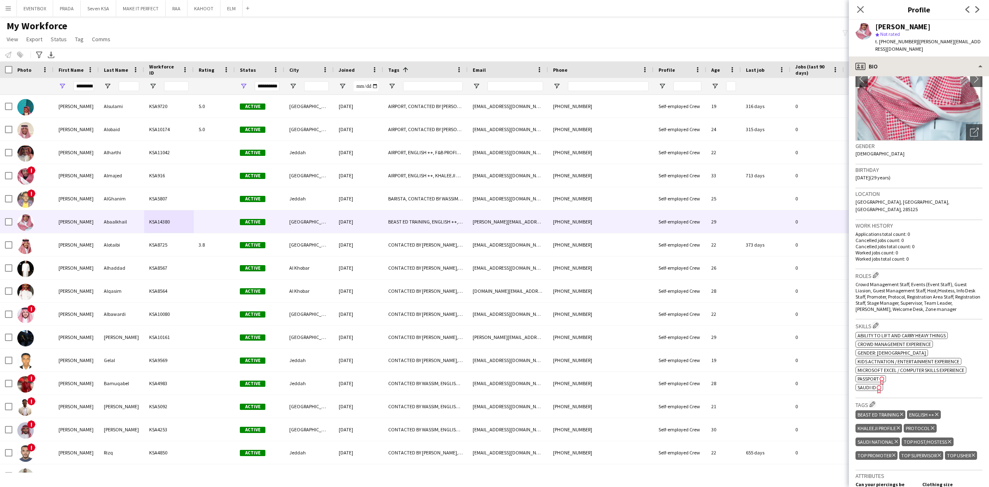
scroll to position [0, 0]
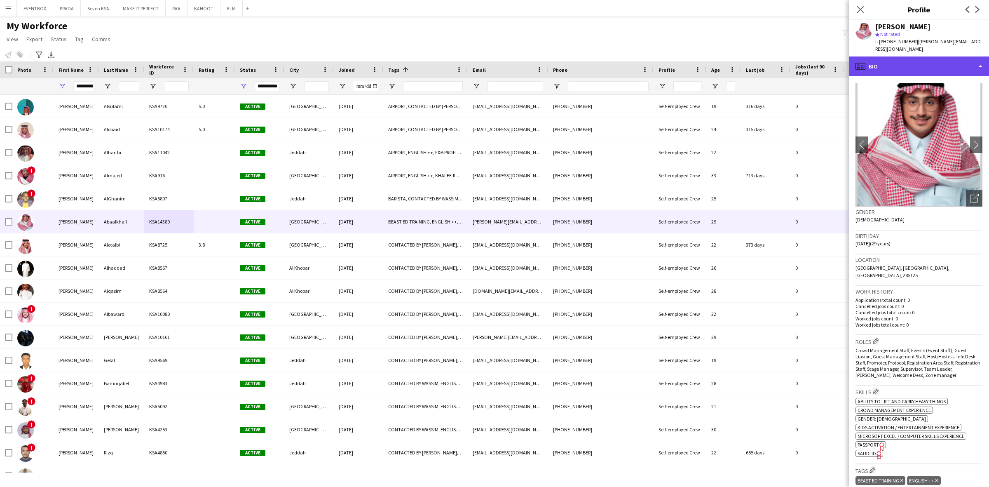
click at [916, 56] on div "profile Bio" at bounding box center [919, 66] width 140 height 20
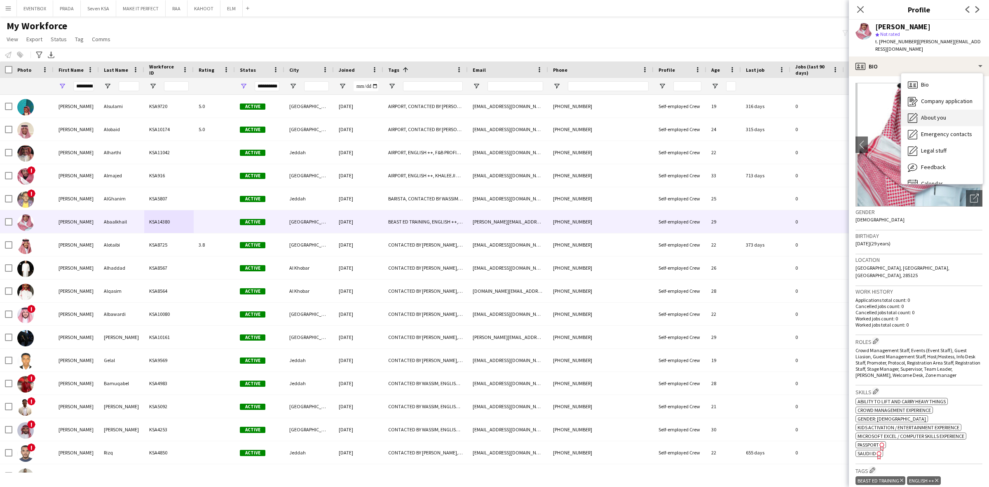
click at [947, 113] on div "About you About you" at bounding box center [942, 118] width 82 height 16
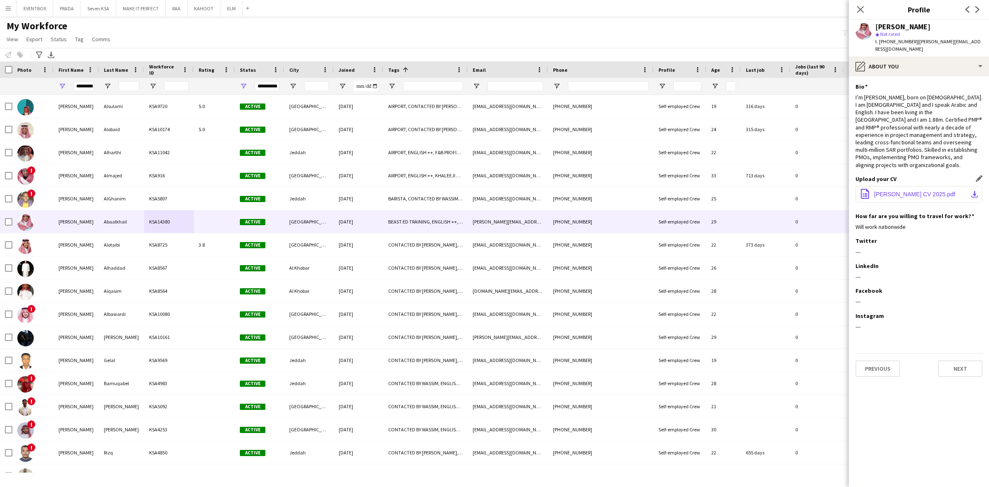
click at [899, 186] on button "office-file-sheet [PERSON_NAME] CV 2025.pdf download-bottom" at bounding box center [919, 194] width 127 height 16
click at [631, 42] on div "My Workforce View Views Default view Basic Export View Full Name TAGS Test New …" at bounding box center [494, 34] width 989 height 28
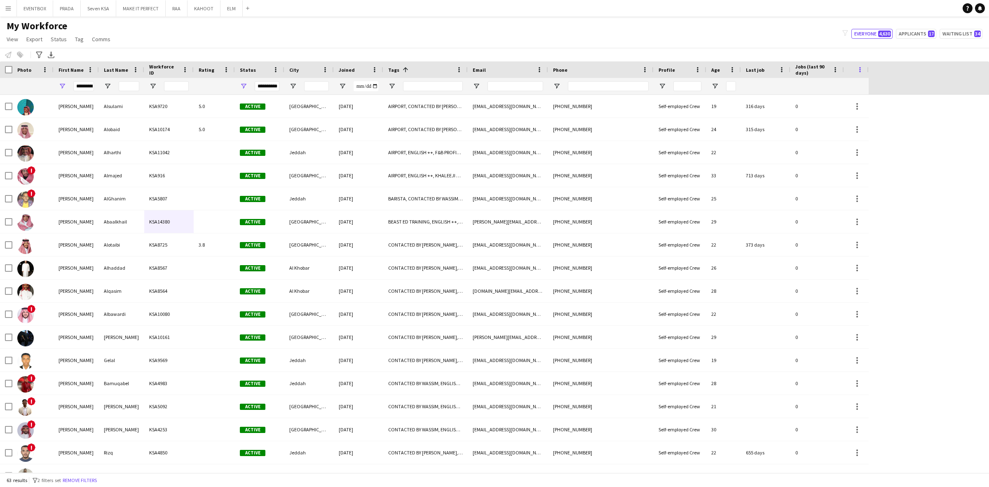
click at [858, 70] on span at bounding box center [859, 69] width 7 height 7
click at [730, 0] on html "Menu Boards Boards Boards All jobs Status Workforce Workforce My Workforce Recr…" at bounding box center [494, 243] width 989 height 487
click at [664, 12] on app-navbar "Menu Boards Boards Boards All jobs Status Workforce Workforce My Workforce Recr…" at bounding box center [494, 8] width 989 height 16
click at [15, 36] on span "View" at bounding box center [13, 38] width 12 height 7
click at [29, 96] on span "Customise filters" at bounding box center [31, 98] width 42 height 7
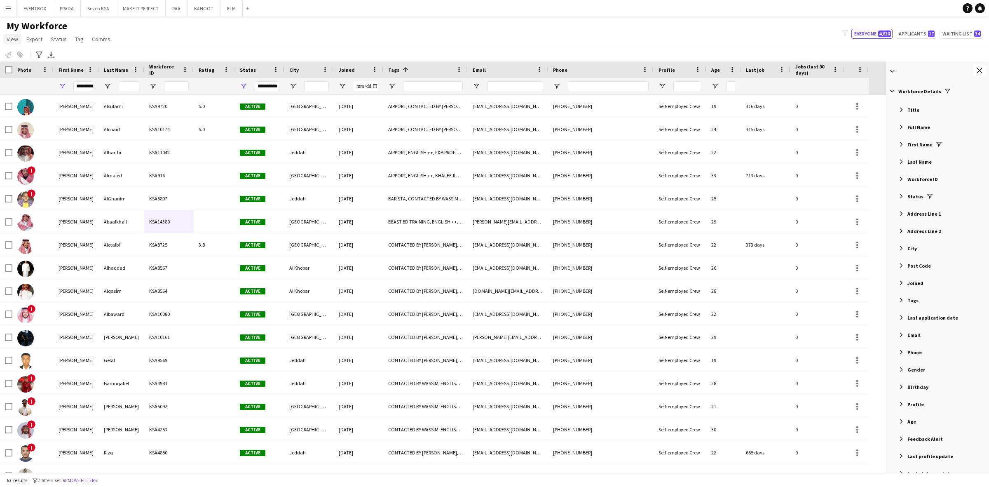
click at [12, 40] on span "View" at bounding box center [13, 38] width 12 height 7
click at [16, 81] on span "Customise view" at bounding box center [29, 80] width 39 height 7
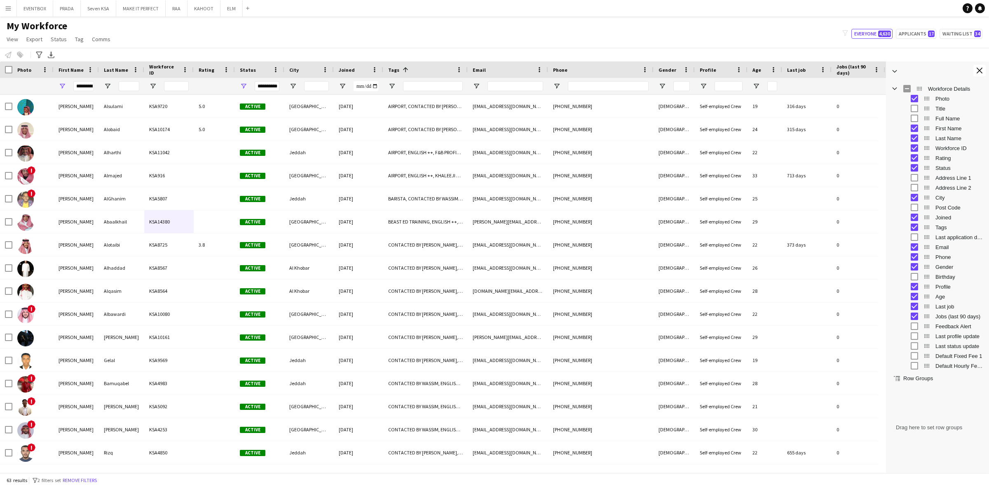
click at [662, 80] on div at bounding box center [674, 86] width 41 height 16
click at [662, 82] on span "Open Filter Menu" at bounding box center [662, 85] width 7 height 7
click at [87, 83] on input "*********" at bounding box center [83, 86] width 21 height 10
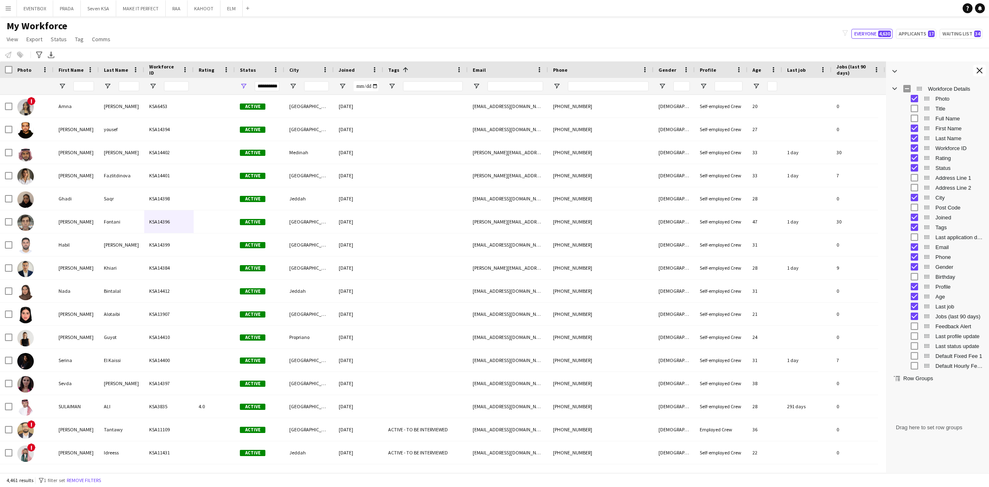
click at [658, 83] on div at bounding box center [674, 86] width 41 height 16
click at [659, 83] on span "Open Filter Menu" at bounding box center [662, 85] width 7 height 7
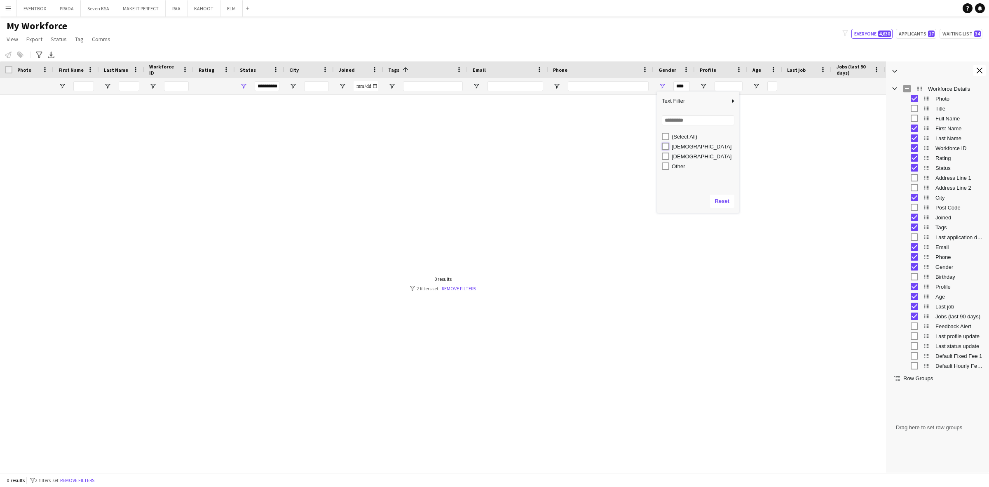
type input "**********"
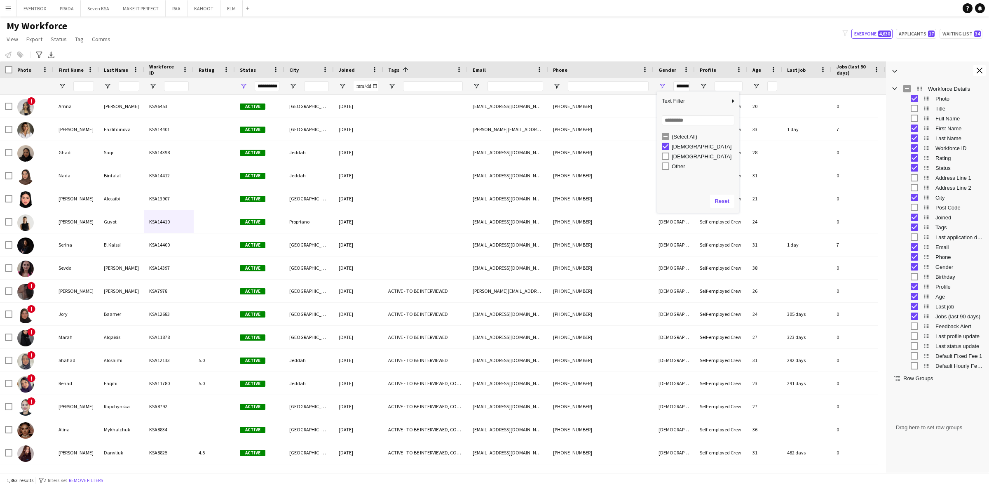
click at [517, 34] on div "My Workforce View Views Default view Basic Export View Full Name TAGS Test New …" at bounding box center [494, 34] width 989 height 28
click at [411, 83] on input "Tags Filter Input" at bounding box center [433, 86] width 60 height 10
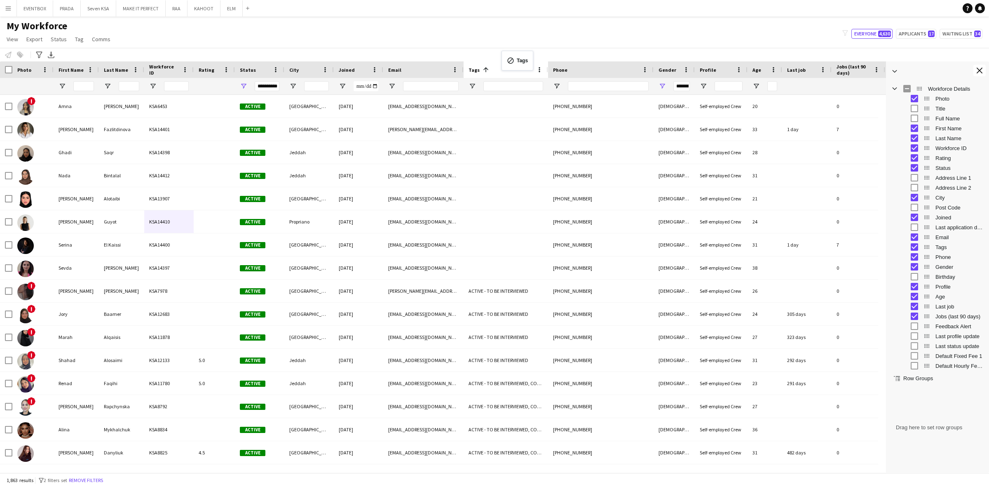
drag, startPoint x: 507, startPoint y: 77, endPoint x: 509, endPoint y: 40, distance: 37.2
click at [509, 27] on div "My Workforce View Views Default view Basic Export View Full Name TAGS Test New …" at bounding box center [494, 34] width 989 height 28
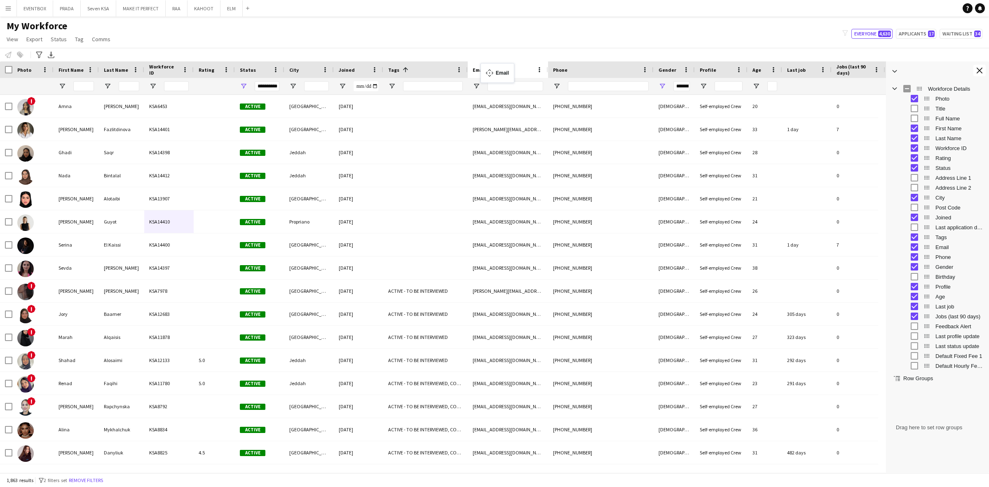
drag, startPoint x: 421, startPoint y: 68, endPoint x: 485, endPoint y: 68, distance: 63.9
click at [421, 86] on input "Tags Filter Input" at bounding box center [433, 86] width 60 height 10
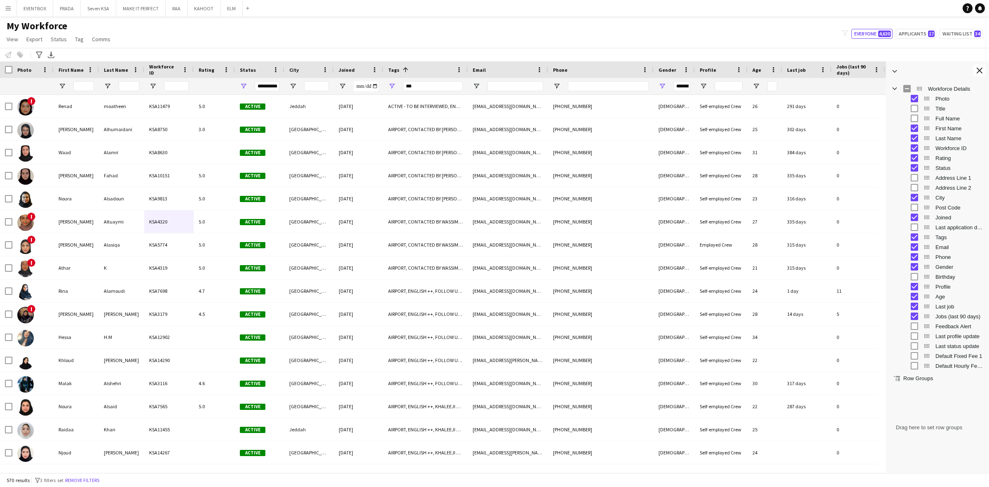
click at [415, 30] on div "My Workforce View Views Default view Basic Export View Full Name TAGS Test New …" at bounding box center [494, 34] width 989 height 28
click at [421, 84] on input "***" at bounding box center [433, 86] width 60 height 10
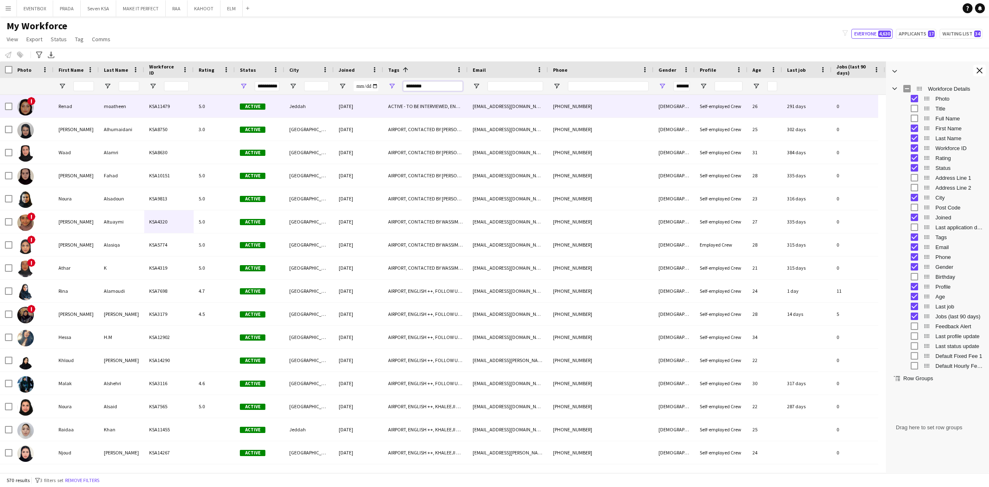
type input "********"
click at [151, 108] on div "KSA11479" at bounding box center [168, 106] width 49 height 23
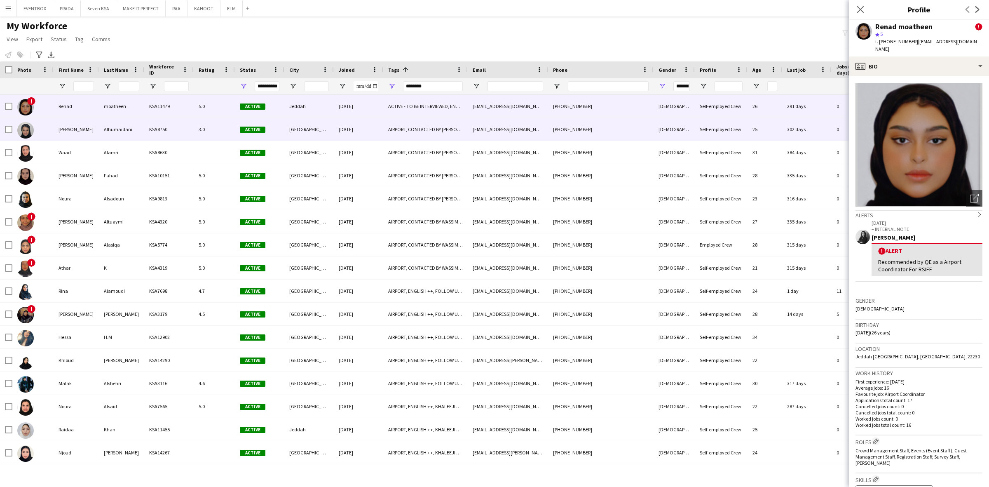
click at [162, 123] on div "KSA8750" at bounding box center [168, 129] width 49 height 23
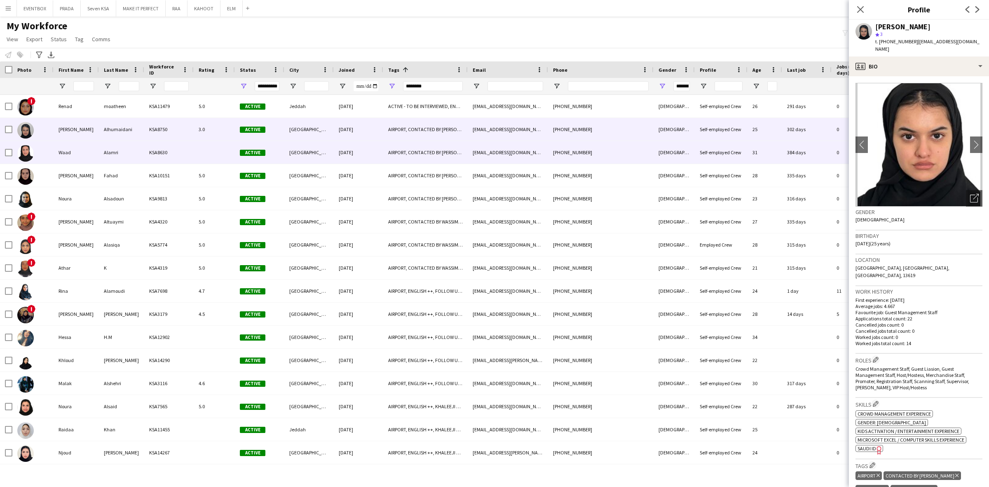
click at [194, 162] on div at bounding box center [214, 152] width 41 height 23
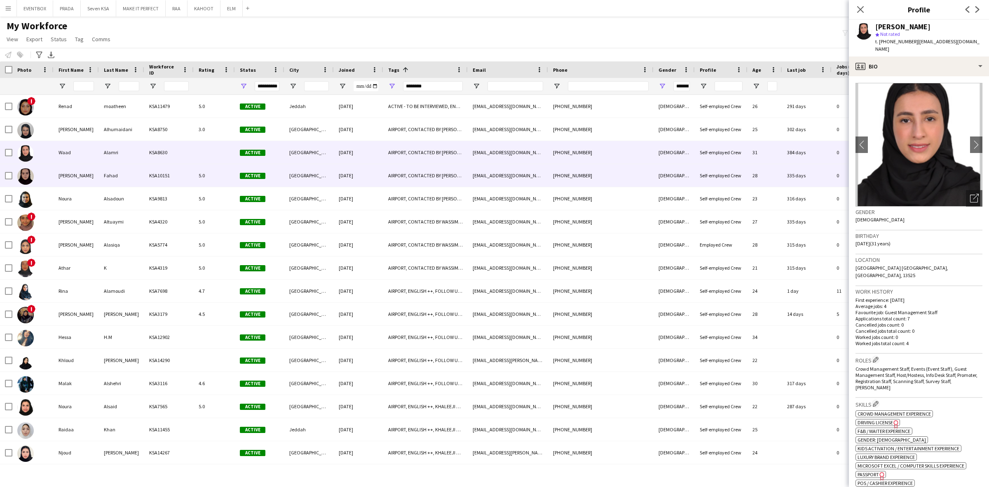
click at [185, 177] on div "KSA10151" at bounding box center [168, 175] width 49 height 23
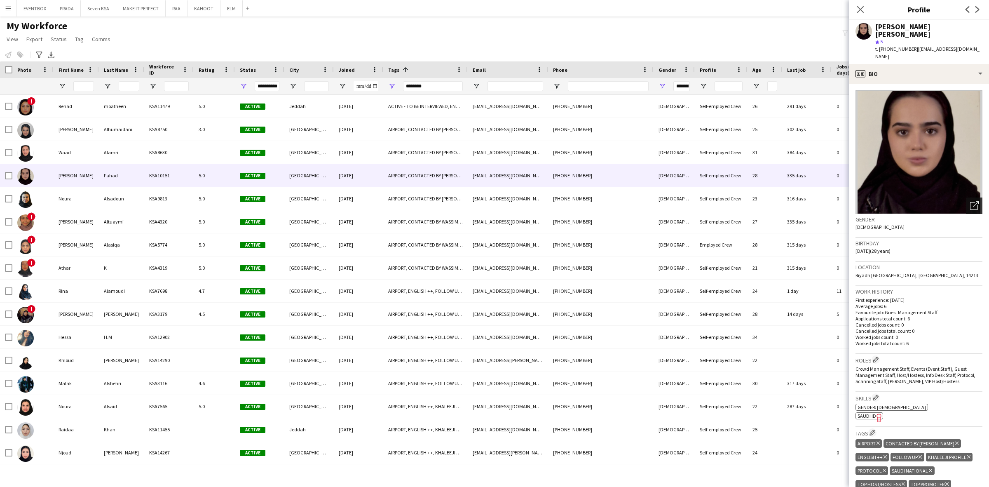
click at [970, 202] on icon at bounding box center [974, 206] width 8 height 8
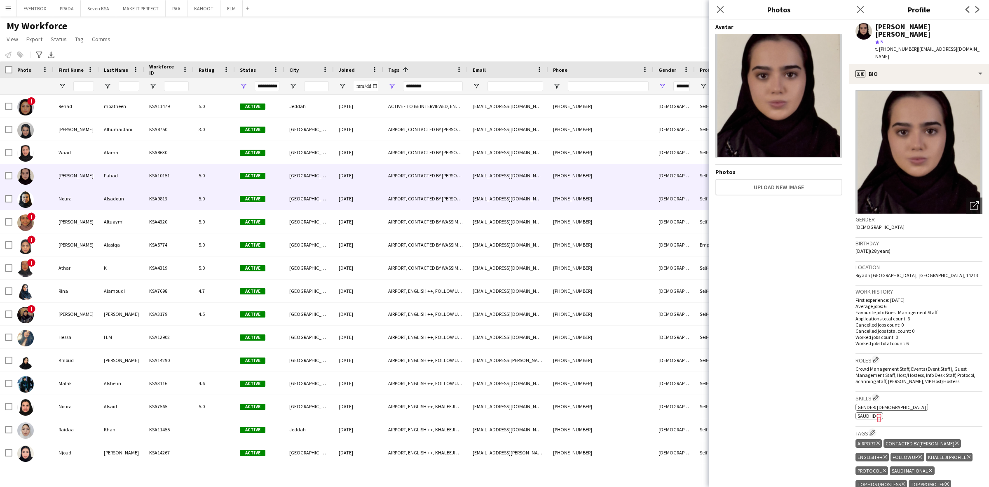
click at [209, 202] on div "5.0" at bounding box center [214, 198] width 41 height 23
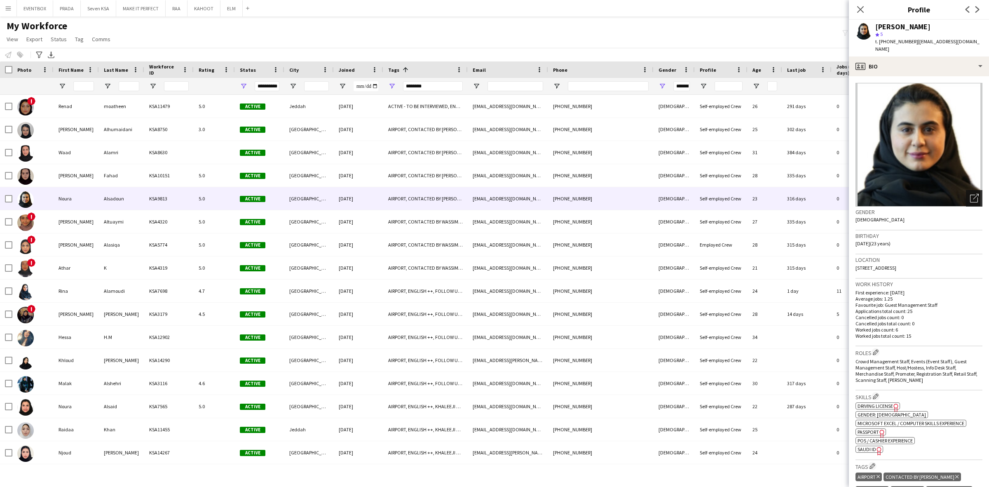
click at [971, 192] on div "Open photos pop-in" at bounding box center [974, 198] width 16 height 16
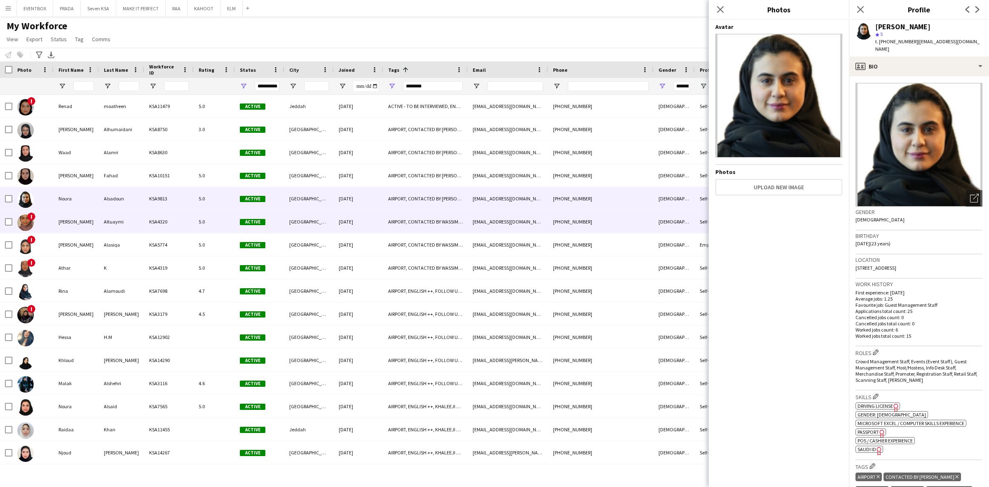
click at [272, 224] on div "Active" at bounding box center [259, 221] width 49 height 23
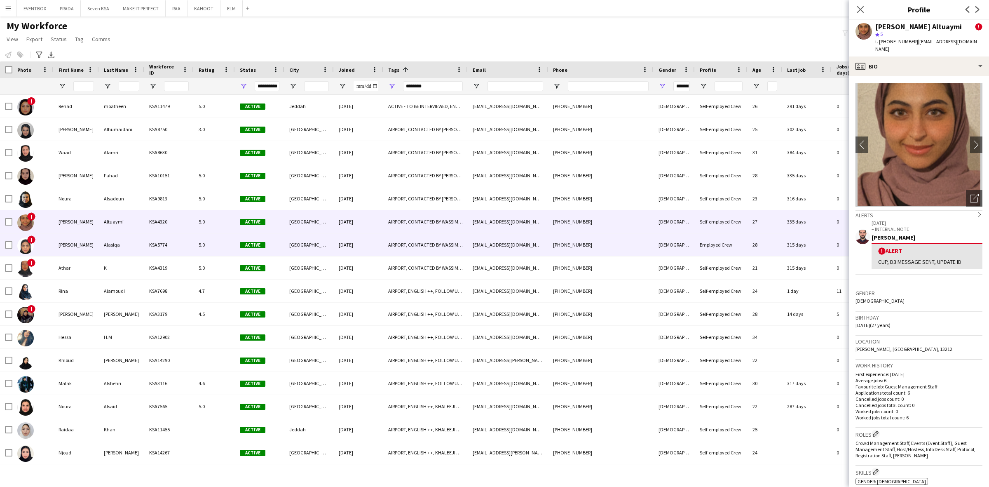
click at [307, 243] on div "[GEOGRAPHIC_DATA]" at bounding box center [308, 244] width 49 height 23
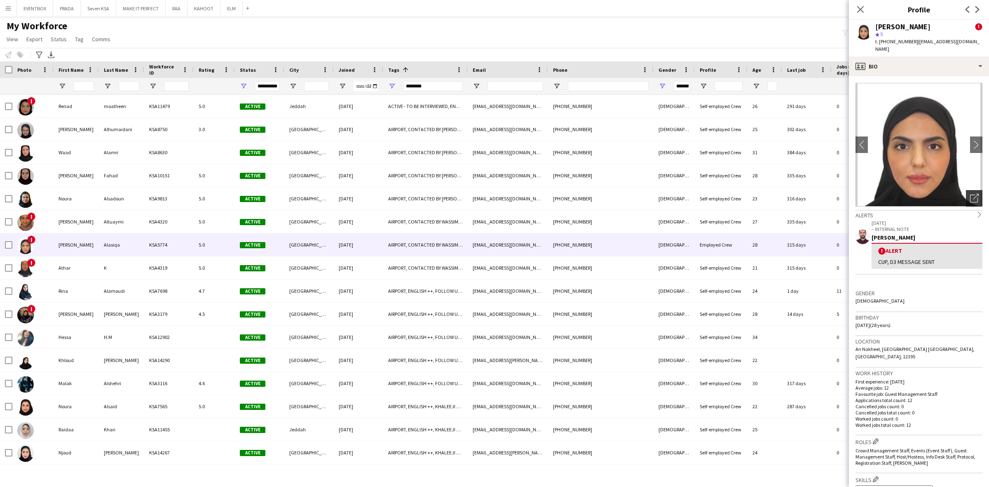
click at [970, 194] on icon "Open photos pop-in" at bounding box center [974, 198] width 9 height 9
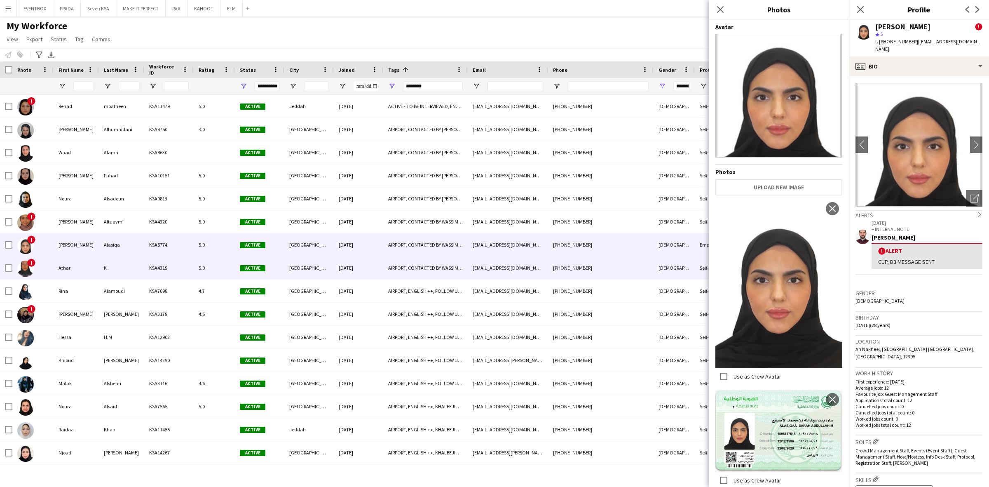
click at [413, 272] on div "AIRPORT, CONTACTED BY WASSIM, SAUDI NATIONAL, TOP HOST/HOSTESS, TOP PROMOTER, T…" at bounding box center [425, 267] width 84 height 23
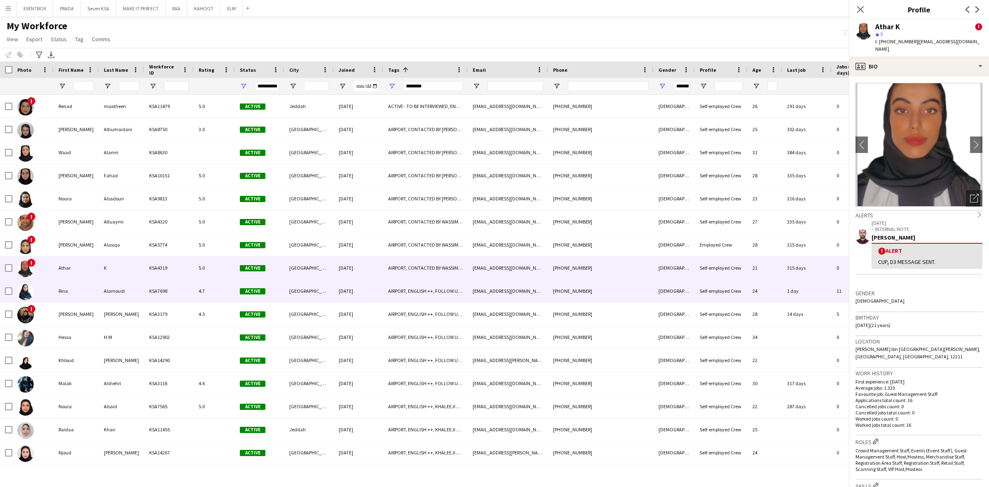
click at [398, 297] on div "AIRPORT, ENGLISH ++, FOLLOW UP , [PERSON_NAME] PROFILE, [GEOGRAPHIC_DATA], TOP …" at bounding box center [425, 290] width 84 height 23
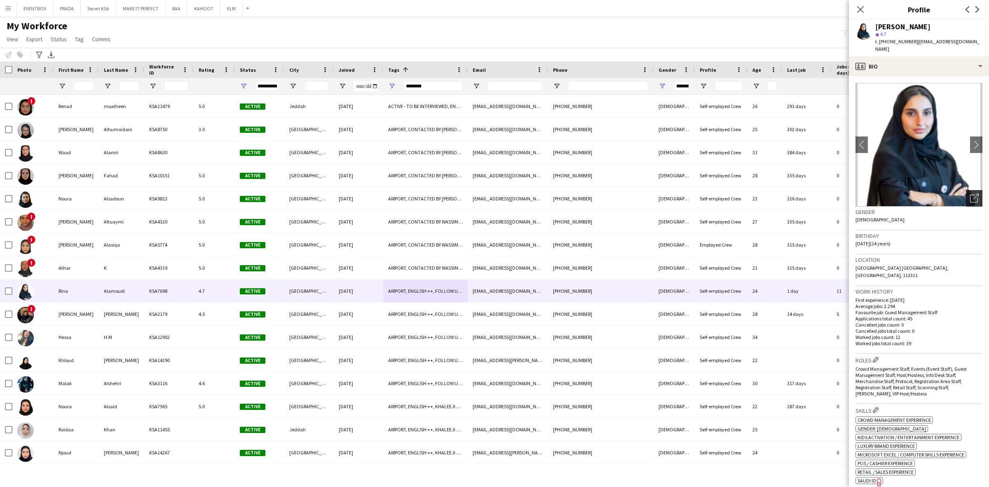
click at [970, 194] on icon "Open photos pop-in" at bounding box center [974, 198] width 9 height 9
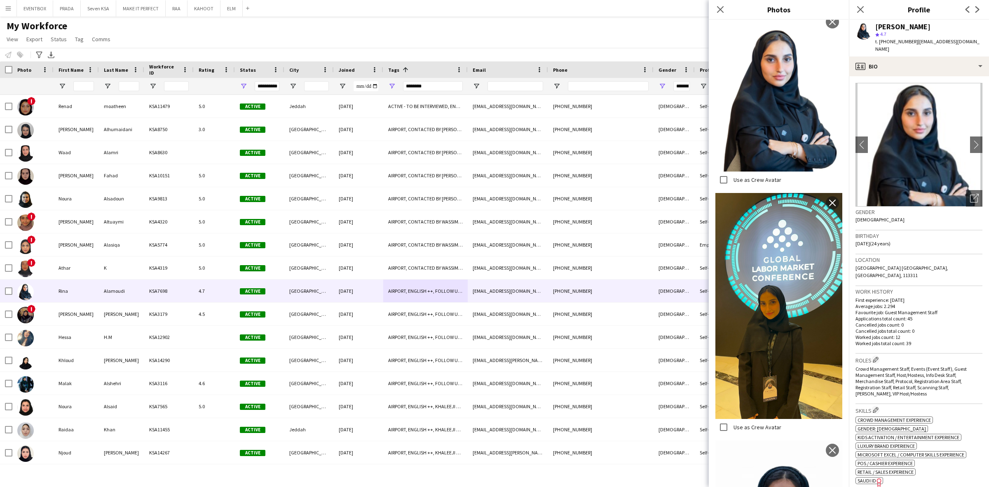
scroll to position [256, 0]
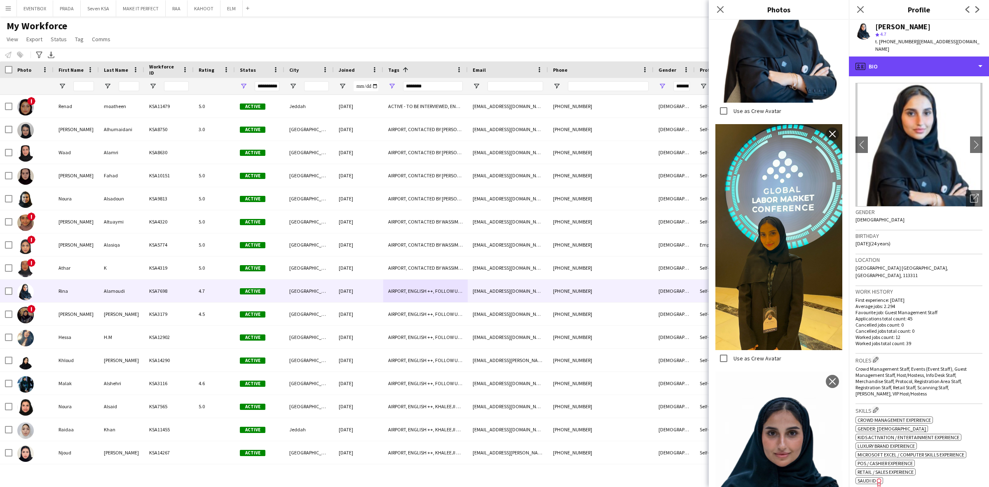
click at [932, 63] on div "profile Bio" at bounding box center [919, 66] width 140 height 20
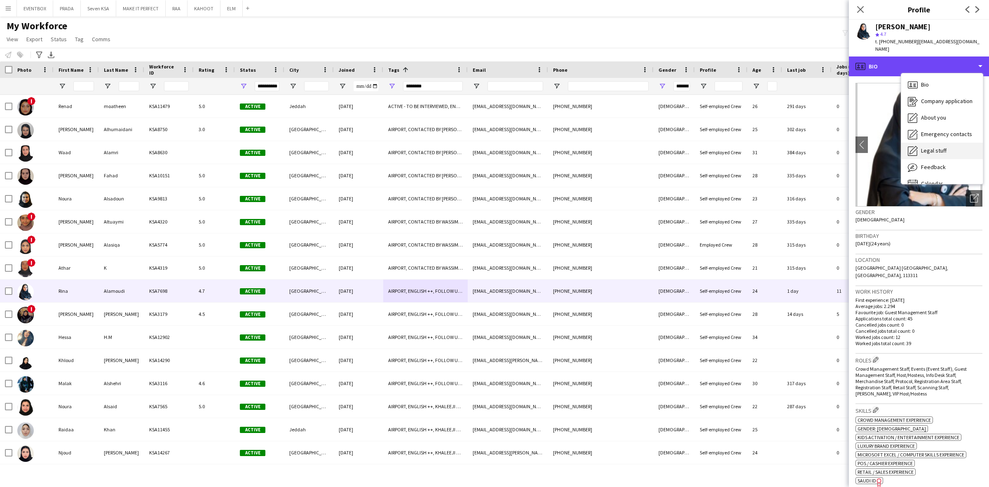
scroll to position [11, 0]
click at [939, 164] on div "Calendar Calendar" at bounding box center [942, 172] width 82 height 16
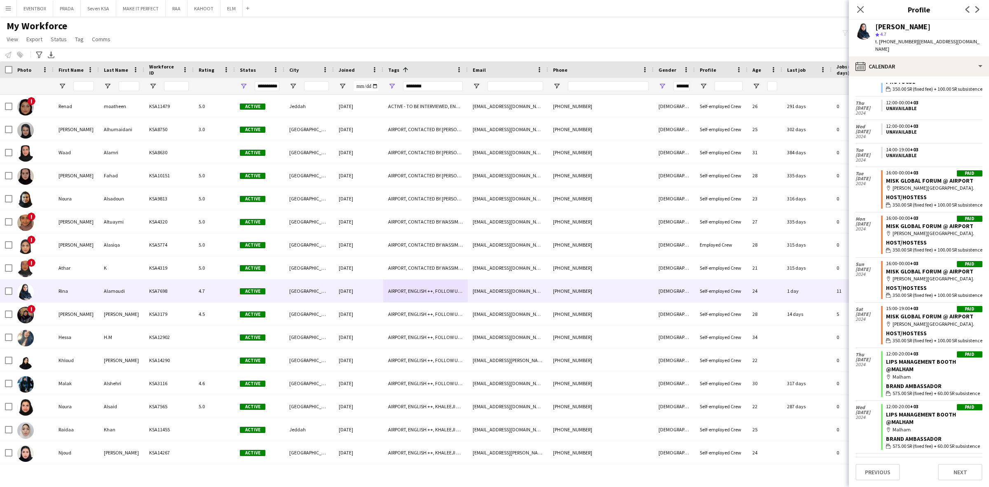
scroll to position [1180, 0]
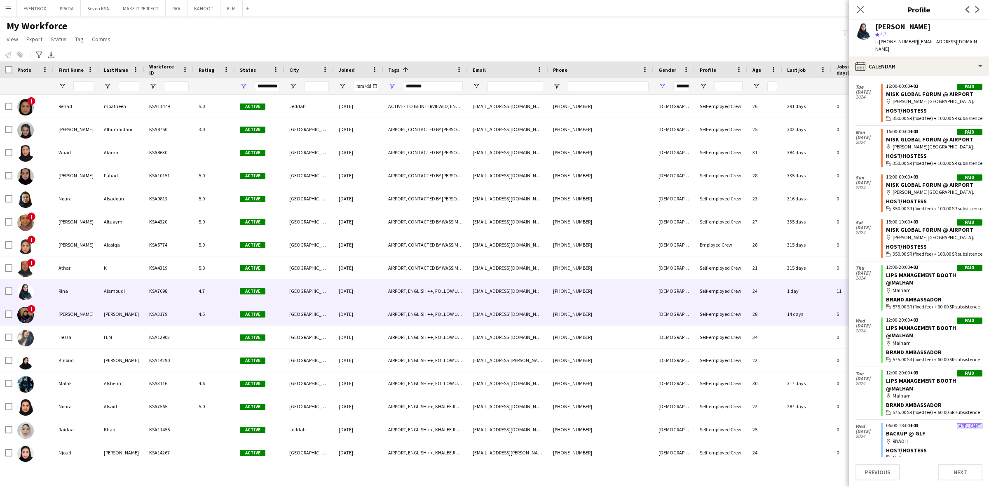
click at [280, 317] on div "Active" at bounding box center [259, 314] width 49 height 23
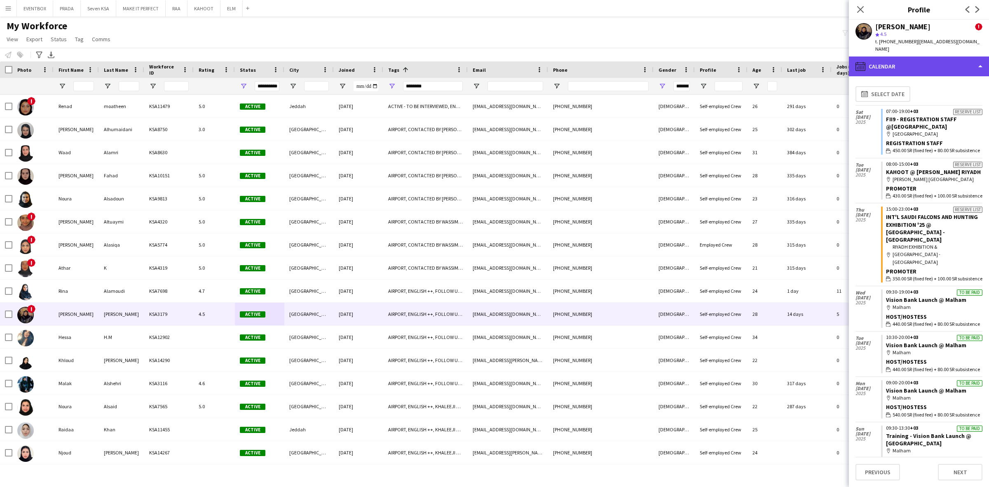
click at [928, 56] on div "calendar-full Calendar" at bounding box center [919, 66] width 140 height 20
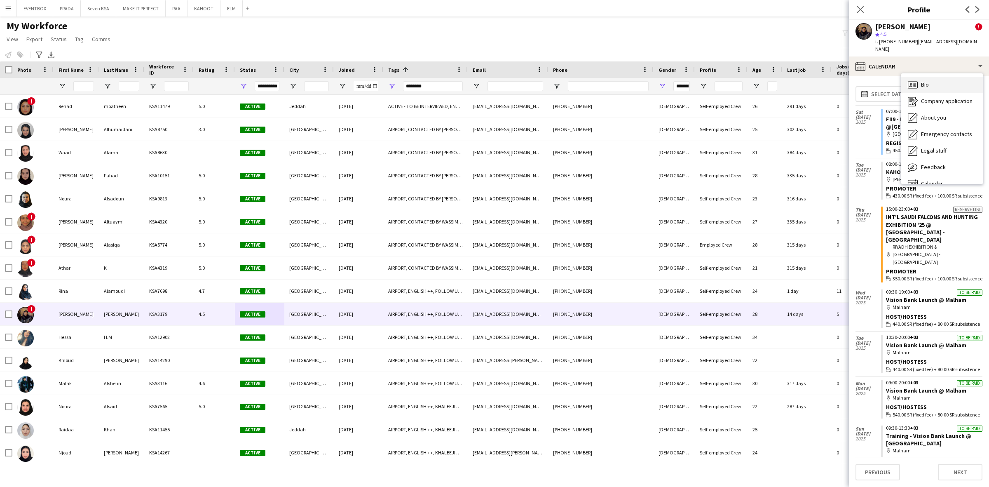
click at [952, 77] on div "Bio Bio" at bounding box center [942, 85] width 82 height 16
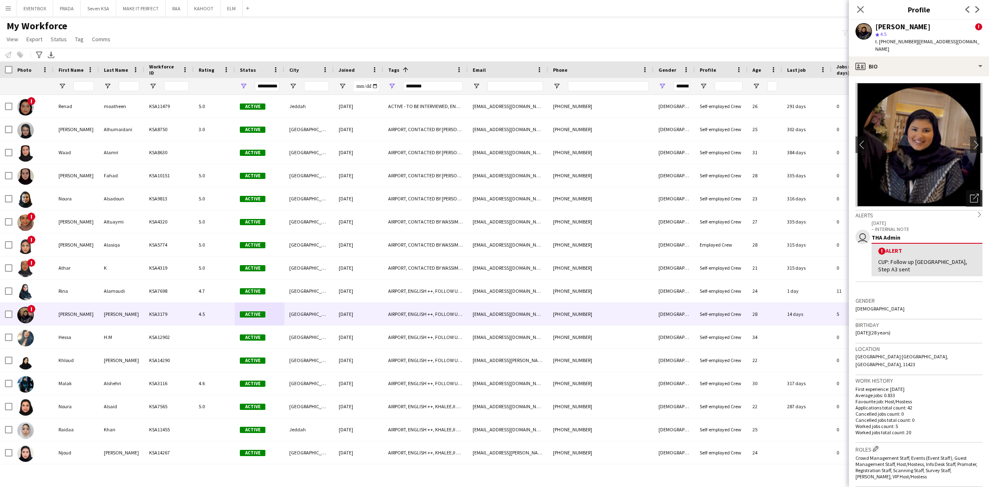
click at [970, 194] on icon "Open photos pop-in" at bounding box center [974, 198] width 9 height 9
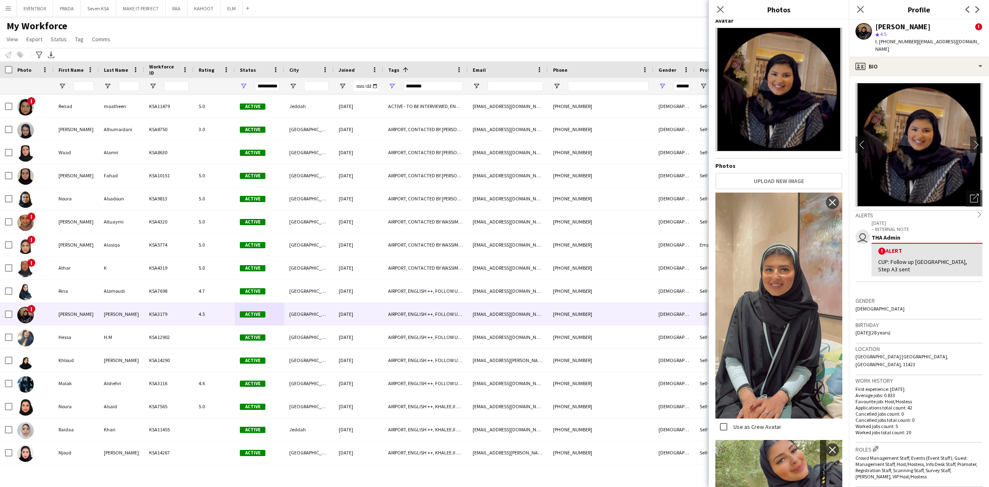
scroll to position [0, 0]
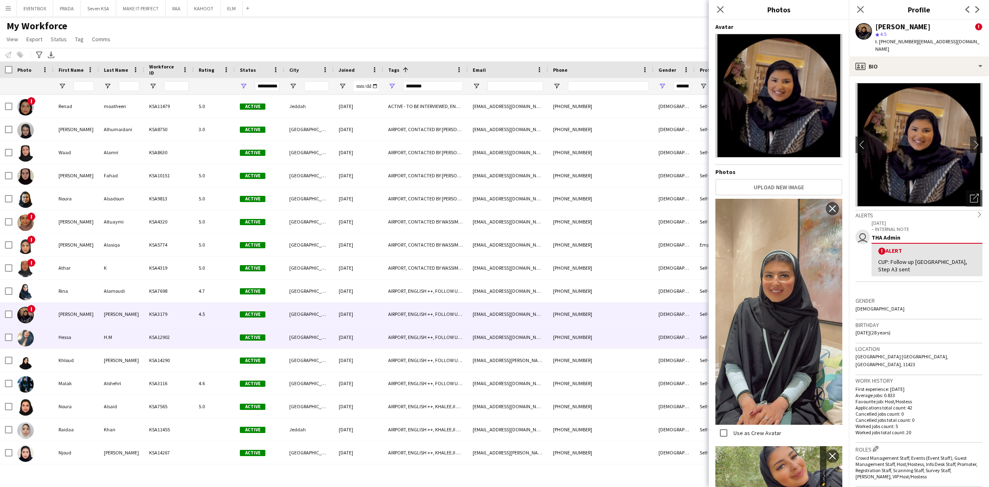
click at [275, 333] on div "Active" at bounding box center [259, 337] width 49 height 23
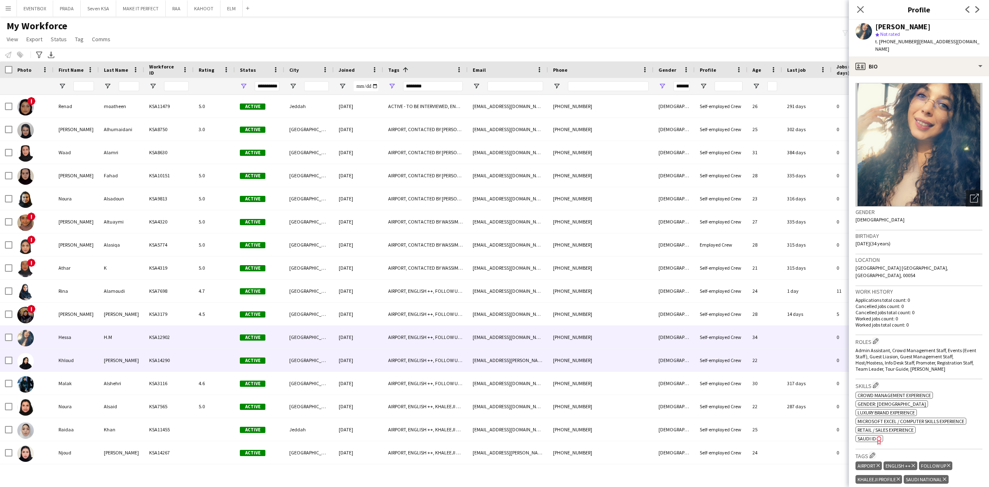
click at [350, 359] on div "30-08-2025" at bounding box center [358, 360] width 49 height 23
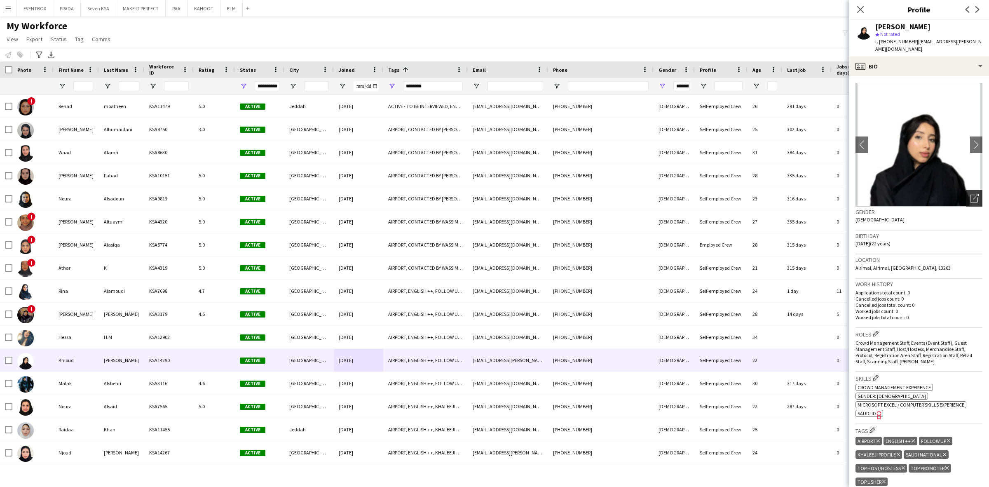
click at [966, 195] on div "Open photos pop-in" at bounding box center [974, 198] width 16 height 16
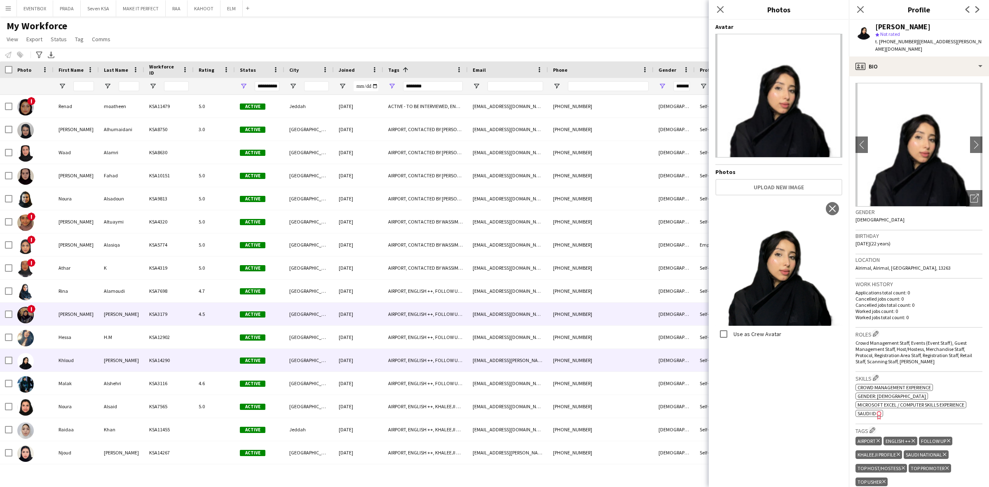
click at [299, 312] on div "Riyadh" at bounding box center [308, 314] width 49 height 23
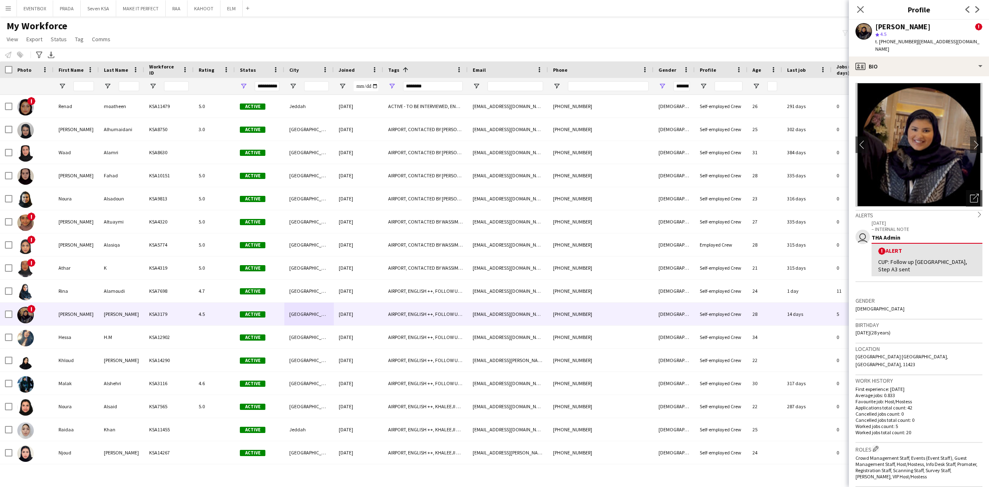
click at [899, 42] on span "t. +966509949090" at bounding box center [896, 41] width 43 height 6
copy span "966509949090"
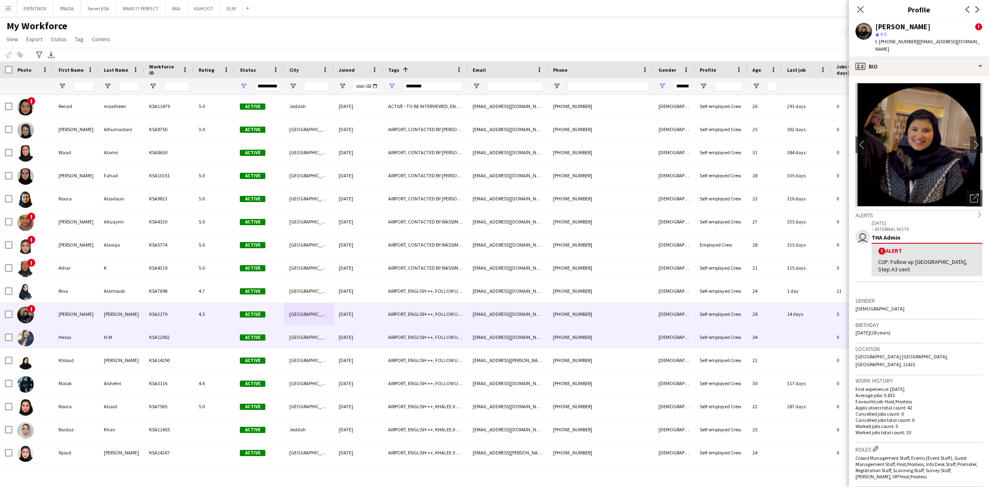
click at [440, 343] on div "AIRPORT, ENGLISH ++, FOLLOW UP , KHALEEJI PROFILE, SAUDI NATIONAL, TOP HOST/HOS…" at bounding box center [425, 337] width 84 height 23
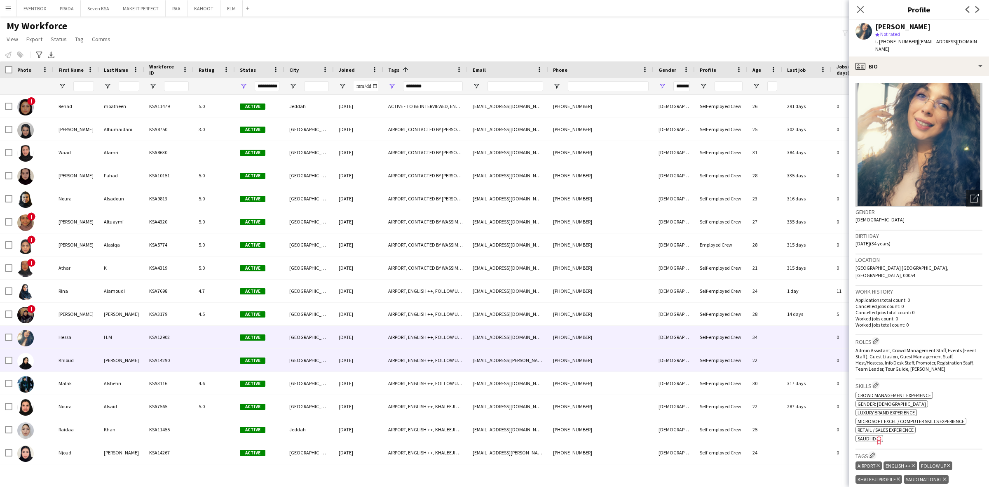
click at [437, 364] on div "AIRPORT, ENGLISH ++, FOLLOW UP , KHALEEJI PROFILE, SAUDI NATIONAL, TOP HOST/HOS…" at bounding box center [425, 360] width 84 height 23
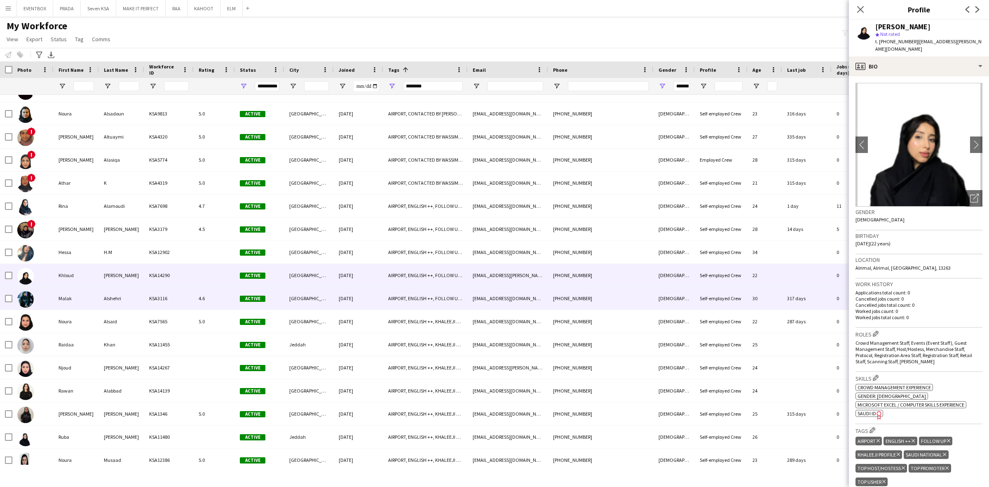
scroll to position [103, 0]
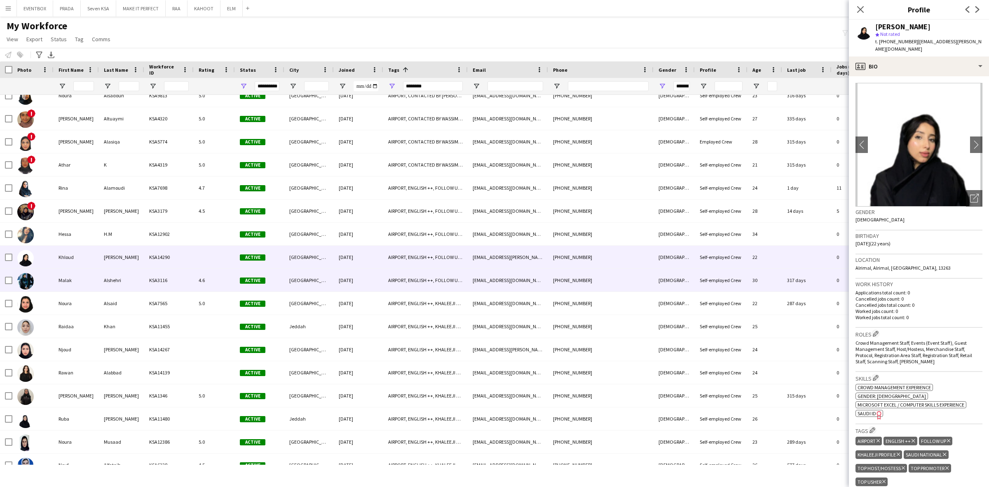
click at [347, 277] on div "09-09-2023" at bounding box center [358, 280] width 49 height 23
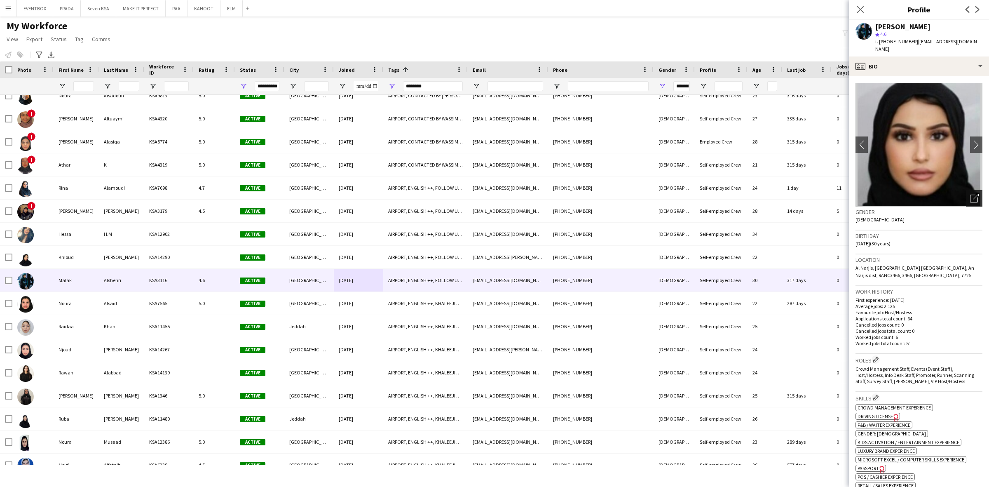
click at [970, 194] on icon "Open photos pop-in" at bounding box center [974, 198] width 9 height 9
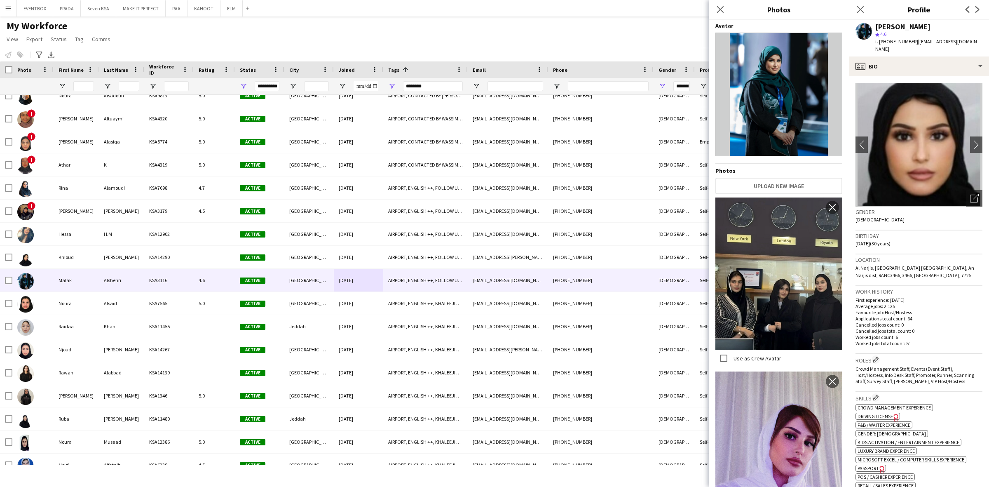
scroll to position [0, 0]
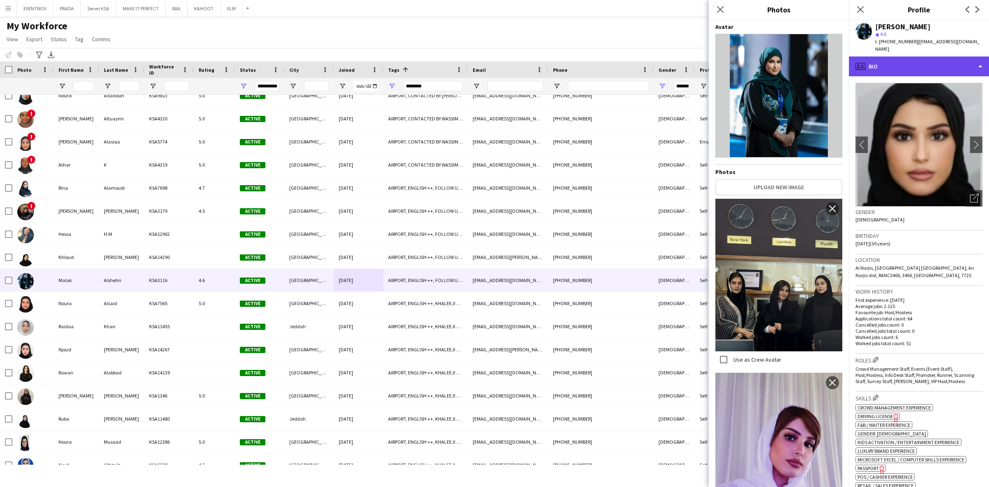
click at [909, 65] on div "profile Bio" at bounding box center [919, 66] width 140 height 20
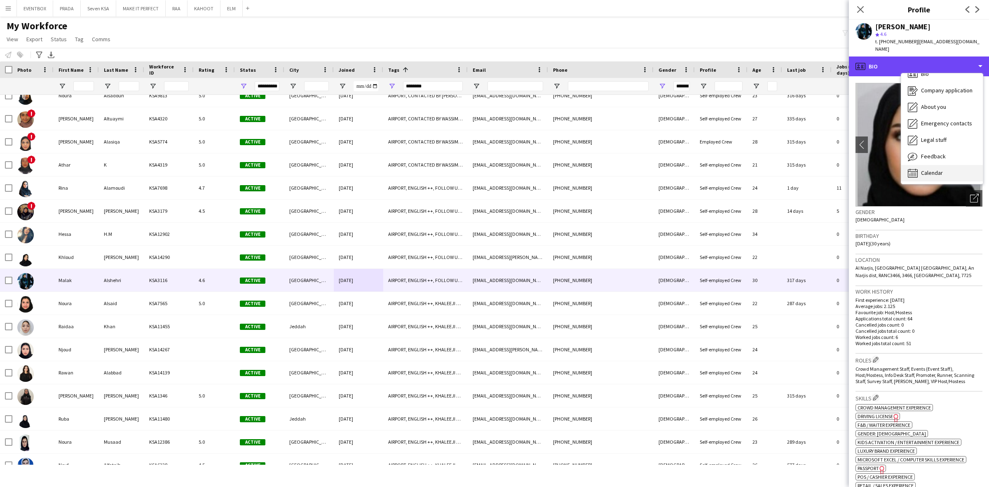
scroll to position [11, 0]
click at [953, 166] on div "Calendar Calendar" at bounding box center [942, 172] width 82 height 16
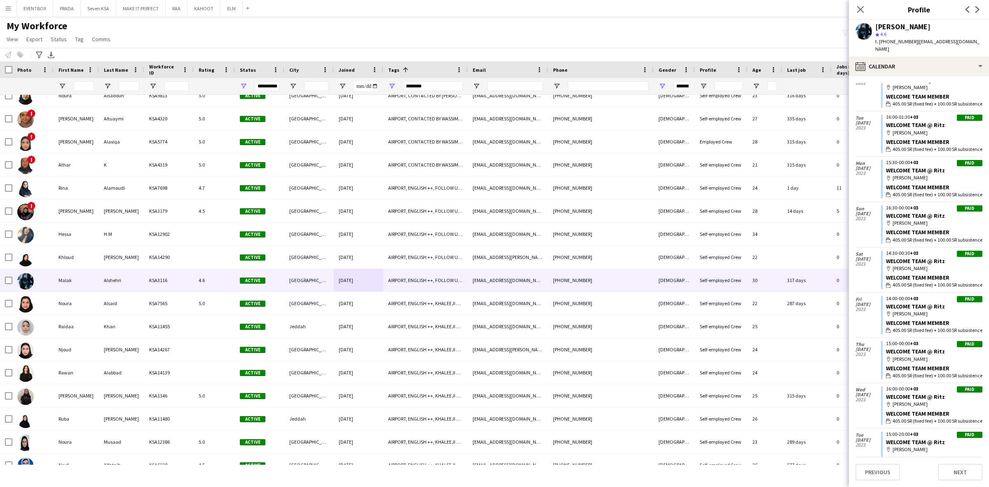
scroll to position [2964, 0]
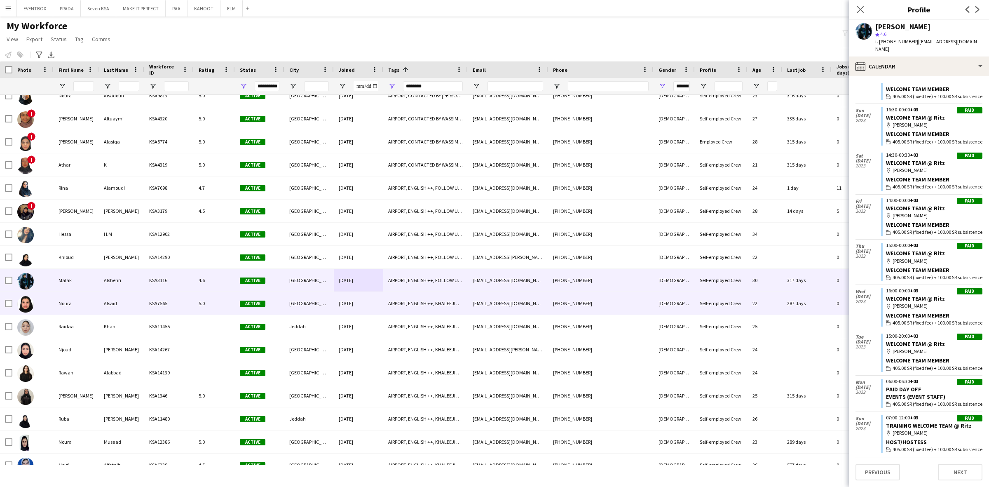
click at [234, 310] on div "5.0" at bounding box center [214, 303] width 41 height 23
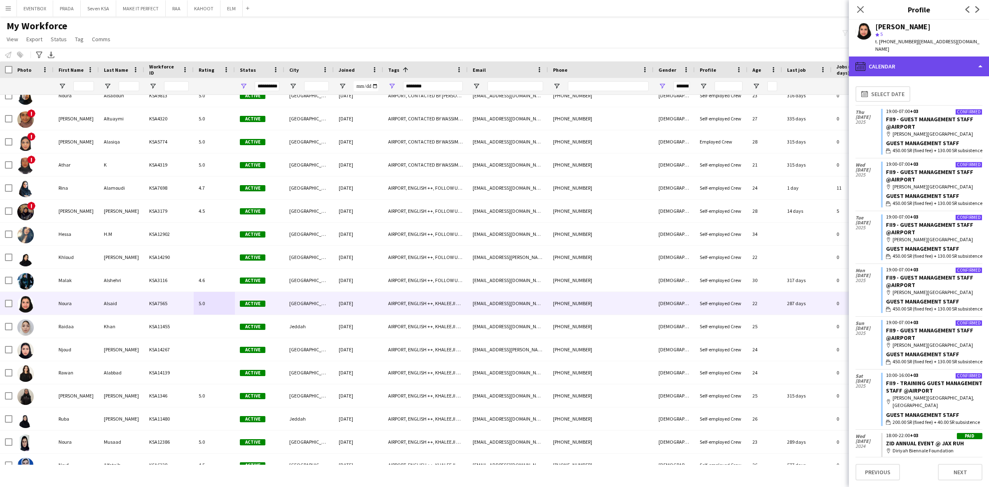
click at [928, 58] on div "calendar-full Calendar" at bounding box center [919, 66] width 140 height 20
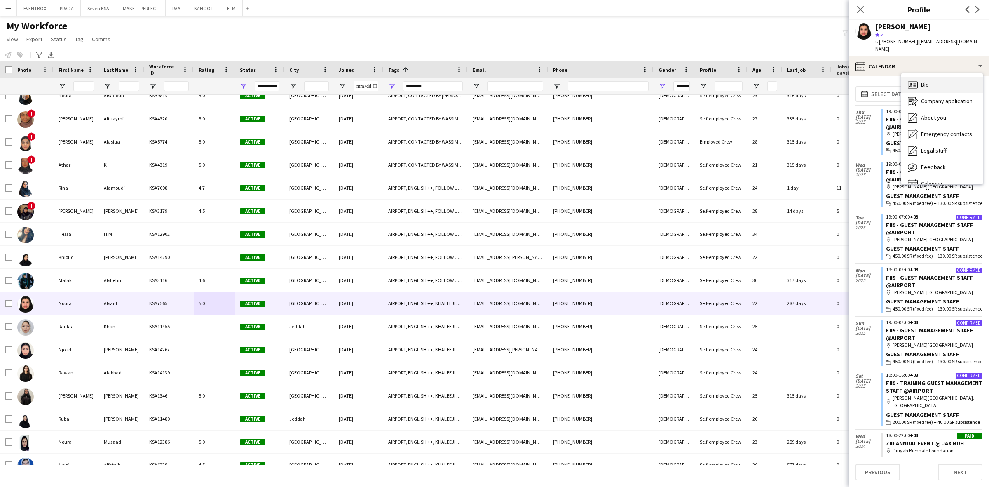
click at [945, 77] on div "Bio Bio" at bounding box center [942, 85] width 82 height 16
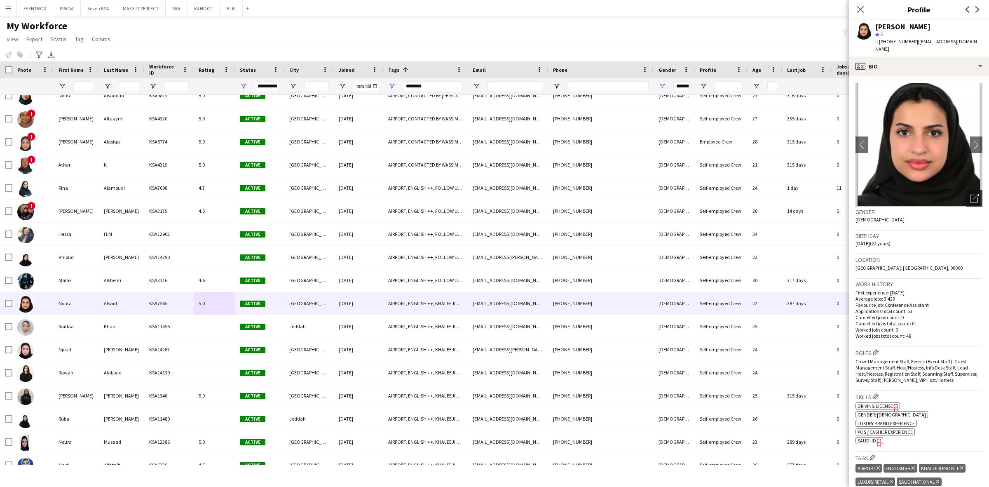
click at [970, 194] on icon "Open photos pop-in" at bounding box center [974, 198] width 9 height 9
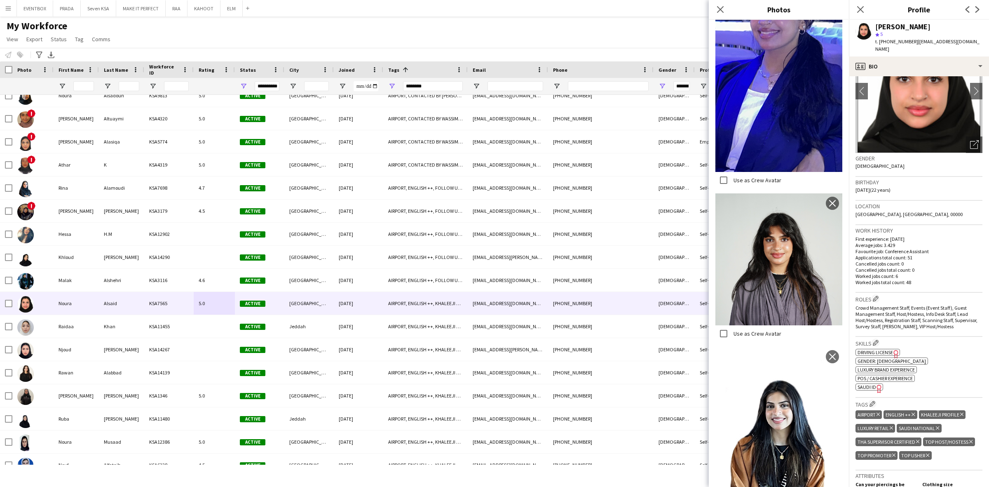
scroll to position [0, 0]
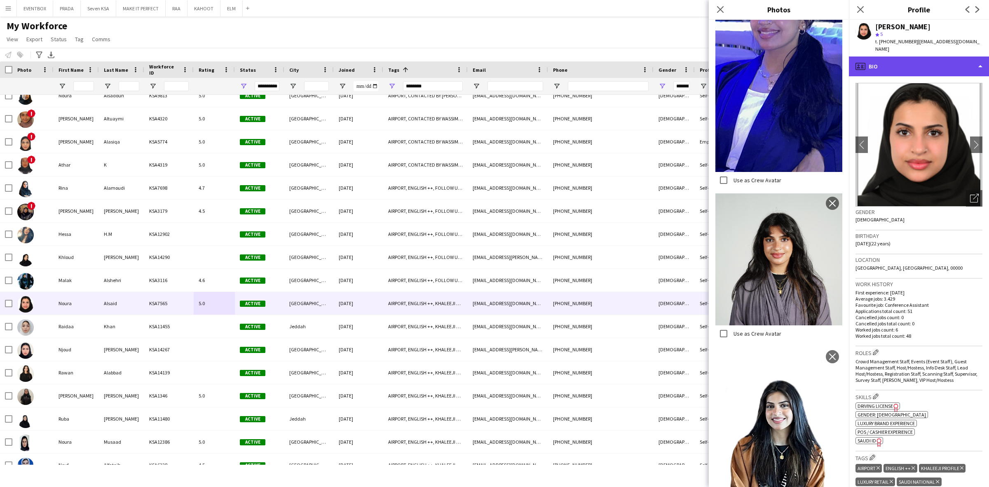
click at [947, 56] on div "profile Bio" at bounding box center [919, 66] width 140 height 20
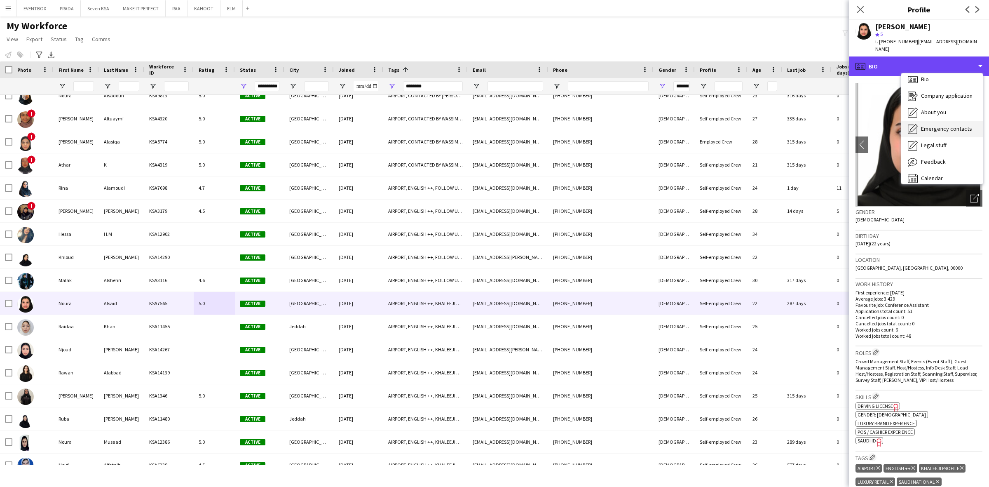
scroll to position [11, 0]
click at [946, 164] on div "Calendar Calendar" at bounding box center [942, 172] width 82 height 16
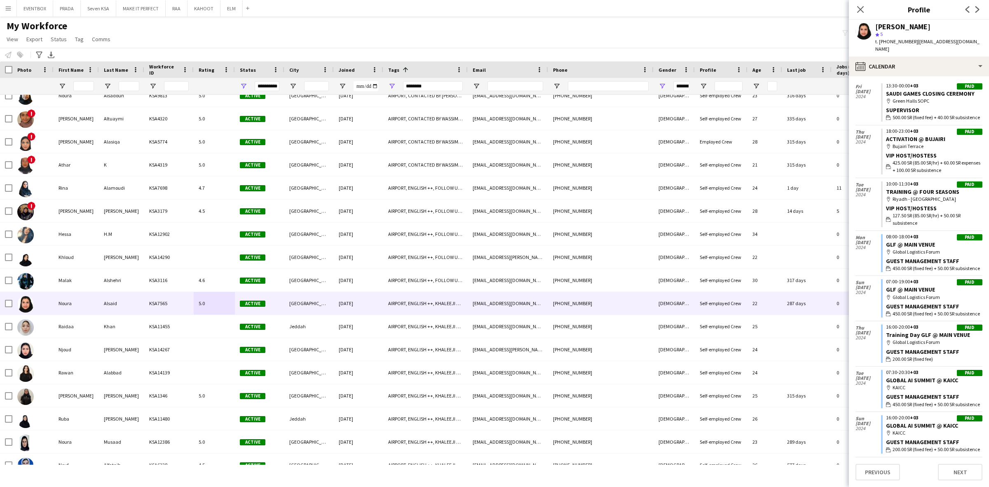
scroll to position [2315, 0]
click at [926, 355] on span "200.00 SR (fixed fee)" at bounding box center [913, 358] width 40 height 7
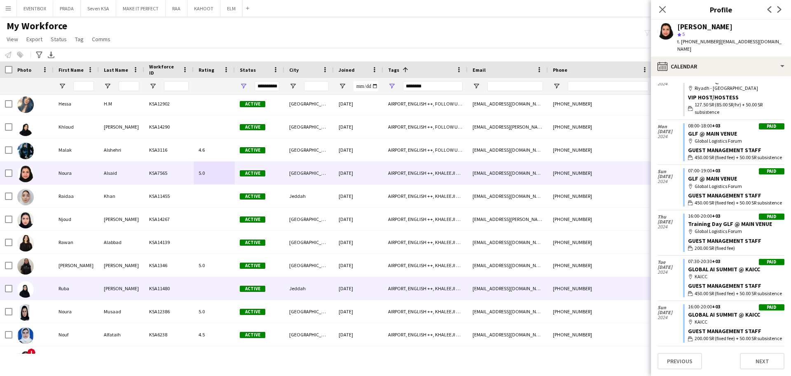
scroll to position [234, 0]
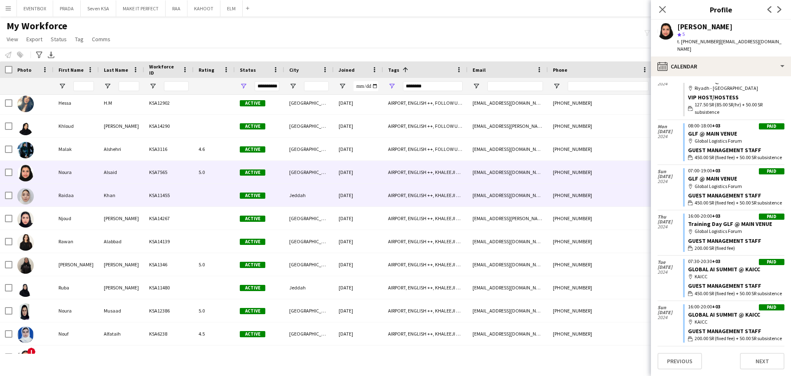
click at [278, 201] on div "Active" at bounding box center [259, 195] width 49 height 23
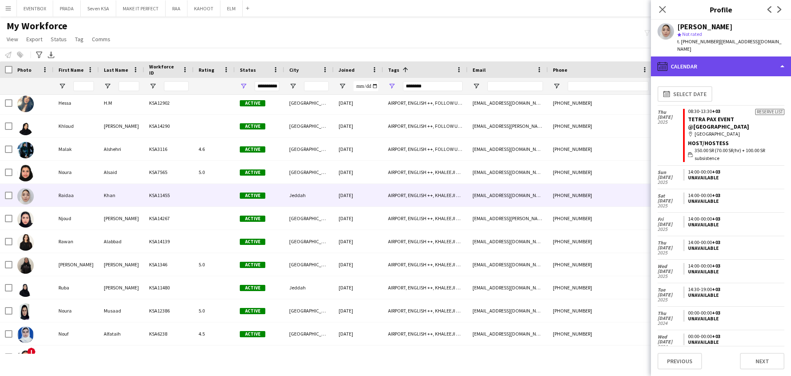
click at [750, 64] on div "calendar-full Calendar" at bounding box center [721, 66] width 140 height 20
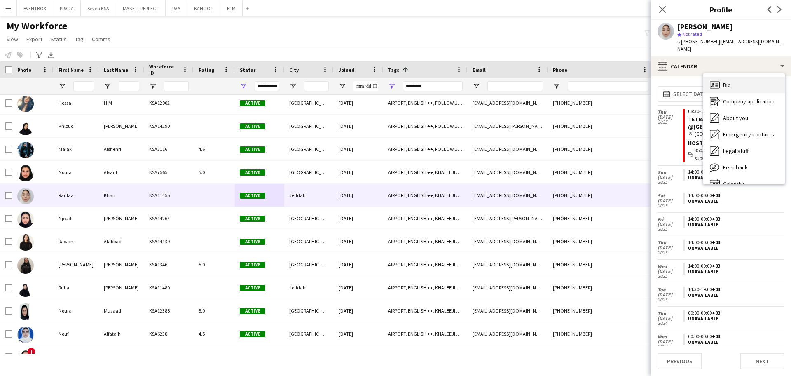
click at [739, 82] on div "Bio Bio" at bounding box center [745, 85] width 82 height 16
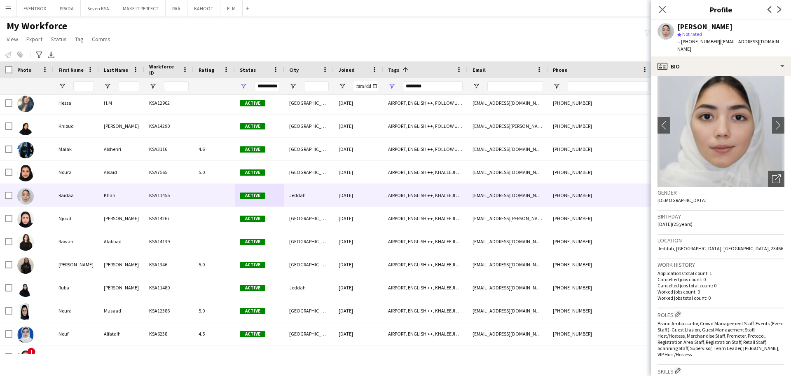
scroll to position [0, 0]
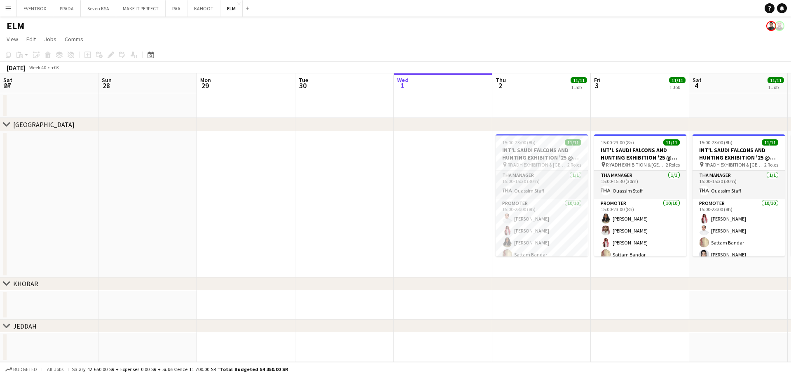
click at [5, 8] on app-icon "Menu" at bounding box center [8, 8] width 7 height 7
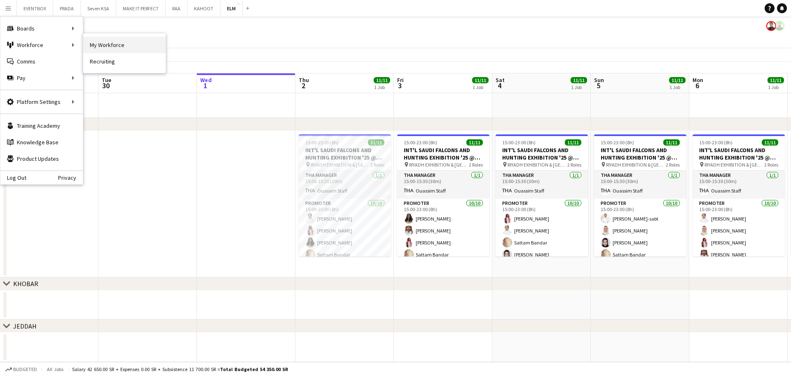
click at [140, 42] on link "My Workforce" at bounding box center [124, 45] width 82 height 16
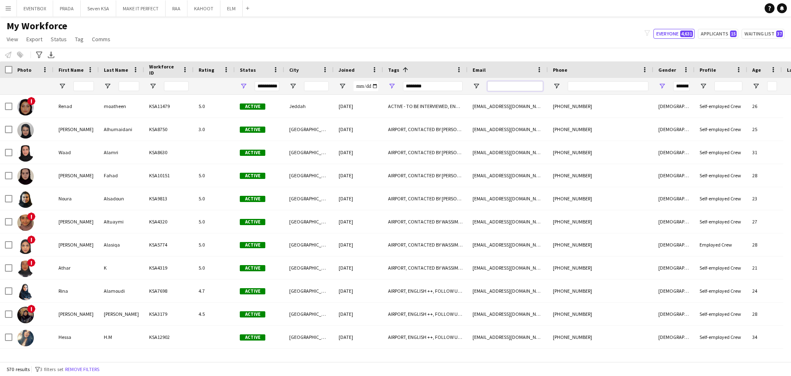
click at [496, 85] on input "Email Filter Input" at bounding box center [516, 86] width 56 height 10
paste input "**********"
type input "**********"
type input "***"
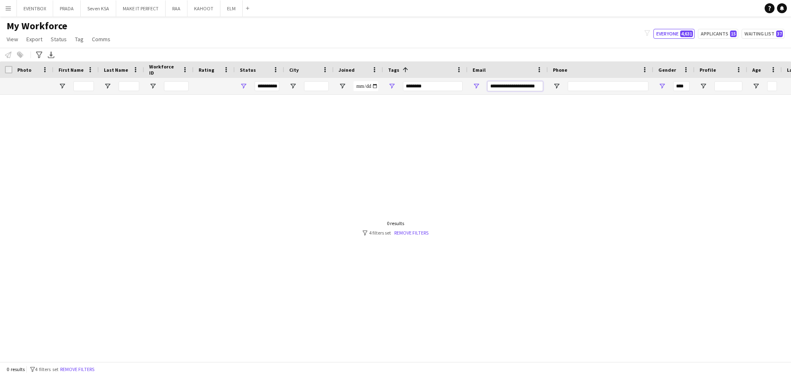
type input "**********"
drag, startPoint x: 432, startPoint y: 87, endPoint x: 341, endPoint y: 76, distance: 91.7
click at [341, 76] on div "Workforce Details Photo First Name 1" at bounding box center [455, 77] width 910 height 33
click at [86, 369] on button "Remove filters" at bounding box center [78, 369] width 38 height 9
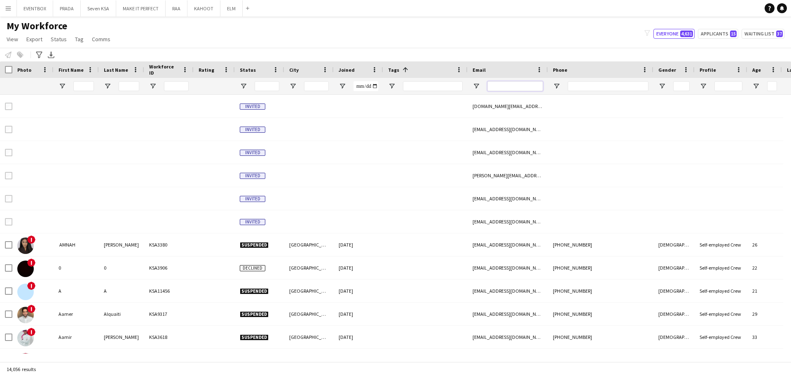
click at [526, 82] on input "Email Filter Input" at bounding box center [516, 86] width 56 height 10
paste input "**********"
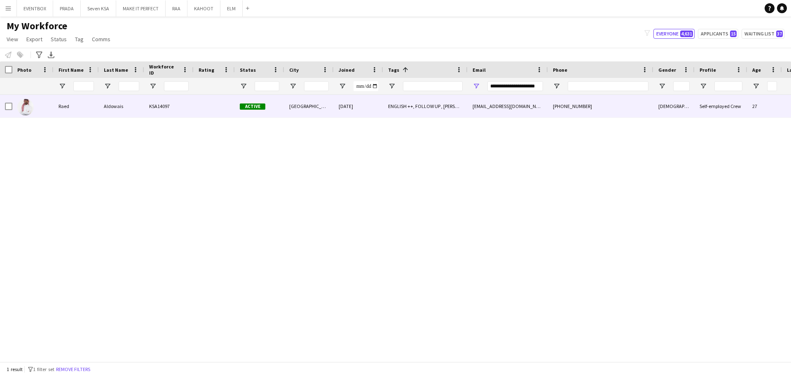
click at [427, 110] on div "ENGLISH ++, FOLLOW UP , [PERSON_NAME] PROFILE, Potential Supervisor Training, P…" at bounding box center [425, 106] width 84 height 23
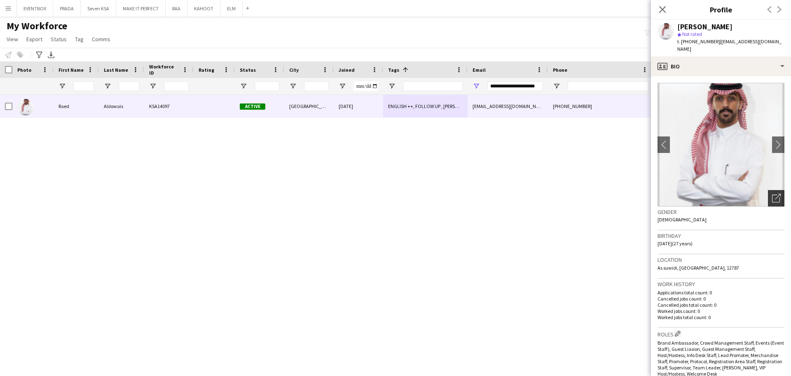
click at [772, 194] on icon "Open photos pop-in" at bounding box center [776, 198] width 9 height 9
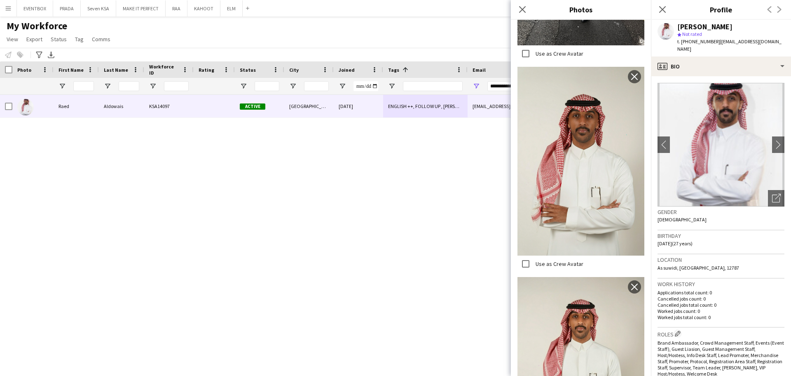
scroll to position [394, 0]
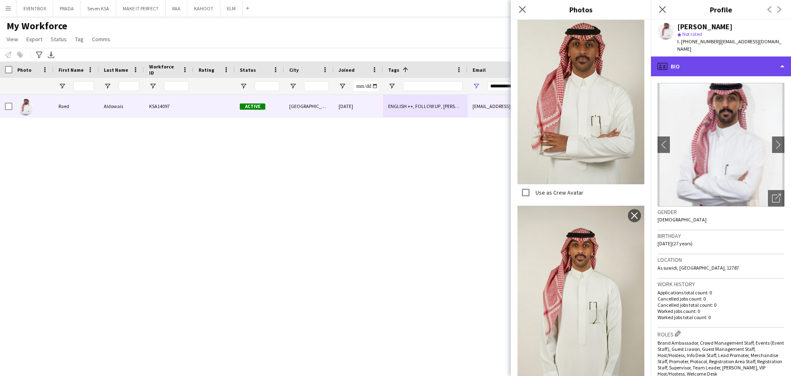
click at [738, 68] on div "profile Bio" at bounding box center [721, 66] width 140 height 20
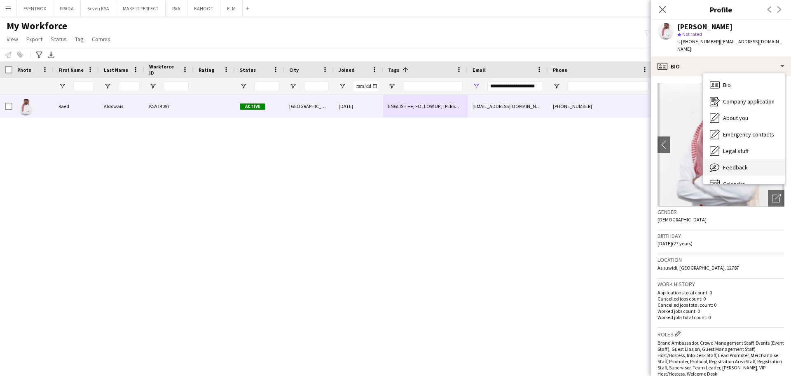
click at [737, 164] on span "Feedback" at bounding box center [735, 167] width 25 height 7
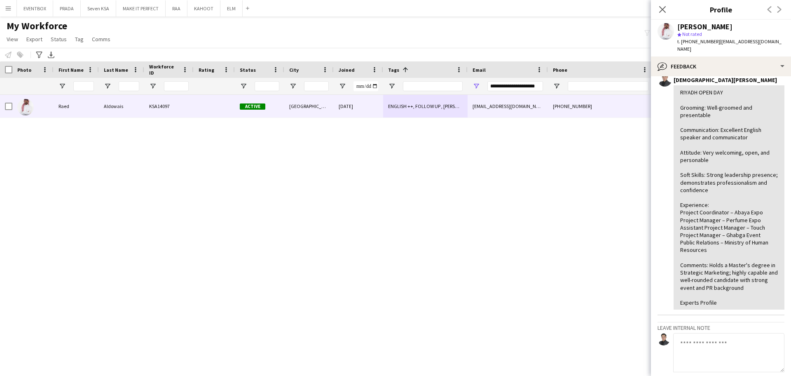
scroll to position [100, 0]
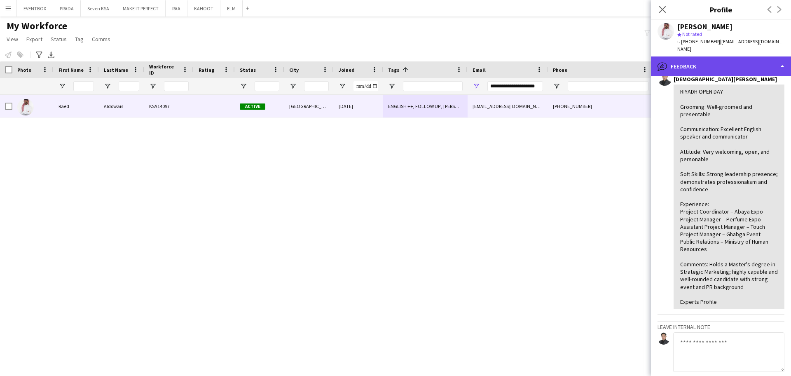
click at [727, 56] on div "bubble-pencil Feedback" at bounding box center [721, 66] width 140 height 20
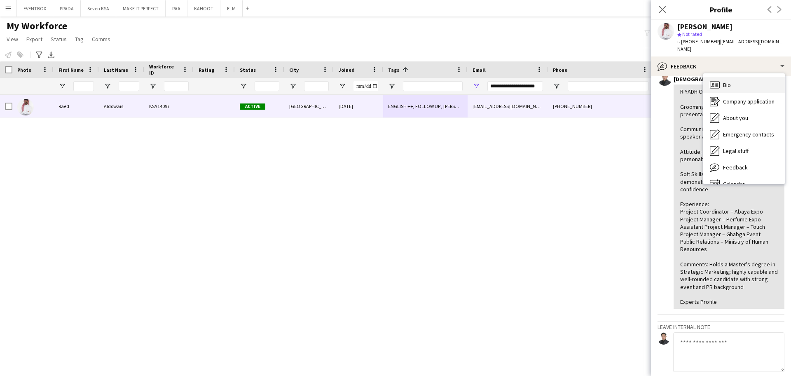
click at [734, 77] on div "Bio Bio" at bounding box center [745, 85] width 82 height 16
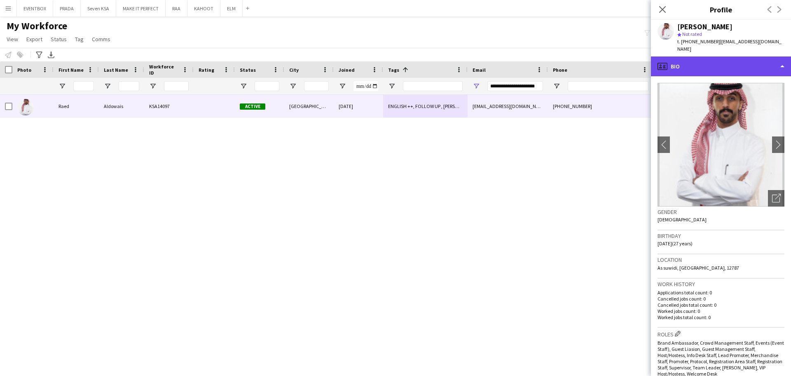
click at [725, 56] on div "profile Bio" at bounding box center [721, 66] width 140 height 20
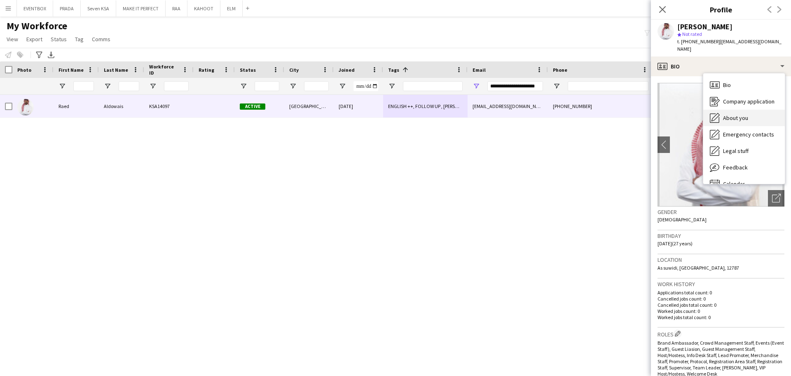
click at [745, 114] on span "About you" at bounding box center [735, 117] width 25 height 7
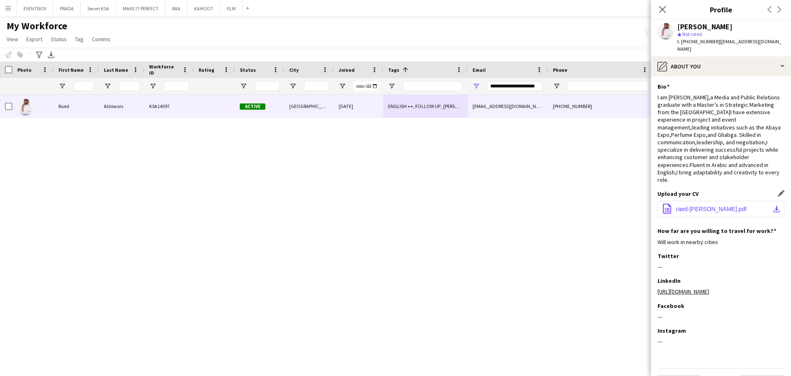
click at [698, 206] on span "raed-[PERSON_NAME].pdf" at bounding box center [711, 209] width 70 height 7
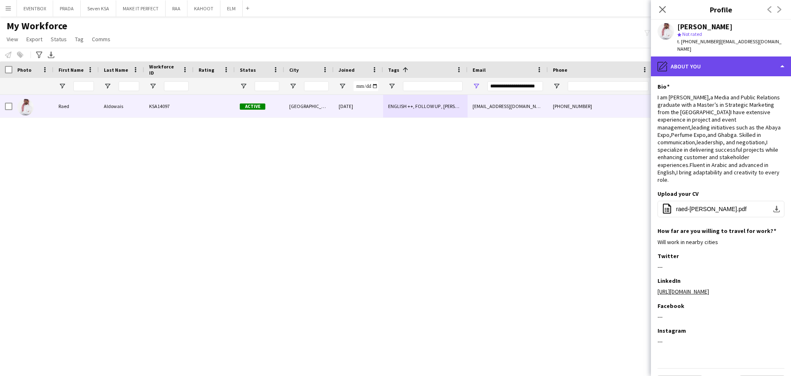
click at [696, 61] on div "pencil4 About you" at bounding box center [721, 66] width 140 height 20
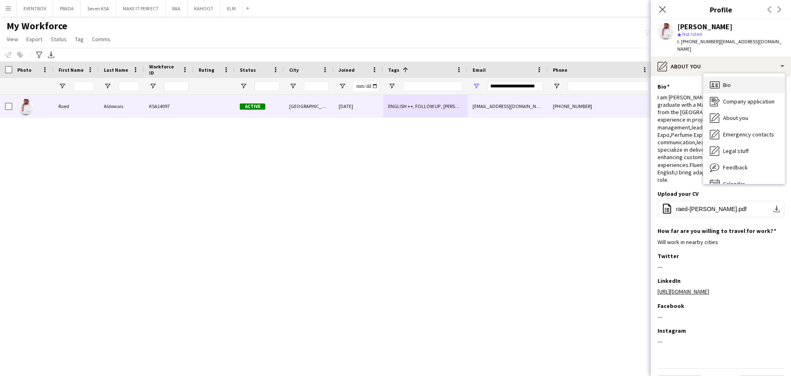
click at [741, 77] on div "Bio Bio" at bounding box center [745, 85] width 82 height 16
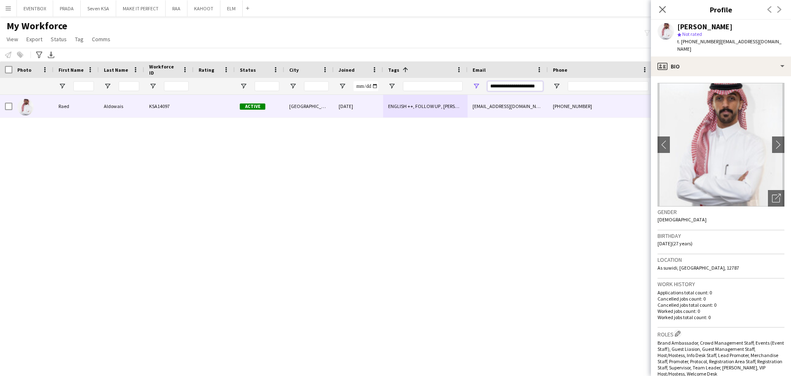
click at [523, 87] on input "**********" at bounding box center [516, 86] width 56 height 10
paste input "Email Filter Input"
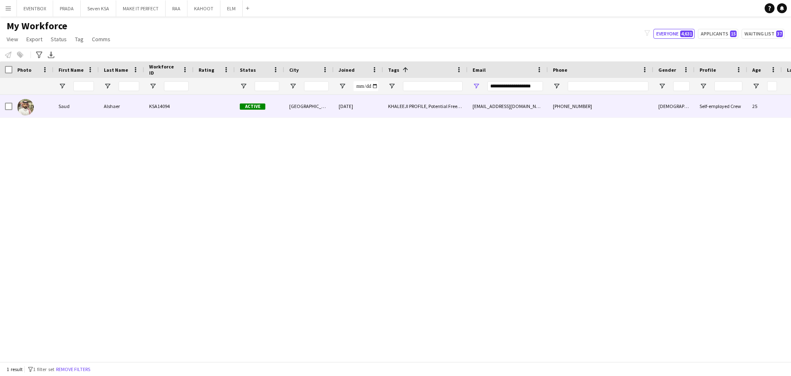
click at [490, 108] on div "[EMAIL_ADDRESS][DOMAIN_NAME]" at bounding box center [508, 106] width 80 height 23
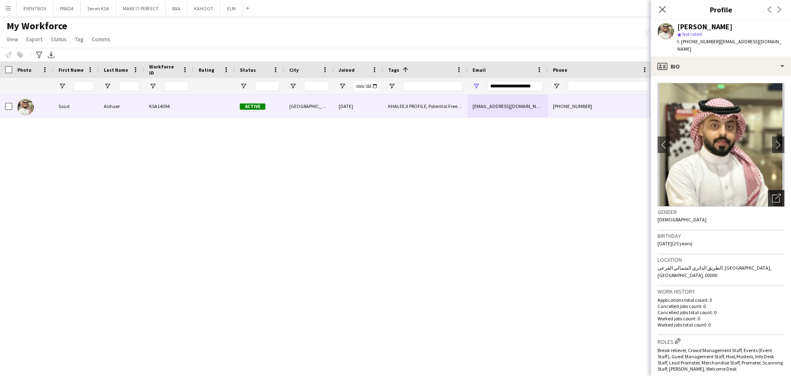
click at [772, 194] on icon "Open photos pop-in" at bounding box center [776, 198] width 9 height 9
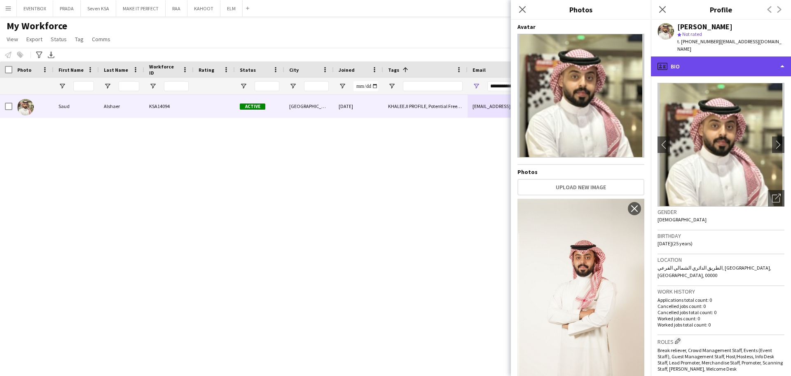
click at [738, 67] on div "profile Bio" at bounding box center [721, 66] width 140 height 20
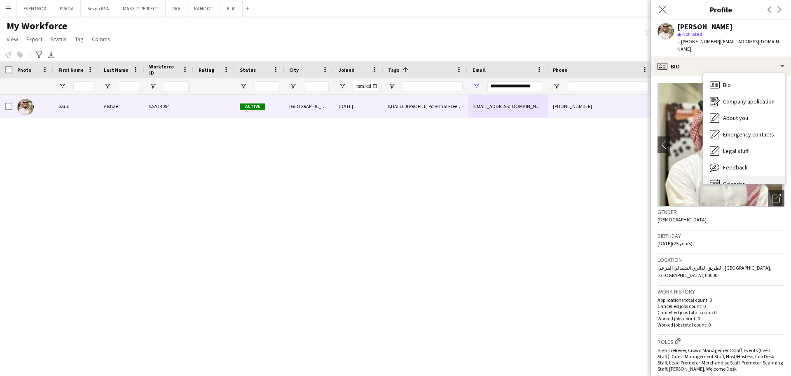
click at [738, 176] on div "Calendar Calendar" at bounding box center [745, 184] width 82 height 16
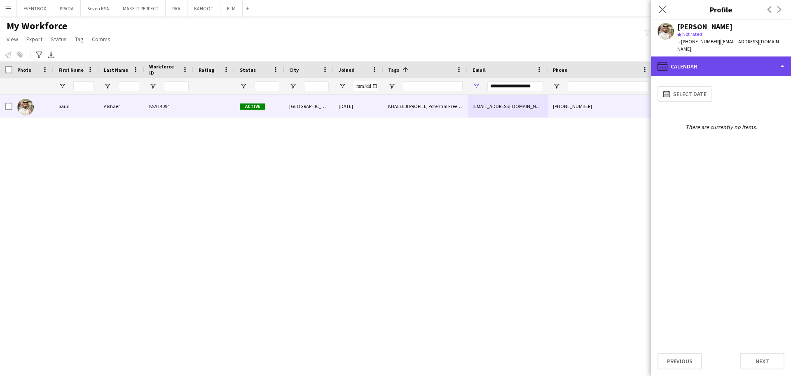
click at [725, 60] on div "calendar-full Calendar" at bounding box center [721, 66] width 140 height 20
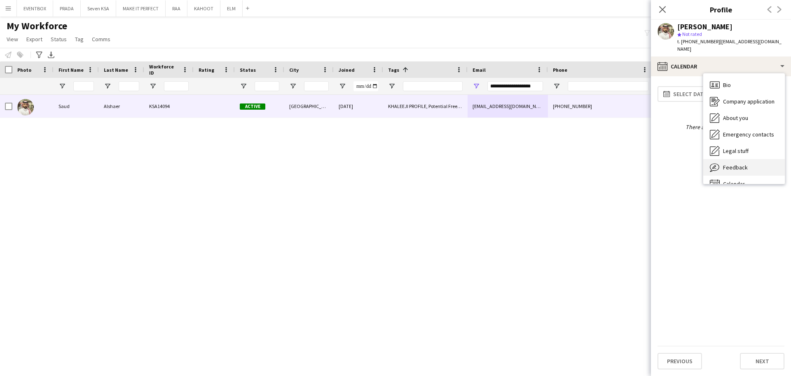
click at [747, 159] on div "Feedback Feedback" at bounding box center [745, 167] width 82 height 16
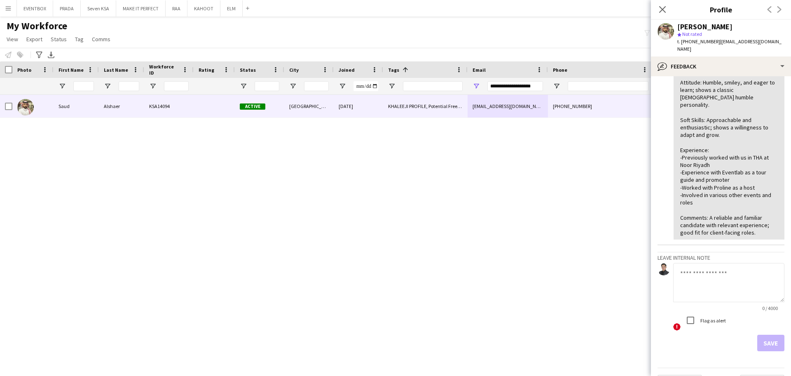
scroll to position [170, 0]
click at [534, 85] on input "**********" at bounding box center [516, 86] width 56 height 10
paste input "*******"
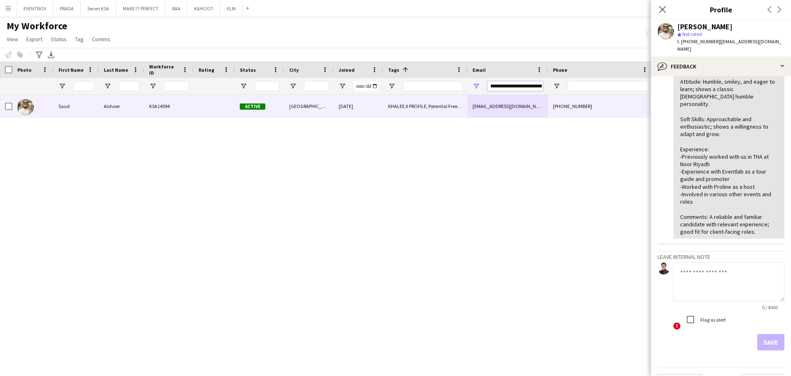
scroll to position [0, 14]
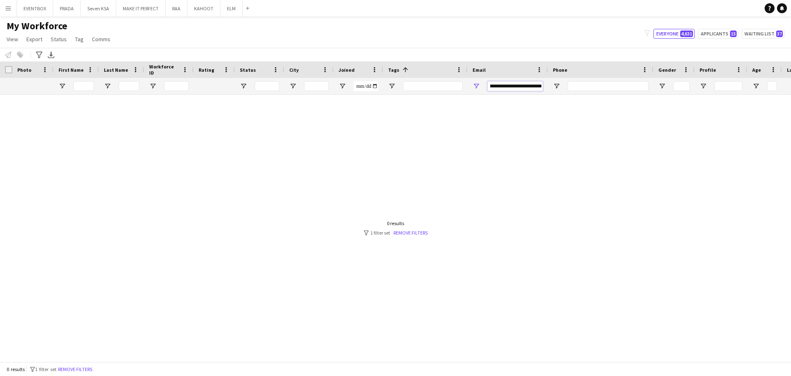
type input "**********"
click at [507, 82] on input "**********" at bounding box center [516, 86] width 56 height 10
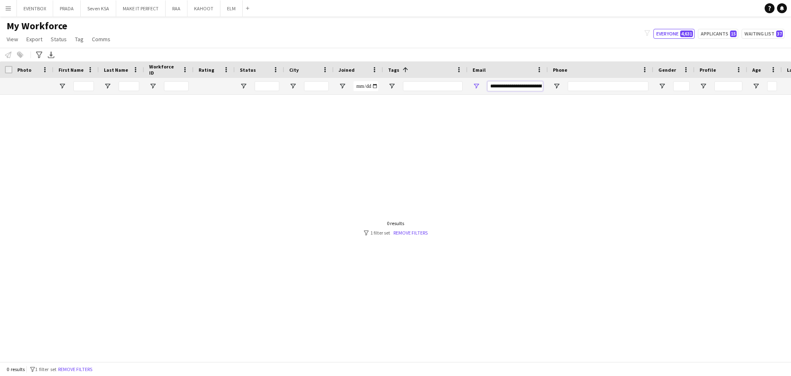
click at [507, 82] on input "**********" at bounding box center [516, 86] width 56 height 10
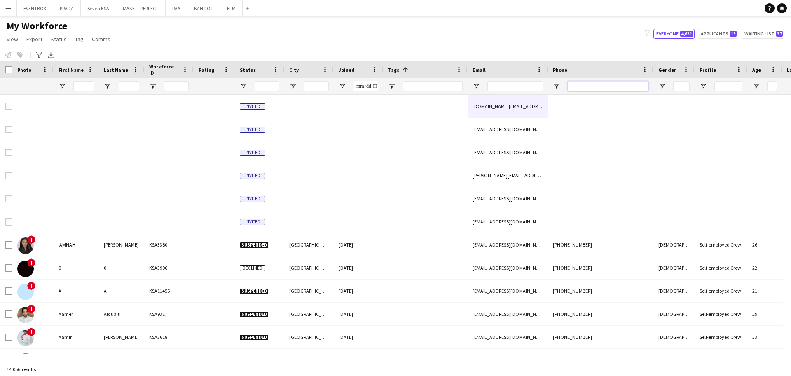
click at [605, 87] on input "Phone Filter Input" at bounding box center [608, 86] width 81 height 10
paste input "*********"
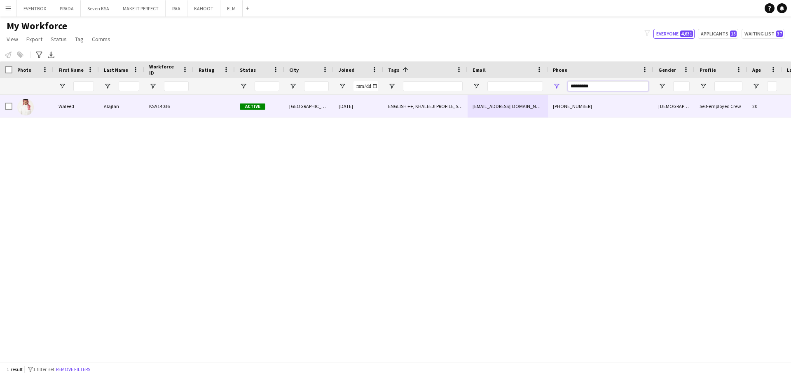
type input "*********"
click at [419, 108] on div "ENGLISH ++, KHALEEJI PROFILE, SAUDI NATIONAL, TOP HOST/HOSTESS, TOP PROMOTER, T…" at bounding box center [425, 106] width 84 height 23
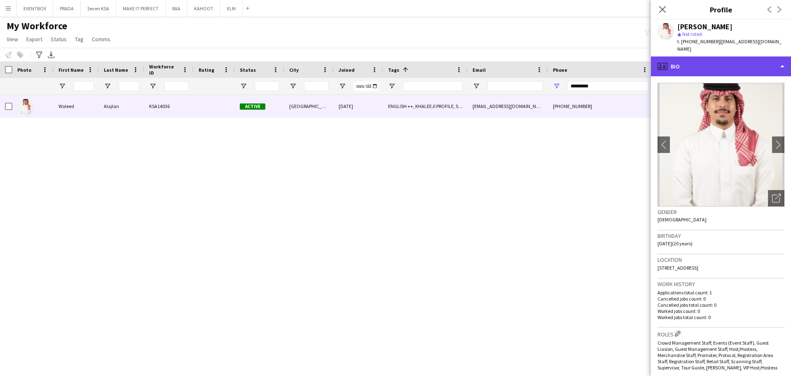
click at [735, 56] on div "profile Bio" at bounding box center [721, 66] width 140 height 20
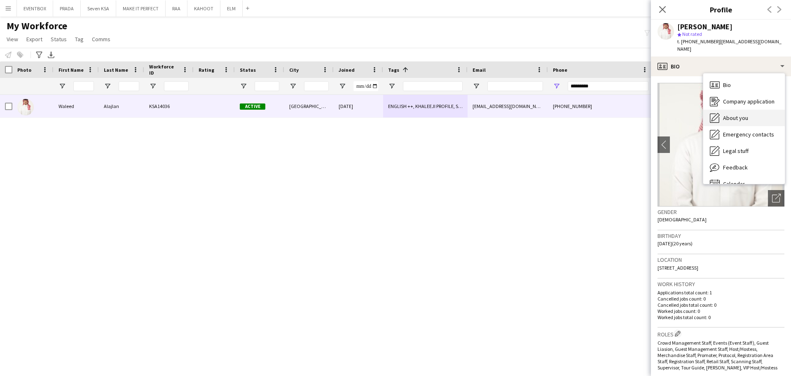
click at [738, 118] on div "About you About you" at bounding box center [745, 118] width 82 height 16
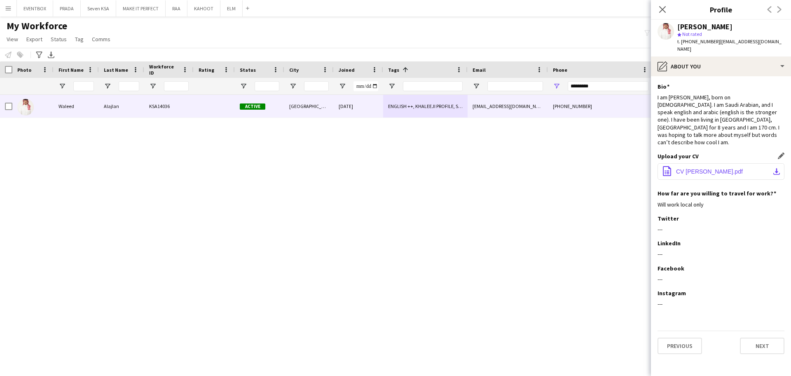
click at [708, 168] on span "CV [PERSON_NAME].pdf" at bounding box center [709, 171] width 67 height 7
click at [356, 175] on div "[PERSON_NAME] KSA14036 Active [GEOGRAPHIC_DATA] [DATE] ENGLISH ++, KHALEEJI PRO…" at bounding box center [395, 224] width 791 height 259
drag, startPoint x: 611, startPoint y: 87, endPoint x: 349, endPoint y: 88, distance: 262.1
click at [349, 88] on div at bounding box center [455, 86] width 910 height 16
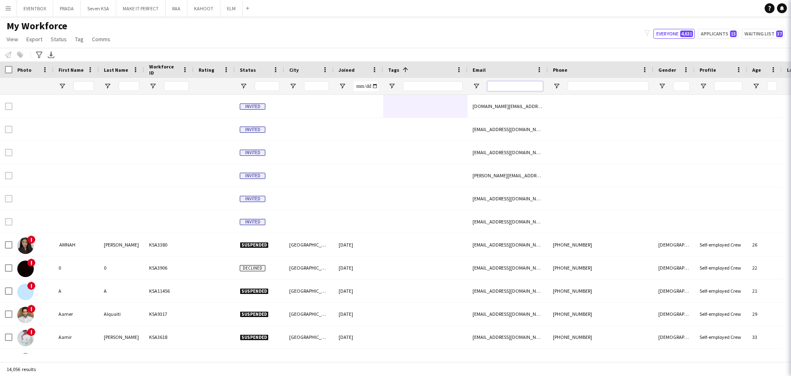
click at [521, 90] on input "Email Filter Input" at bounding box center [516, 86] width 56 height 10
paste input "**********"
type input "**********"
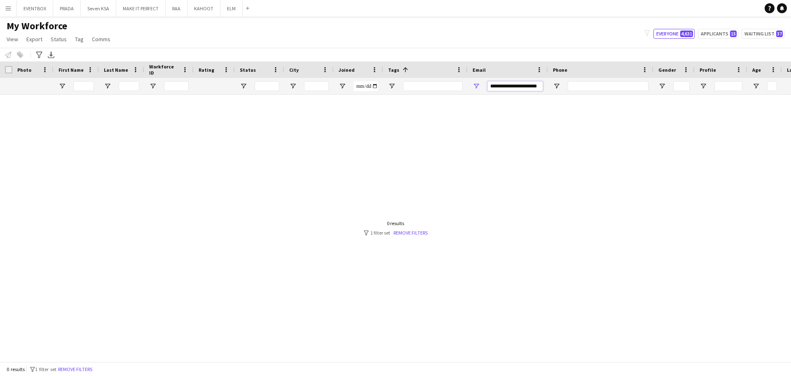
click at [496, 87] on input "**********" at bounding box center [516, 86] width 56 height 10
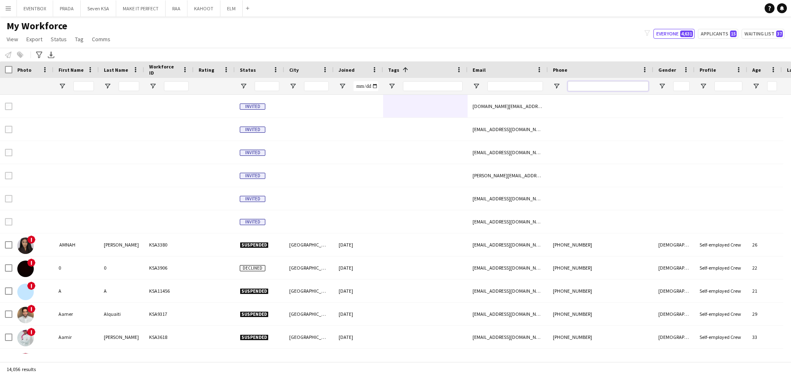
click at [596, 87] on input "Phone Filter Input" at bounding box center [608, 86] width 81 height 10
paste input "*********"
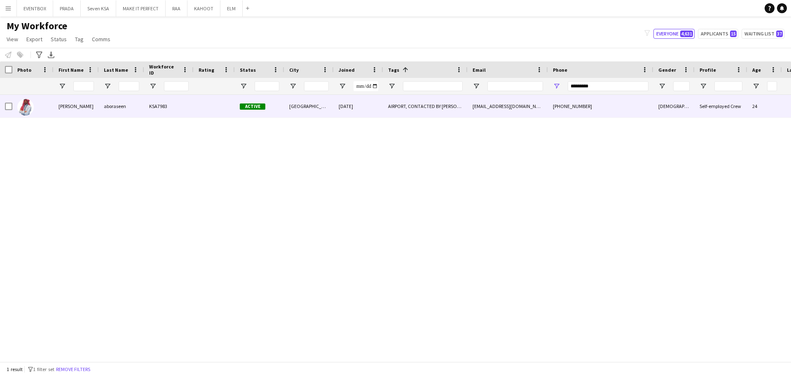
click at [476, 111] on div "[EMAIL_ADDRESS][DOMAIN_NAME]" at bounding box center [508, 106] width 80 height 23
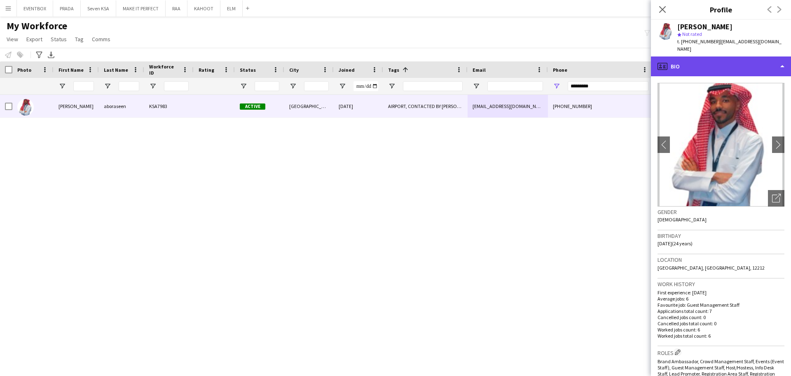
click at [729, 59] on div "profile Bio" at bounding box center [721, 66] width 140 height 20
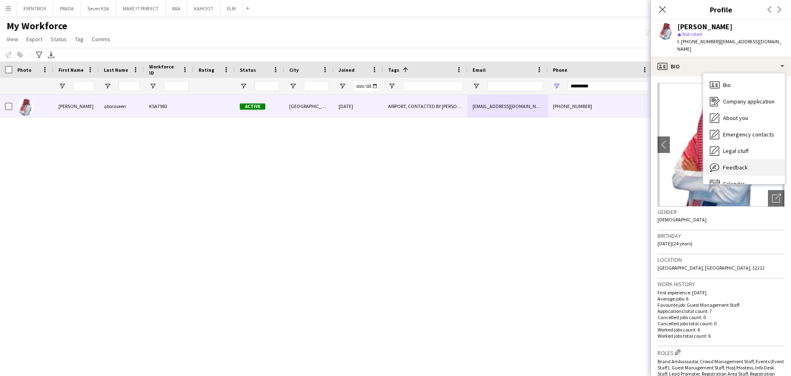
click at [753, 167] on div "Feedback Feedback" at bounding box center [745, 167] width 82 height 16
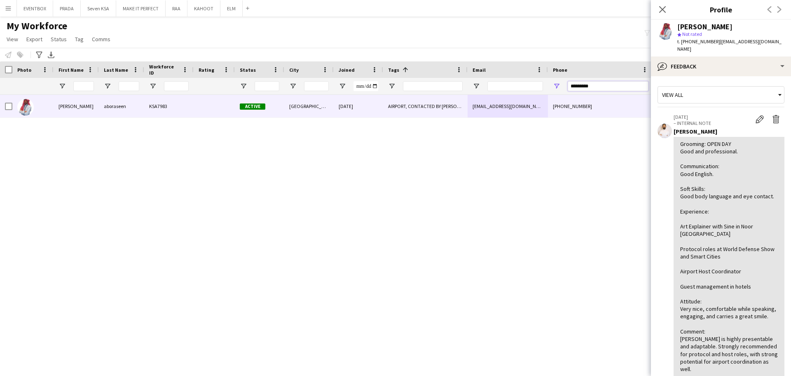
drag, startPoint x: 604, startPoint y: 82, endPoint x: 464, endPoint y: 84, distance: 139.7
click at [464, 84] on div at bounding box center [455, 86] width 910 height 16
paste input "Phone Filter Input"
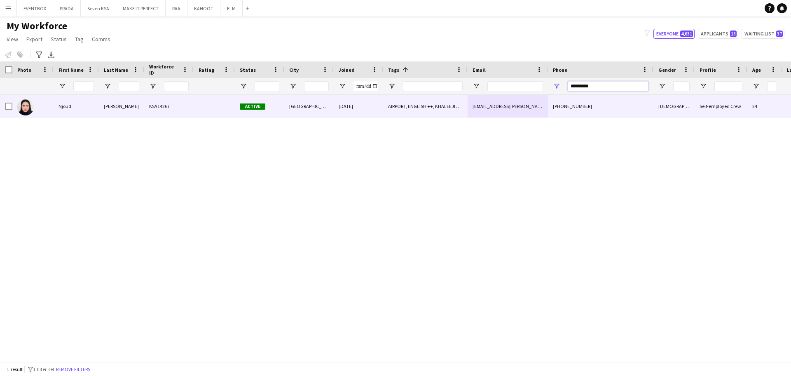
type input "*********"
click at [373, 112] on div "[DATE]" at bounding box center [358, 106] width 49 height 23
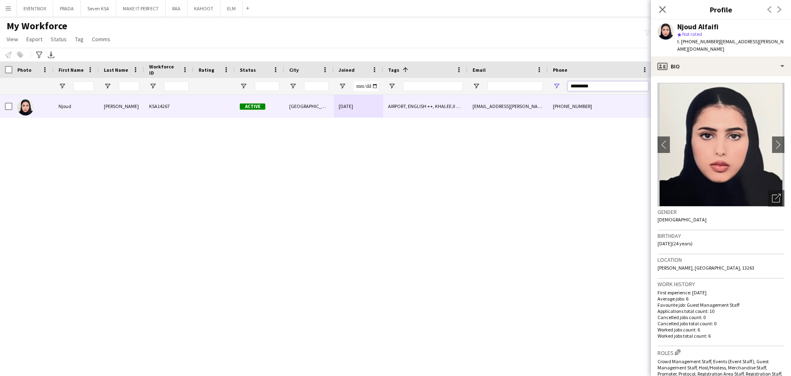
drag, startPoint x: 614, startPoint y: 87, endPoint x: 523, endPoint y: 70, distance: 92.7
click at [523, 70] on div "Workforce Details Photo First Name 1" at bounding box center [455, 77] width 910 height 33
paste input "Phone Filter Input"
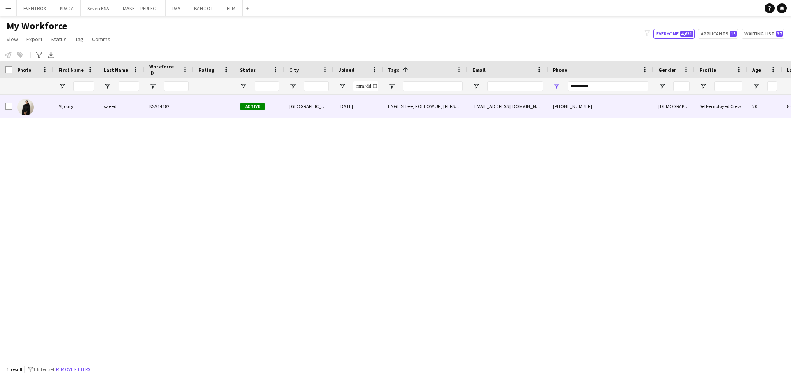
click at [519, 109] on div "[EMAIL_ADDRESS][DOMAIN_NAME]" at bounding box center [508, 106] width 80 height 23
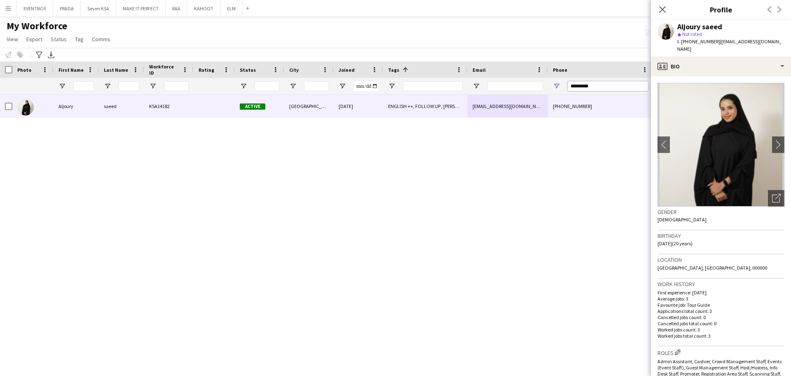
drag, startPoint x: 596, startPoint y: 89, endPoint x: 531, endPoint y: 84, distance: 64.9
click at [531, 84] on div at bounding box center [455, 86] width 910 height 16
paste input "*********"
type input "**********"
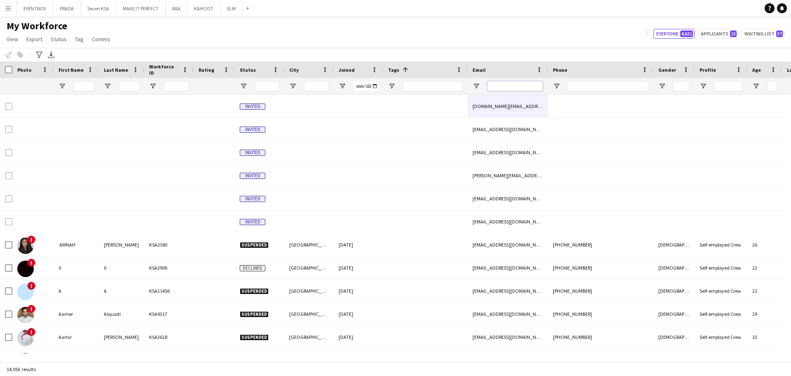
click at [518, 84] on input "Email Filter Input" at bounding box center [516, 86] width 56 height 10
paste input "**********"
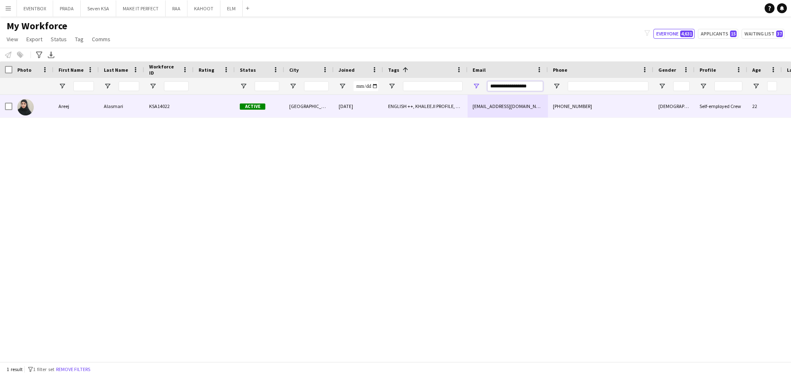
type input "**********"
click at [422, 100] on div "ENGLISH ++, KHALEEJI PROFILE, MANDARIN SPEAKER, PROTOCOL, SAUDI NATIONAL, TOP H…" at bounding box center [425, 106] width 84 height 23
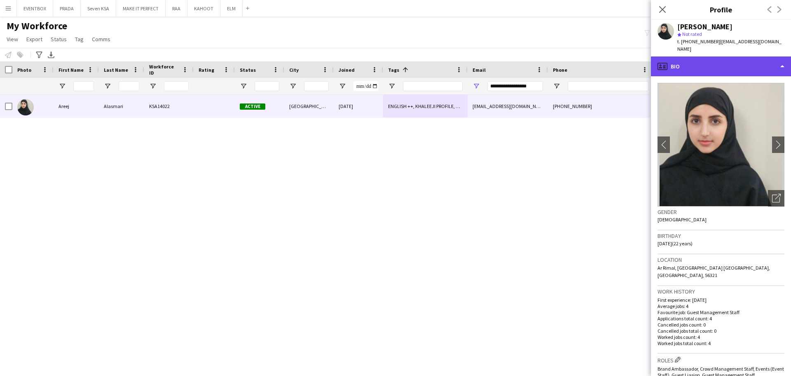
click at [729, 61] on div "profile Bio" at bounding box center [721, 66] width 140 height 20
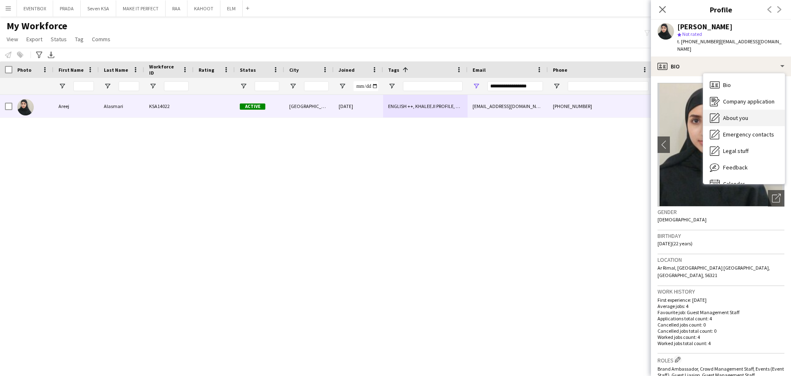
click at [737, 114] on span "About you" at bounding box center [735, 117] width 25 height 7
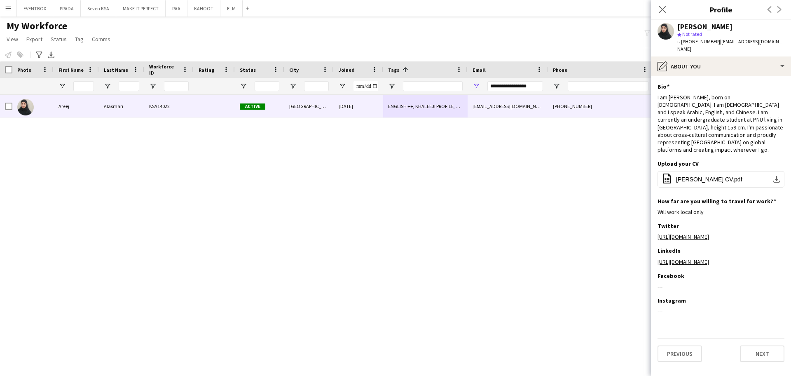
click at [584, 375] on div "Menu Boards Boards Boards All jobs Status Workforce Workforce My Workforce Recr…" at bounding box center [395, 188] width 791 height 376
click at [16, 223] on div "[PERSON_NAME] KSA14022 Active [GEOGRAPHIC_DATA] [DATE] ENGLISH ++, KHALEEJI PRO…" at bounding box center [395, 224] width 791 height 259
click at [13, 199] on div "[PERSON_NAME] KSA14022 Active [GEOGRAPHIC_DATA] [DATE] ENGLISH ++, KHALEEJI PRO…" at bounding box center [395, 224] width 791 height 259
click at [515, 81] on input "**********" at bounding box center [516, 86] width 56 height 10
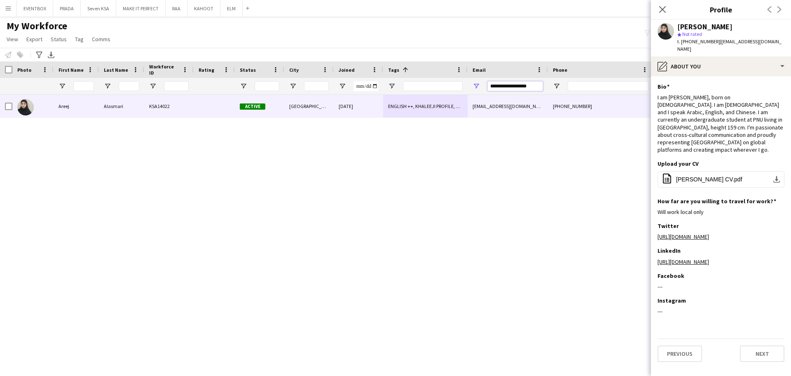
click at [515, 81] on input "**********" at bounding box center [516, 86] width 56 height 10
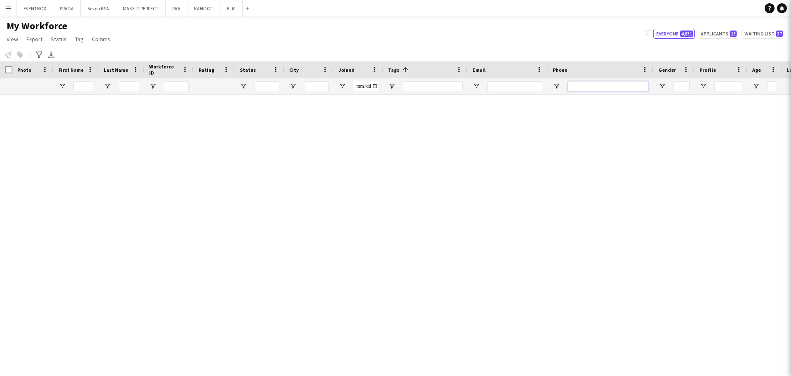
click at [604, 84] on input "Phone Filter Input" at bounding box center [608, 86] width 81 height 10
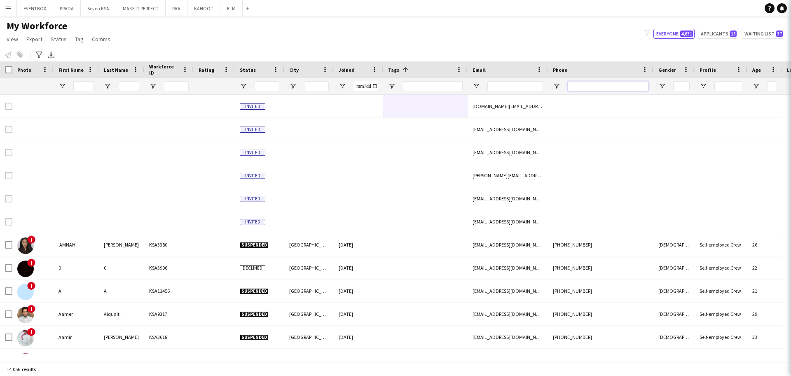
click at [604, 84] on input "Phone Filter Input" at bounding box center [608, 86] width 81 height 10
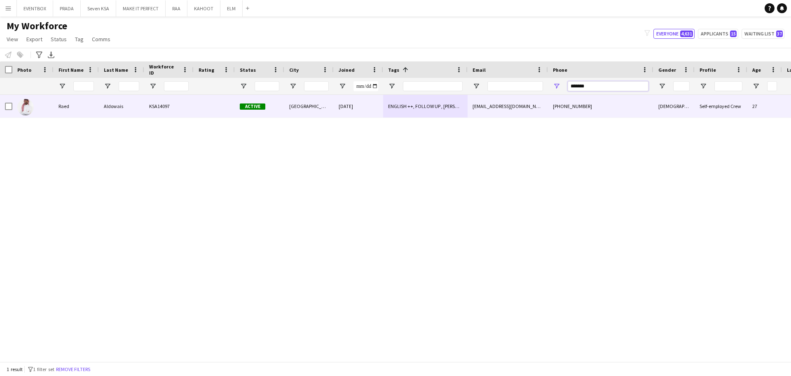
type input "*******"
click at [637, 113] on div "[PHONE_NUMBER]" at bounding box center [601, 106] width 106 height 23
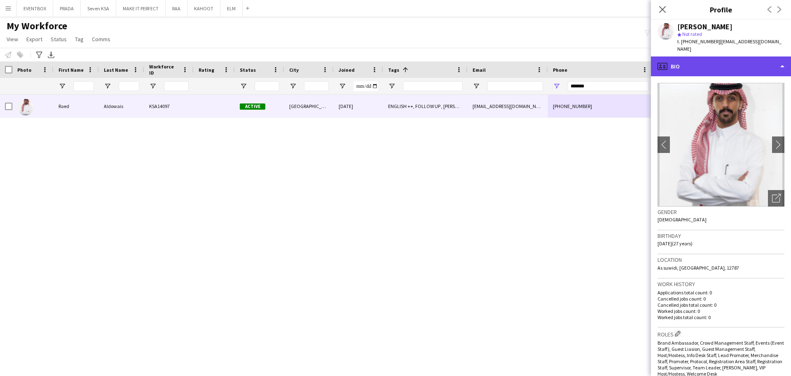
click at [722, 61] on div "profile Bio" at bounding box center [721, 66] width 140 height 20
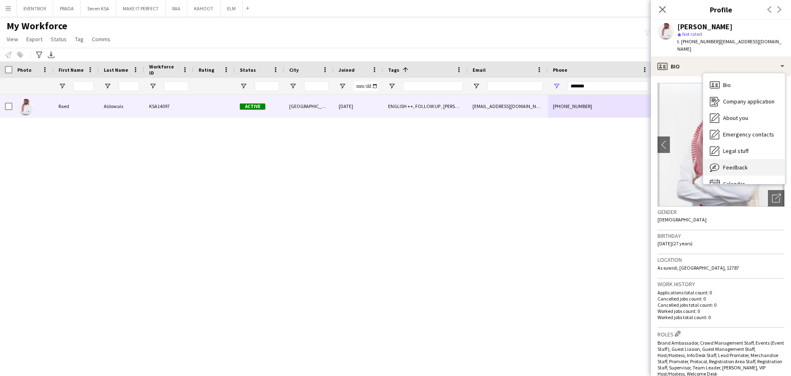
click at [744, 164] on span "Feedback" at bounding box center [735, 167] width 25 height 7
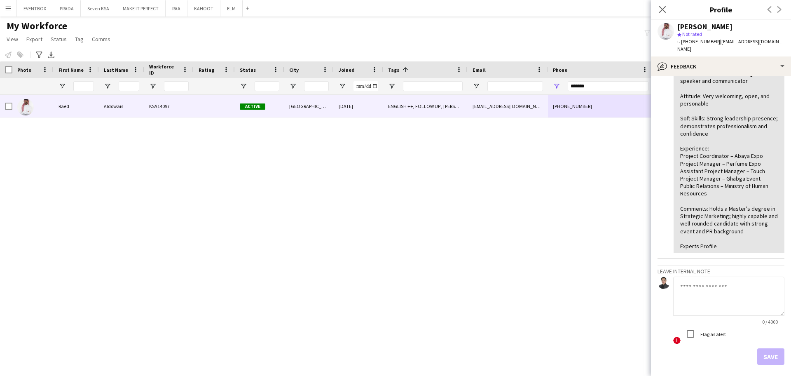
scroll to position [155, 0]
click at [602, 88] on input "*******" at bounding box center [608, 86] width 81 height 10
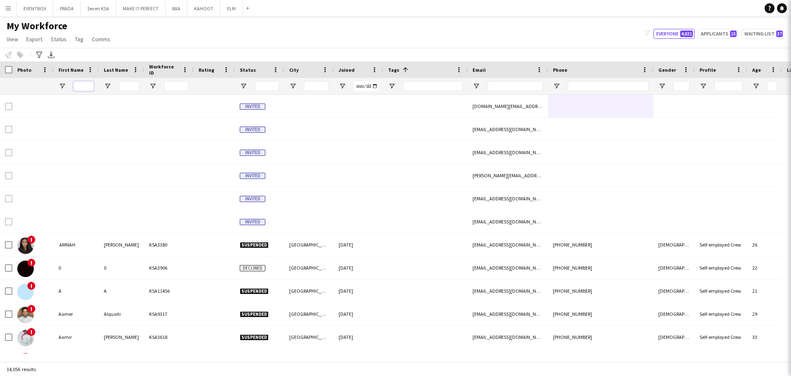
click at [80, 85] on input "First Name Filter Input" at bounding box center [83, 86] width 21 height 10
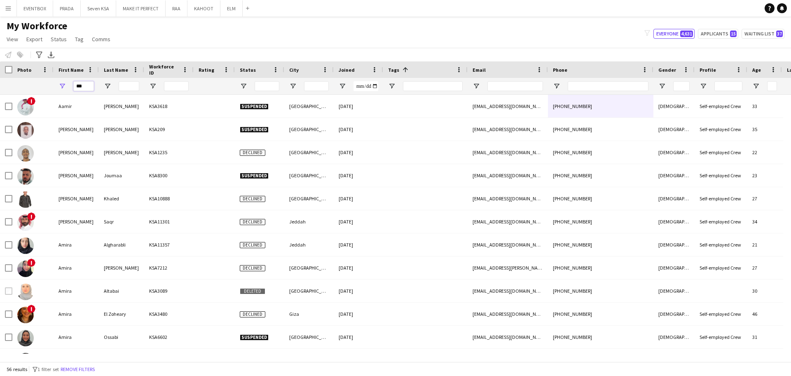
type input "***"
click at [129, 86] on input "Last Name Filter Input" at bounding box center [129, 86] width 21 height 10
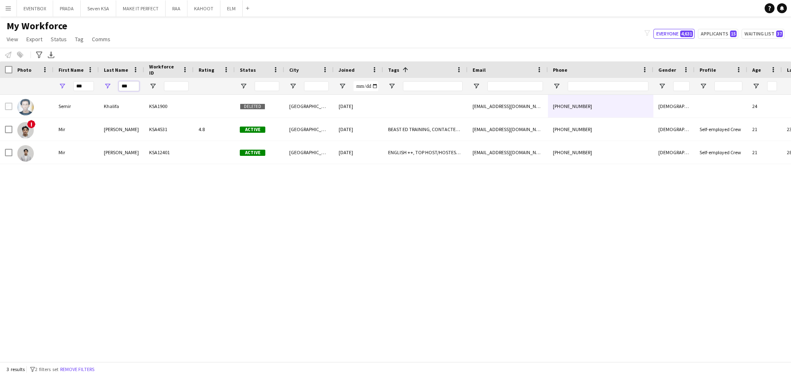
type input "***"
click at [148, 164] on div "Semir Khalifa KSA1900 Deleted [GEOGRAPHIC_DATA] [DATE] [EMAIL_ADDRESS][DOMAIN_N…" at bounding box center [395, 224] width 791 height 259
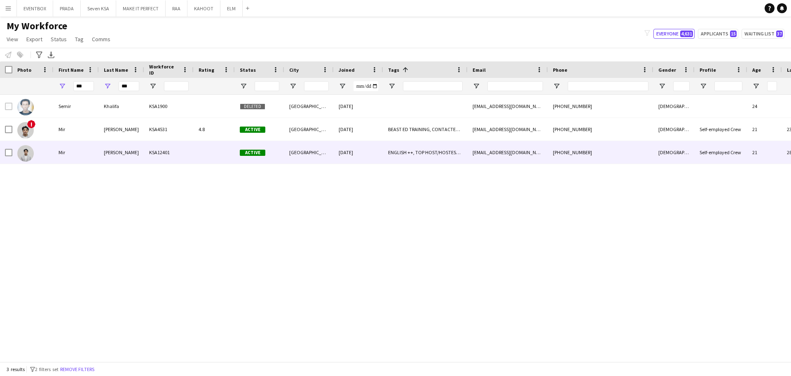
click at [226, 149] on div at bounding box center [214, 152] width 41 height 23
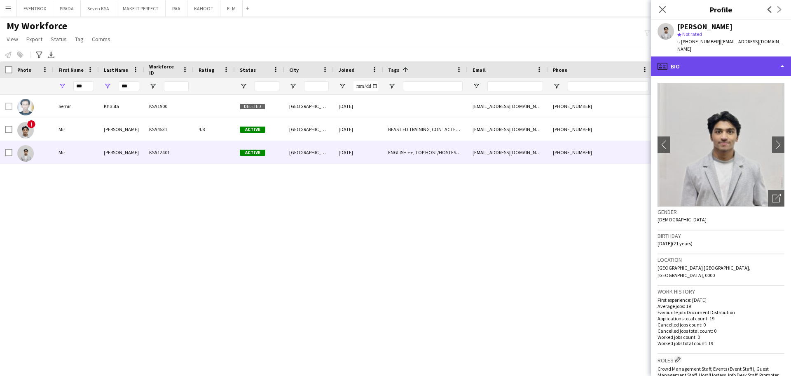
click at [722, 56] on div "profile Bio" at bounding box center [721, 66] width 140 height 20
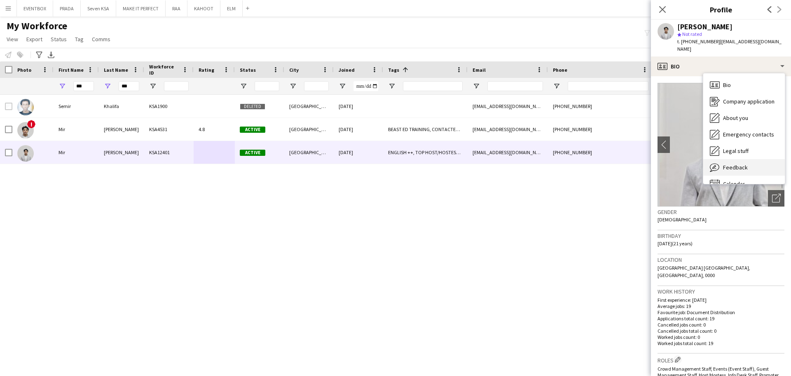
click at [743, 164] on span "Feedback" at bounding box center [735, 167] width 25 height 7
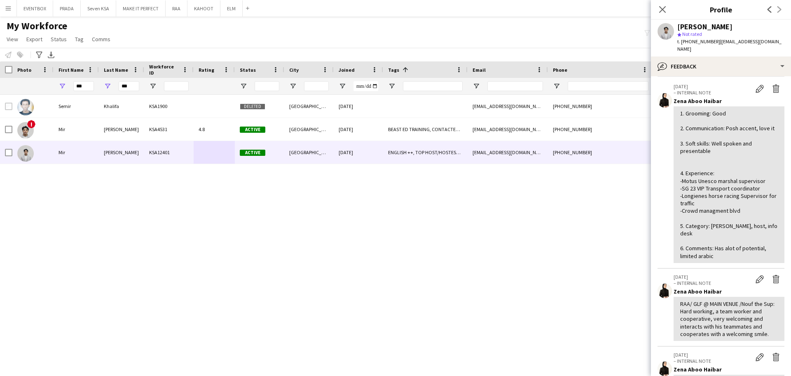
scroll to position [116, 0]
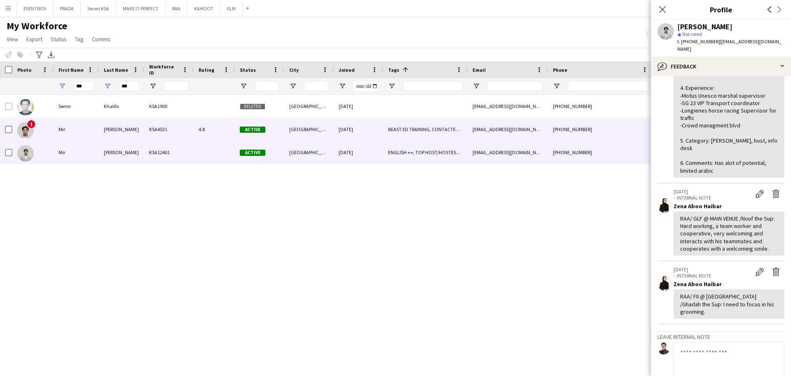
click at [326, 133] on div "[GEOGRAPHIC_DATA]" at bounding box center [308, 129] width 49 height 23
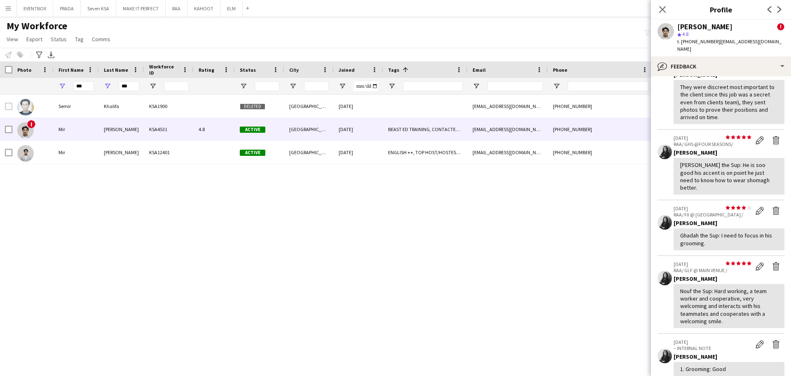
scroll to position [128, 0]
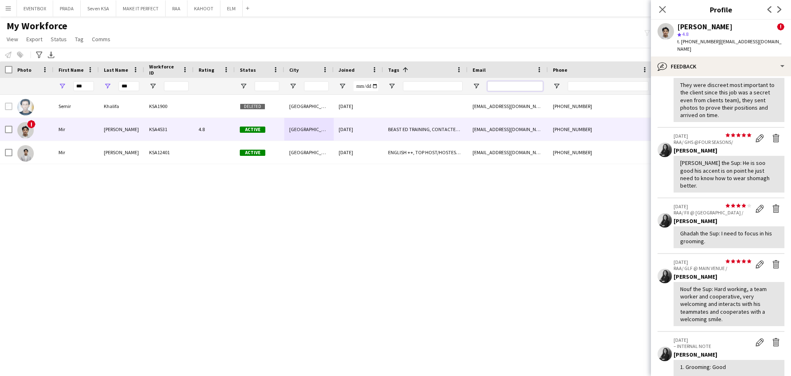
click at [542, 82] on input "Email Filter Input" at bounding box center [516, 86] width 56 height 10
paste input "**********"
type input "**********"
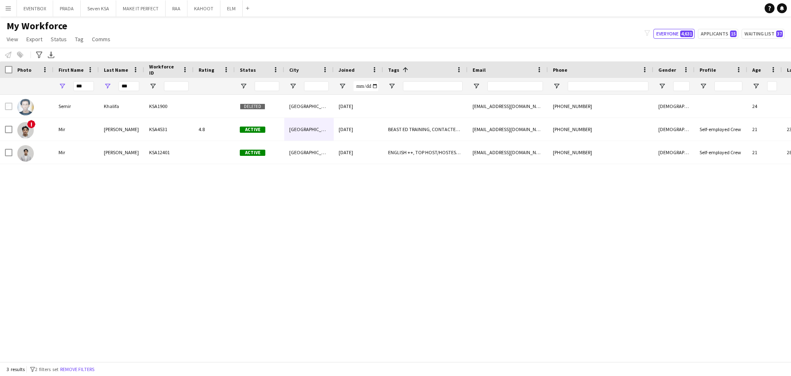
click at [453, 239] on div "Semir Khalifa KSA1900 Deleted [GEOGRAPHIC_DATA] [DATE] [EMAIL_ADDRESS][DOMAIN_N…" at bounding box center [395, 224] width 791 height 259
click at [92, 373] on button "Remove filters" at bounding box center [78, 369] width 38 height 9
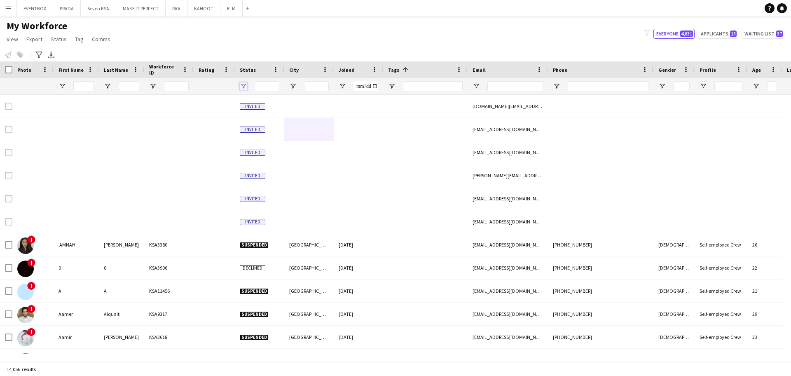
click at [244, 86] on span "Open Filter Menu" at bounding box center [243, 85] width 7 height 7
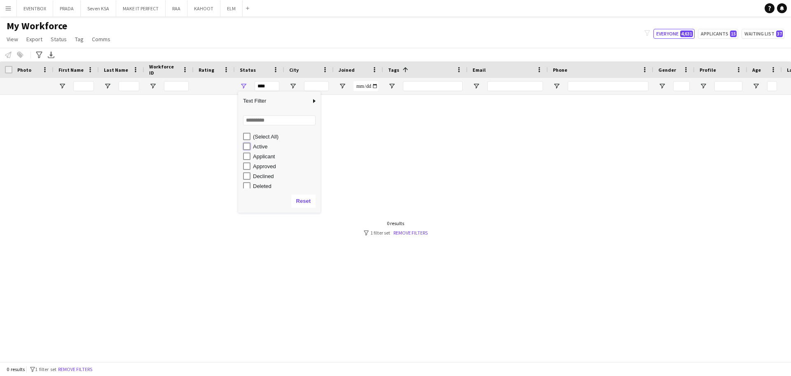
type input "**********"
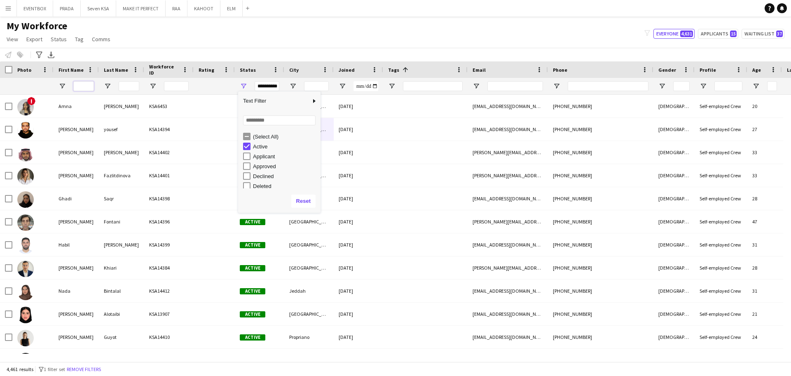
click at [89, 85] on input "First Name Filter Input" at bounding box center [83, 86] width 21 height 10
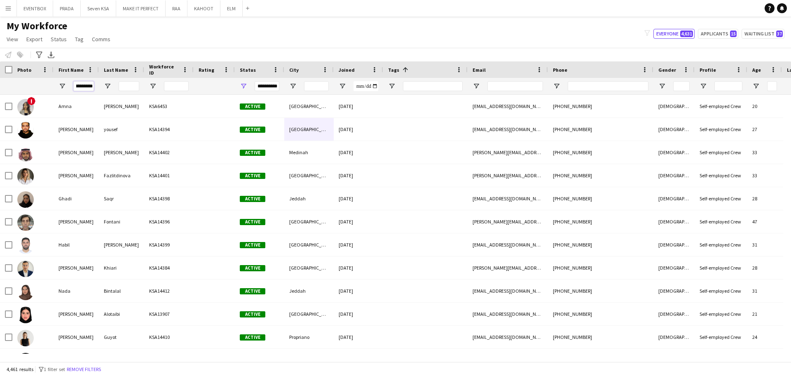
scroll to position [0, 3]
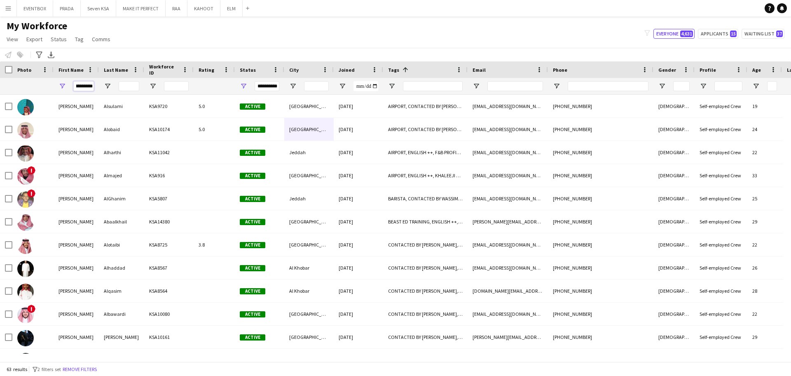
type input "*********"
click at [137, 87] on input "Last Name Filter Input" at bounding box center [129, 86] width 21 height 10
click at [172, 35] on div "My Workforce View Views Default view Basic Export View Full Name TAGS Test New …" at bounding box center [395, 34] width 791 height 28
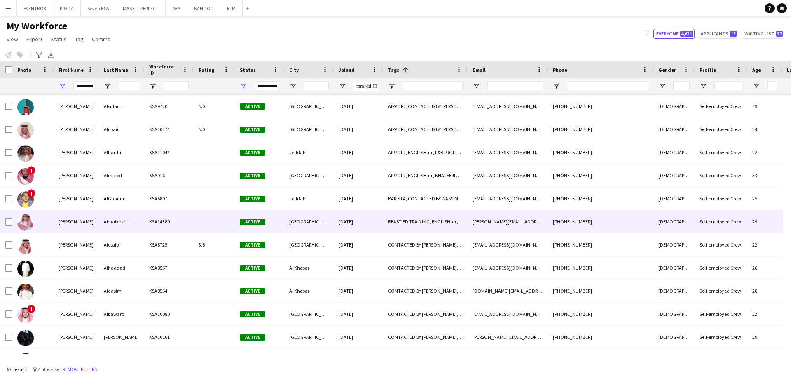
click at [176, 217] on div "KSA14380" at bounding box center [168, 221] width 49 height 23
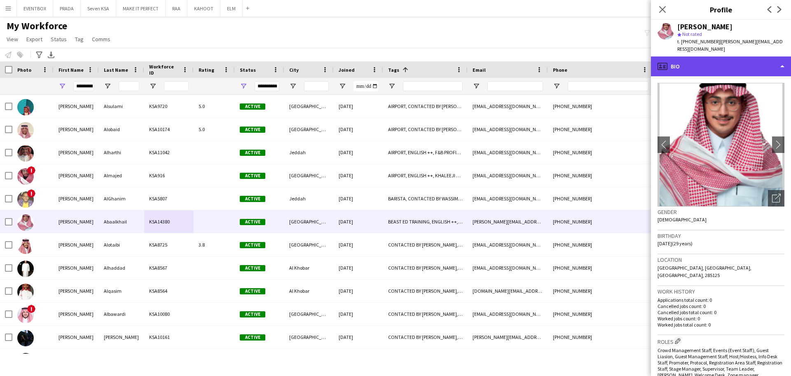
click at [711, 63] on div "profile Bio" at bounding box center [721, 66] width 140 height 20
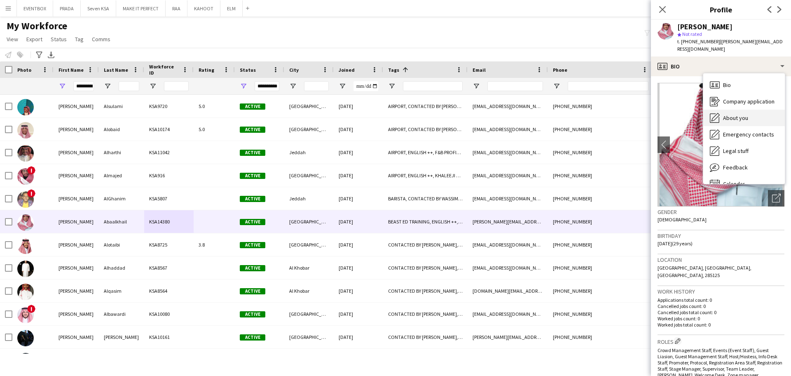
click at [739, 114] on span "About you" at bounding box center [735, 117] width 25 height 7
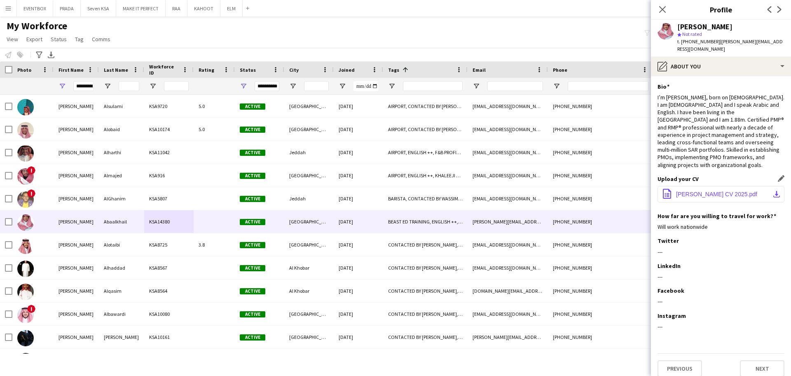
click at [690, 191] on span "[PERSON_NAME] CV 2025.pdf" at bounding box center [716, 194] width 81 height 7
drag, startPoint x: 508, startPoint y: 19, endPoint x: 730, endPoint y: 63, distance: 225.9
click at [730, 63] on body "Menu Boards Boards Boards All jobs Status Workforce Workforce My Workforce Recr…" at bounding box center [395, 188] width 791 height 376
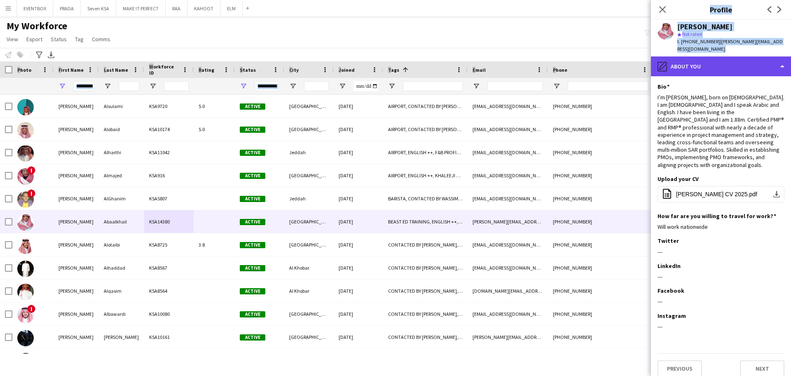
click at [730, 63] on div "pencil4 About you" at bounding box center [721, 66] width 140 height 20
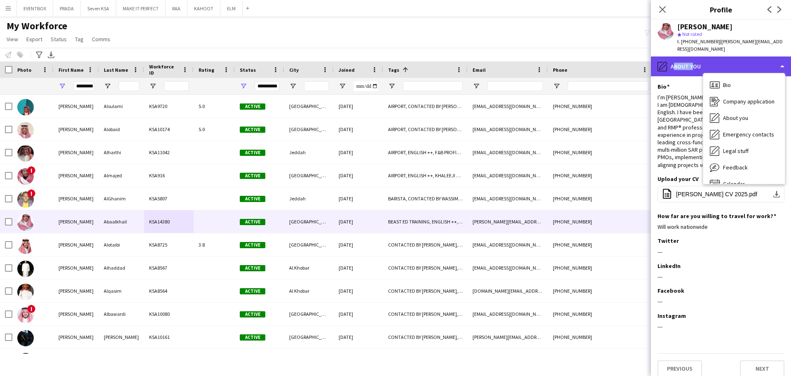
click at [730, 63] on div "pencil4 About you" at bounding box center [721, 66] width 140 height 20
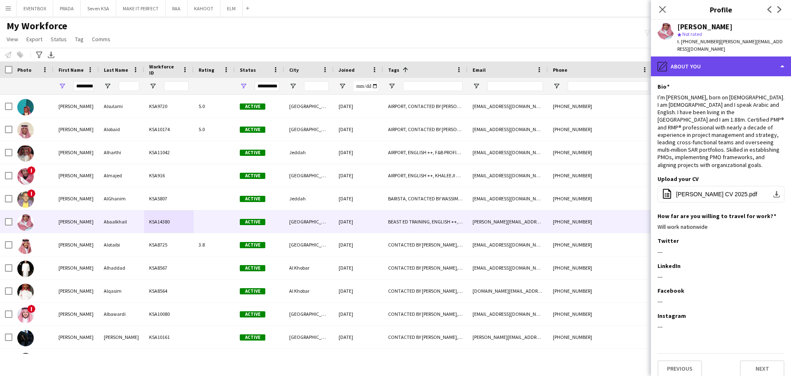
click at [723, 56] on div "pencil4 About you" at bounding box center [721, 66] width 140 height 20
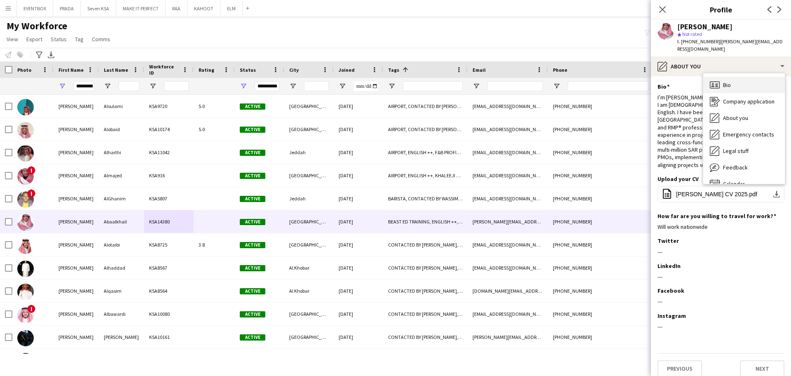
click at [727, 81] on span "Bio" at bounding box center [727, 84] width 8 height 7
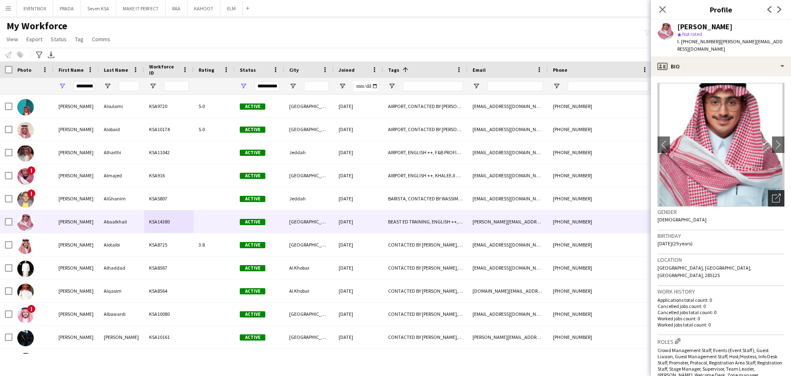
click at [774, 190] on div "Open photos pop-in" at bounding box center [776, 198] width 16 height 16
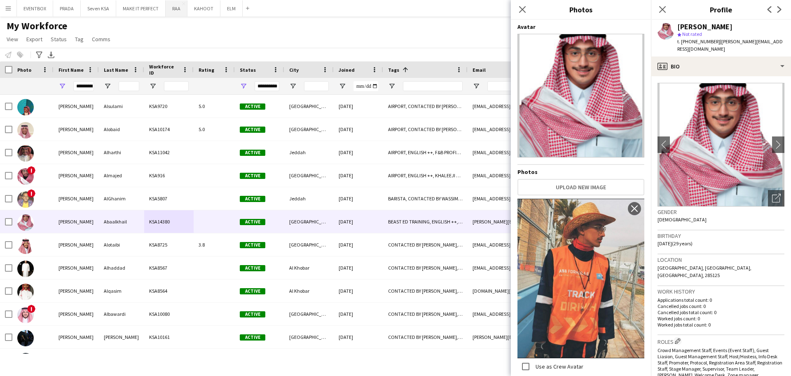
click at [181, 13] on button "RAA Close" at bounding box center [177, 8] width 22 height 16
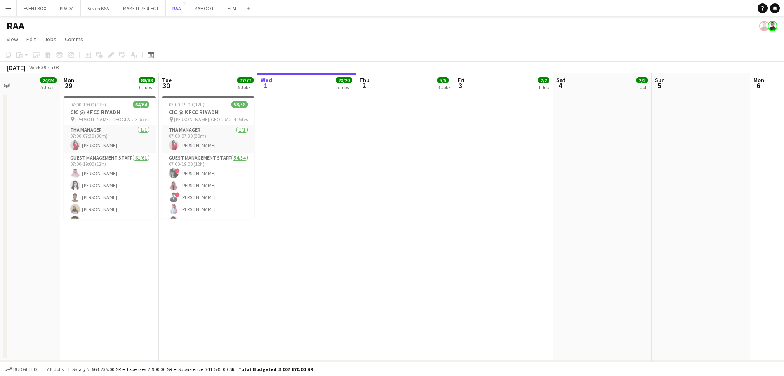
scroll to position [53, 0]
click at [329, 319] on app-date-cell at bounding box center [306, 226] width 99 height 267
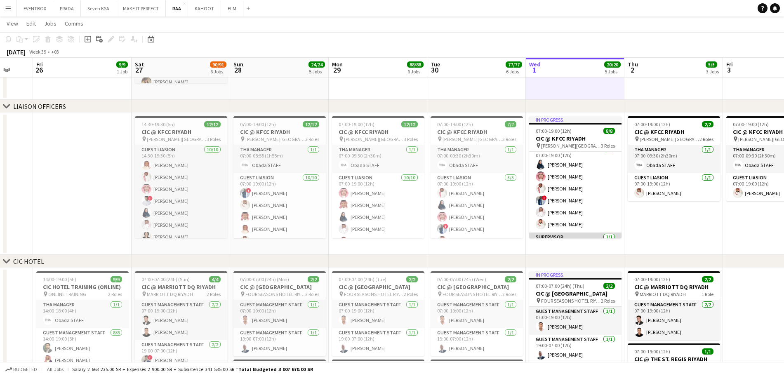
scroll to position [35, 0]
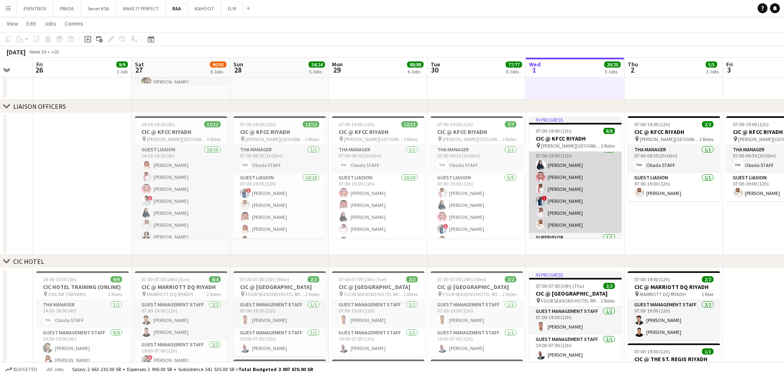
click at [581, 228] on app-card-role "Guest Liasion [DATE] 07:00-19:00 (12h) [PERSON_NAME] [PERSON_NAME] [PERSON_NAME…" at bounding box center [575, 189] width 92 height 88
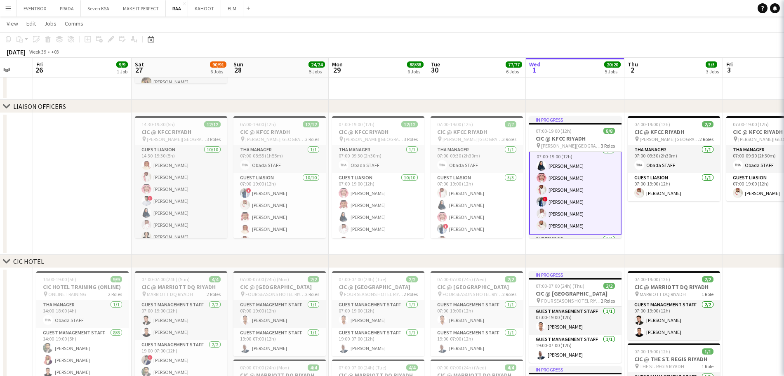
scroll to position [35, 0]
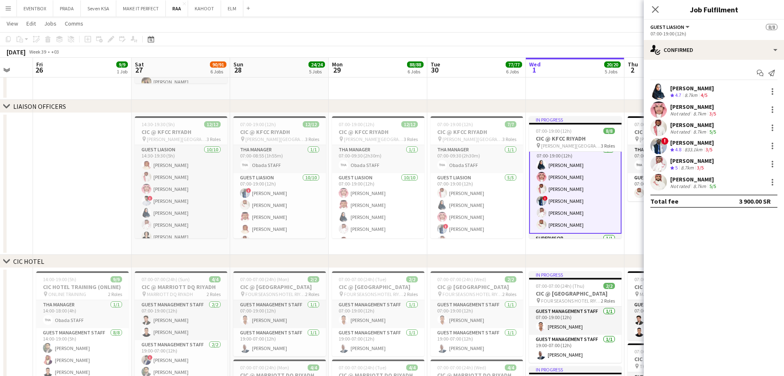
click at [701, 177] on div "[PERSON_NAME]" at bounding box center [693, 179] width 47 height 7
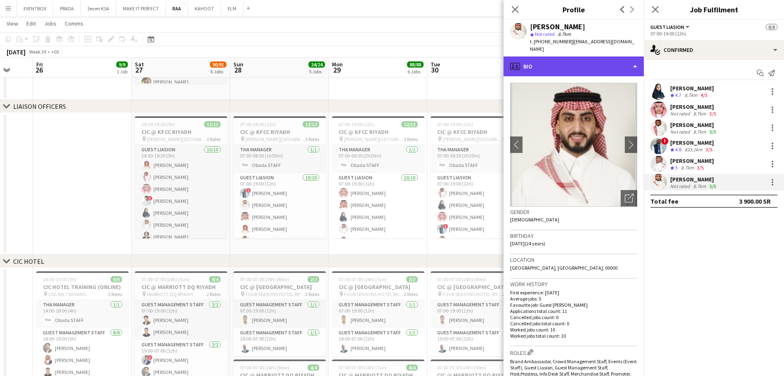
click at [616, 56] on div "profile Bio" at bounding box center [573, 66] width 140 height 20
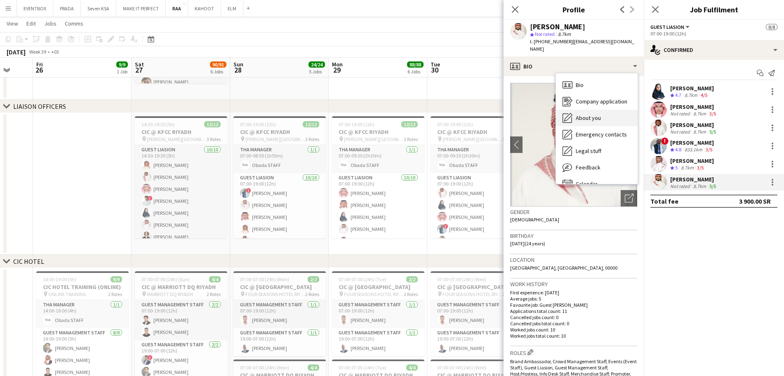
click at [588, 115] on div "About you About you" at bounding box center [597, 118] width 82 height 16
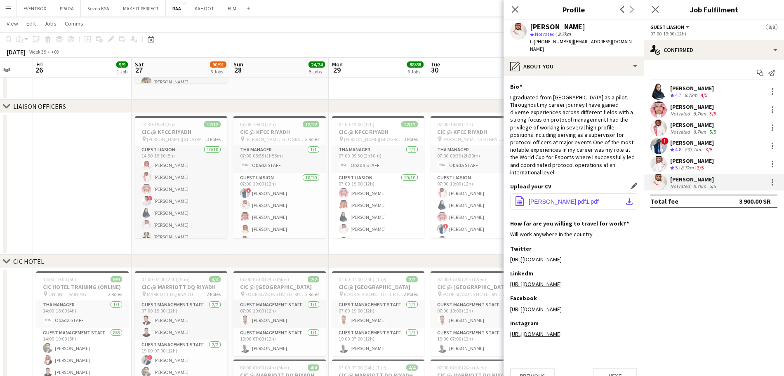
click at [552, 198] on span "‎⁨[PERSON_NAME].pdf1⁩.pdf" at bounding box center [563, 201] width 70 height 7
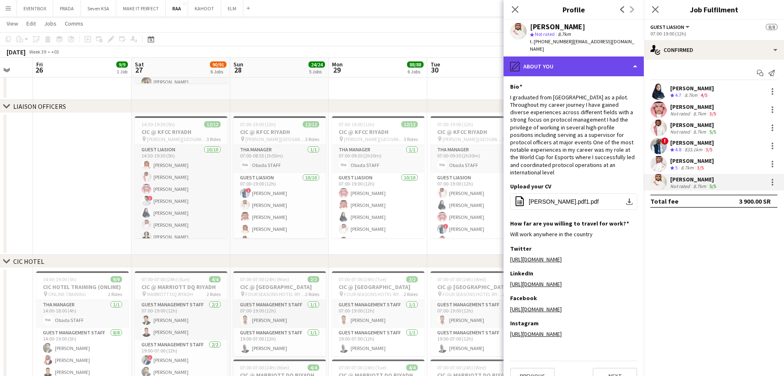
click at [617, 56] on div "pencil4 About you" at bounding box center [573, 66] width 140 height 20
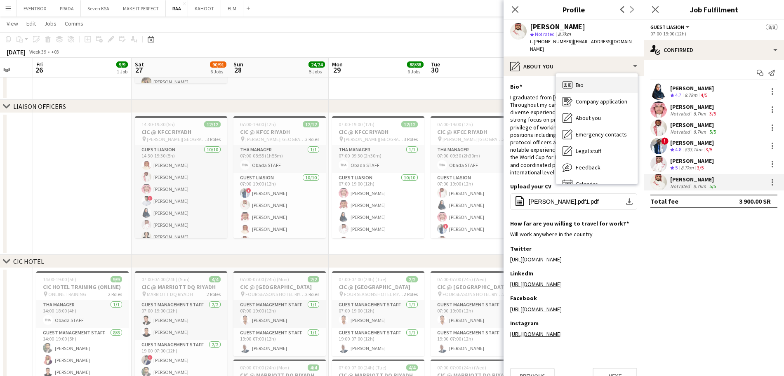
click at [604, 78] on div "Bio Bio" at bounding box center [597, 85] width 82 height 16
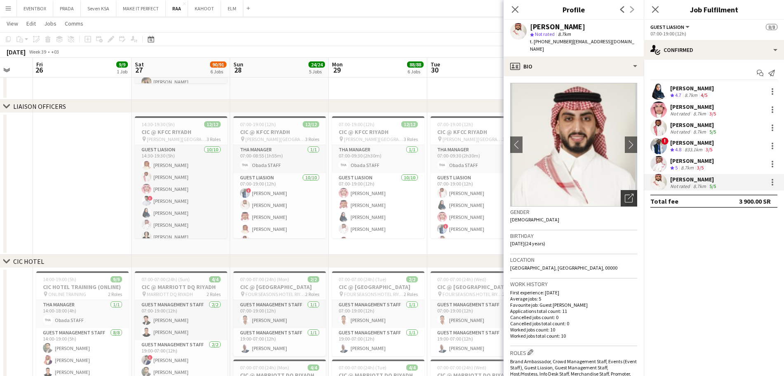
click at [624, 194] on icon "Open photos pop-in" at bounding box center [628, 198] width 9 height 9
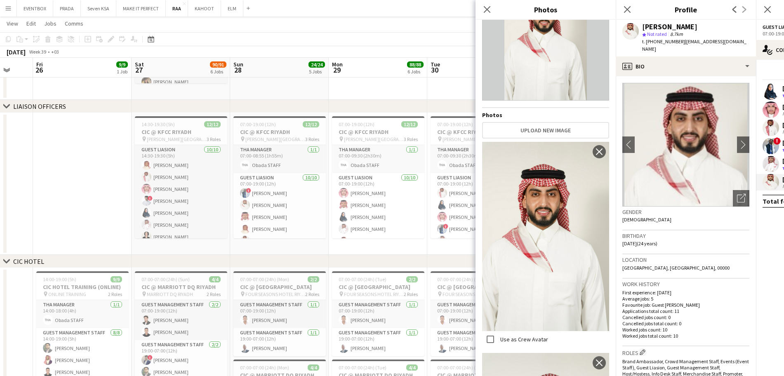
scroll to position [0, 0]
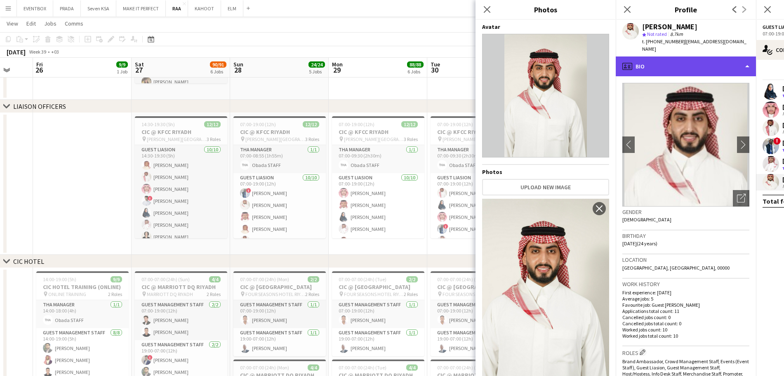
click at [699, 56] on div "profile Bio" at bounding box center [685, 66] width 140 height 20
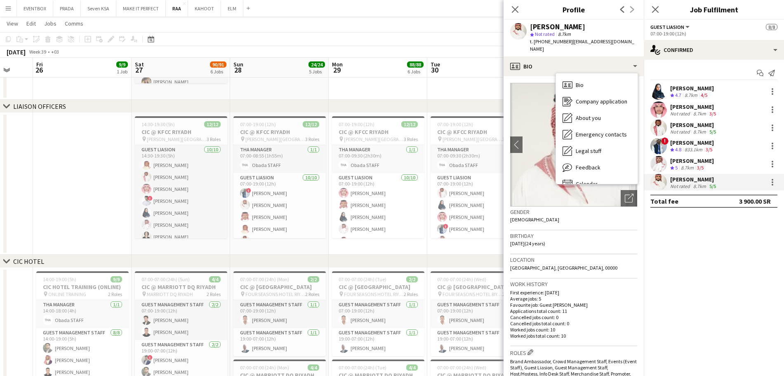
click at [678, 256] on mat-expansion-panel "check Confirmed Start chat Send notification [PERSON_NAME] Crew rating 4.7 8.7k…" at bounding box center [713, 218] width 140 height 316
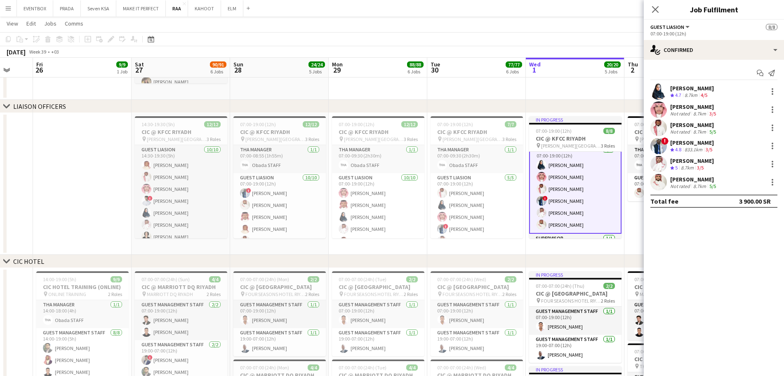
click at [700, 166] on app-skills-label "3/5" at bounding box center [700, 167] width 7 height 6
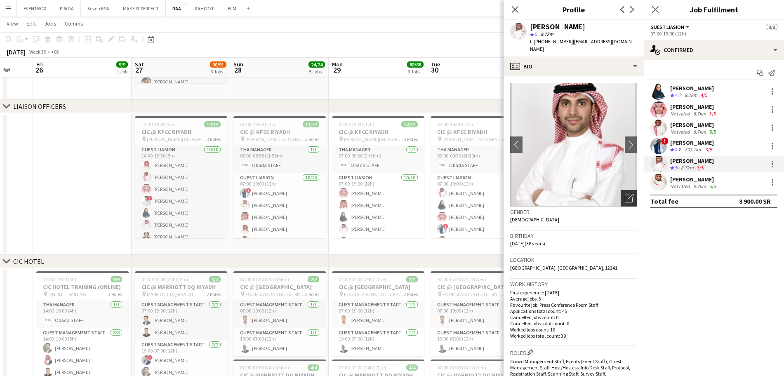
click at [620, 190] on div "Open photos pop-in" at bounding box center [628, 198] width 16 height 16
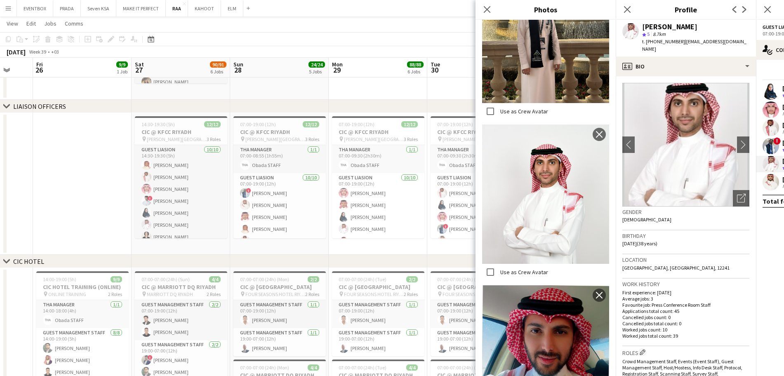
scroll to position [561, 0]
click at [490, 12] on icon at bounding box center [487, 9] width 8 height 8
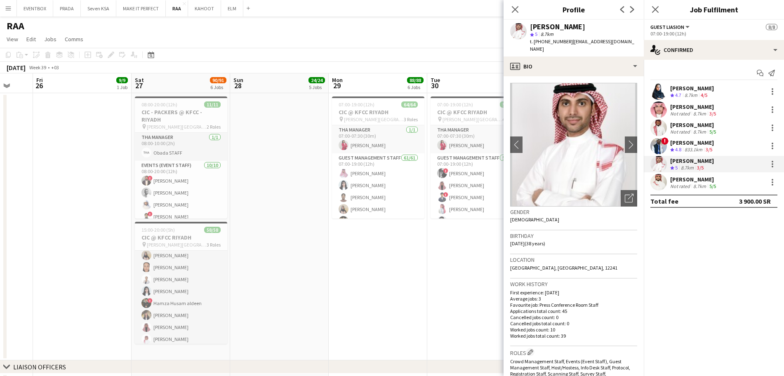
scroll to position [28, 0]
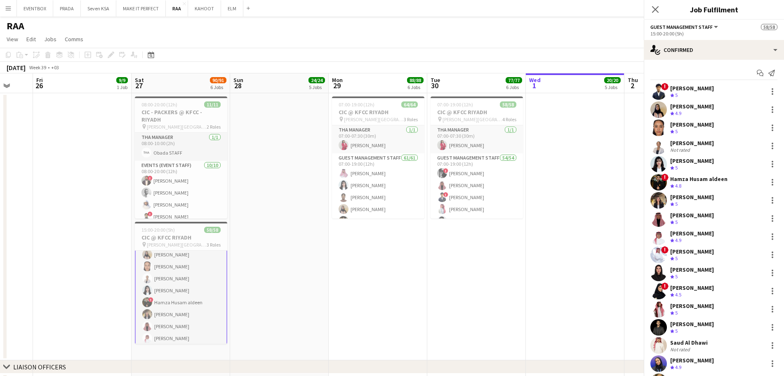
scroll to position [35, 0]
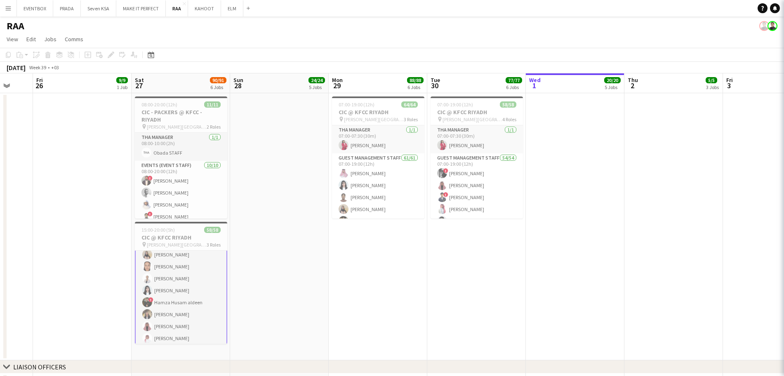
scroll to position [28, 0]
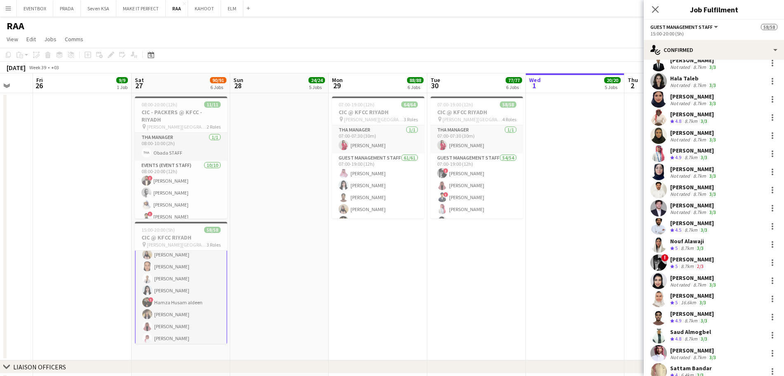
scroll to position [481, 0]
click at [687, 136] on div "[PERSON_NAME]" at bounding box center [693, 132] width 47 height 7
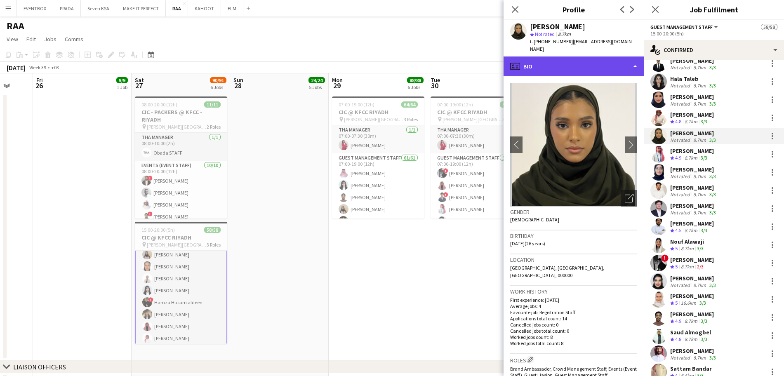
click at [595, 56] on div "profile Bio" at bounding box center [573, 66] width 140 height 20
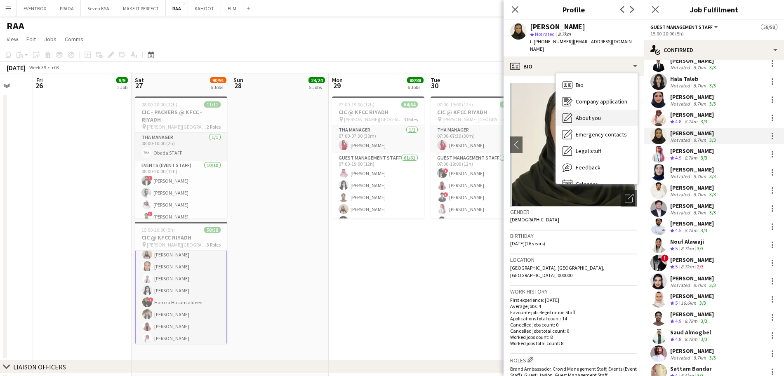
click at [596, 114] on span "About you" at bounding box center [587, 117] width 25 height 7
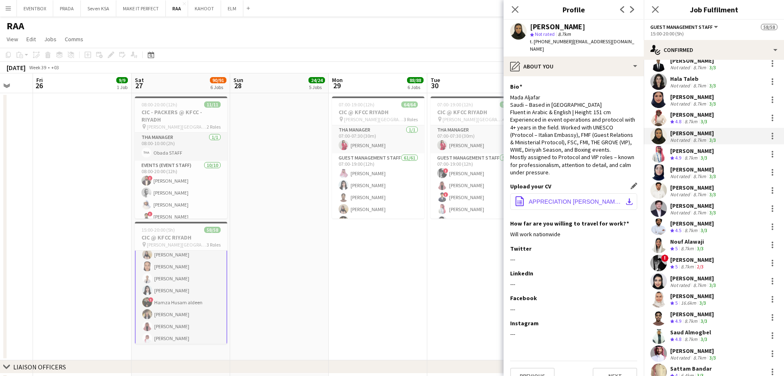
click at [582, 196] on button "office-file-sheet APPRECIATION [PERSON_NAME] [PERSON_NAME].pdf download-bottom" at bounding box center [573, 201] width 127 height 16
click at [515, 9] on icon at bounding box center [515, 9] width 8 height 8
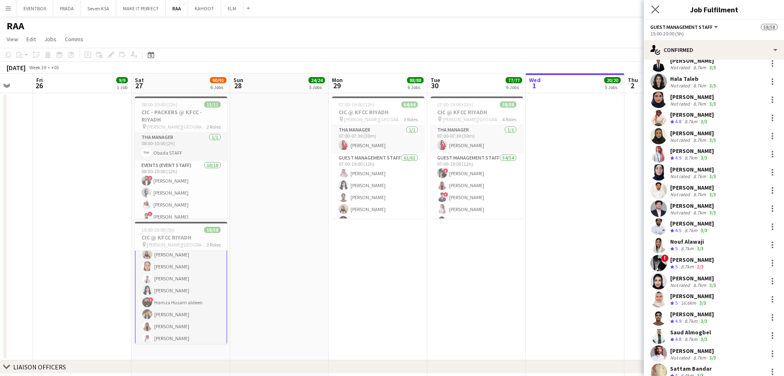
click at [657, 14] on app-icon "Close pop-in" at bounding box center [655, 10] width 12 height 12
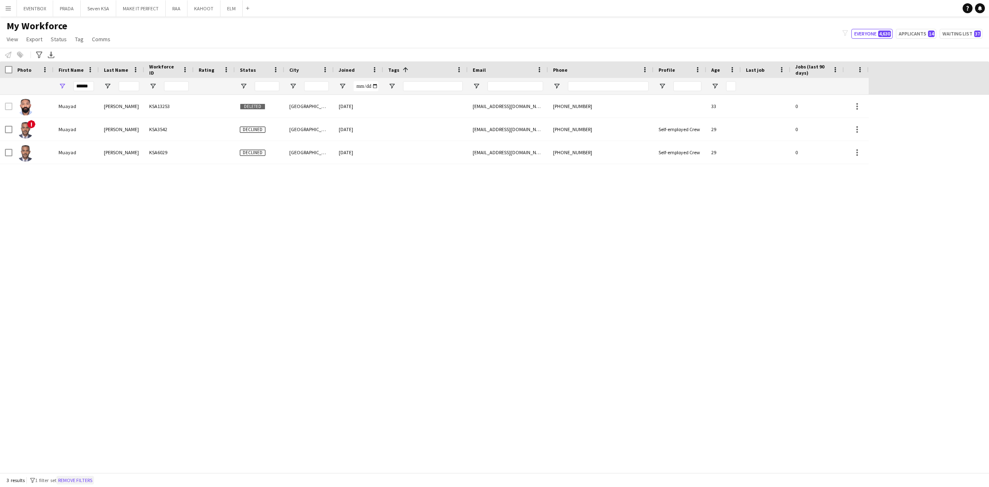
click at [76, 479] on button "Remove filters" at bounding box center [75, 480] width 38 height 9
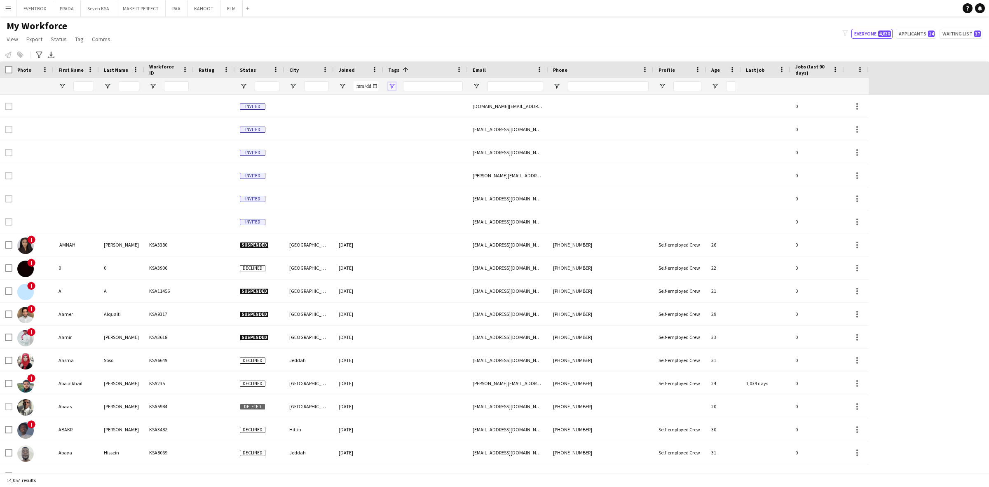
click at [394, 87] on span "Open Filter Menu" at bounding box center [391, 85] width 7 height 7
type input "***"
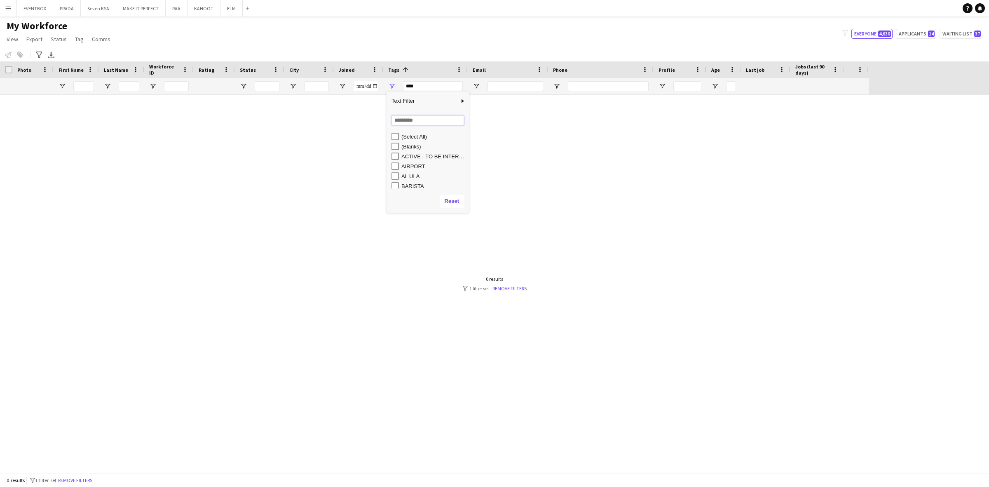
click at [411, 120] on input "Search filter values" at bounding box center [428, 120] width 73 height 10
type input "*"
click at [422, 173] on div "CONTACTED BY [PERSON_NAME]" at bounding box center [433, 176] width 65 height 6
type input "**********"
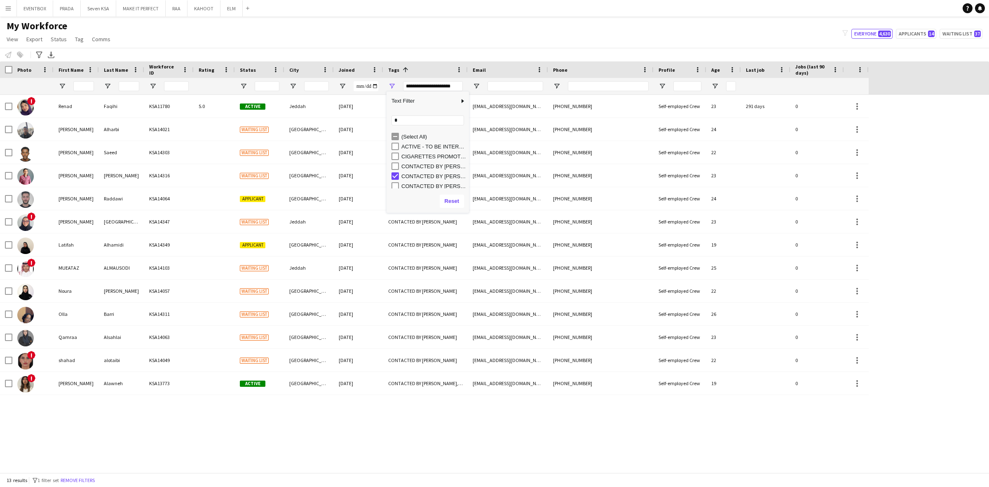
click at [495, 55] on div "Notify workforce Add to tag Select at least one crew to tag him or her. Advance…" at bounding box center [494, 55] width 989 height 14
drag, startPoint x: 512, startPoint y: 89, endPoint x: 535, endPoint y: 87, distance: 22.9
click at [513, 89] on input "Email Filter Input" at bounding box center [516, 86] width 56 height 10
paste input "**********"
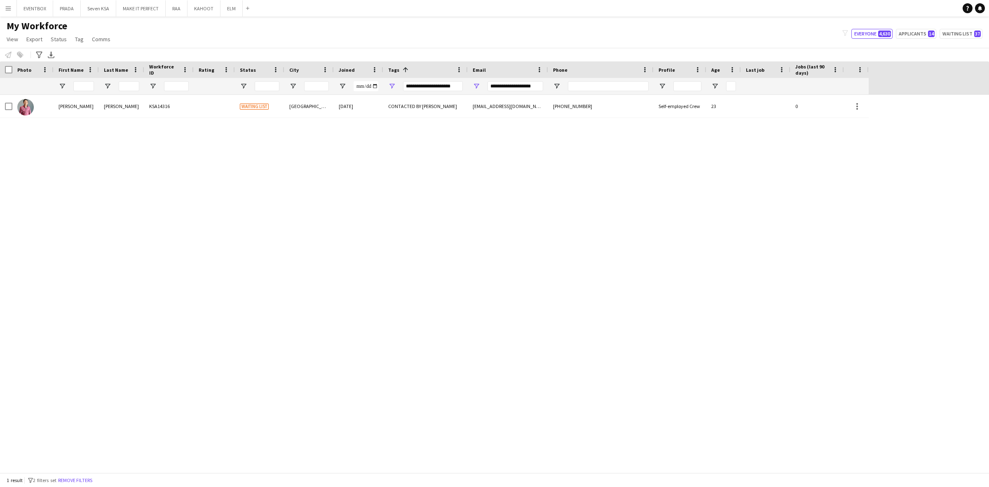
click at [347, 108] on div "[DATE]" at bounding box center [358, 106] width 49 height 23
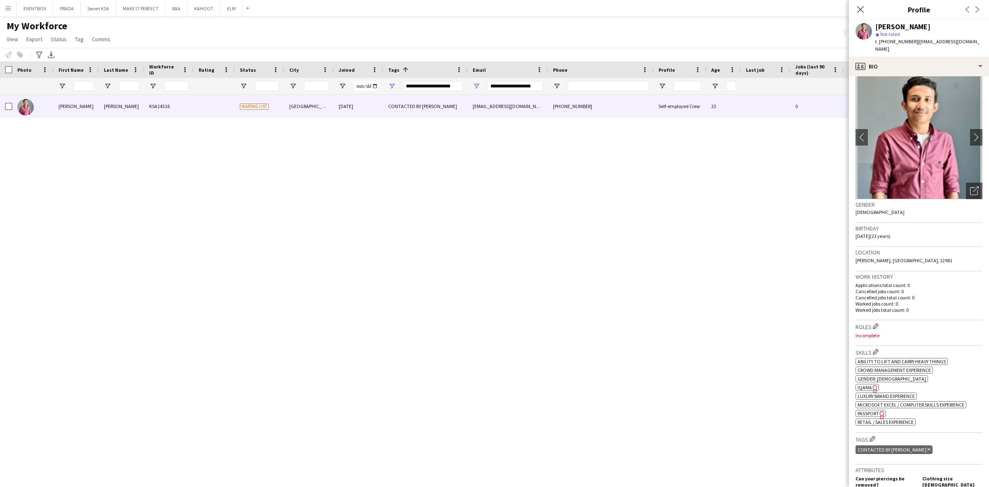
scroll to position [2, 0]
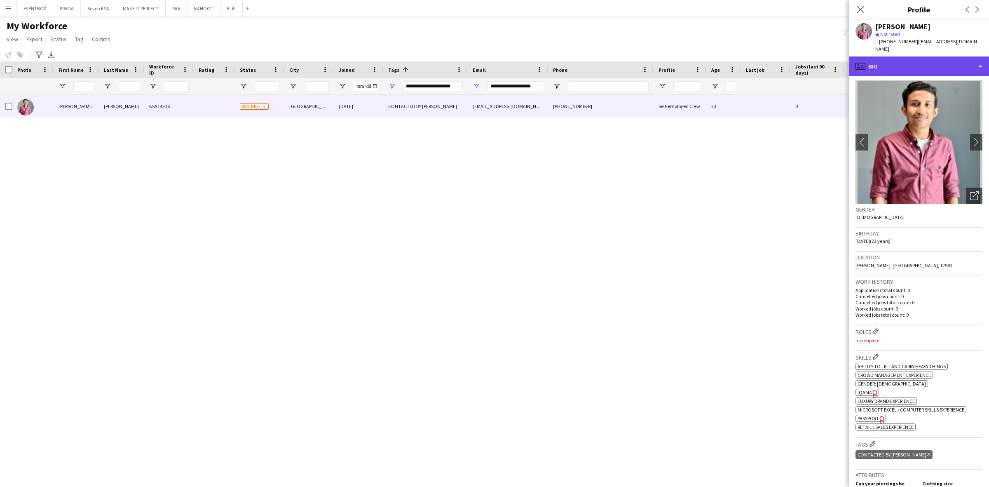
click at [945, 61] on div "profile Bio" at bounding box center [919, 66] width 140 height 20
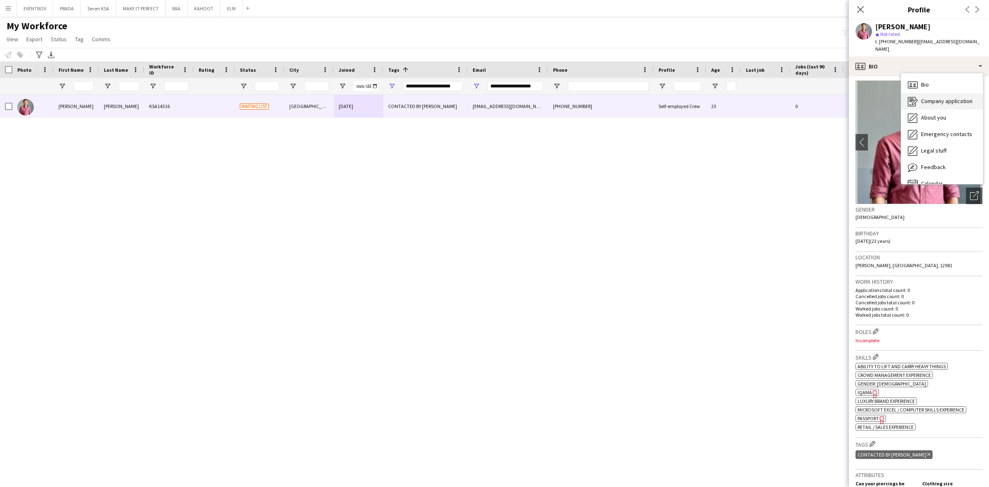
click at [958, 97] on span "Company application" at bounding box center [947, 100] width 52 height 7
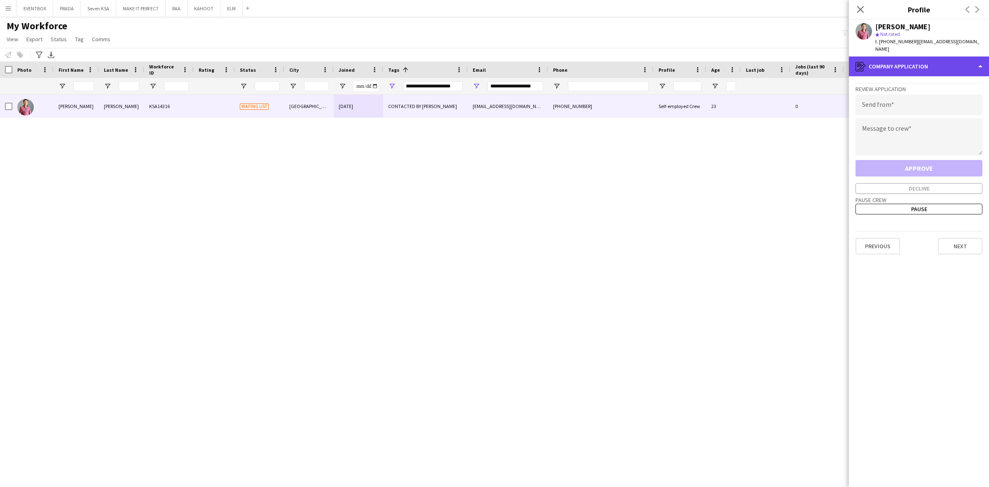
click at [951, 60] on div "register Company application" at bounding box center [919, 66] width 140 height 20
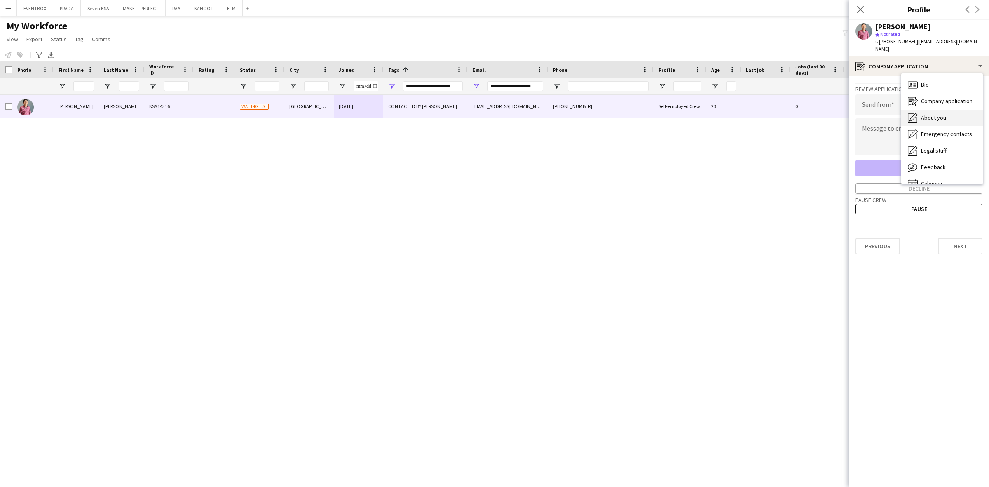
click at [949, 110] on div "About you About you" at bounding box center [942, 118] width 82 height 16
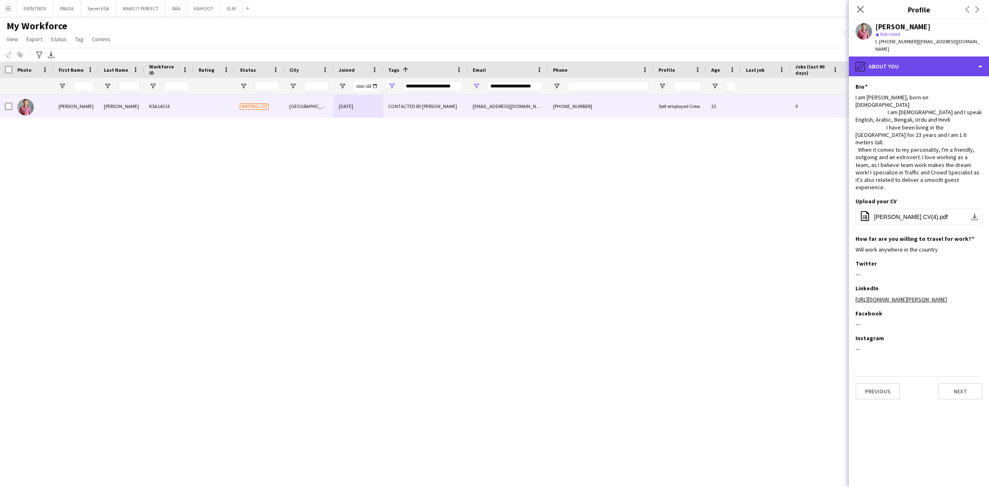
click at [920, 65] on div "pencil4 About you" at bounding box center [919, 66] width 140 height 20
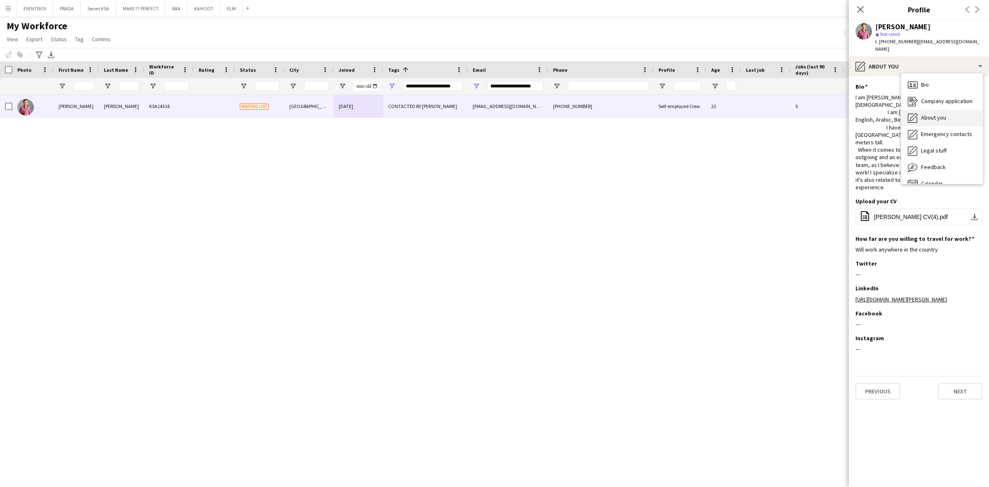
click at [936, 114] on span "About you" at bounding box center [933, 117] width 25 height 7
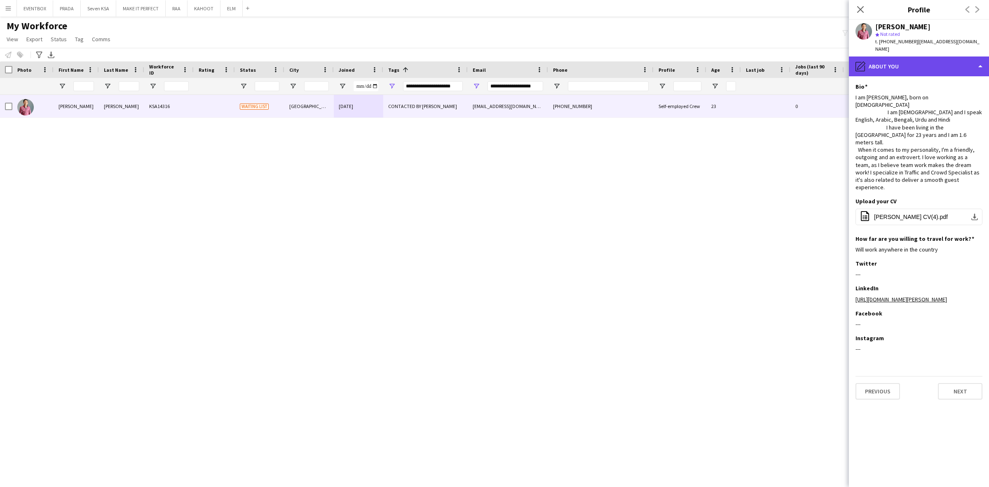
click at [930, 66] on div "pencil4 About you" at bounding box center [919, 66] width 140 height 20
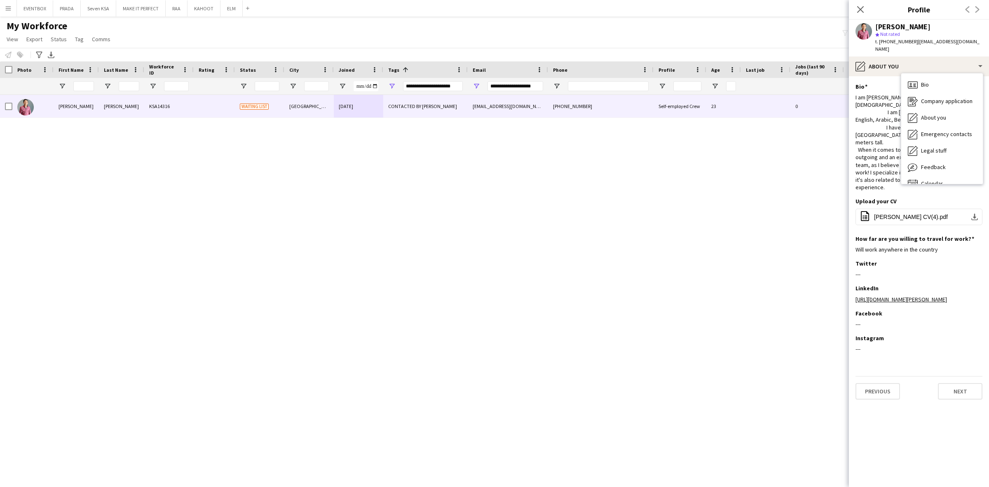
click at [893, 131] on div "I am [PERSON_NAME], born on [DEMOGRAPHIC_DATA] I am [DEMOGRAPHIC_DATA] and I sp…" at bounding box center [919, 143] width 127 height 98
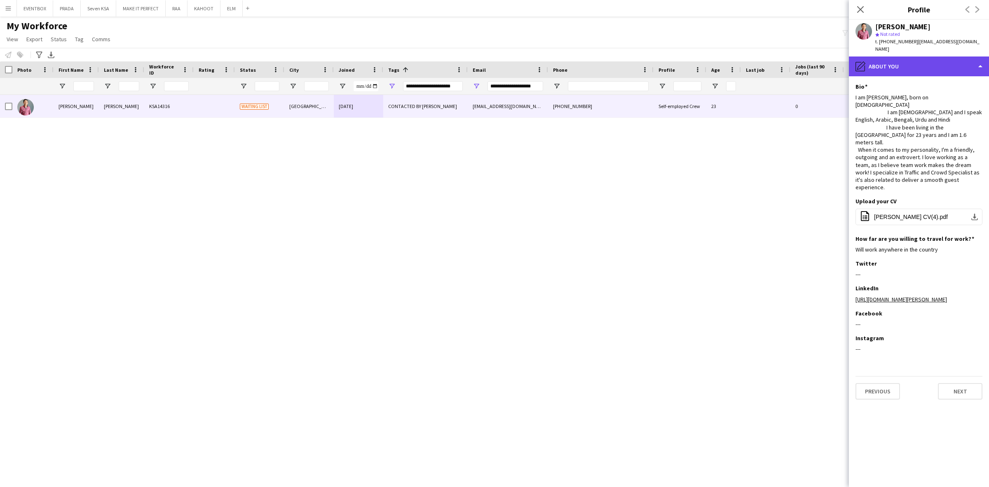
click at [926, 56] on div "pencil4 About you" at bounding box center [919, 66] width 140 height 20
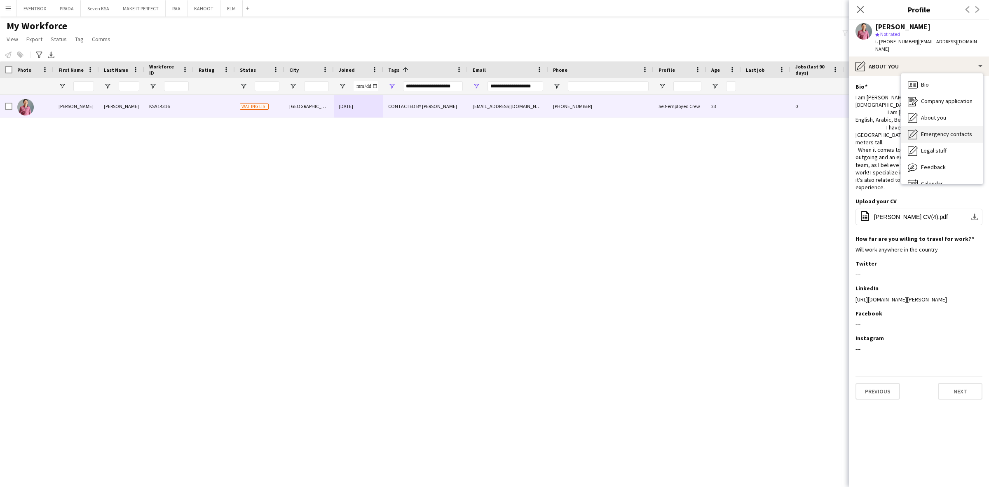
click at [950, 130] on span "Emergency contacts" at bounding box center [946, 133] width 51 height 7
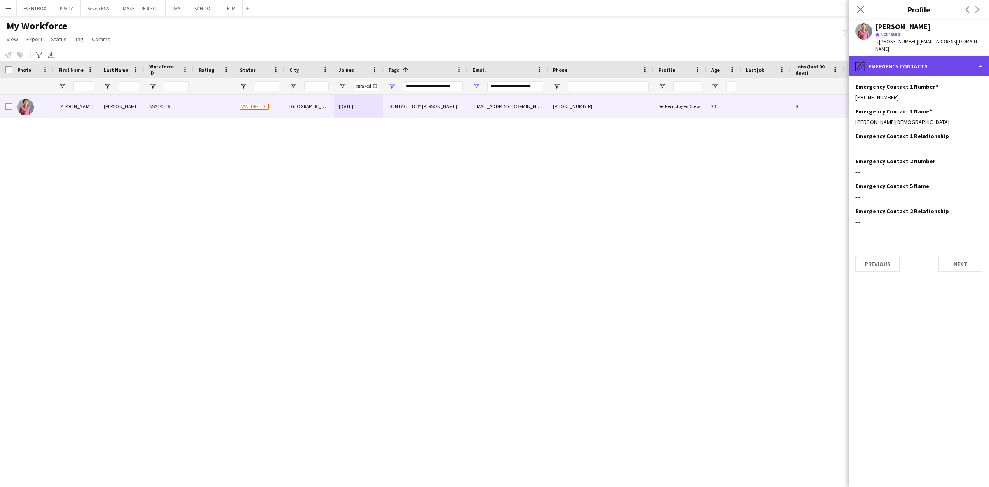
click at [932, 56] on div "pencil4 Emergency contacts" at bounding box center [919, 66] width 140 height 20
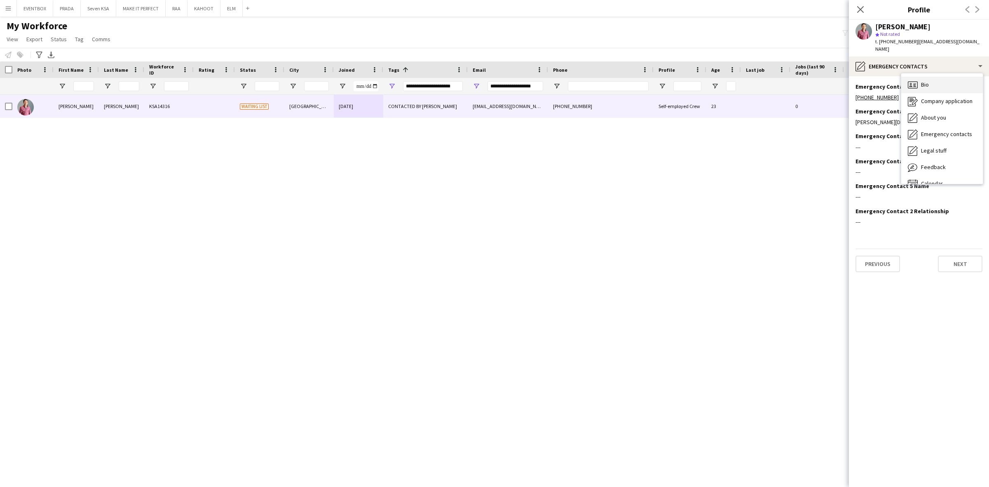
click at [956, 77] on div "Bio Bio" at bounding box center [942, 85] width 82 height 16
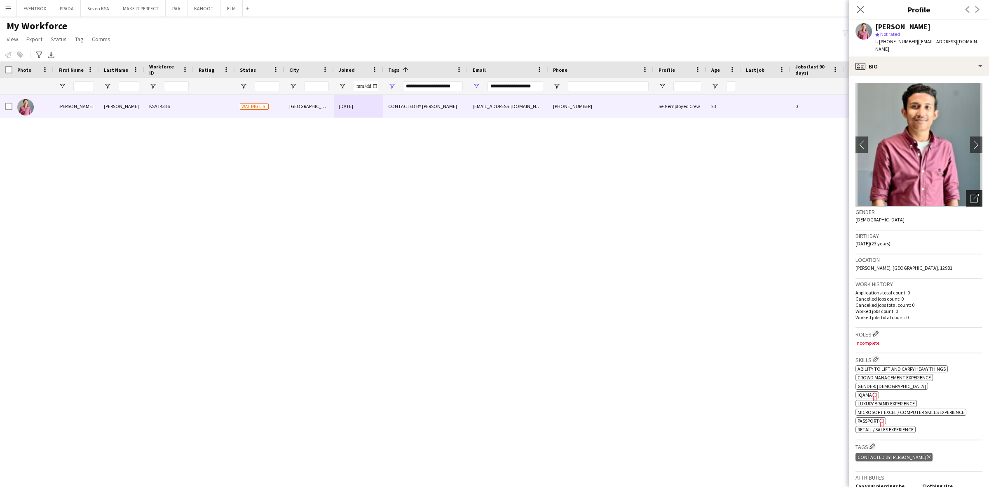
click at [970, 194] on icon "Open photos pop-in" at bounding box center [974, 198] width 9 height 9
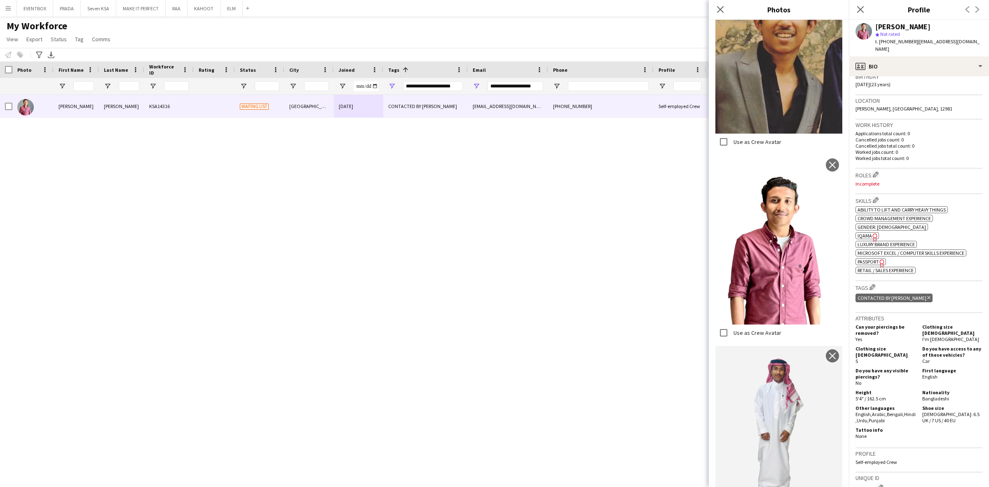
scroll to position [206, 0]
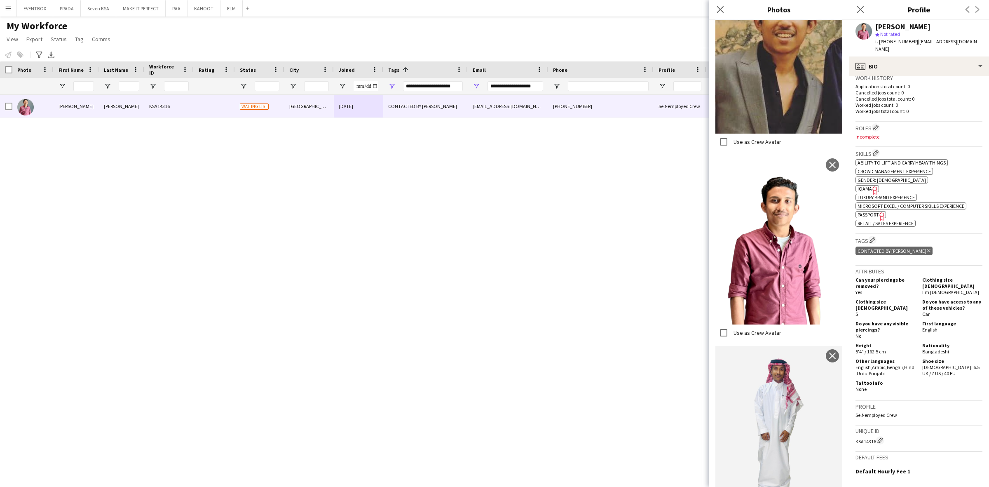
click at [871, 186] on icon "Freelancer has uploaded a photo validation of skill. Click to see" at bounding box center [875, 190] width 9 height 9
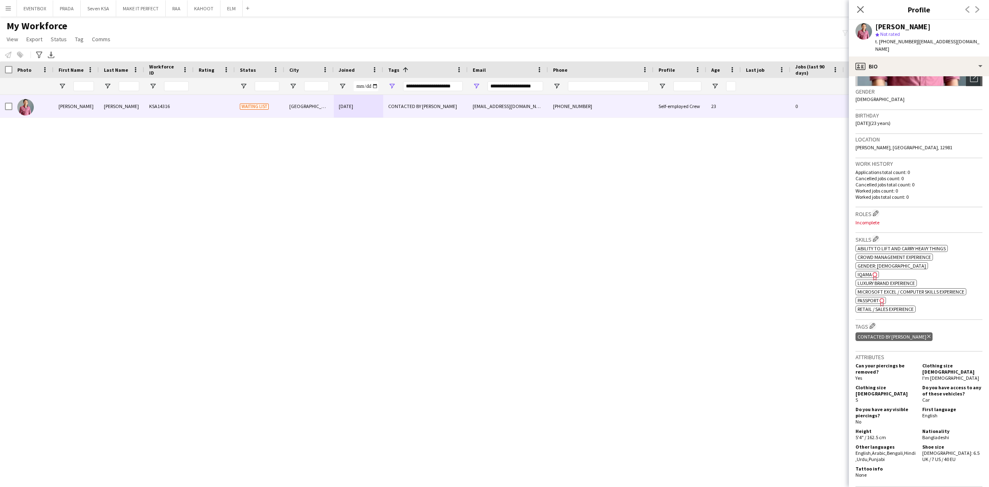
scroll to position [0, 0]
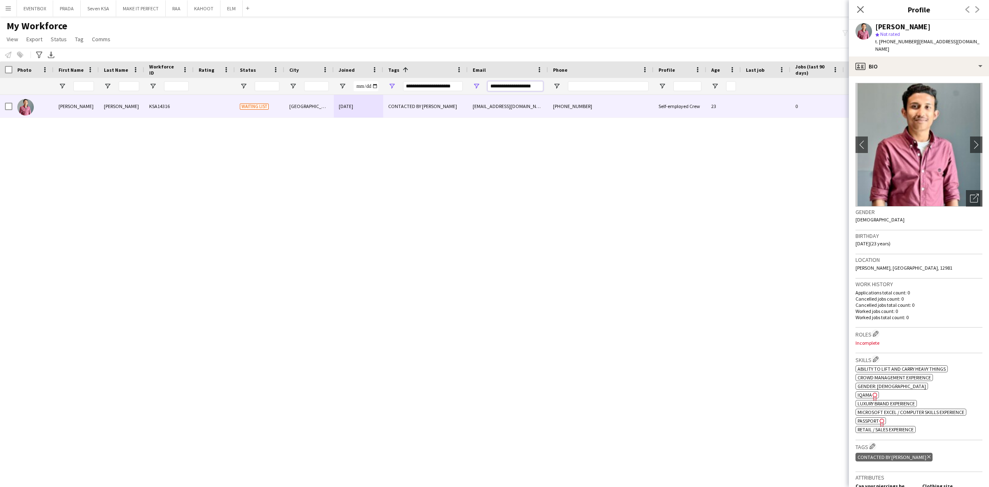
click at [523, 84] on input "**********" at bounding box center [516, 86] width 56 height 10
paste input "Email Filter Input"
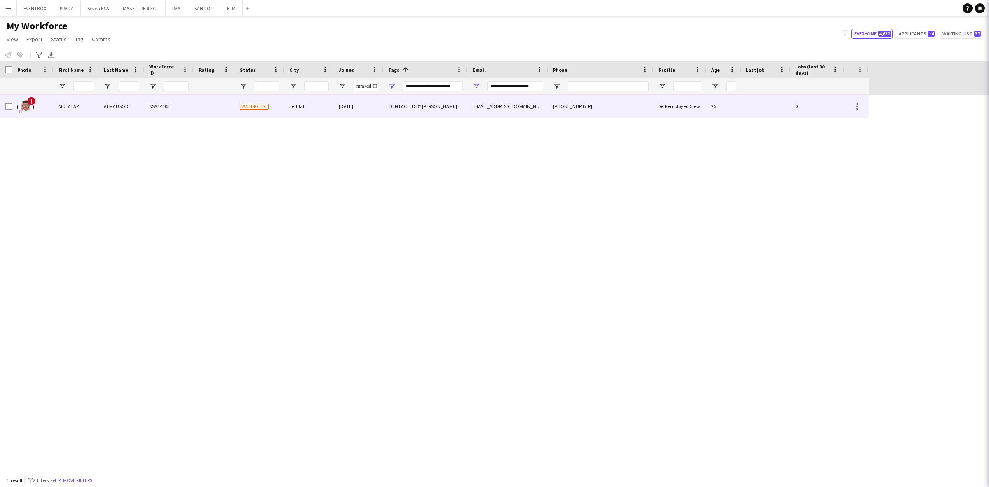
click at [522, 108] on div "[EMAIL_ADDRESS][DOMAIN_NAME]" at bounding box center [508, 106] width 80 height 23
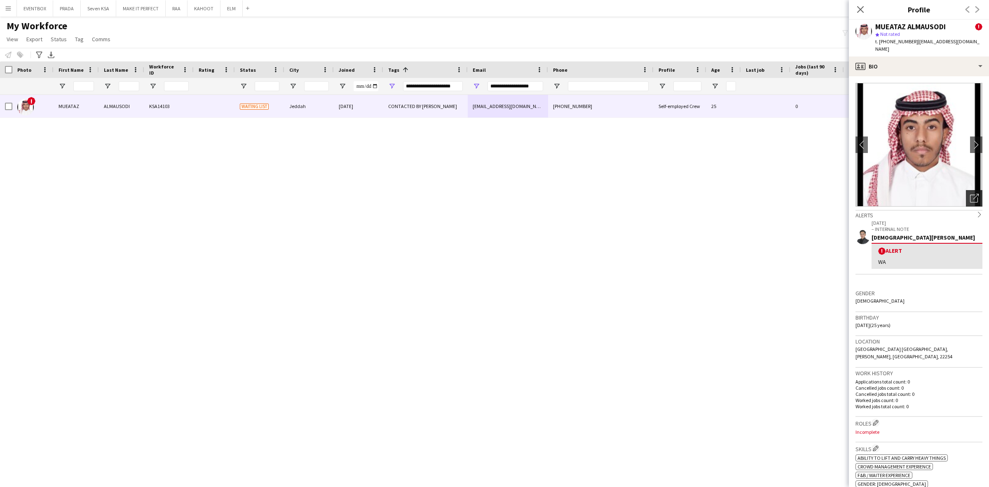
click at [970, 194] on icon "Open photos pop-in" at bounding box center [974, 198] width 9 height 9
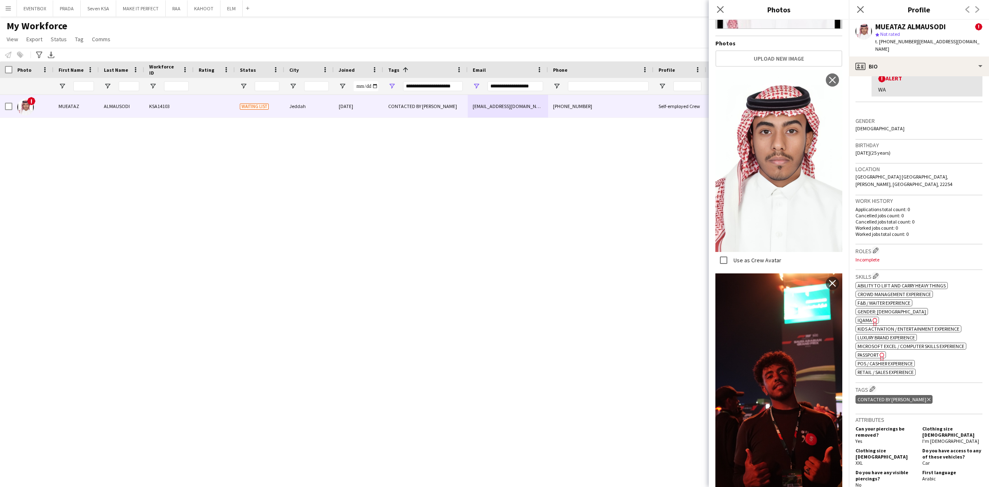
scroll to position [155, 0]
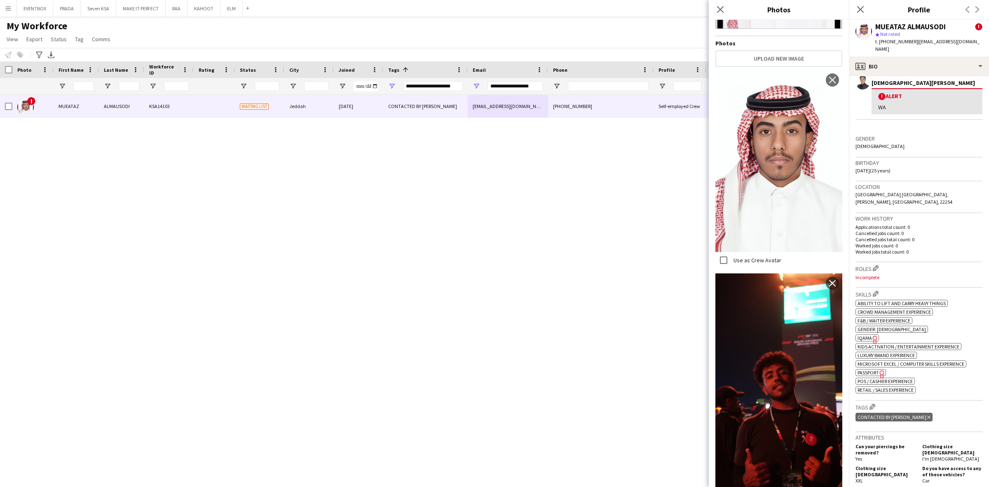
click at [860, 335] on span "IQAMA" at bounding box center [865, 338] width 14 height 6
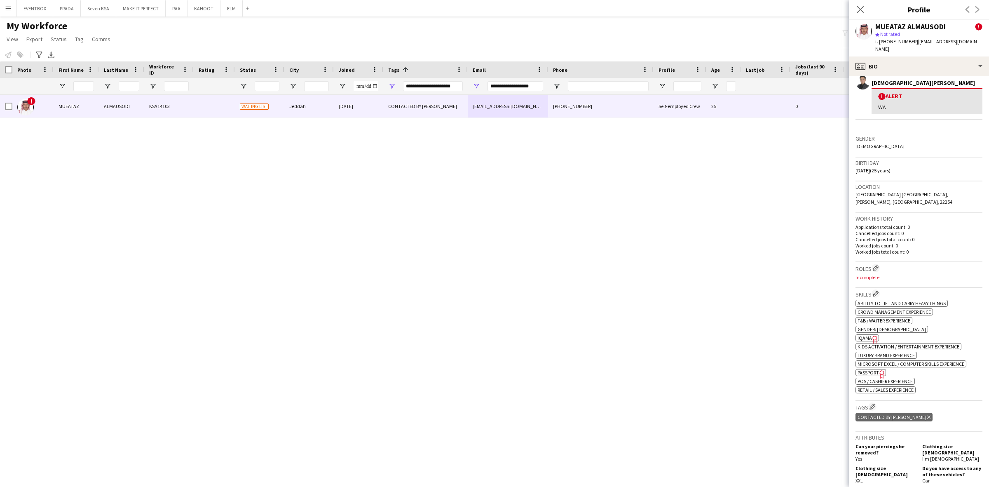
click at [931, 48] on div "MUEATAZ ALMAUSODI ! star Not rated t. [PHONE_NUMBER] | [EMAIL_ADDRESS][DOMAIN_N…" at bounding box center [919, 38] width 140 height 37
click at [938, 66] on div "profile Bio Bio Bio Company application Company application About you About you…" at bounding box center [919, 271] width 140 height 430
click at [939, 62] on div "profile Bio" at bounding box center [919, 66] width 140 height 20
drag, startPoint x: 942, startPoint y: 118, endPoint x: 944, endPoint y: 114, distance: 4.6
click at [942, 117] on div "Bio Bio Company application Company application About you About you Emergency c…" at bounding box center [942, 128] width 82 height 110
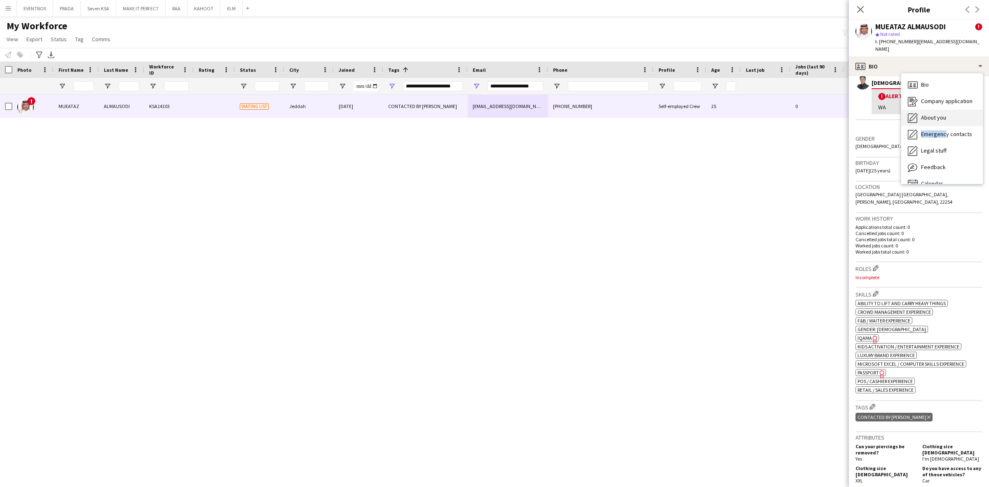
click at [948, 110] on div "About you About you" at bounding box center [942, 118] width 82 height 16
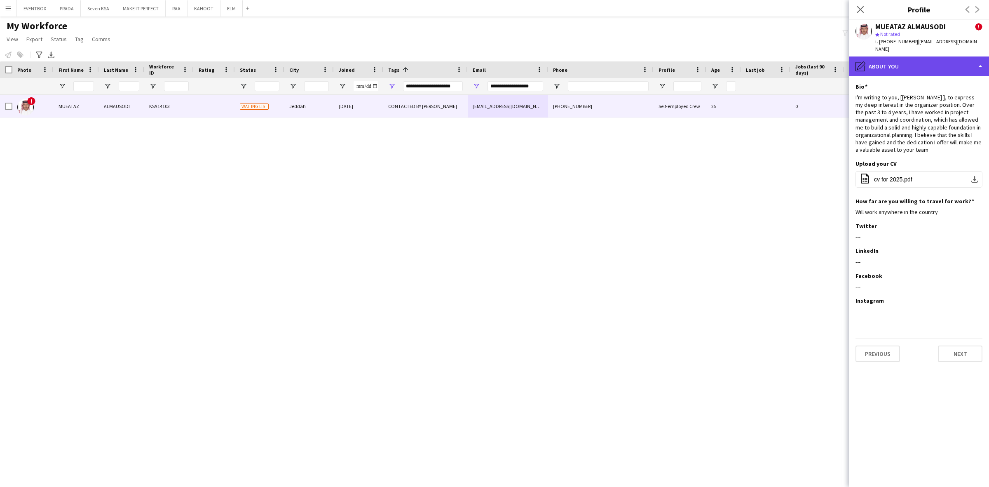
click at [941, 56] on div "pencil4 About you" at bounding box center [919, 66] width 140 height 20
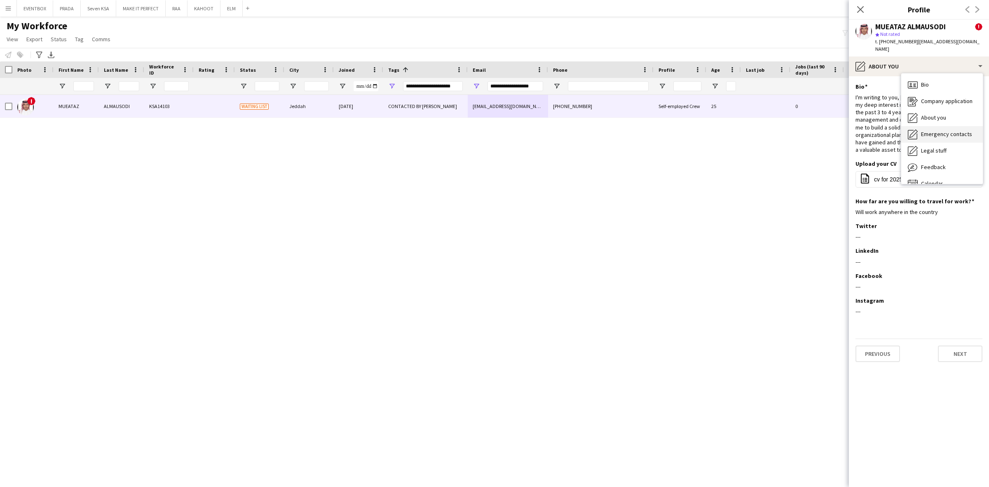
click at [941, 126] on div "Emergency contacts Emergency contacts" at bounding box center [942, 134] width 82 height 16
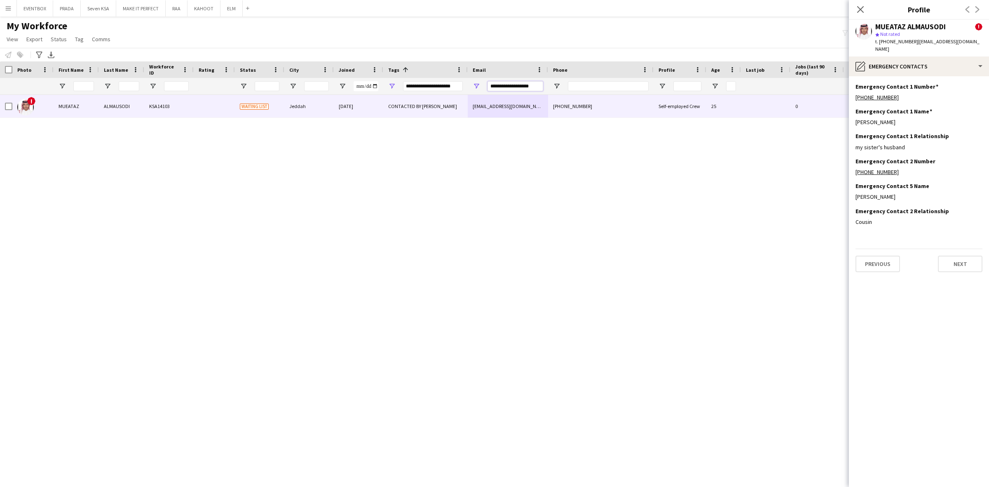
click at [534, 85] on input "**********" at bounding box center [516, 86] width 56 height 10
paste input "****"
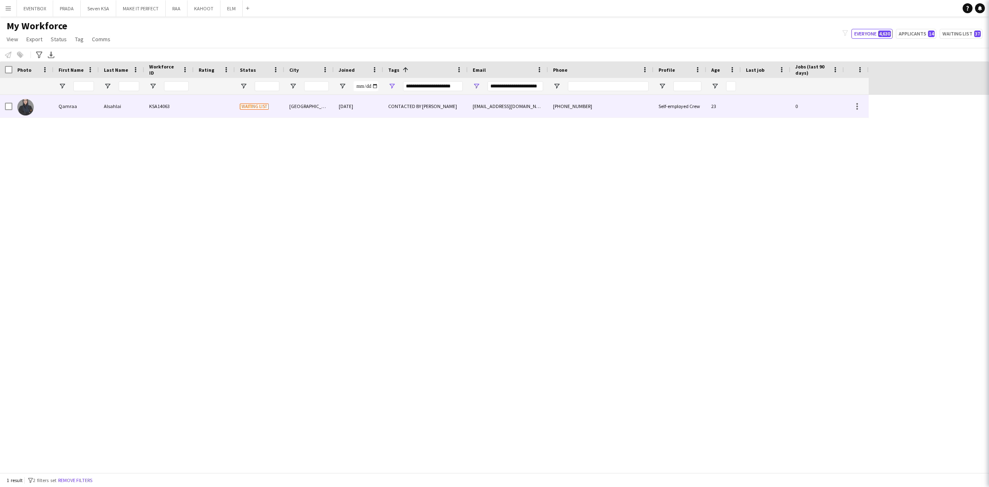
scroll to position [0, 0]
click at [525, 112] on div "[EMAIL_ADDRESS][DOMAIN_NAME]" at bounding box center [508, 106] width 80 height 23
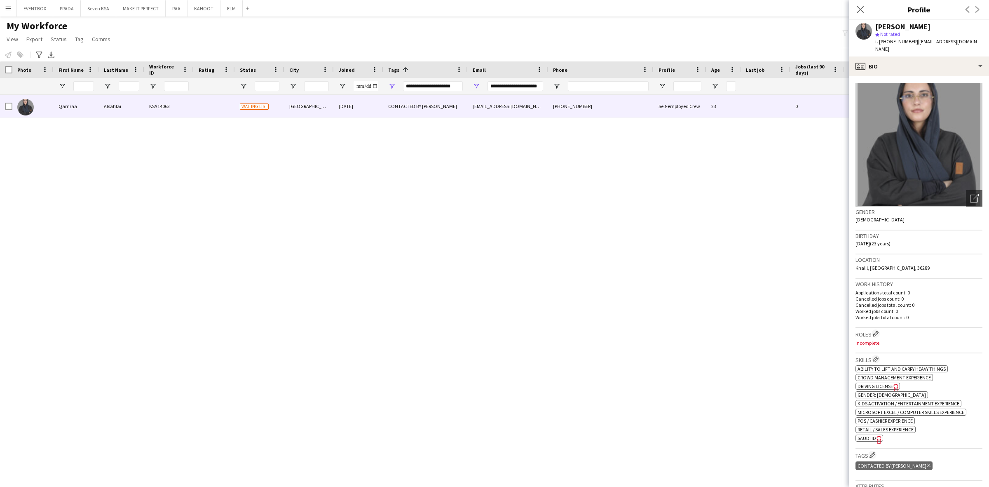
click at [875, 436] on icon "Freelancer has uploaded a photo validation of skill. Click to see" at bounding box center [879, 439] width 9 height 9
drag, startPoint x: 930, startPoint y: 49, endPoint x: 936, endPoint y: 57, distance: 9.7
click at [930, 48] on app-crew-profile "Close pop-in Profile Previous Next [PERSON_NAME] star Not rated t. [PHONE_NUMBE…" at bounding box center [919, 243] width 140 height 487
click at [929, 56] on div "profile Bio" at bounding box center [919, 66] width 140 height 20
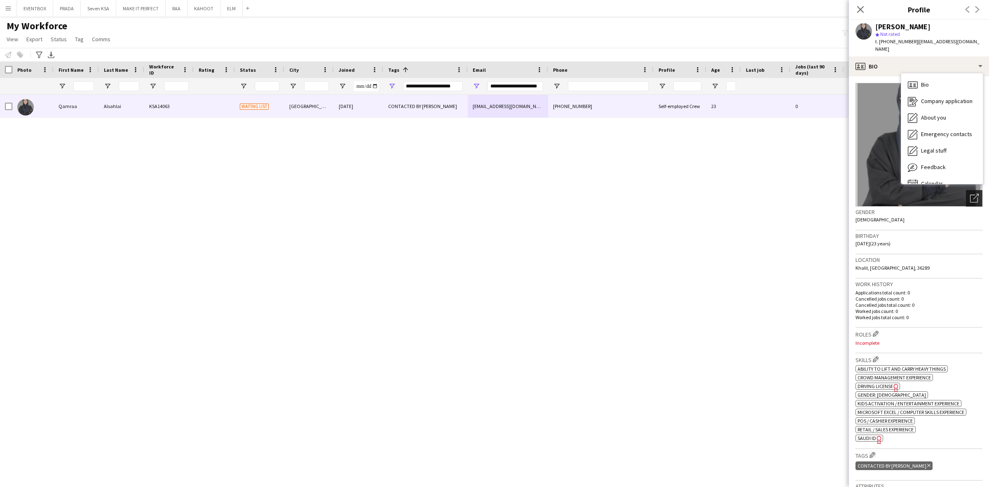
click at [970, 194] on icon "Open photos pop-in" at bounding box center [974, 198] width 9 height 9
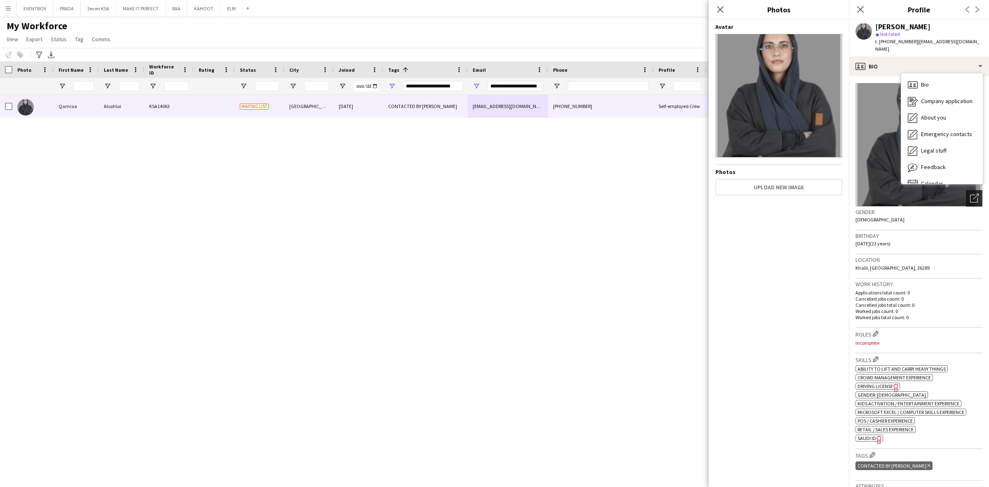
click at [970, 194] on icon "Open photos pop-in" at bounding box center [974, 198] width 9 height 9
click at [930, 340] on p "Incomplete" at bounding box center [919, 343] width 127 height 6
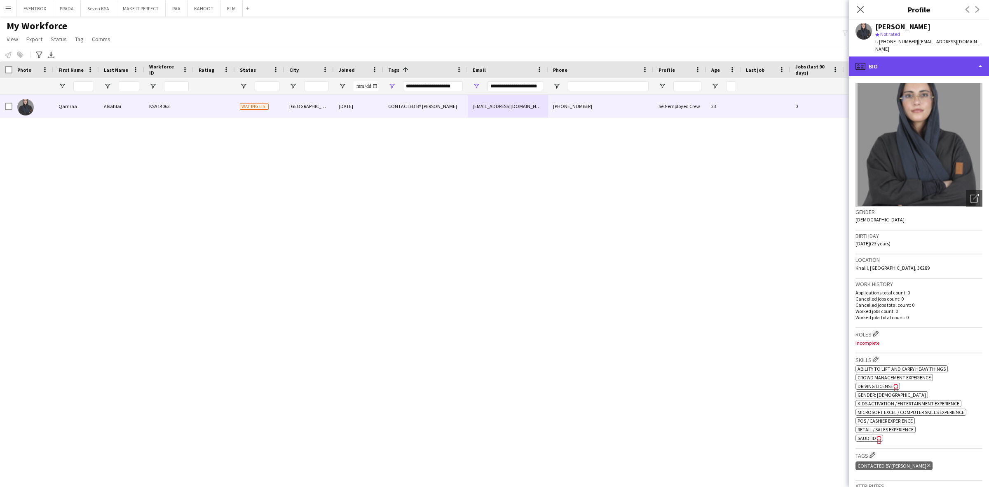
click at [929, 61] on div "profile Bio" at bounding box center [919, 66] width 140 height 20
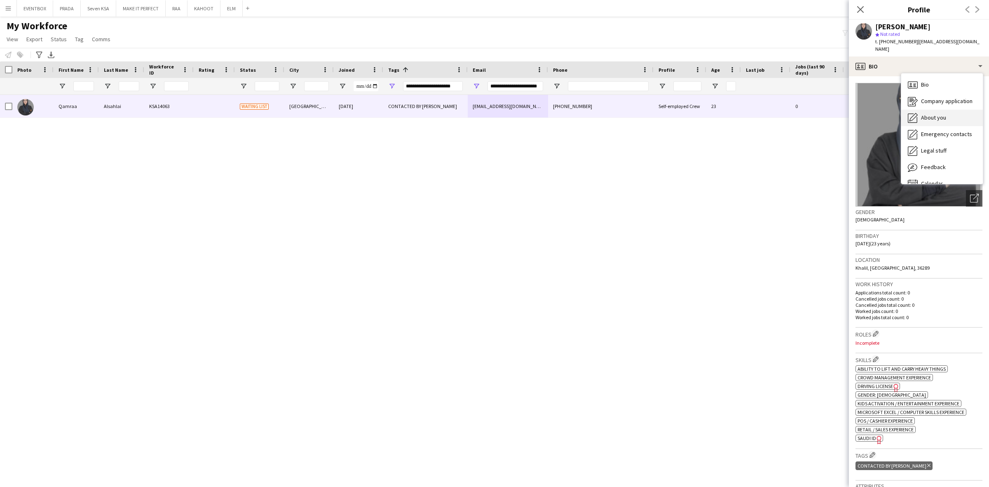
click at [934, 114] on span "About you" at bounding box center [933, 117] width 25 height 7
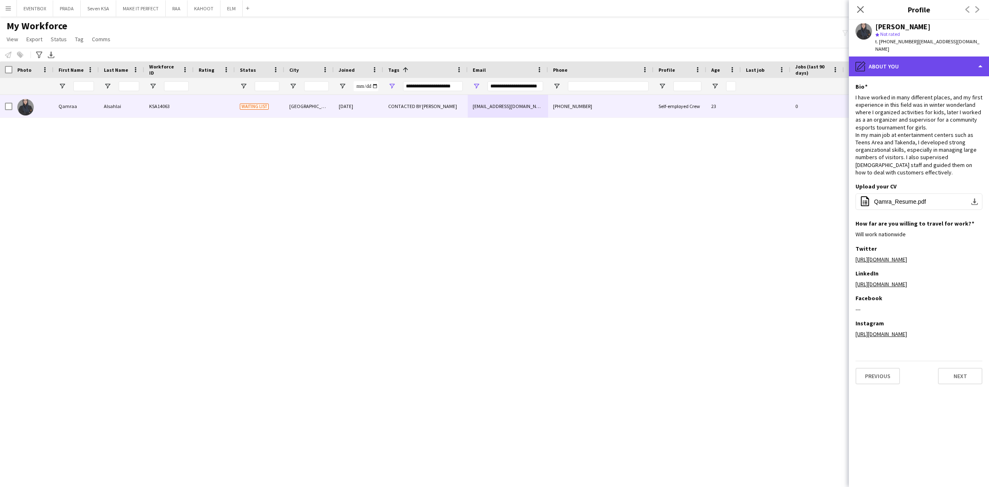
click at [918, 65] on div "pencil4 About you" at bounding box center [919, 66] width 140 height 20
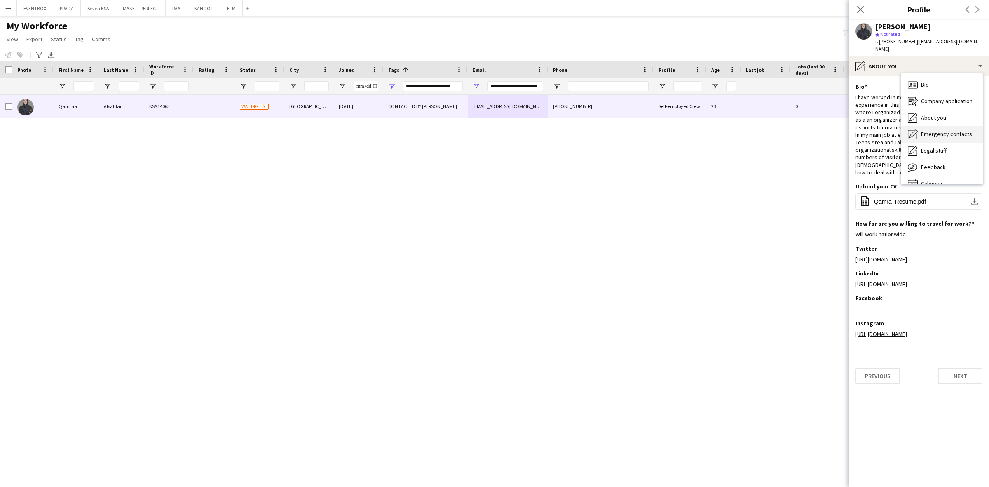
click at [961, 132] on div "Emergency contacts Emergency contacts" at bounding box center [942, 134] width 82 height 16
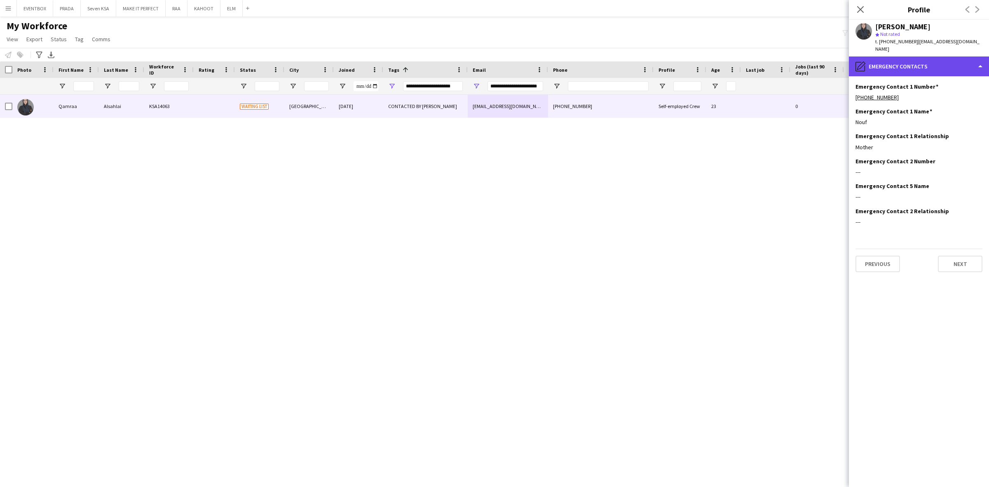
click at [914, 62] on div "pencil4 Emergency contacts" at bounding box center [919, 66] width 140 height 20
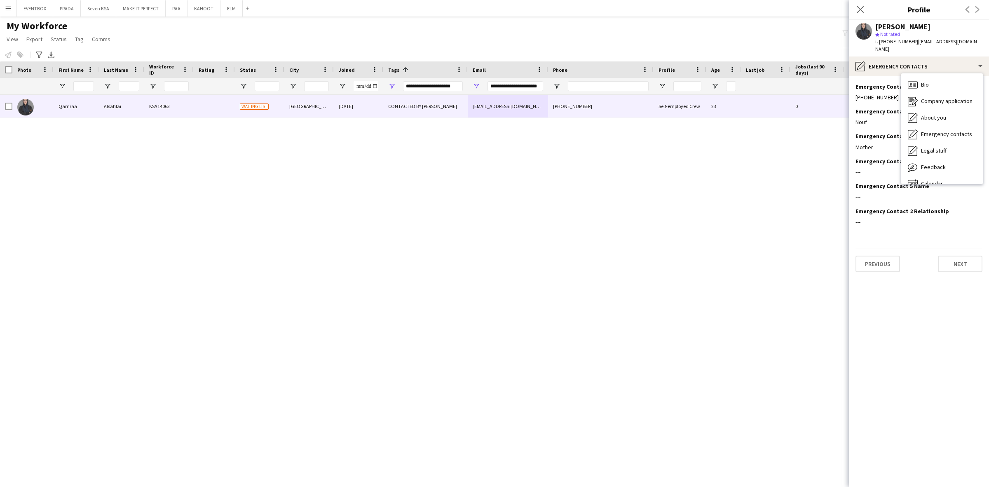
click at [946, 130] on span "Emergency contacts" at bounding box center [946, 133] width 51 height 7
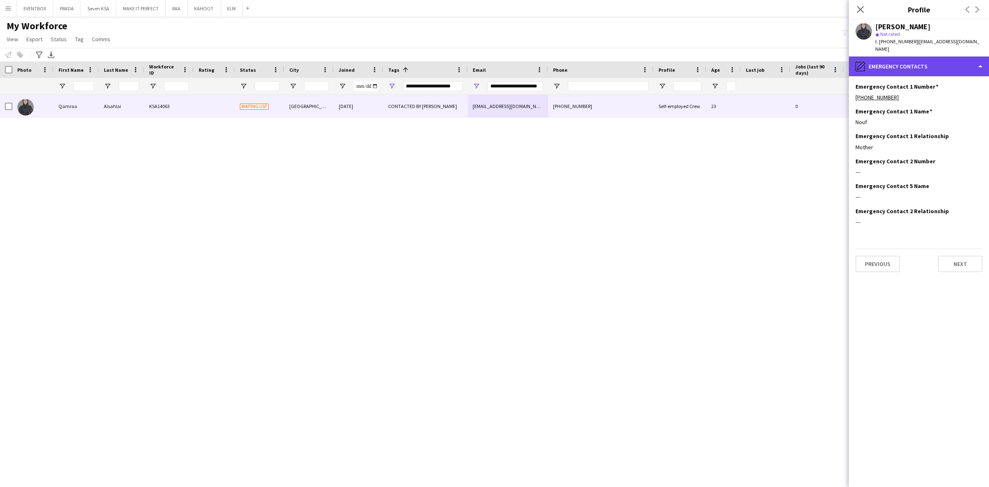
click at [926, 56] on div "pencil4 Emergency contacts" at bounding box center [919, 66] width 140 height 20
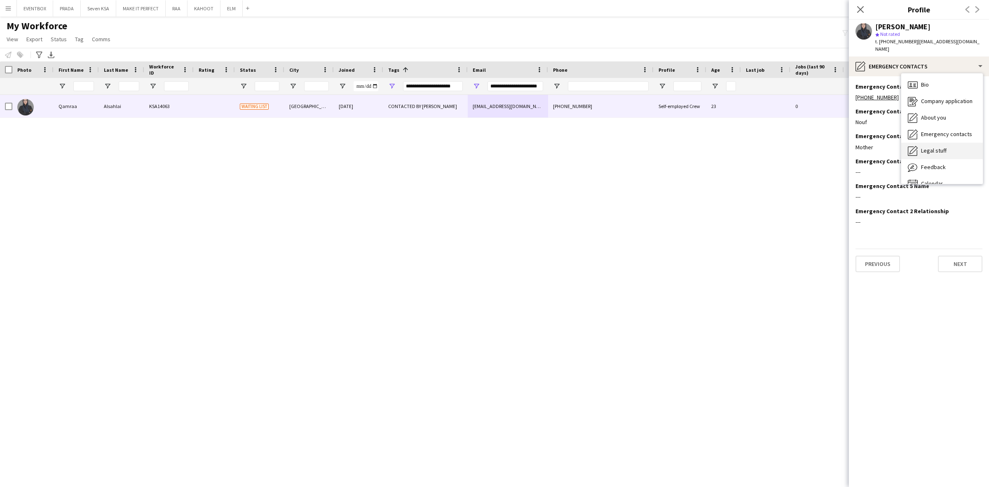
click at [943, 143] on div "Legal stuff Legal stuff" at bounding box center [942, 151] width 82 height 16
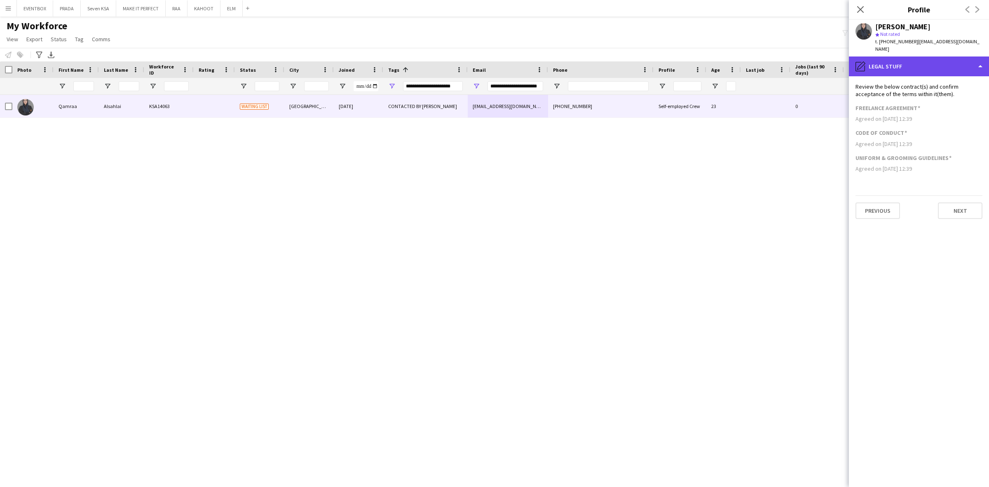
click at [936, 67] on div "pencil4 Legal stuff" at bounding box center [919, 66] width 140 height 20
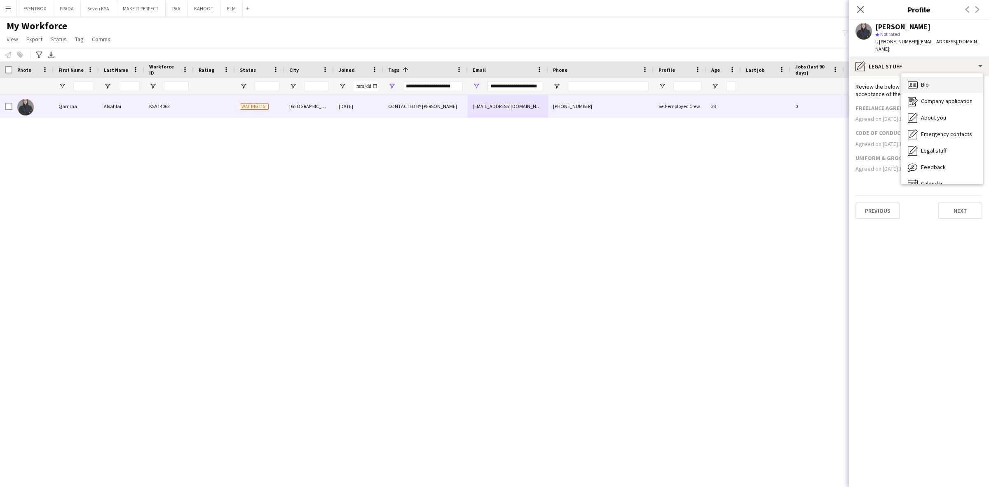
click at [940, 80] on div "Bio Bio" at bounding box center [942, 85] width 82 height 16
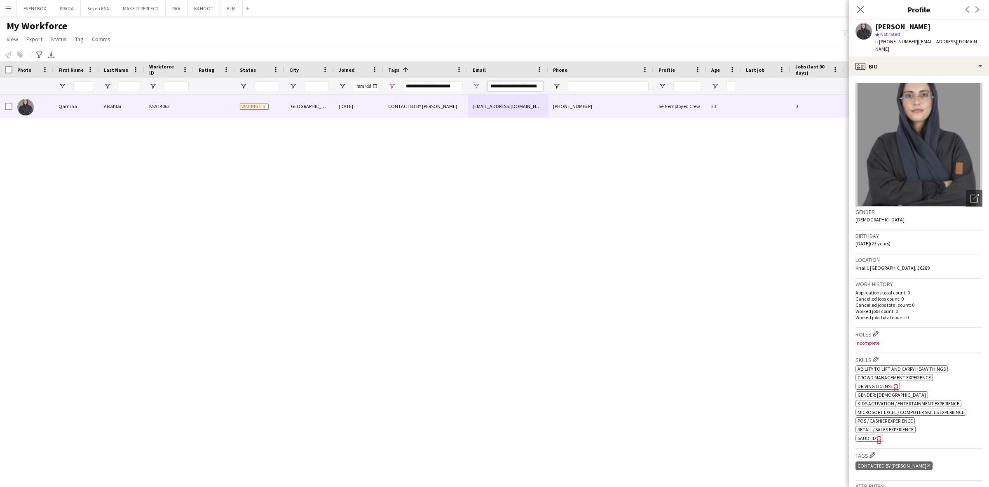
click at [530, 85] on input "**********" at bounding box center [516, 86] width 56 height 10
paste input "Email Filter Input"
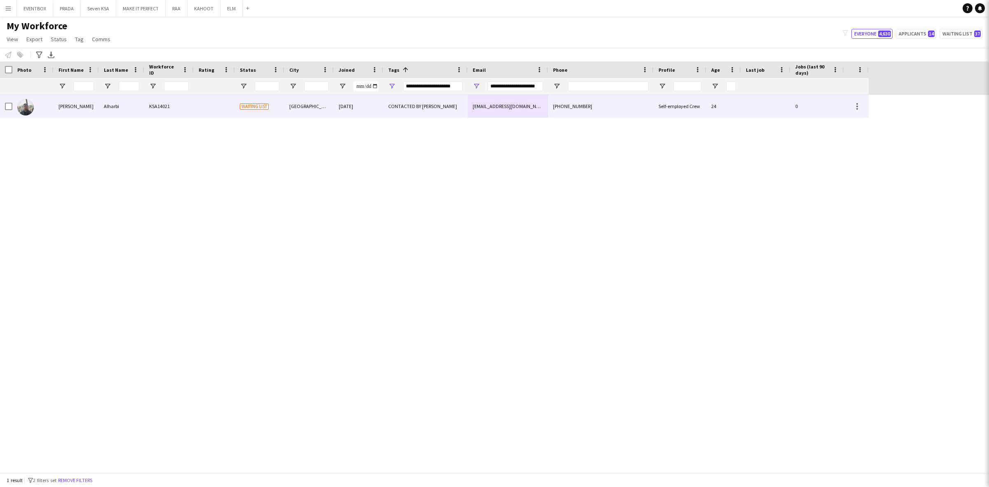
click at [547, 106] on div "[EMAIL_ADDRESS][DOMAIN_NAME]" at bounding box center [508, 106] width 80 height 23
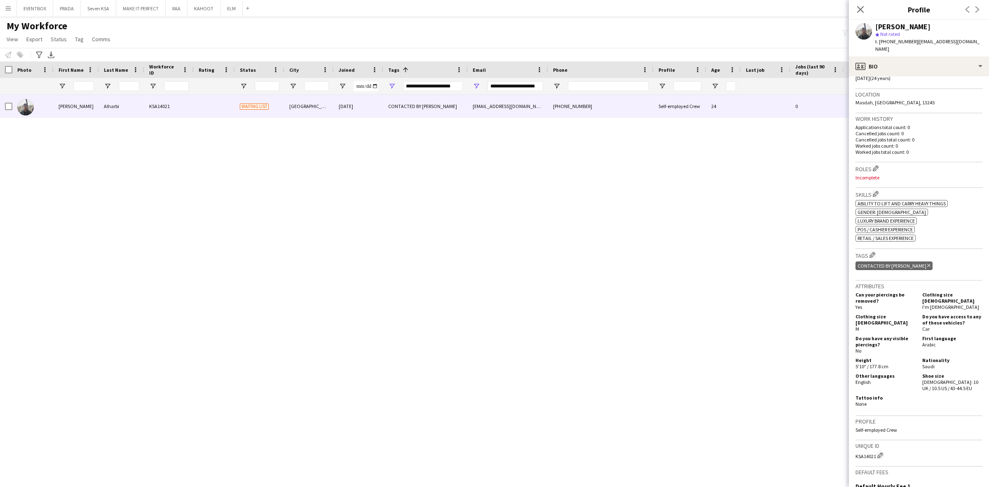
scroll to position [0, 0]
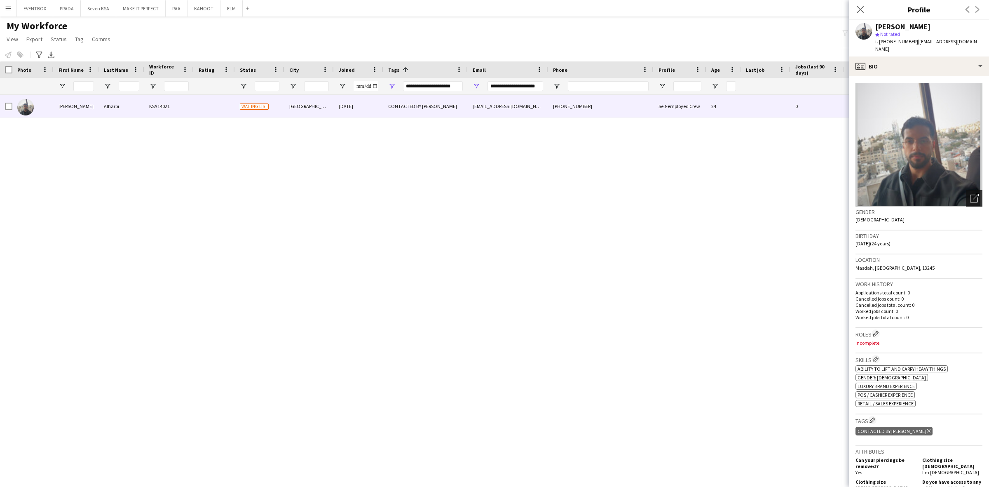
click at [973, 194] on icon at bounding box center [976, 197] width 6 height 6
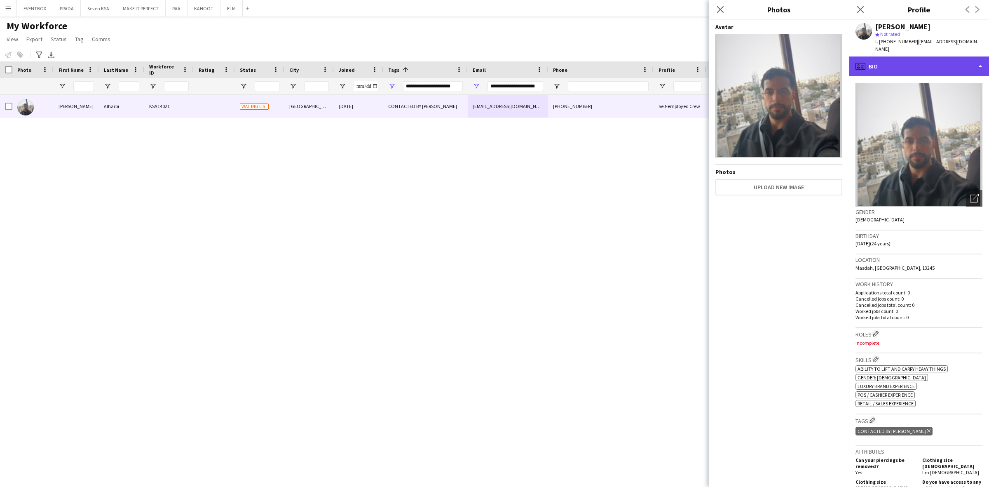
click at [908, 56] on div "profile Bio" at bounding box center [919, 66] width 140 height 20
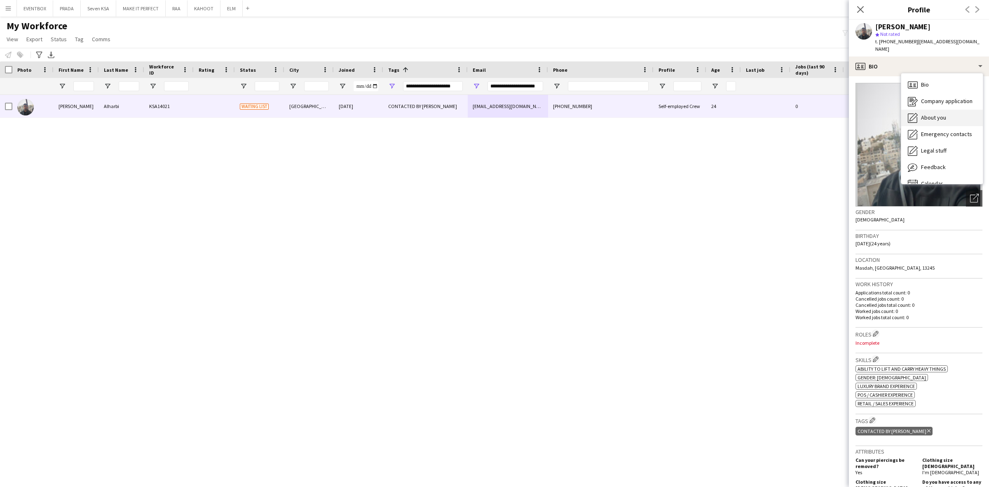
click at [927, 110] on div "About you About you" at bounding box center [942, 118] width 82 height 16
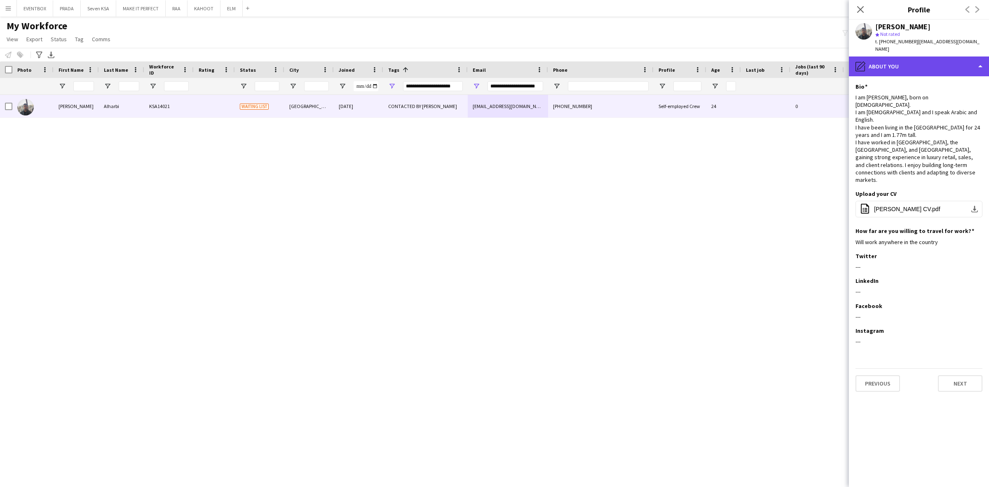
click at [927, 61] on div "pencil4 About you" at bounding box center [919, 66] width 140 height 20
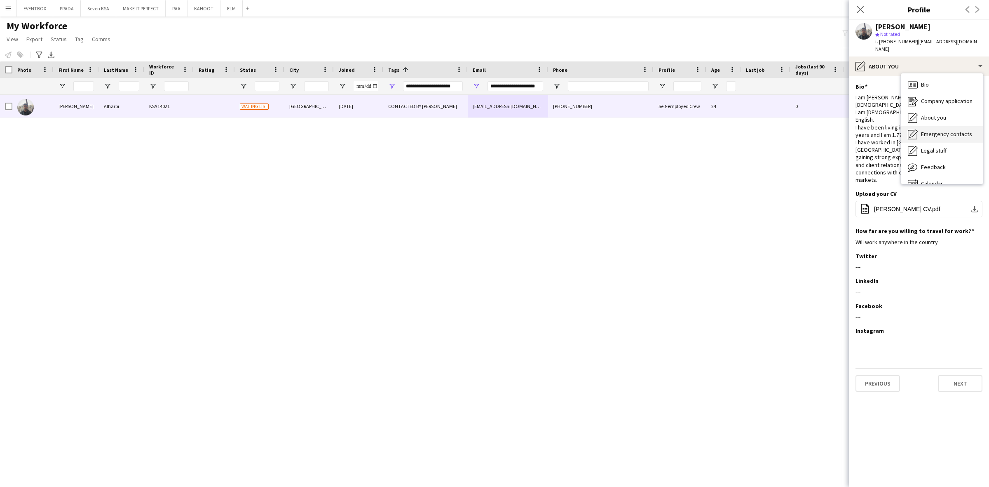
click at [931, 130] on span "Emergency contacts" at bounding box center [946, 133] width 51 height 7
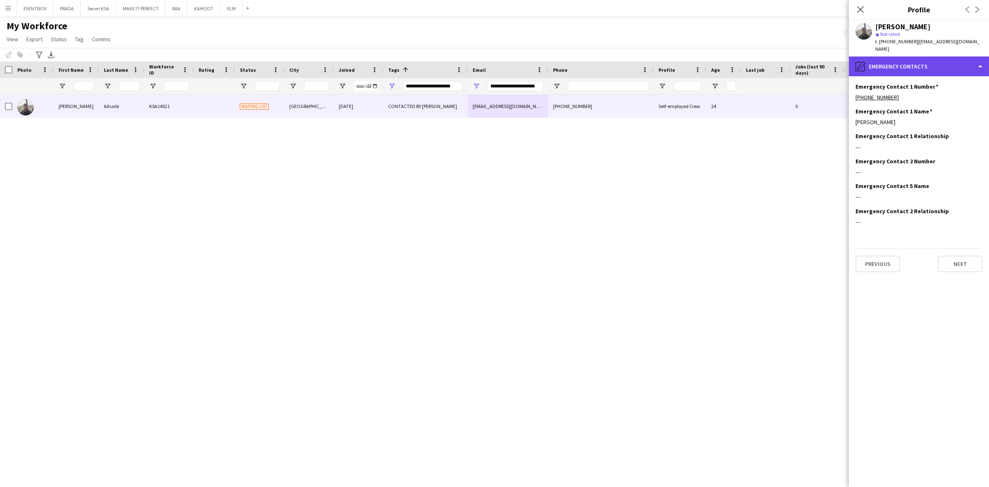
click at [916, 60] on div "pencil4 Emergency contacts" at bounding box center [919, 66] width 140 height 20
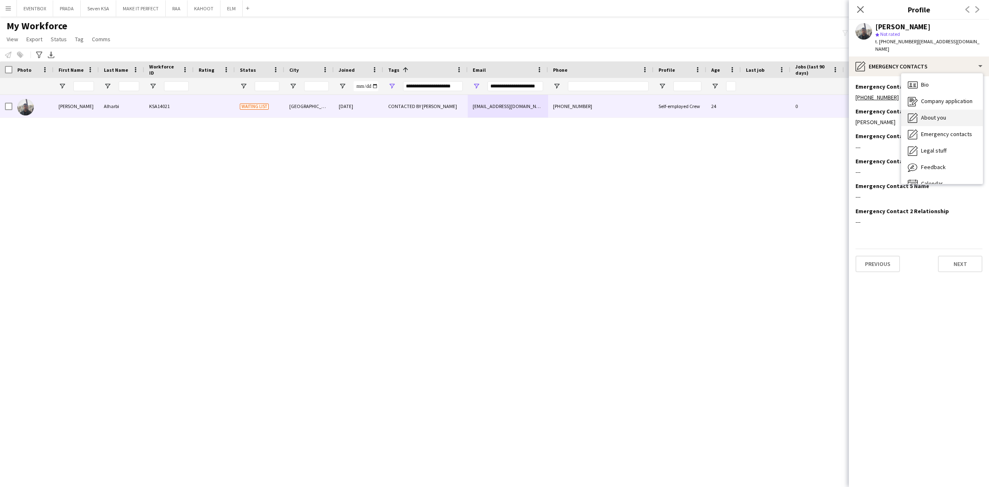
click at [929, 114] on span "About you" at bounding box center [933, 117] width 25 height 7
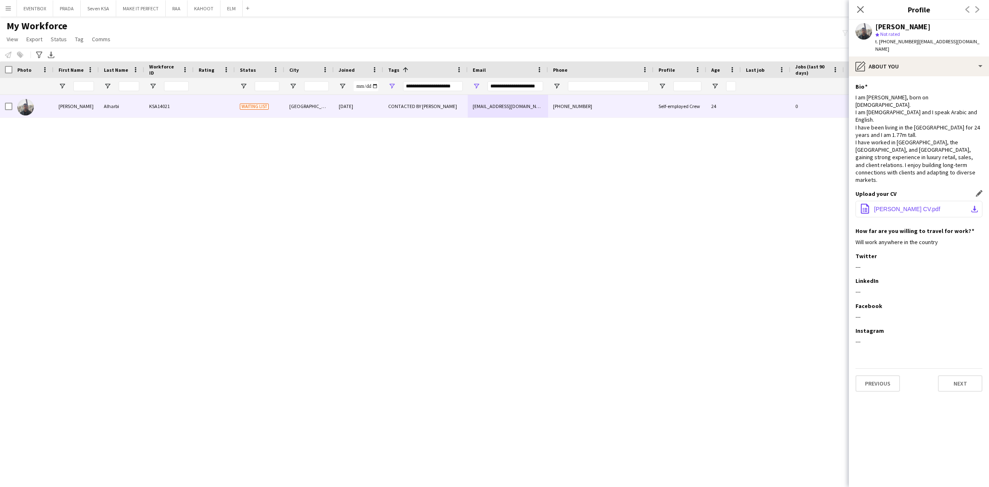
click at [901, 206] on span "[PERSON_NAME] CV.pdf" at bounding box center [907, 209] width 66 height 7
drag, startPoint x: 951, startPoint y: 45, endPoint x: 951, endPoint y: 56, distance: 10.7
click at [950, 45] on div "t. [PHONE_NUMBER] | [EMAIL_ADDRESS][DOMAIN_NAME]" at bounding box center [928, 45] width 107 height 15
click at [951, 57] on div "pencil4 About you" at bounding box center [919, 66] width 140 height 20
click at [944, 133] on div "Emergency contacts Emergency contacts" at bounding box center [942, 134] width 82 height 16
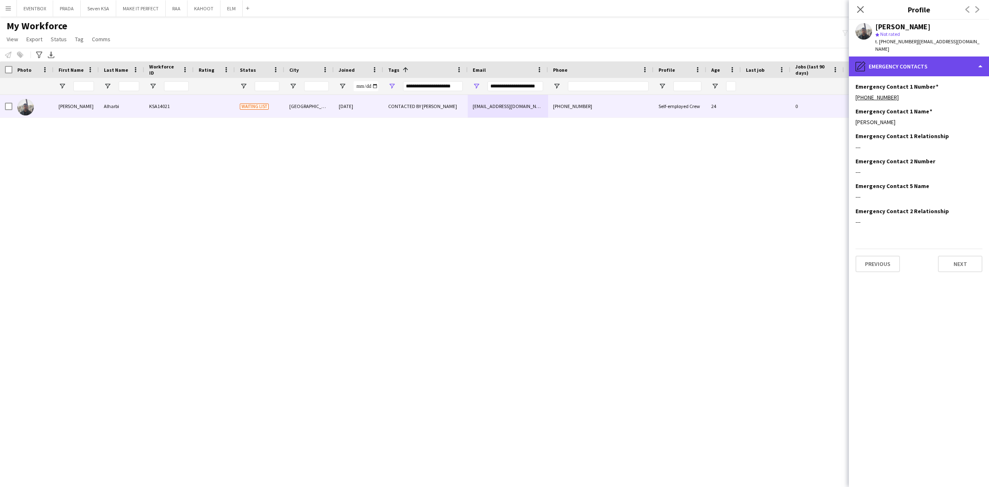
click at [926, 60] on div "pencil4 Emergency contacts" at bounding box center [919, 66] width 140 height 20
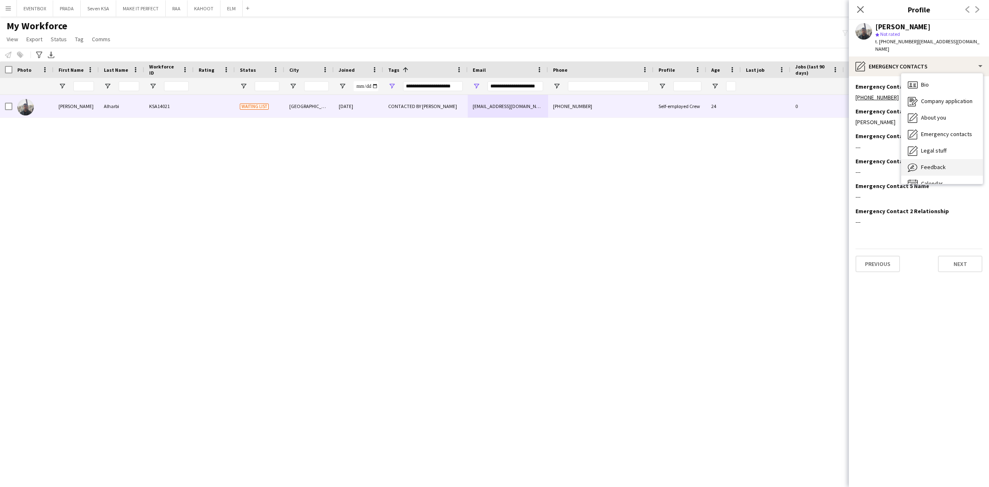
click at [957, 167] on div "Feedback Feedback" at bounding box center [942, 167] width 82 height 16
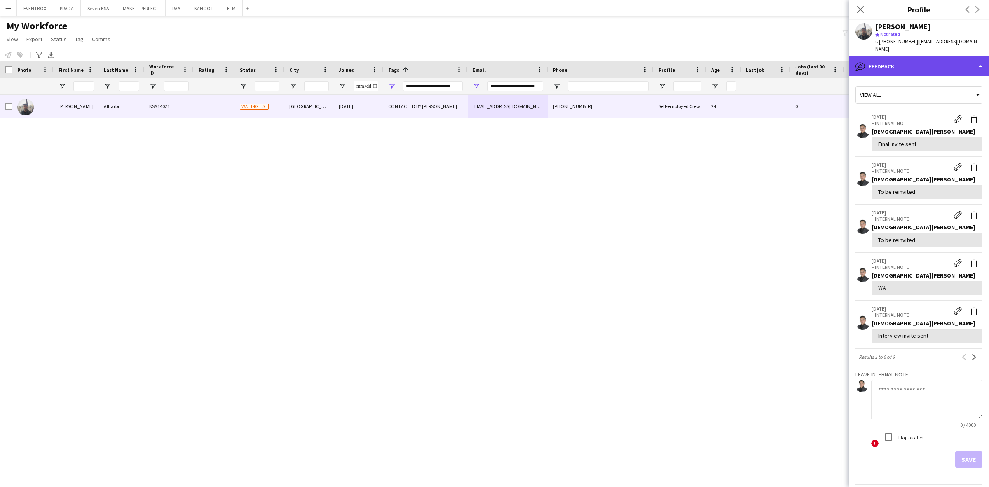
click at [931, 56] on div "bubble-pencil Feedback" at bounding box center [919, 66] width 140 height 20
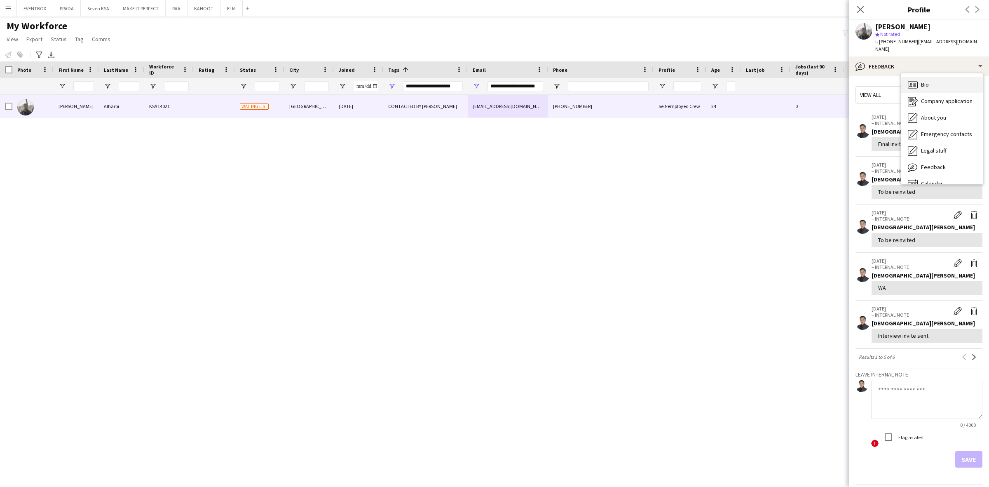
click at [938, 77] on div "Bio Bio" at bounding box center [942, 85] width 82 height 16
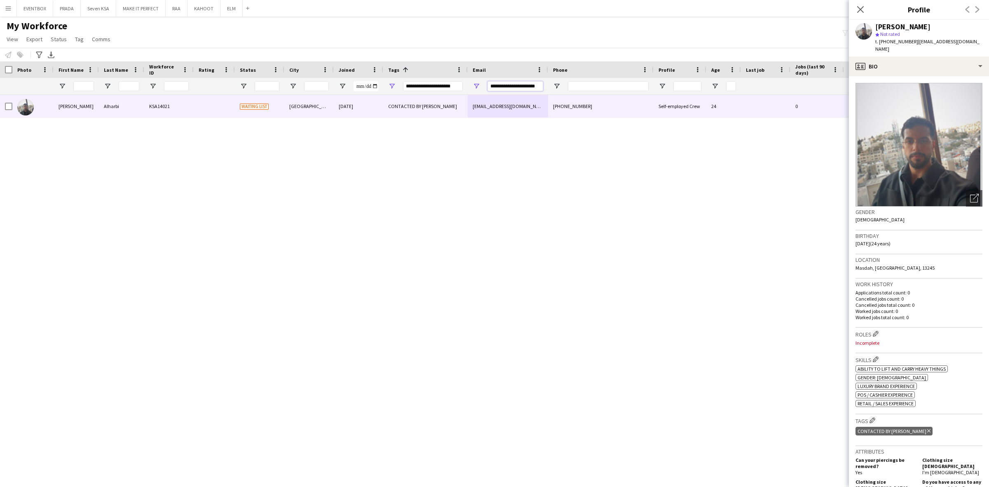
click at [525, 83] on input "**********" at bounding box center [516, 86] width 56 height 10
paste input "****"
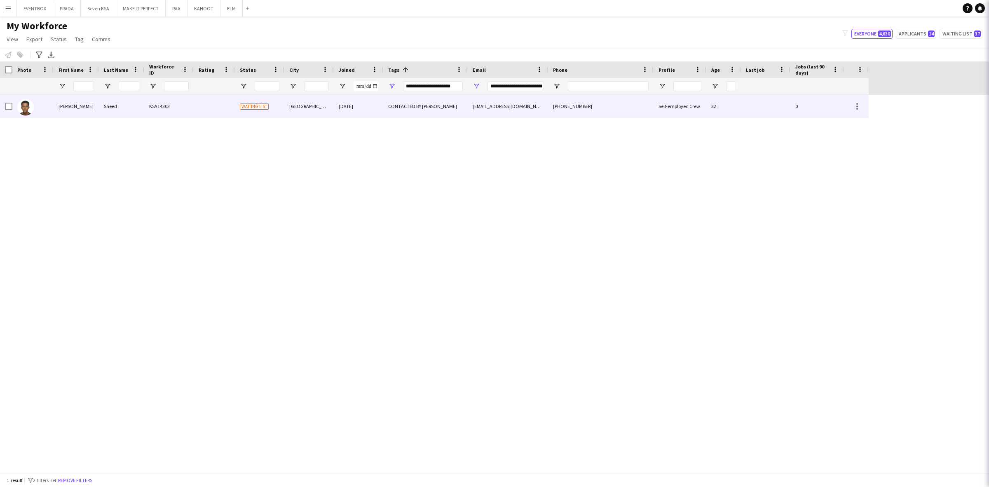
click at [547, 108] on div "[EMAIL_ADDRESS][DOMAIN_NAME]" at bounding box center [508, 106] width 80 height 23
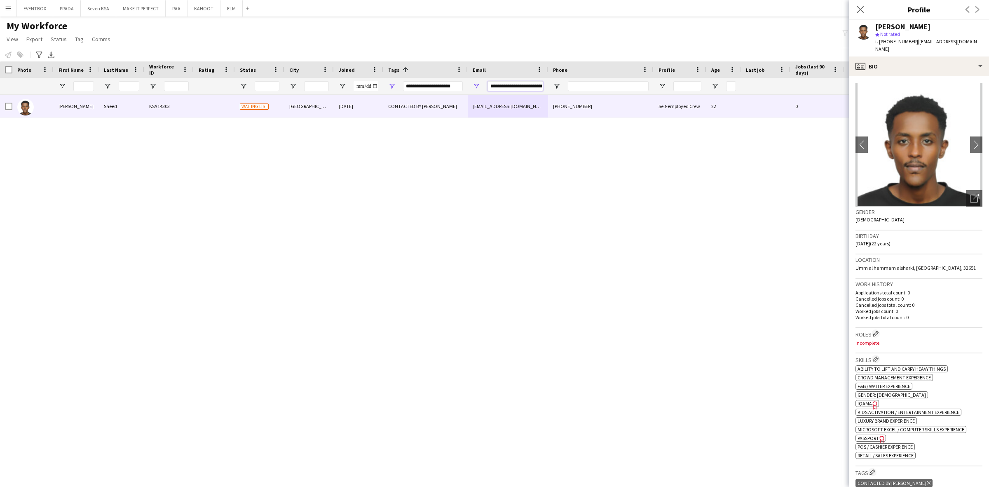
click at [528, 87] on input "**********" at bounding box center [516, 86] width 56 height 10
click at [527, 87] on input "**********" at bounding box center [516, 86] width 56 height 10
paste input "Email Filter Input"
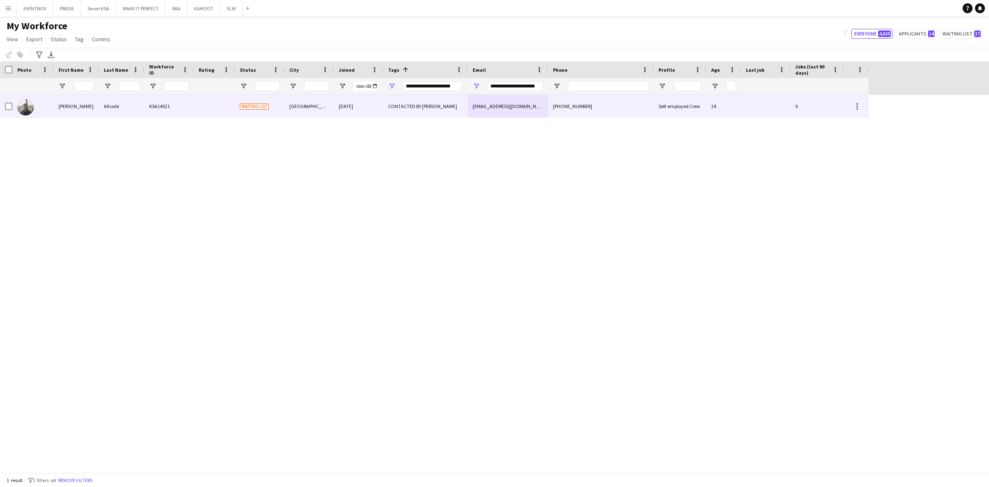
click at [567, 102] on div "[PHONE_NUMBER]" at bounding box center [601, 106] width 106 height 23
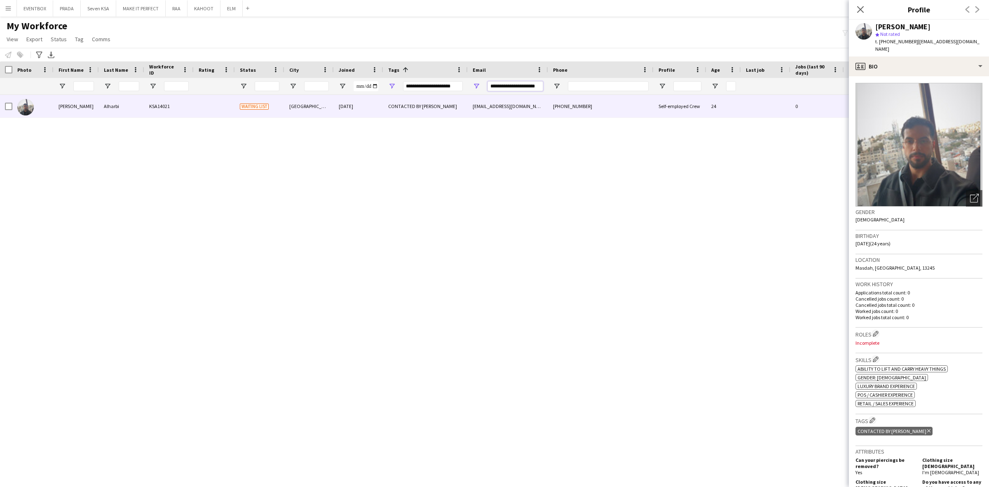
click at [501, 87] on input "**********" at bounding box center [516, 86] width 56 height 10
paste input "****"
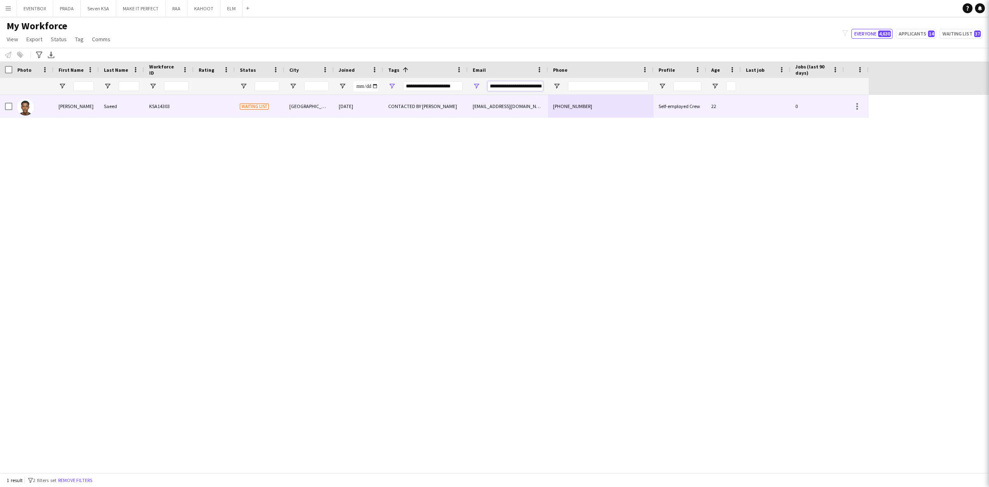
type input "**********"
click at [545, 107] on div "[EMAIL_ADDRESS][DOMAIN_NAME]" at bounding box center [508, 106] width 80 height 23
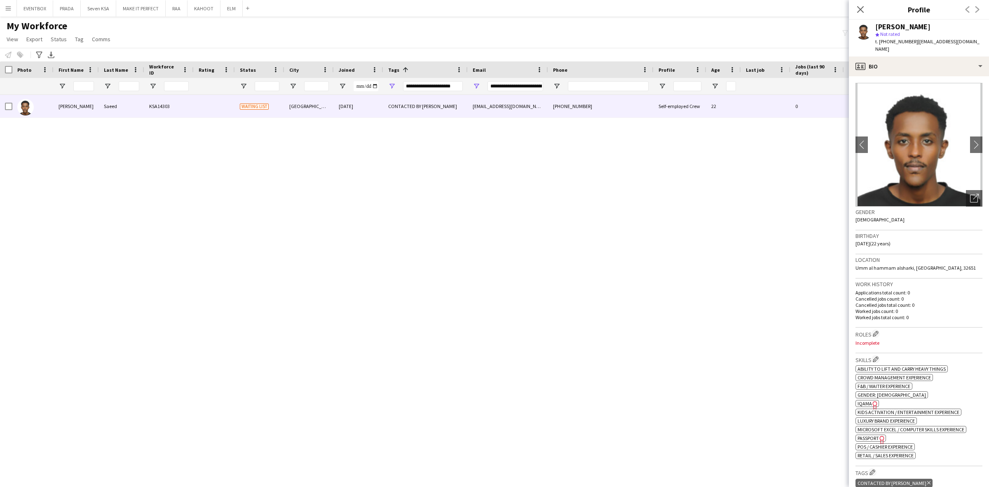
click at [866, 400] on span "IQAMA" at bounding box center [865, 403] width 14 height 6
drag, startPoint x: 967, startPoint y: 195, endPoint x: 964, endPoint y: 190, distance: 4.8
click at [970, 194] on icon "Open photos pop-in" at bounding box center [974, 198] width 9 height 9
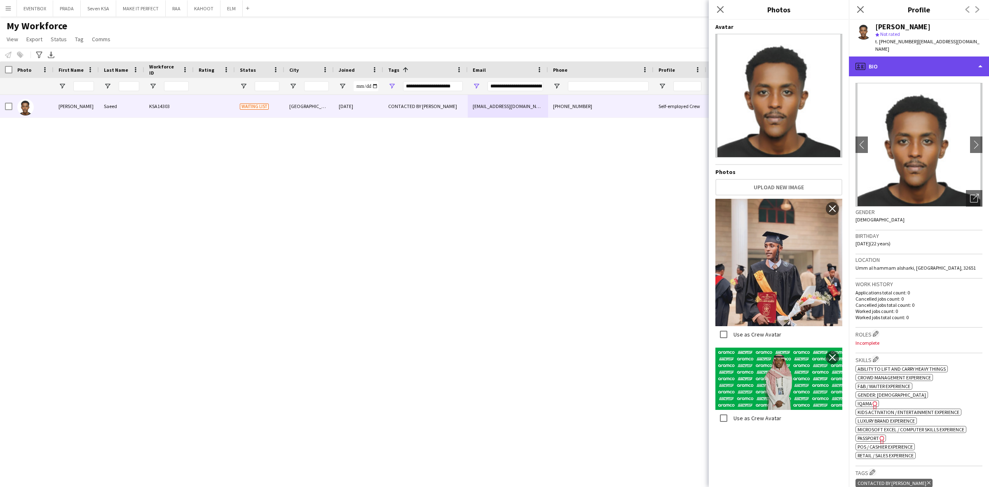
click at [964, 58] on div "profile Bio" at bounding box center [919, 66] width 140 height 20
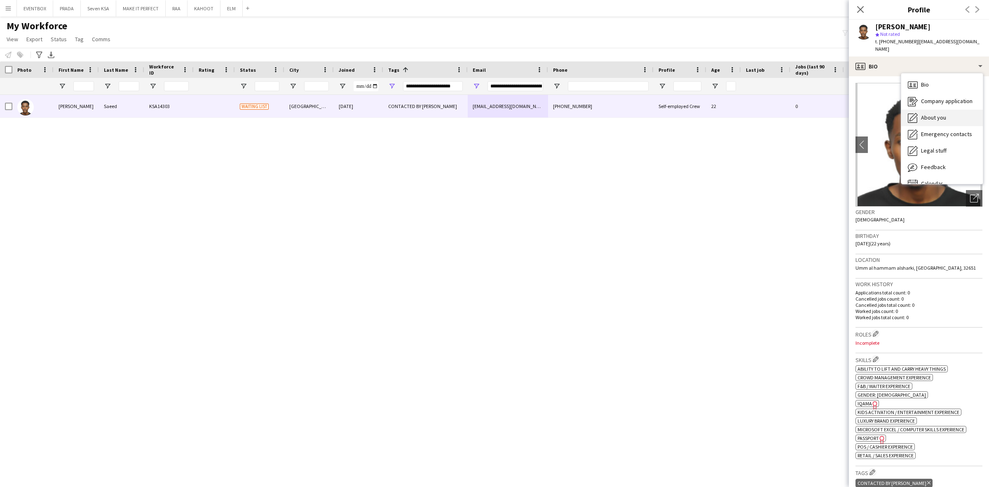
click at [953, 110] on div "About you About you" at bounding box center [942, 118] width 82 height 16
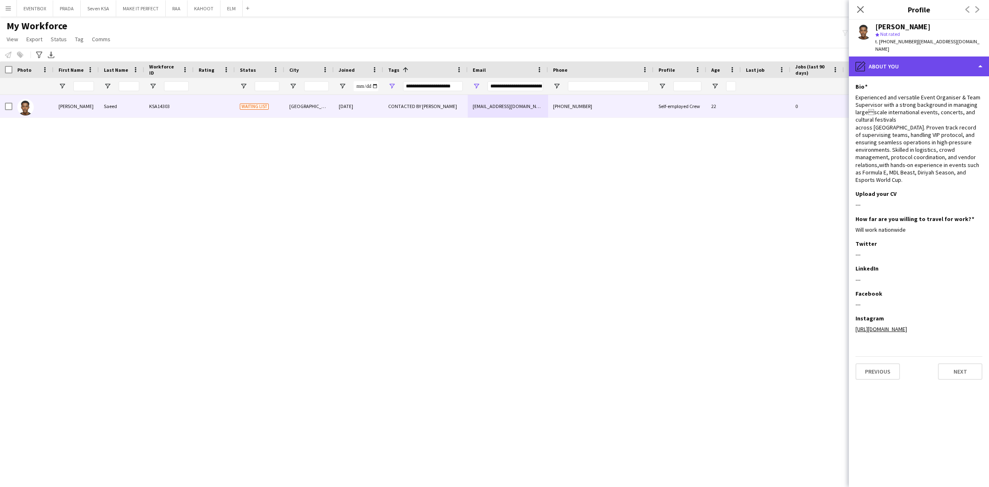
click at [959, 56] on div "pencil4 About you" at bounding box center [919, 66] width 140 height 20
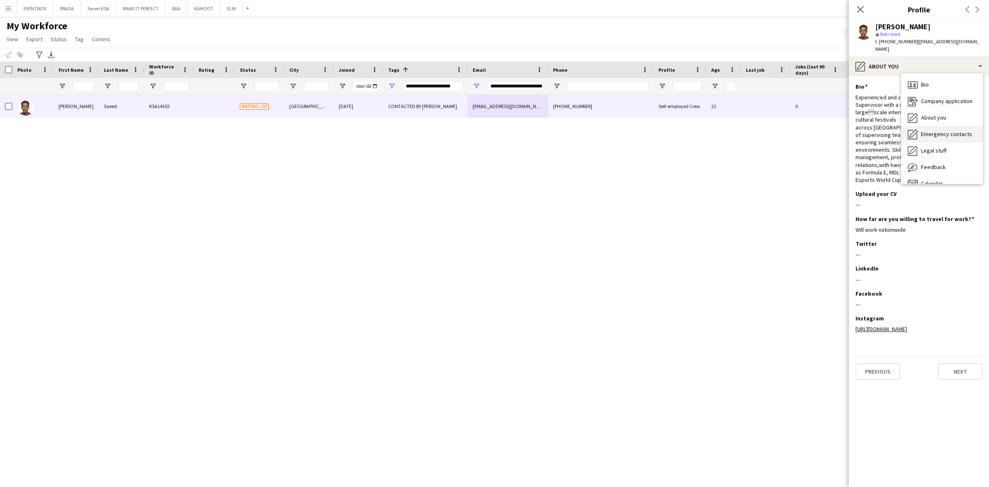
click at [962, 130] on span "Emergency contacts" at bounding box center [946, 133] width 51 height 7
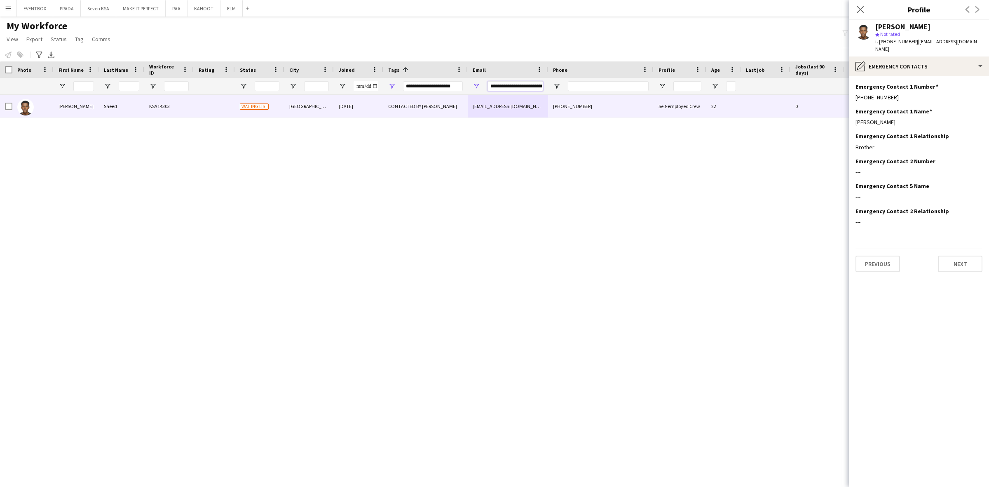
click at [507, 83] on input "**********" at bounding box center [516, 86] width 56 height 10
drag, startPoint x: 763, startPoint y: 232, endPoint x: 737, endPoint y: 261, distance: 39.4
click at [737, 261] on div "[PERSON_NAME] KSA14303 Waiting list Riyadh [DATE] CONTACTED BY [PERSON_NAME] [E…" at bounding box center [494, 284] width 989 height 378
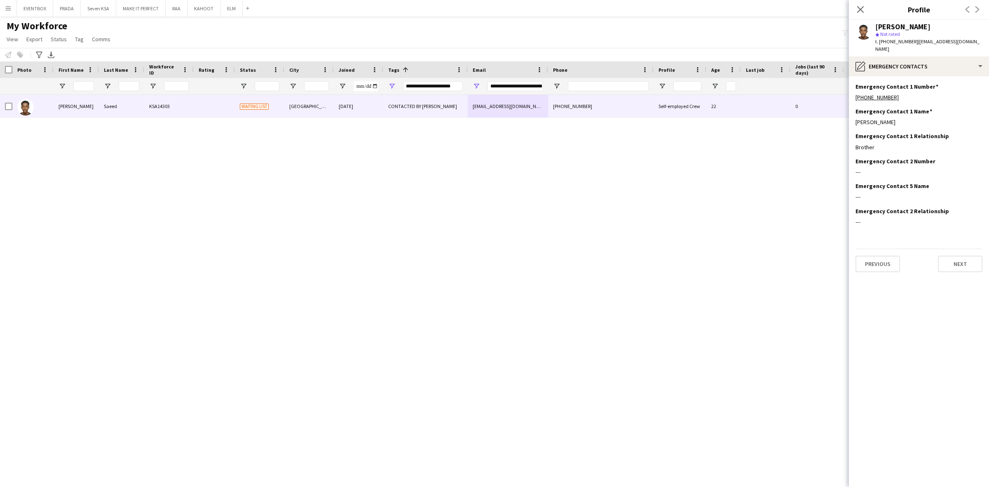
click at [859, 3] on div "Close pop-in" at bounding box center [860, 9] width 23 height 19
click at [859, 7] on div "Close pop-in" at bounding box center [860, 9] width 23 height 19
click at [866, 12] on div "Close pop-in" at bounding box center [860, 9] width 23 height 19
click at [862, 12] on icon "Close pop-in" at bounding box center [860, 9] width 8 height 8
